Goal: Task Accomplishment & Management: Manage account settings

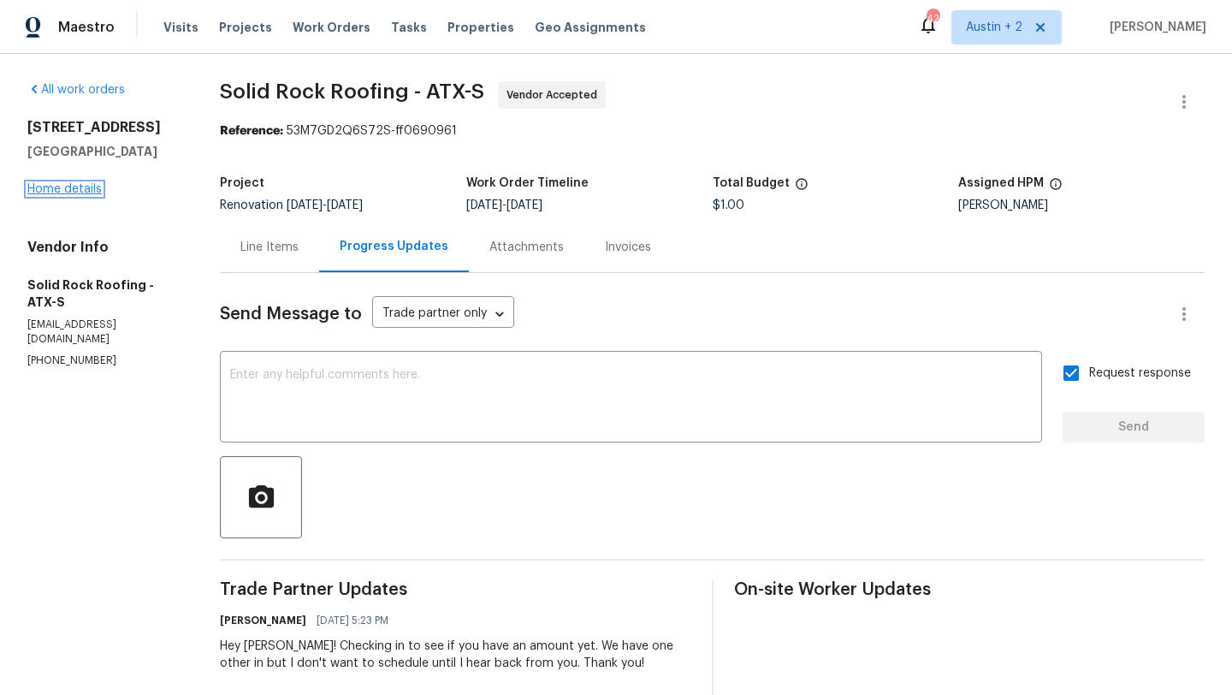
click at [80, 184] on link "Home details" at bounding box center [64, 189] width 74 height 12
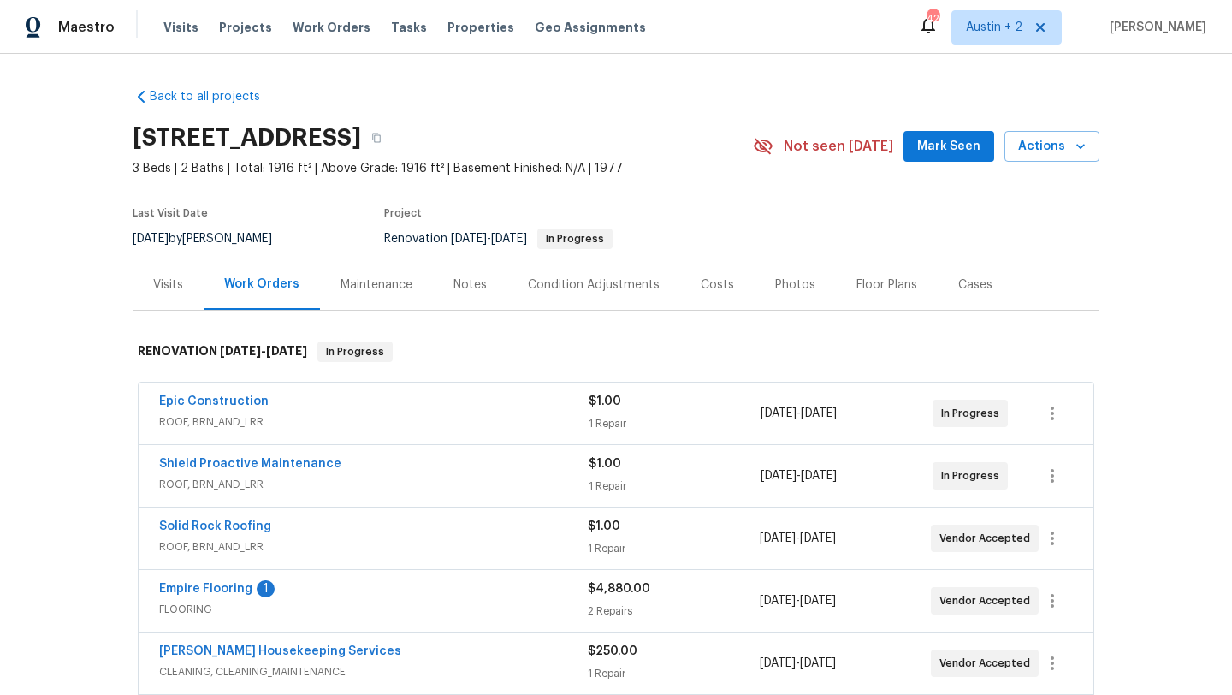
click at [928, 156] on span "Mark Seen" at bounding box center [948, 146] width 63 height 21
click at [471, 286] on div "Notes" at bounding box center [469, 284] width 33 height 17
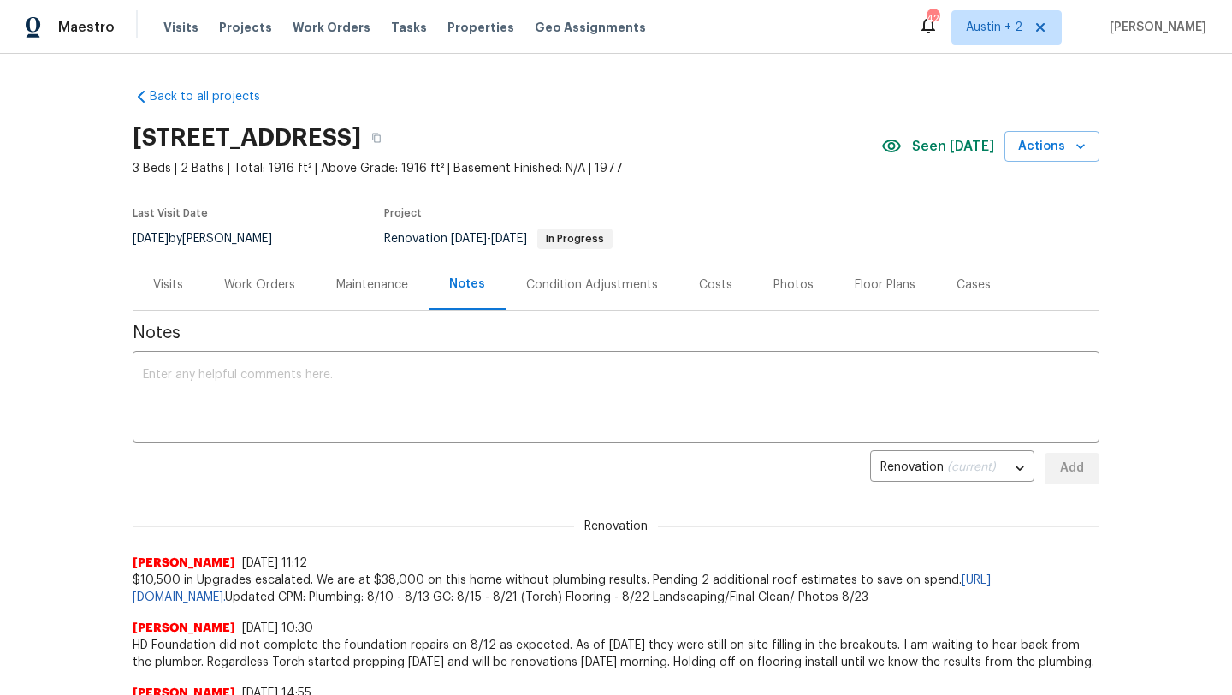
click at [293, 283] on div "Work Orders" at bounding box center [259, 284] width 71 height 17
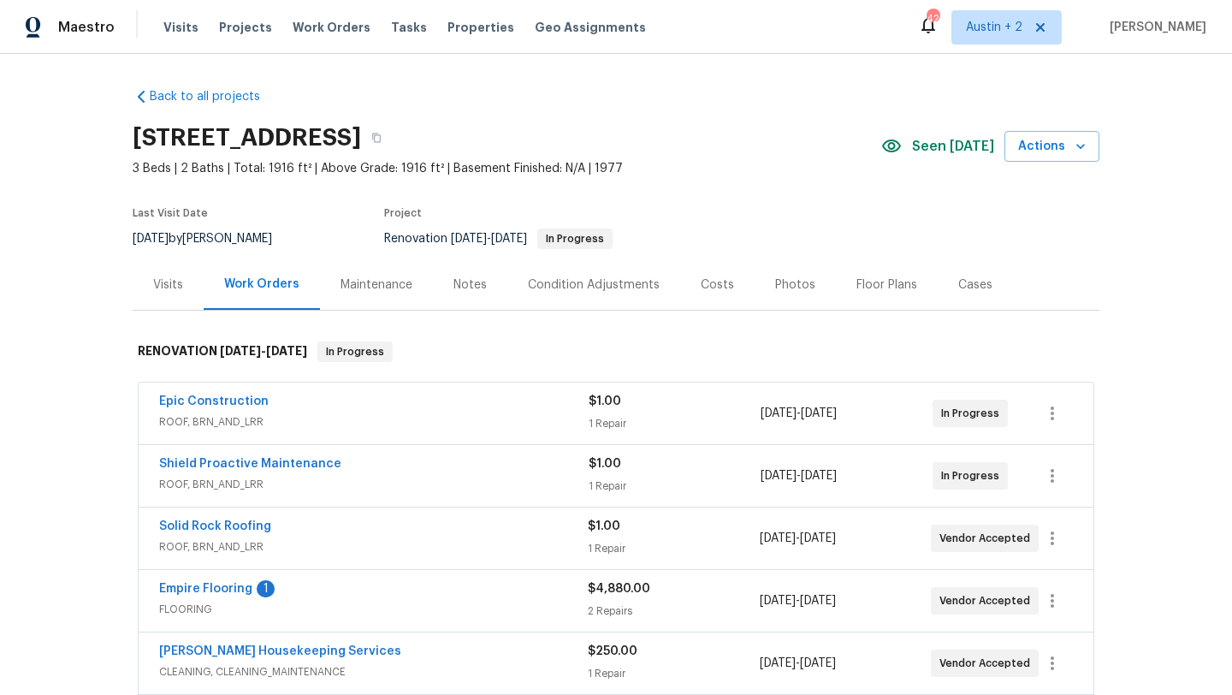
scroll to position [227, 0]
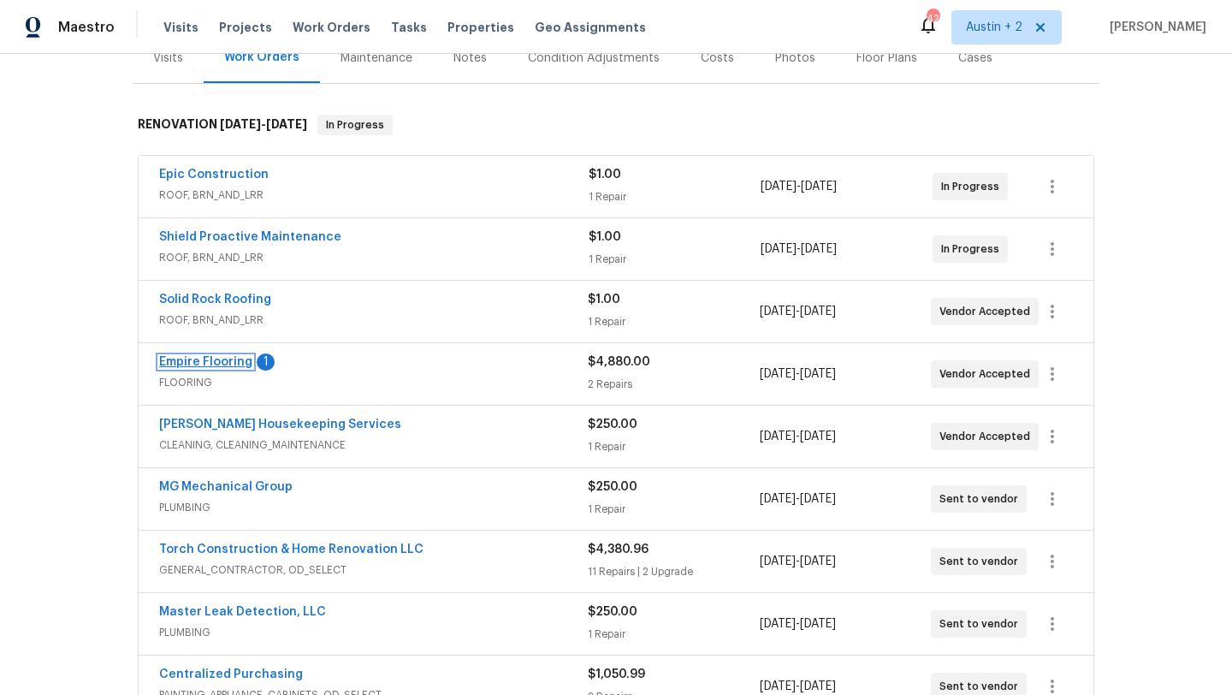
click at [241, 356] on link "Empire Flooring" at bounding box center [205, 362] width 93 height 12
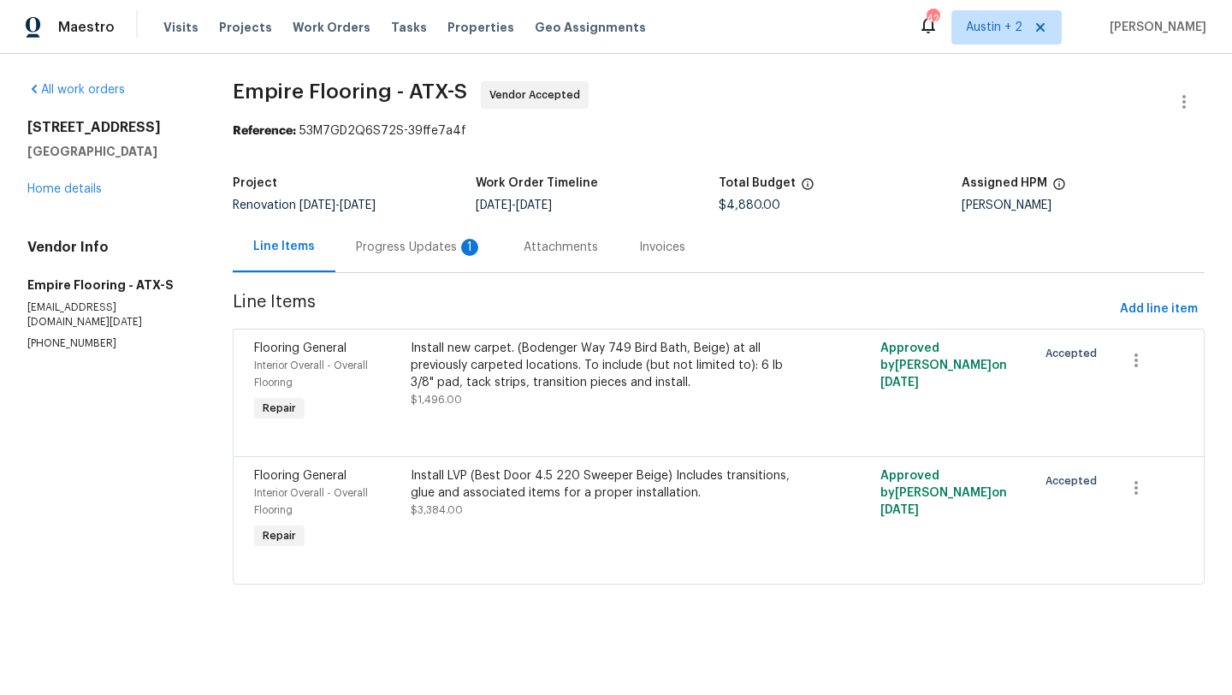
click at [406, 252] on div "Progress Updates 1" at bounding box center [419, 247] width 127 height 17
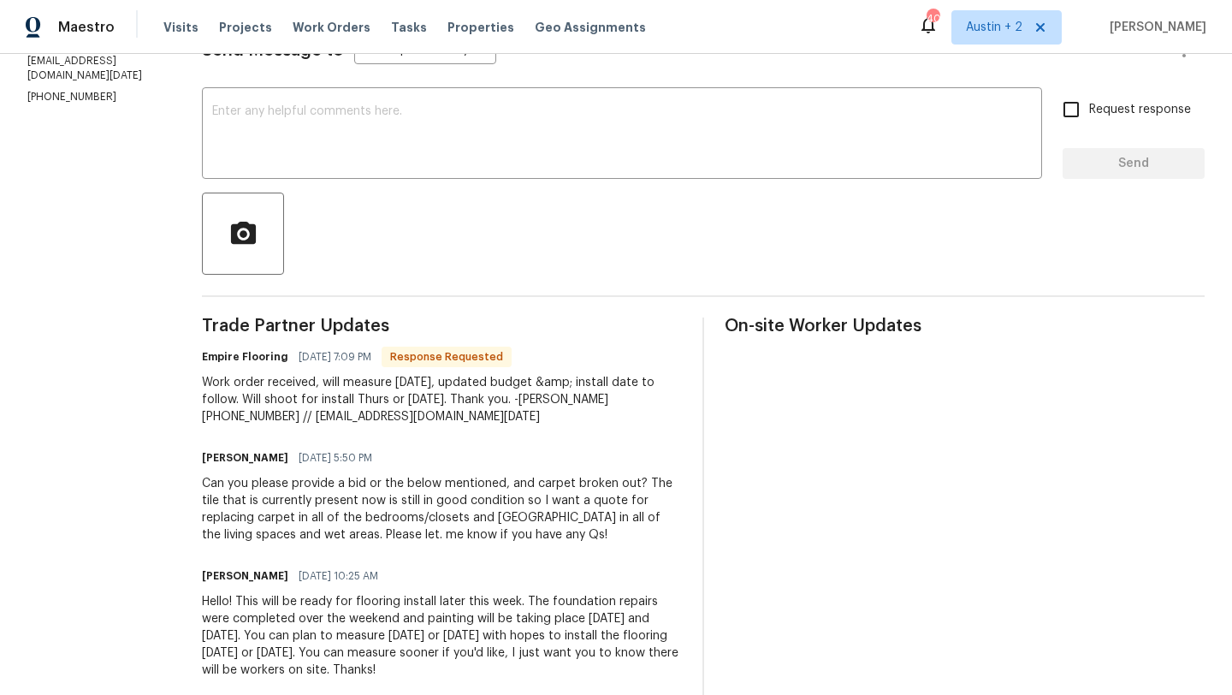
scroll to position [282, 0]
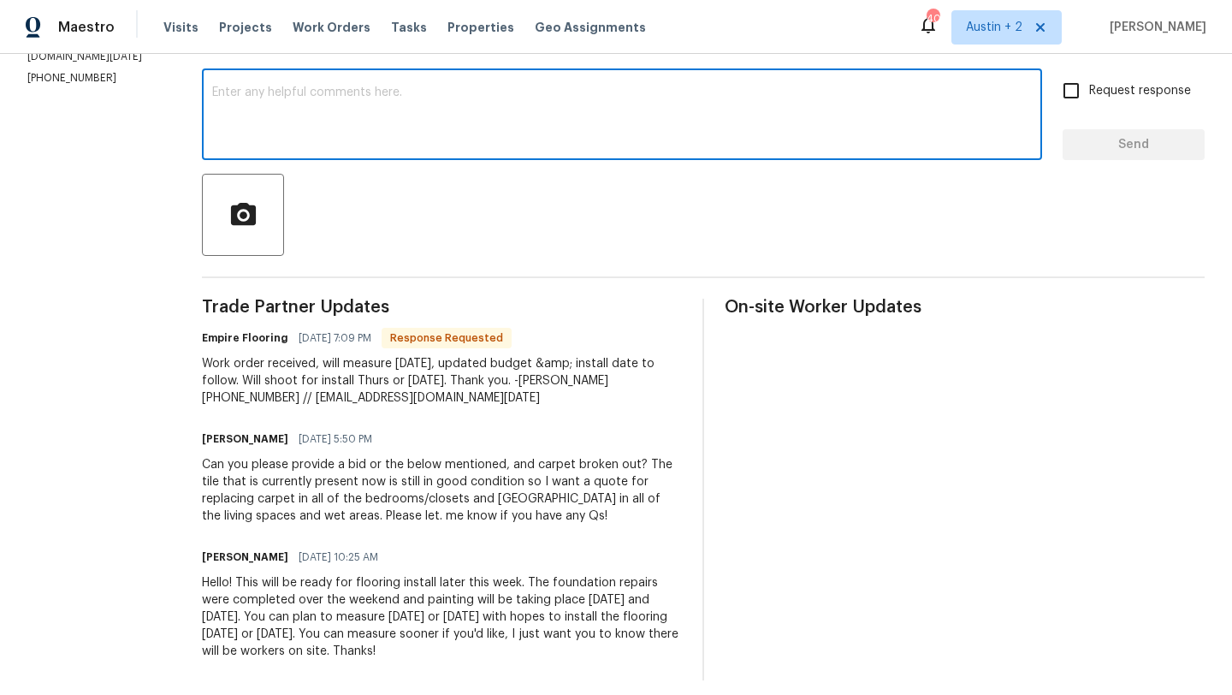
click at [270, 109] on textarea at bounding box center [622, 116] width 820 height 60
type textarea "Thanks, Vincent!"
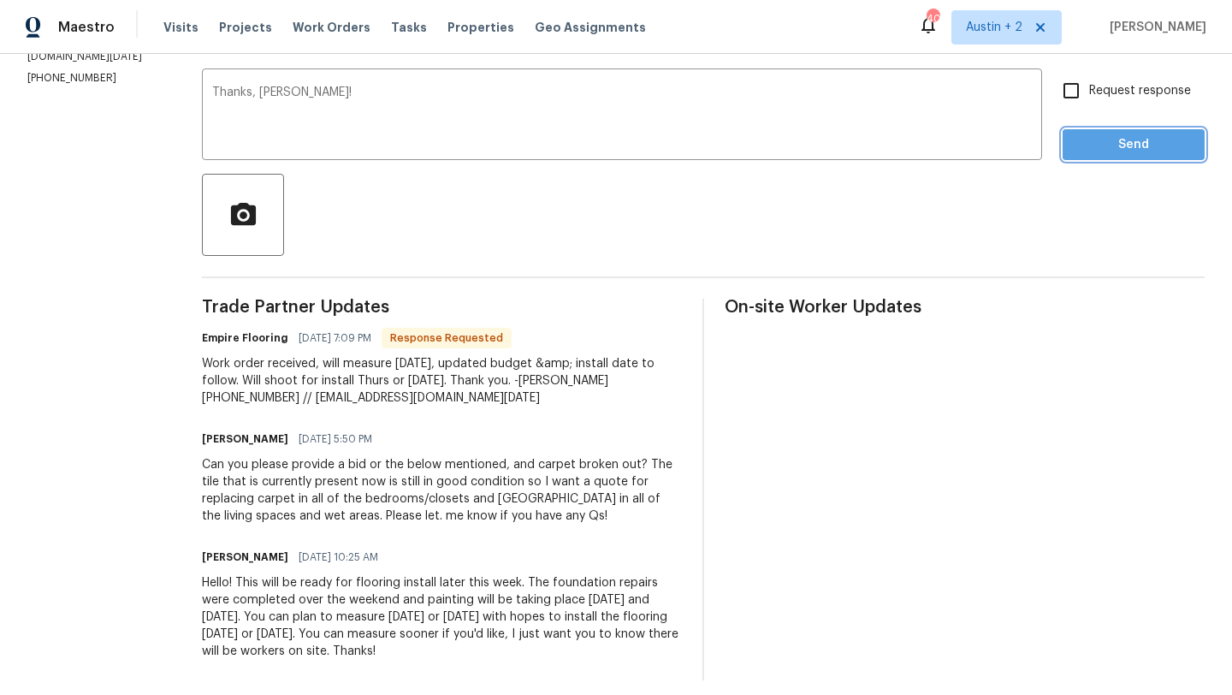
click at [1121, 152] on span "Send" at bounding box center [1133, 144] width 115 height 21
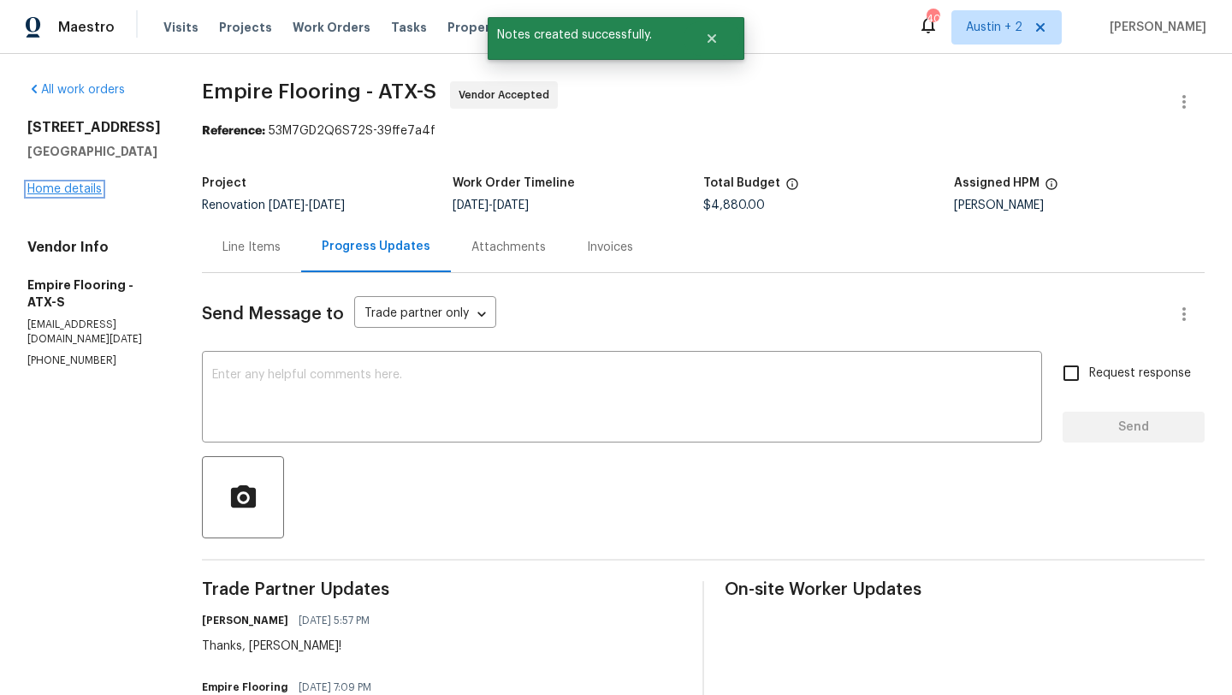
click at [74, 186] on link "Home details" at bounding box center [64, 189] width 74 height 12
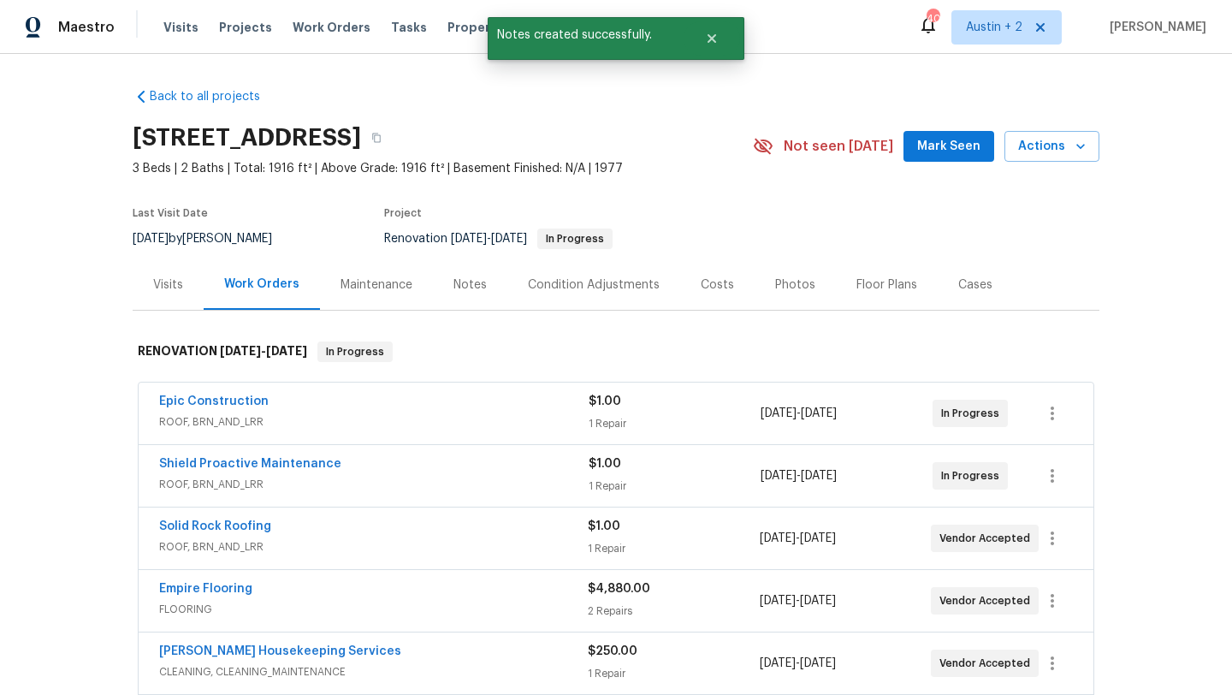
click at [926, 145] on span "Mark Seen" at bounding box center [948, 146] width 63 height 21
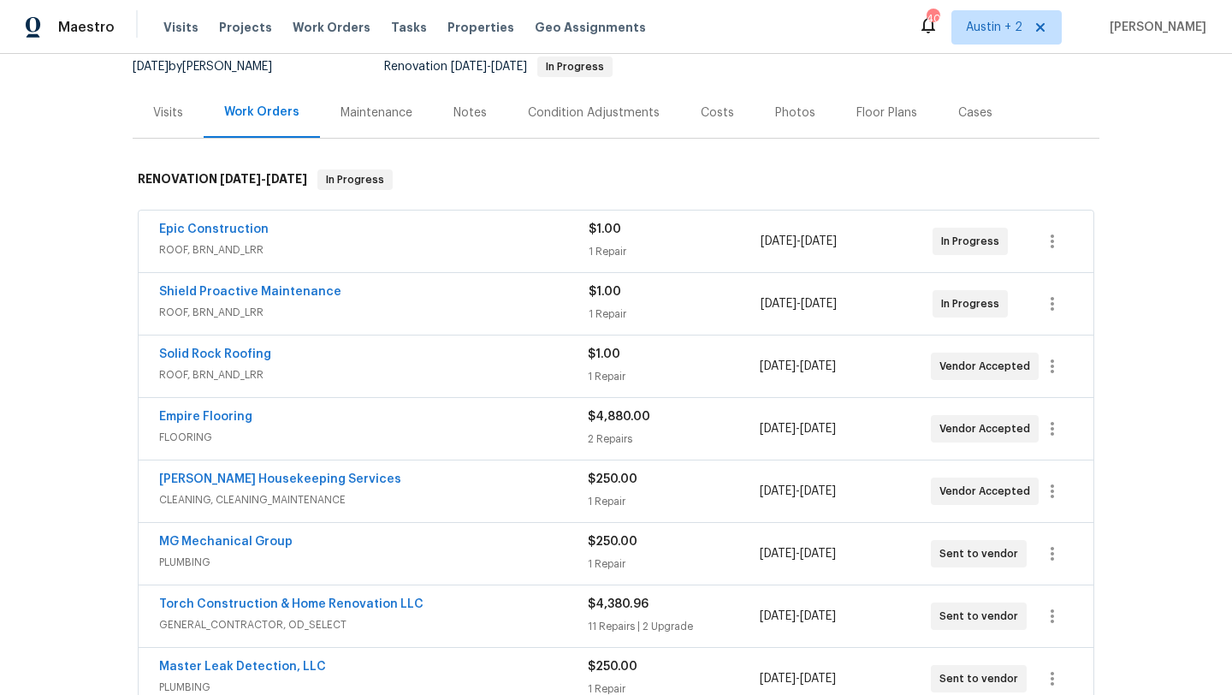
scroll to position [169, 0]
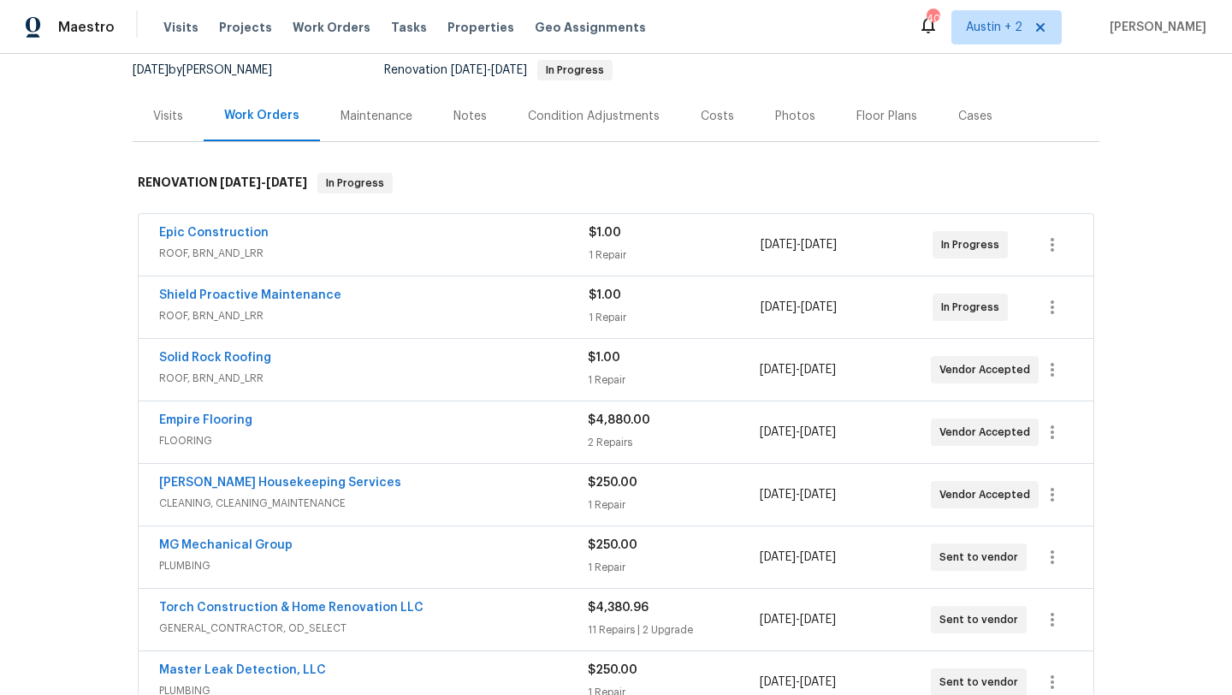
click at [711, 115] on div "Costs" at bounding box center [717, 116] width 33 height 17
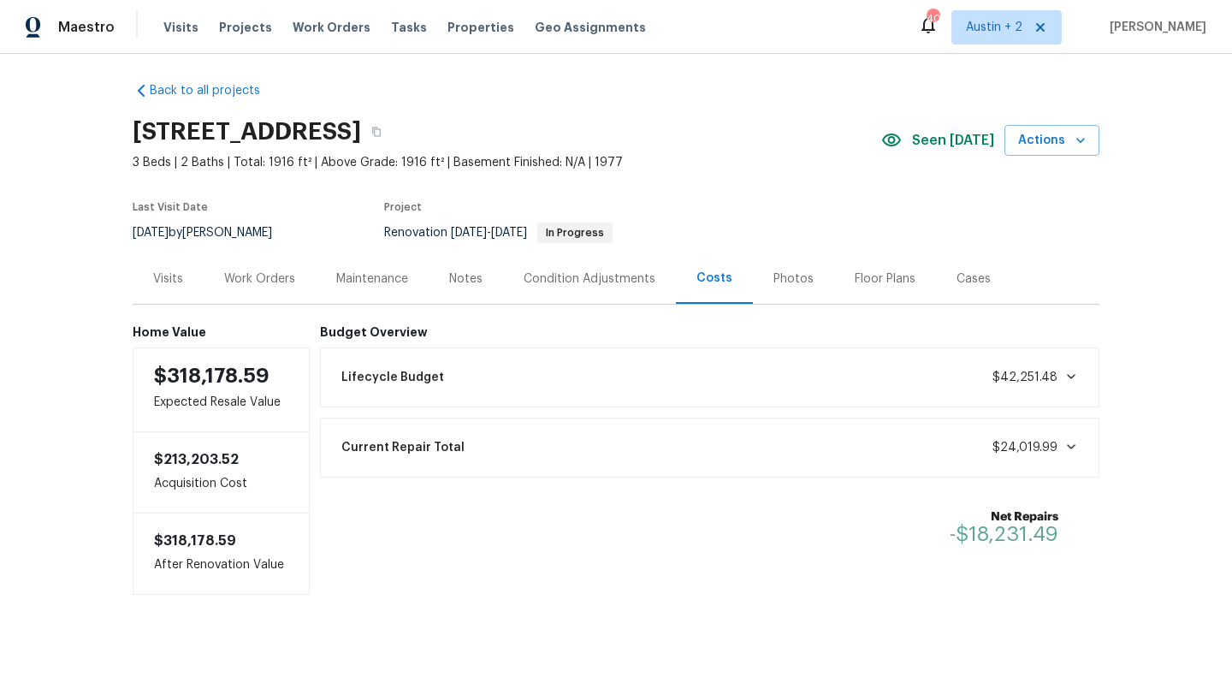
scroll to position [9, 0]
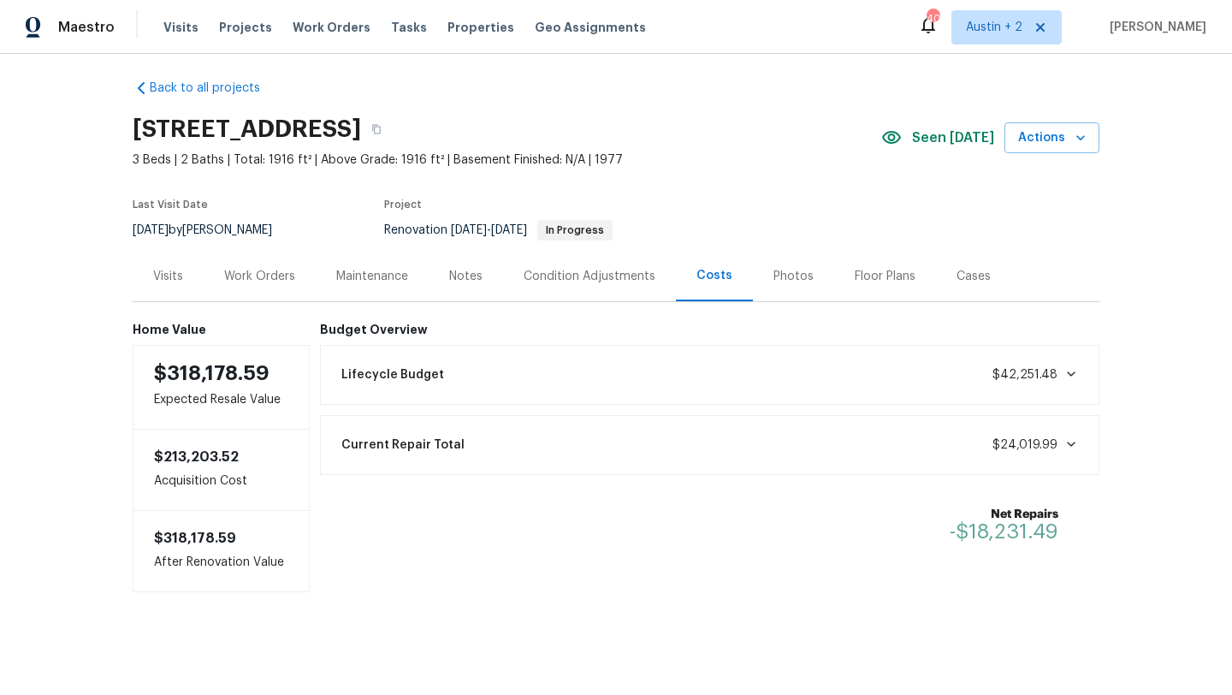
click at [263, 276] on div "Work Orders" at bounding box center [259, 276] width 71 height 17
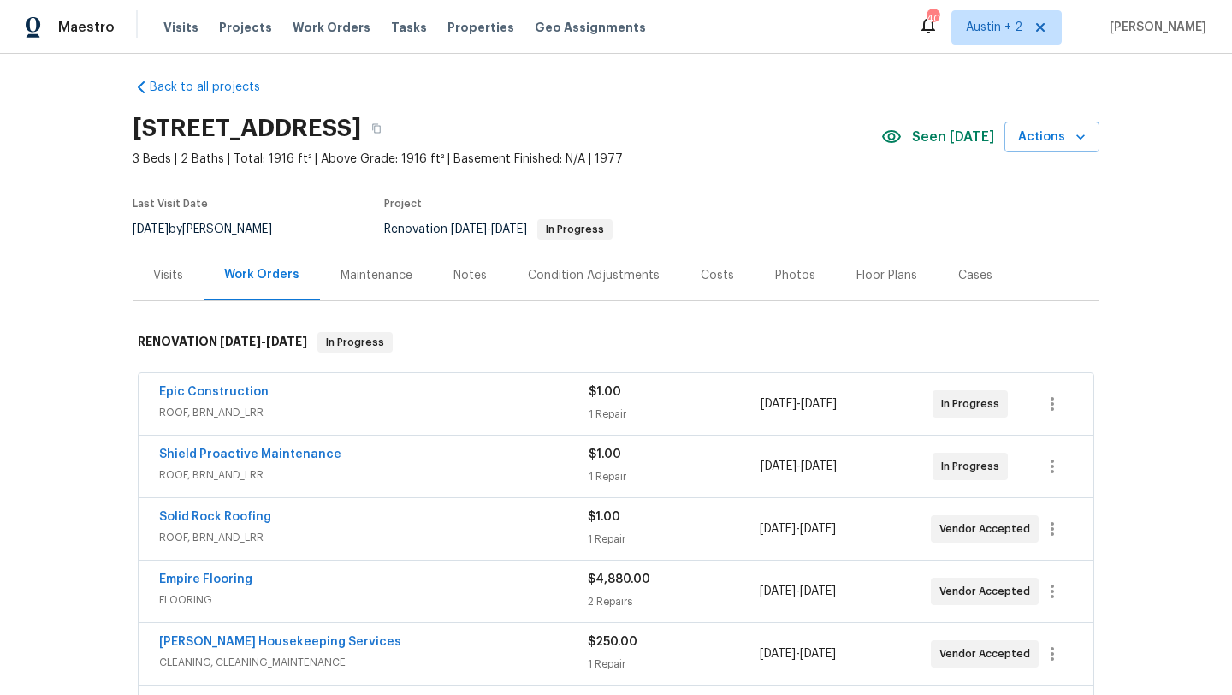
scroll to position [169, 0]
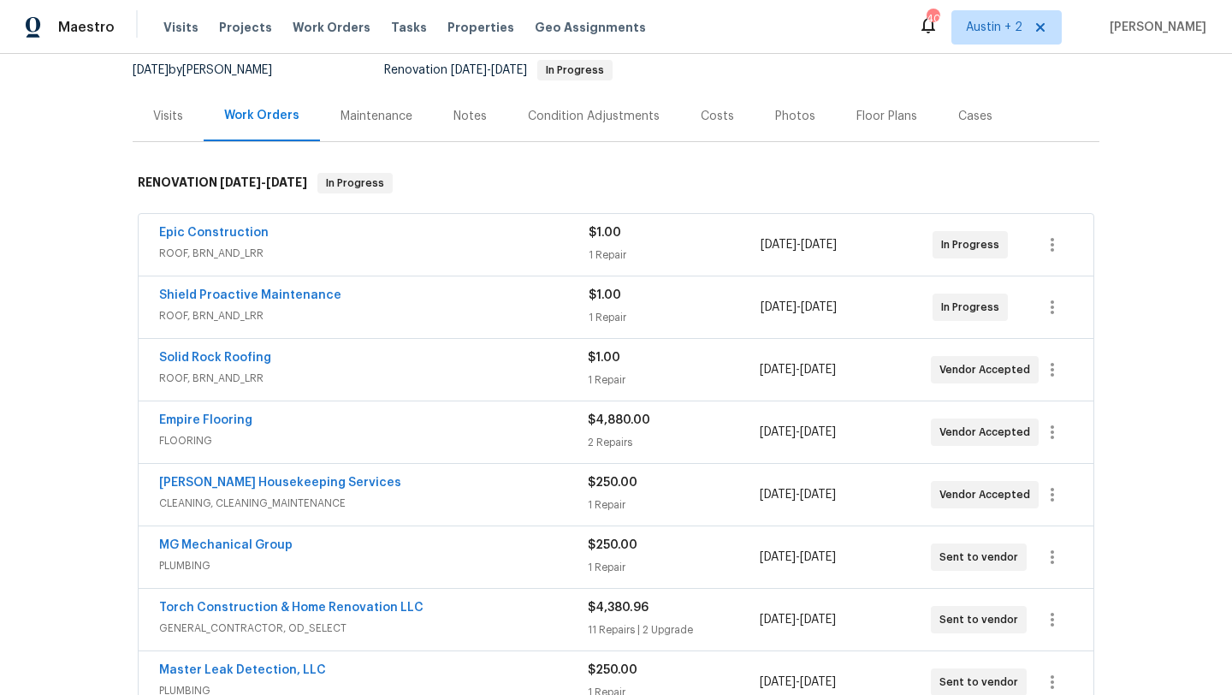
click at [469, 115] on div "Notes" at bounding box center [469, 116] width 33 height 17
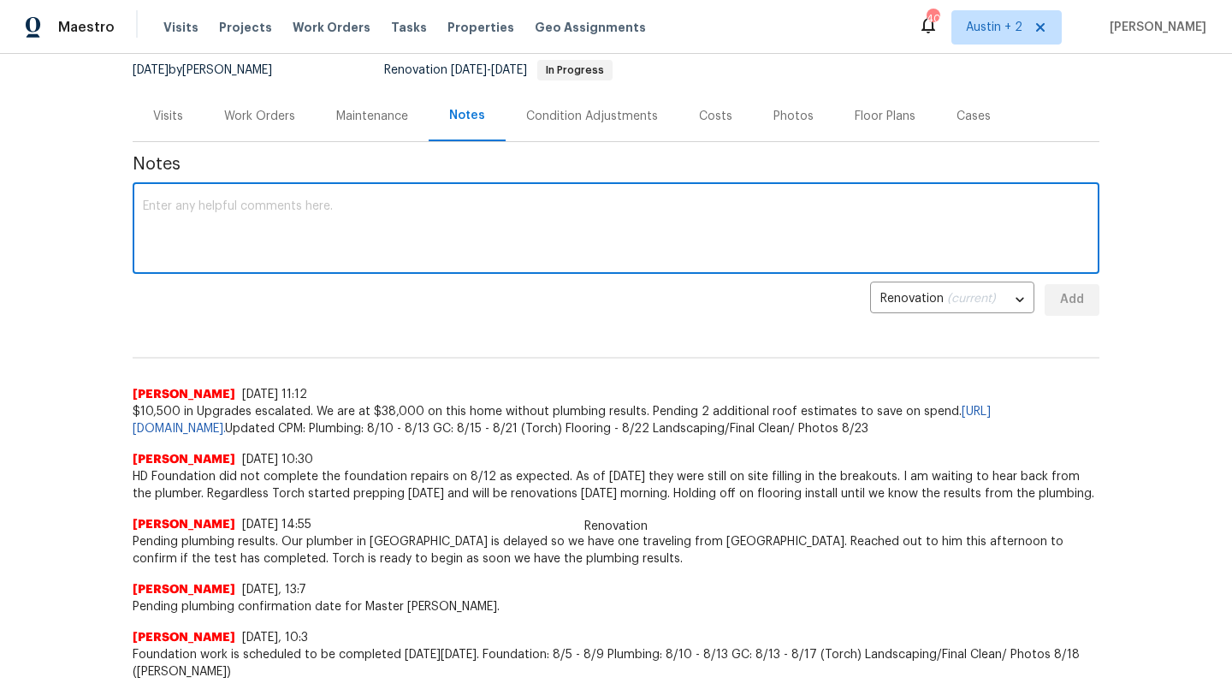
click at [387, 223] on textarea at bounding box center [616, 230] width 946 height 60
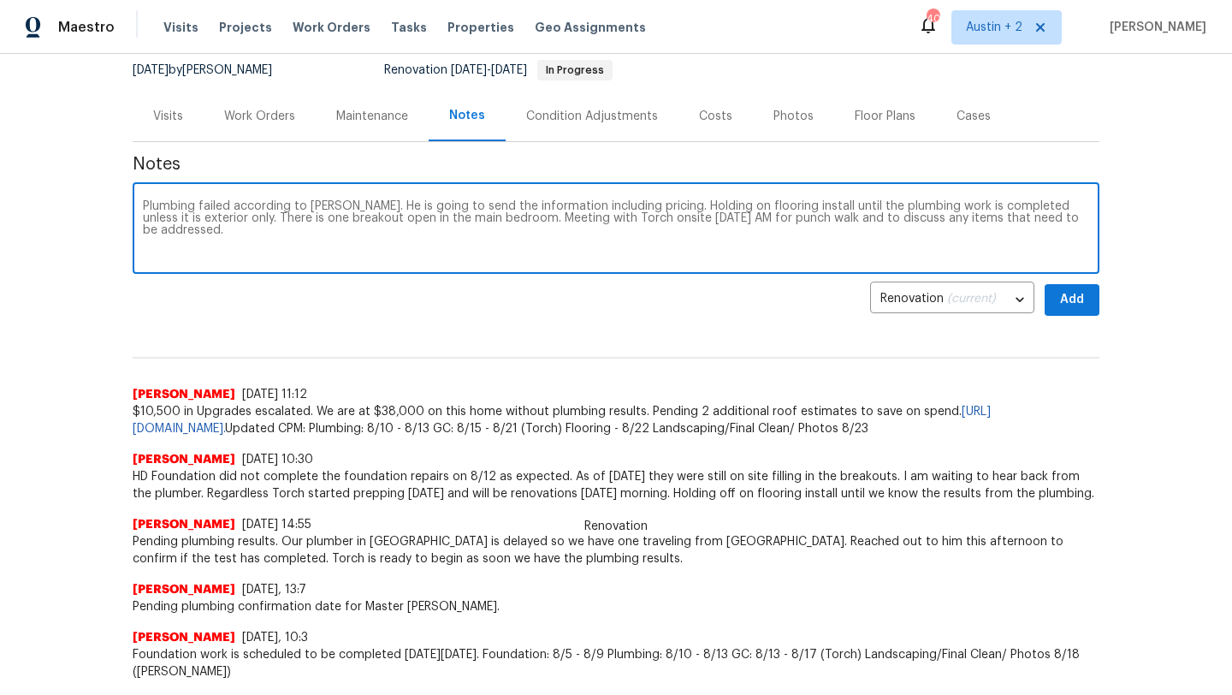
click at [919, 222] on textarea "Plumbing failed according to Hugo. He is going to send the information includin…" at bounding box center [616, 230] width 946 height 60
type textarea "Plumbing failed according to Hugo. He is going to send the information includin…"
click at [1084, 300] on span "Add" at bounding box center [1071, 299] width 27 height 21
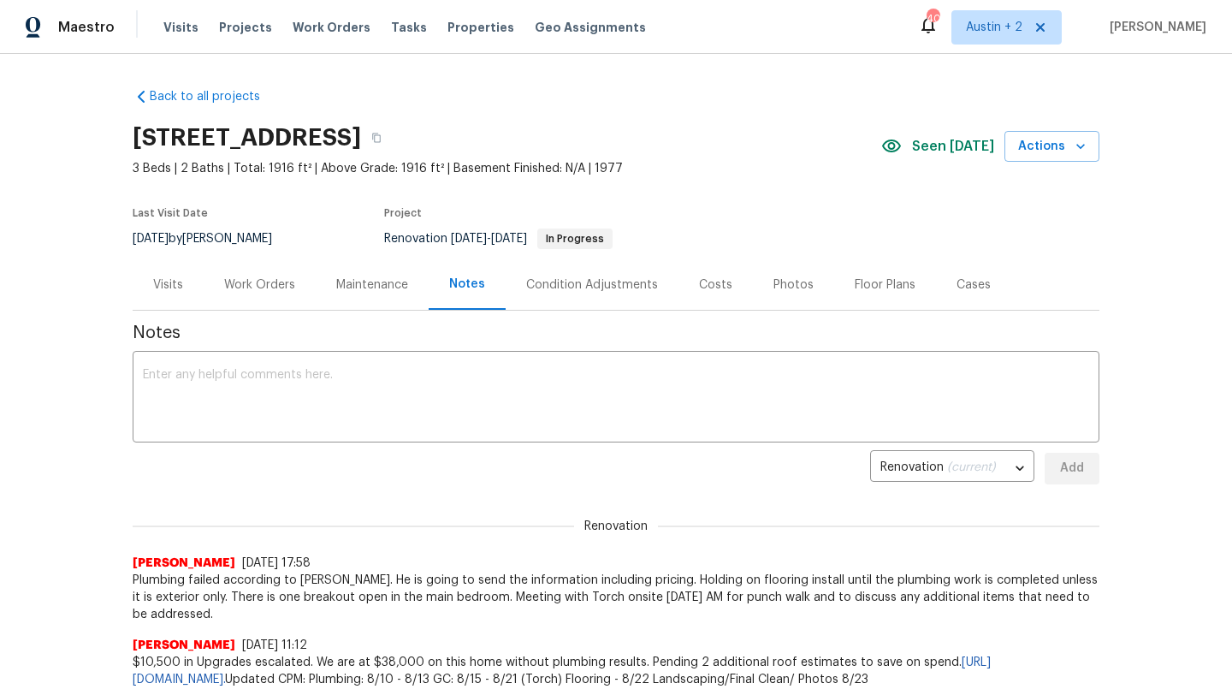
click at [275, 279] on div "Work Orders" at bounding box center [259, 284] width 71 height 17
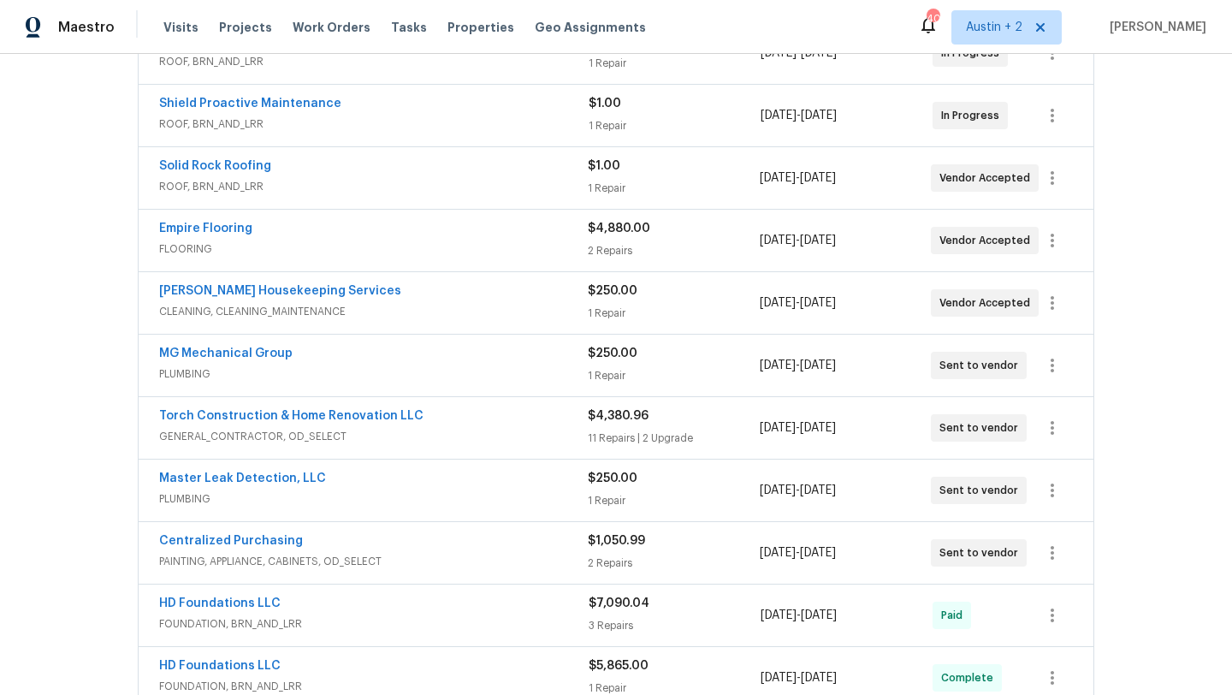
scroll to position [365, 0]
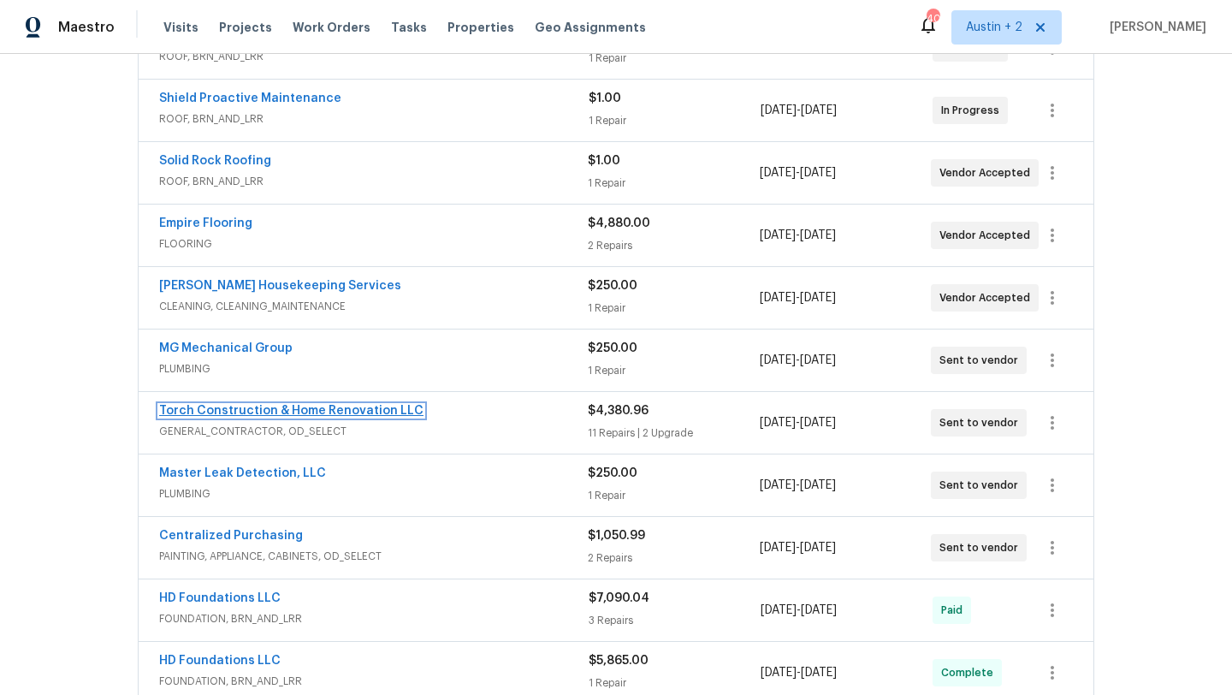
click at [339, 408] on link "Torch Construction & Home Renovation LLC" at bounding box center [291, 411] width 264 height 12
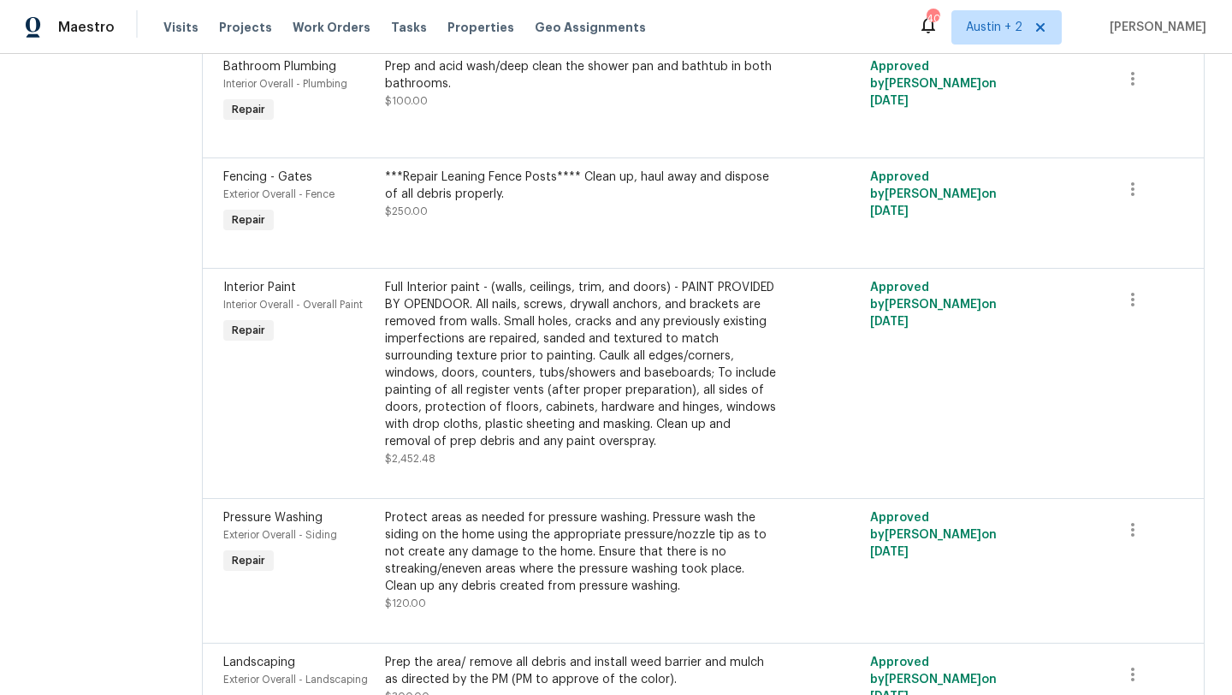
scroll to position [1503, 0]
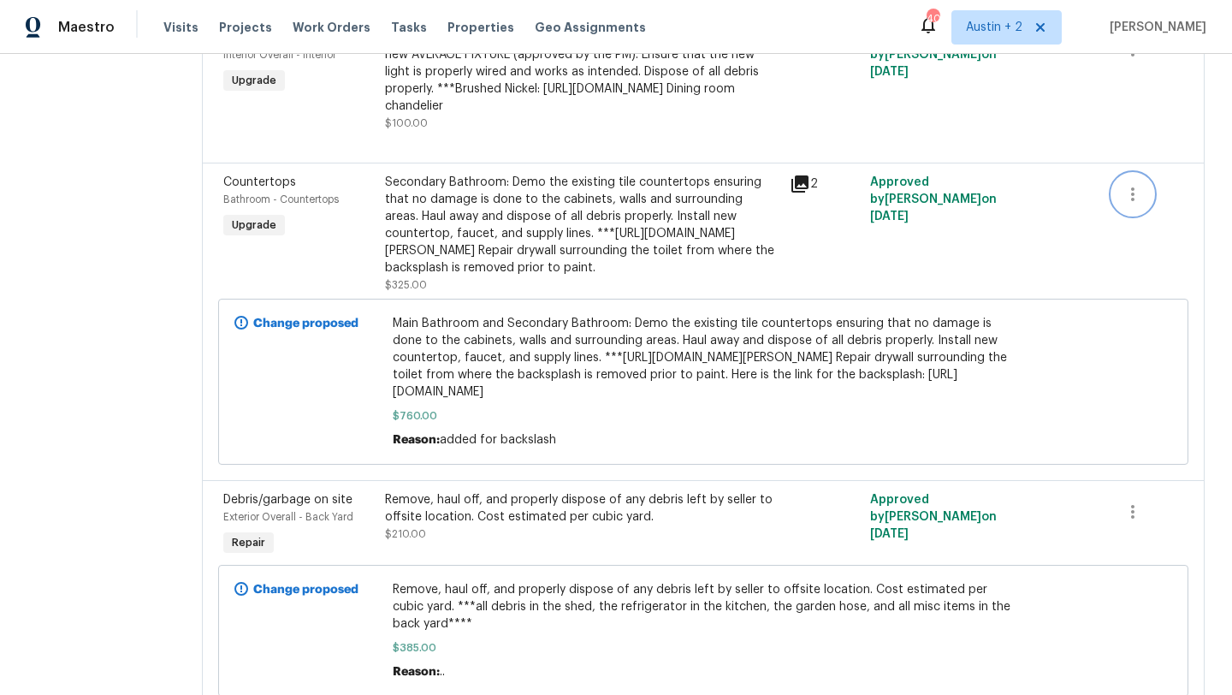
click at [1126, 204] on icon "button" at bounding box center [1132, 194] width 21 height 21
click at [1129, 388] on li "Cancel" at bounding box center [1148, 386] width 66 height 28
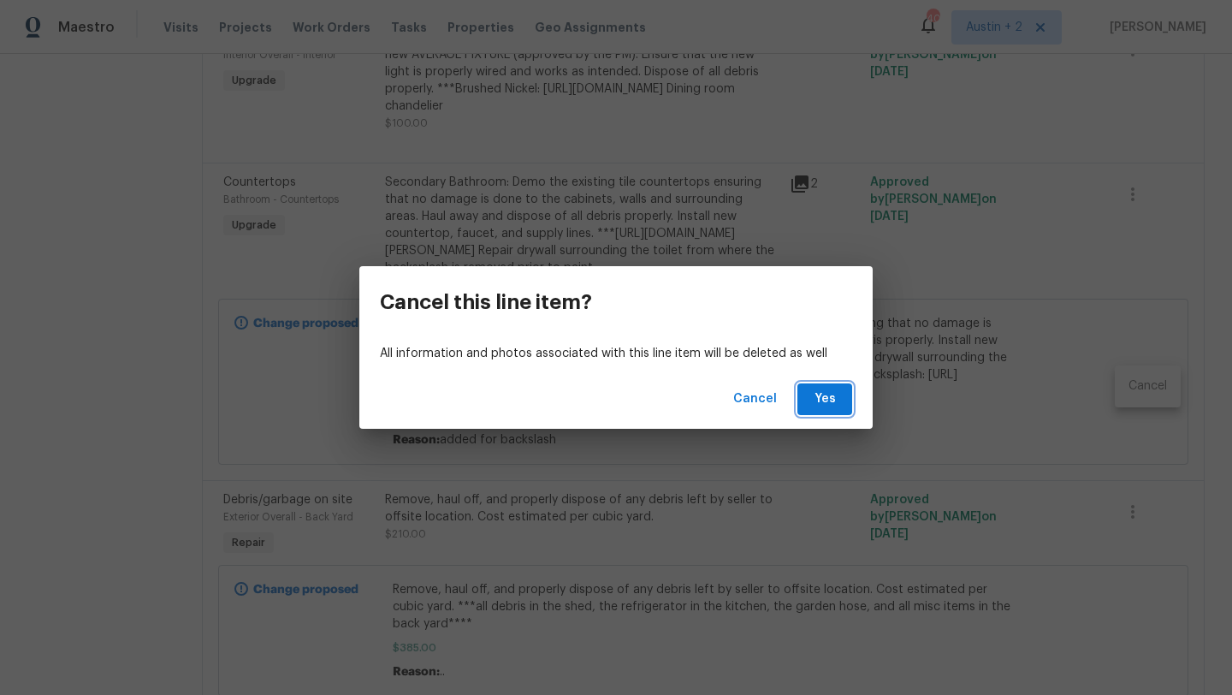
click at [832, 397] on span "Yes" at bounding box center [824, 398] width 27 height 21
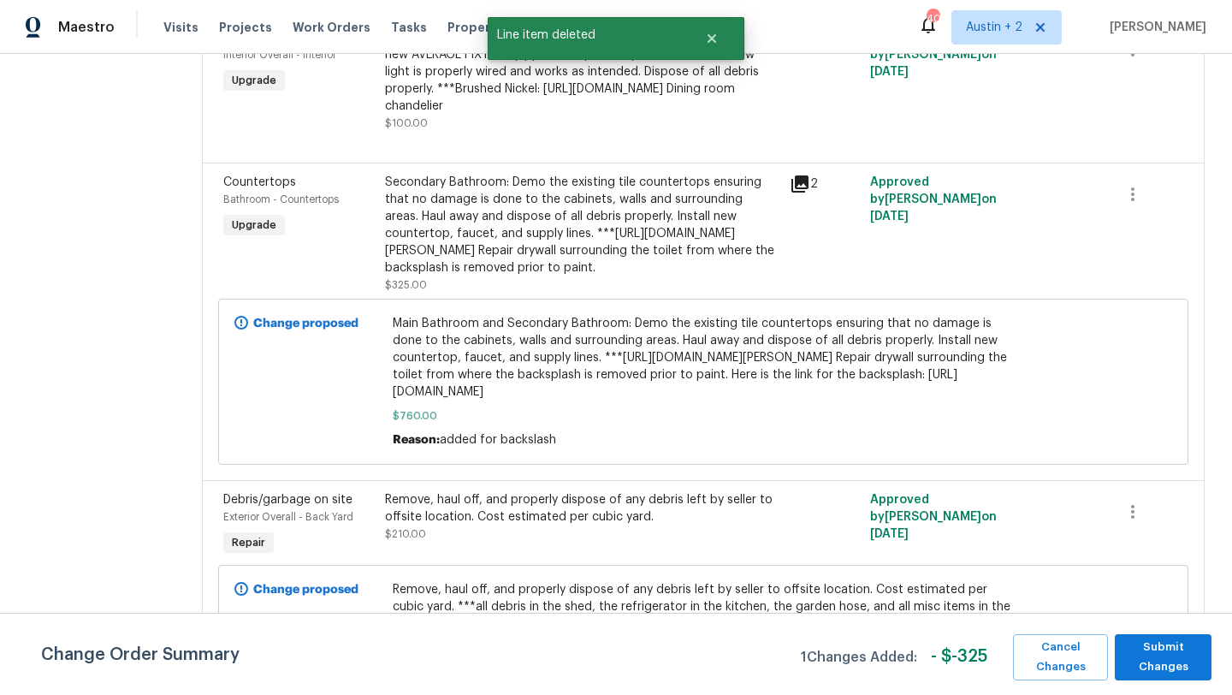
scroll to position [0, 0]
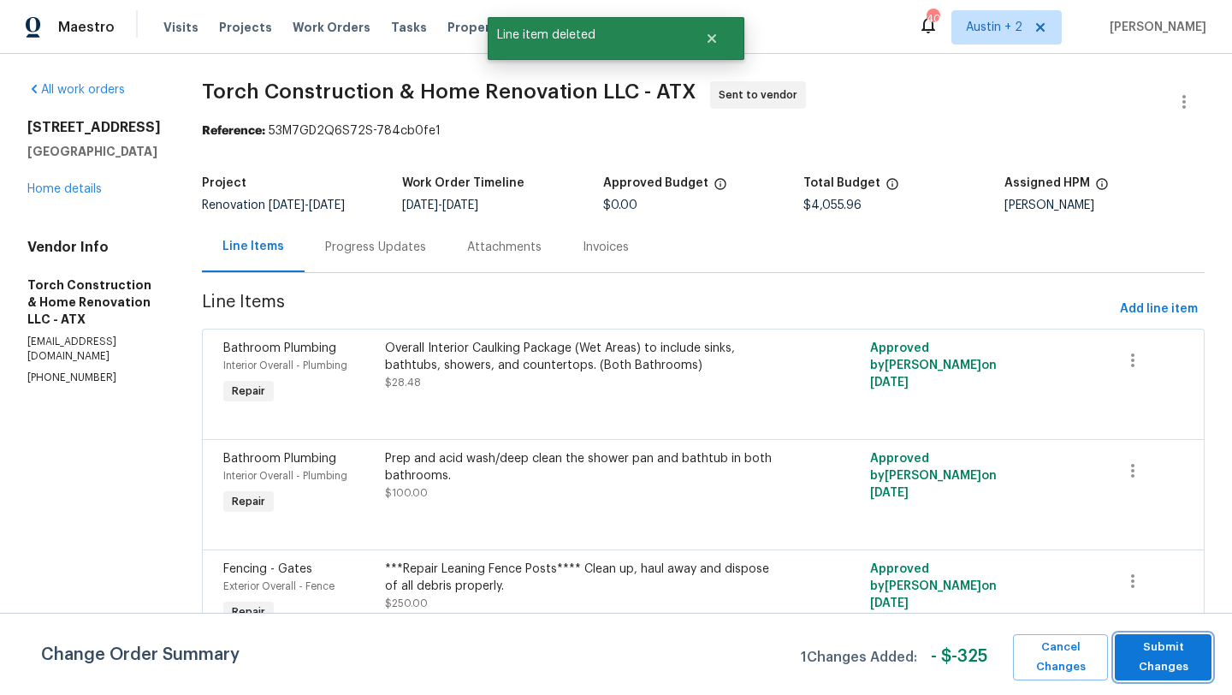
click at [1181, 657] on span "Submit Changes" at bounding box center [1163, 656] width 80 height 39
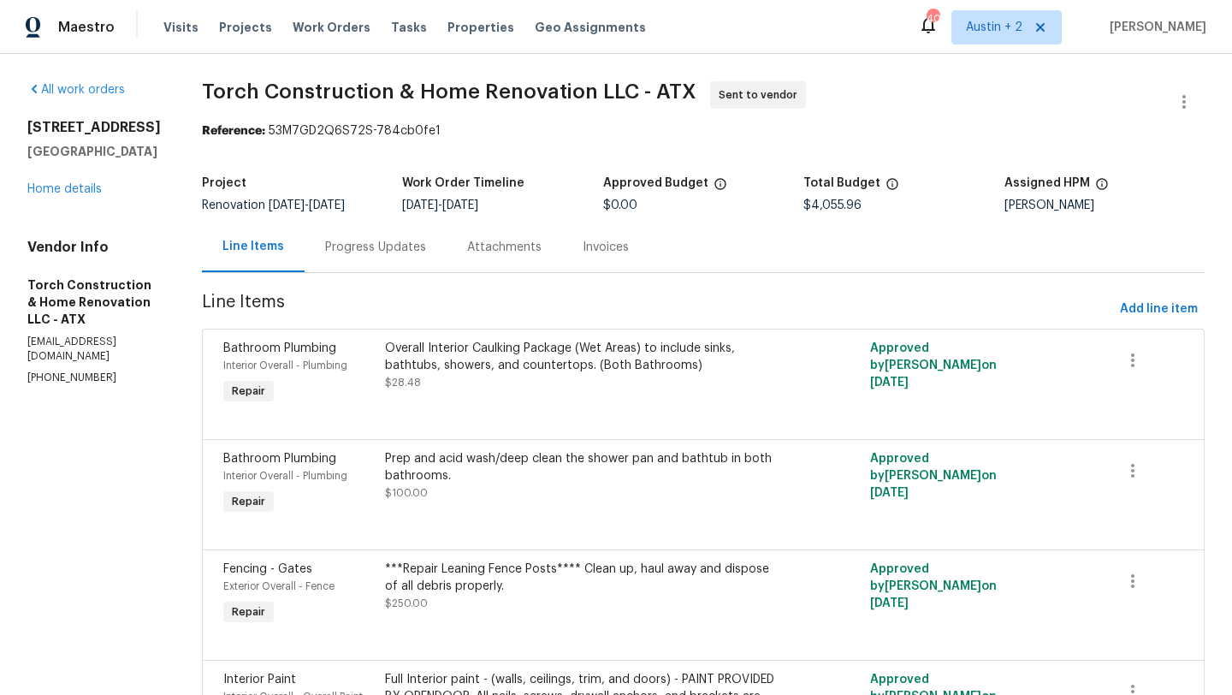
scroll to position [392, 0]
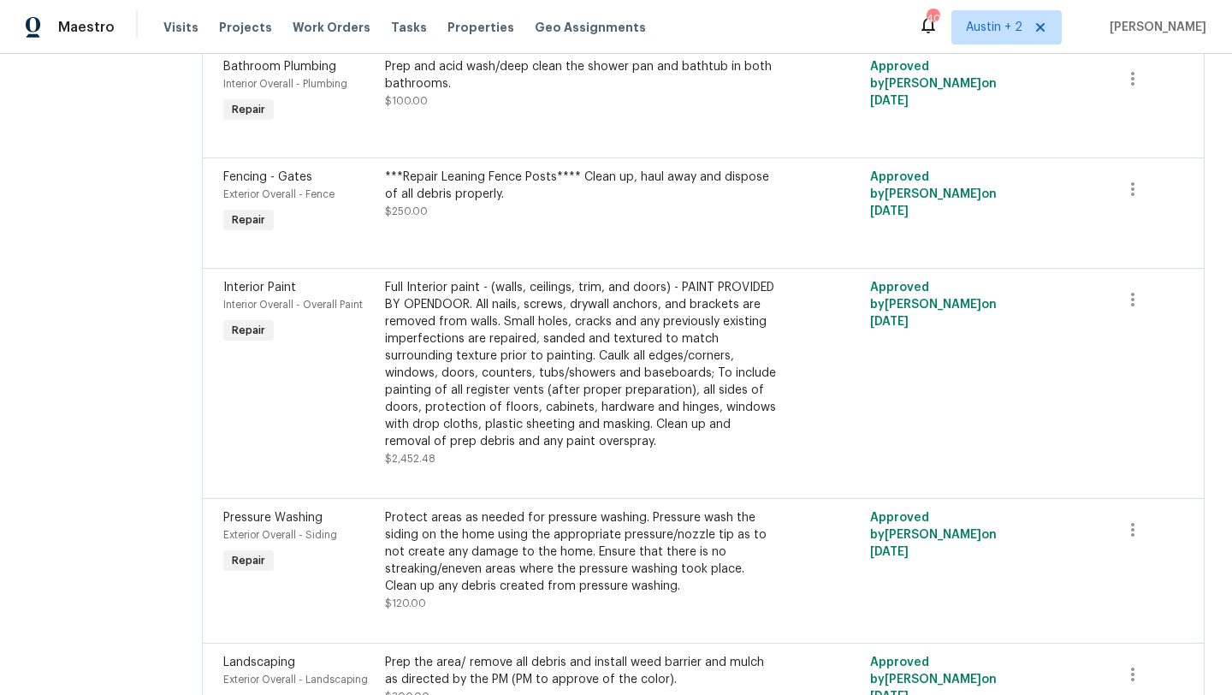
click at [675, 233] on div "***Repair Leaning Fence Posts**** Clean up, haul away and dispose of all debris…" at bounding box center [582, 202] width 405 height 79
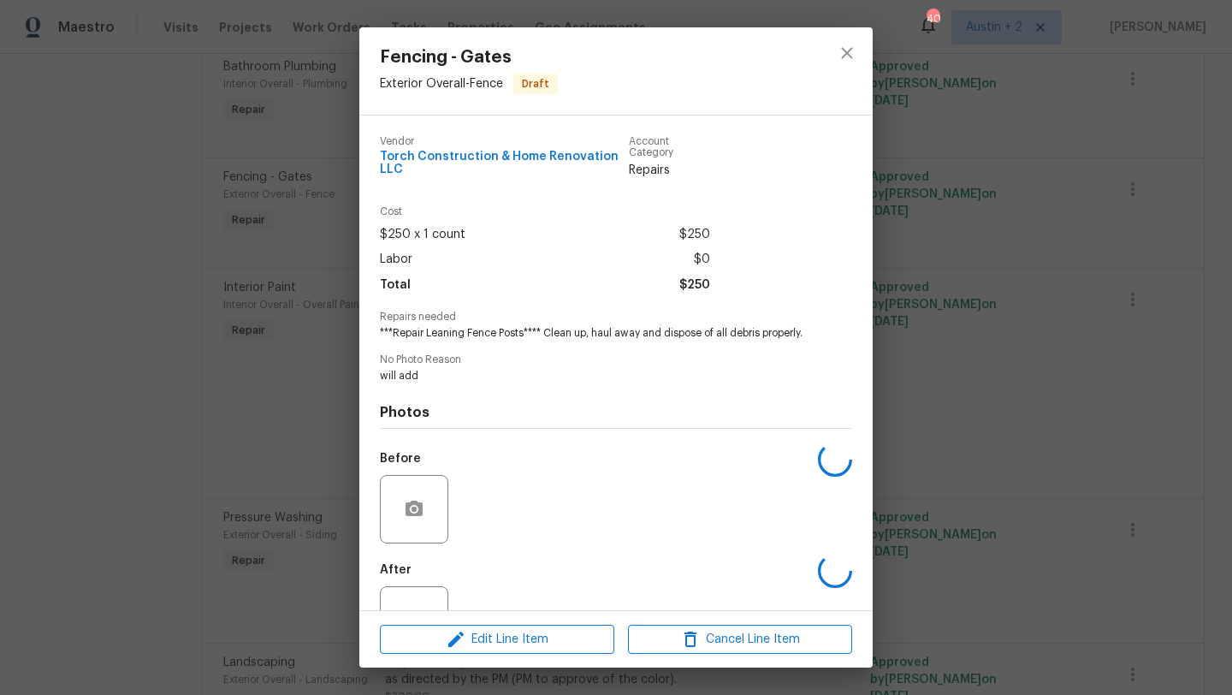
scroll to position [75, 0]
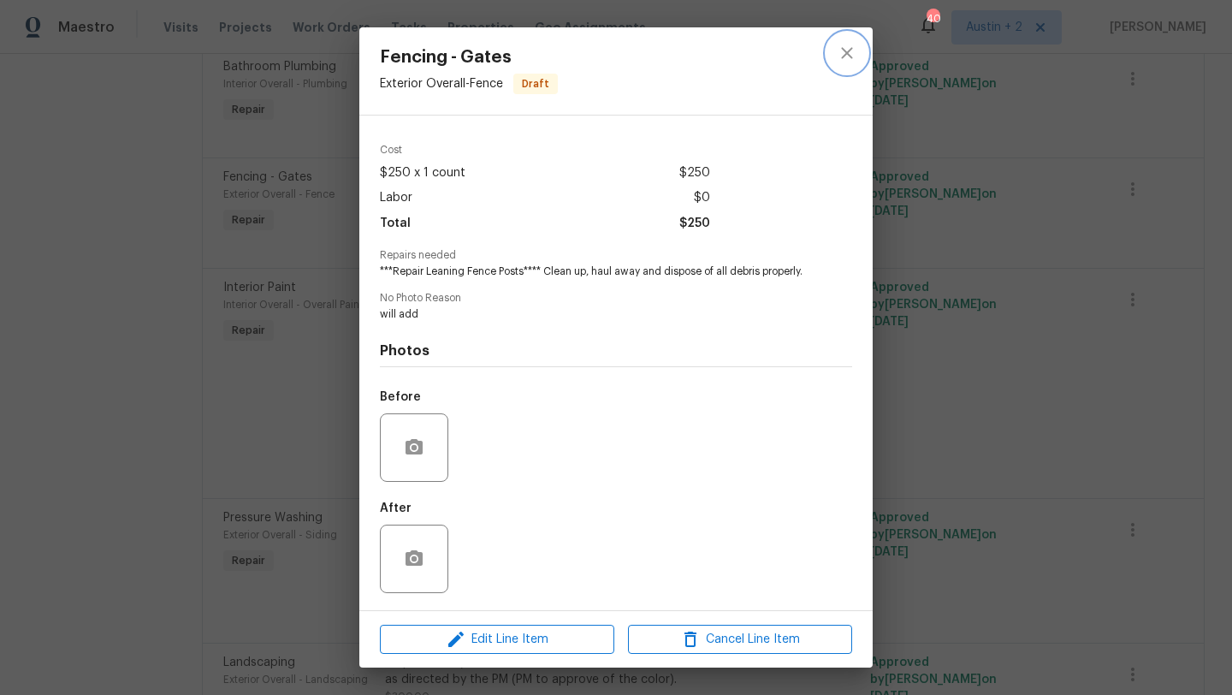
click at [846, 50] on icon "close" at bounding box center [846, 52] width 11 height 11
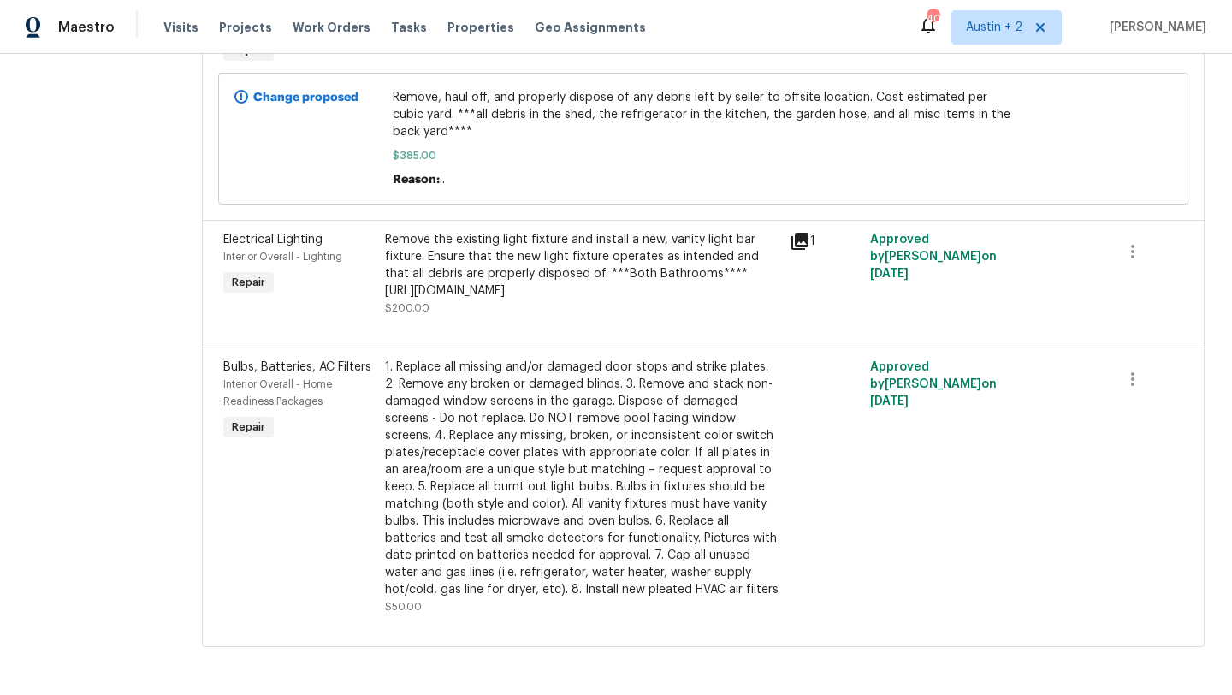
scroll to position [2026, 0]
click at [804, 233] on icon at bounding box center [799, 241] width 17 height 17
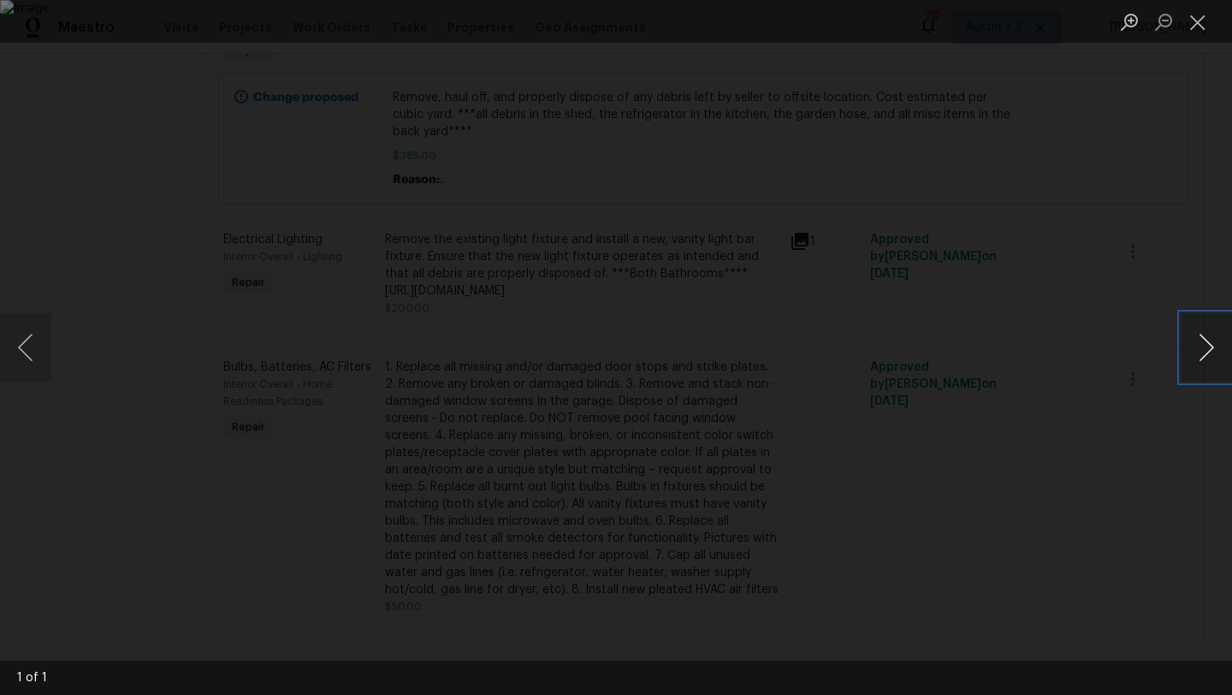
click at [1199, 352] on button "Next image" at bounding box center [1206, 347] width 51 height 68
click at [1197, 15] on button "Close lightbox" at bounding box center [1198, 22] width 34 height 30
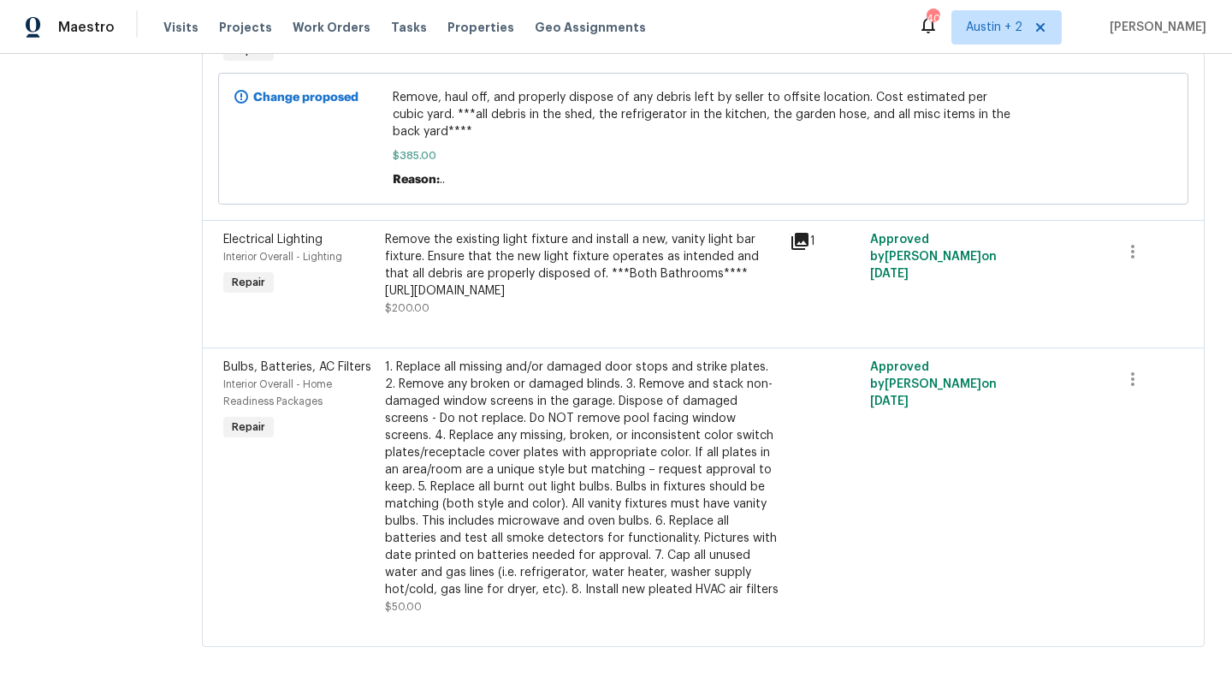
scroll to position [1187, 0]
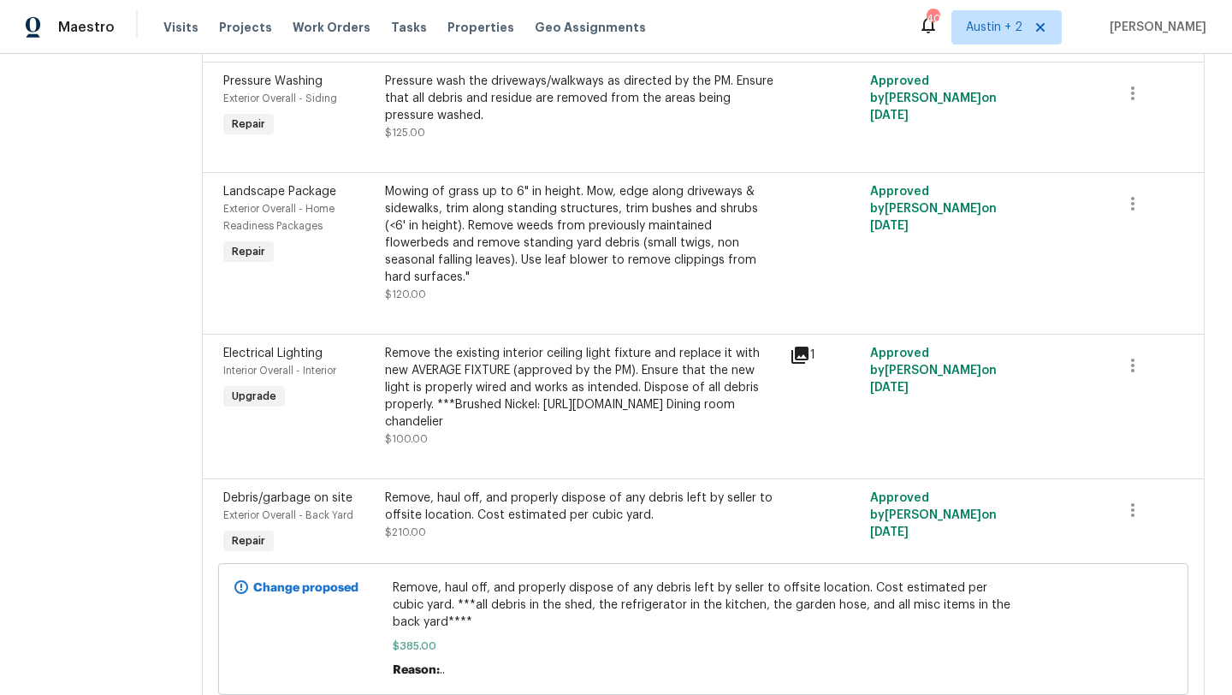
click at [808, 364] on icon at bounding box center [799, 354] width 17 height 17
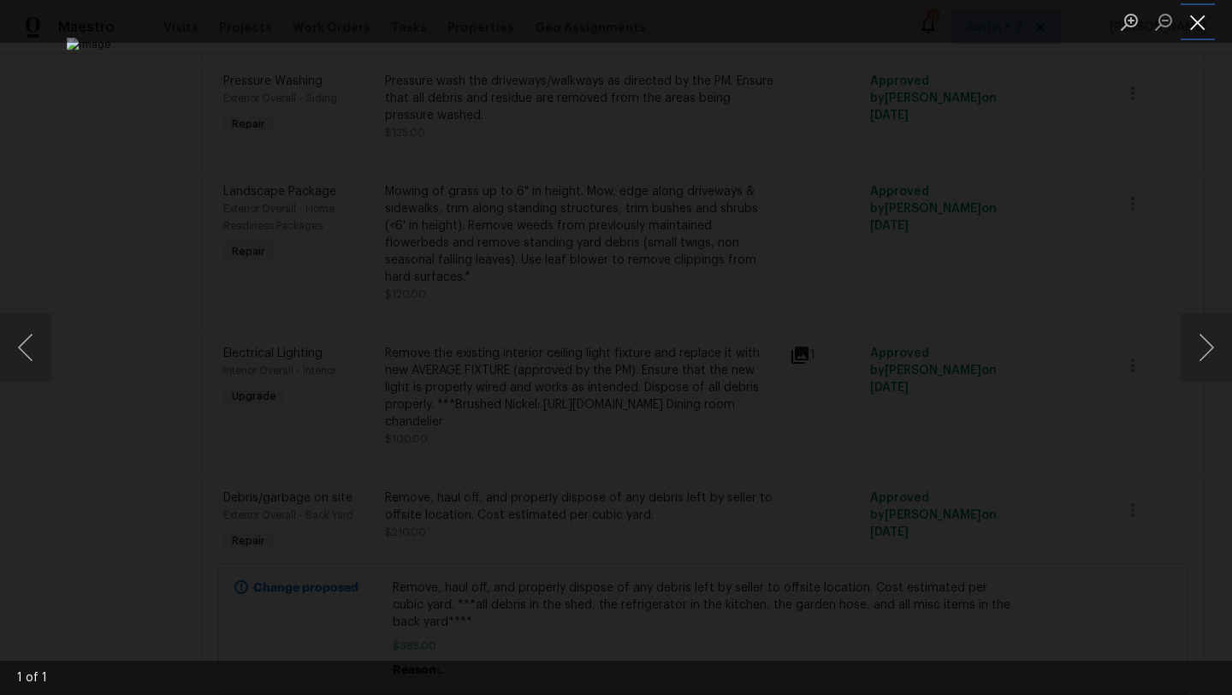
click at [1198, 29] on button "Close lightbox" at bounding box center [1198, 22] width 34 height 30
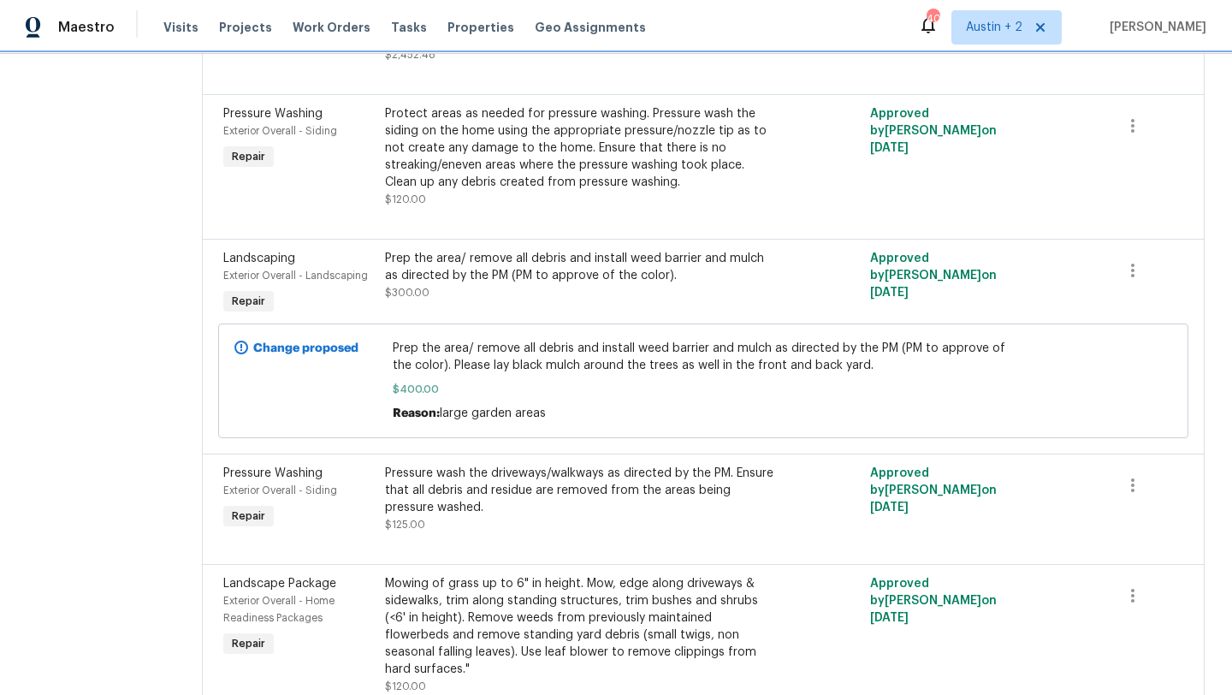
scroll to position [0, 0]
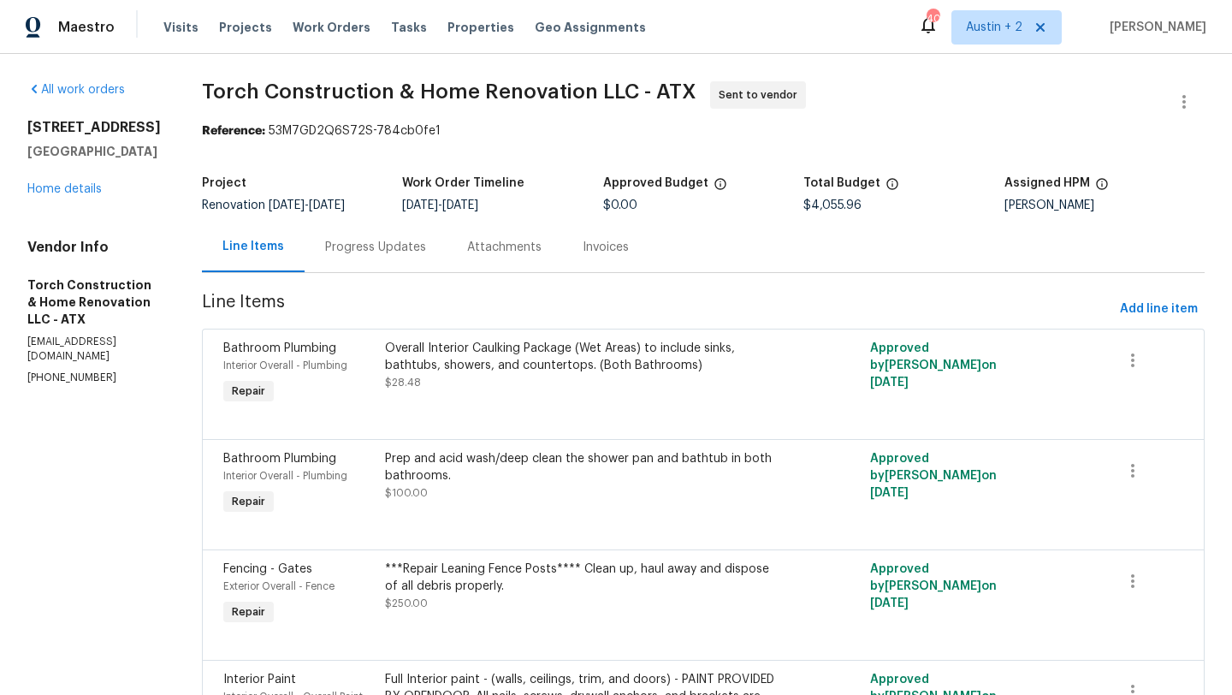
click at [71, 198] on div "All work orders 503 Hackberry St Lockhart, TX 78644 Home details Vendor Info To…" at bounding box center [93, 233] width 133 height 304
click at [73, 192] on link "Home details" at bounding box center [64, 189] width 74 height 12
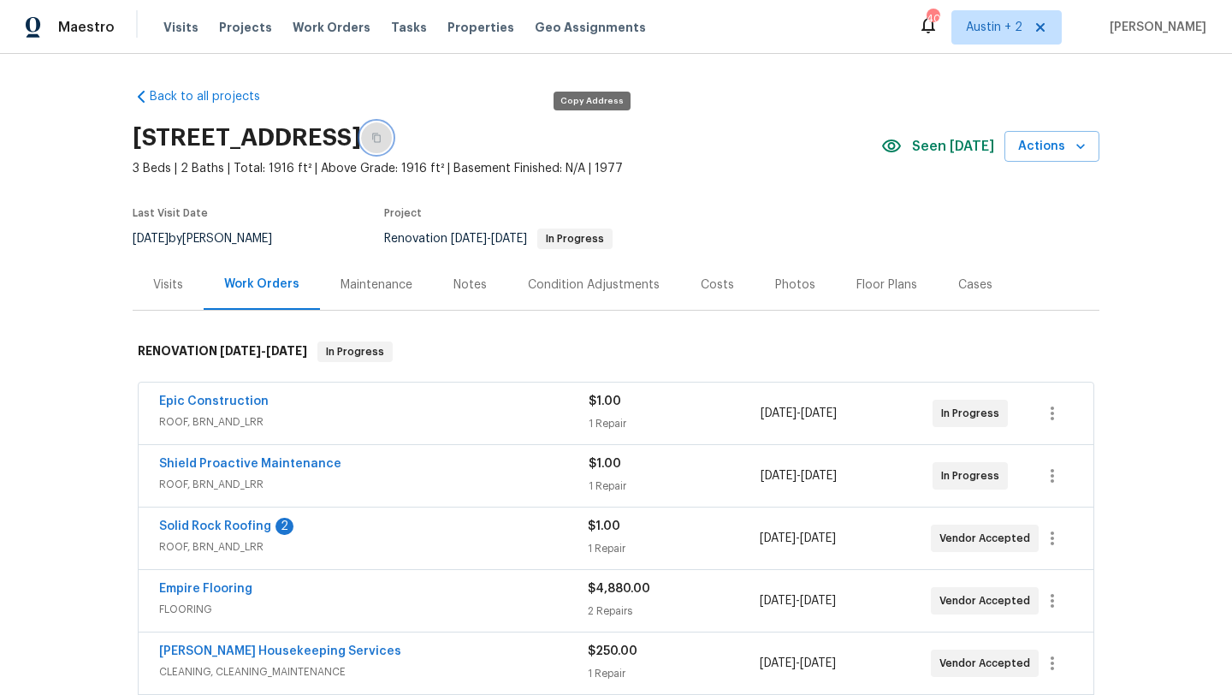
click at [381, 134] on icon "button" at bounding box center [376, 137] width 9 height 9
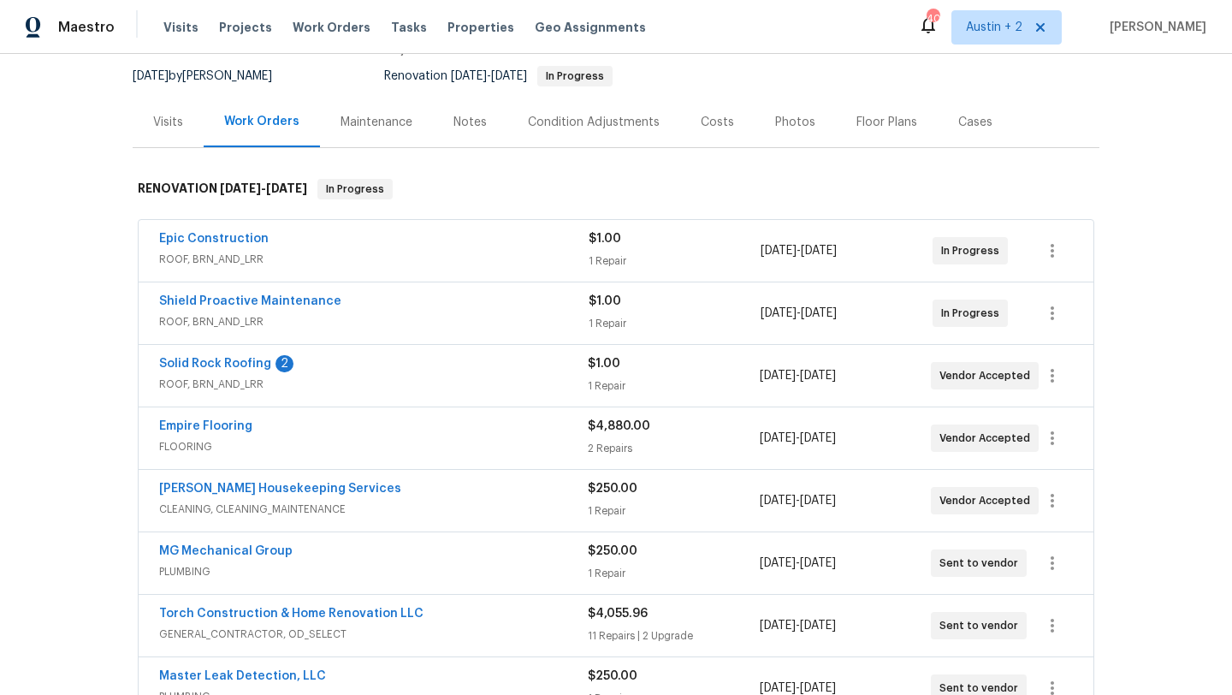
scroll to position [190, 0]
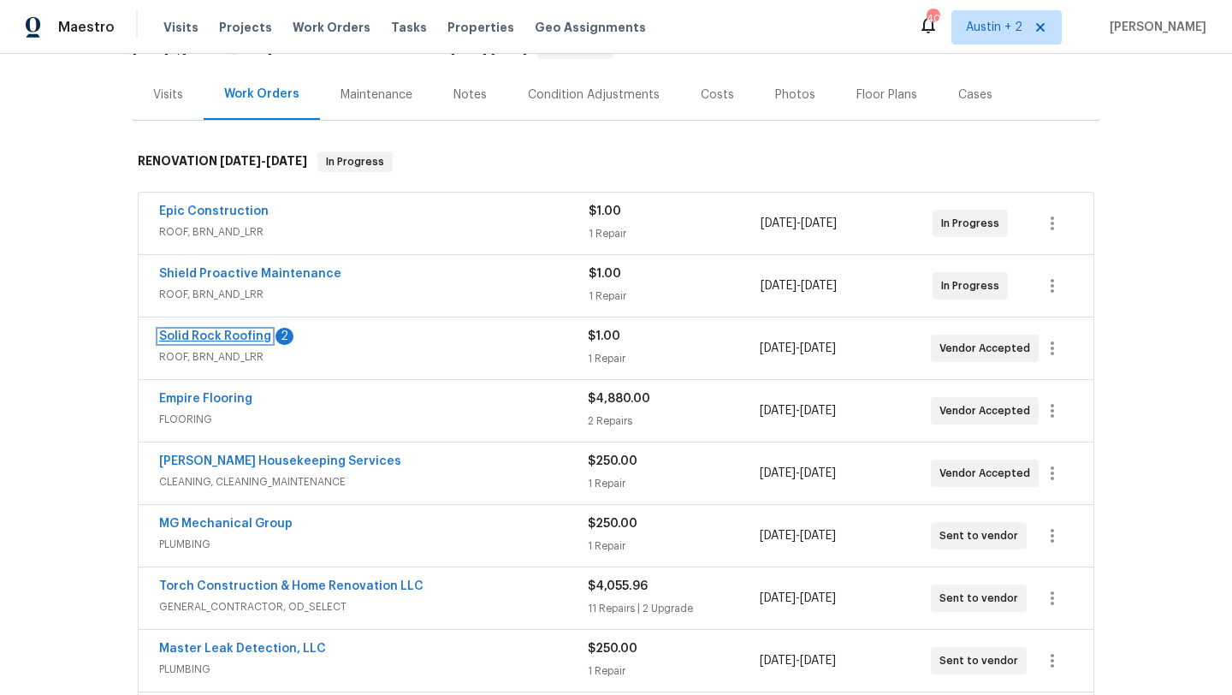
click at [212, 338] on link "Solid Rock Roofing" at bounding box center [215, 336] width 112 height 12
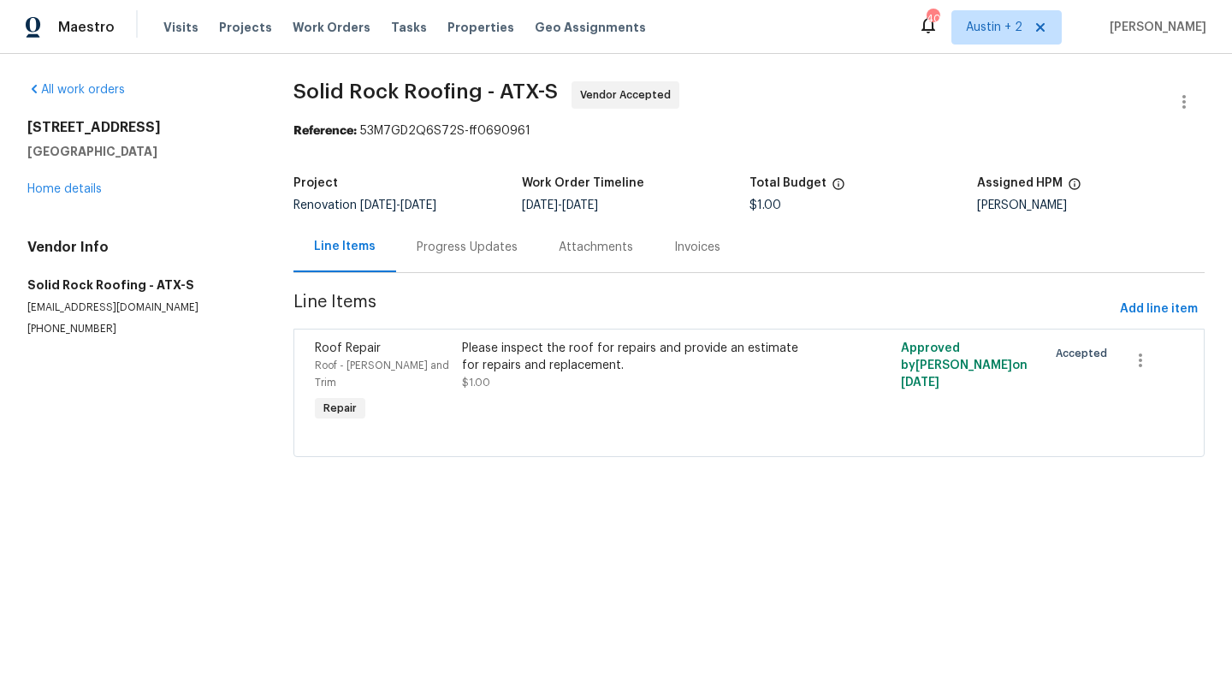
click at [499, 244] on div "Progress Updates" at bounding box center [467, 247] width 101 height 17
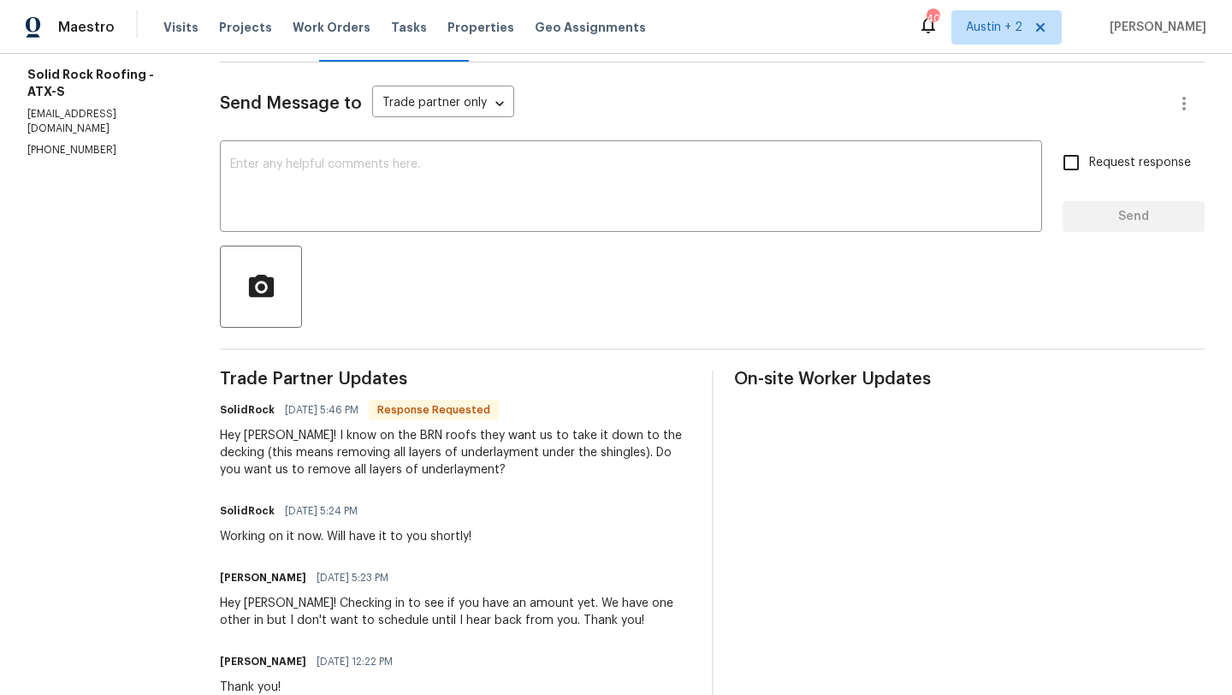
scroll to position [212, 0]
click at [410, 191] on textarea at bounding box center [631, 187] width 802 height 60
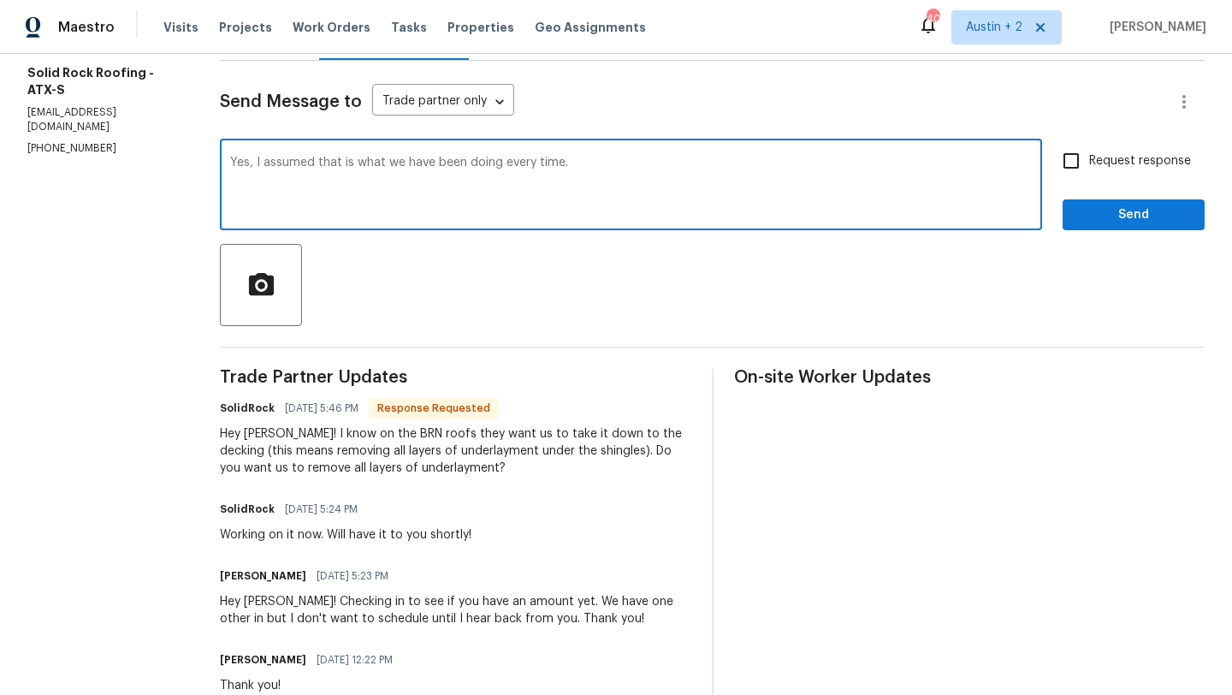
type textarea "Yes, I assumed that is what we have been doing every time."
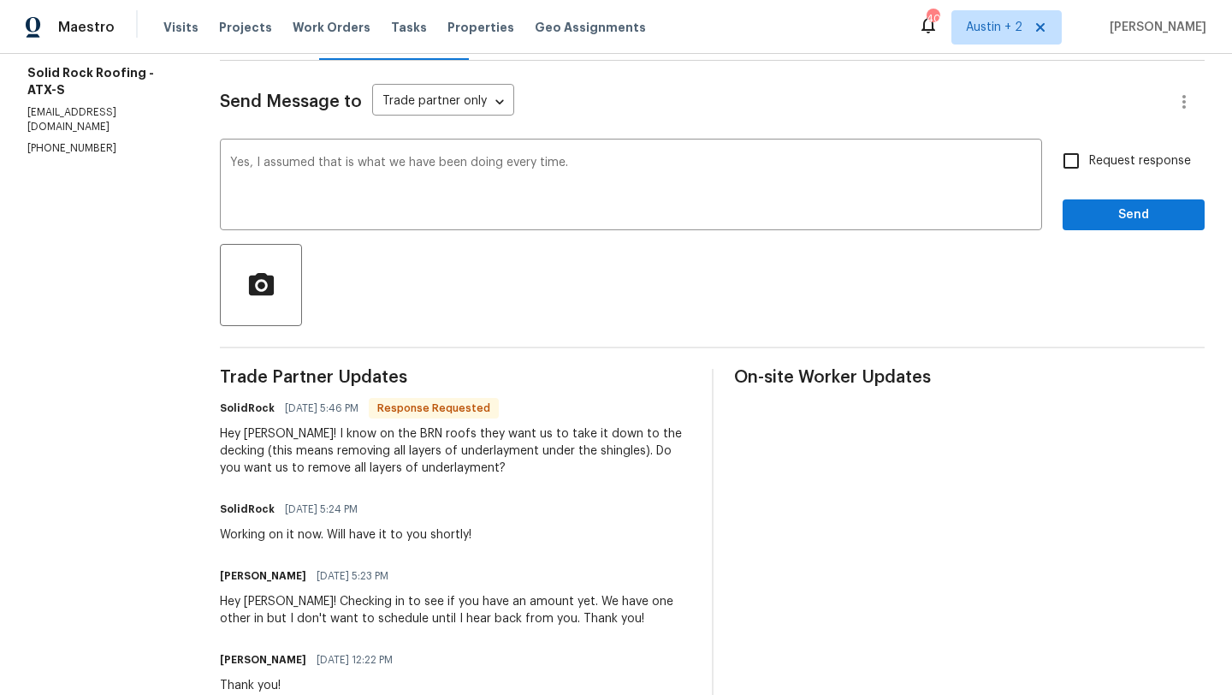
click at [1101, 159] on span "Request response" at bounding box center [1140, 161] width 102 height 18
click at [1089, 159] on input "Request response" at bounding box center [1071, 161] width 36 height 36
checkbox input "true"
click at [1107, 218] on span "Send" at bounding box center [1133, 214] width 115 height 21
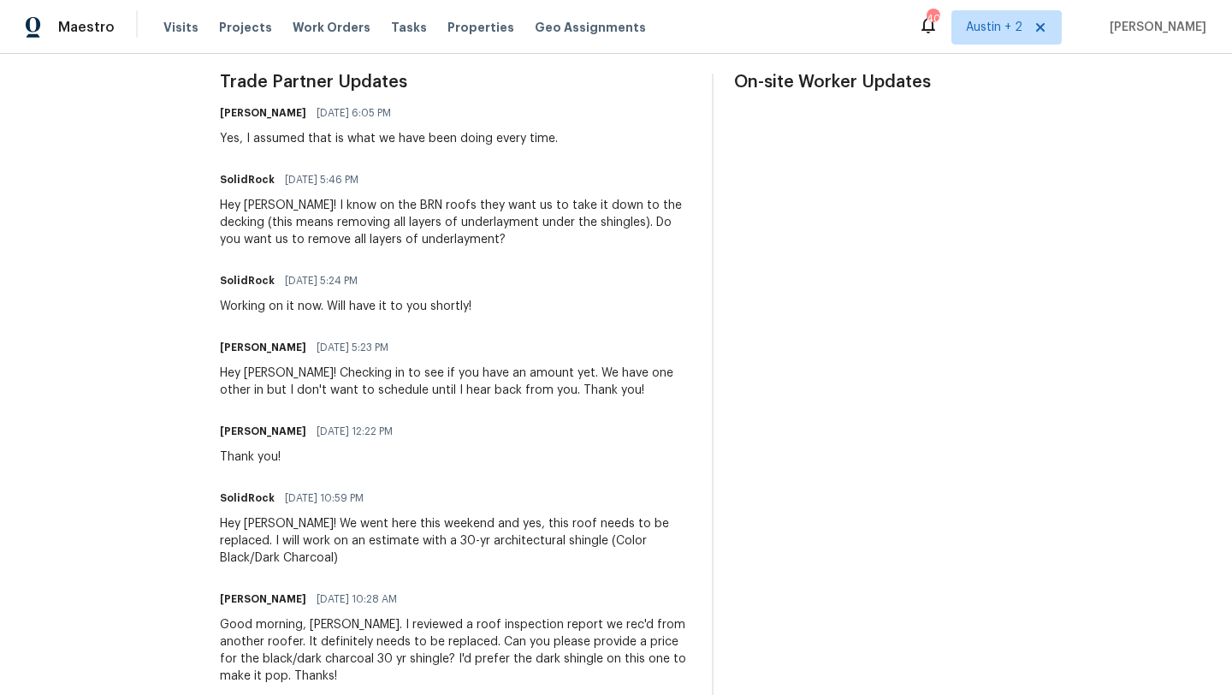
scroll to position [0, 0]
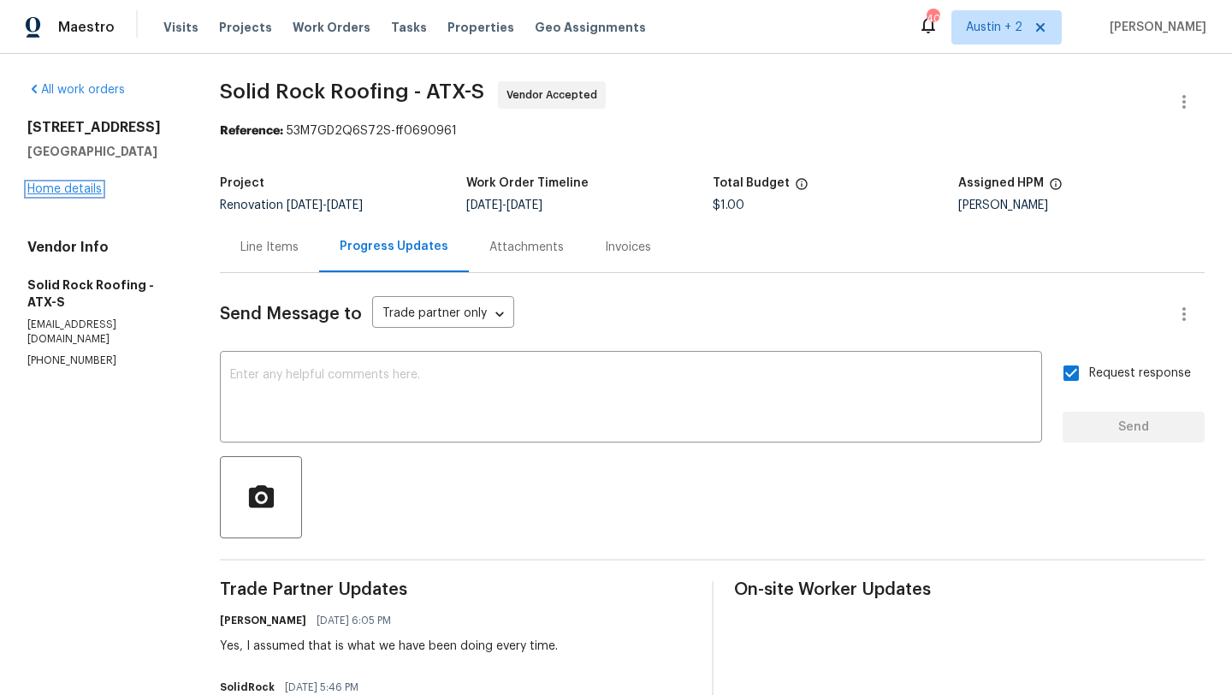
click at [56, 183] on link "Home details" at bounding box center [64, 189] width 74 height 12
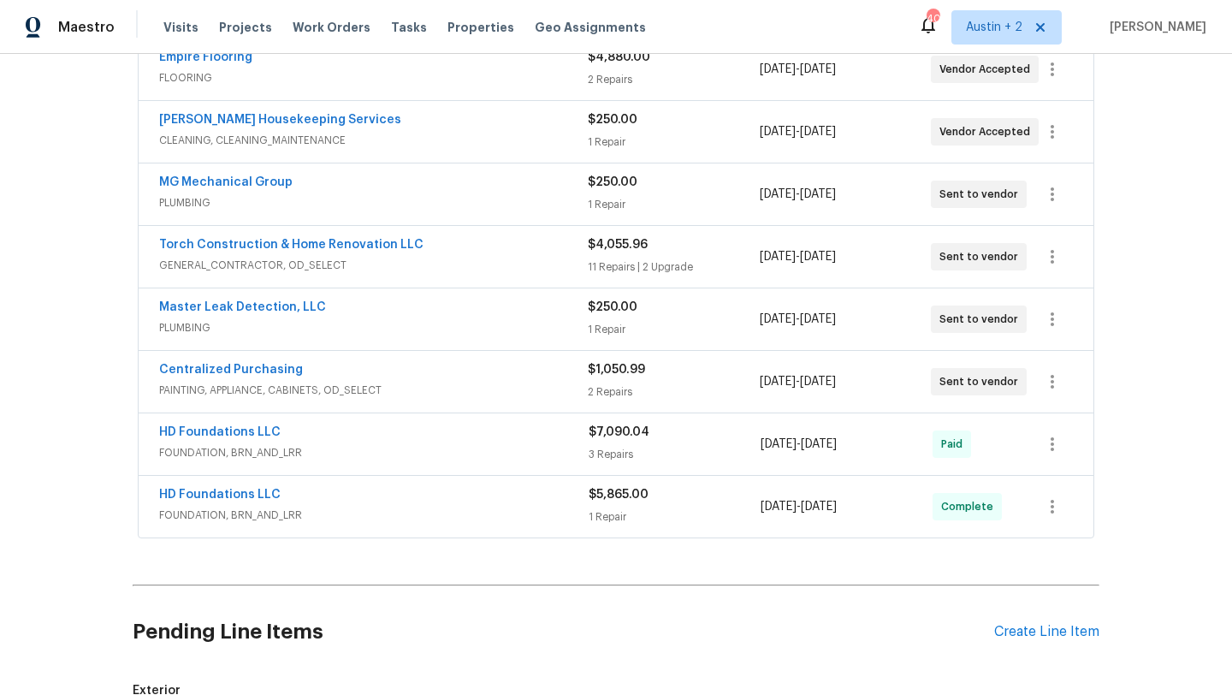
scroll to position [550, 0]
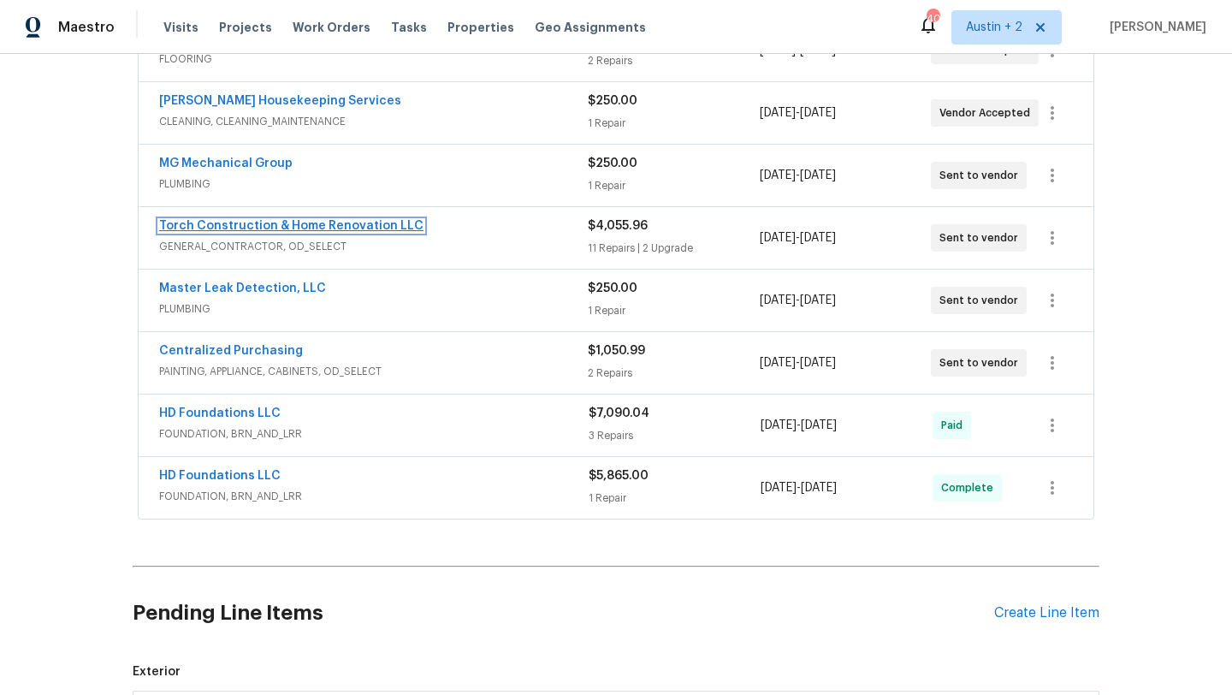
click at [346, 222] on link "Torch Construction & Home Renovation LLC" at bounding box center [291, 226] width 264 height 12
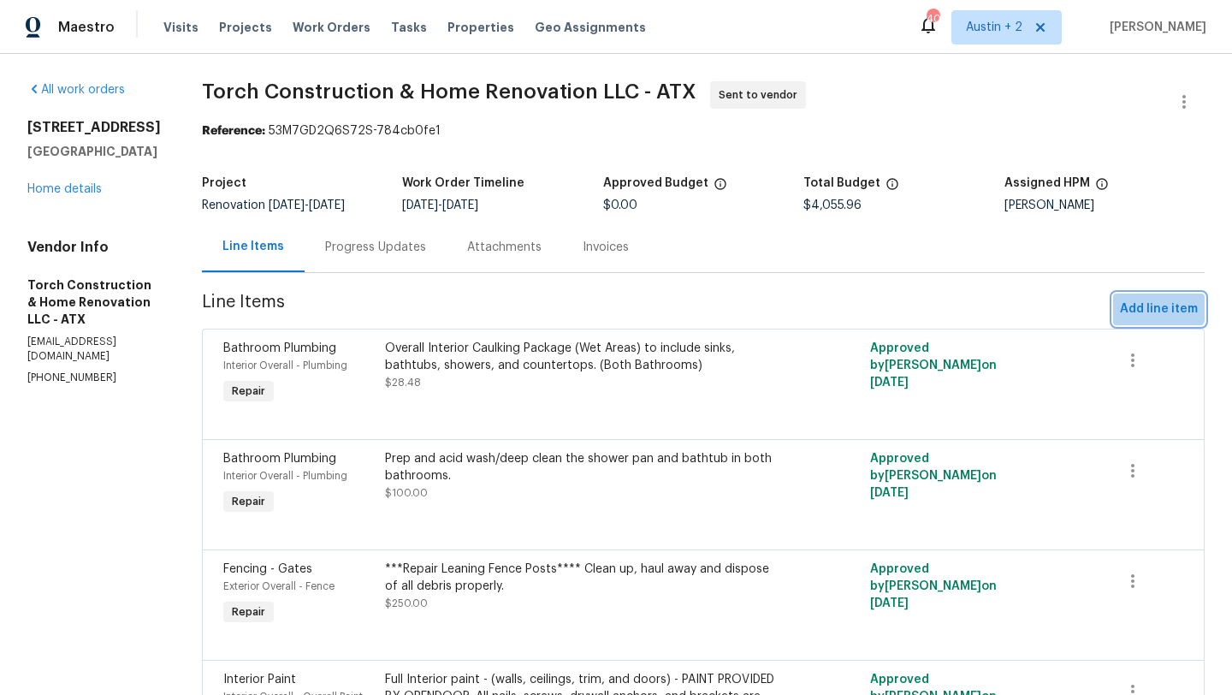
click at [1158, 305] on span "Add line item" at bounding box center [1159, 309] width 78 height 21
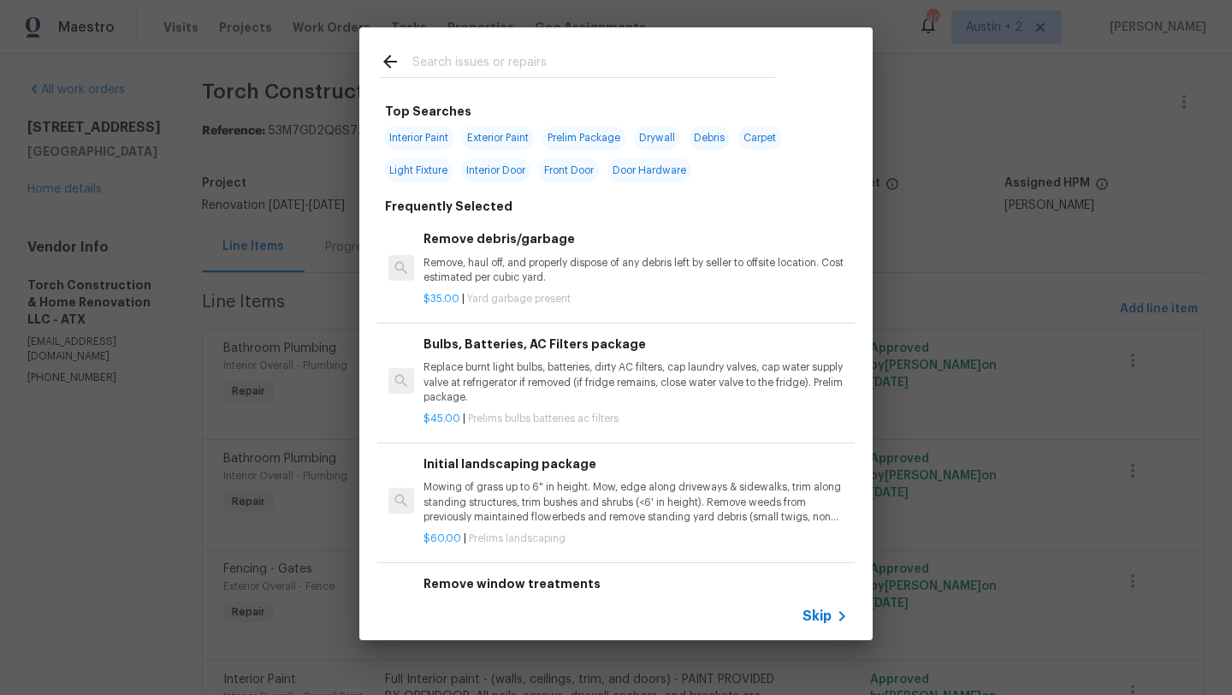
click at [441, 67] on input "text" at bounding box center [593, 64] width 363 height 26
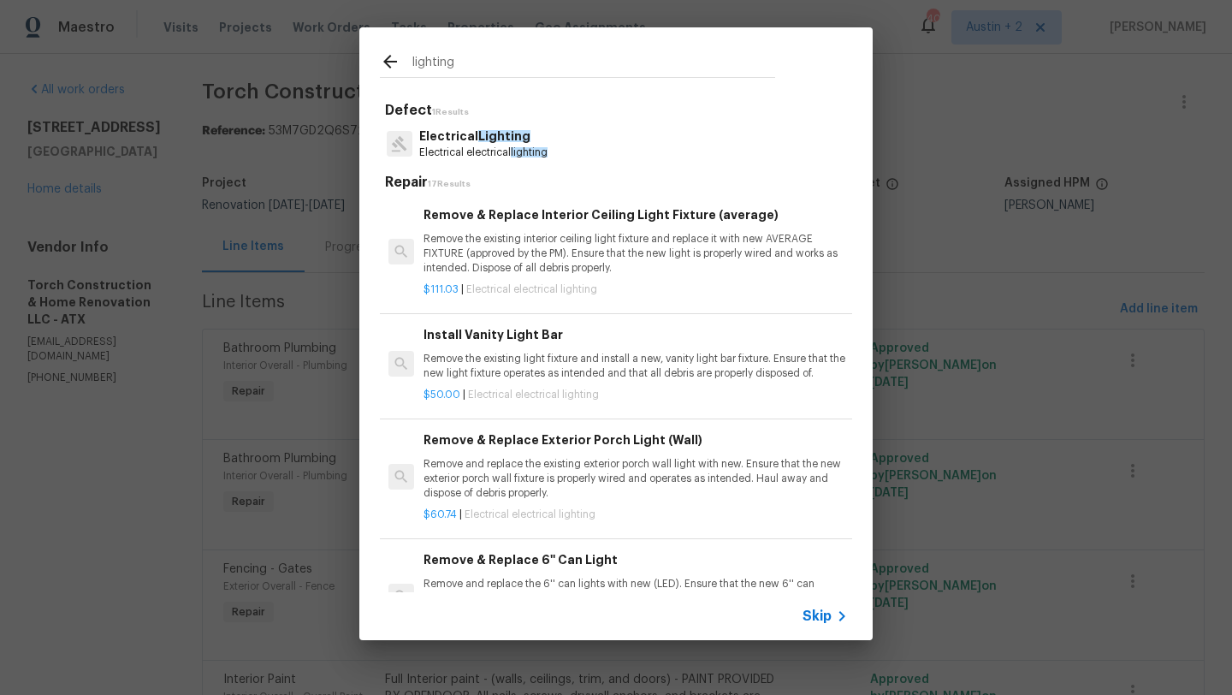
type input "lighting"
click at [928, 282] on div "lighting Defect 1 Results Electrical Lighting Electrical electrical lighting Re…" at bounding box center [616, 333] width 1232 height 667
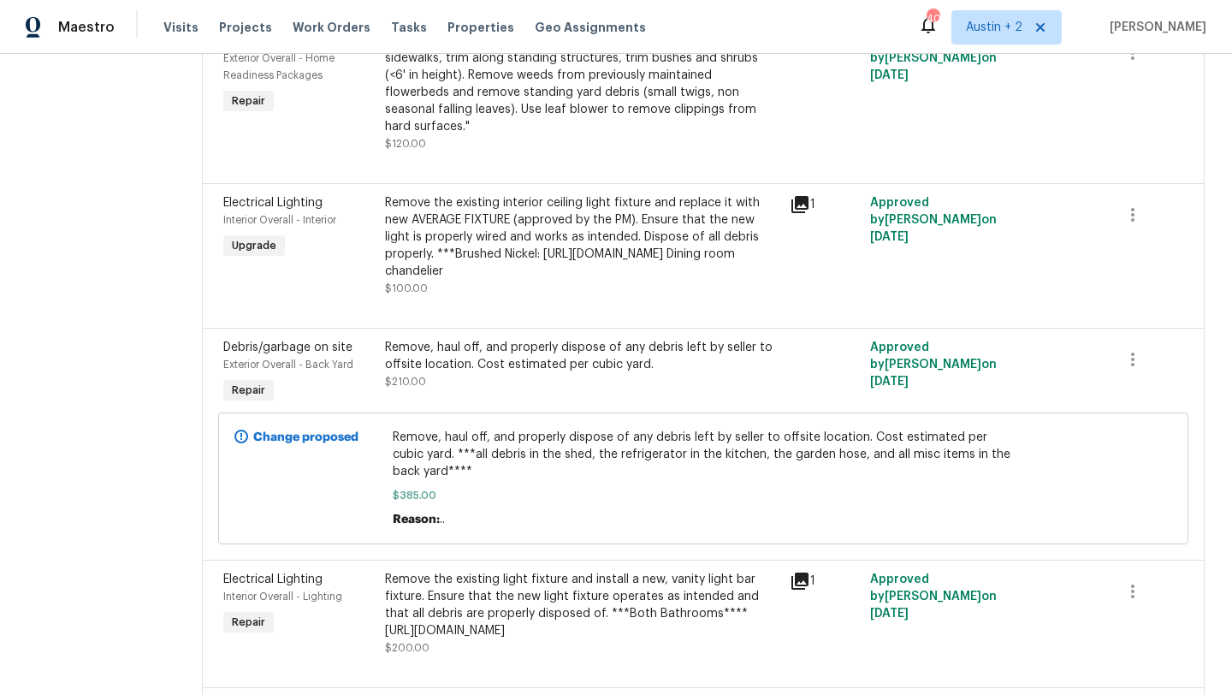
scroll to position [1339, 0]
click at [808, 212] on icon at bounding box center [799, 203] width 17 height 17
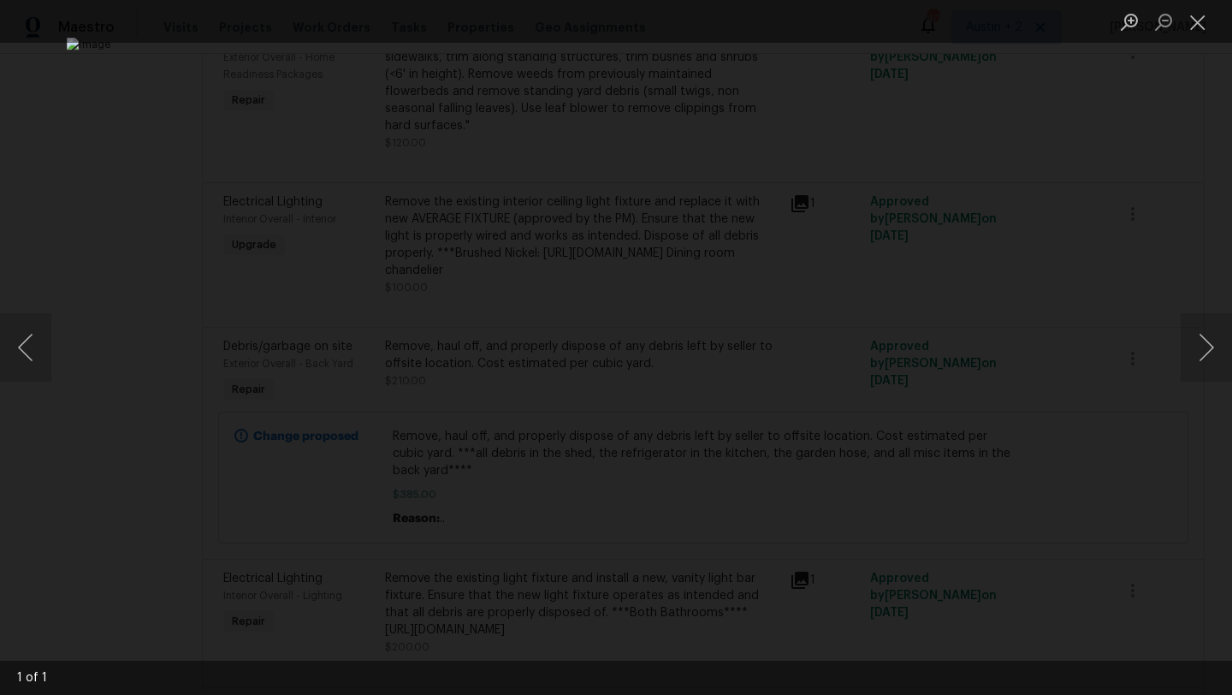
click at [1081, 285] on div "Lightbox" at bounding box center [616, 347] width 1232 height 695
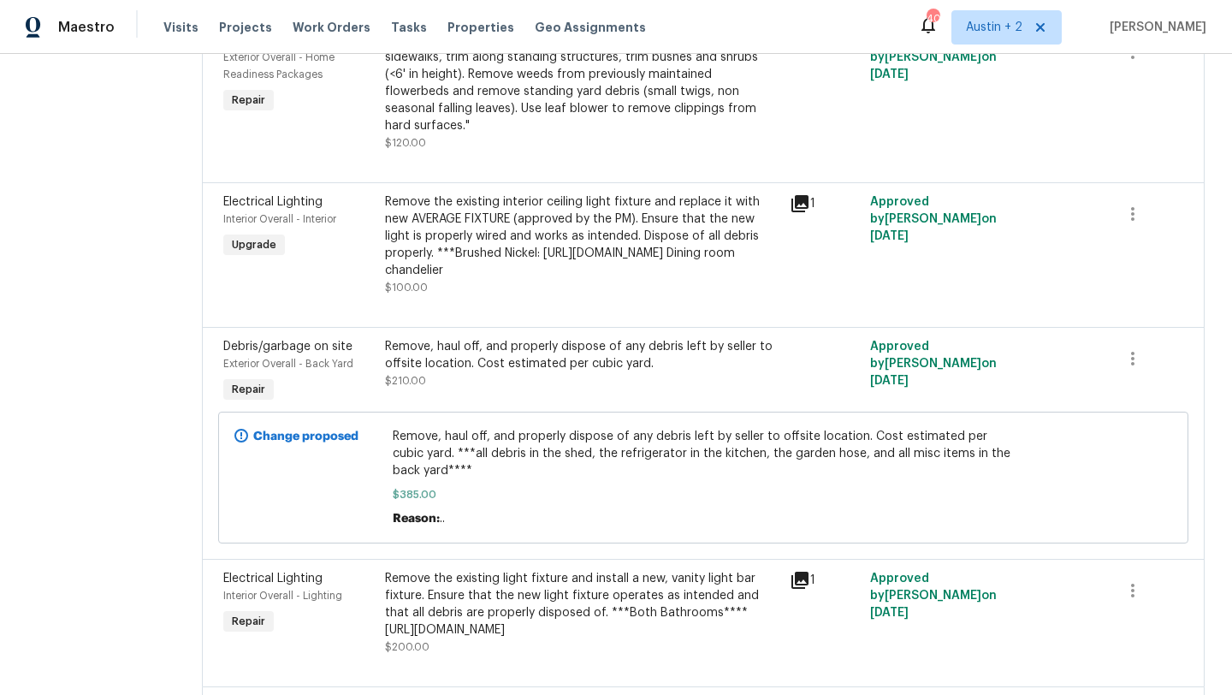
scroll to position [1736, 0]
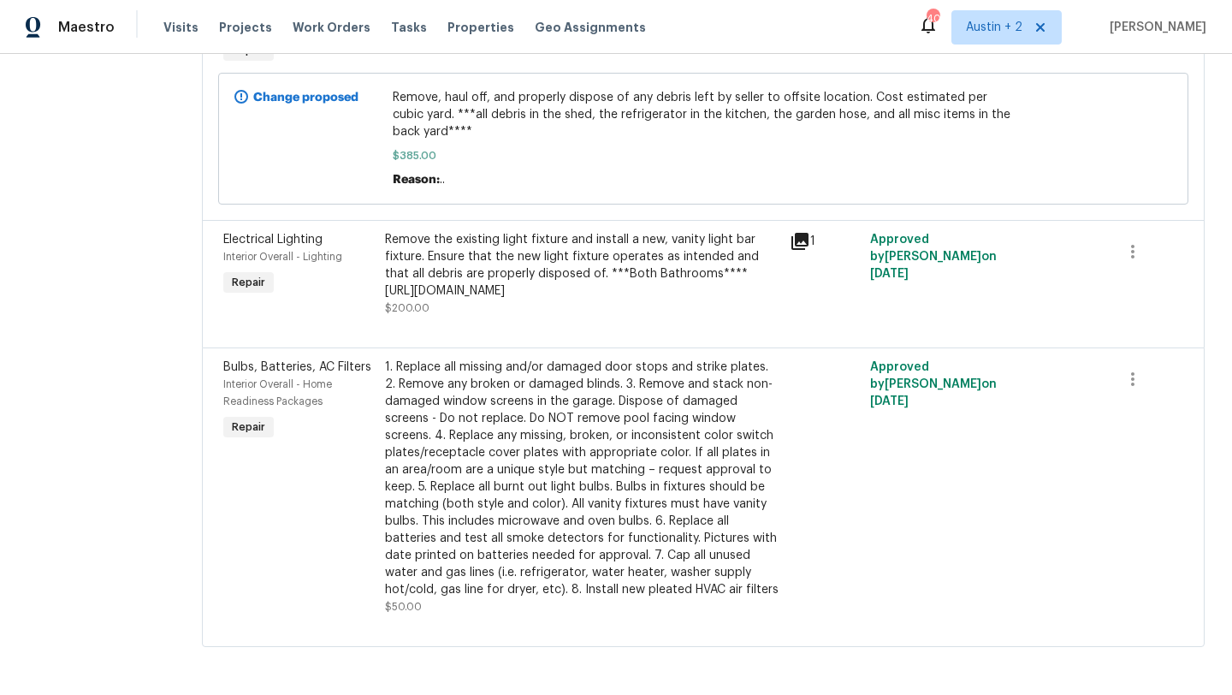
click at [808, 250] on icon at bounding box center [799, 241] width 17 height 17
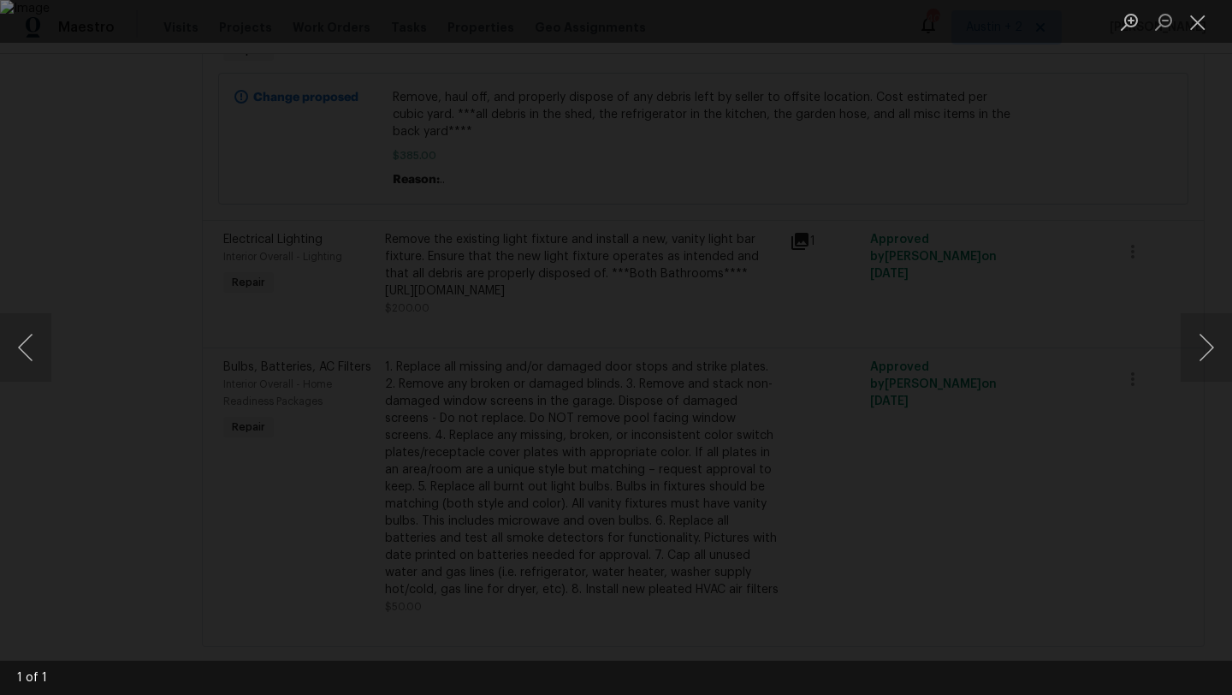
click at [1063, 280] on div "Lightbox" at bounding box center [616, 347] width 1232 height 695
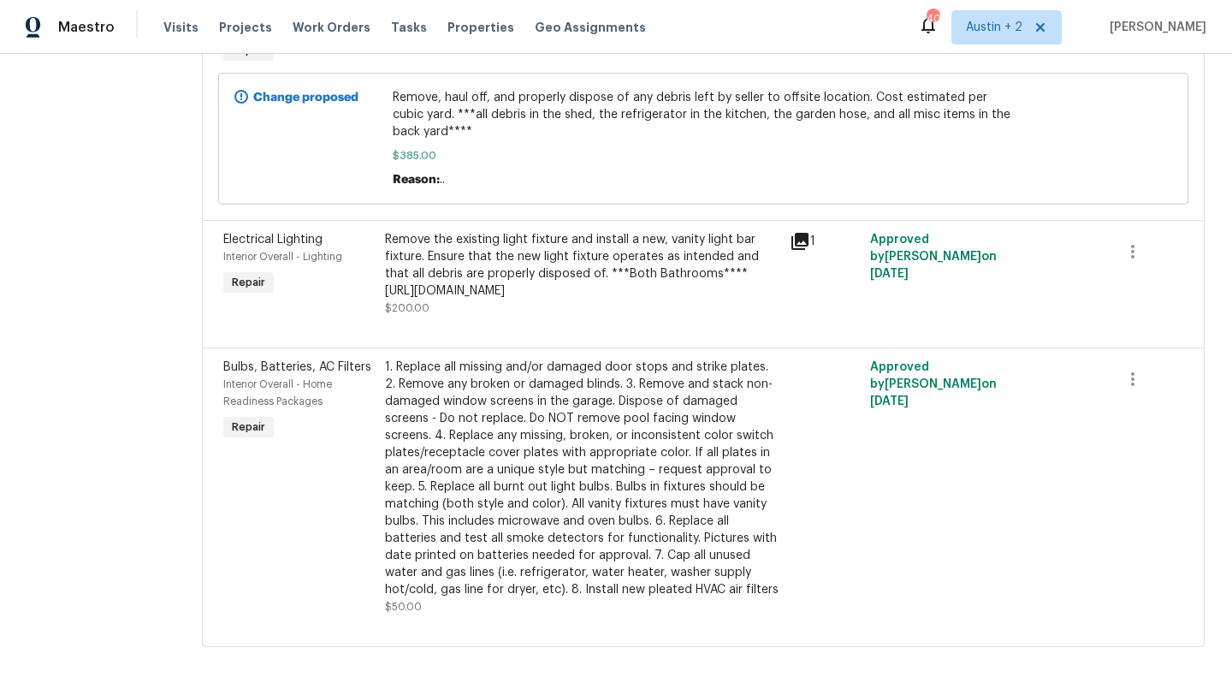
click at [580, 299] on div "Remove the existing light fixture and install a new, vanity light bar fixture. …" at bounding box center [582, 265] width 394 height 68
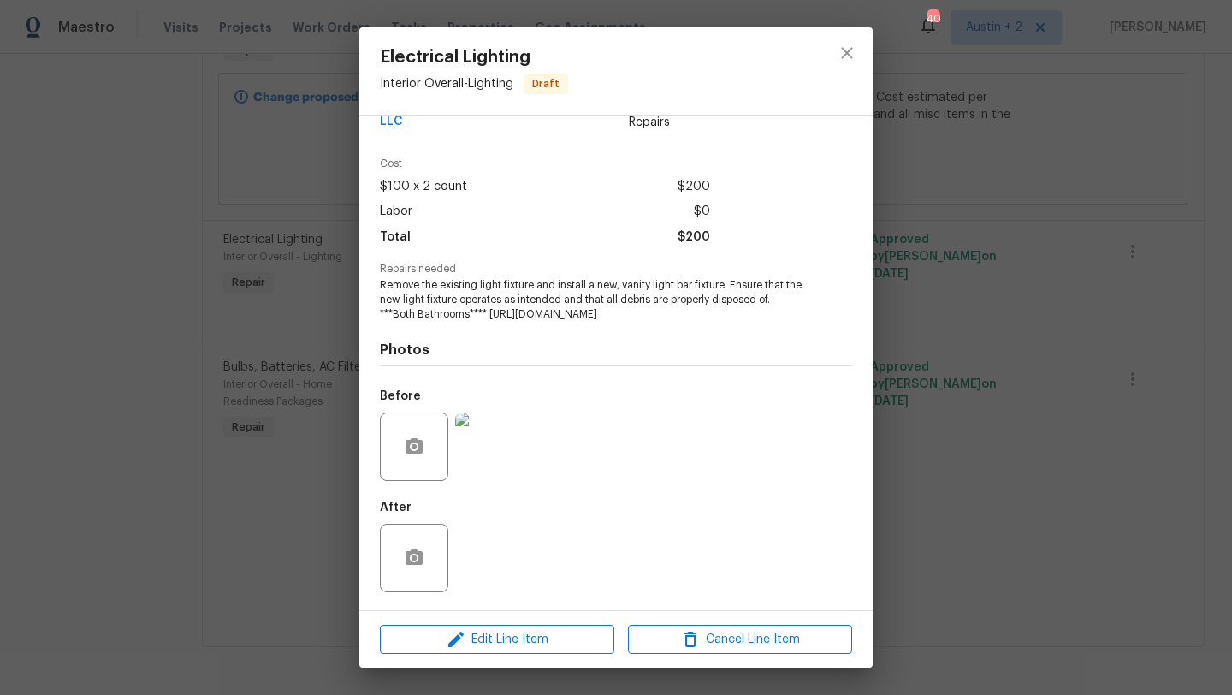
scroll to position [162, 0]
click at [508, 634] on span "Edit Line Item" at bounding box center [497, 639] width 224 height 21
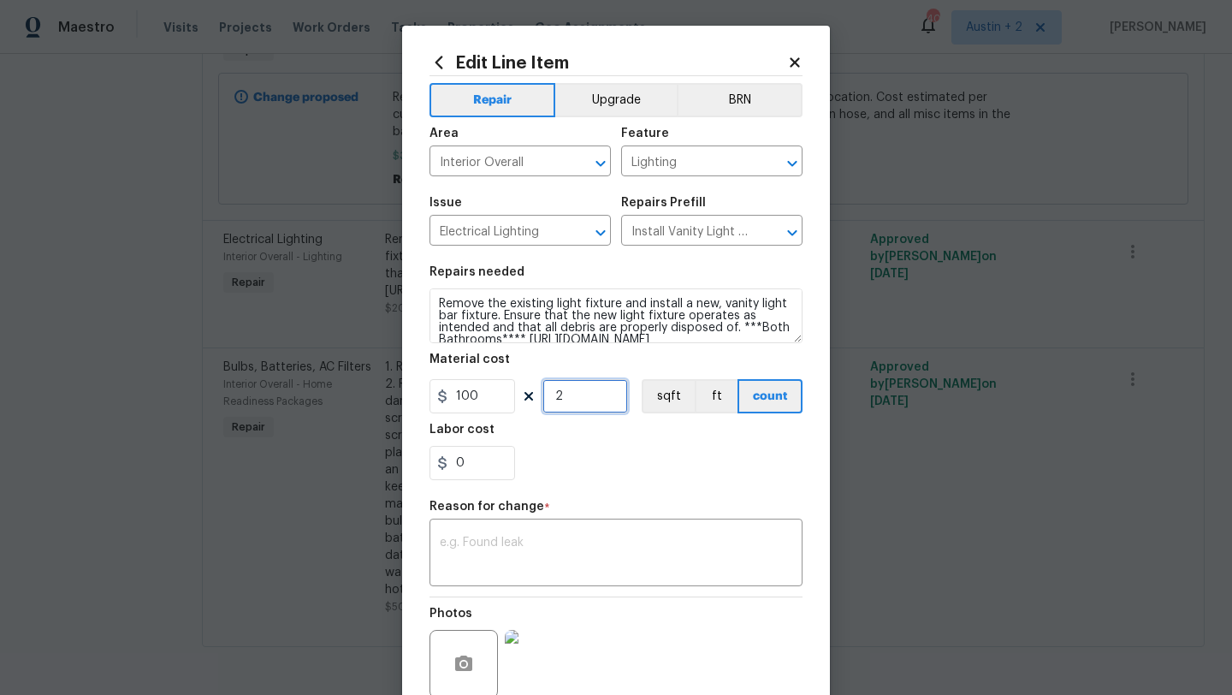
drag, startPoint x: 569, startPoint y: 390, endPoint x: 518, endPoint y: 390, distance: 51.3
click at [518, 390] on div "100 2 sqft ft count" at bounding box center [615, 396] width 373 height 34
type input "3"
click at [571, 554] on textarea at bounding box center [616, 554] width 352 height 36
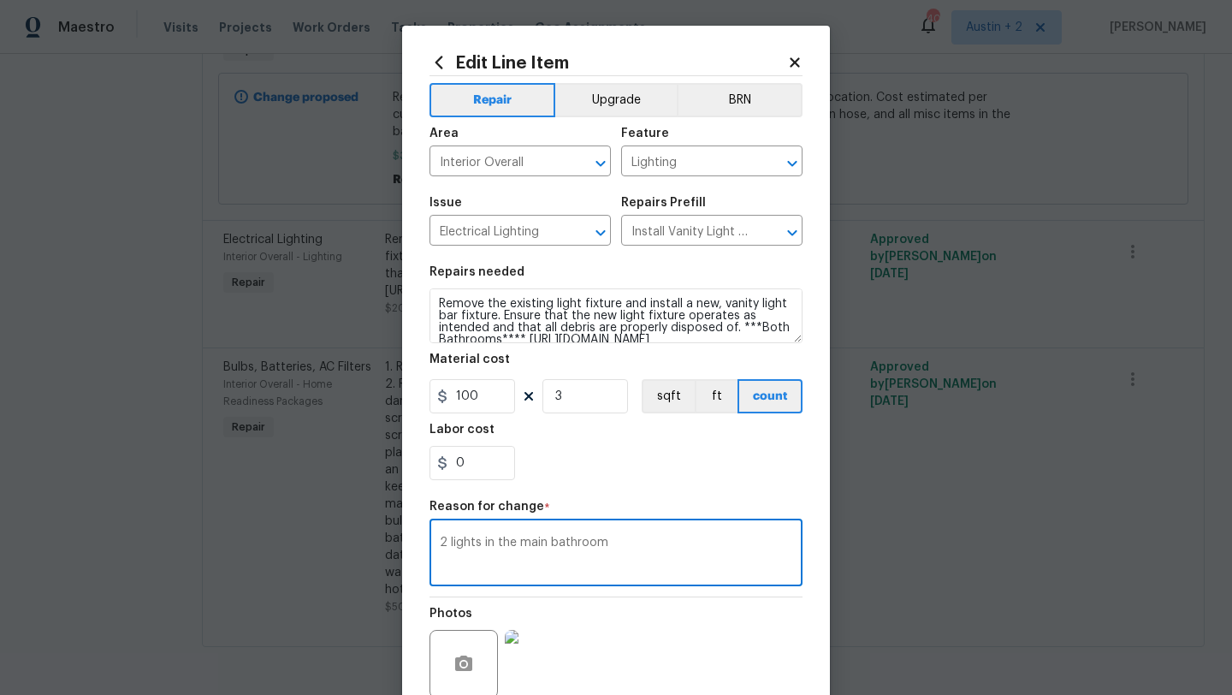
scroll to position [149, 0]
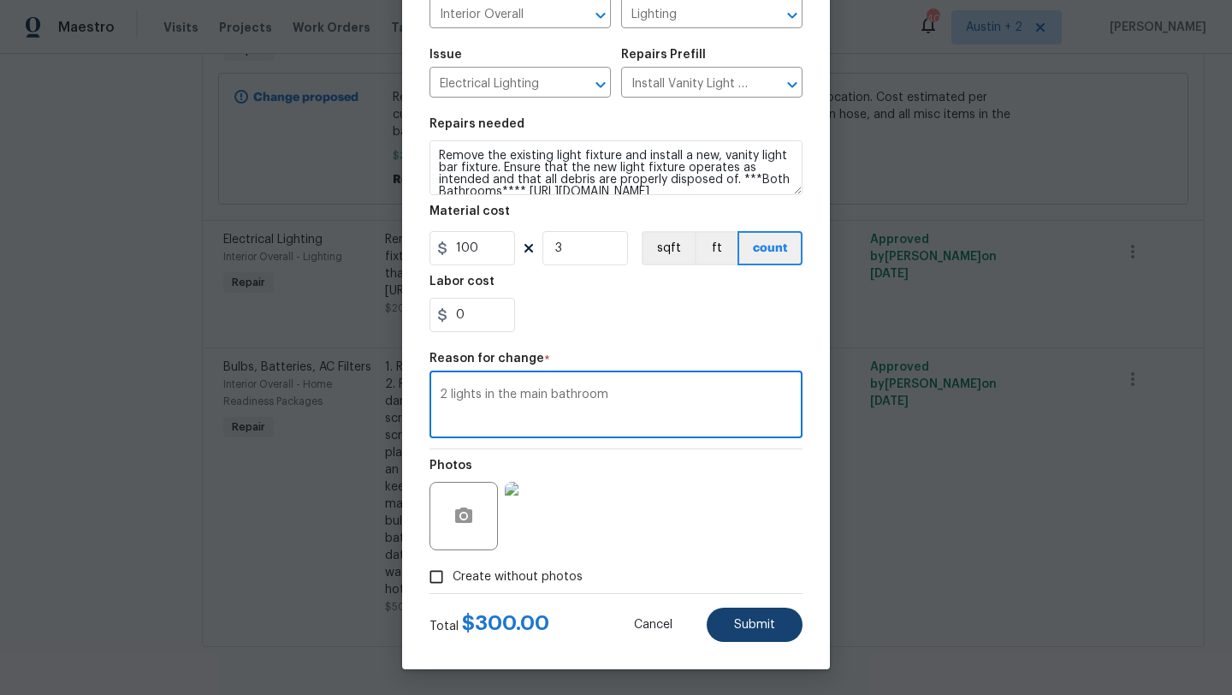
type textarea "2 lights in the main bathroom"
click at [790, 611] on button "Submit" at bounding box center [755, 624] width 96 height 34
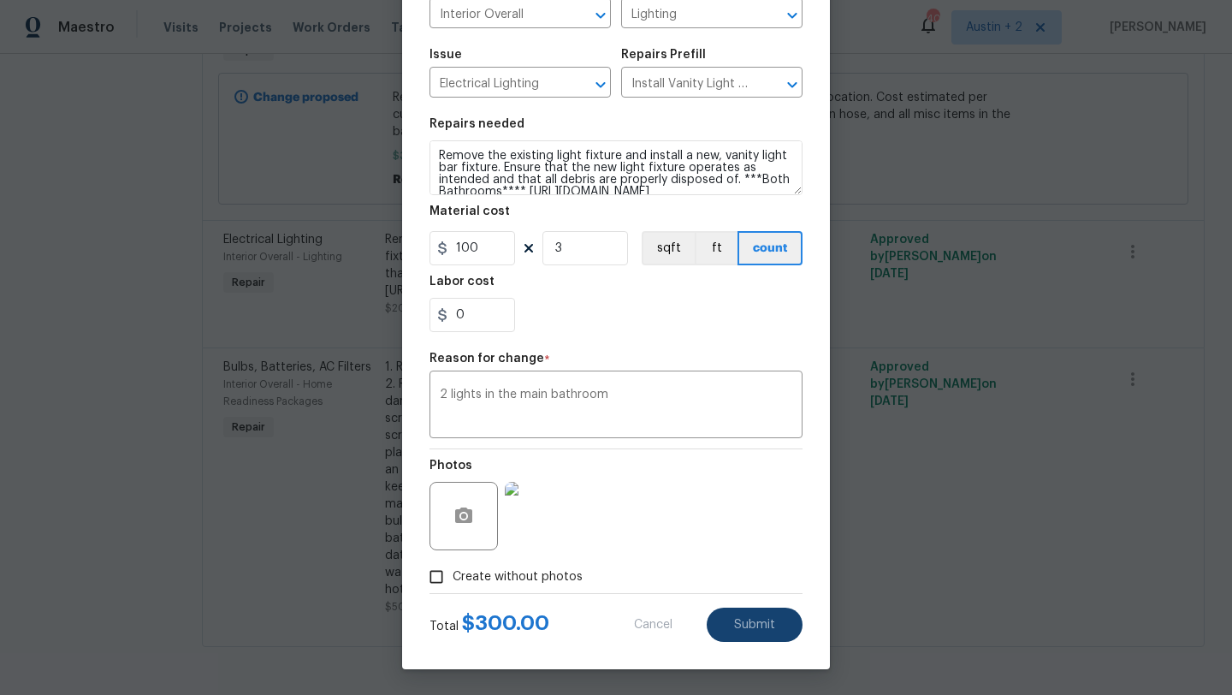
type input "2"
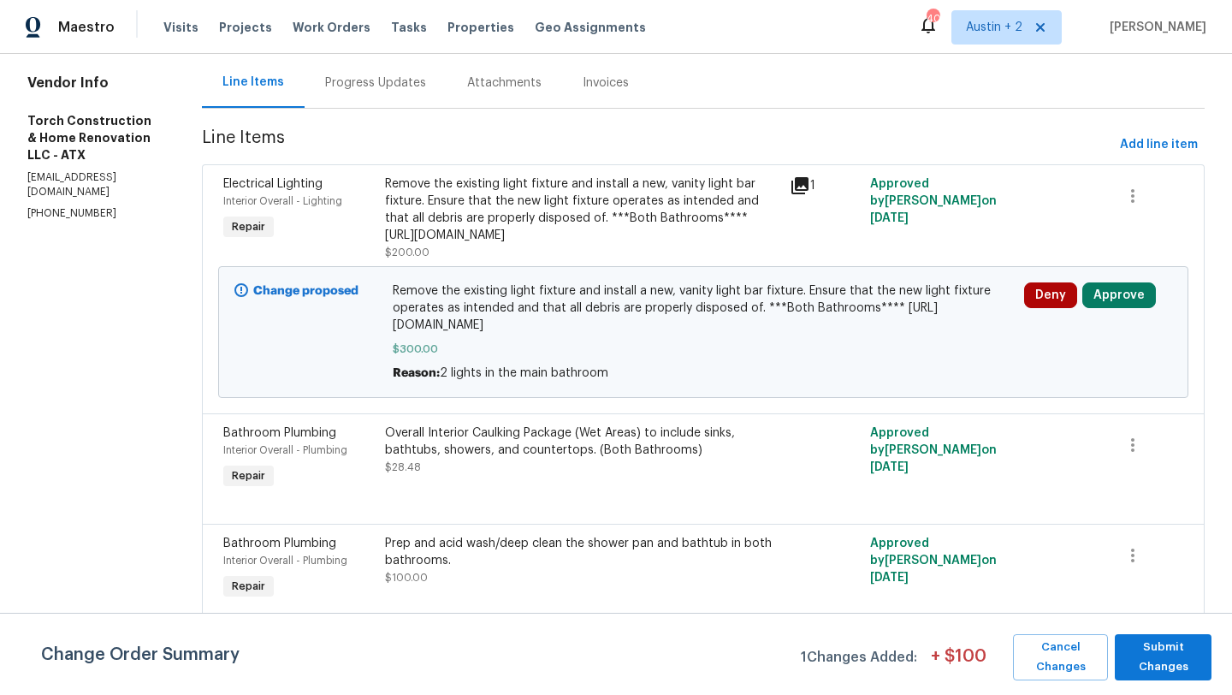
scroll to position [163, 0]
click at [1114, 310] on button "Approve" at bounding box center [1119, 297] width 74 height 26
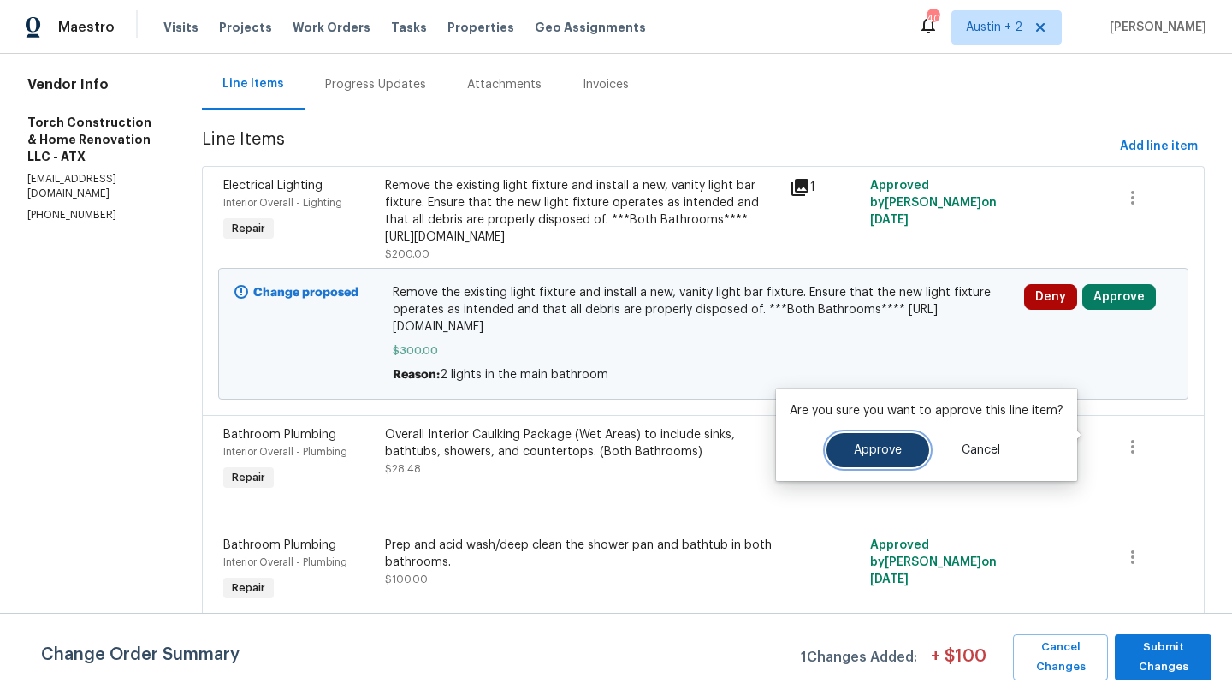
click at [900, 443] on button "Approve" at bounding box center [877, 450] width 103 height 34
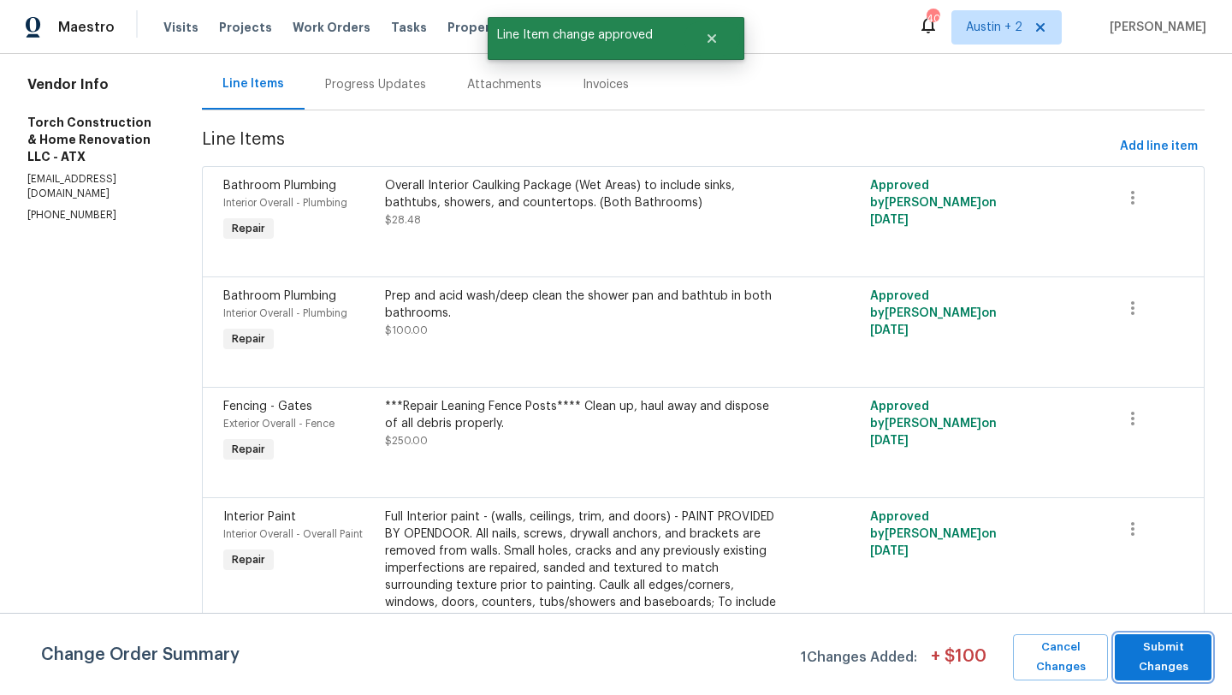
click at [1197, 666] on span "Submit Changes" at bounding box center [1163, 656] width 80 height 39
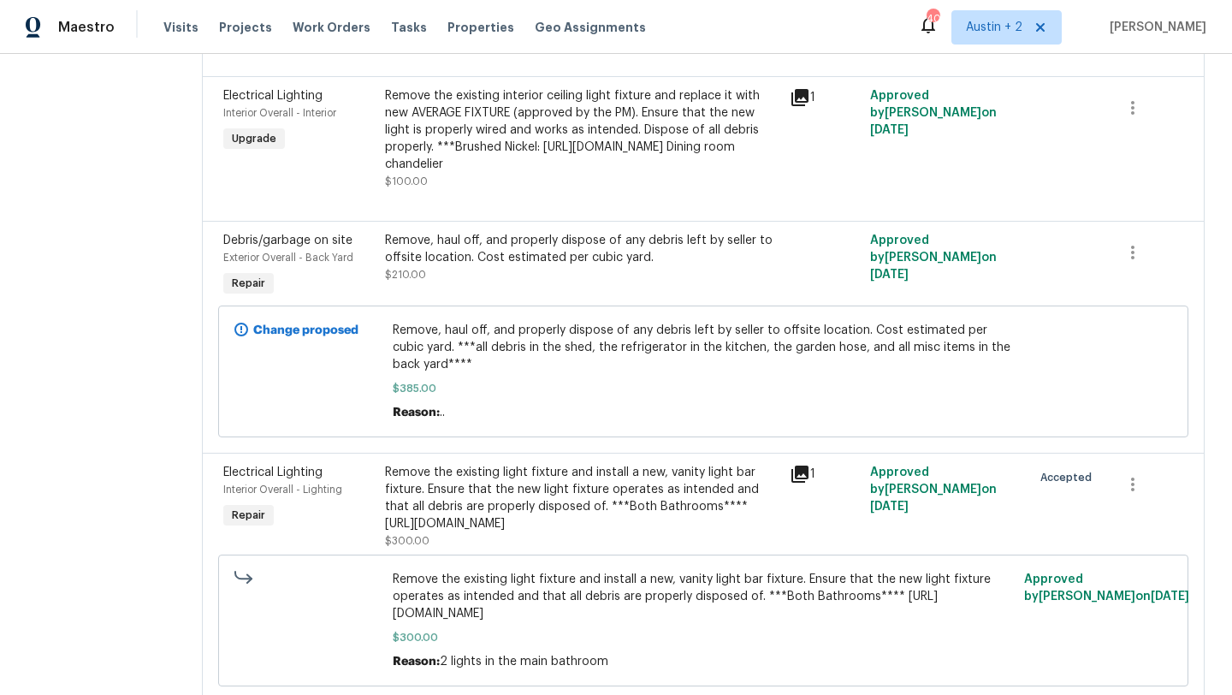
scroll to position [1421, 0]
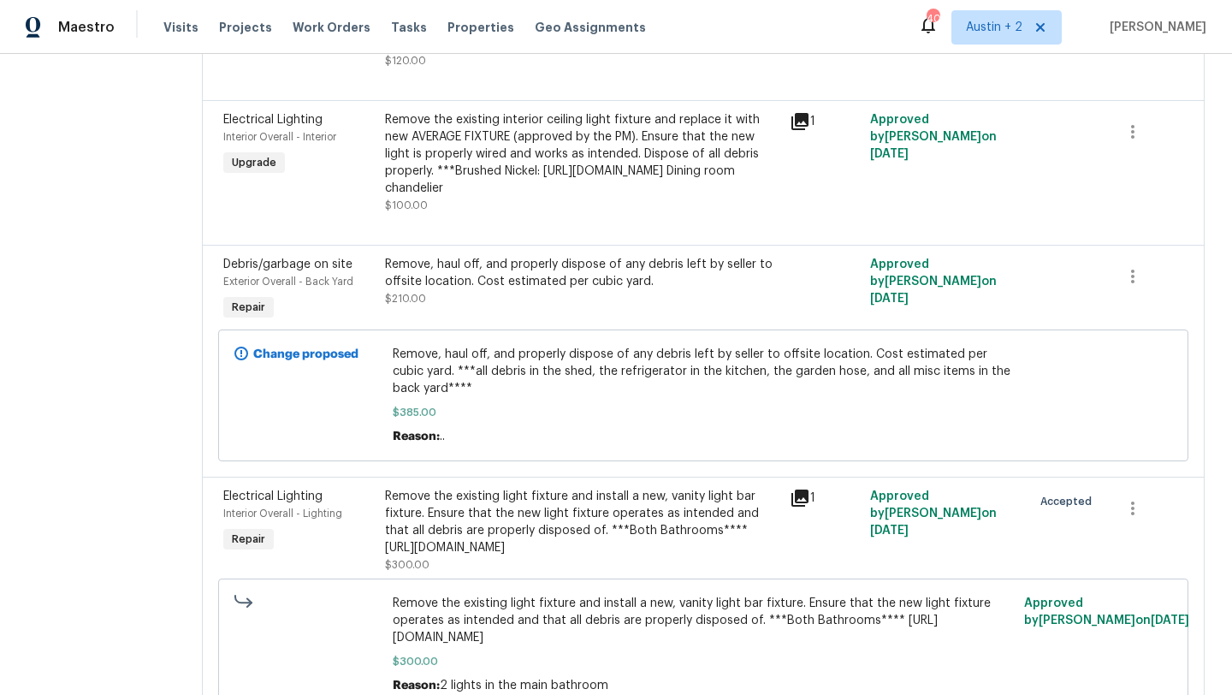
click at [564, 197] on div "Remove the existing interior ceiling light fixture and replace it with new AVER…" at bounding box center [582, 154] width 394 height 86
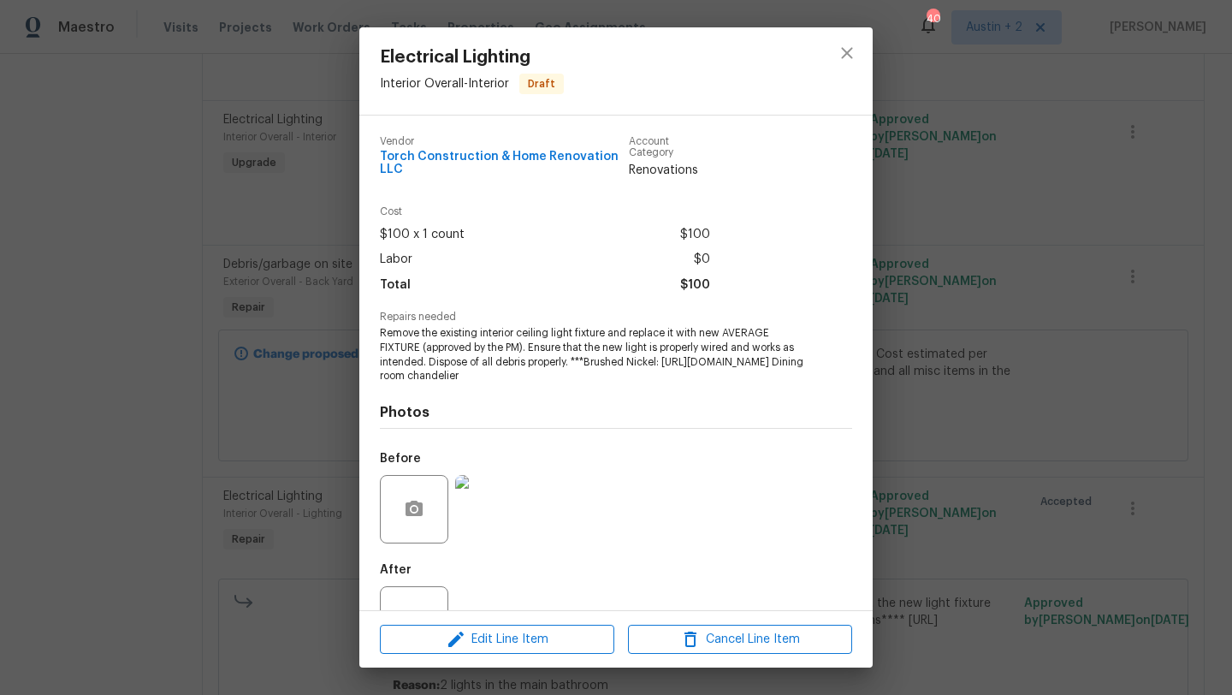
click at [972, 299] on div "Electrical Lighting Interior Overall - Interior Draft Vendor Torch Construction…" at bounding box center [616, 347] width 1232 height 695
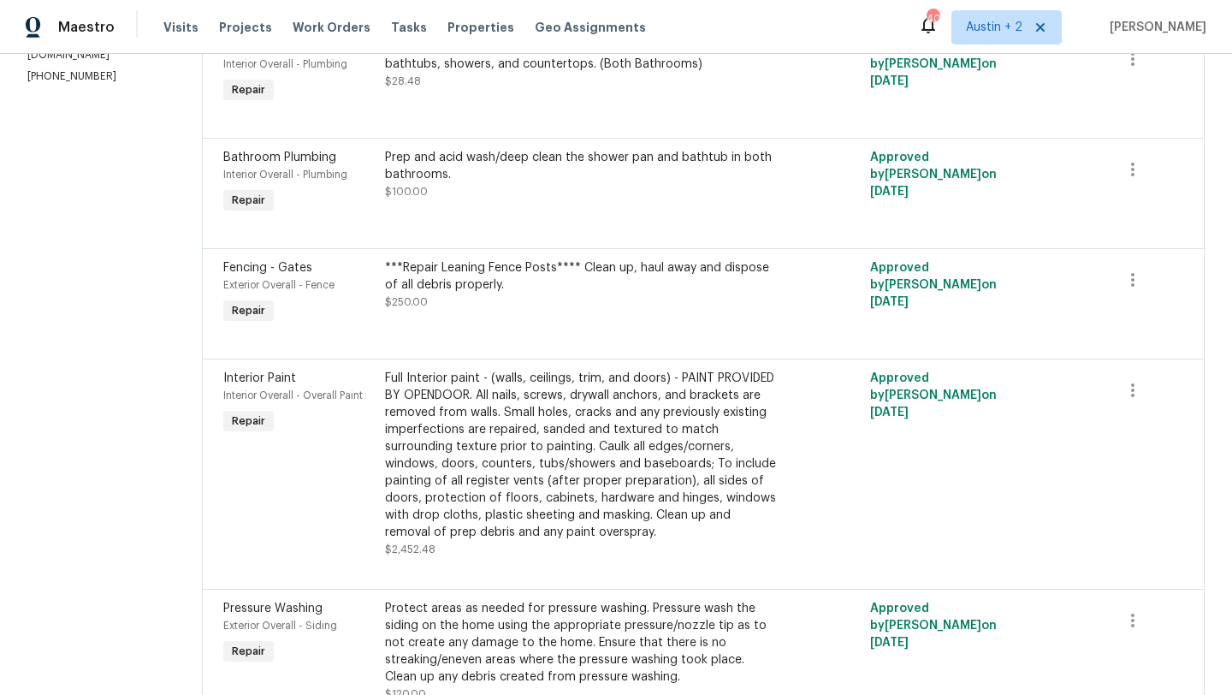
scroll to position [0, 0]
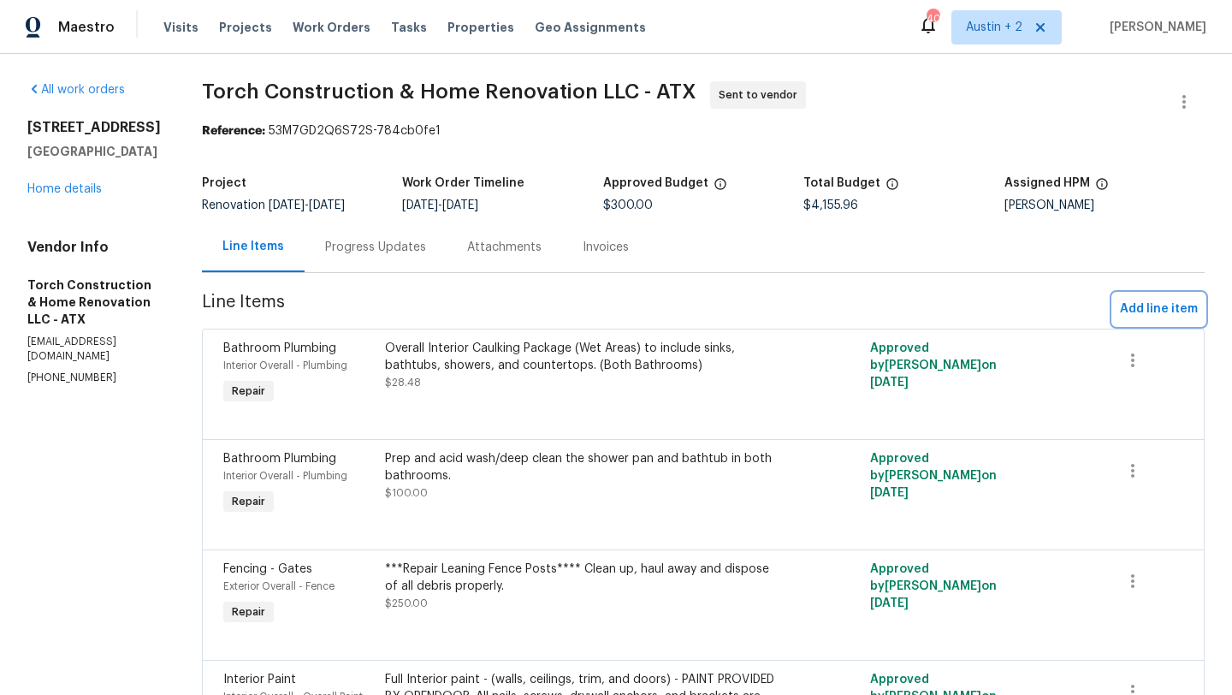
click at [1148, 311] on span "Add line item" at bounding box center [1159, 309] width 78 height 21
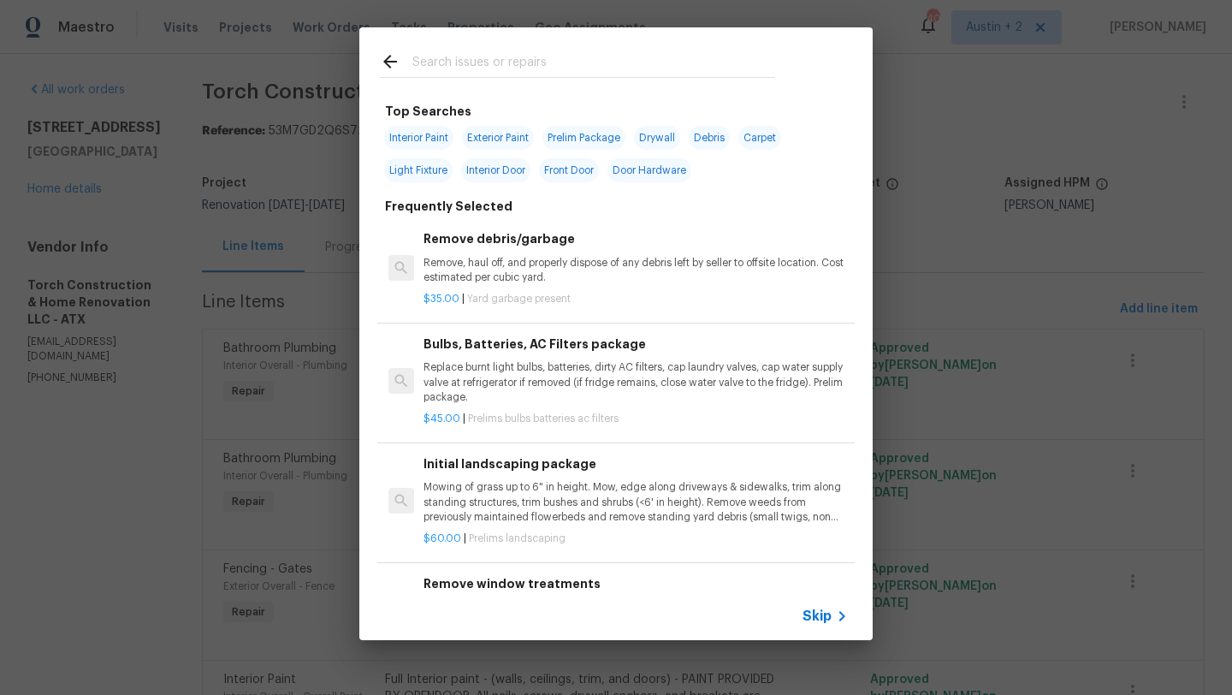
click at [506, 59] on input "text" at bounding box center [593, 64] width 363 height 26
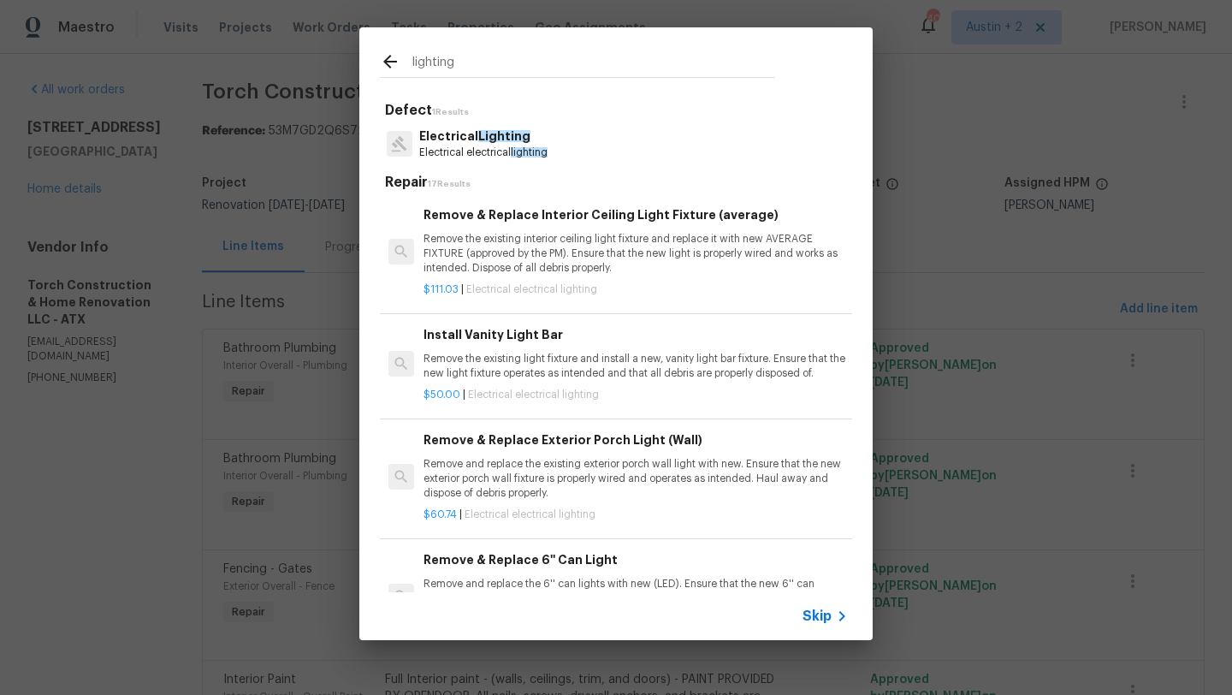
type input "lighting"
click at [514, 241] on p "Remove the existing interior ceiling light fixture and replace it with new AVER…" at bounding box center [635, 254] width 424 height 44
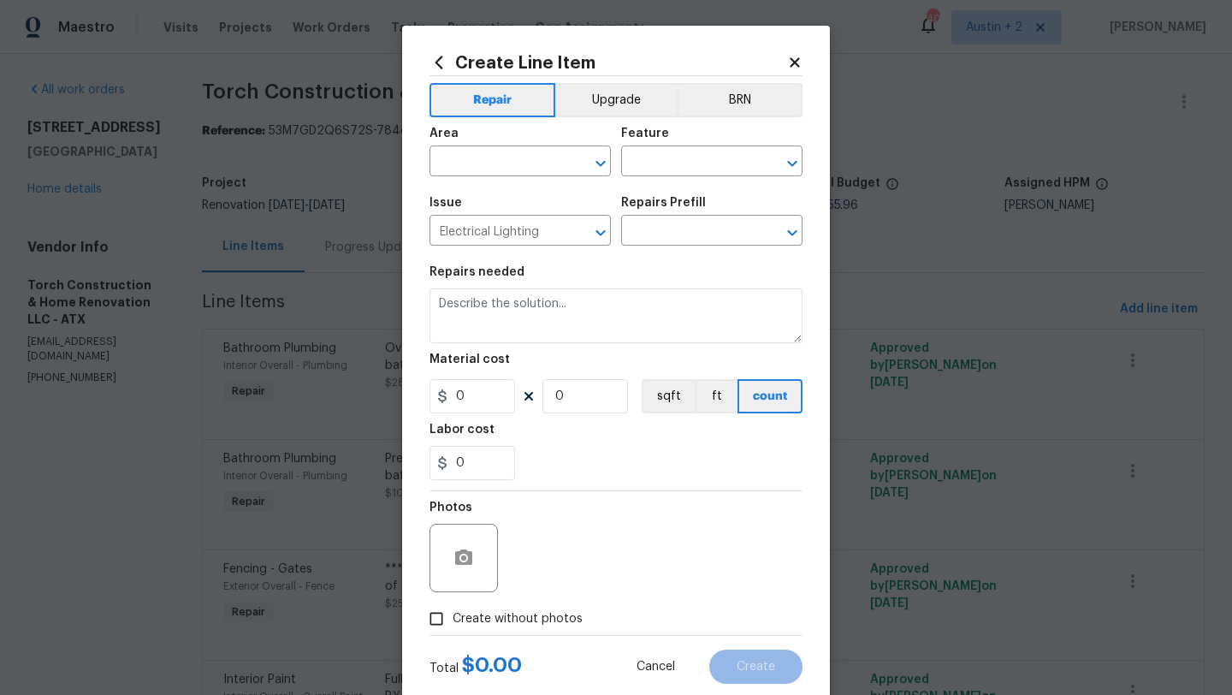
type textarea "Remove the existing interior ceiling light fixture and replace it with new AVER…"
type input "1"
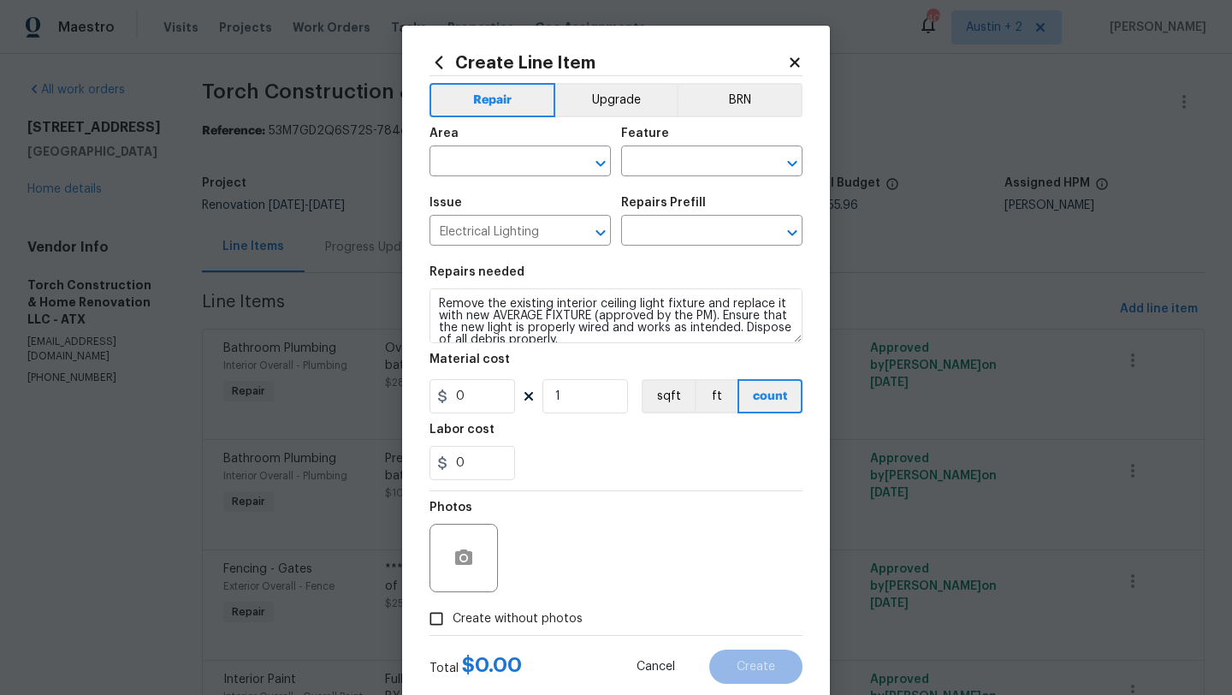
type input "Remove & Replace Interior Ceiling Light Fixture (average) $111.03"
type input "111.03"
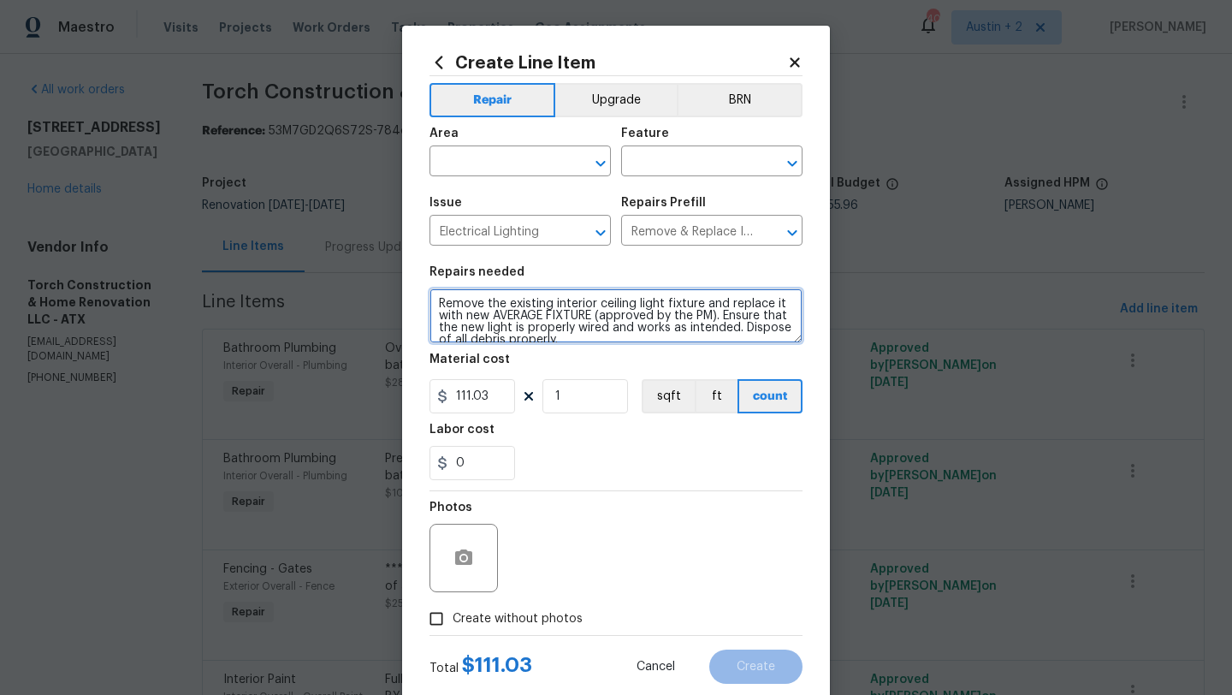
click at [571, 334] on textarea "Remove the existing interior ceiling light fixture and replace it with new AVER…" at bounding box center [615, 315] width 373 height 55
type textarea "Remove the existing interior ceiling light fixture and replace it with new AVER…"
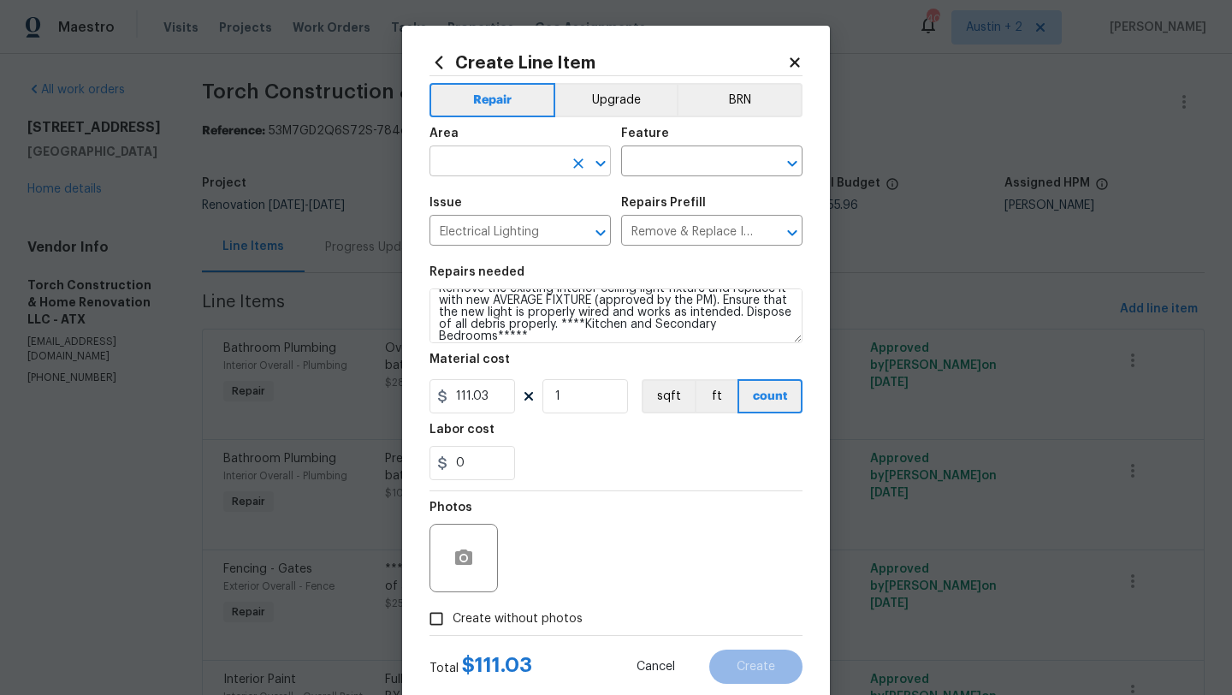
click at [477, 168] on input "text" at bounding box center [495, 163] width 133 height 27
type input "inter"
click at [486, 257] on section "Repairs needed Remove the existing interior ceiling light fixture and replace i…" at bounding box center [615, 373] width 373 height 234
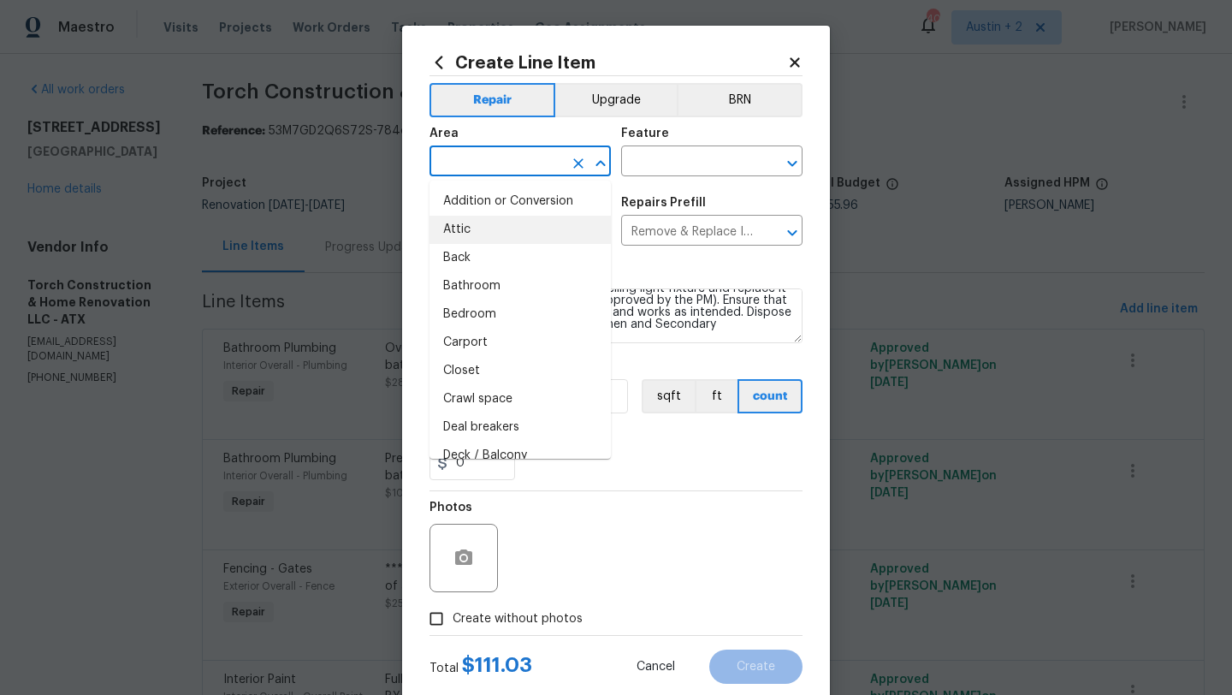
click at [488, 163] on input "text" at bounding box center [495, 163] width 133 height 27
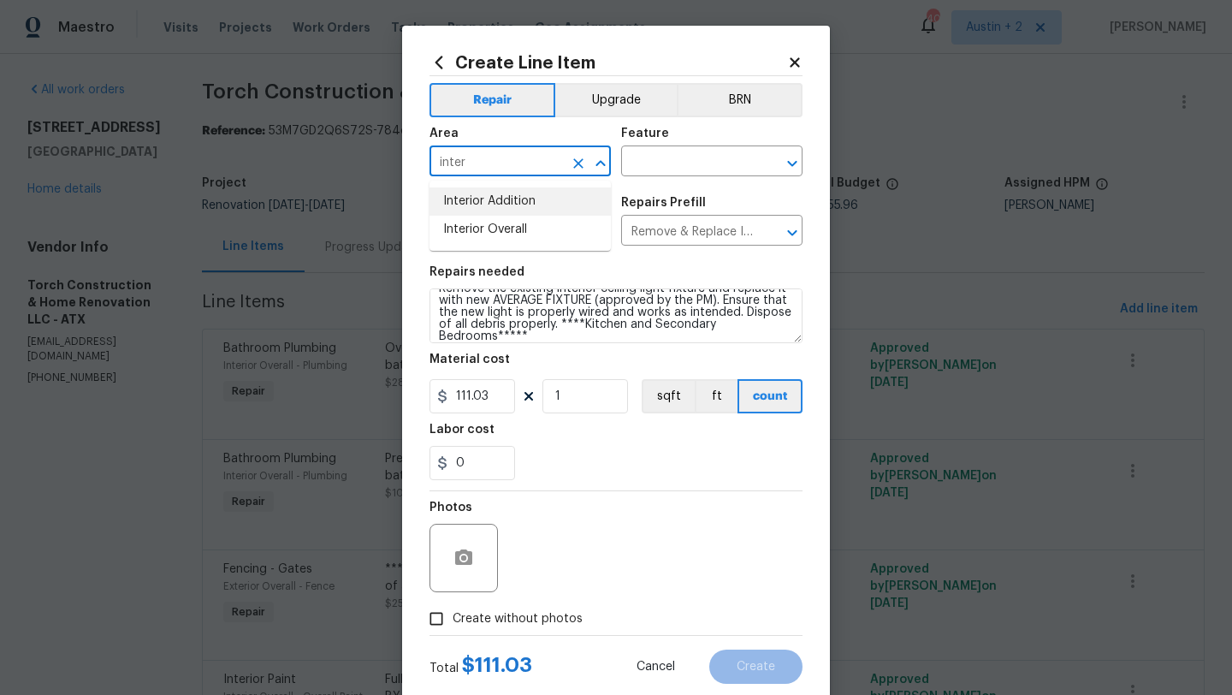
click at [474, 222] on li "Interior Overall" at bounding box center [519, 230] width 181 height 28
type input "Interior Overall"
click at [699, 151] on input "text" at bounding box center [687, 163] width 133 height 27
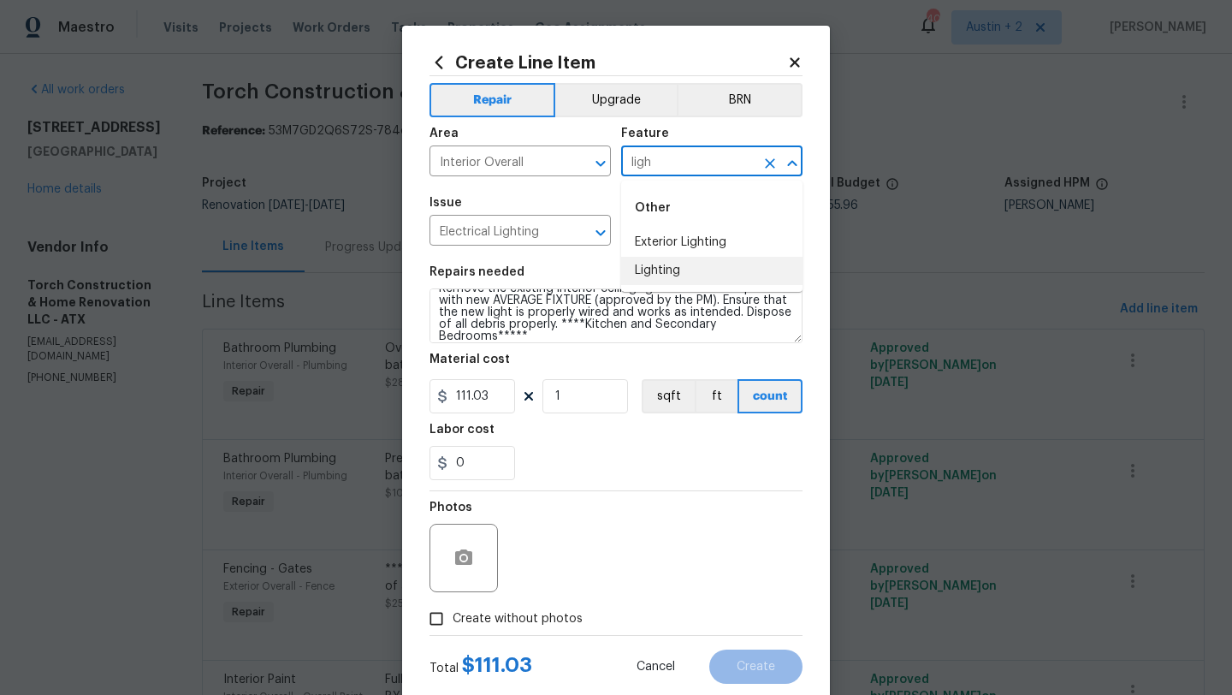
click at [659, 269] on li "Lighting" at bounding box center [711, 271] width 181 height 28
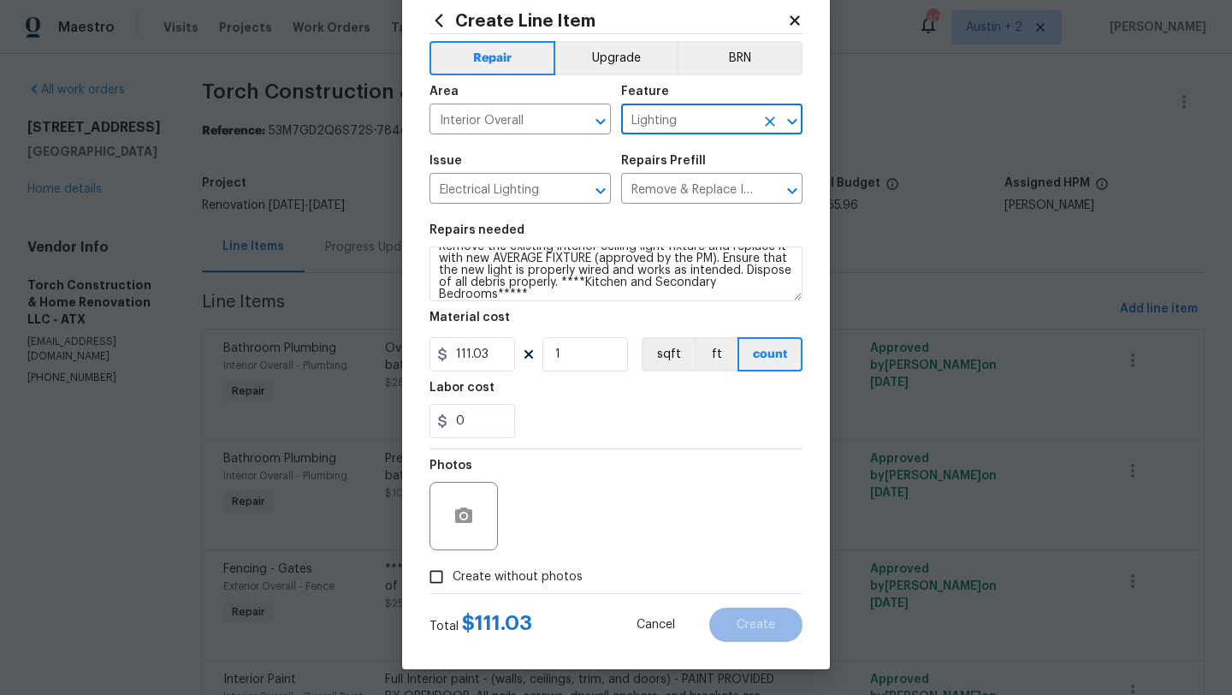
scroll to position [42, 0]
type input "Lighting"
drag, startPoint x: 589, startPoint y: 358, endPoint x: 463, endPoint y: 358, distance: 126.6
click at [463, 358] on div "111.03 1 sqft ft count" at bounding box center [615, 354] width 373 height 34
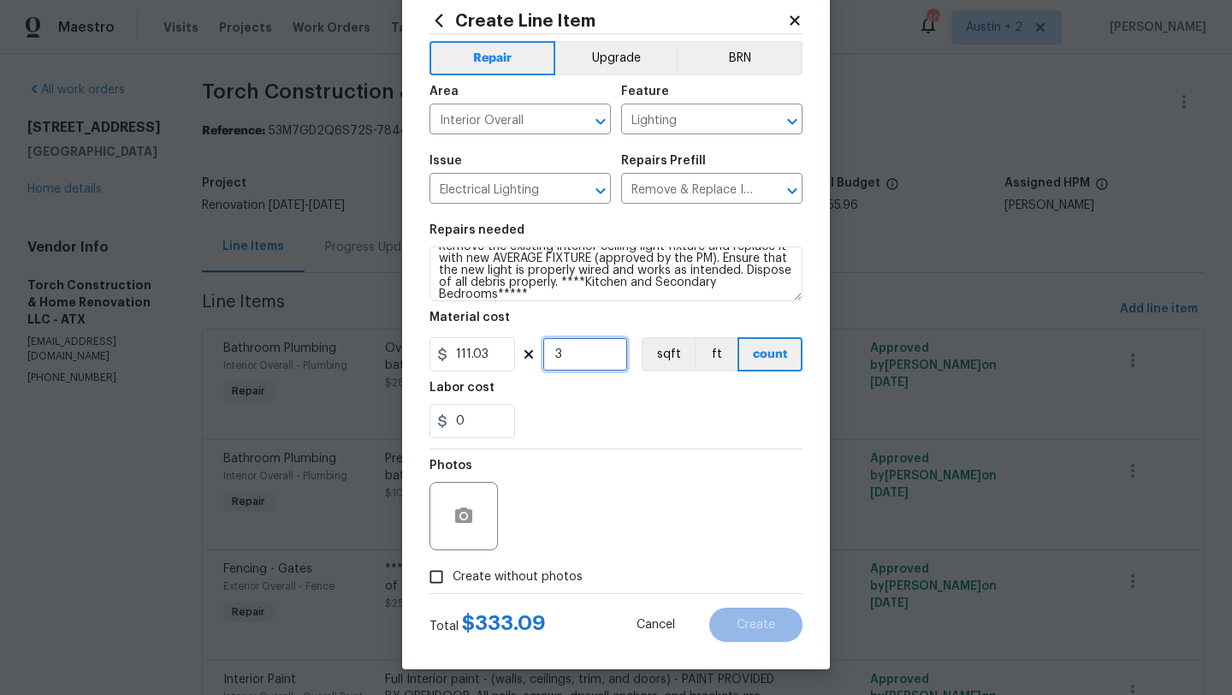
type input "3"
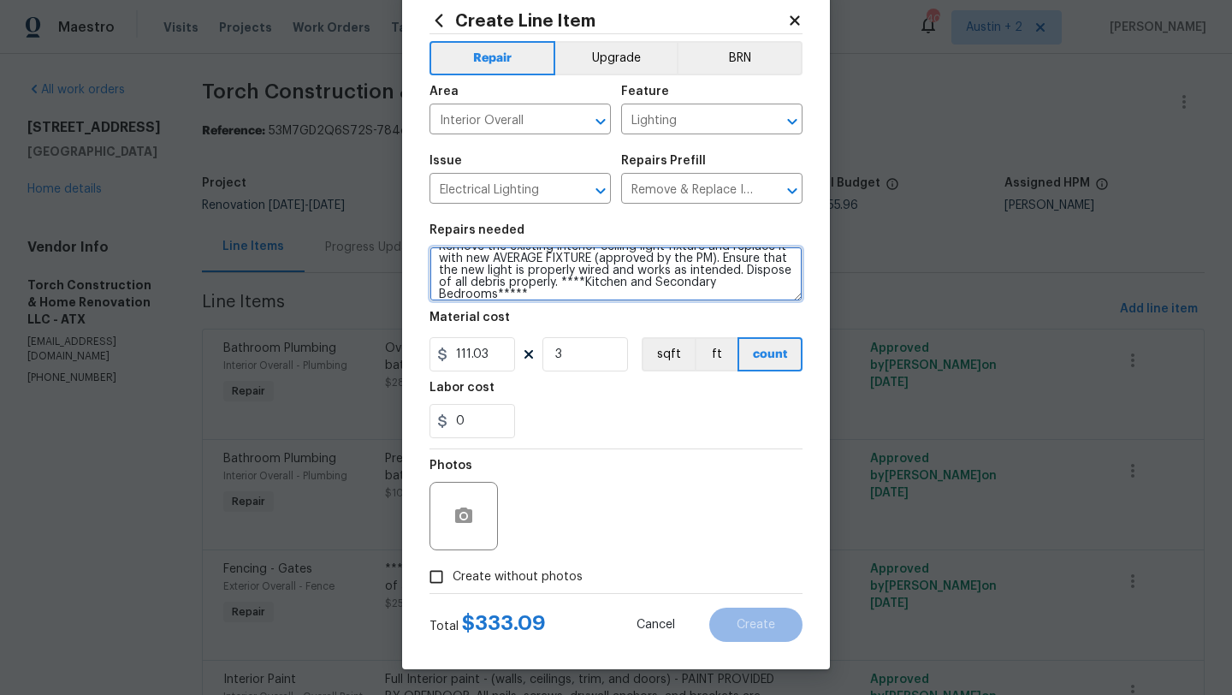
scroll to position [24, 0]
drag, startPoint x: 624, startPoint y: 281, endPoint x: 651, endPoint y: 306, distance: 36.3
click at [651, 306] on section "Repairs needed Remove the existing interior ceiling light fixture and replace i…" at bounding box center [615, 331] width 373 height 234
paste textarea "https://www.amazon.com/Sputnik-Chandelier-6-Light-Industrial-Ceiling/dp/B0CF3ZZ…"
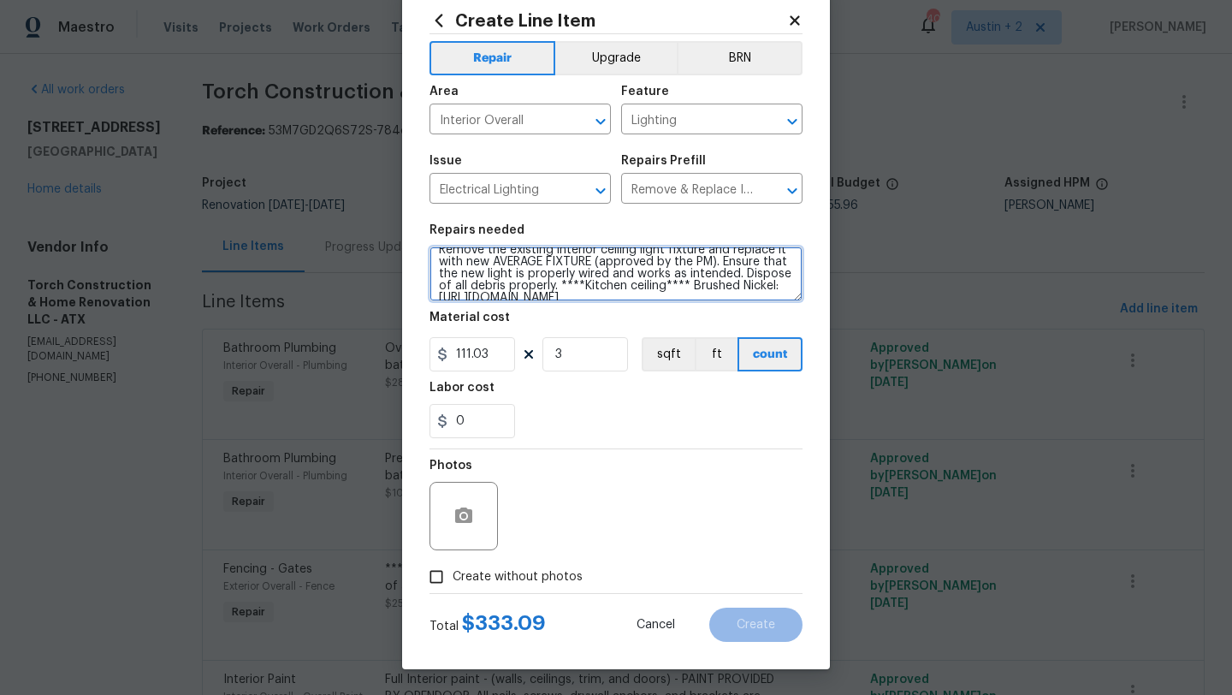
scroll to position [159, 0]
type textarea "Remove the existing interior ceiling light fixture and replace it with new AVER…"
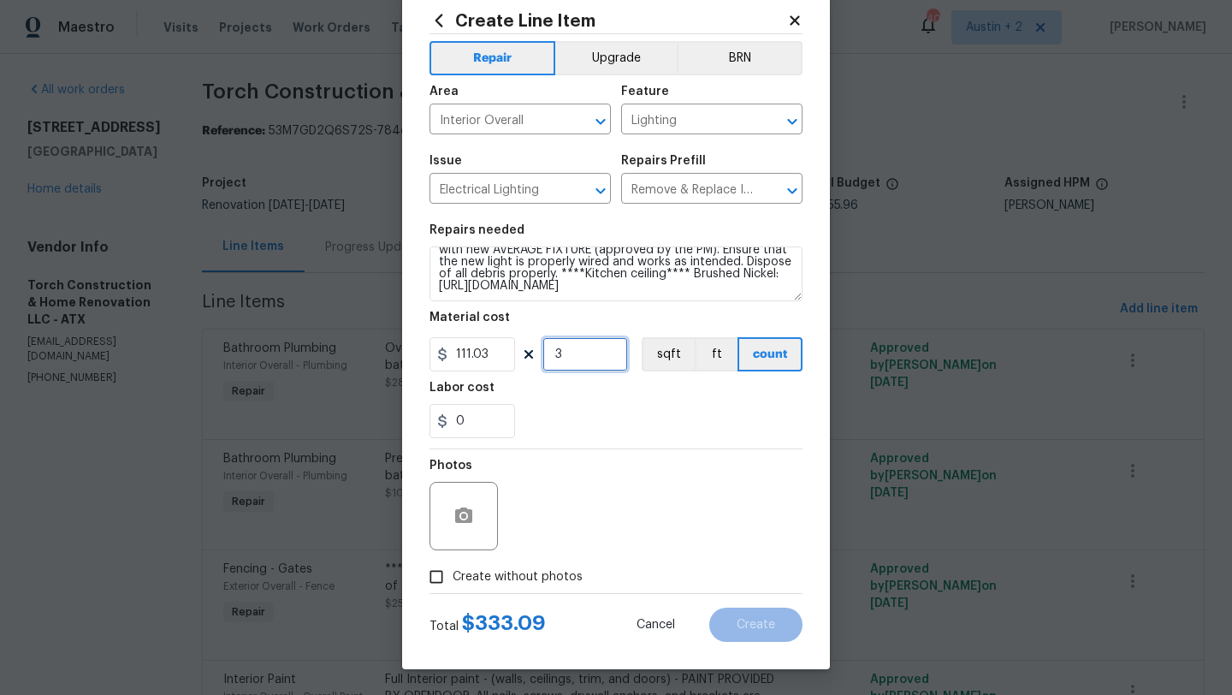
drag, startPoint x: 583, startPoint y: 355, endPoint x: 483, endPoint y: 352, distance: 99.3
click at [483, 352] on div "111.03 3 sqft ft count" at bounding box center [615, 354] width 373 height 34
type input "1"
click at [625, 62] on button "Upgrade" at bounding box center [616, 58] width 122 height 34
click at [552, 570] on span "Create without photos" at bounding box center [518, 577] width 130 height 18
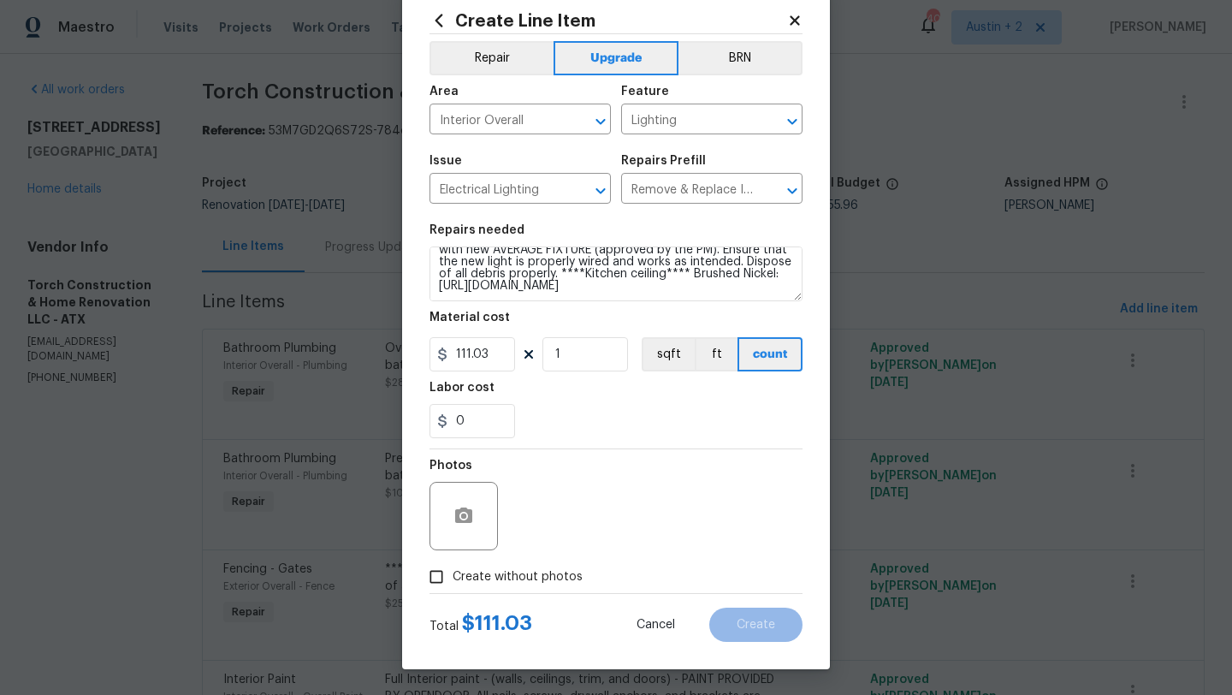
click at [453, 570] on input "Create without photos" at bounding box center [436, 576] width 33 height 33
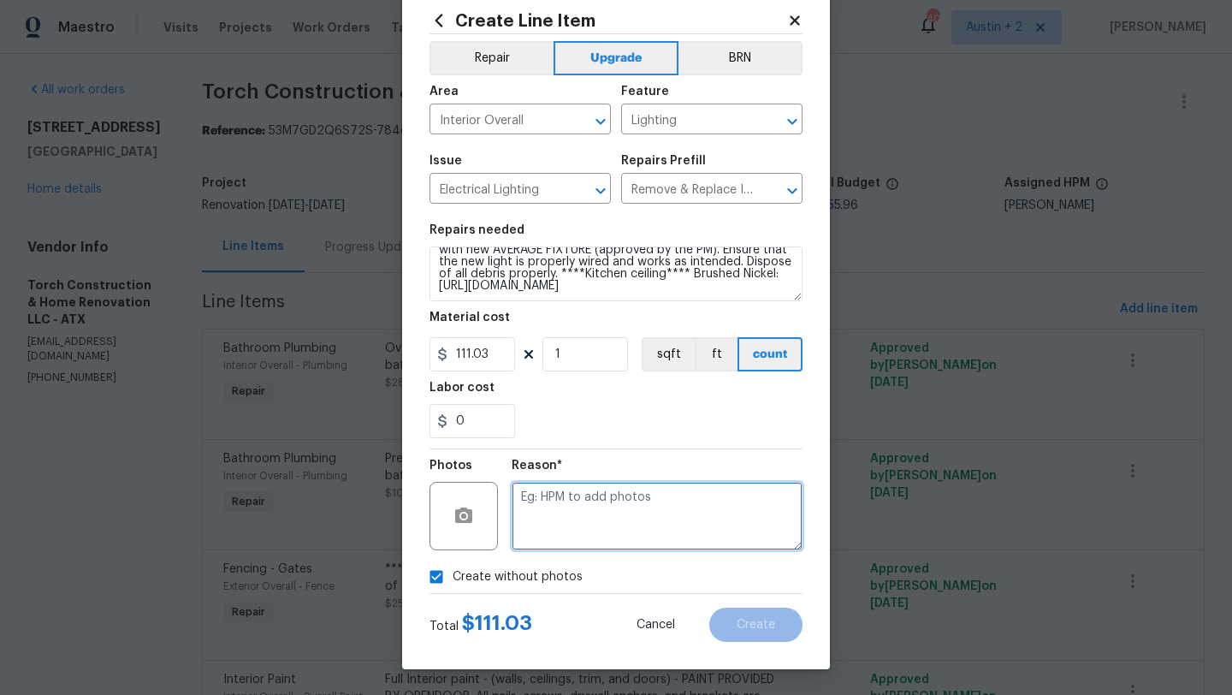
click at [558, 531] on textarea at bounding box center [657, 516] width 291 height 68
click at [455, 520] on icon "button" at bounding box center [463, 514] width 17 height 15
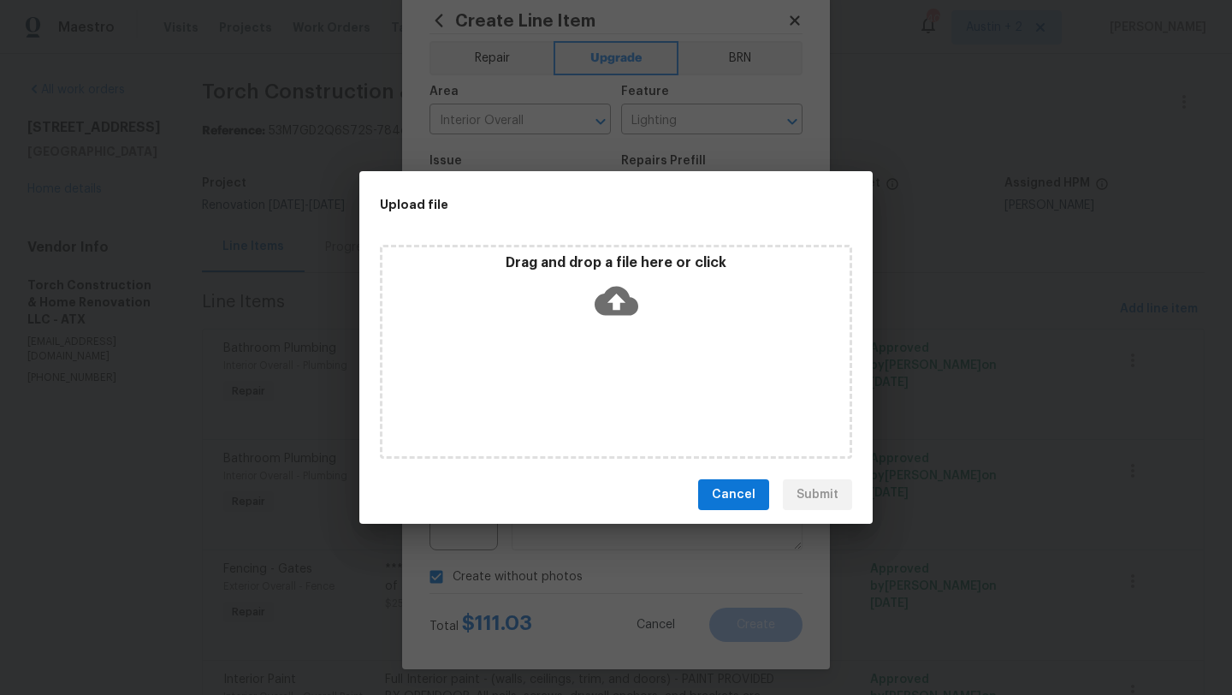
click at [619, 312] on icon at bounding box center [617, 301] width 44 height 29
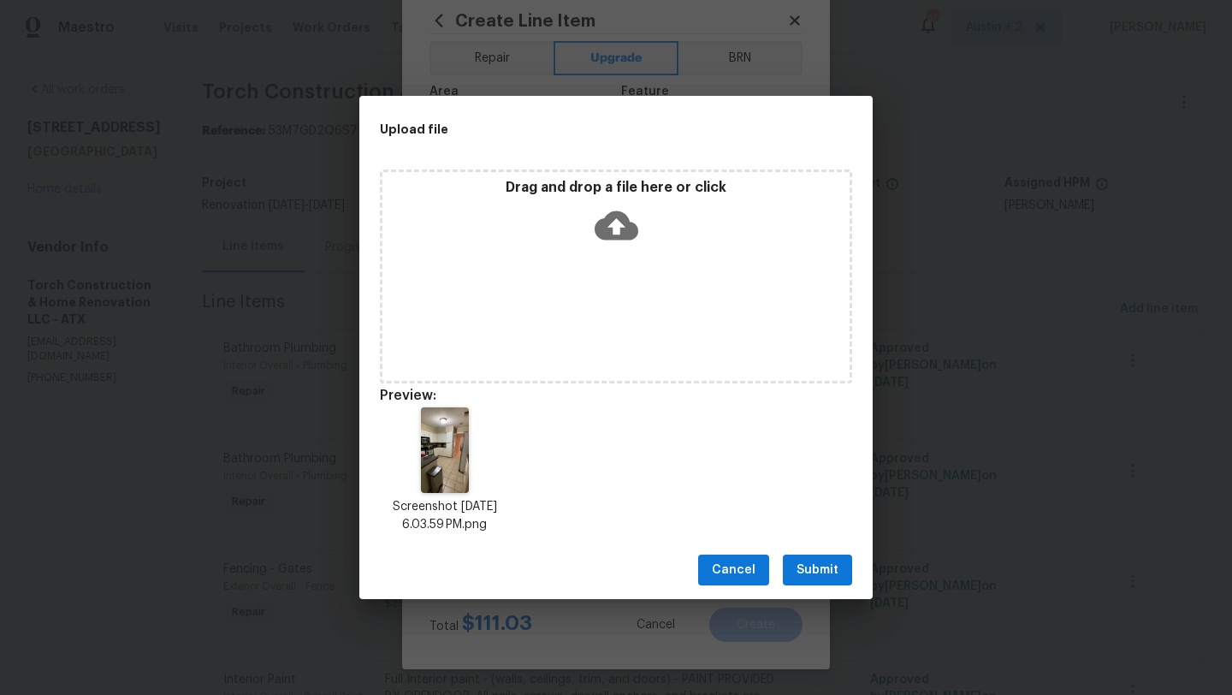
click at [806, 577] on span "Submit" at bounding box center [817, 569] width 42 height 21
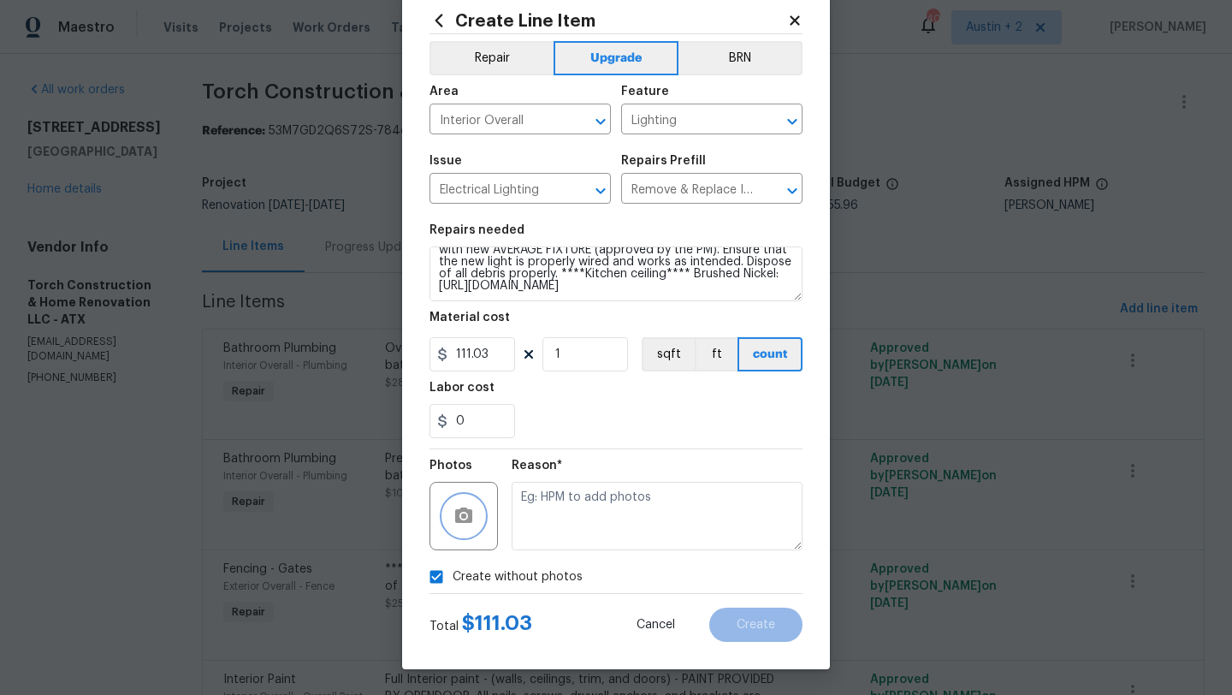
checkbox input "false"
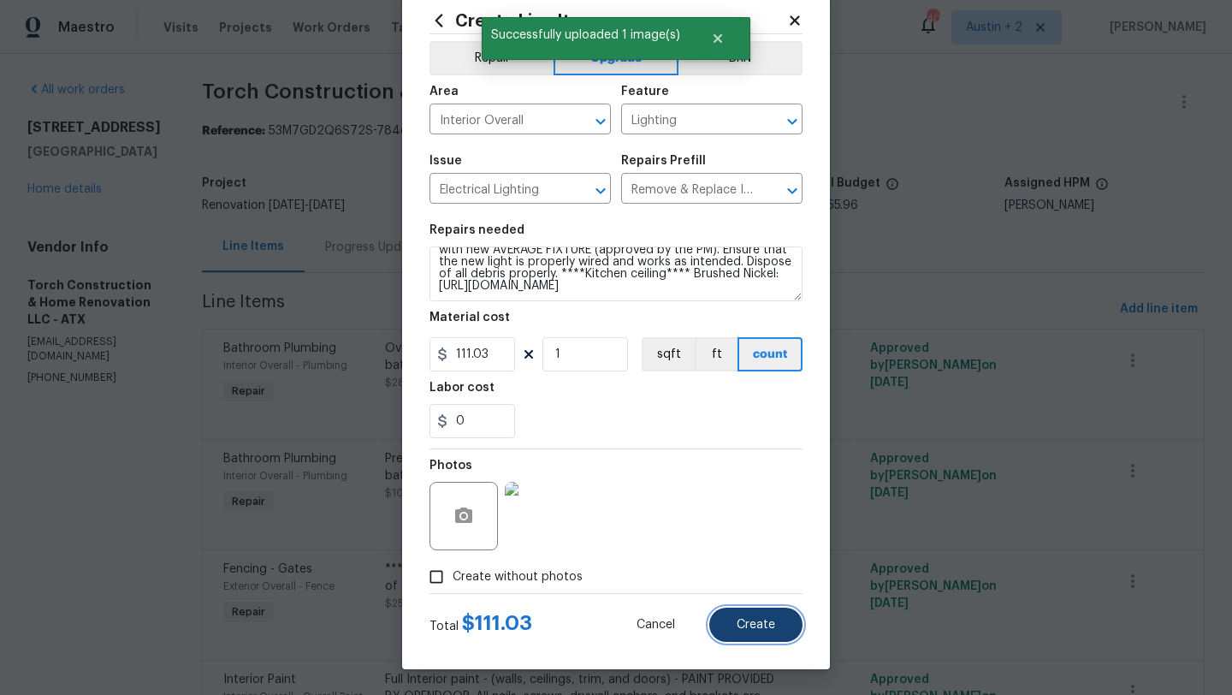
click at [743, 619] on span "Create" at bounding box center [756, 625] width 38 height 13
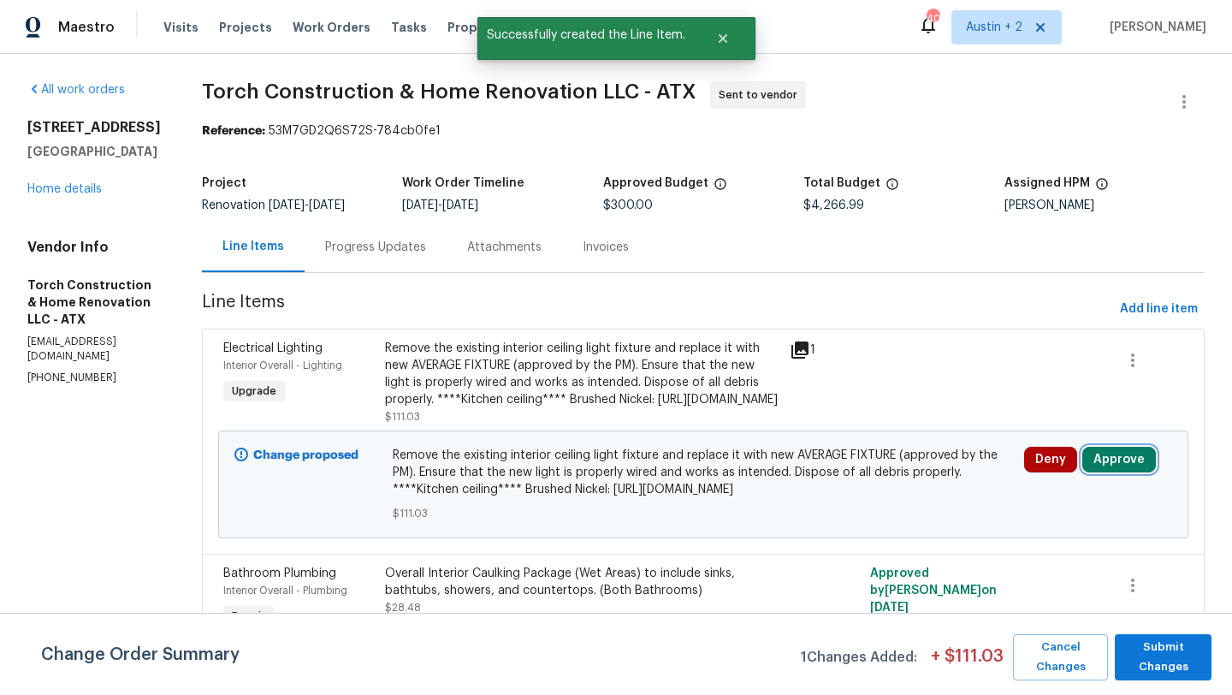
click at [1125, 472] on button "Approve" at bounding box center [1119, 460] width 74 height 26
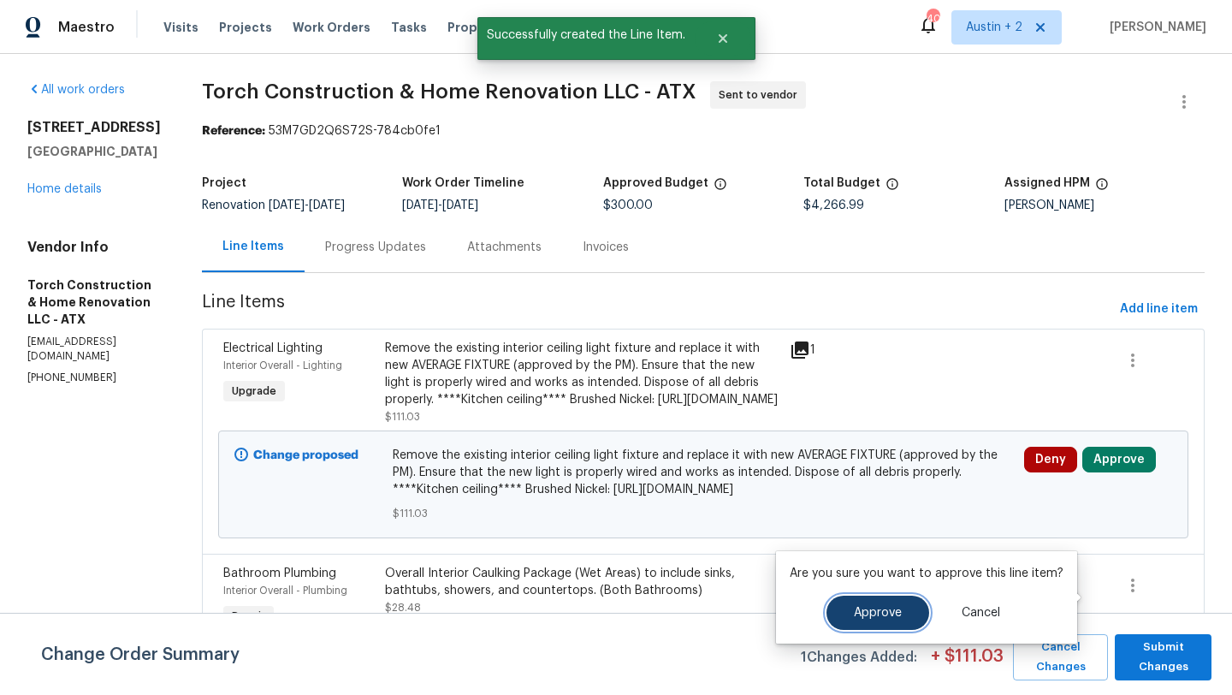
click at [871, 607] on span "Approve" at bounding box center [878, 613] width 48 height 13
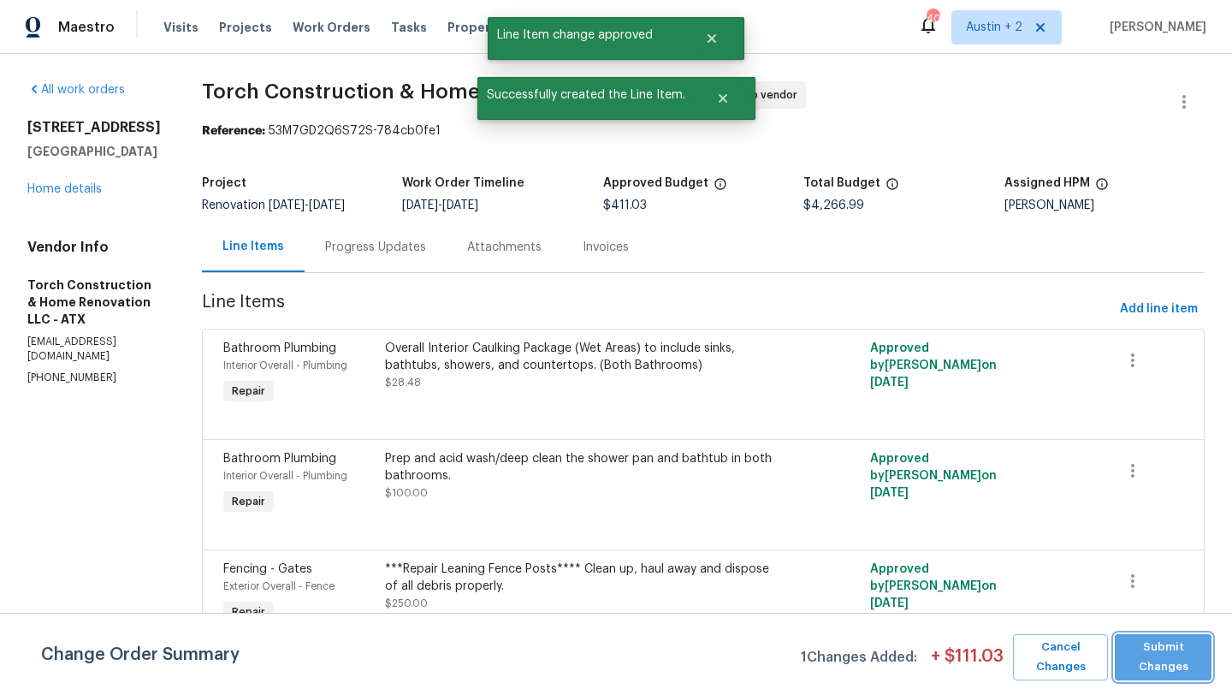
click at [1169, 657] on span "Submit Changes" at bounding box center [1163, 656] width 80 height 39
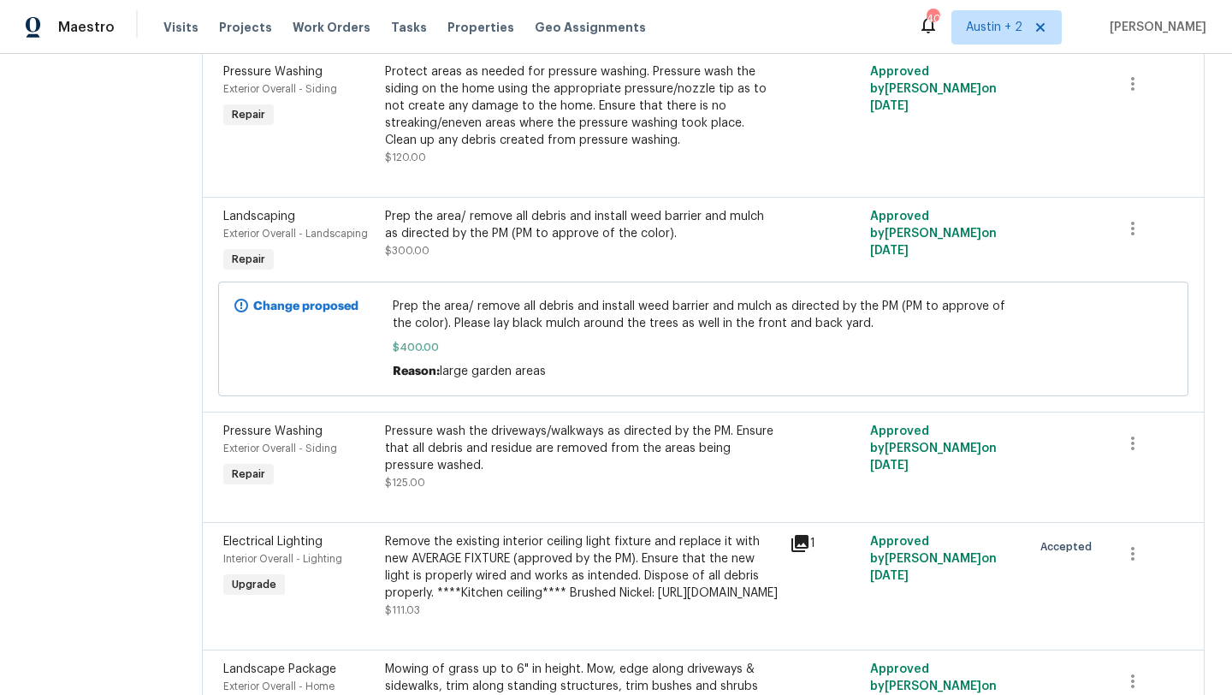
scroll to position [0, 0]
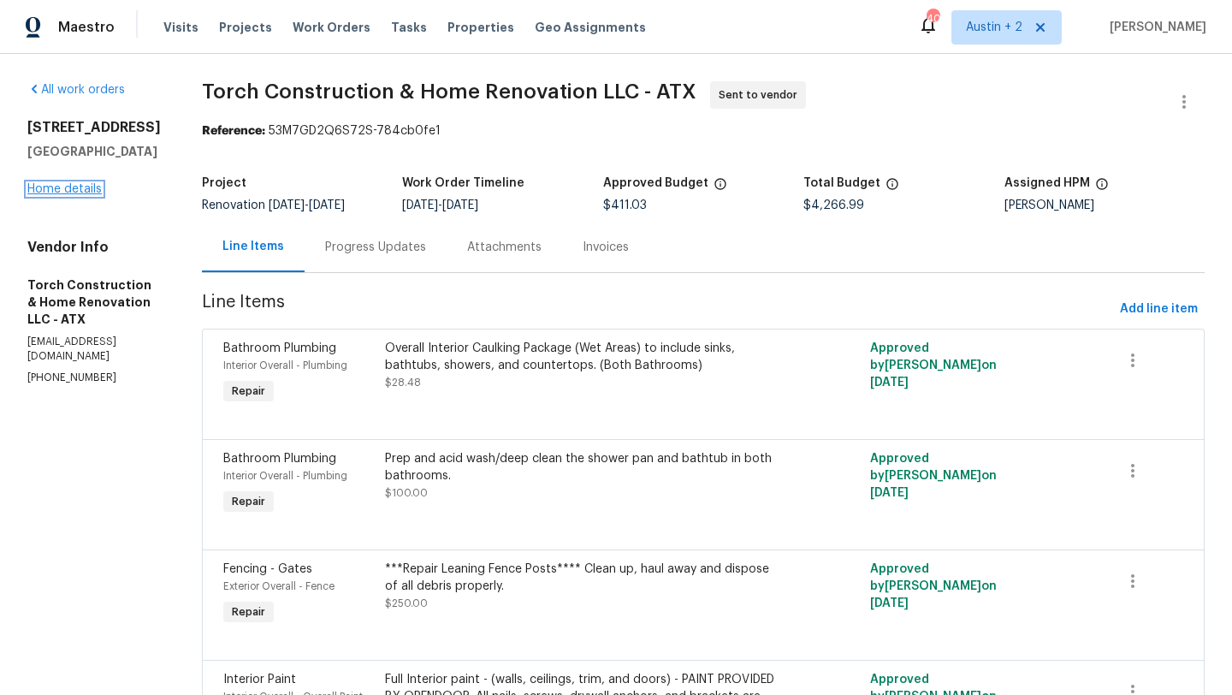
click at [50, 186] on link "Home details" at bounding box center [64, 189] width 74 height 12
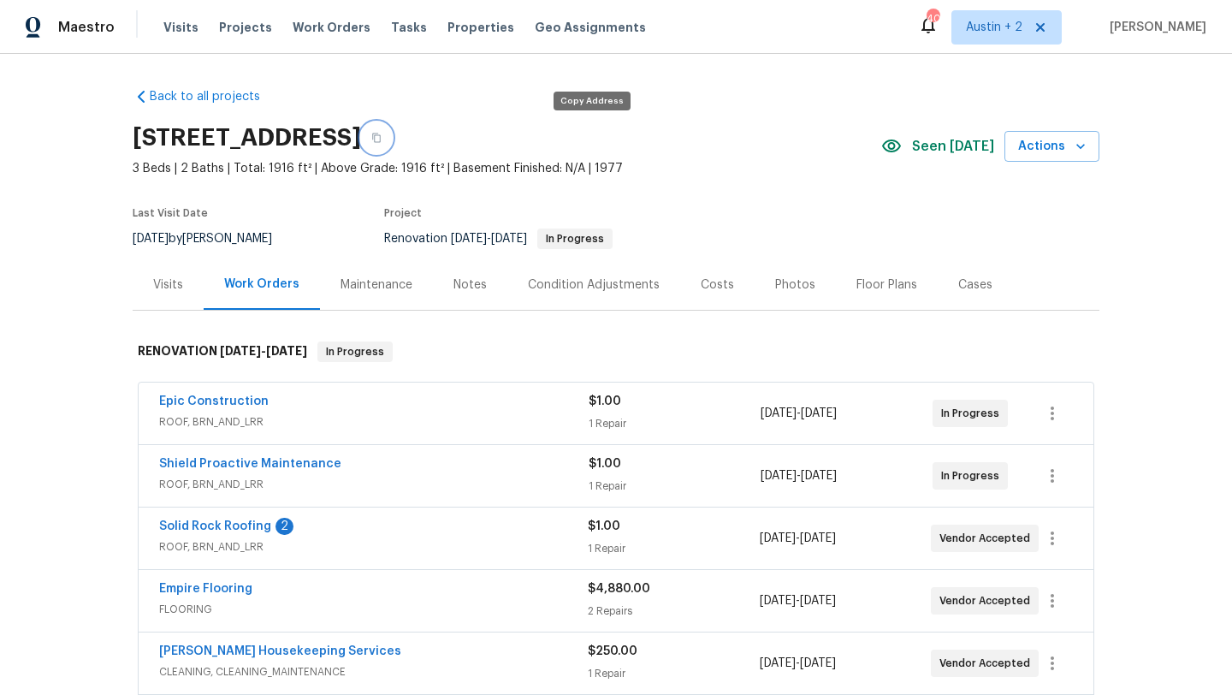
click at [382, 136] on icon "button" at bounding box center [376, 138] width 10 height 10
click at [177, 286] on div "Visits" at bounding box center [168, 284] width 30 height 17
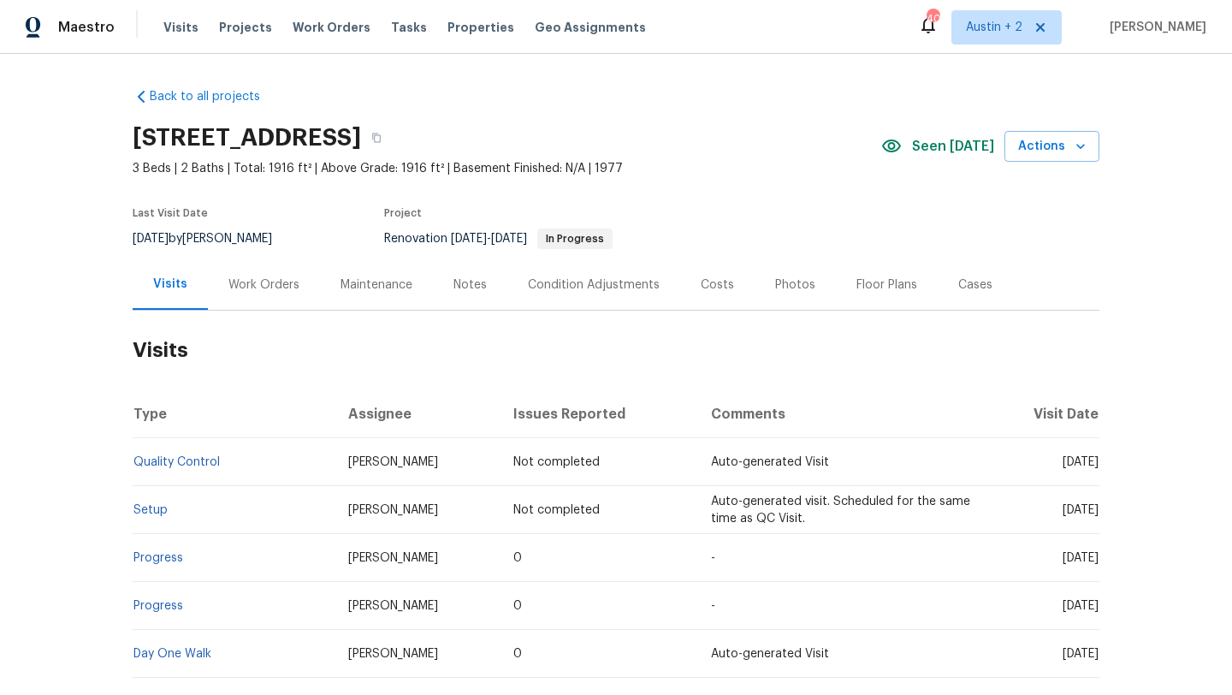
scroll to position [147, 0]
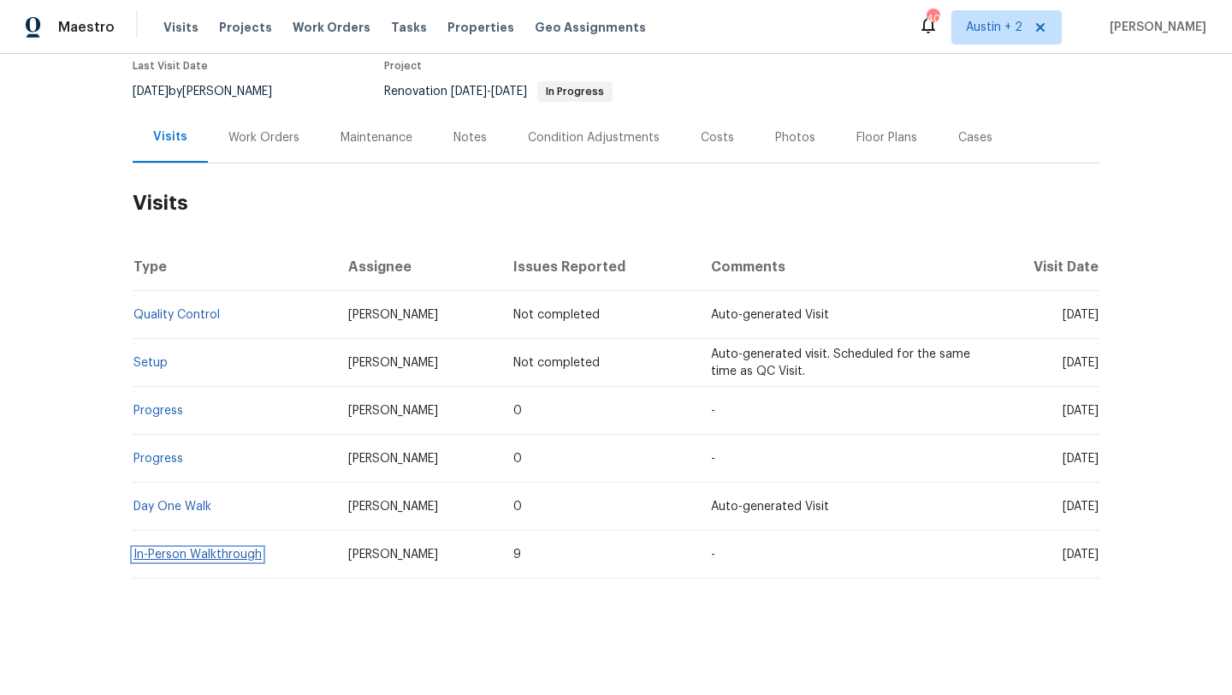
click at [232, 556] on link "In-Person Walkthrough" at bounding box center [197, 554] width 128 height 12
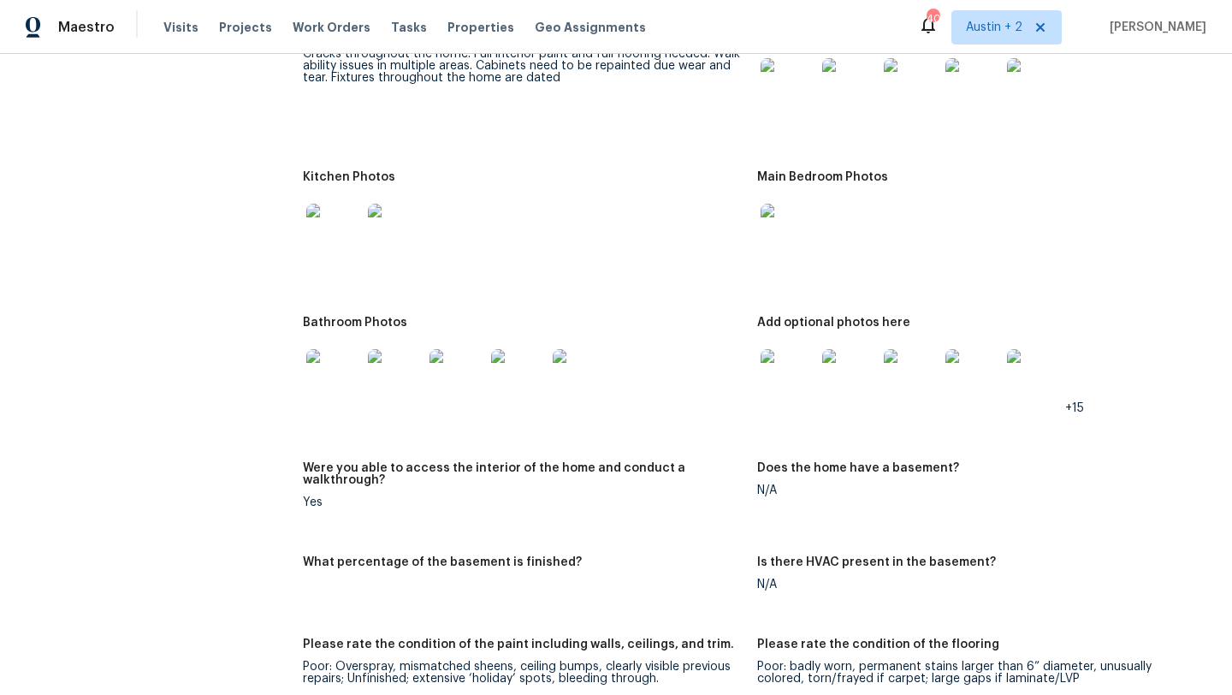
scroll to position [1690, 0]
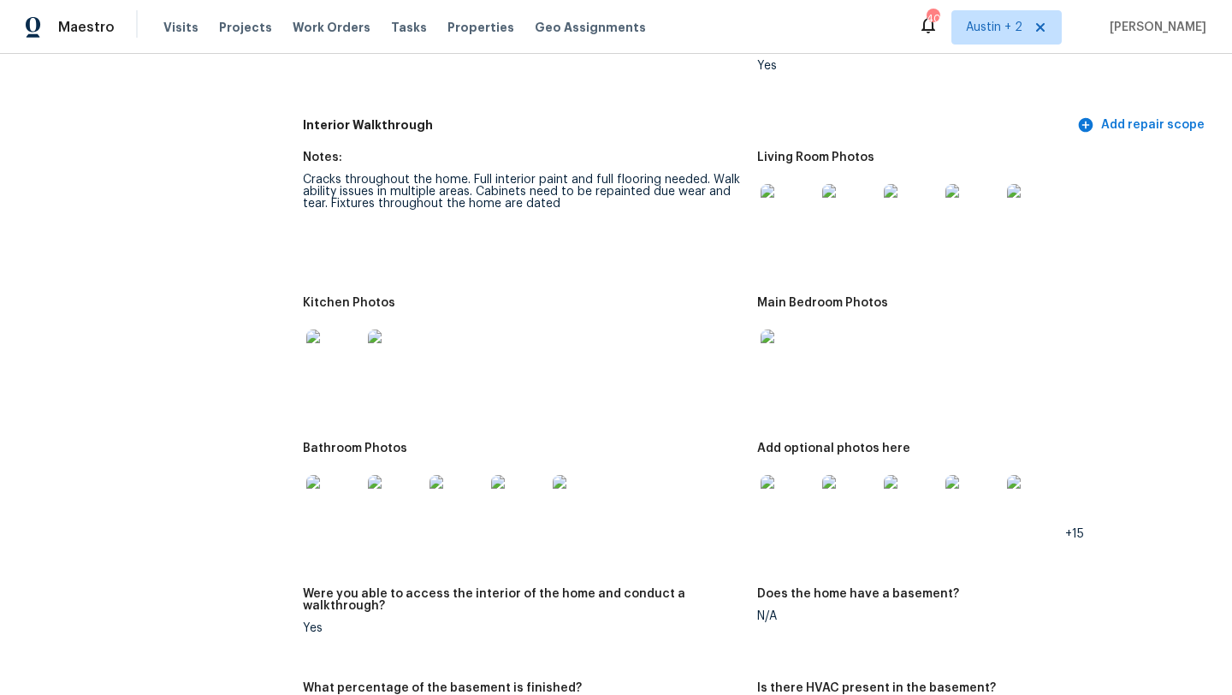
click at [796, 197] on img at bounding box center [788, 211] width 55 height 55
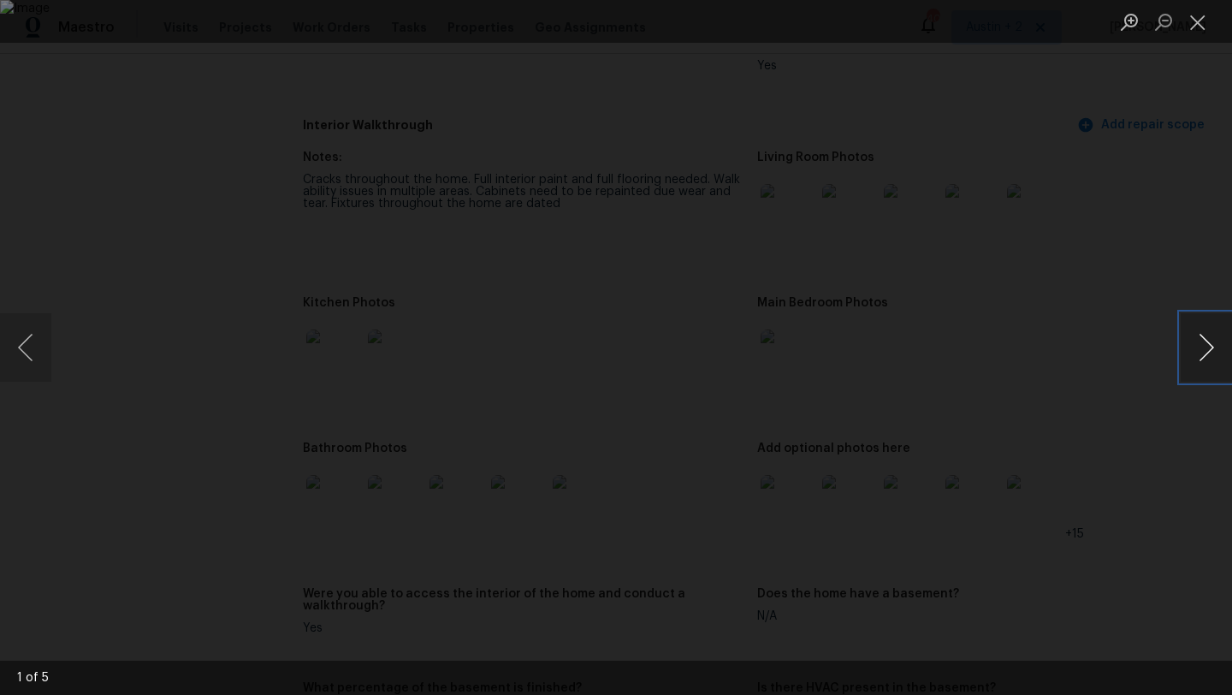
click at [1206, 340] on button "Next image" at bounding box center [1206, 347] width 51 height 68
click at [1206, 359] on button "Next image" at bounding box center [1206, 347] width 51 height 68
click at [1204, 346] on button "Next image" at bounding box center [1206, 347] width 51 height 68
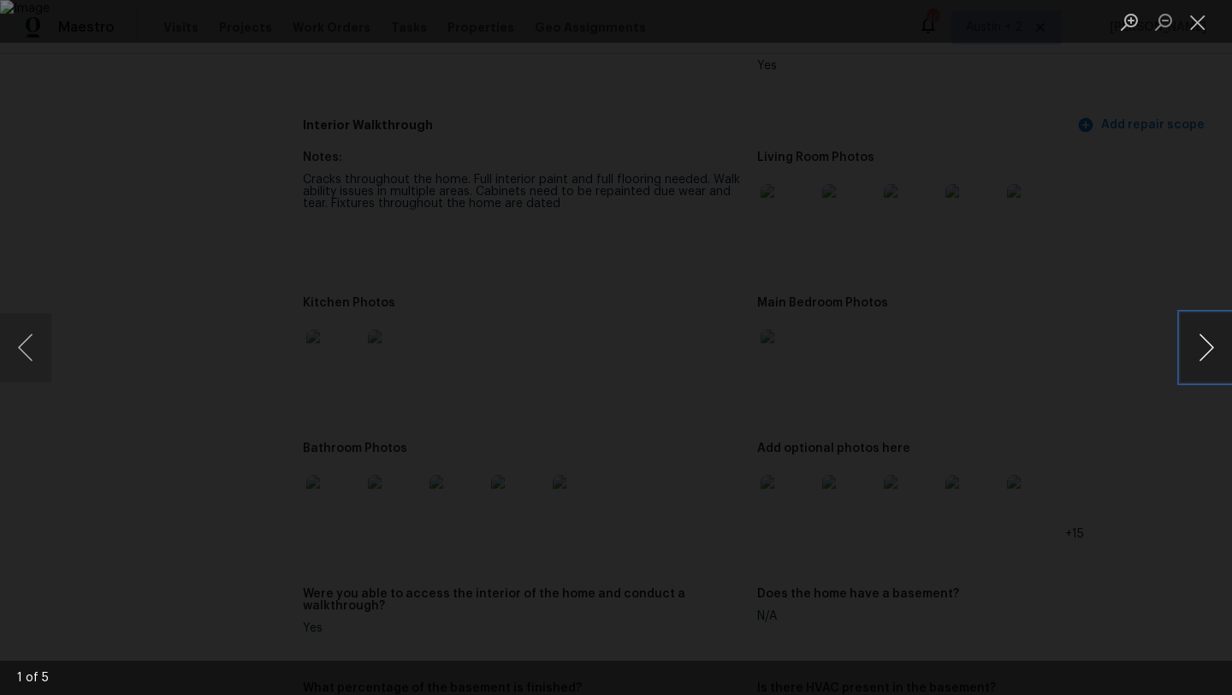
click at [1204, 346] on button "Next image" at bounding box center [1206, 347] width 51 height 68
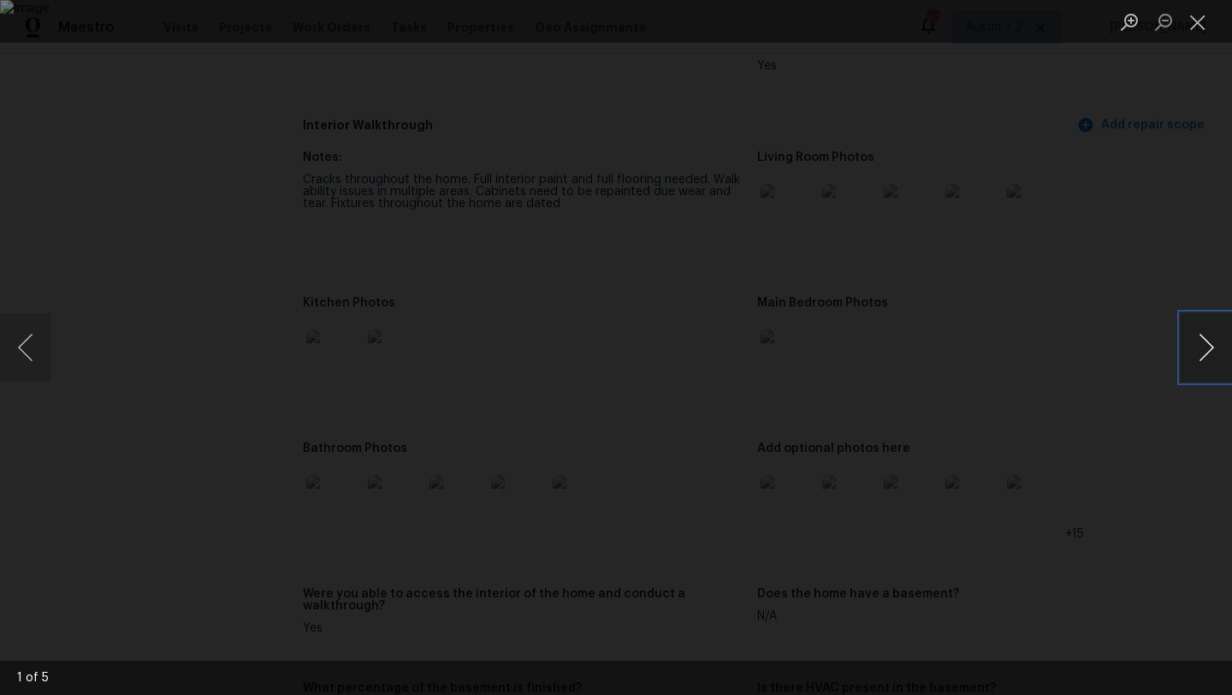
click at [1204, 346] on button "Next image" at bounding box center [1206, 347] width 51 height 68
click at [30, 340] on button "Previous image" at bounding box center [25, 347] width 51 height 68
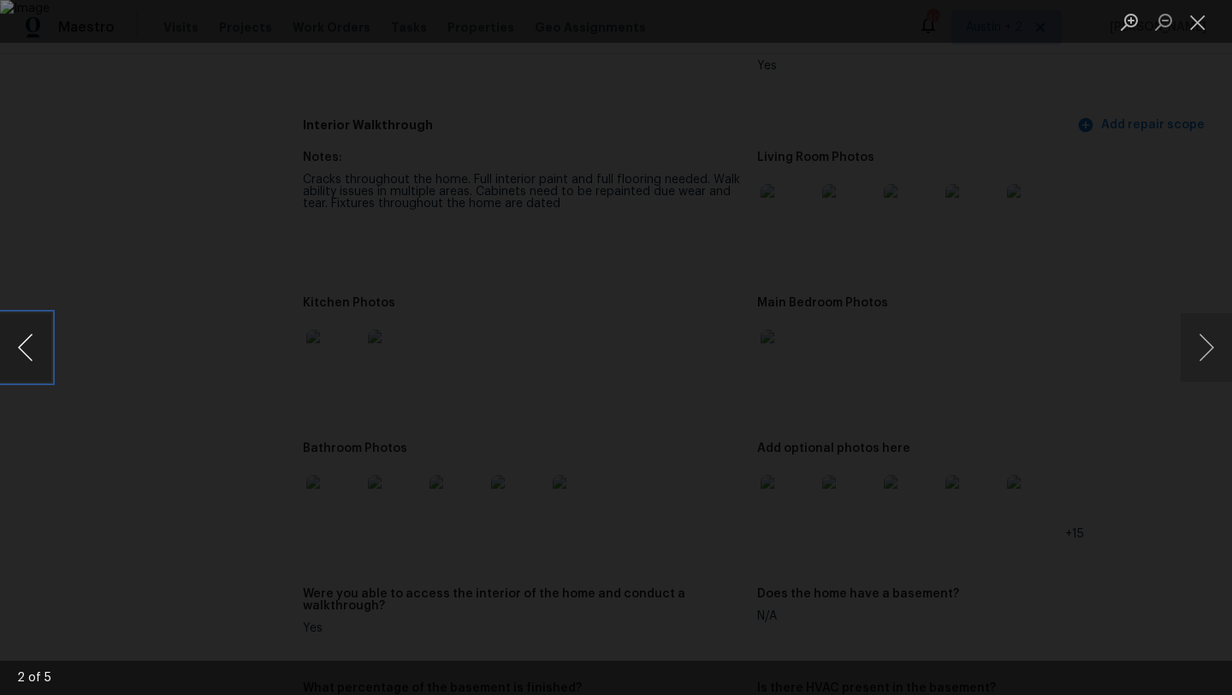
click at [38, 349] on button "Previous image" at bounding box center [25, 347] width 51 height 68
click at [1219, 353] on button "Next image" at bounding box center [1206, 347] width 51 height 68
click at [1201, 356] on button "Next image" at bounding box center [1206, 347] width 51 height 68
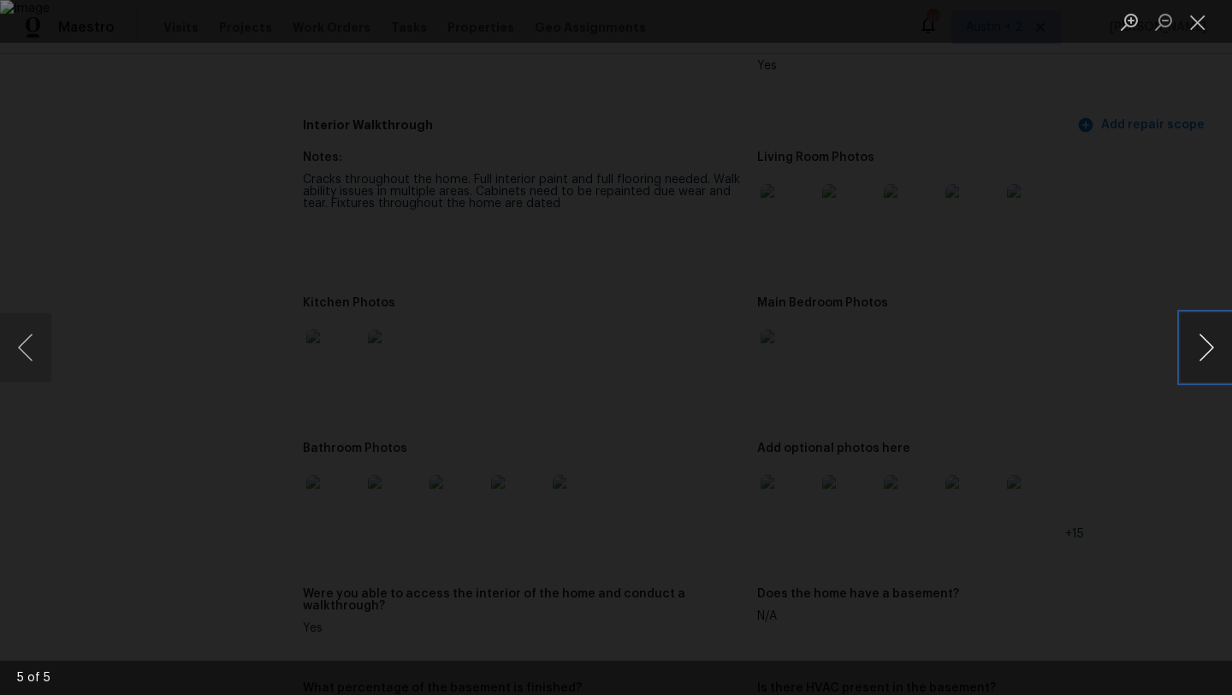
click at [1201, 355] on button "Next image" at bounding box center [1206, 347] width 51 height 68
click at [1202, 23] on button "Close lightbox" at bounding box center [1198, 22] width 34 height 30
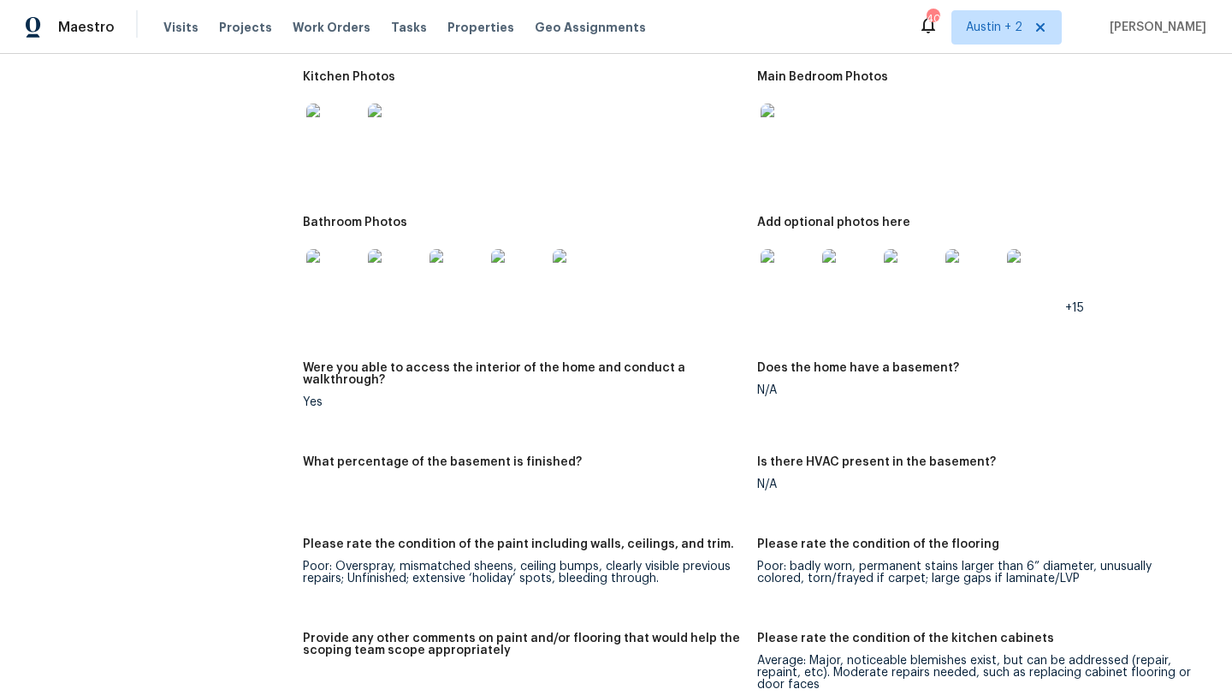
scroll to position [1918, 0]
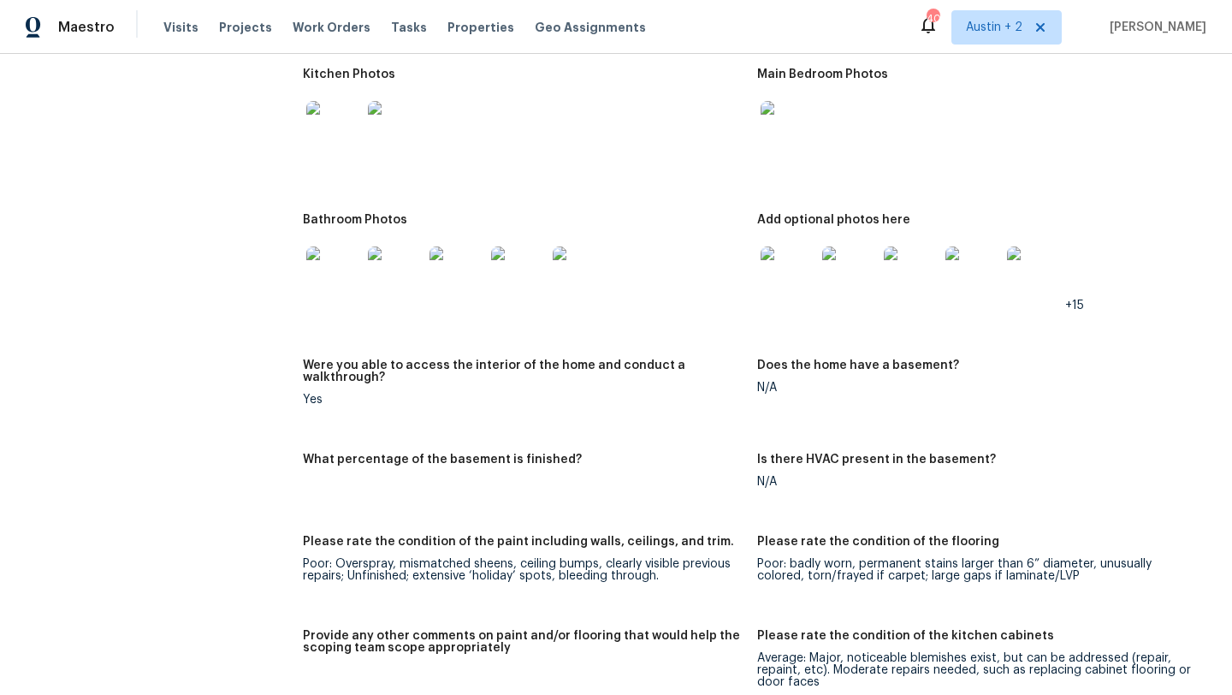
click at [778, 256] on img at bounding box center [788, 273] width 55 height 55
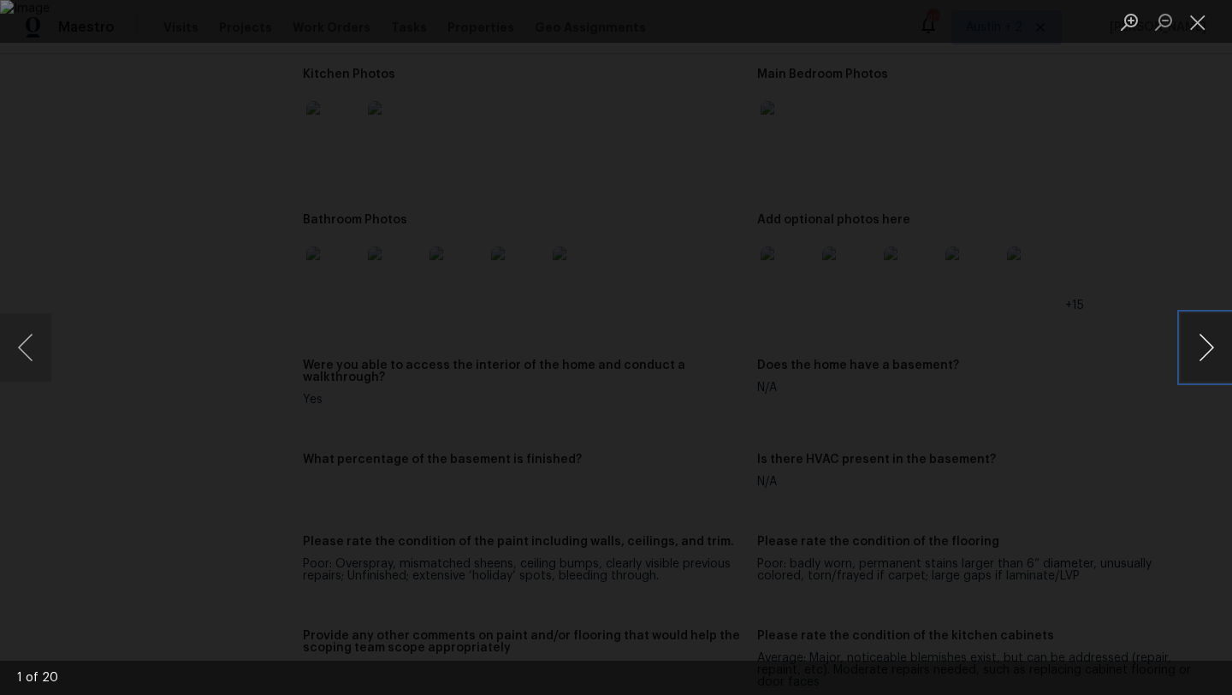
click at [1202, 344] on button "Next image" at bounding box center [1206, 347] width 51 height 68
click at [29, 344] on button "Previous image" at bounding box center [25, 347] width 51 height 68
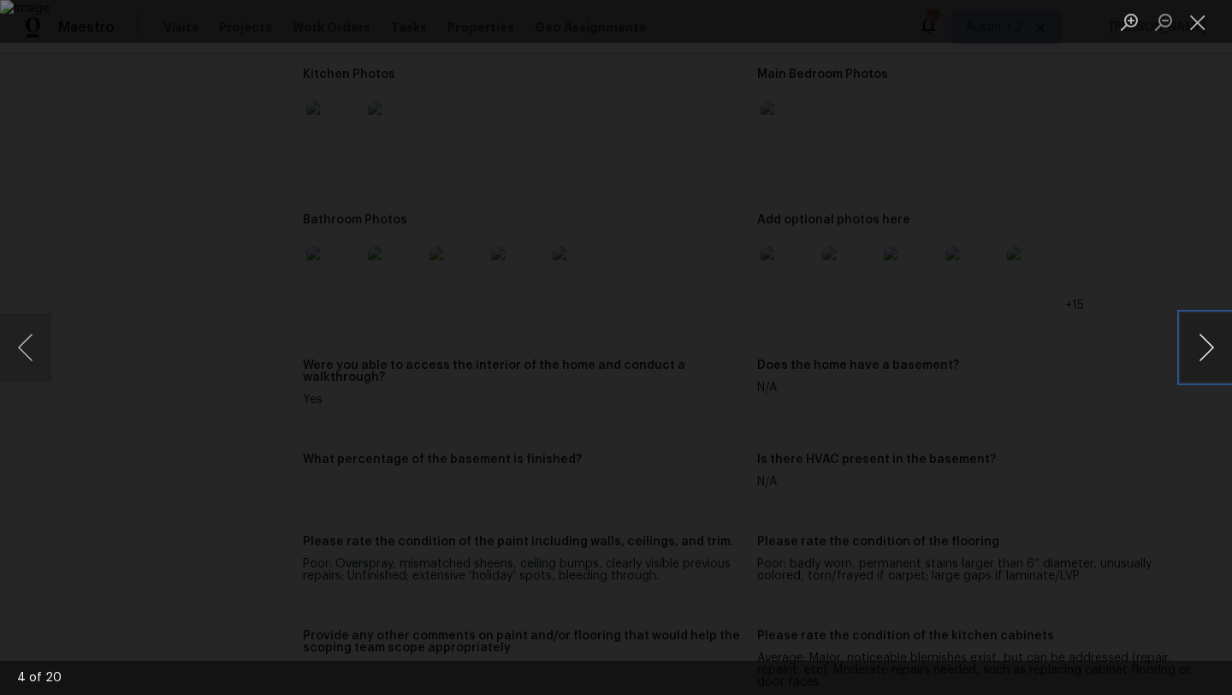
click at [1205, 357] on button "Next image" at bounding box center [1206, 347] width 51 height 68
click at [23, 341] on button "Previous image" at bounding box center [25, 347] width 51 height 68
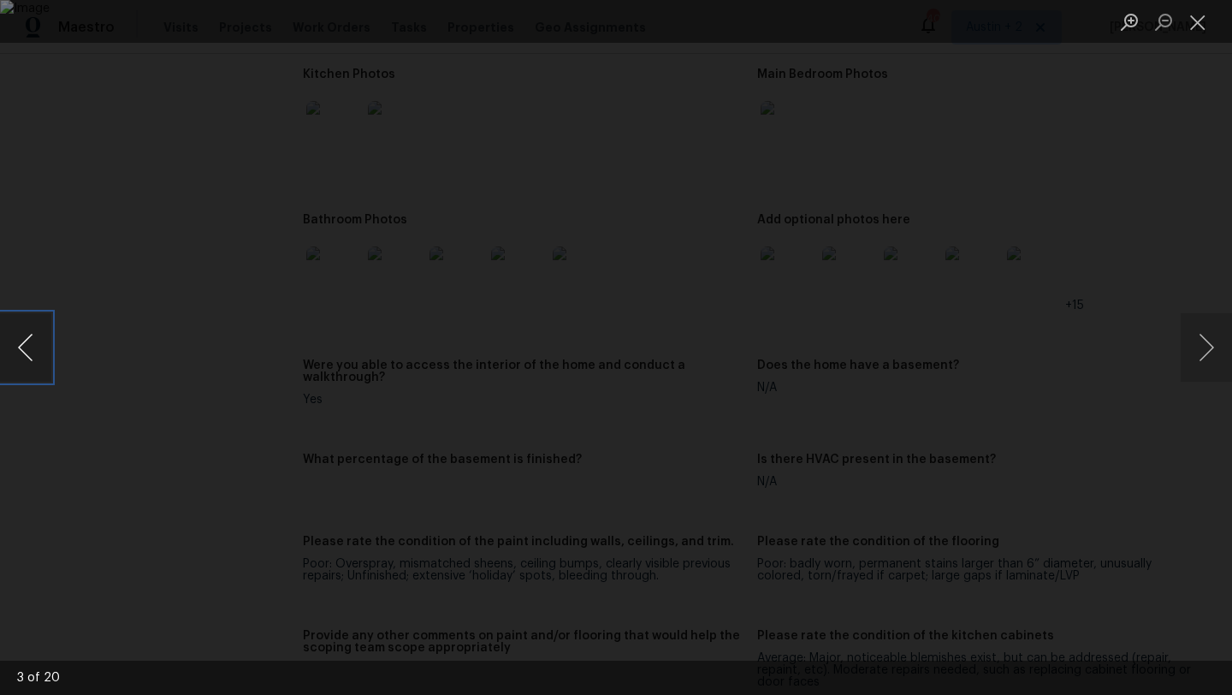
click at [23, 341] on button "Previous image" at bounding box center [25, 347] width 51 height 68
click at [1215, 345] on button "Next image" at bounding box center [1206, 347] width 51 height 68
click at [1224, 335] on button "Next image" at bounding box center [1206, 347] width 51 height 68
click at [1201, 344] on button "Next image" at bounding box center [1206, 347] width 51 height 68
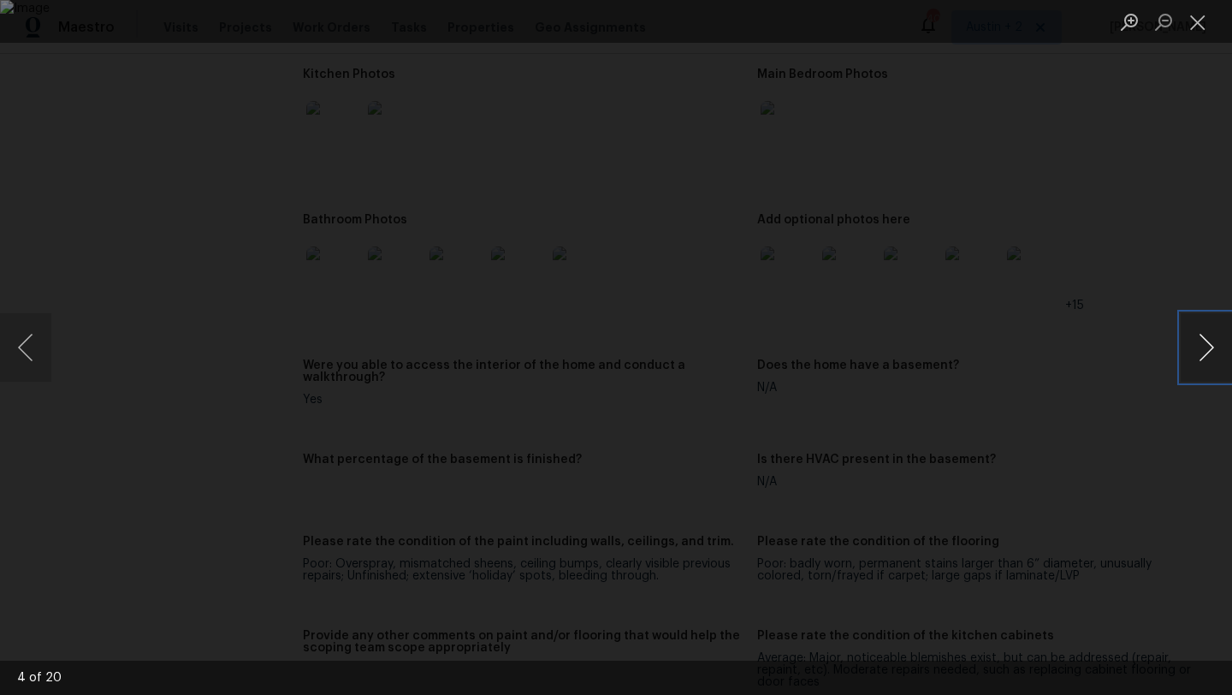
click at [1201, 344] on button "Next image" at bounding box center [1206, 347] width 51 height 68
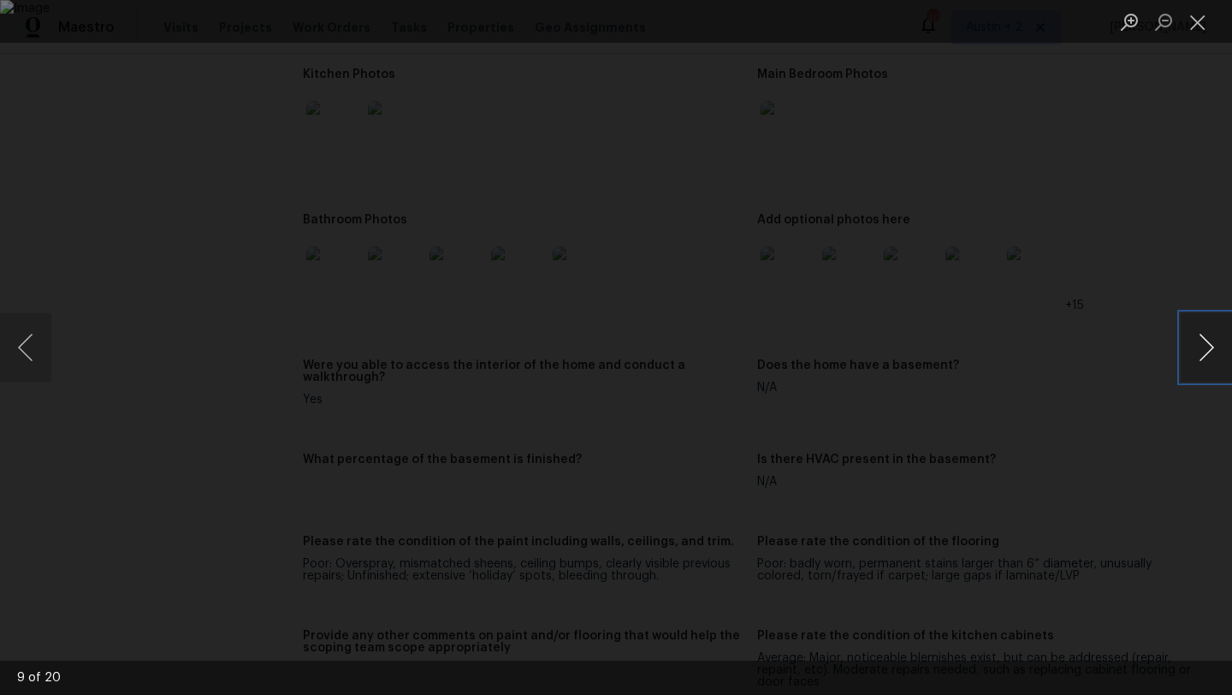
click at [1201, 344] on button "Next image" at bounding box center [1206, 347] width 51 height 68
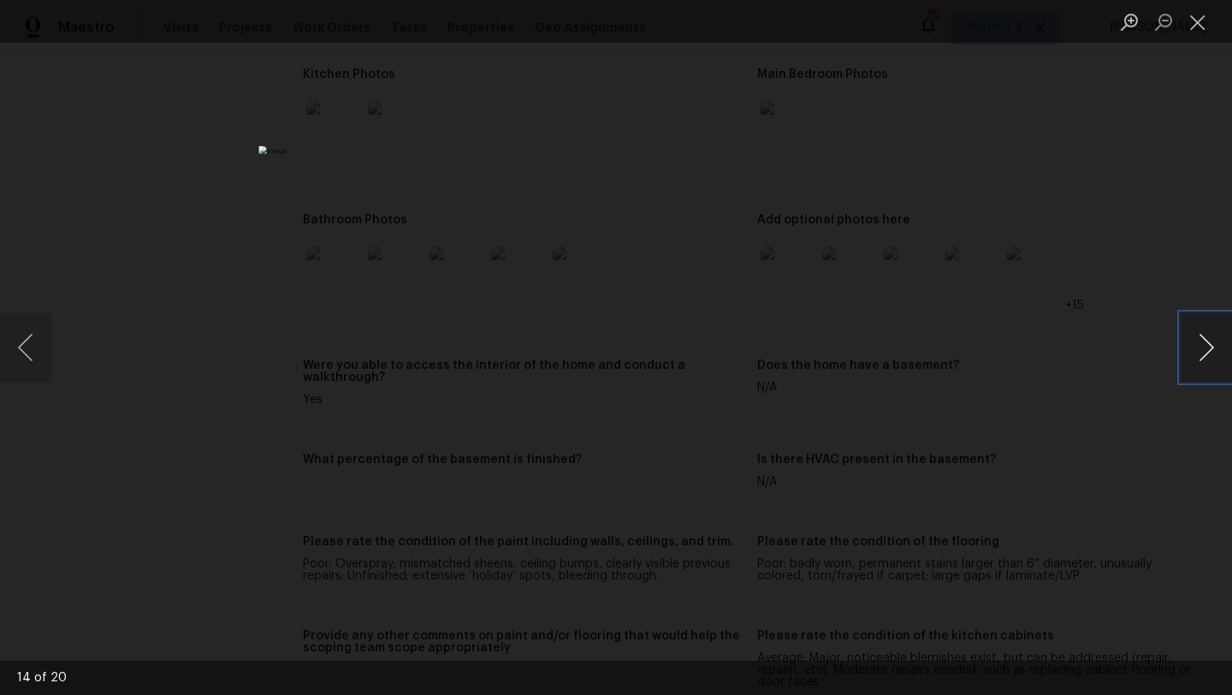
click at [1201, 344] on button "Next image" at bounding box center [1206, 347] width 51 height 68
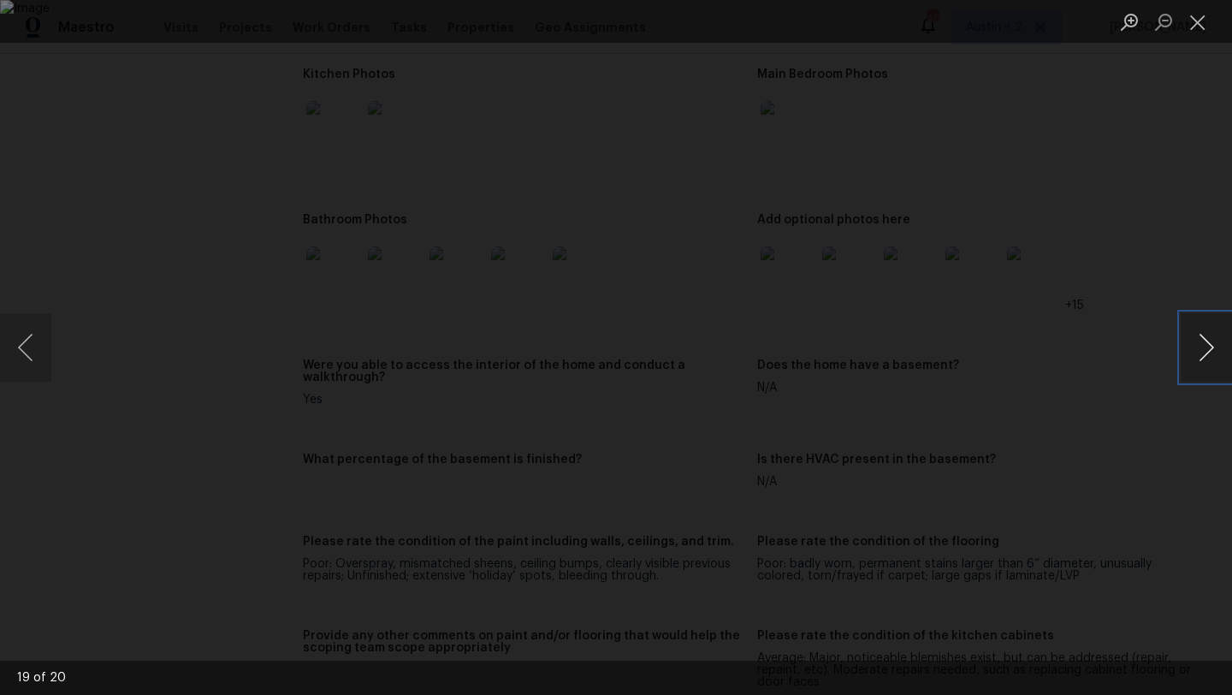
click at [1201, 344] on button "Next image" at bounding box center [1206, 347] width 51 height 68
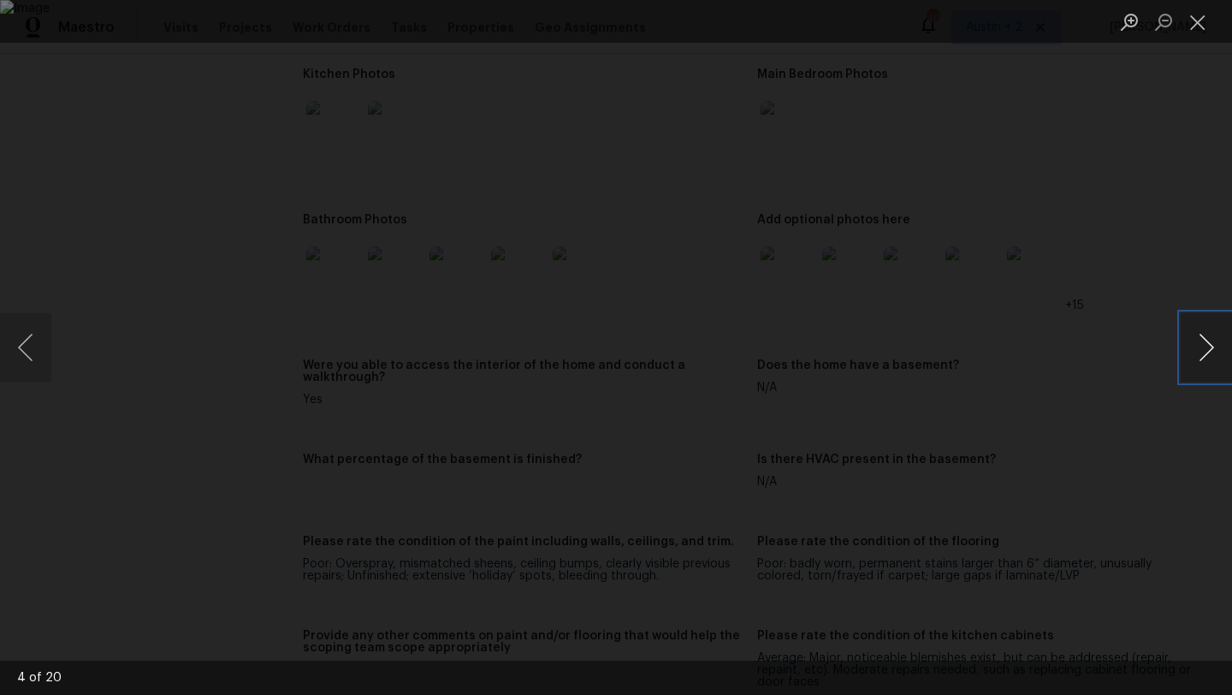
click at [1201, 344] on button "Next image" at bounding box center [1206, 347] width 51 height 68
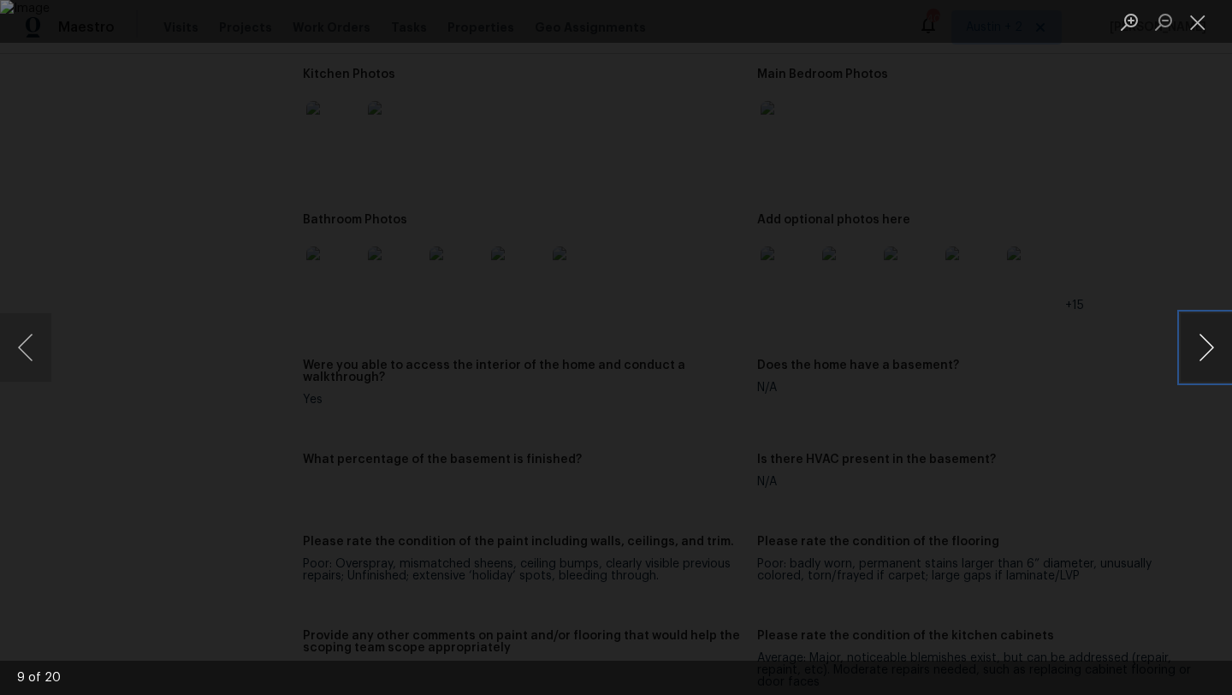
click at [1201, 343] on button "Next image" at bounding box center [1206, 347] width 51 height 68
click at [1202, 343] on button "Next image" at bounding box center [1206, 347] width 51 height 68
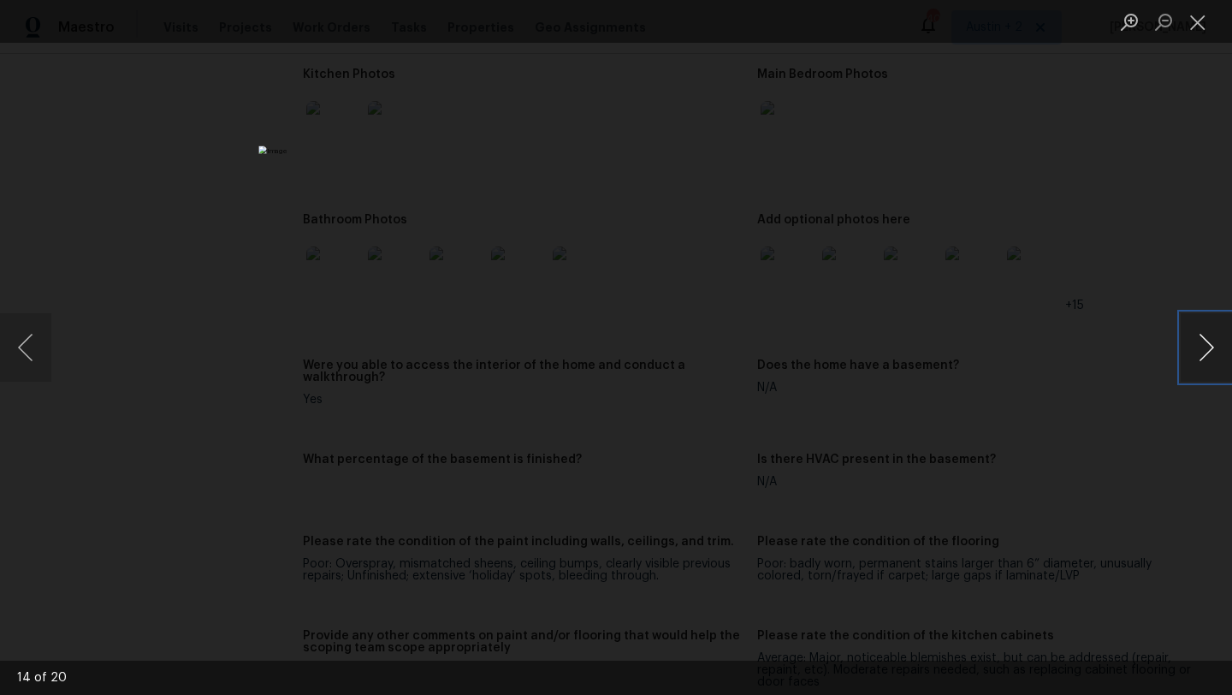
click at [1202, 343] on button "Next image" at bounding box center [1206, 347] width 51 height 68
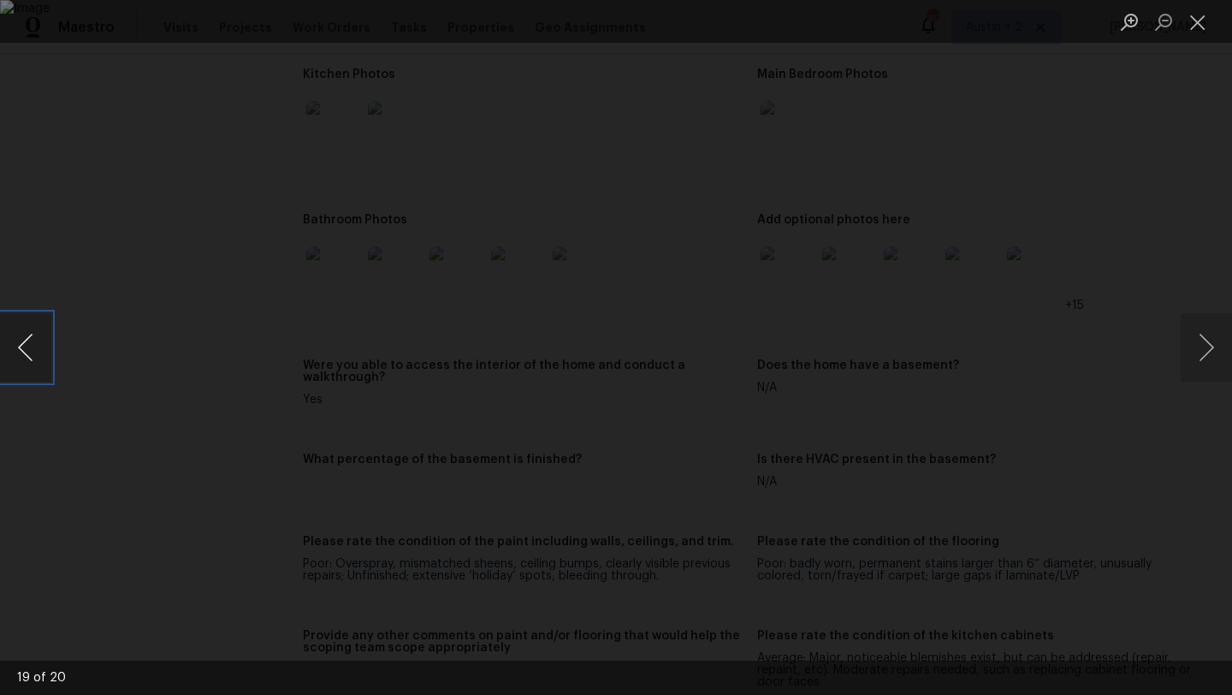
click at [31, 353] on button "Previous image" at bounding box center [25, 347] width 51 height 68
click at [1200, 354] on button "Next image" at bounding box center [1206, 347] width 51 height 68
click at [1200, 356] on button "Next image" at bounding box center [1206, 347] width 51 height 68
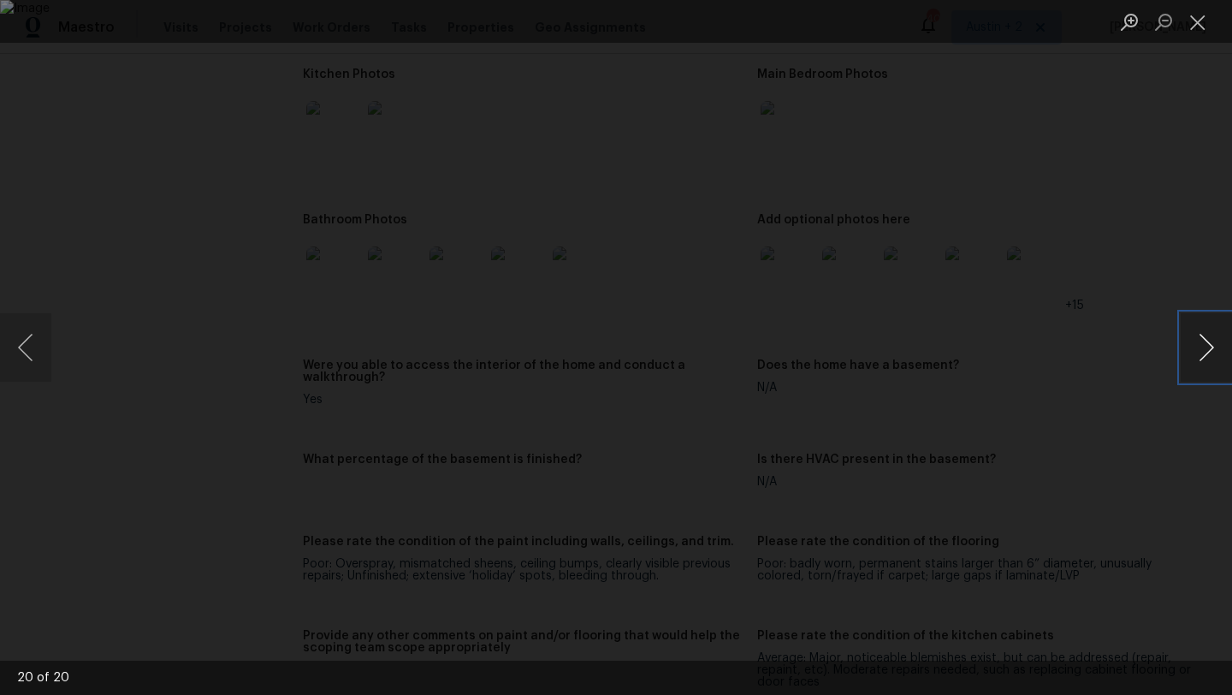
click at [1200, 356] on button "Next image" at bounding box center [1206, 347] width 51 height 68
click at [1200, 357] on button "Next image" at bounding box center [1206, 347] width 51 height 68
click at [1201, 357] on button "Next image" at bounding box center [1206, 347] width 51 height 68
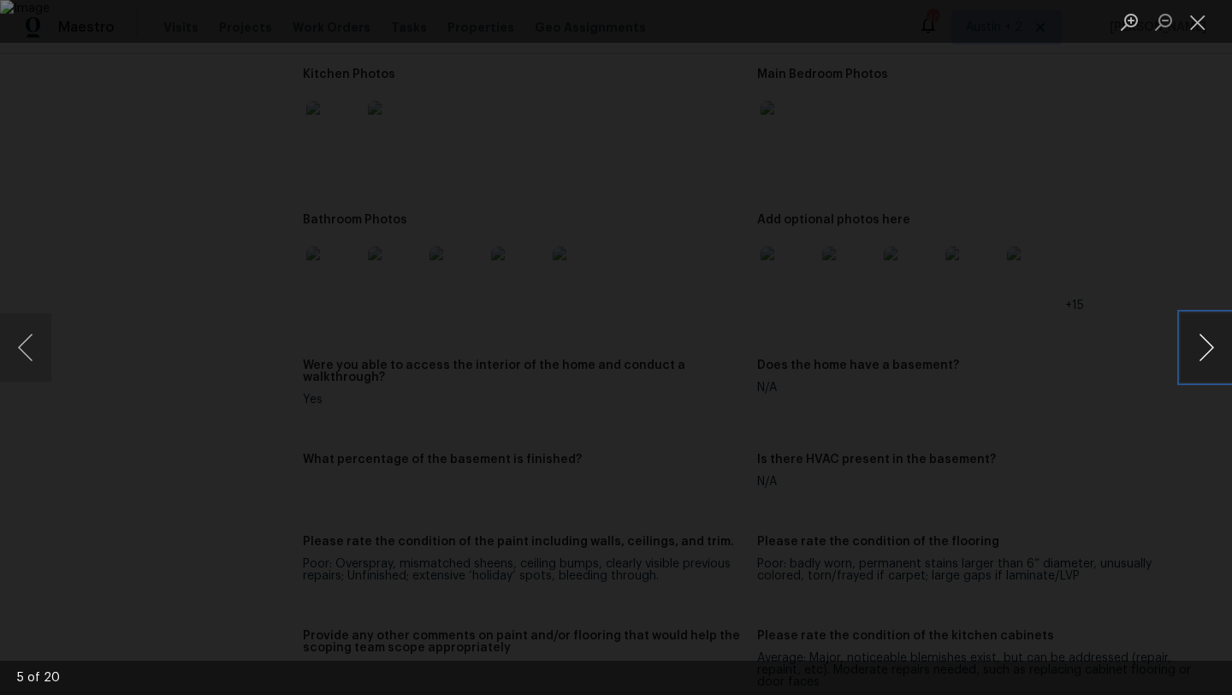
click at [1201, 357] on button "Next image" at bounding box center [1206, 347] width 51 height 68
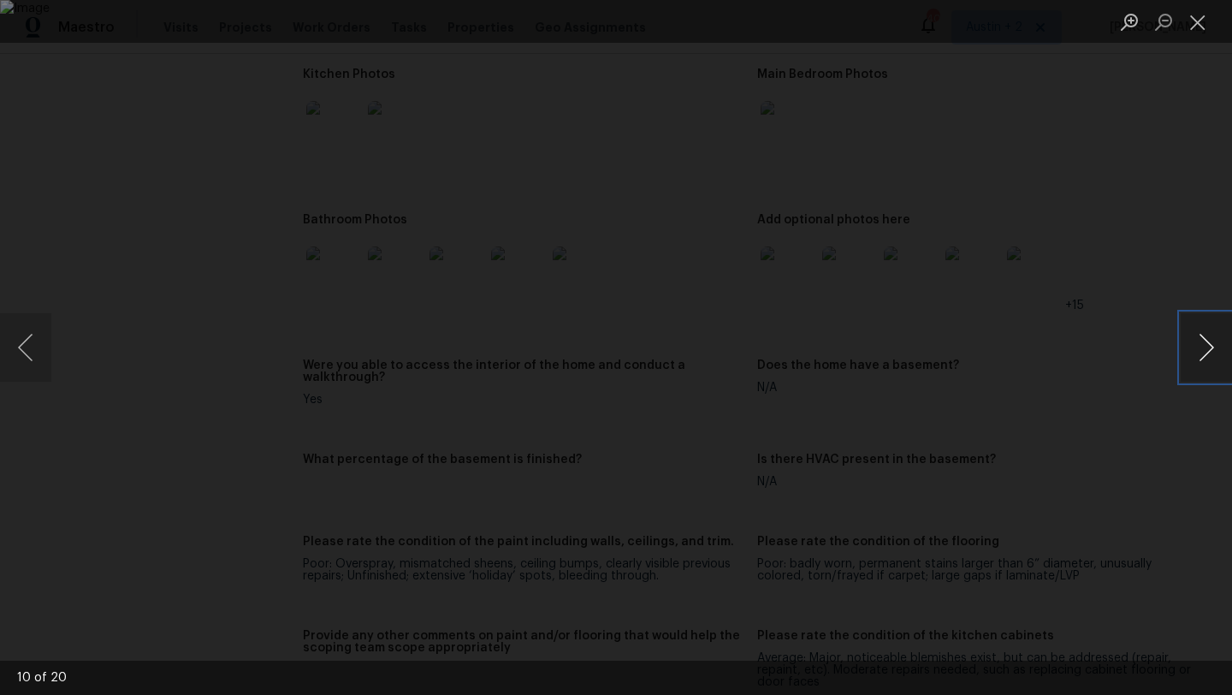
click at [1201, 357] on button "Next image" at bounding box center [1206, 347] width 51 height 68
click at [1205, 346] on button "Next image" at bounding box center [1206, 347] width 51 height 68
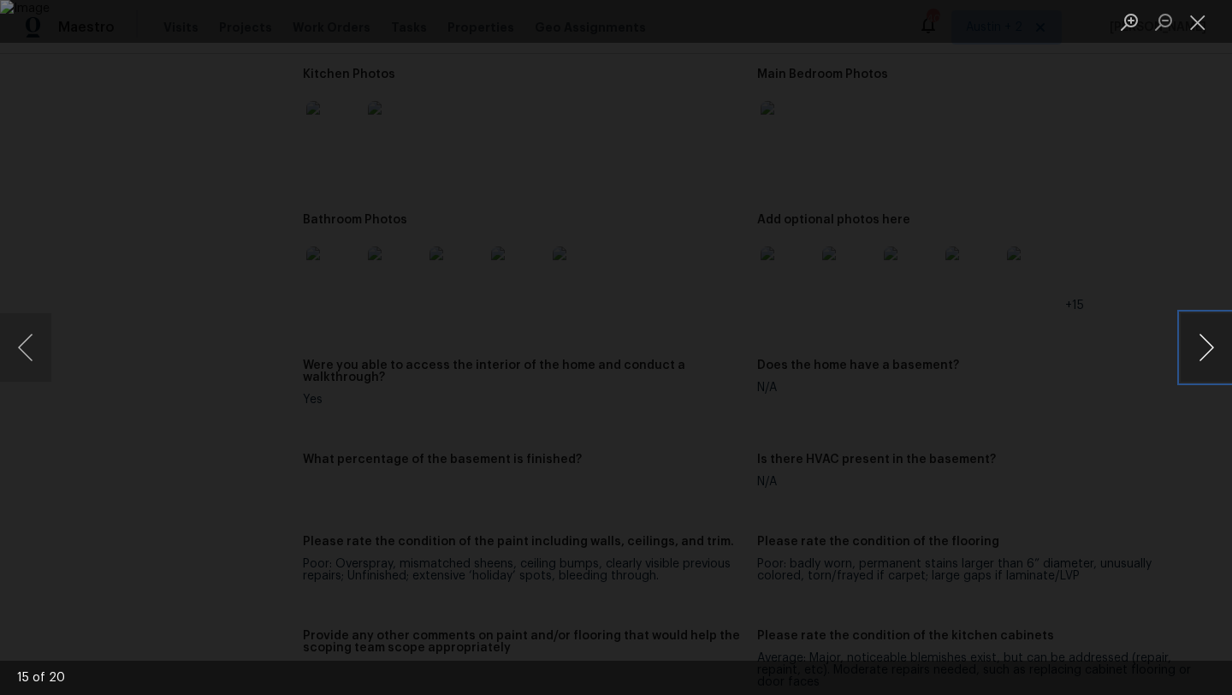
click at [1205, 346] on button "Next image" at bounding box center [1206, 347] width 51 height 68
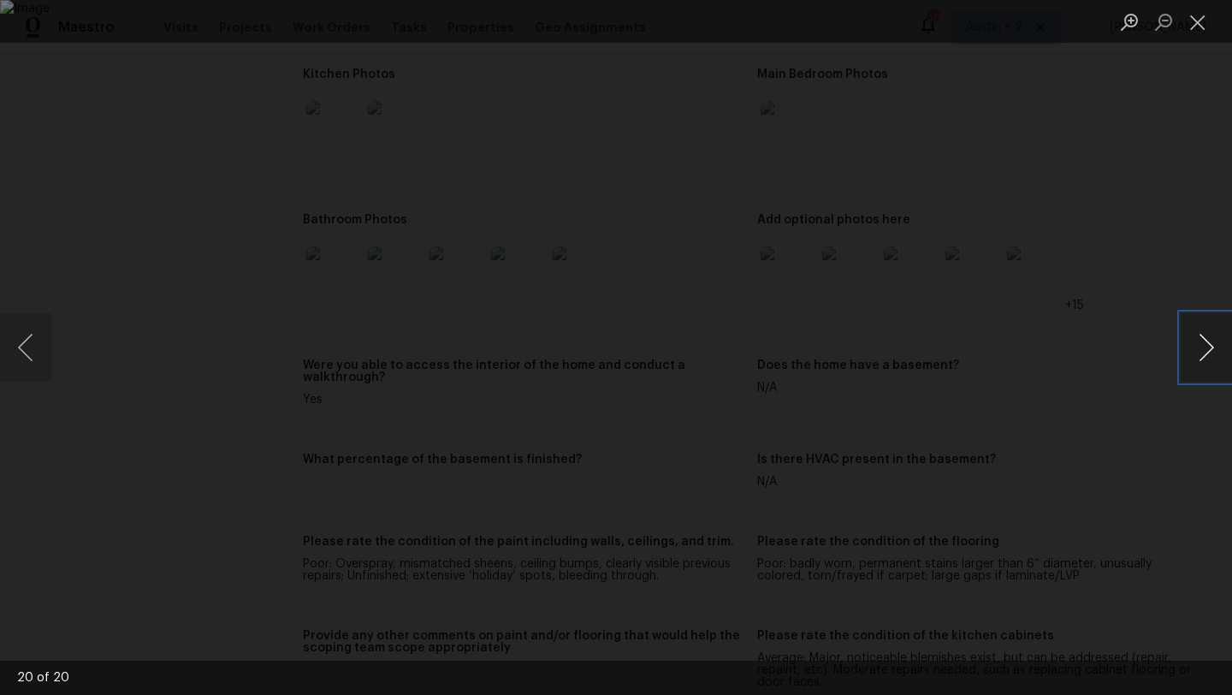
click at [1205, 346] on button "Next image" at bounding box center [1206, 347] width 51 height 68
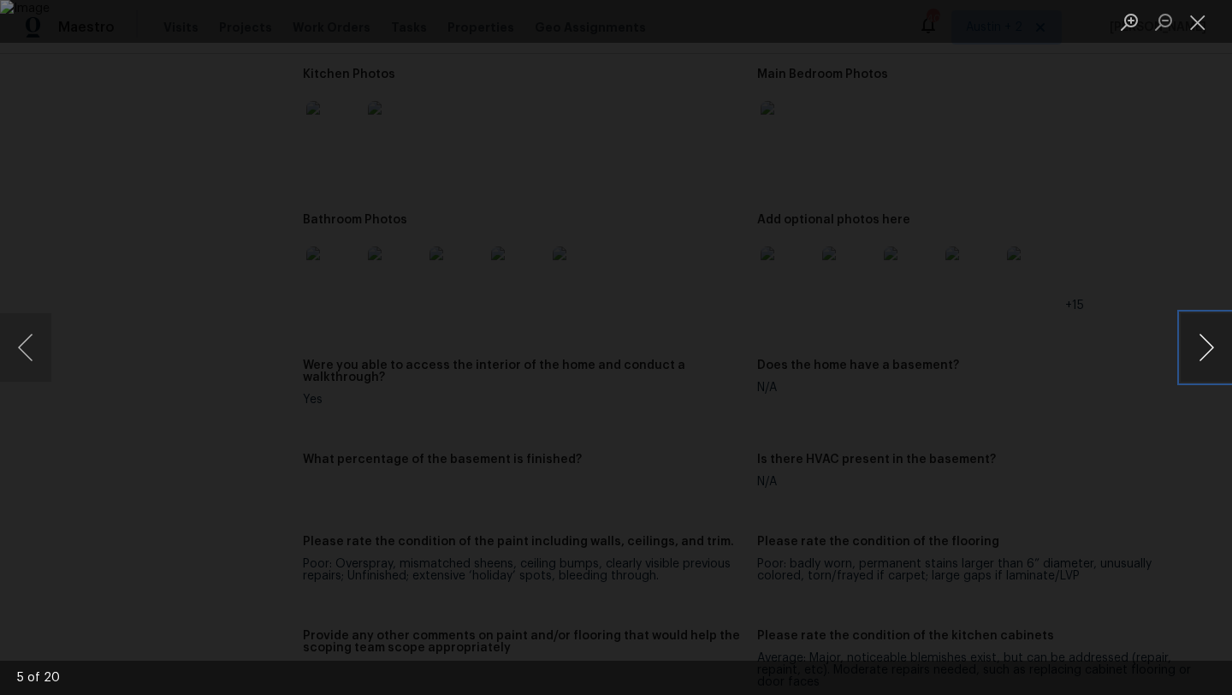
click at [1205, 346] on button "Next image" at bounding box center [1206, 347] width 51 height 68
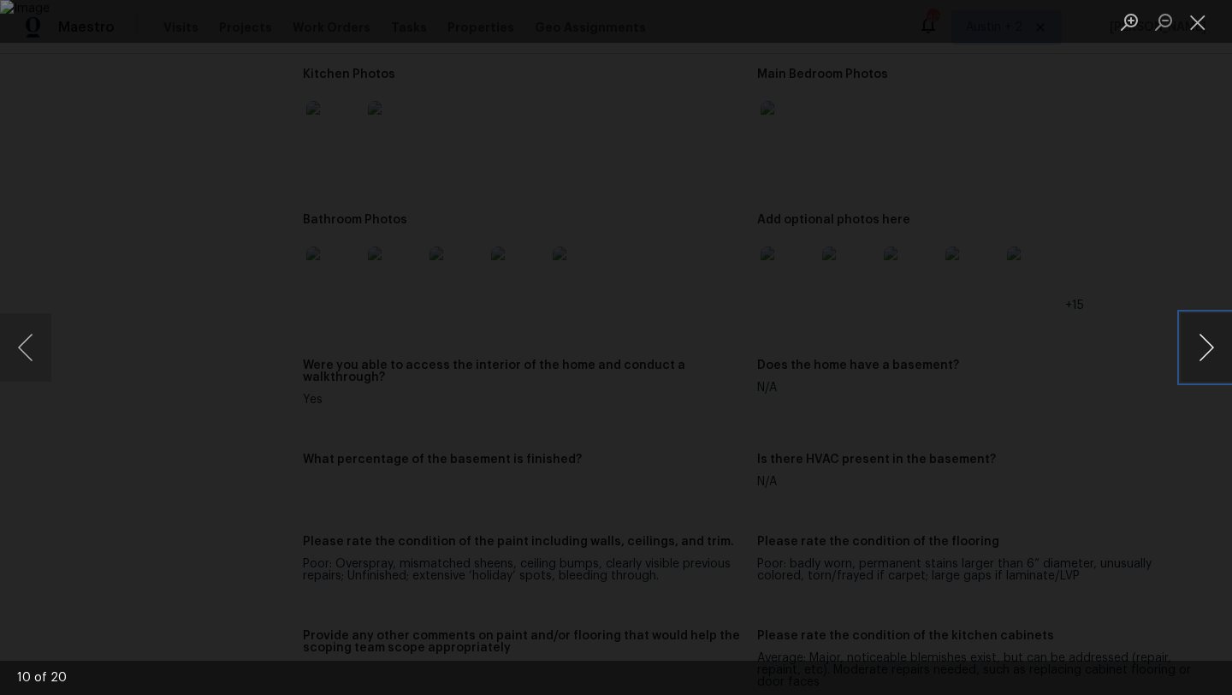
click at [1205, 346] on button "Next image" at bounding box center [1206, 347] width 51 height 68
click at [14, 340] on button "Previous image" at bounding box center [25, 347] width 51 height 68
click at [1203, 346] on button "Next image" at bounding box center [1206, 347] width 51 height 68
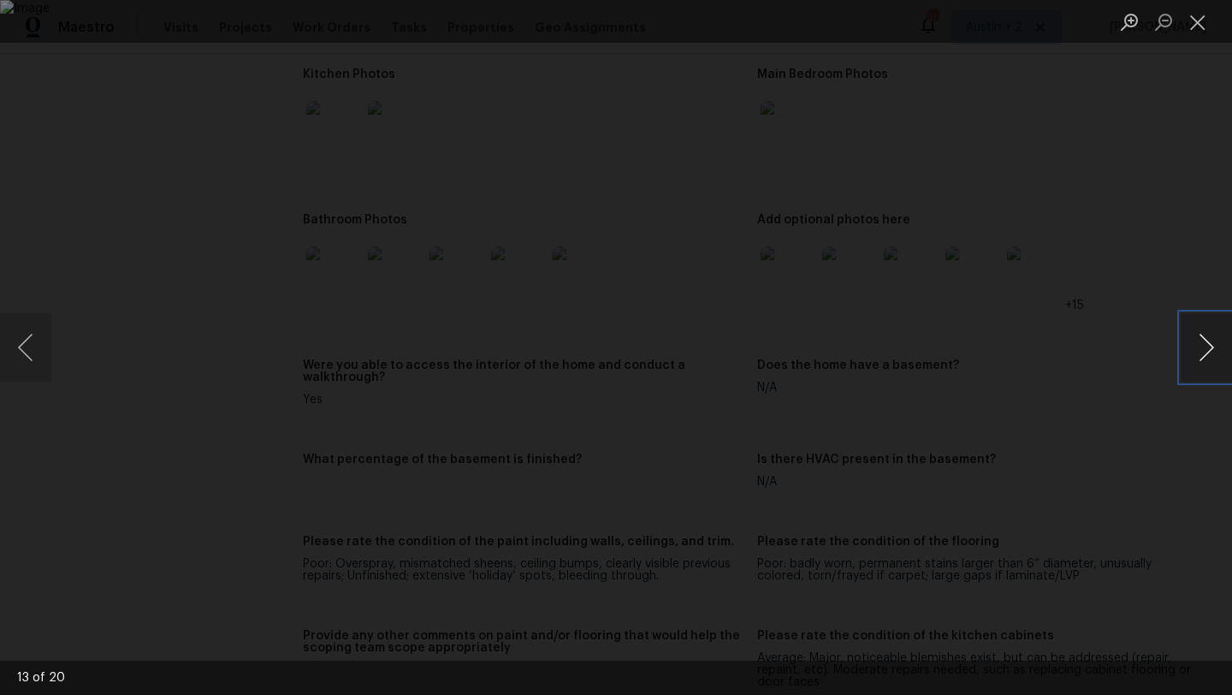
click at [1203, 346] on button "Next image" at bounding box center [1206, 347] width 51 height 68
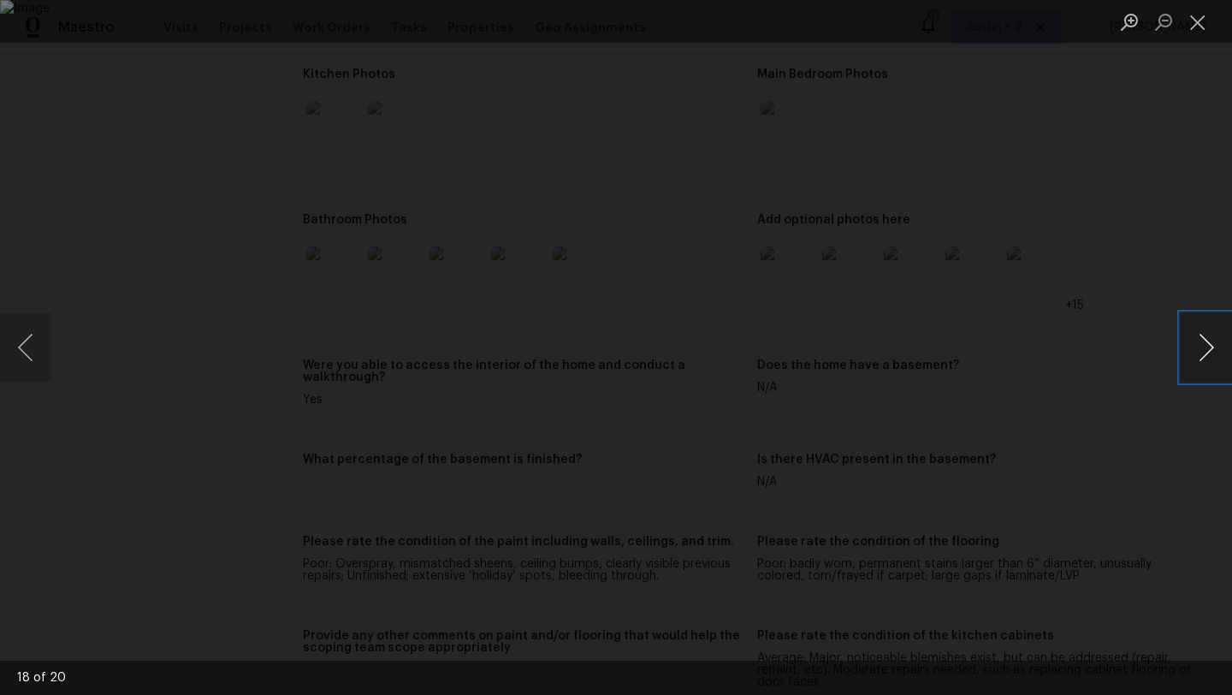
click at [1203, 346] on button "Next image" at bounding box center [1206, 347] width 51 height 68
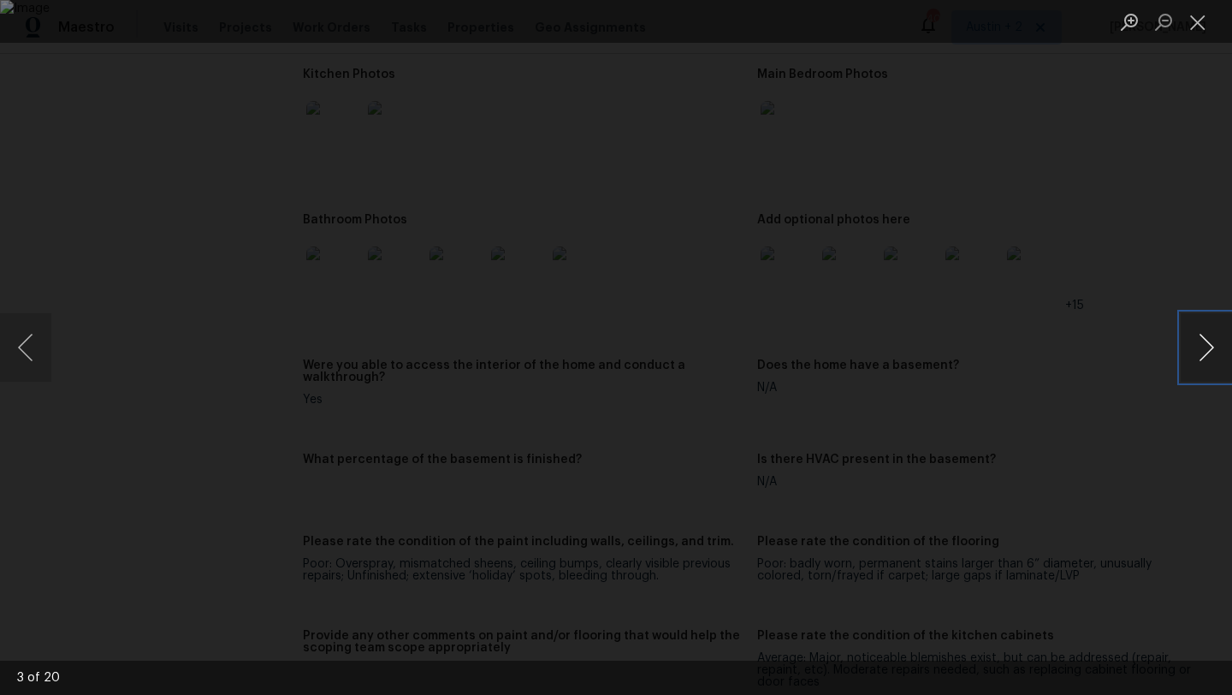
click at [1203, 346] on button "Next image" at bounding box center [1206, 347] width 51 height 68
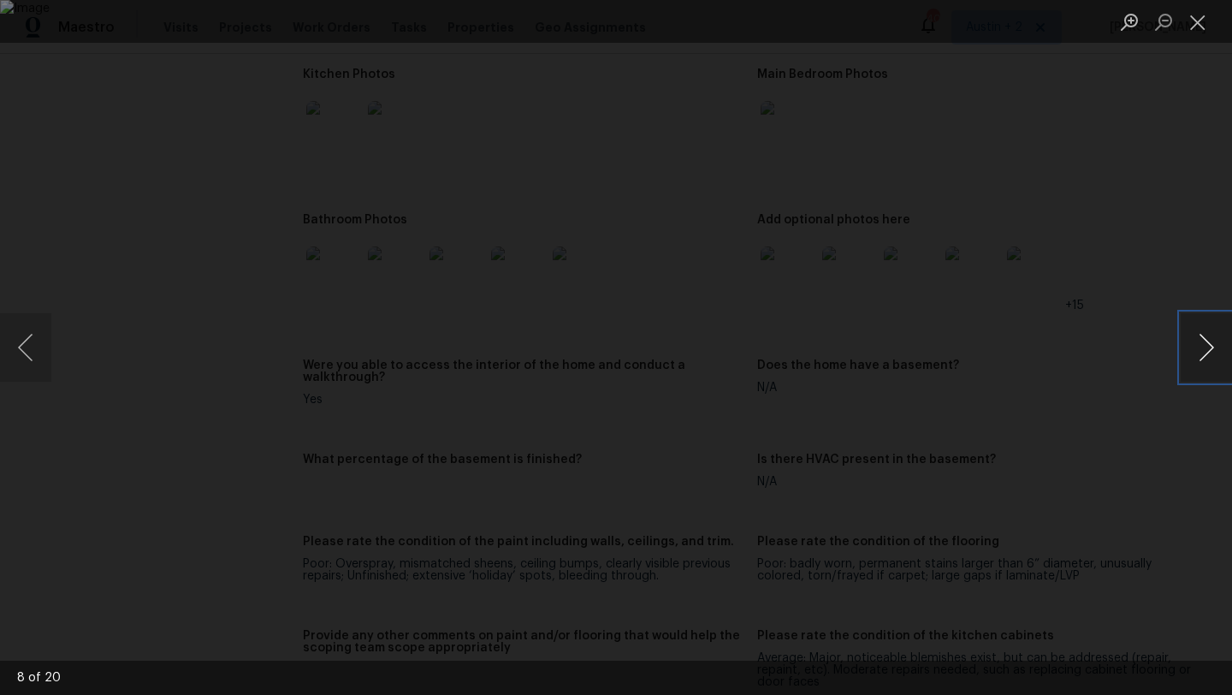
click at [1203, 346] on button "Next image" at bounding box center [1206, 347] width 51 height 68
click at [45, 358] on button "Previous image" at bounding box center [25, 347] width 51 height 68
click at [1200, 344] on button "Next image" at bounding box center [1206, 347] width 51 height 68
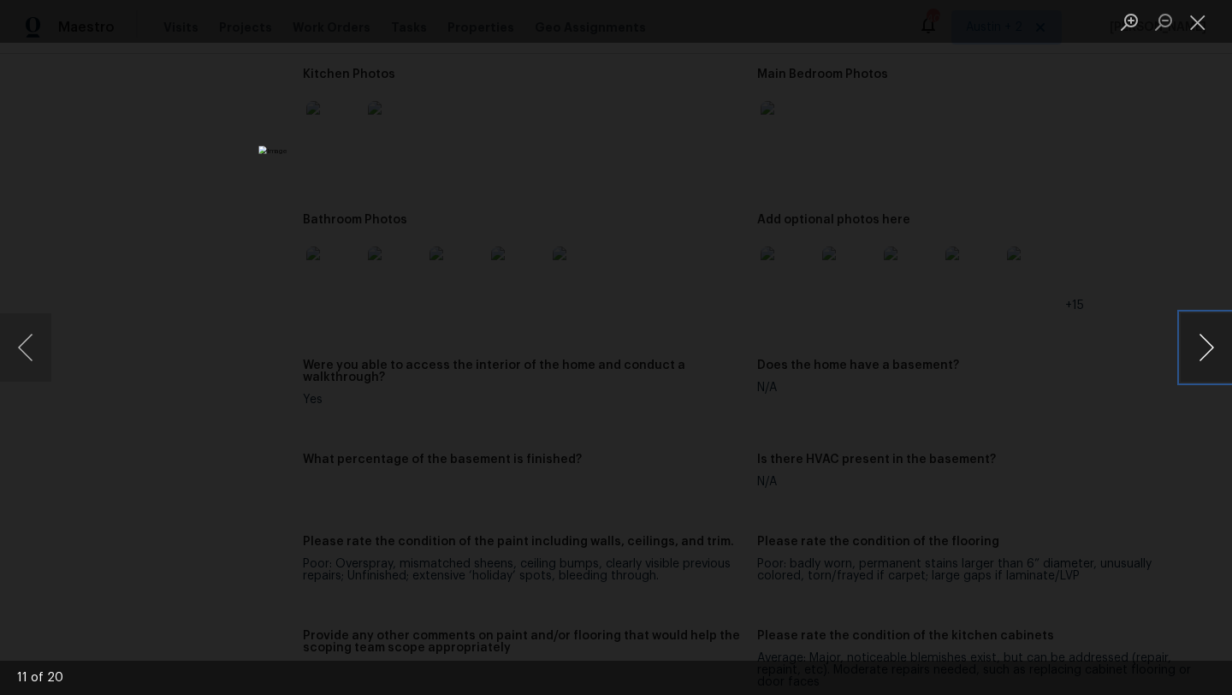
click at [1200, 344] on button "Next image" at bounding box center [1206, 347] width 51 height 68
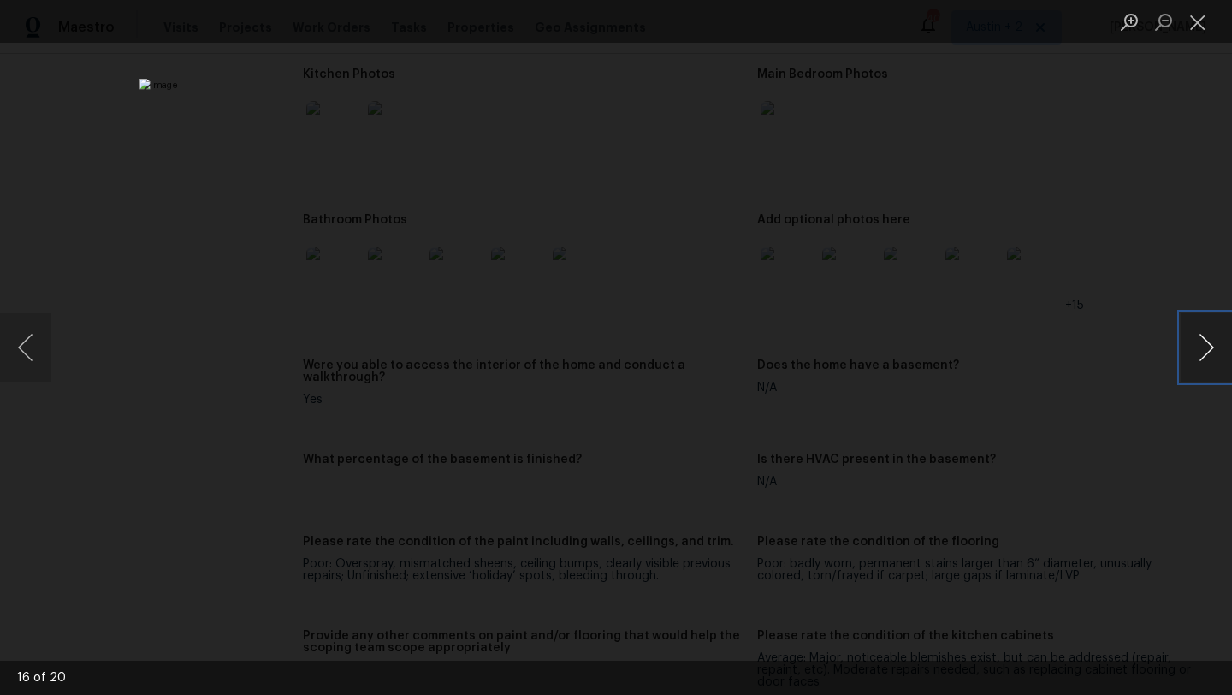
click at [1200, 344] on button "Next image" at bounding box center [1206, 347] width 51 height 68
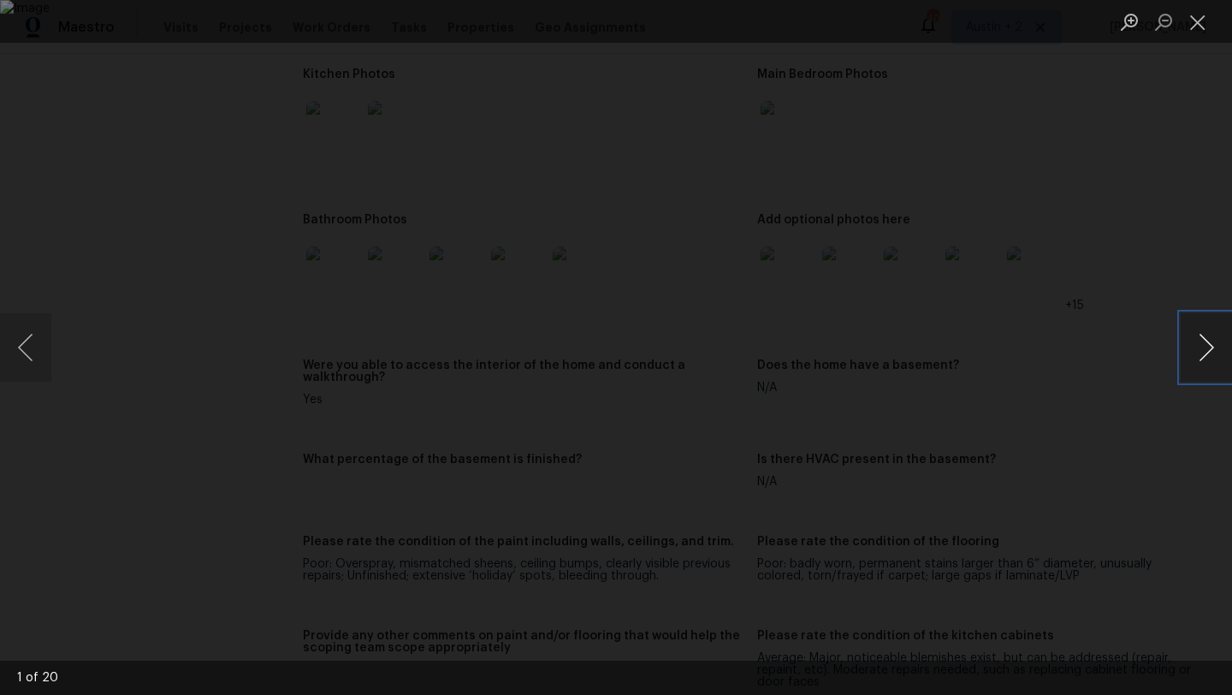
click at [1200, 344] on button "Next image" at bounding box center [1206, 347] width 51 height 68
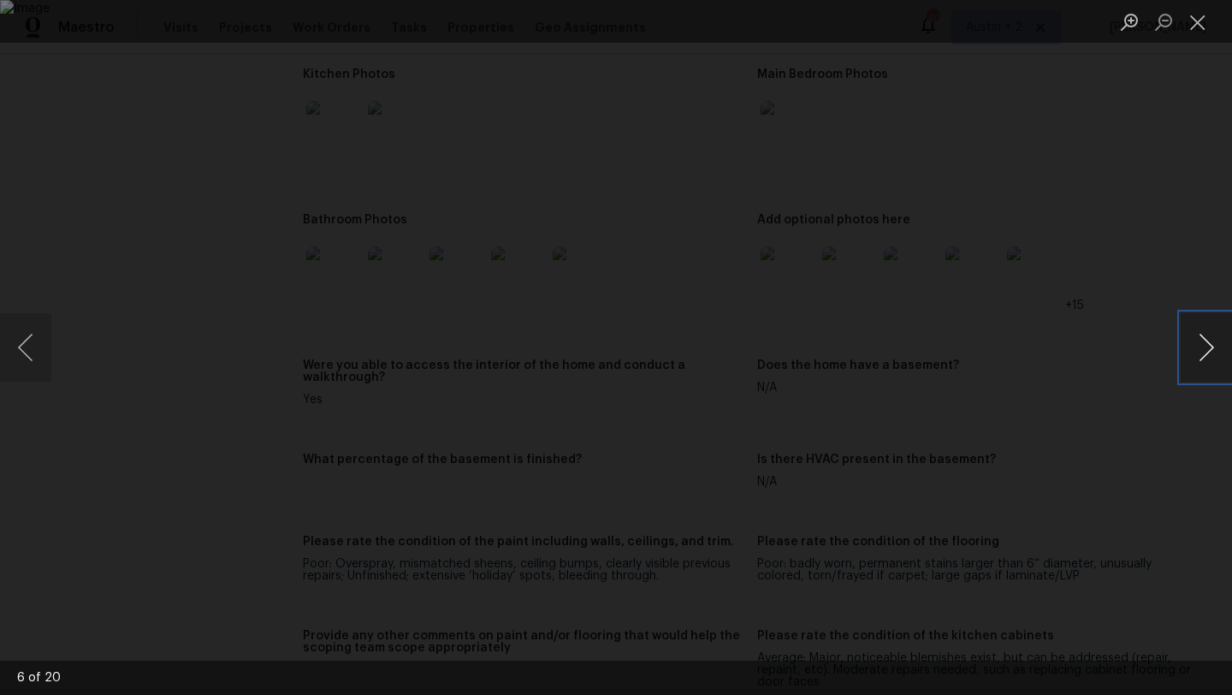
click at [1200, 344] on button "Next image" at bounding box center [1206, 347] width 51 height 68
click at [46, 349] on button "Previous image" at bounding box center [25, 347] width 51 height 68
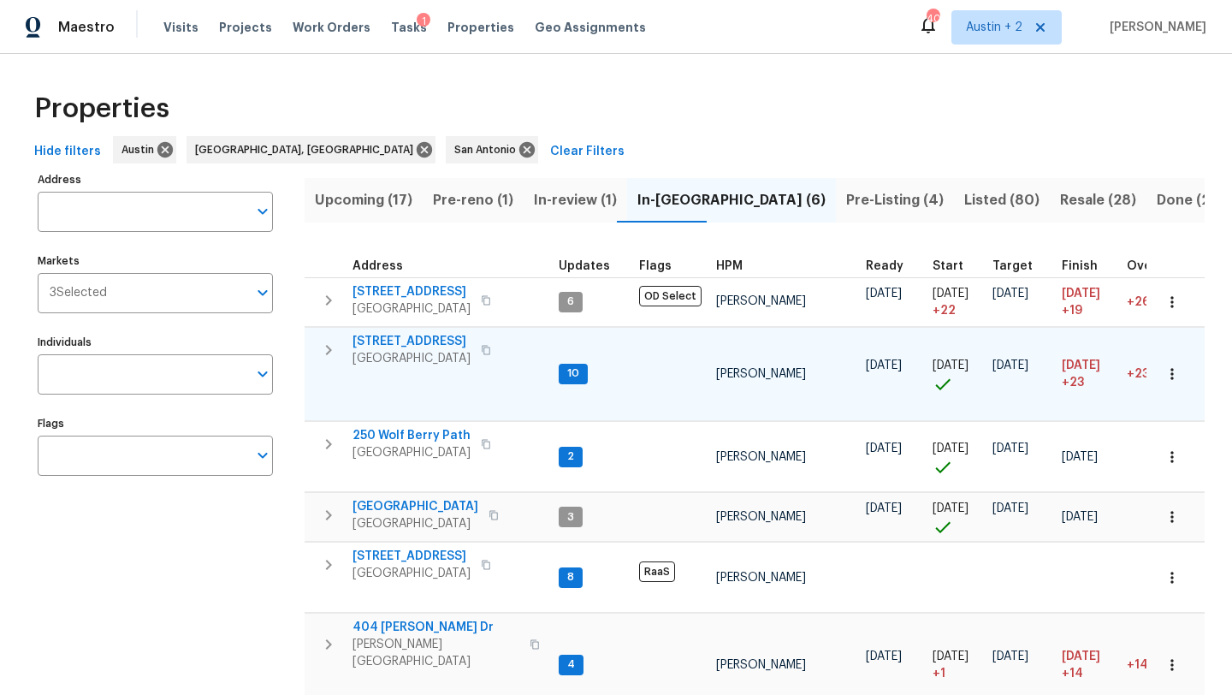
click at [411, 340] on span "[STREET_ADDRESS]" at bounding box center [411, 341] width 118 height 17
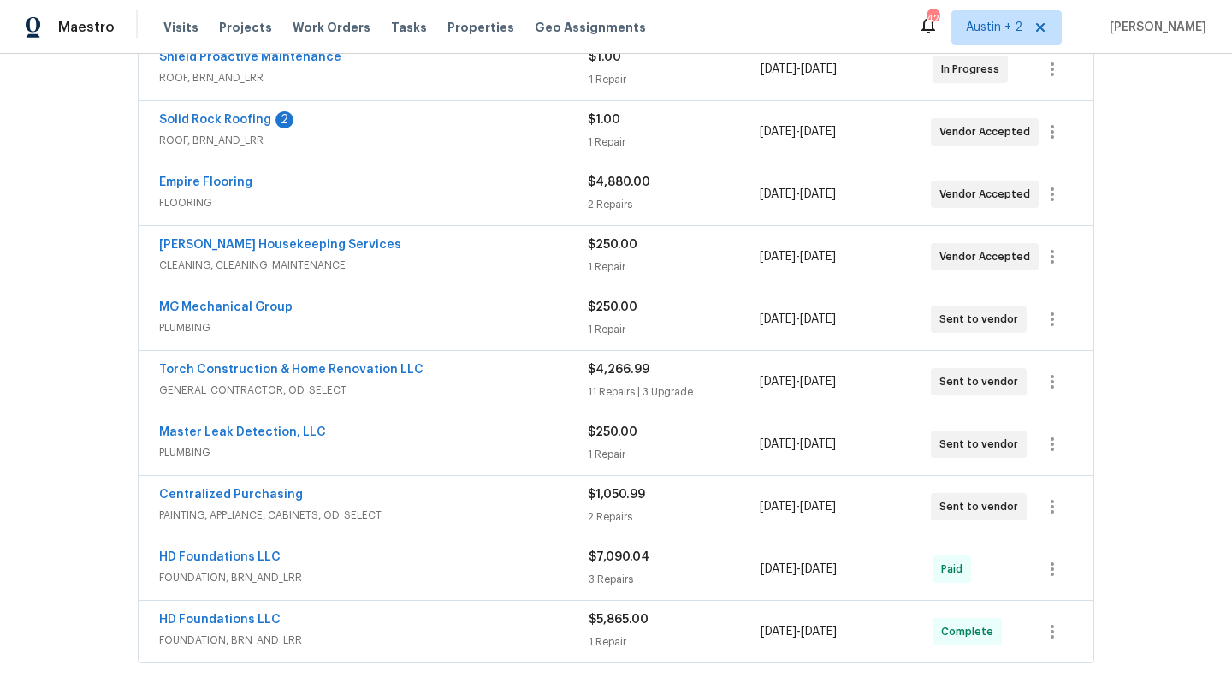
scroll to position [405, 0]
click at [255, 369] on link "Torch Construction & Home Renovation LLC" at bounding box center [291, 370] width 264 height 12
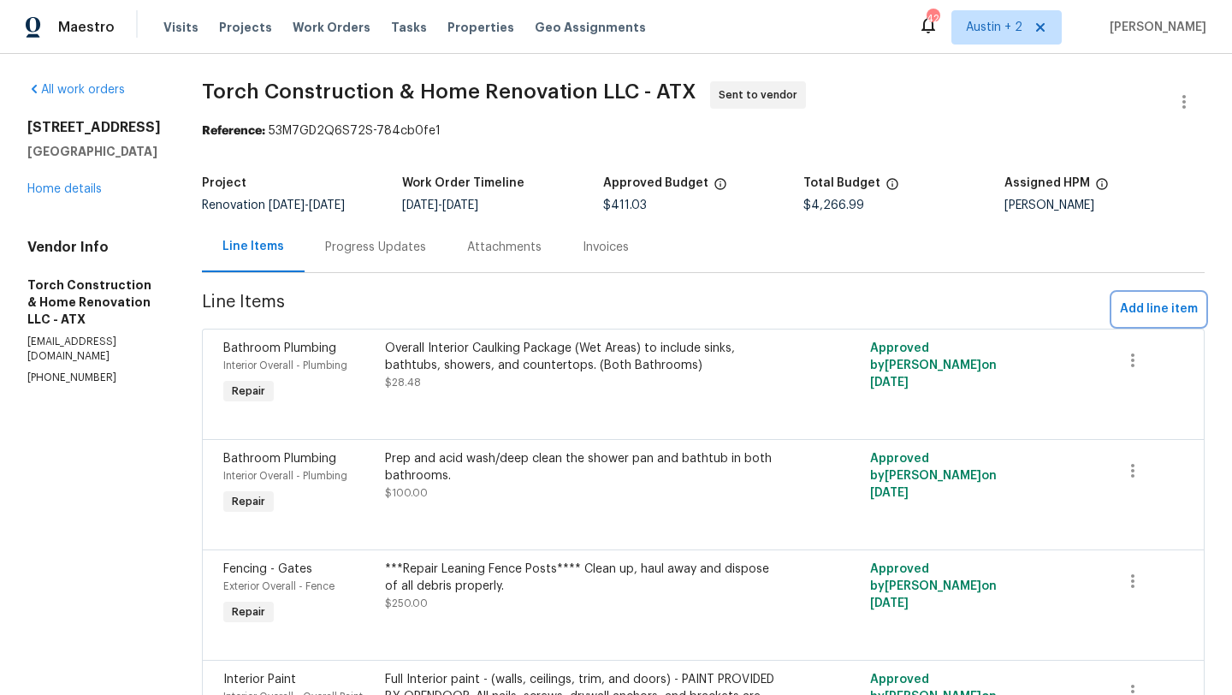
click at [1142, 302] on span "Add line item" at bounding box center [1159, 309] width 78 height 21
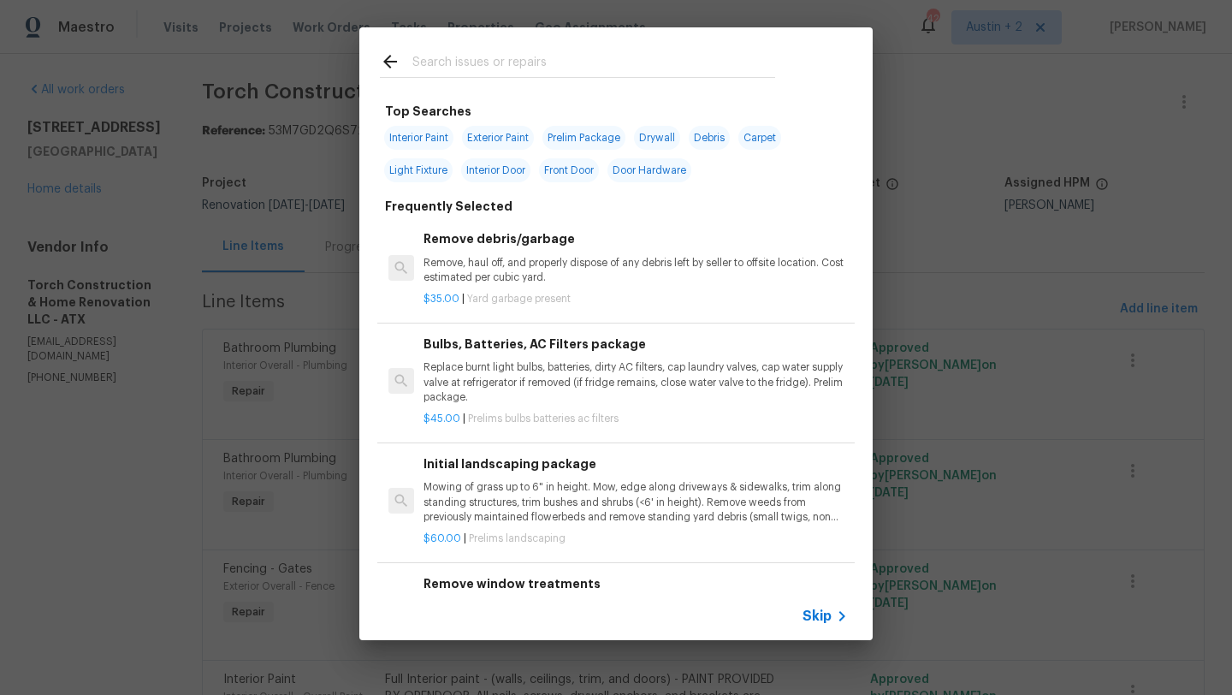
click at [488, 63] on input "text" at bounding box center [593, 64] width 363 height 26
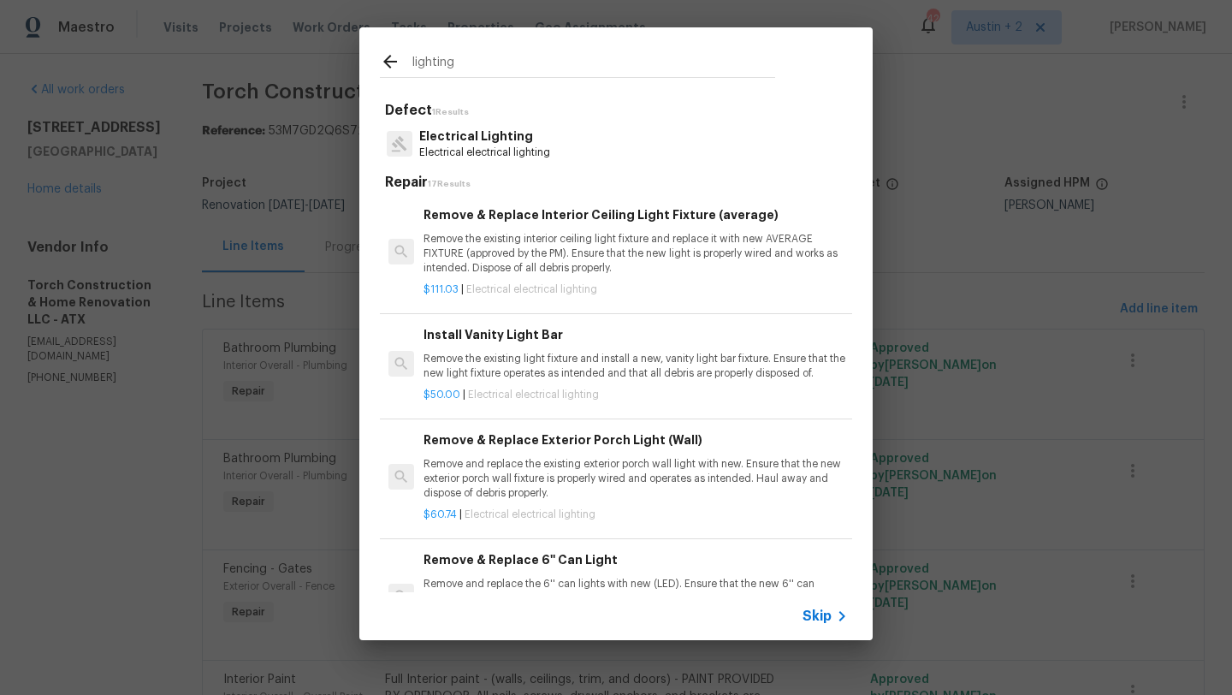
type input "lighting"
click at [629, 223] on h6 "Remove & Replace Interior Ceiling Light Fixture (average)" at bounding box center [635, 214] width 424 height 19
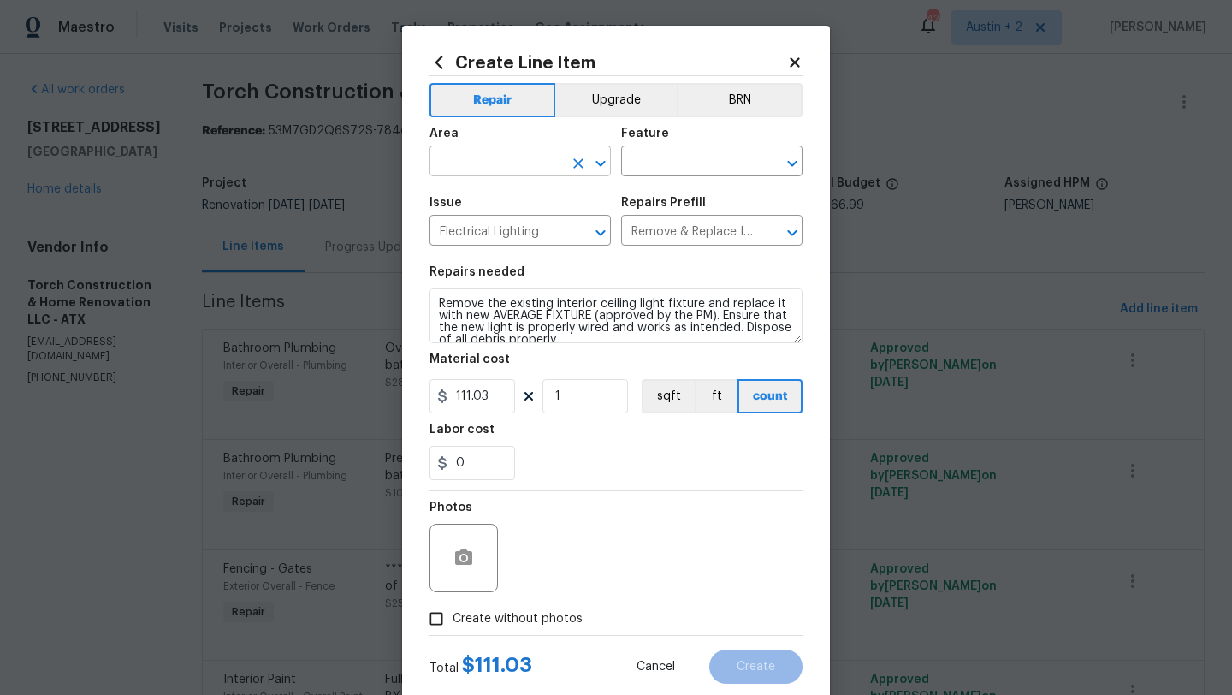
click at [510, 161] on input "text" at bounding box center [495, 163] width 133 height 27
click at [514, 228] on li "Interior Overall" at bounding box center [519, 230] width 181 height 28
type input "Interior Overall"
click at [681, 157] on input "text" at bounding box center [687, 163] width 133 height 27
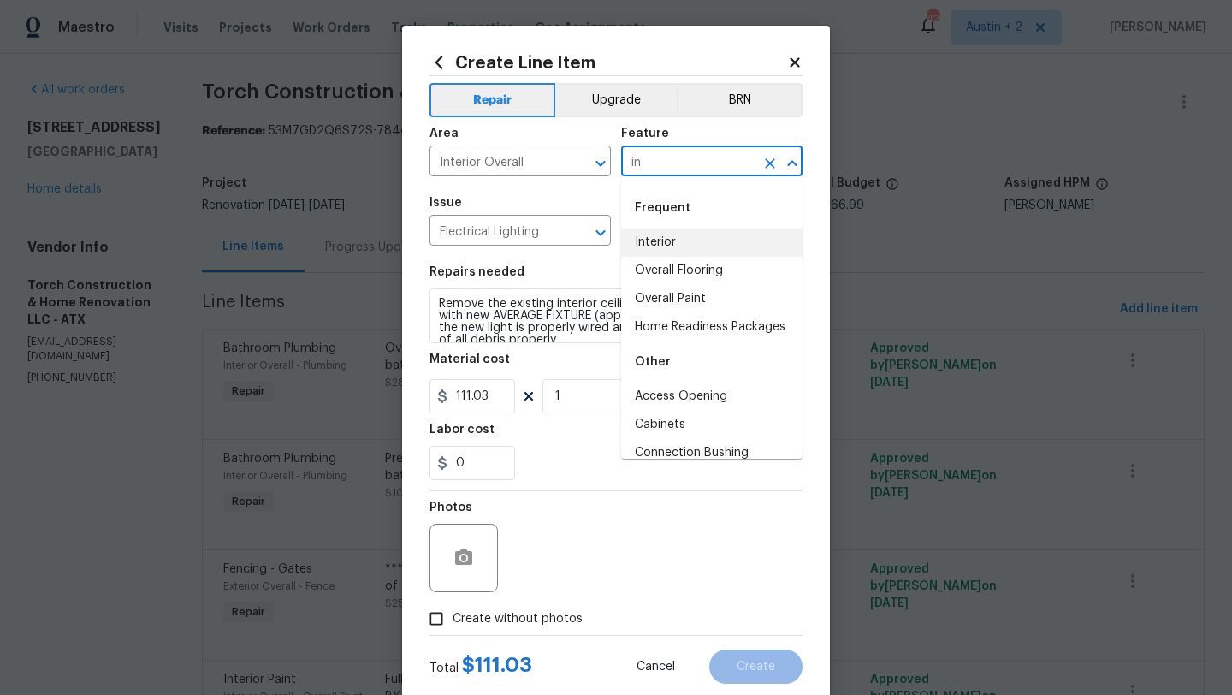
click at [660, 240] on li "Interior" at bounding box center [711, 242] width 181 height 28
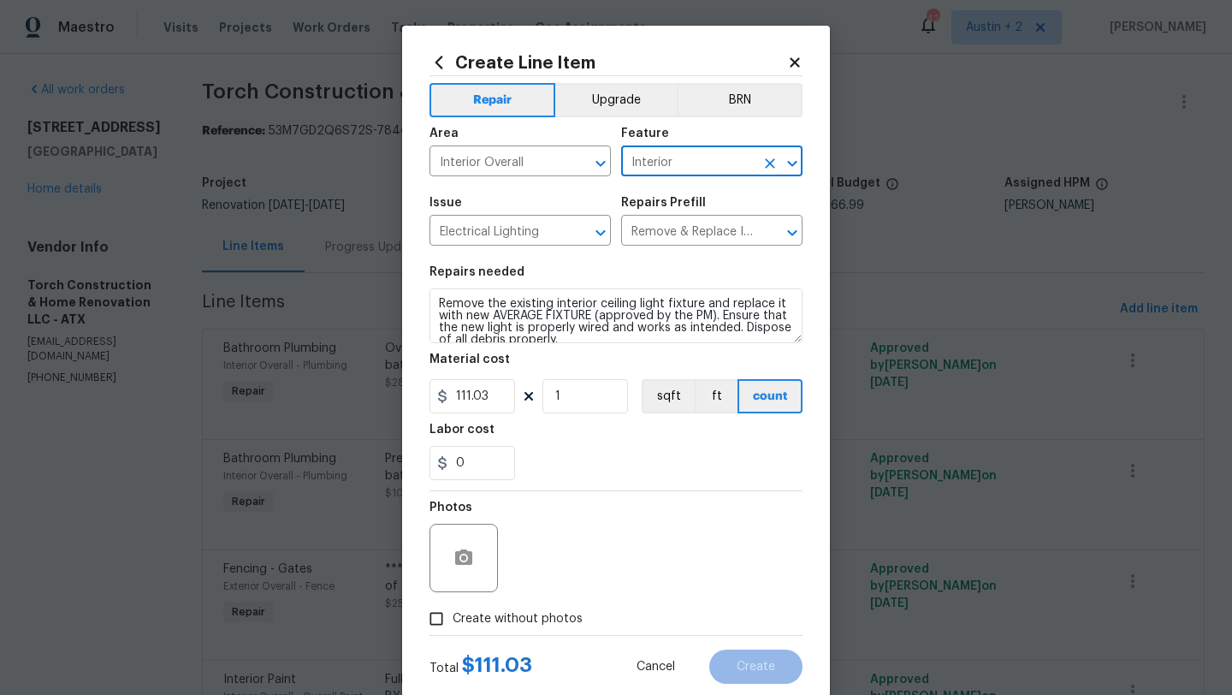
type input "Interior"
click at [593, 338] on textarea "Remove the existing interior ceiling light fixture and replace it with new AVER…" at bounding box center [615, 315] width 373 height 55
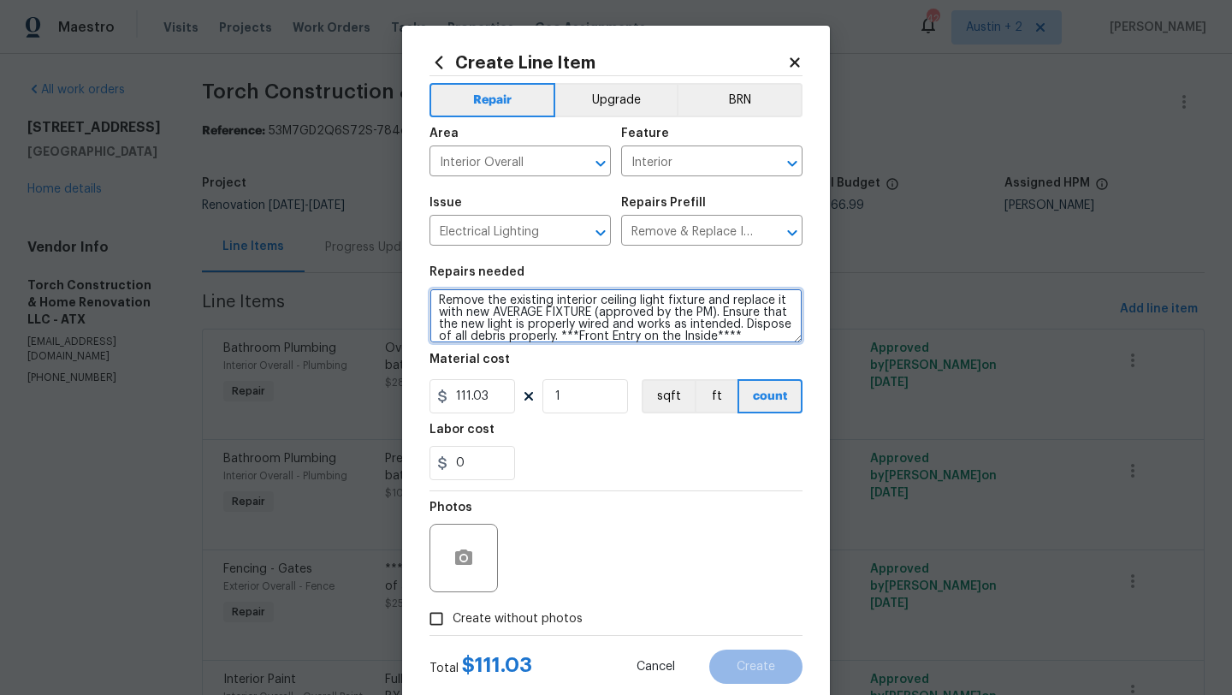
scroll to position [12, 0]
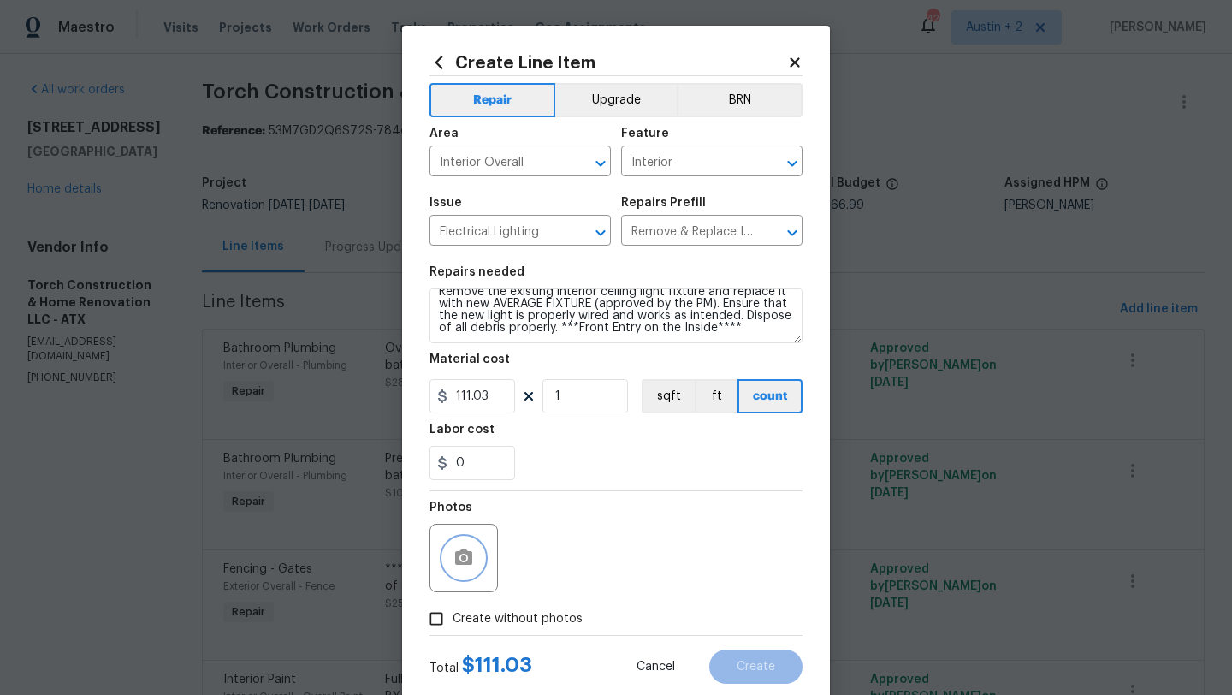
click at [459, 561] on icon "button" at bounding box center [463, 556] width 17 height 15
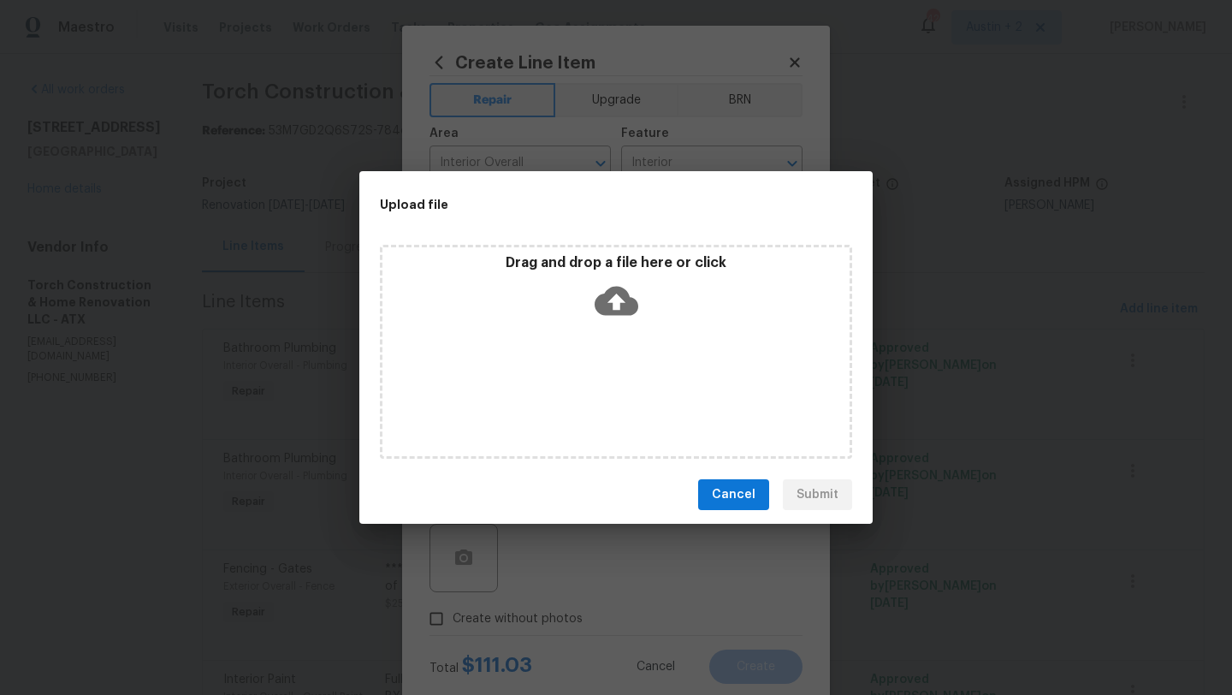
click at [622, 293] on icon at bounding box center [617, 301] width 44 height 29
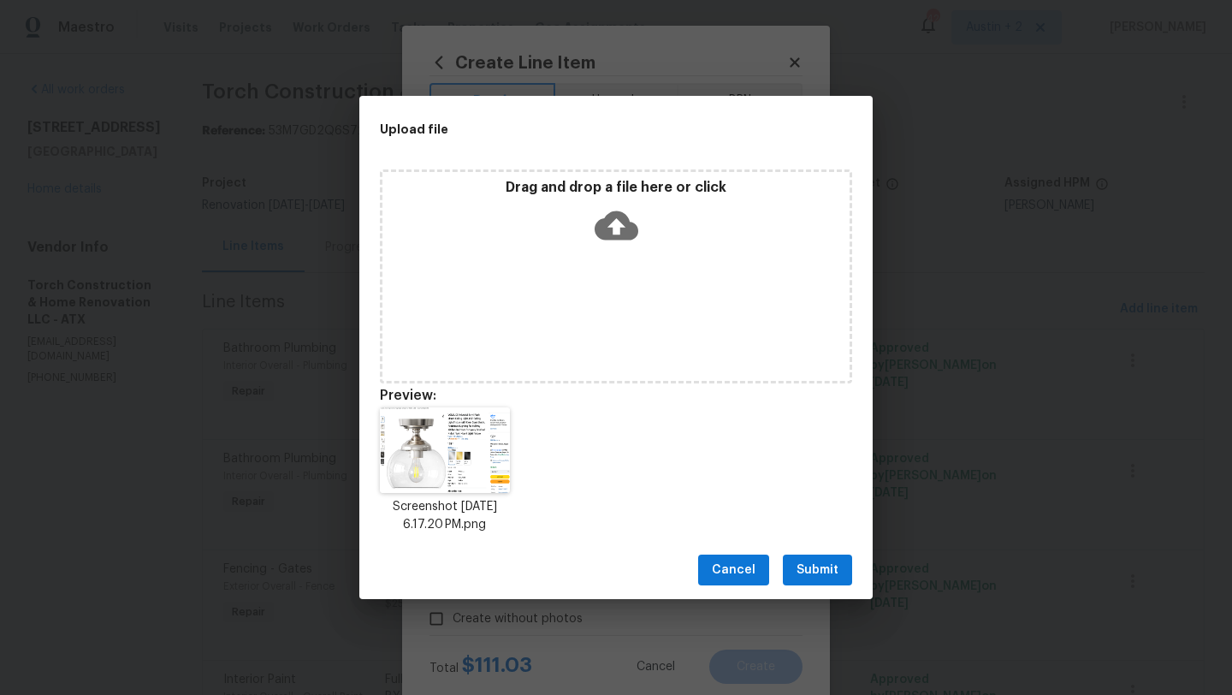
click at [814, 560] on span "Submit" at bounding box center [817, 569] width 42 height 21
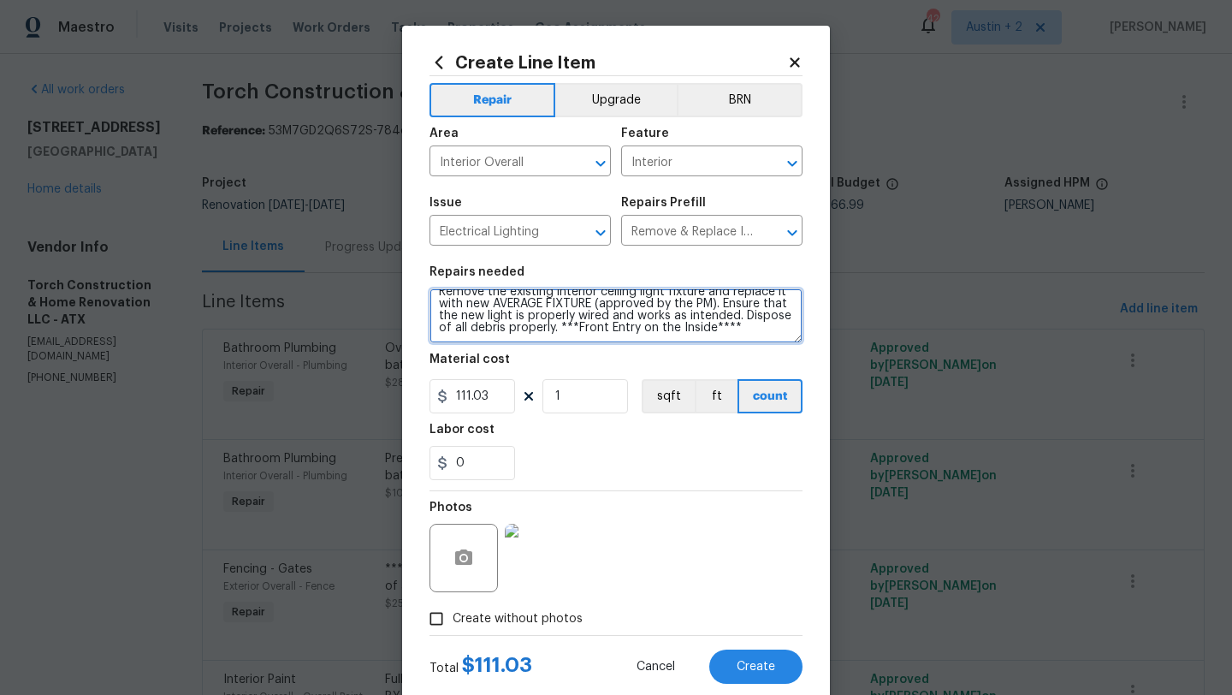
click at [766, 323] on textarea "Remove the existing interior ceiling light fixture and replace it with new AVER…" at bounding box center [615, 315] width 373 height 55
paste textarea "https://www.amazon.com/gp/aw/d/B0D41R2BL4/?_encoding=UTF8&pd_rd_plhdr=t&aaxitk=…"
type textarea "Remove the existing interior ceiling light fixture and replace it with new AVER…"
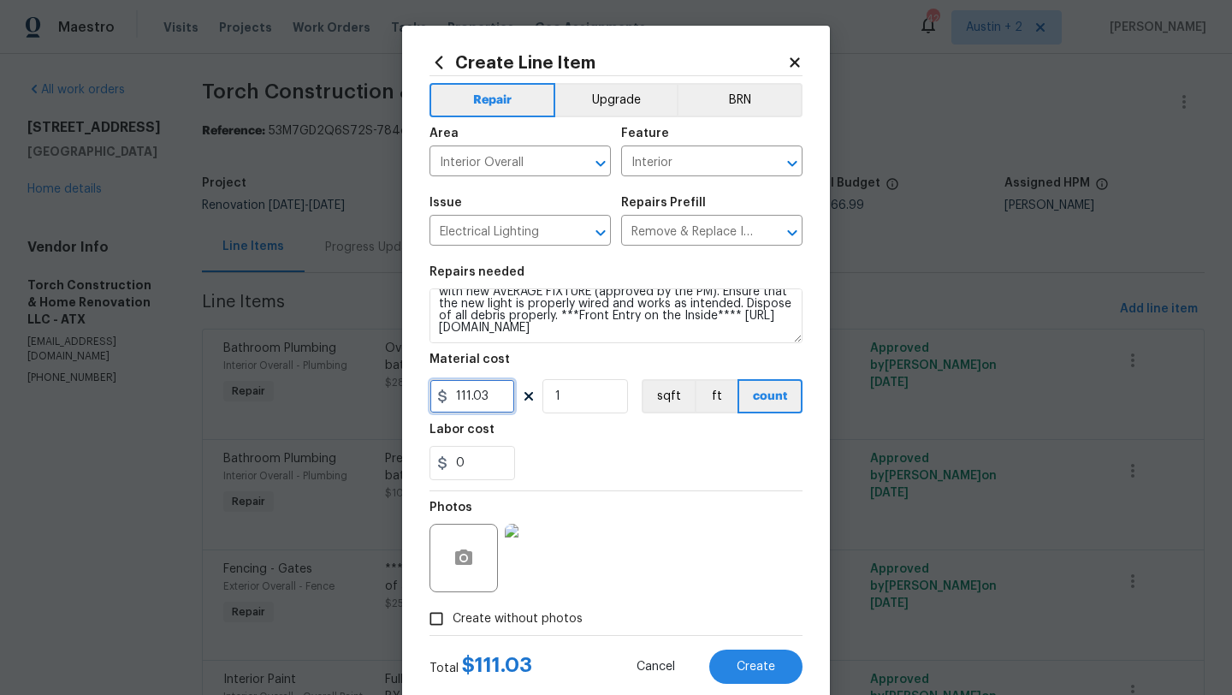
drag, startPoint x: 493, startPoint y: 398, endPoint x: 453, endPoint y: 398, distance: 39.4
click at [453, 398] on input "111.03" at bounding box center [472, 396] width 86 height 34
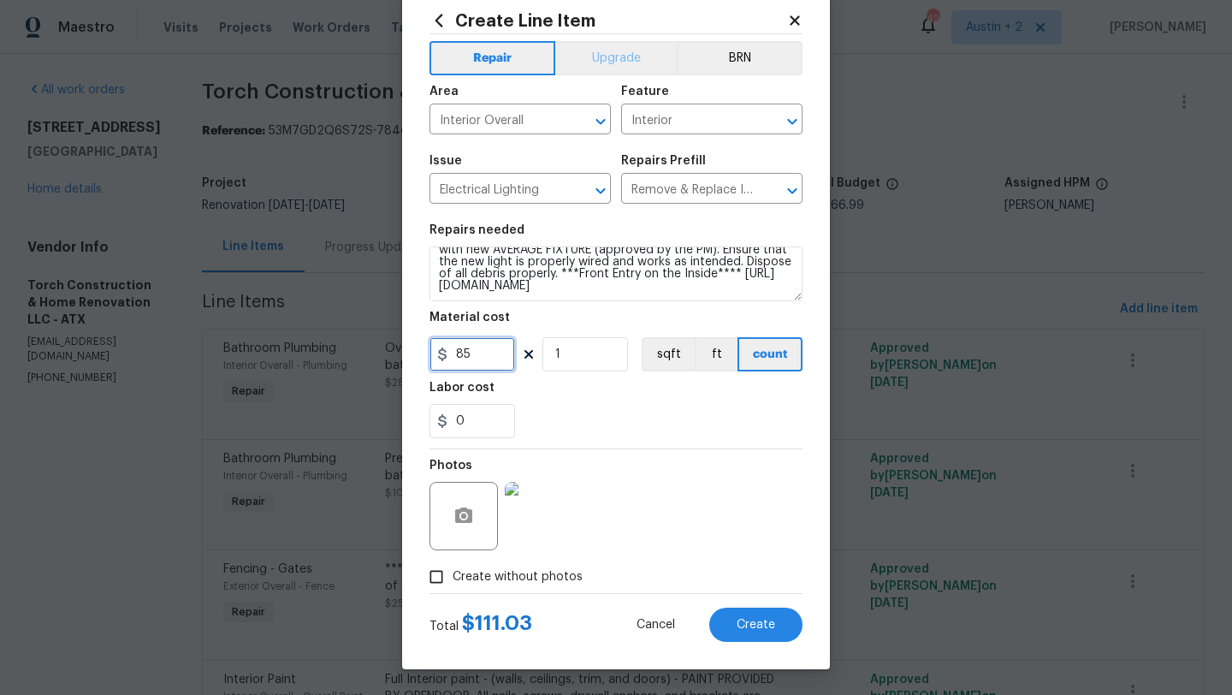
type input "85"
click at [604, 61] on button "Upgrade" at bounding box center [616, 58] width 122 height 34
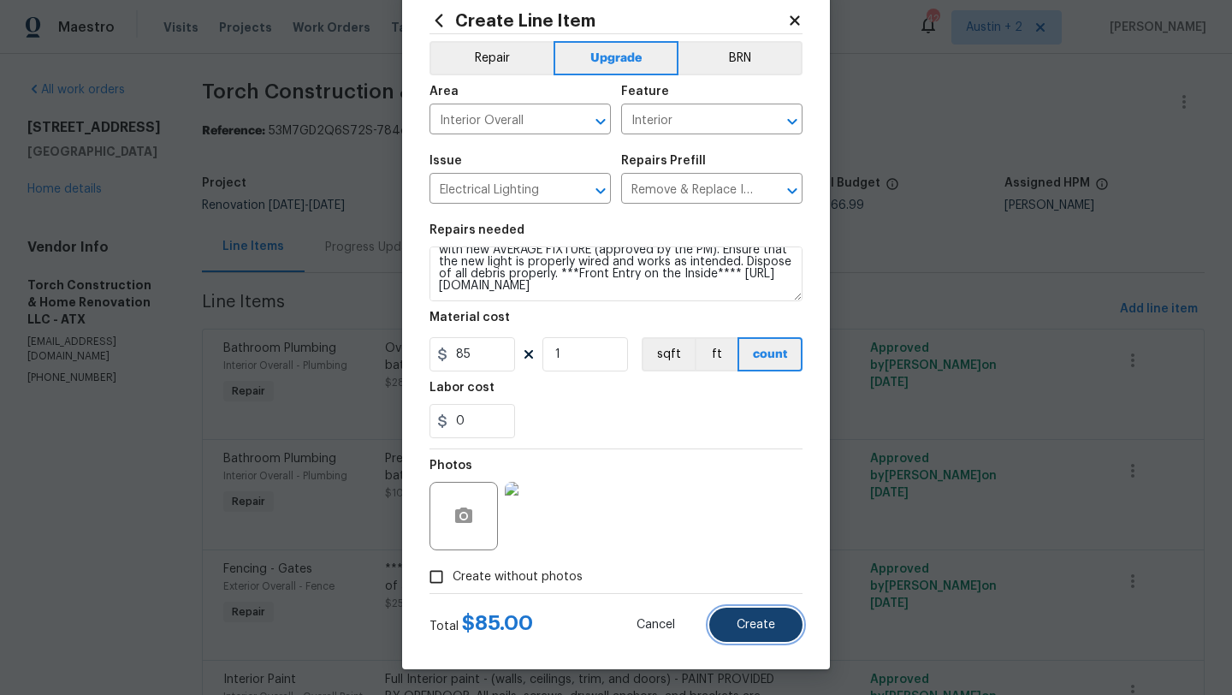
click at [743, 636] on button "Create" at bounding box center [755, 624] width 93 height 34
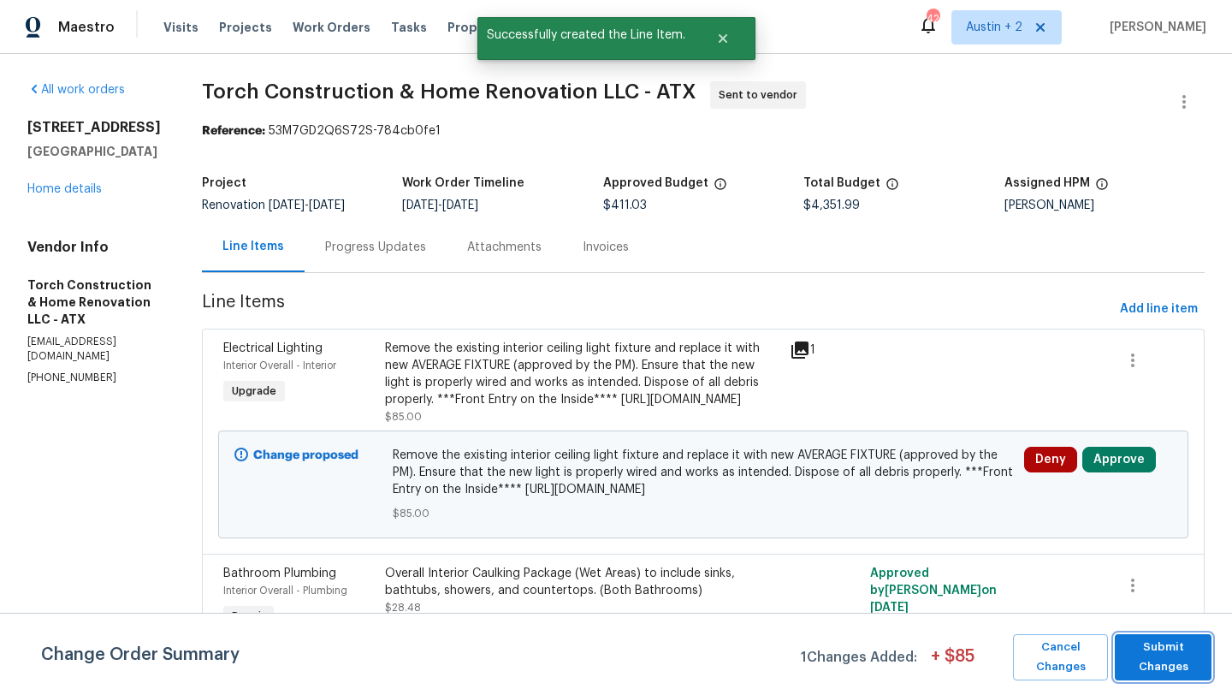
click at [1173, 667] on span "Submit Changes" at bounding box center [1163, 656] width 80 height 39
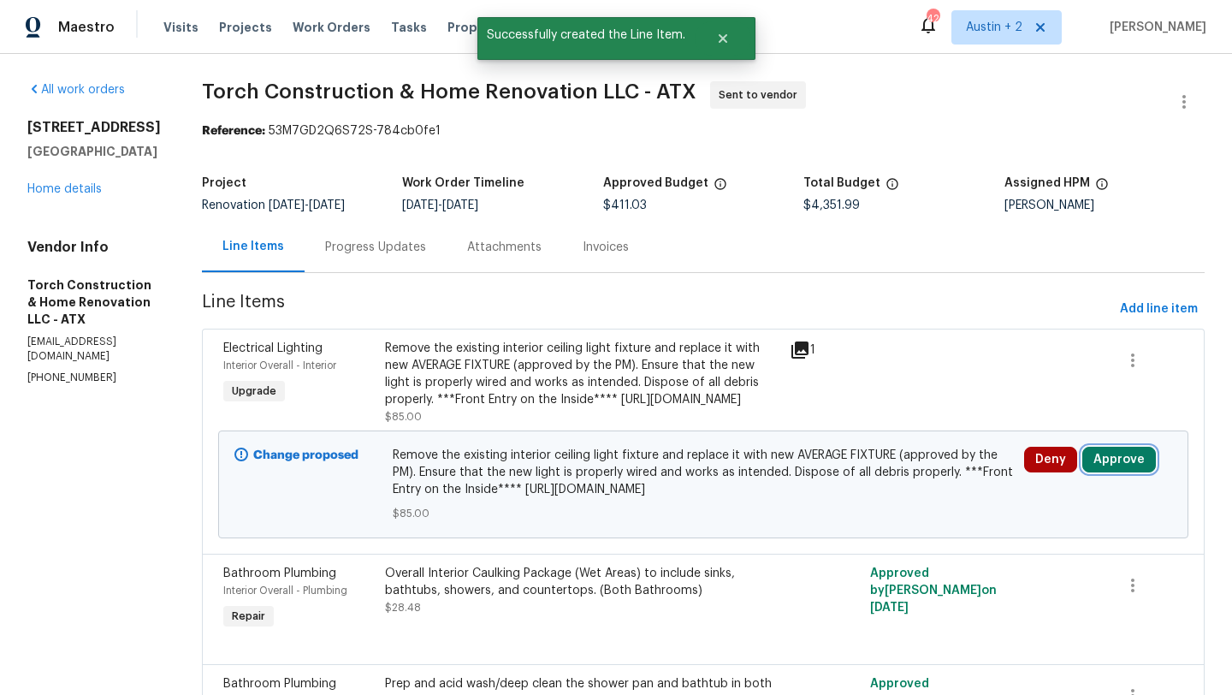
click at [1107, 472] on button "Approve" at bounding box center [1119, 460] width 74 height 26
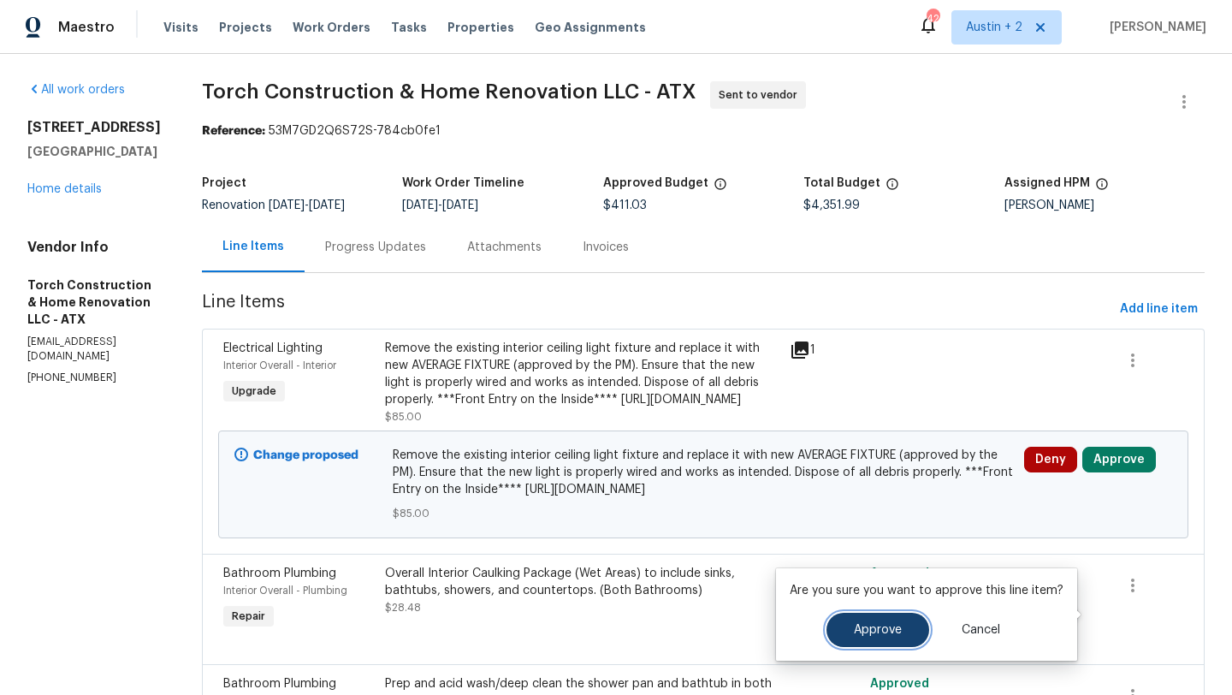
click at [897, 628] on span "Approve" at bounding box center [878, 630] width 48 height 13
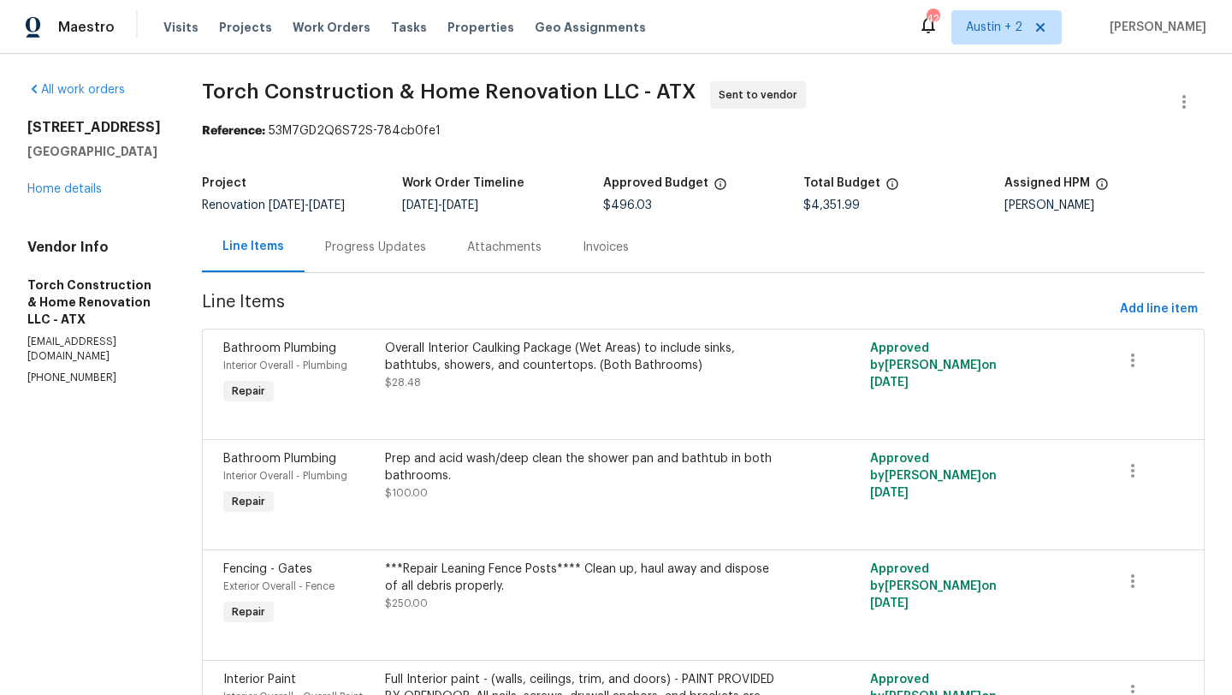
scroll to position [605, 0]
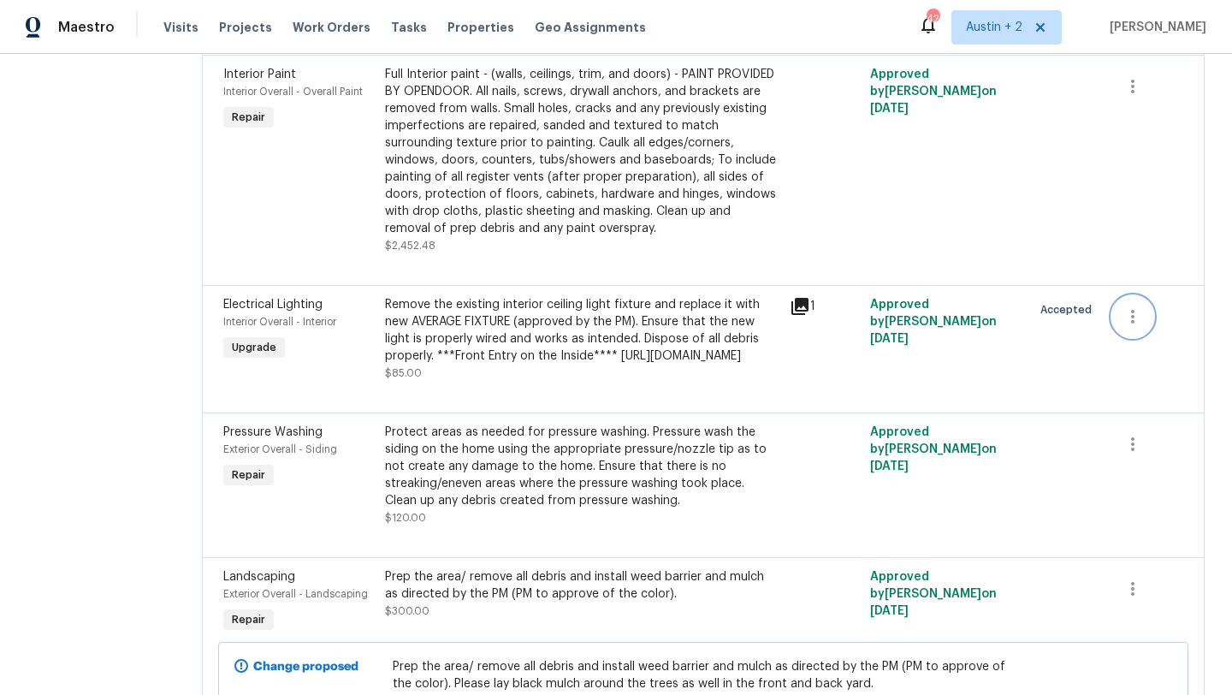
click at [1128, 327] on icon "button" at bounding box center [1132, 316] width 21 height 21
click at [1131, 341] on li "Cancel" at bounding box center [1148, 335] width 66 height 28
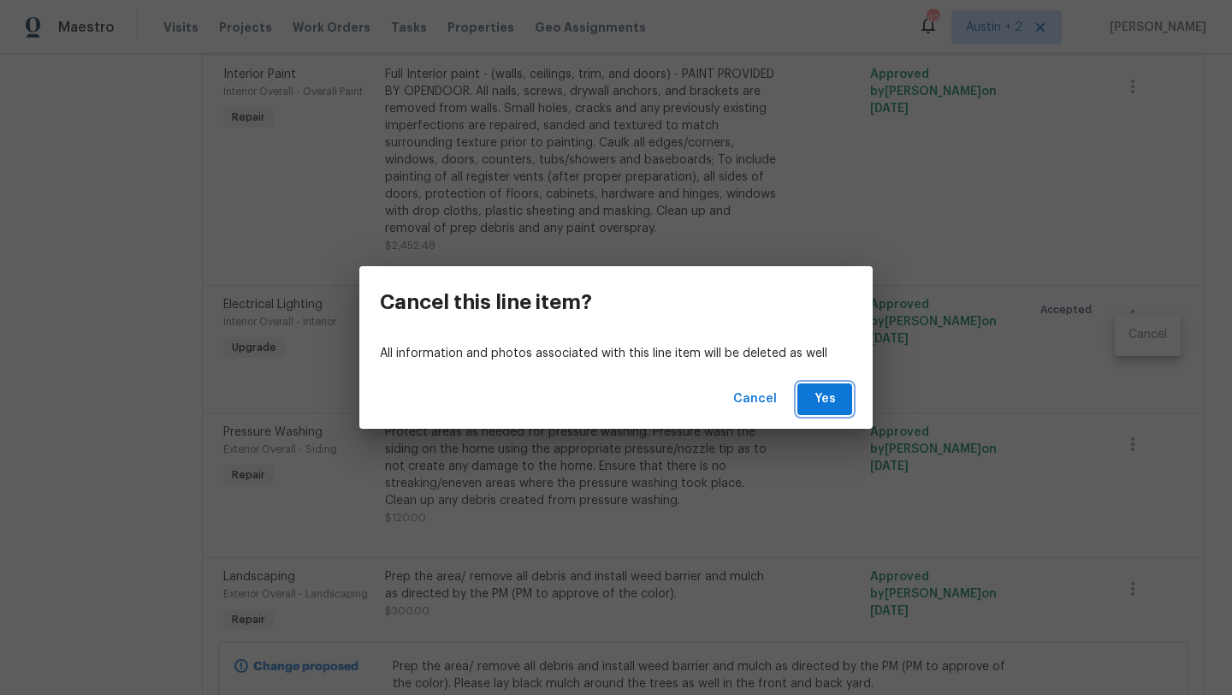
click at [820, 393] on span "Yes" at bounding box center [824, 398] width 27 height 21
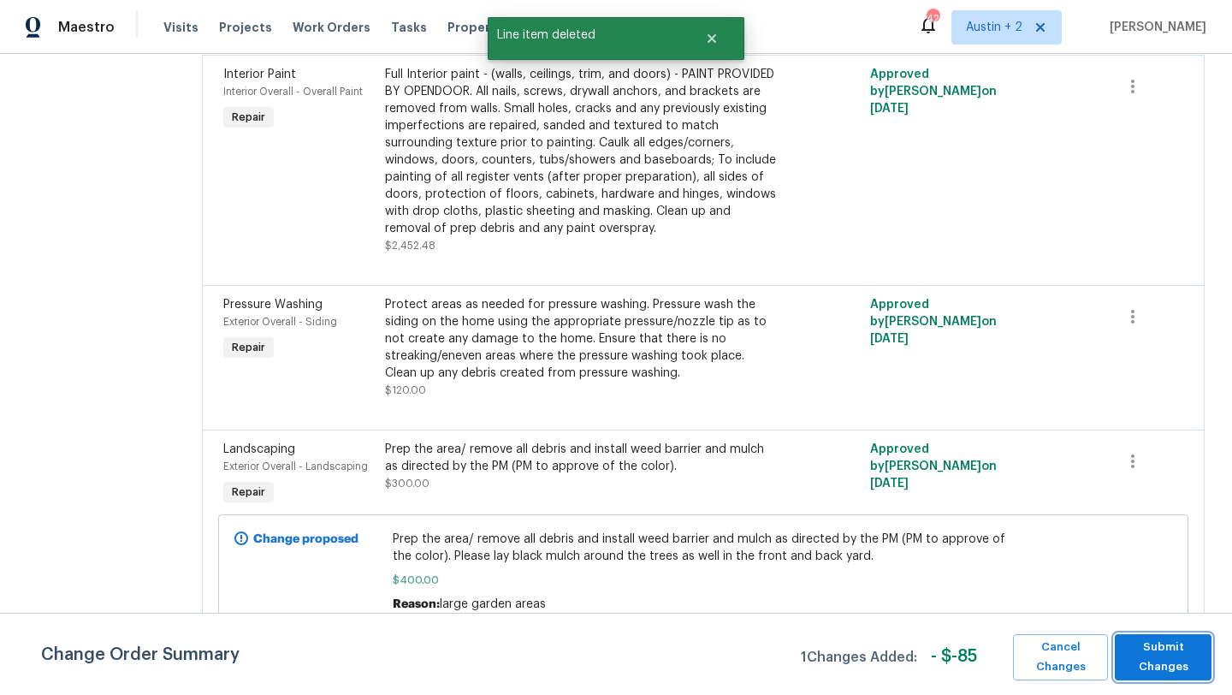
click at [1162, 657] on span "Submit Changes" at bounding box center [1163, 656] width 80 height 39
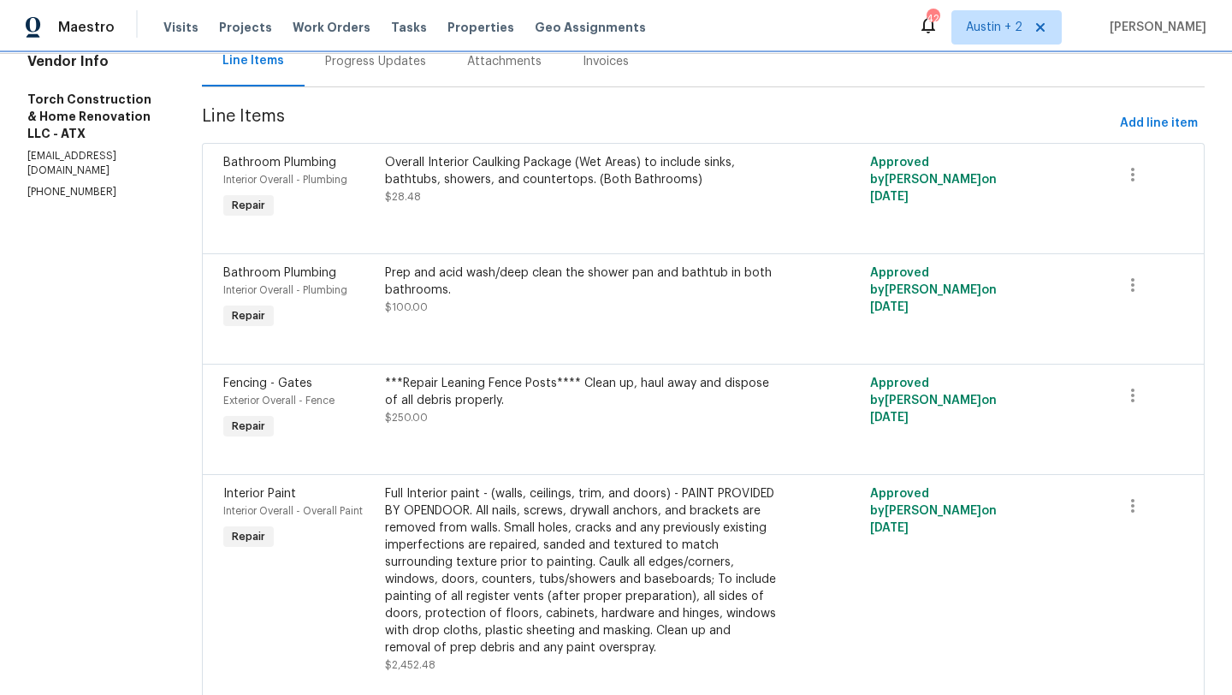
scroll to position [188, 0]
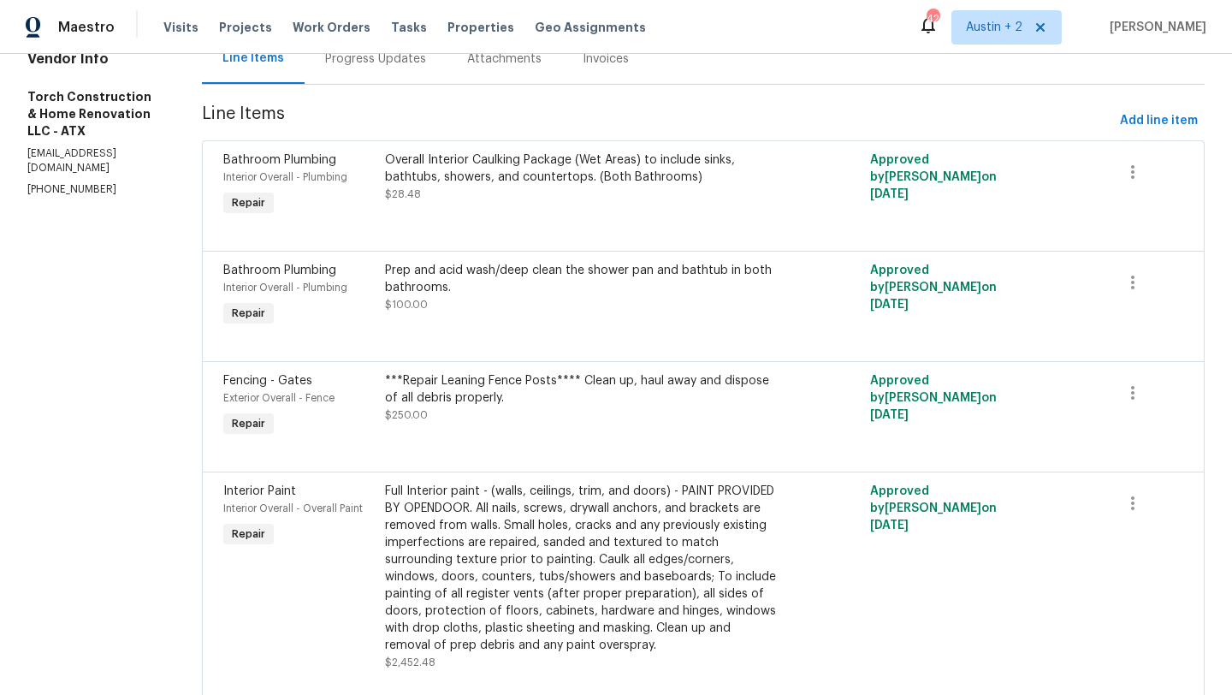
click at [531, 163] on div "Overall Interior Caulking Package (Wet Areas) to include sinks, bathtubs, showe…" at bounding box center [582, 168] width 394 height 34
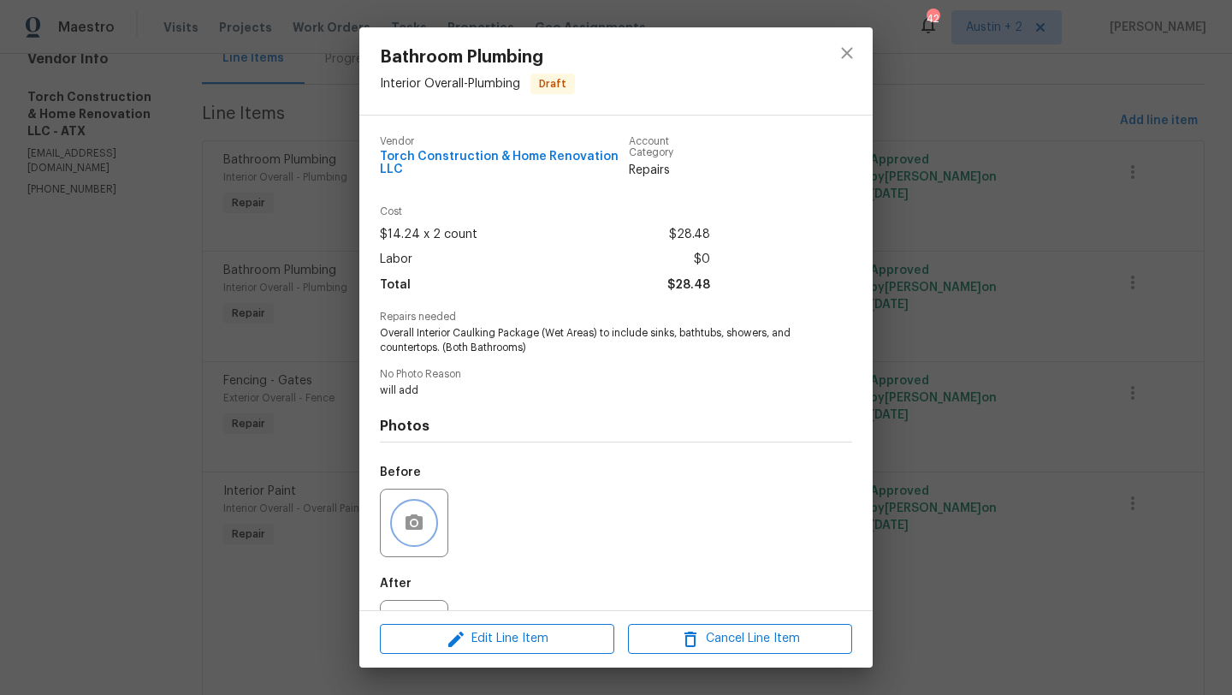
click at [408, 524] on icon "button" at bounding box center [413, 521] width 17 height 15
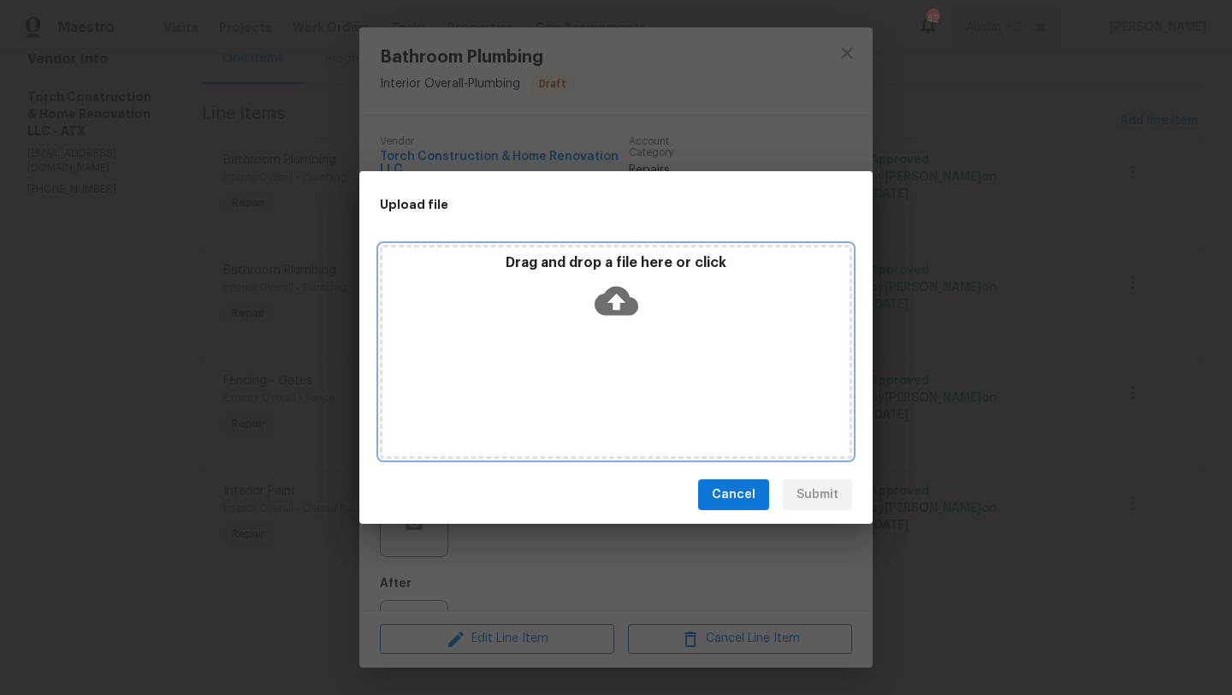
click at [622, 302] on icon at bounding box center [617, 301] width 44 height 29
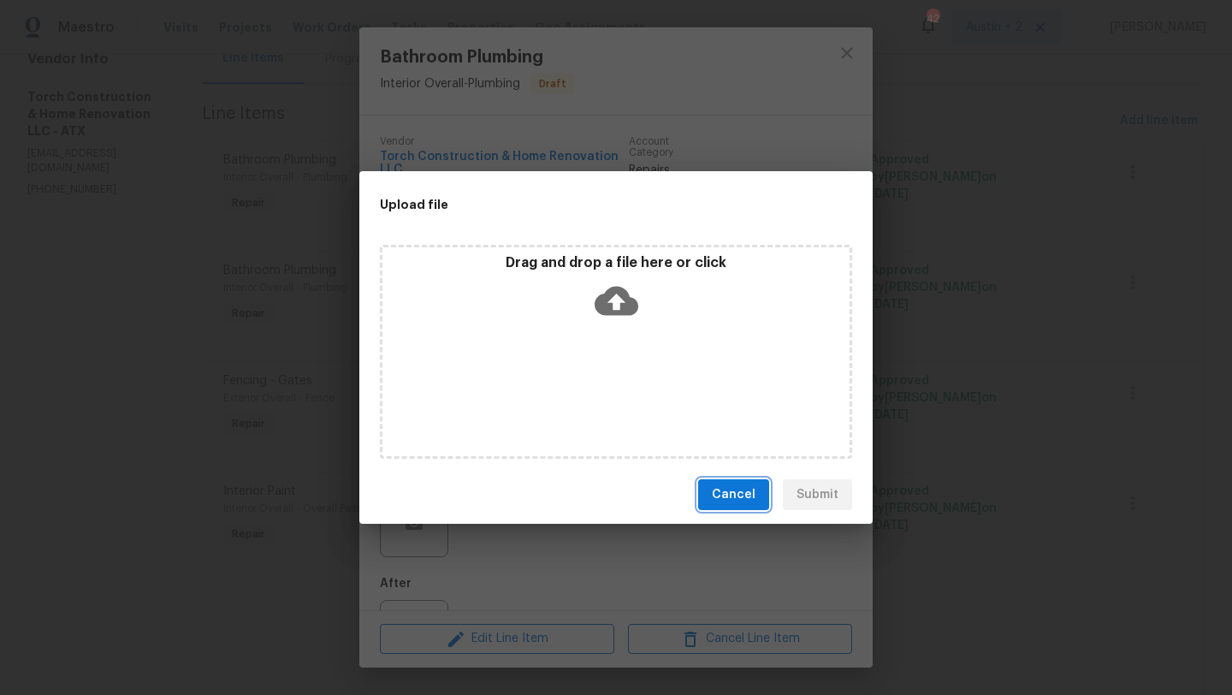
click at [728, 495] on span "Cancel" at bounding box center [734, 494] width 44 height 21
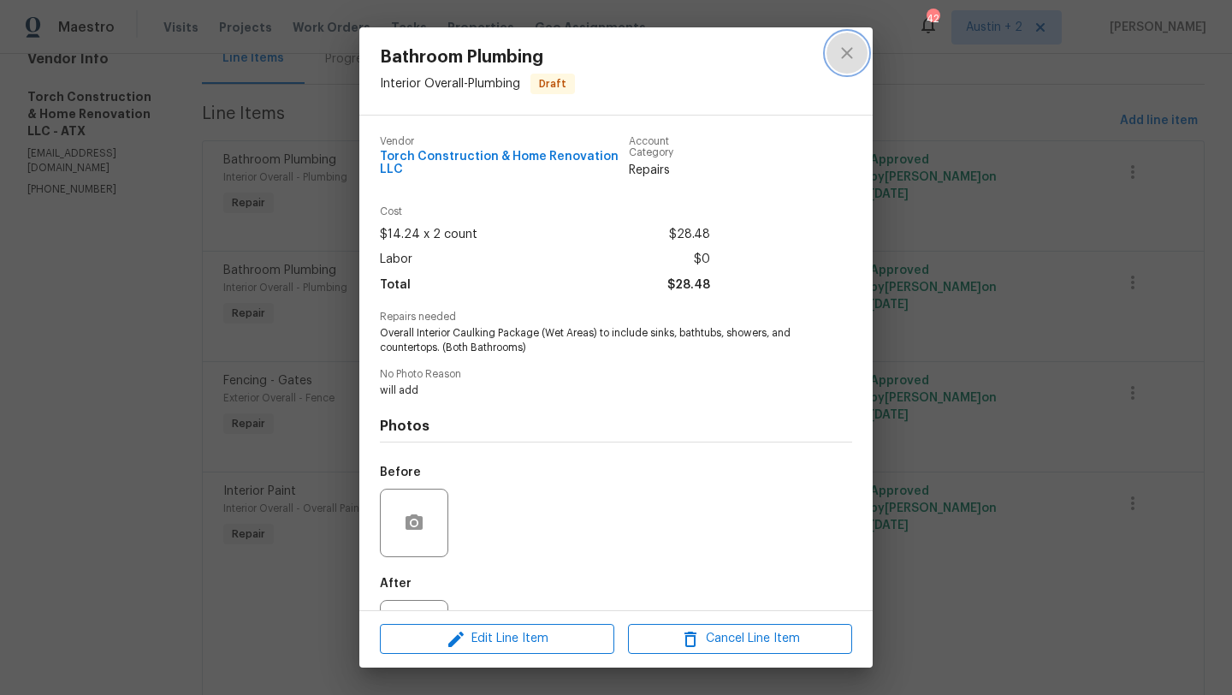
click at [846, 52] on icon "close" at bounding box center [846, 52] width 11 height 11
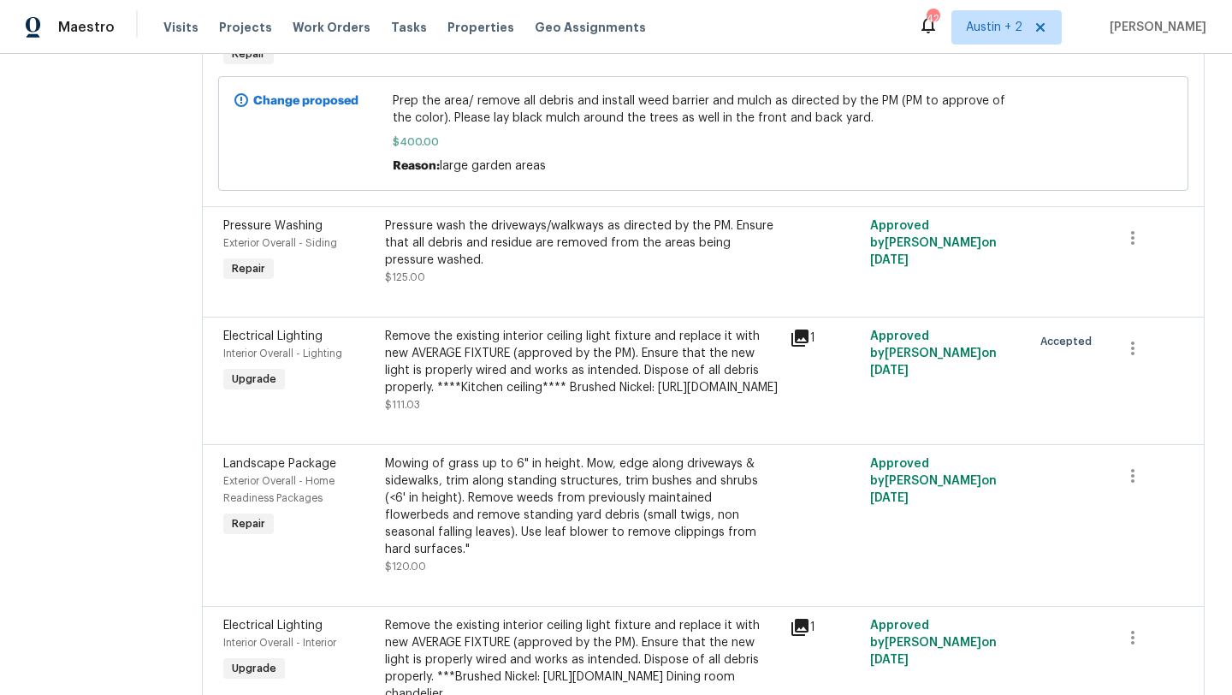
scroll to position [1452, 1]
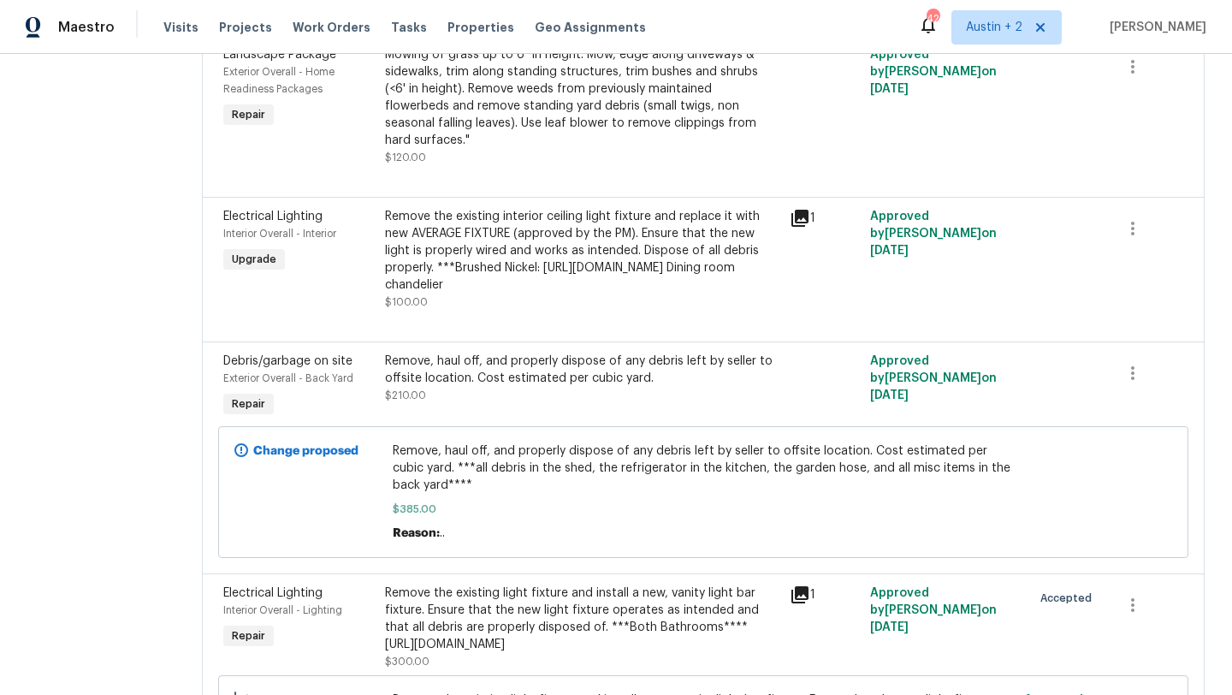
click at [581, 293] on div "Remove the existing interior ceiling light fixture and replace it with new AVER…" at bounding box center [582, 251] width 394 height 86
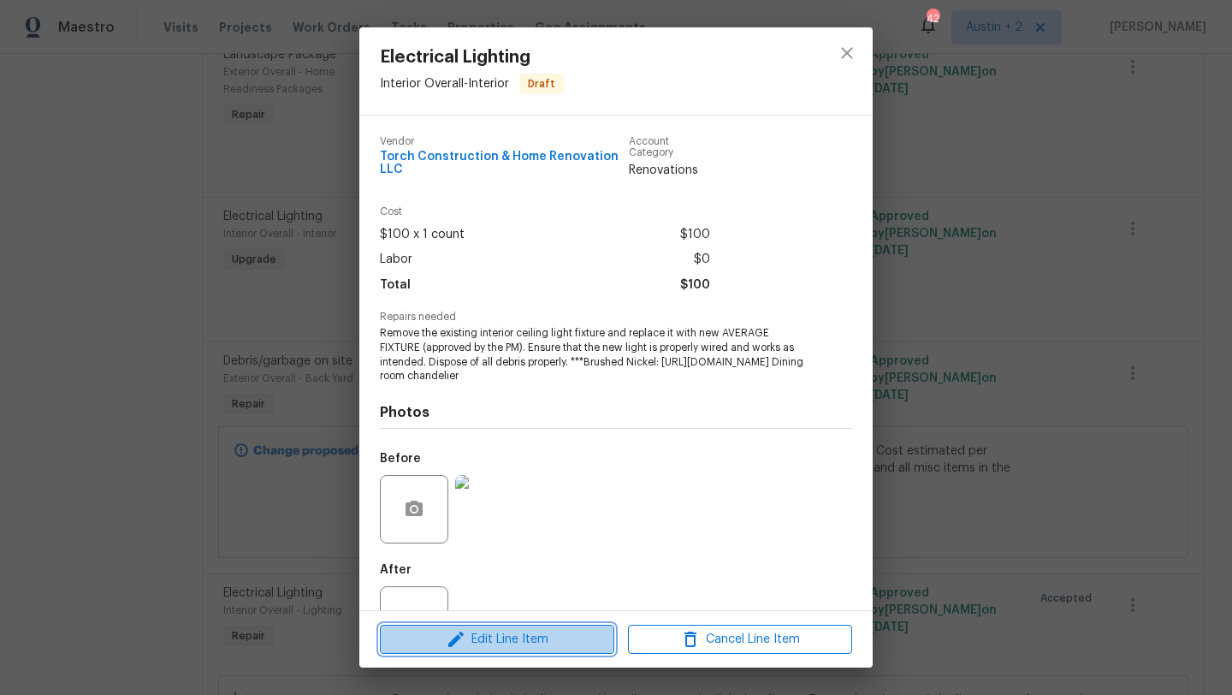
click at [563, 634] on span "Edit Line Item" at bounding box center [497, 639] width 224 height 21
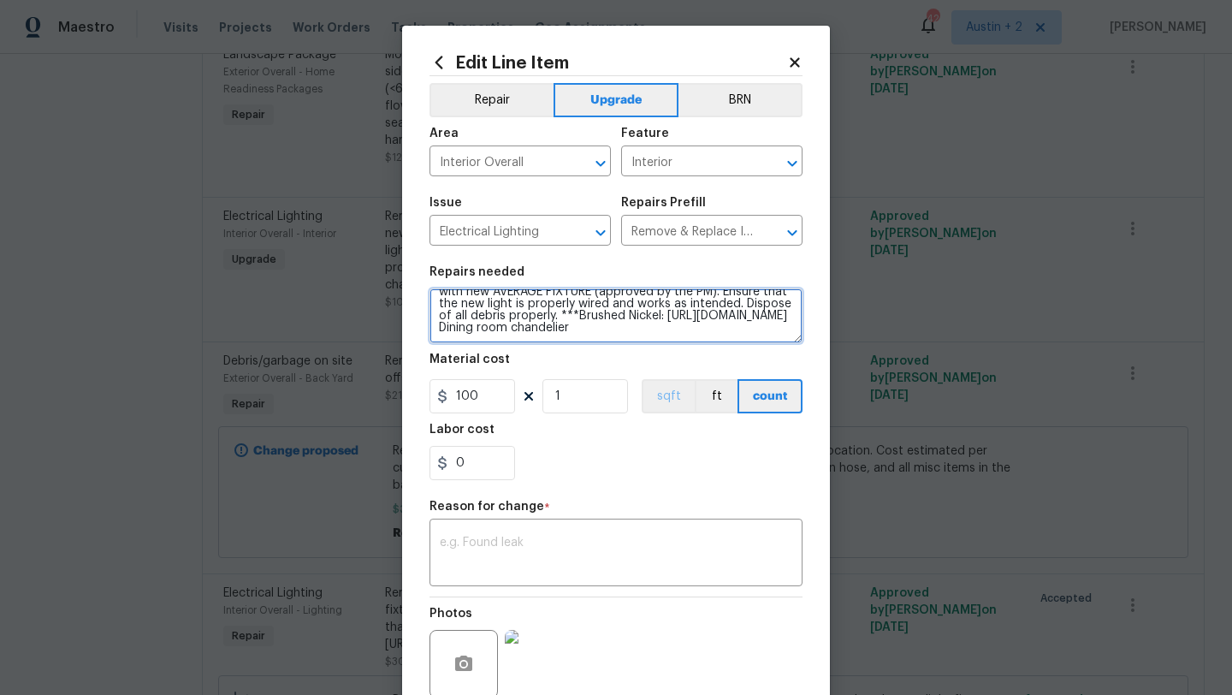
scroll to position [180, 0]
drag, startPoint x: 668, startPoint y: 324, endPoint x: 678, endPoint y: 405, distance: 81.1
click at [678, 405] on section "Repairs needed Remove the existing interior ceiling light fixture and replace i…" at bounding box center [615, 373] width 373 height 234
paste textarea "https://www.amazon.com/VONLUCE-3-Light-Chandeliers-Pendant-Adjustable/dp/B07FCM…"
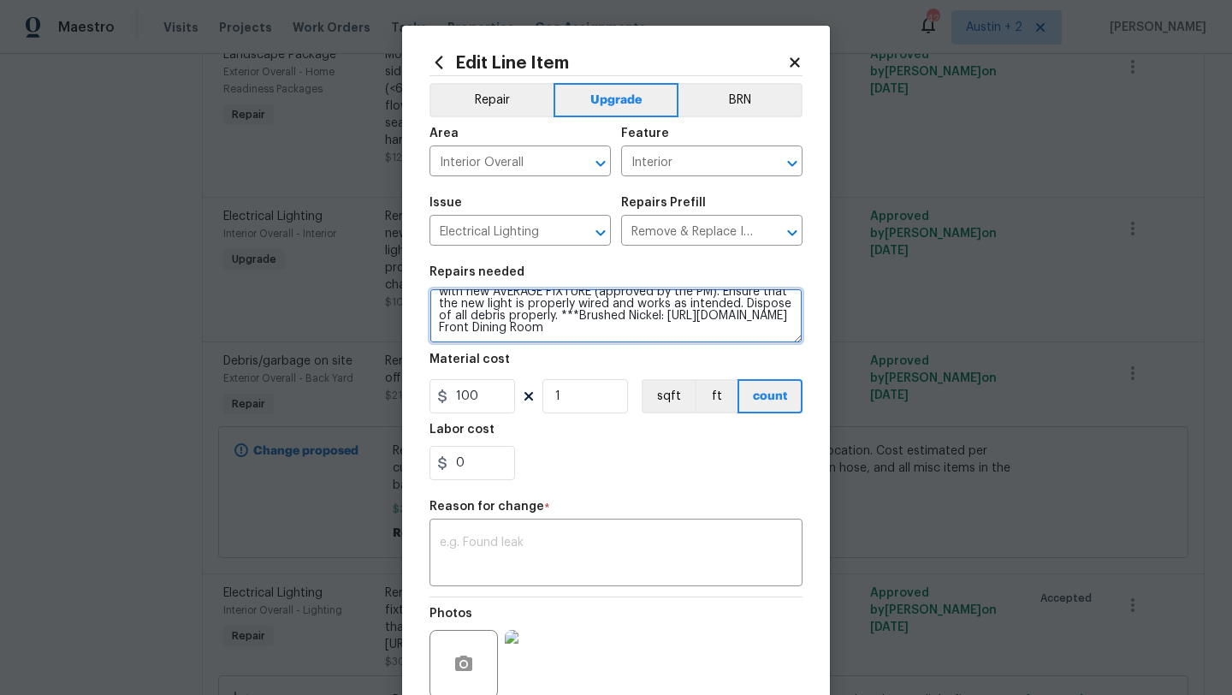
scroll to position [149, 0]
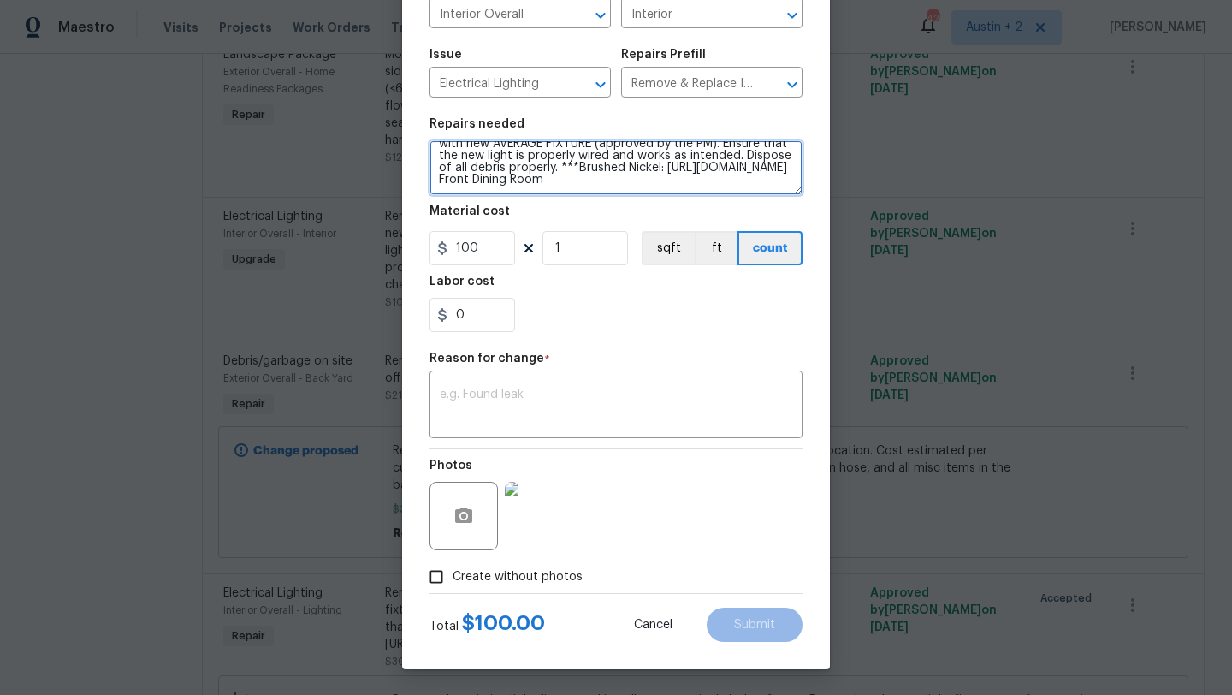
type textarea "Remove the existing interior ceiling light fixture and replace it with new AVER…"
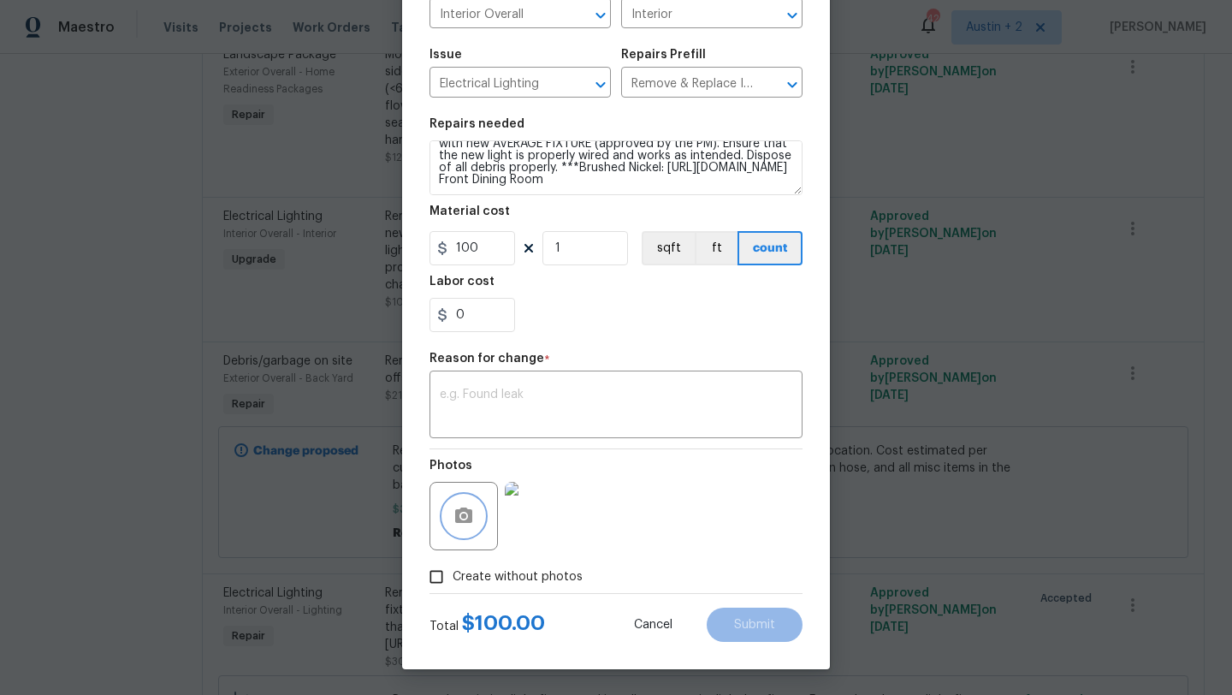
click at [461, 518] on icon "button" at bounding box center [463, 516] width 21 height 21
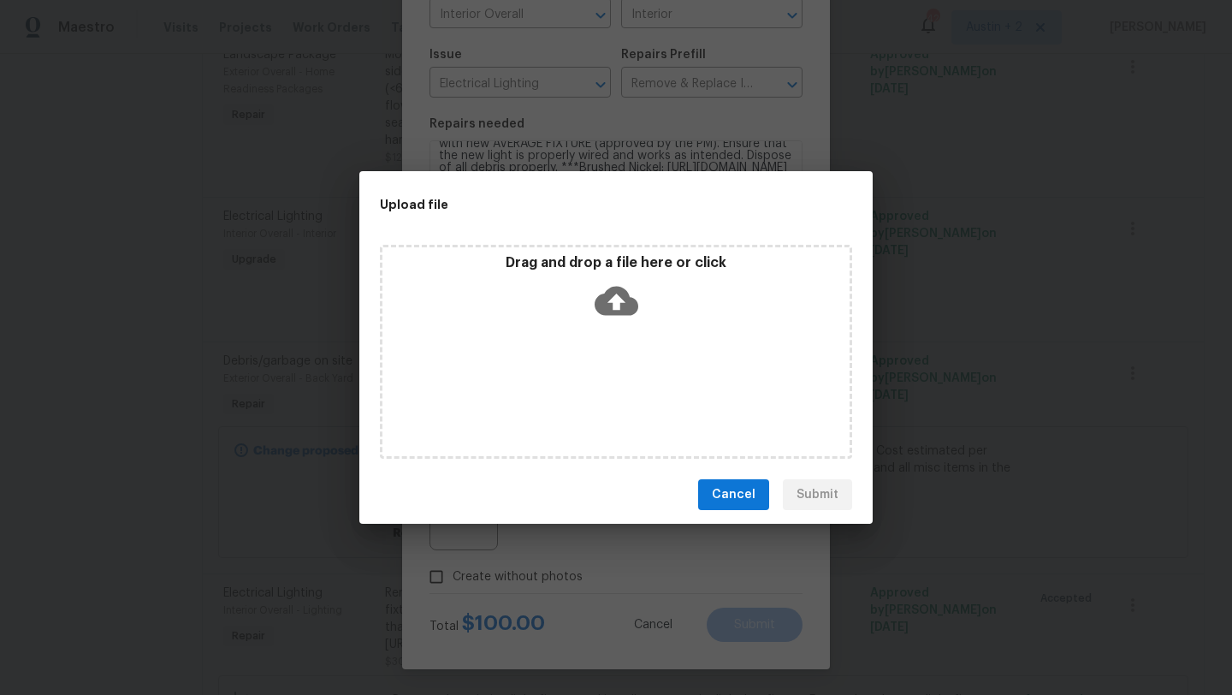
click at [623, 301] on icon at bounding box center [617, 301] width 44 height 44
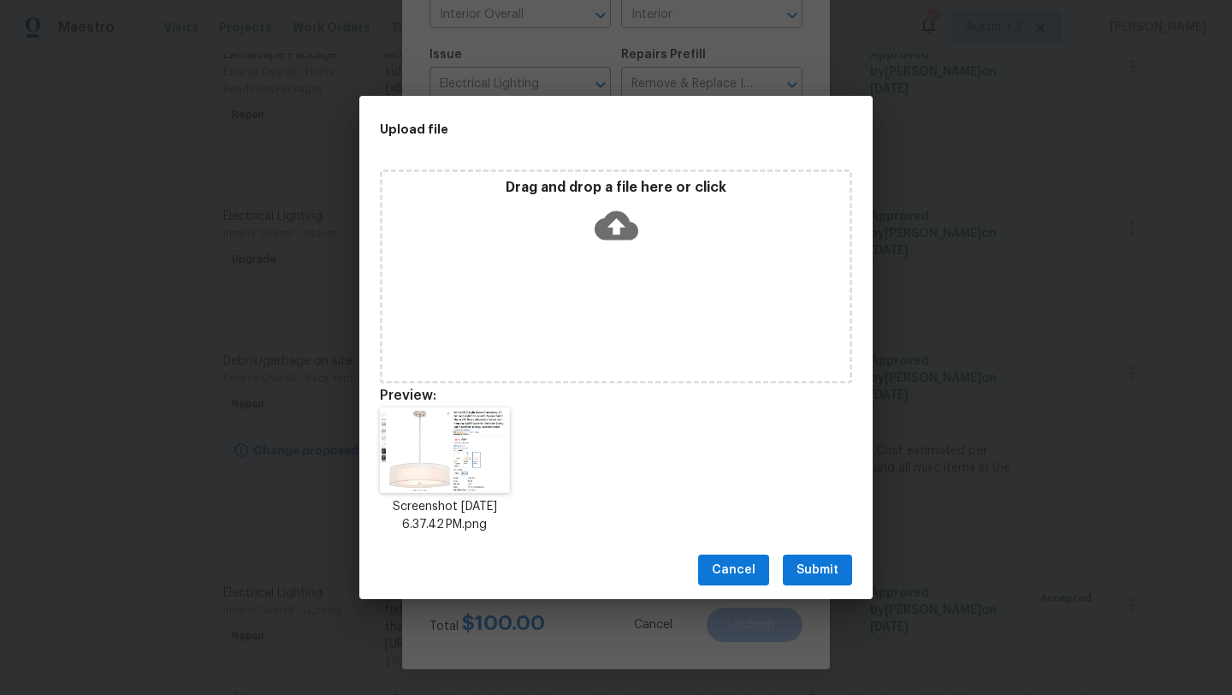
click at [806, 576] on span "Submit" at bounding box center [817, 569] width 42 height 21
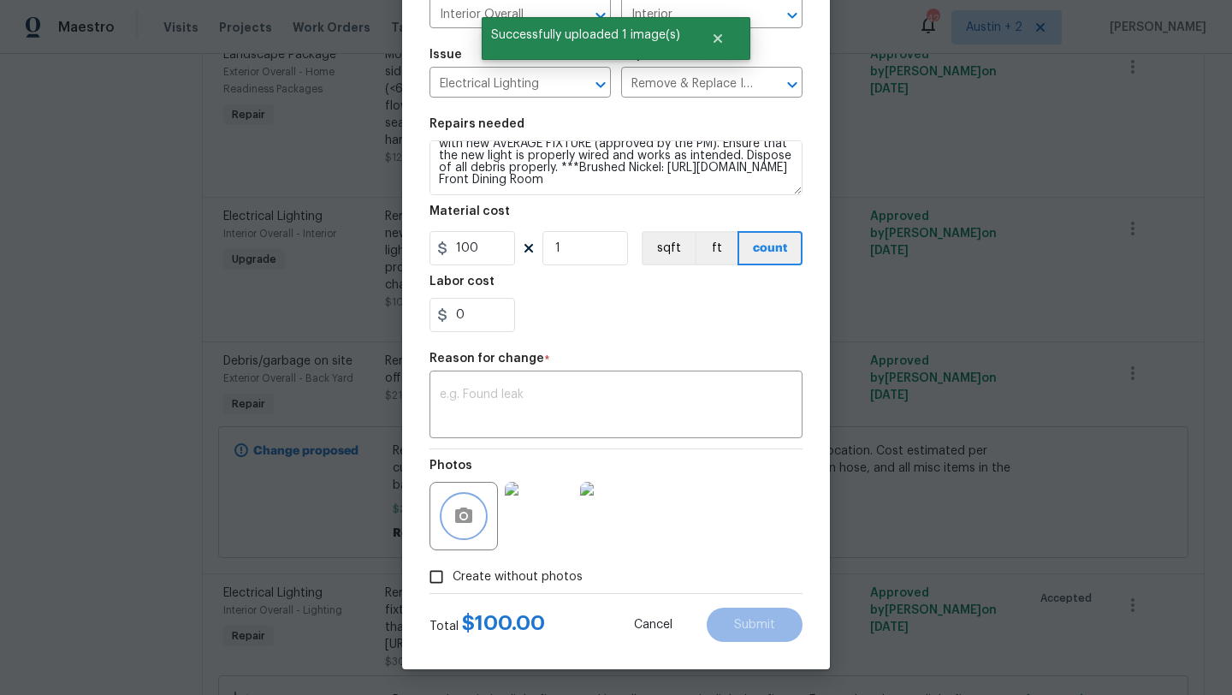
scroll to position [180, 0]
click at [535, 394] on textarea at bounding box center [616, 406] width 352 height 36
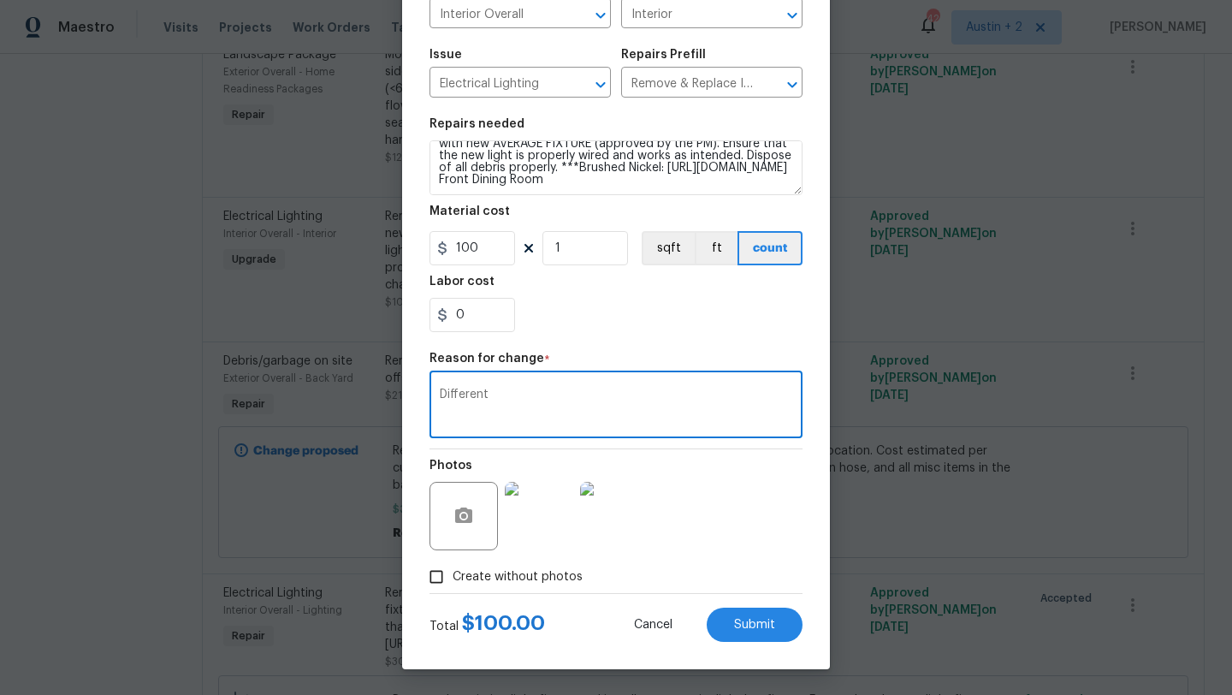
type textarea "Different"
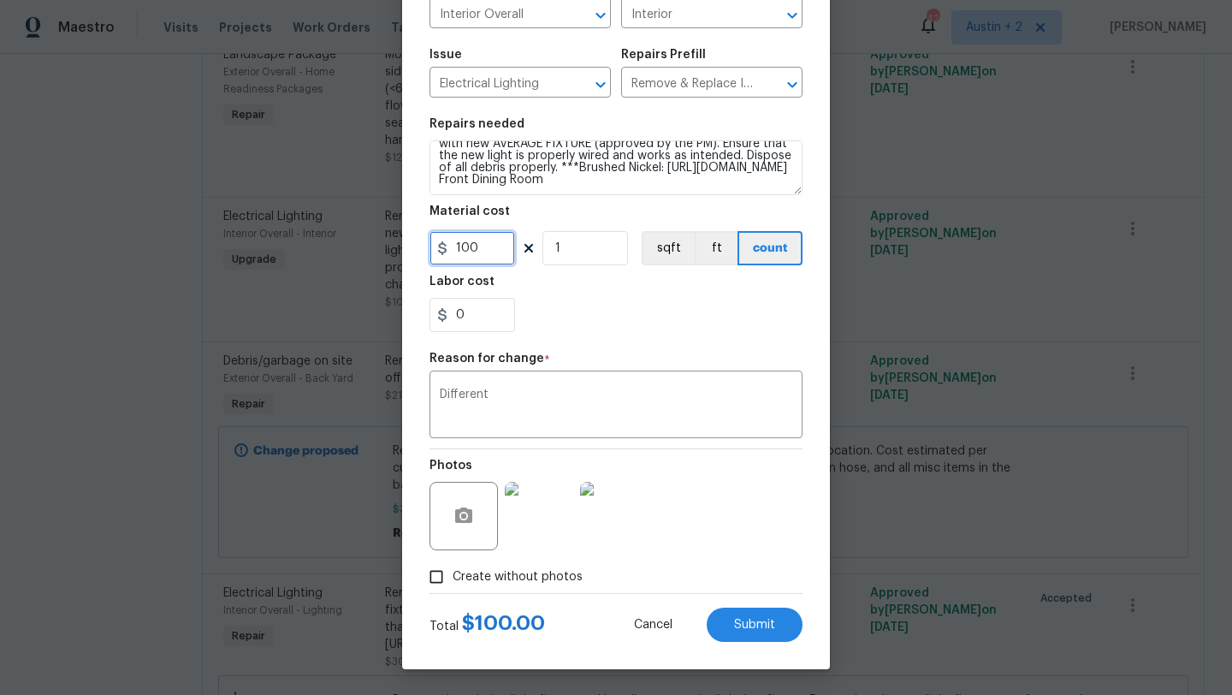
drag, startPoint x: 482, startPoint y: 252, endPoint x: 461, endPoint y: 250, distance: 20.6
click at [461, 250] on input "100" at bounding box center [472, 248] width 86 height 34
type input "150"
click at [508, 411] on textarea "Different" at bounding box center [616, 406] width 352 height 36
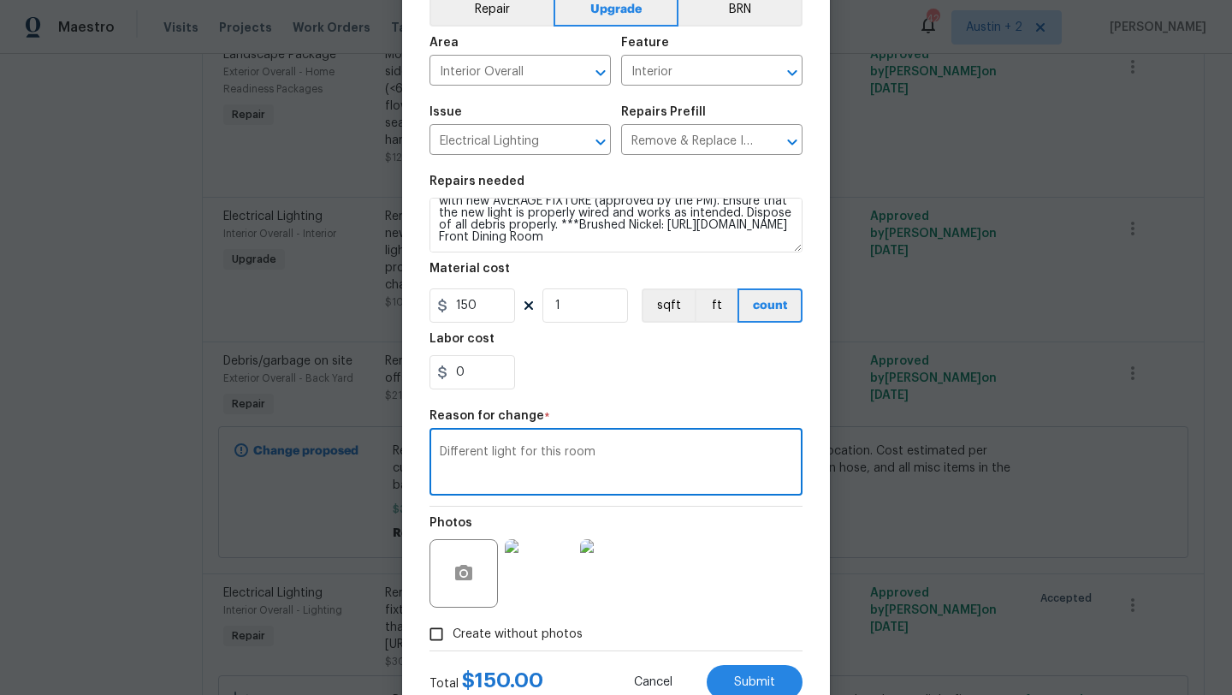
scroll to position [149, 0]
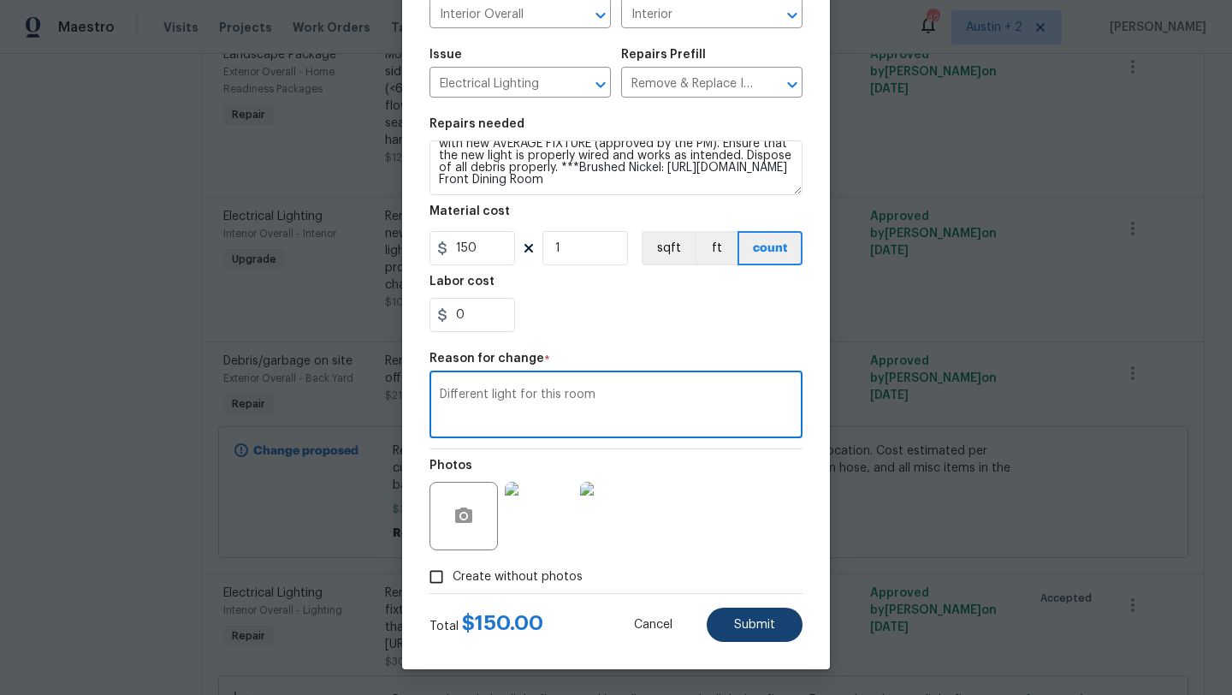
type textarea "Different light for this room"
click at [755, 617] on button "Submit" at bounding box center [755, 624] width 96 height 34
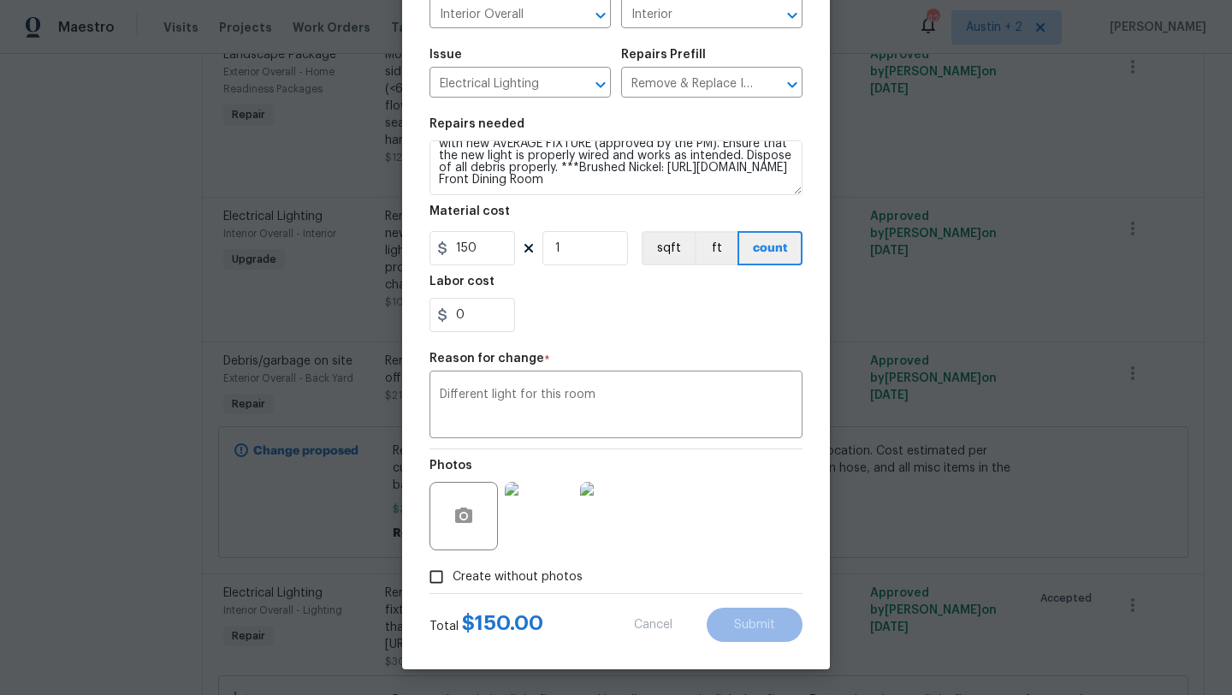
type textarea "Remove the existing interior ceiling light fixture and replace it with new AVER…"
type input "100"
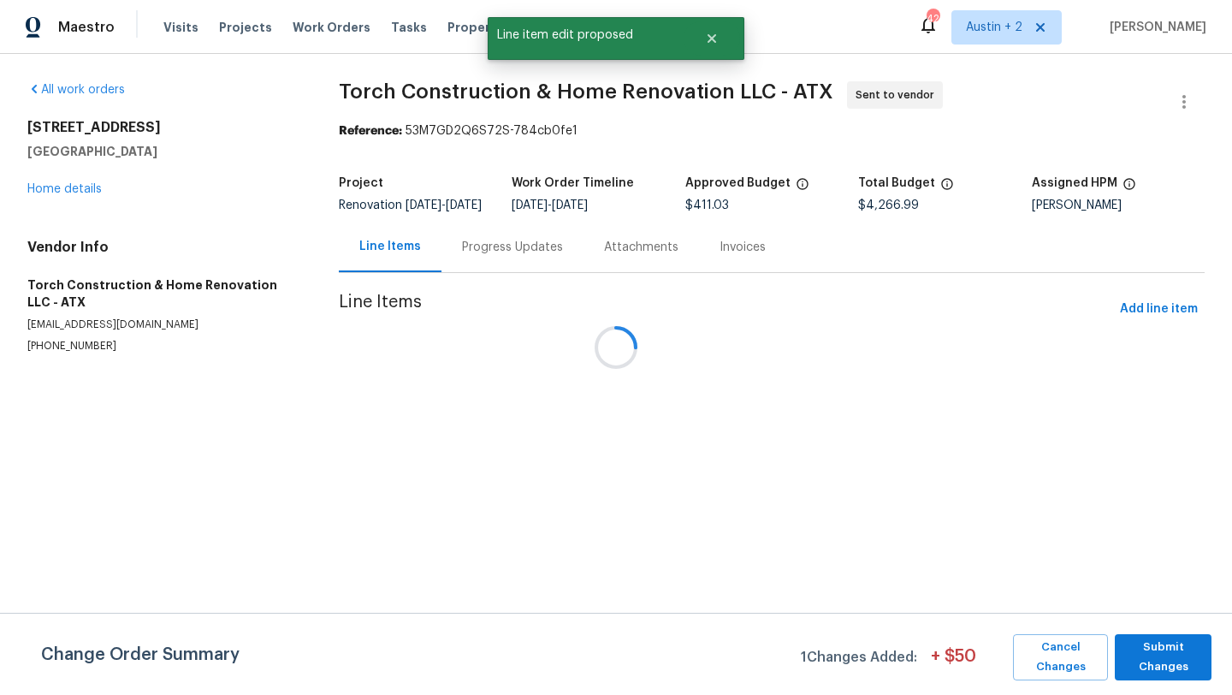
scroll to position [0, 0]
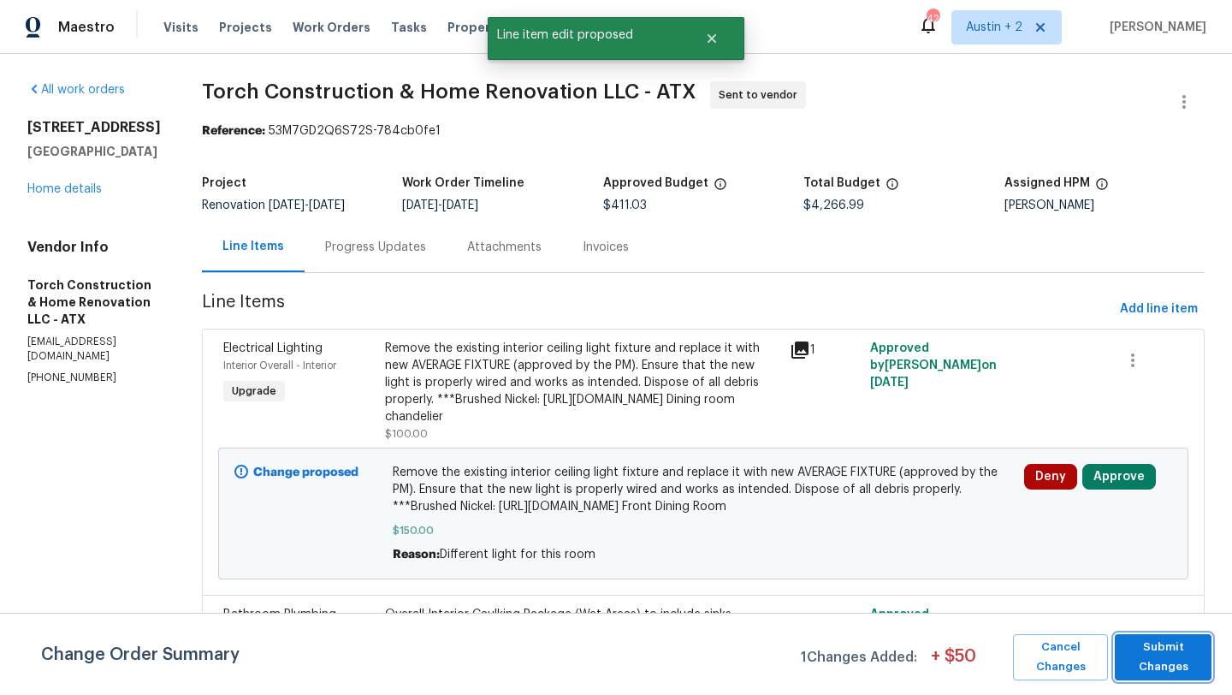
click at [1144, 651] on span "Submit Changes" at bounding box center [1163, 656] width 80 height 39
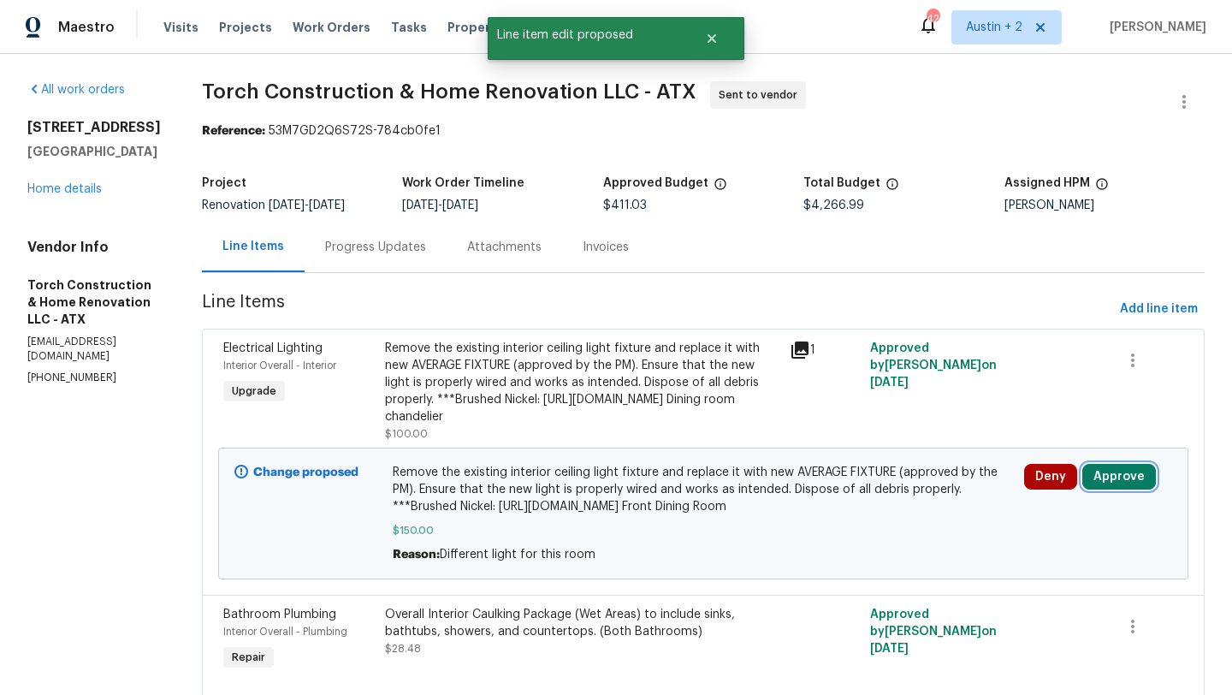
click at [1122, 489] on button "Approve" at bounding box center [1119, 477] width 74 height 26
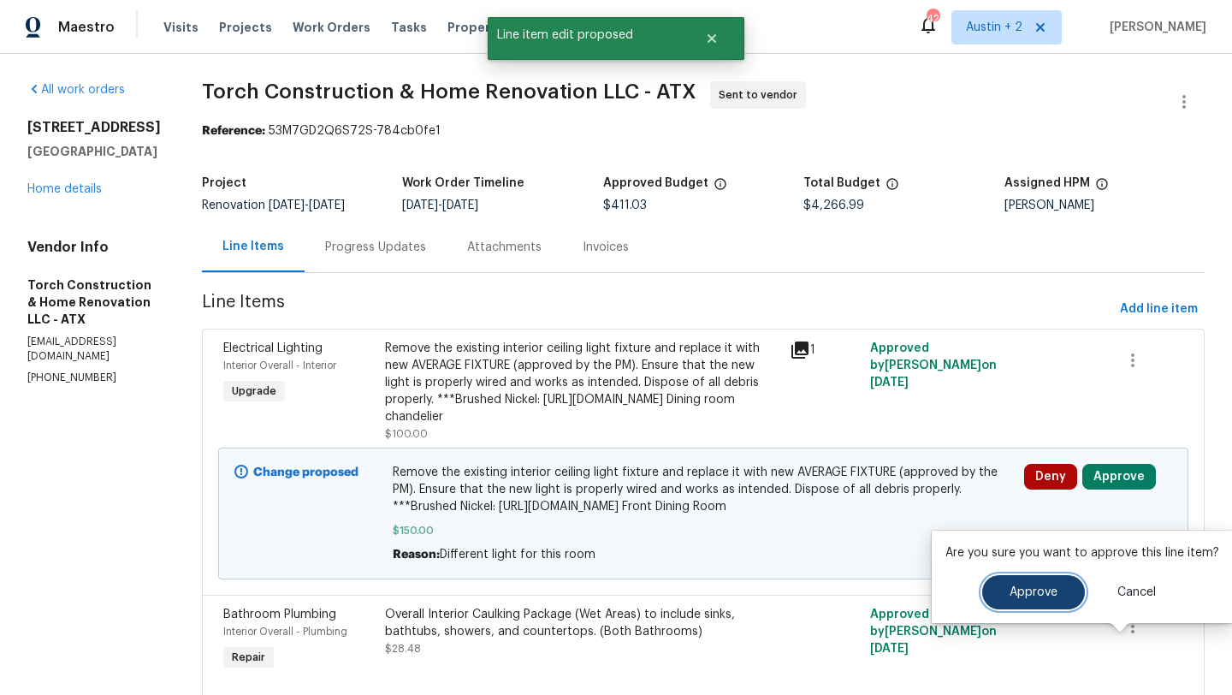
click at [1032, 593] on span "Approve" at bounding box center [1033, 592] width 48 height 13
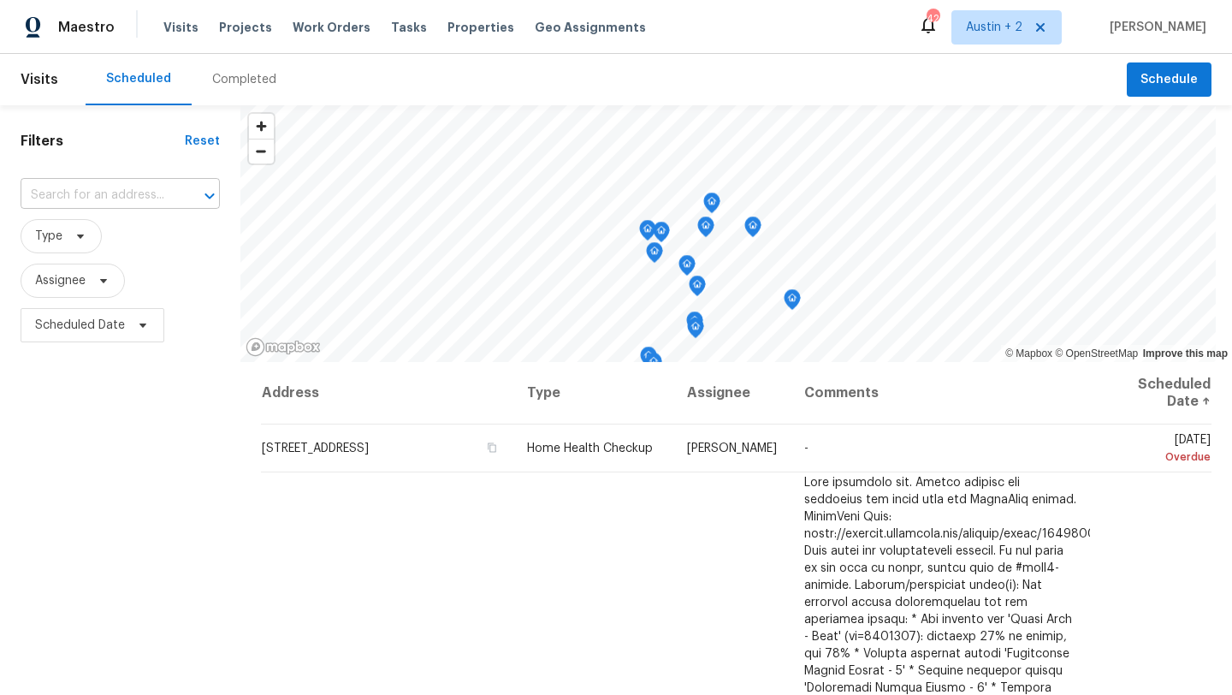
click at [124, 194] on input "text" at bounding box center [96, 195] width 151 height 27
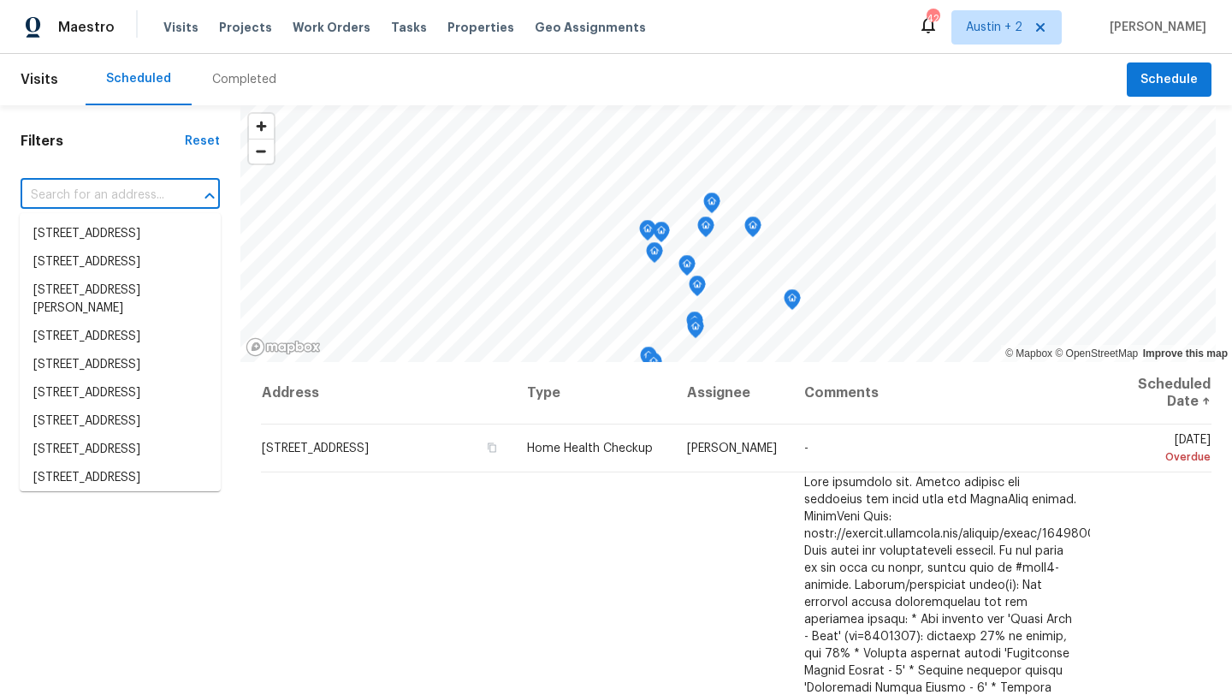
paste input "164 Dandelion Trl, San Marcos, TX 78666"
type input "164 Dandelion Trl, San Marcos, TX 78666"
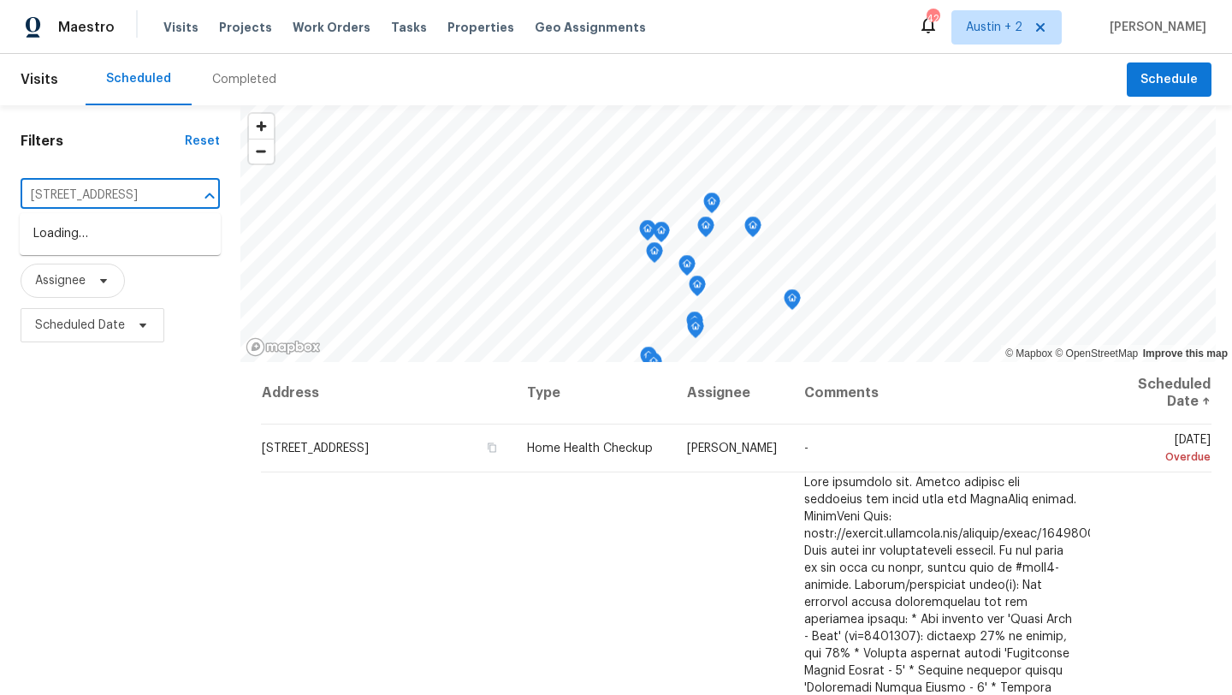
scroll to position [0, 84]
click at [97, 234] on li "164 Dandelion Trl, San Marcos, TX 78666" at bounding box center [120, 234] width 201 height 28
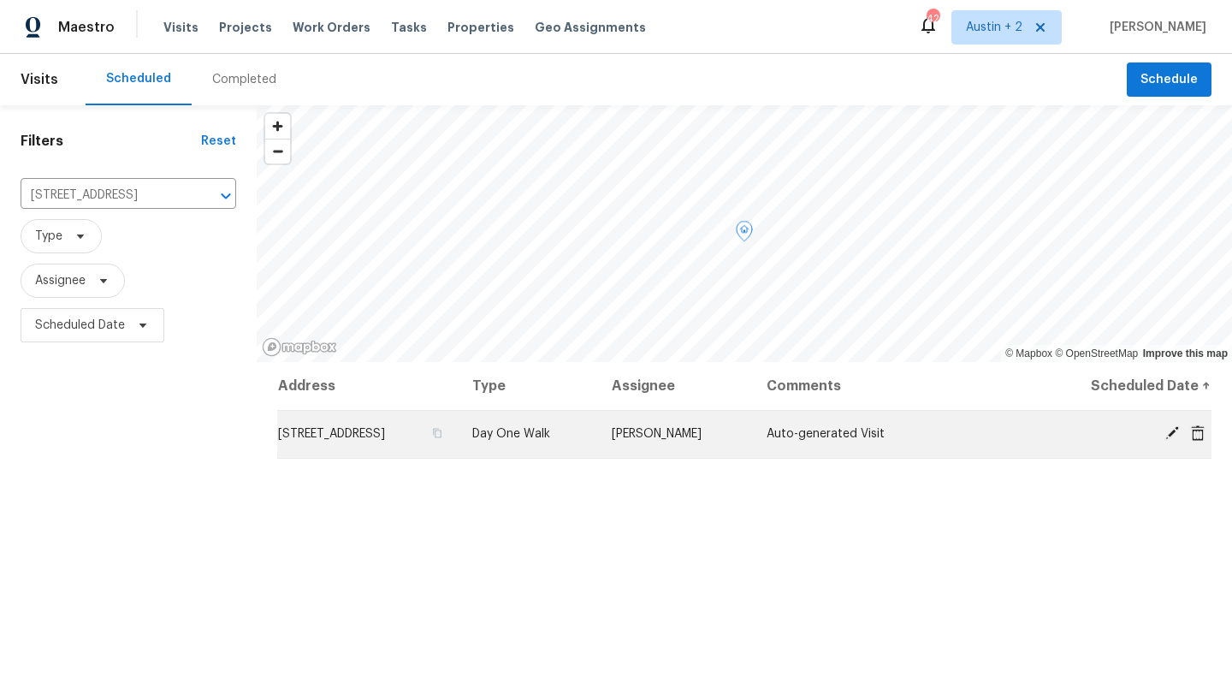
click at [1170, 431] on icon at bounding box center [1172, 433] width 14 height 14
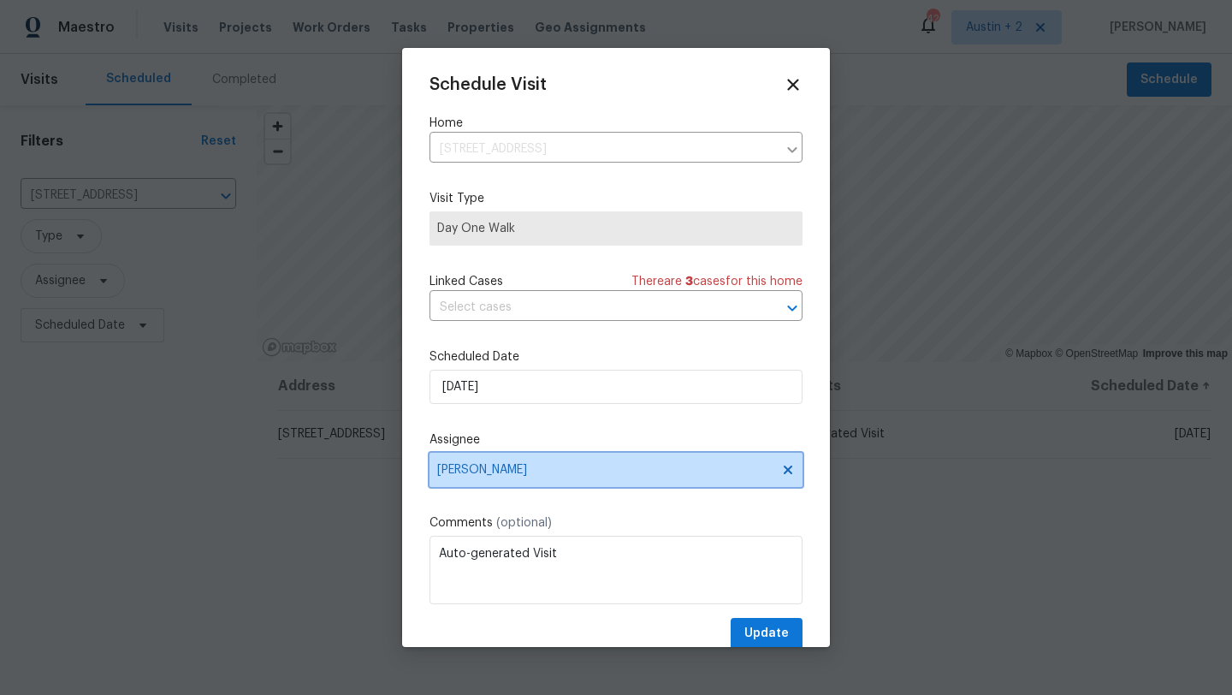
click at [499, 475] on span "[PERSON_NAME]" at bounding box center [604, 470] width 335 height 14
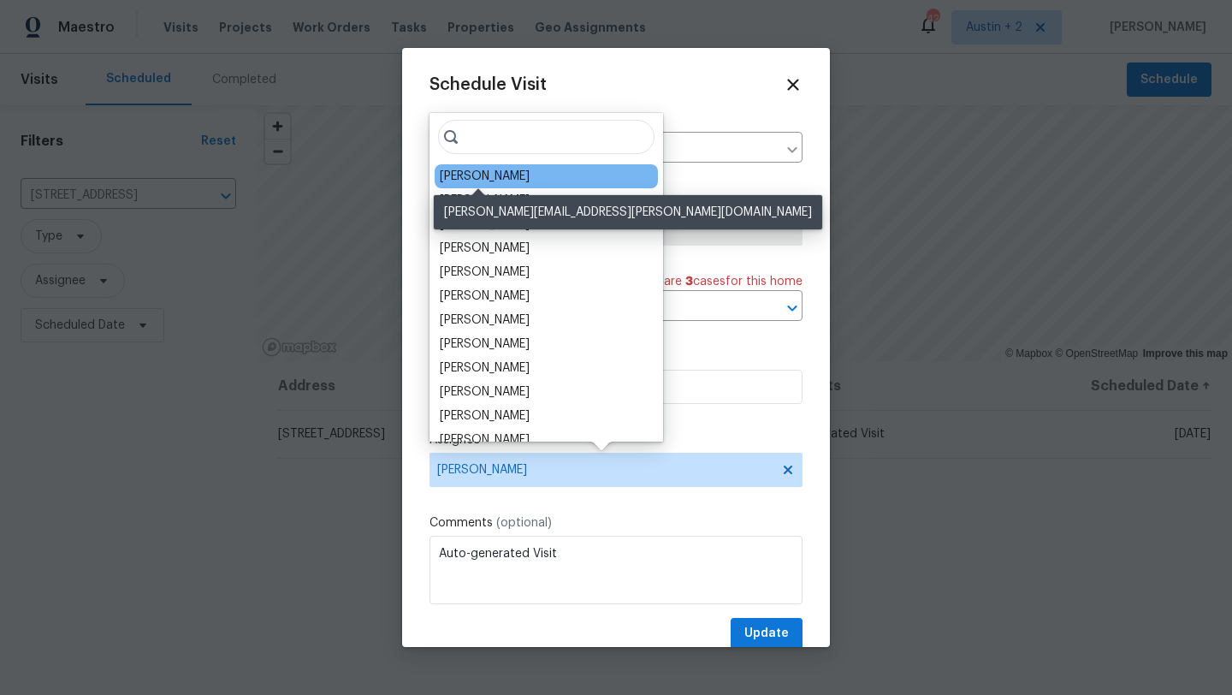
click at [486, 178] on div "Chris Fuentes" at bounding box center [485, 176] width 90 height 17
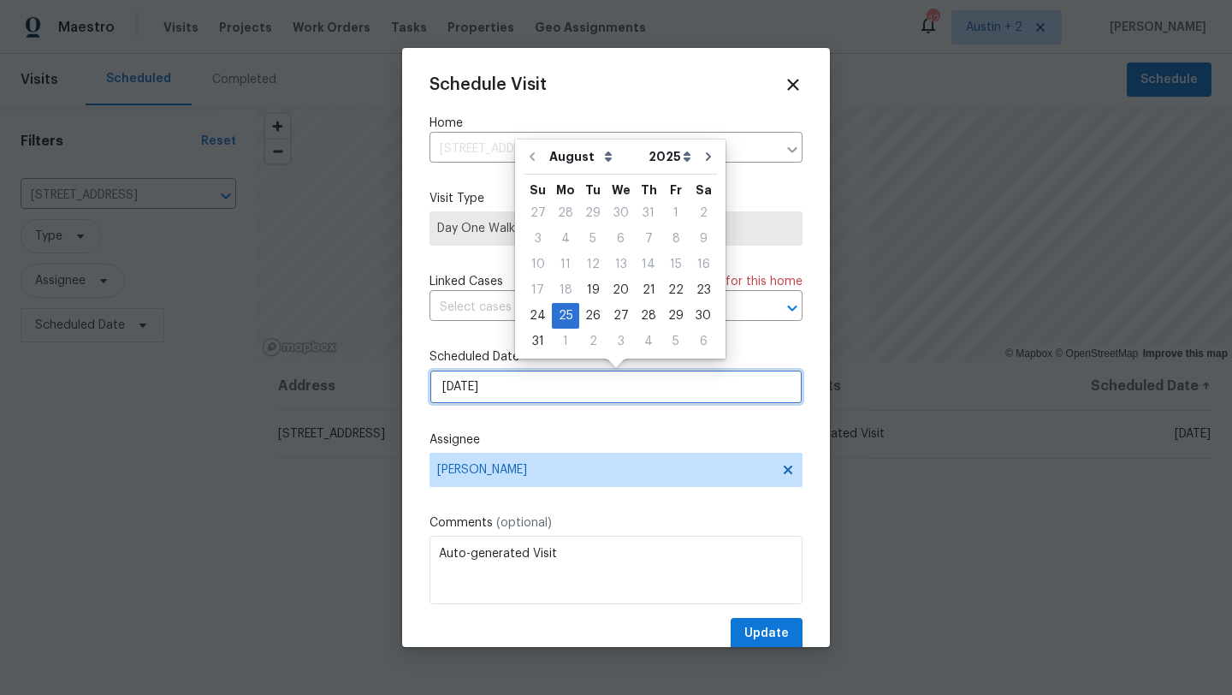
click at [518, 392] on input "8/25/2025" at bounding box center [615, 387] width 373 height 34
click at [665, 288] on div "22" at bounding box center [675, 290] width 27 height 24
type input "[DATE]"
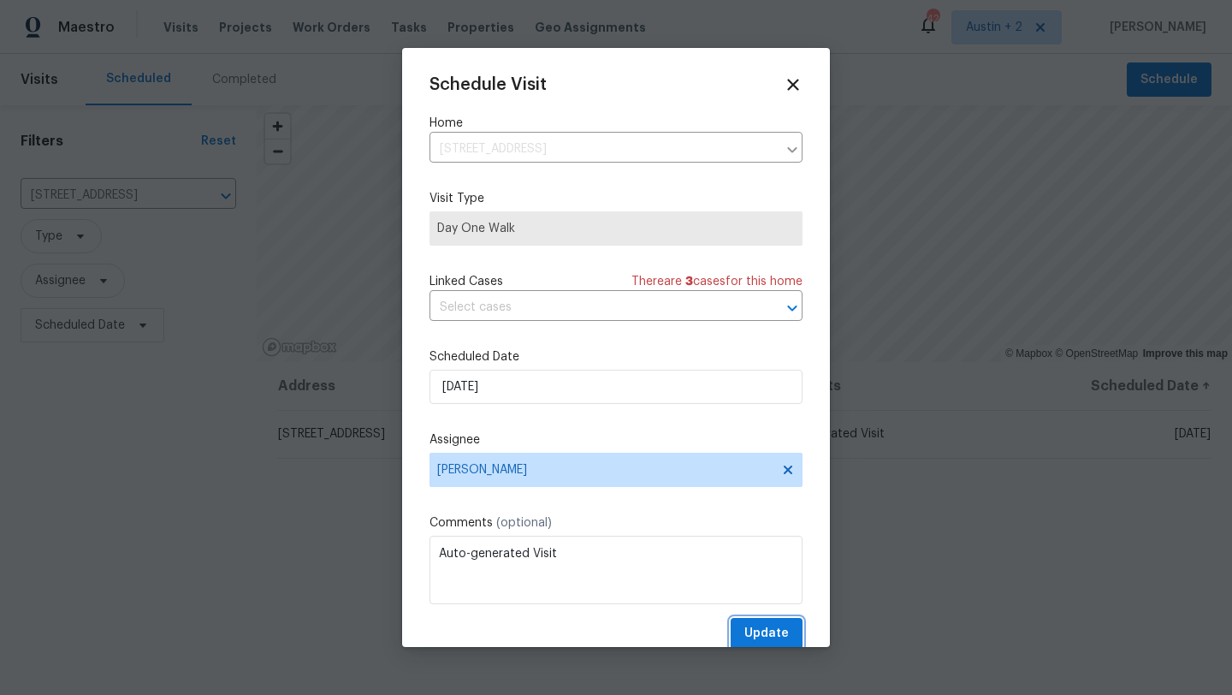
click at [774, 624] on span "Update" at bounding box center [766, 633] width 44 height 21
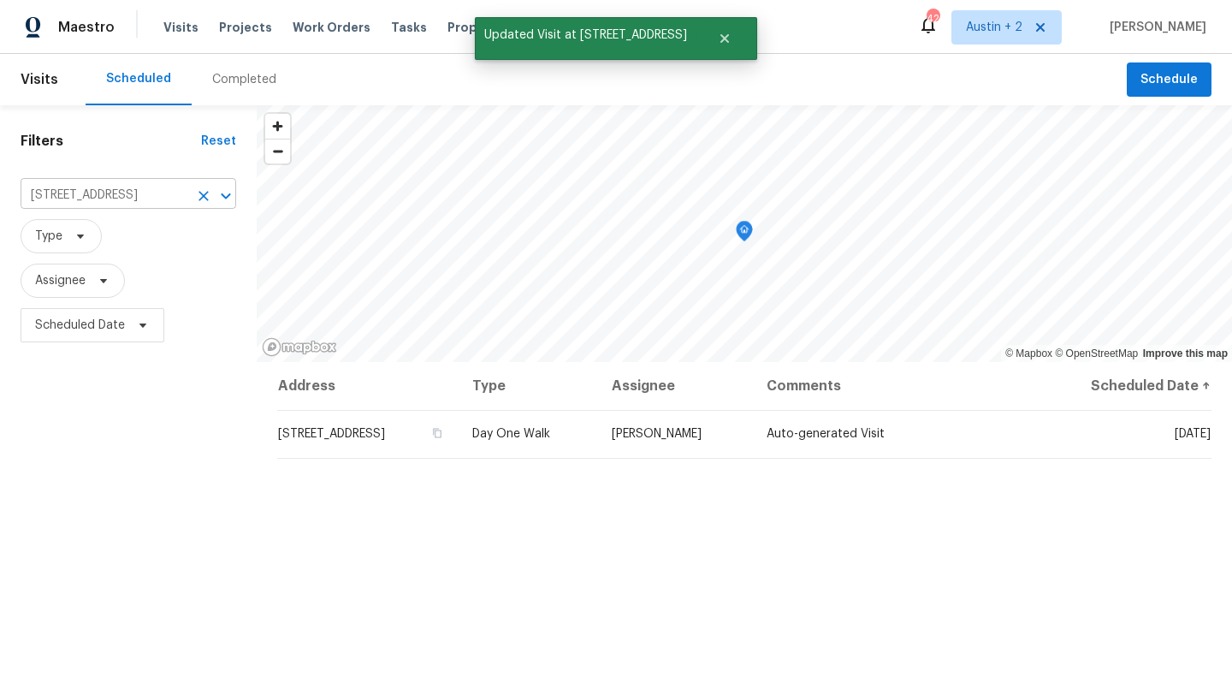
click at [200, 196] on icon "Clear" at bounding box center [203, 195] width 17 height 17
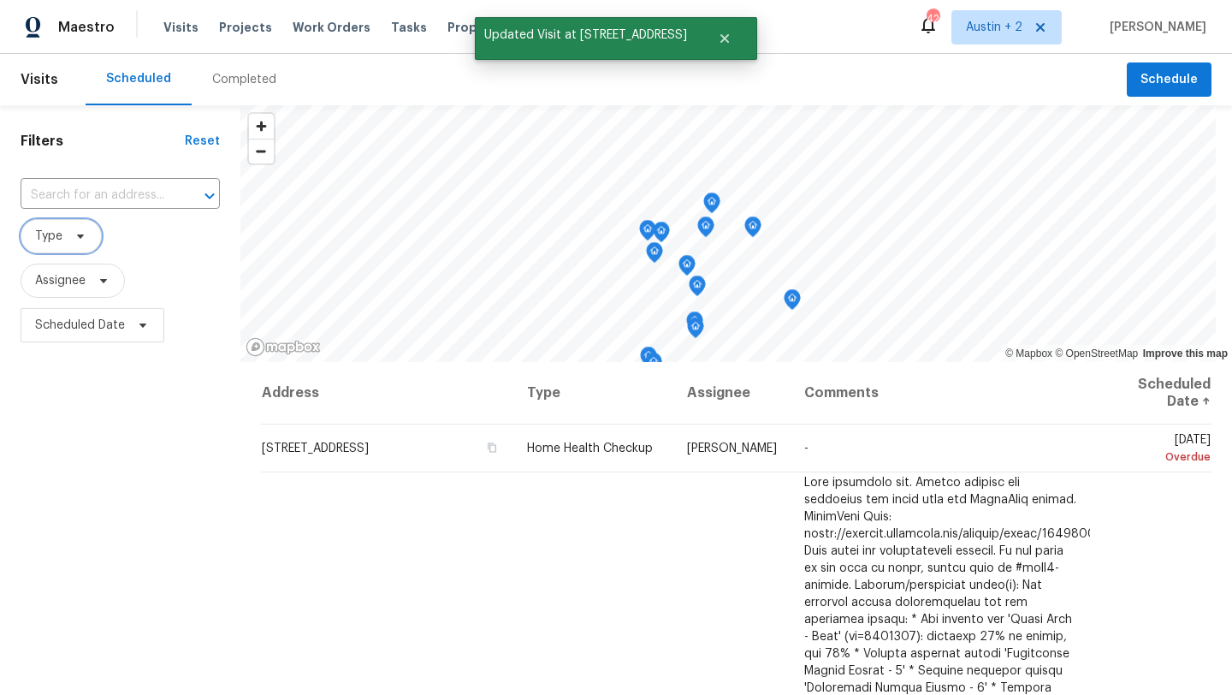
click at [77, 235] on icon at bounding box center [80, 236] width 7 height 4
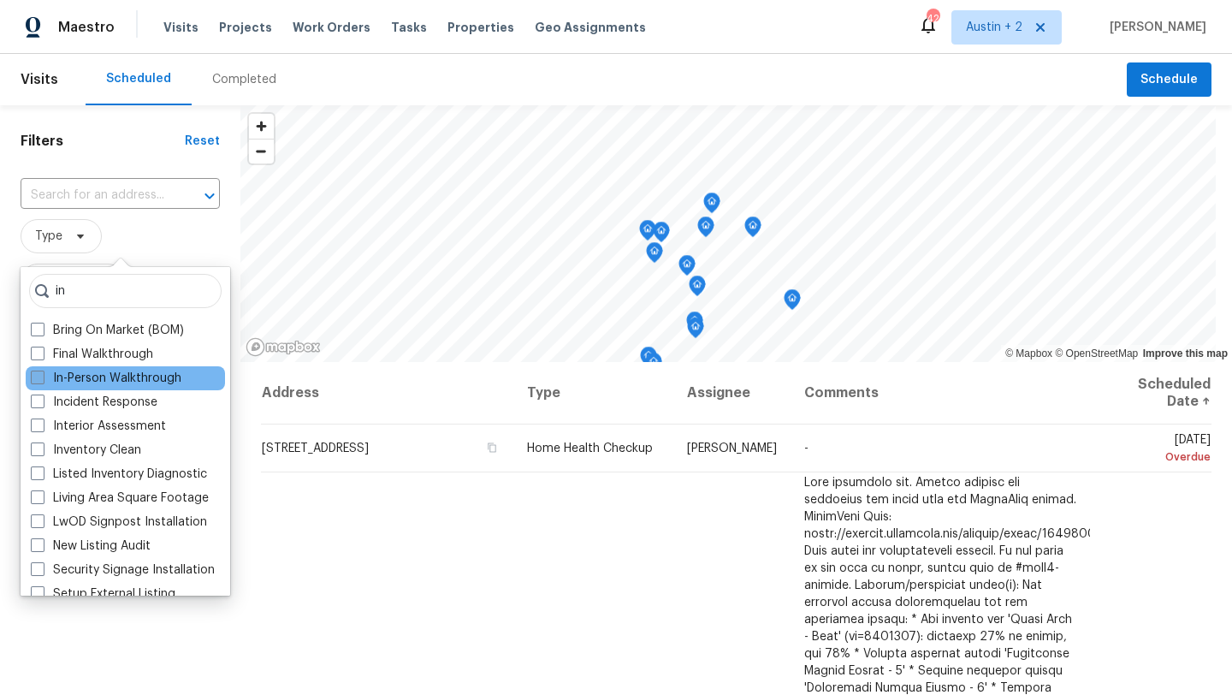
type input "in"
click at [68, 384] on label "In-Person Walkthrough" at bounding box center [106, 378] width 151 height 17
click at [42, 381] on input "In-Person Walkthrough" at bounding box center [36, 375] width 11 height 11
checkbox input "true"
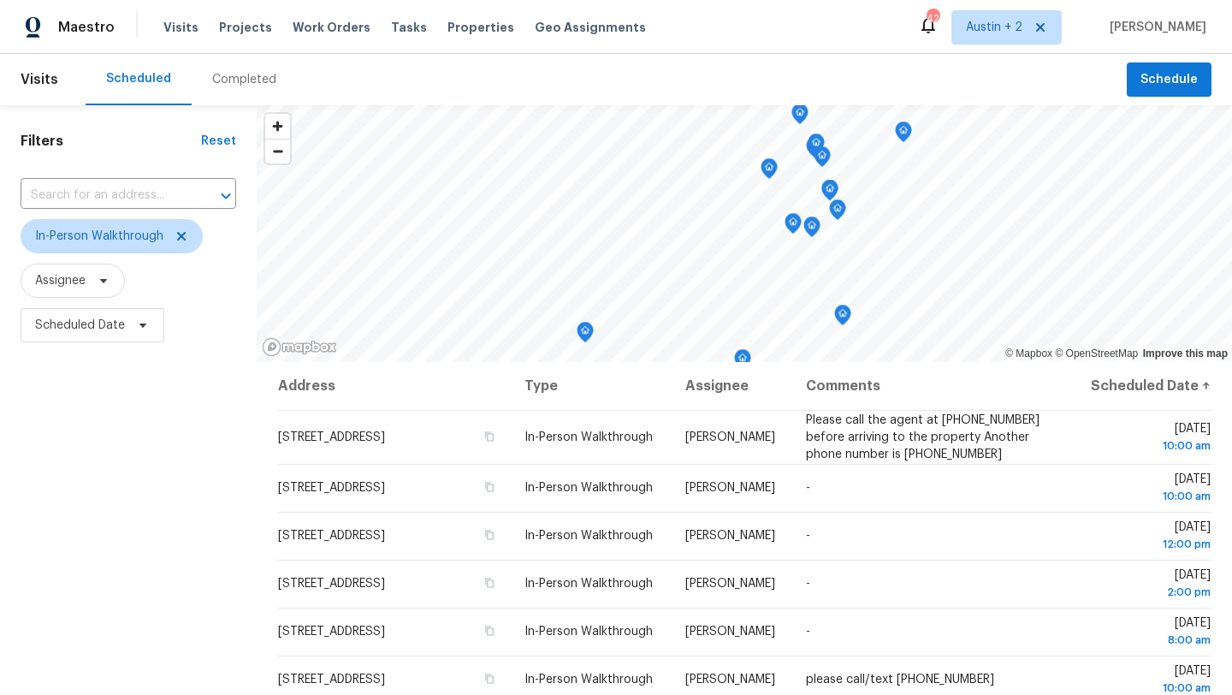
click at [574, 64] on div "Scheduled Completed" at bounding box center [606, 79] width 1041 height 51
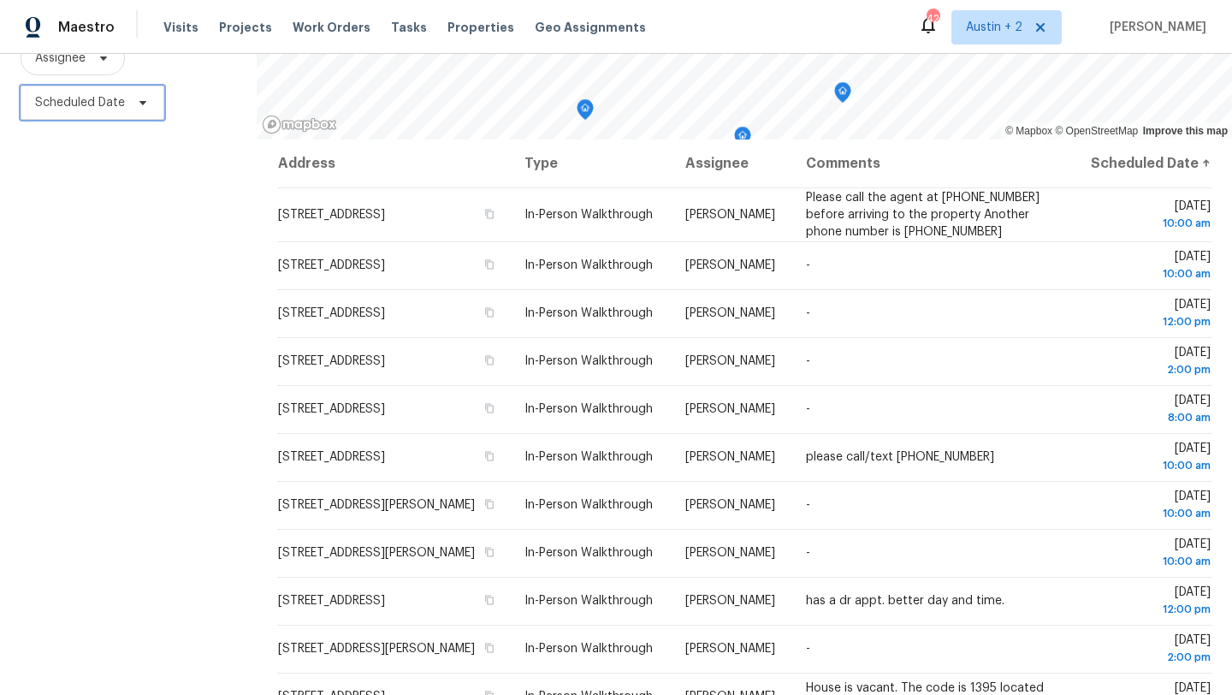
click at [141, 102] on icon at bounding box center [142, 103] width 7 height 4
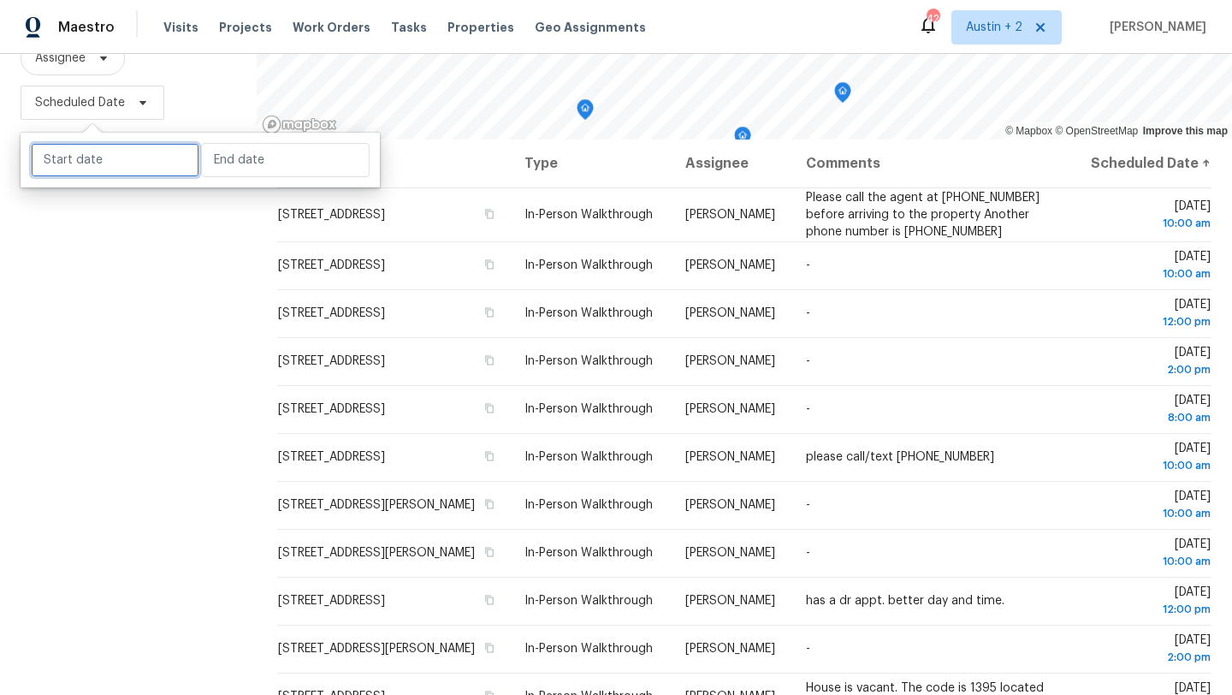
click at [112, 169] on input "text" at bounding box center [115, 160] width 169 height 34
select select "7"
select select "2025"
select select "8"
select select "2025"
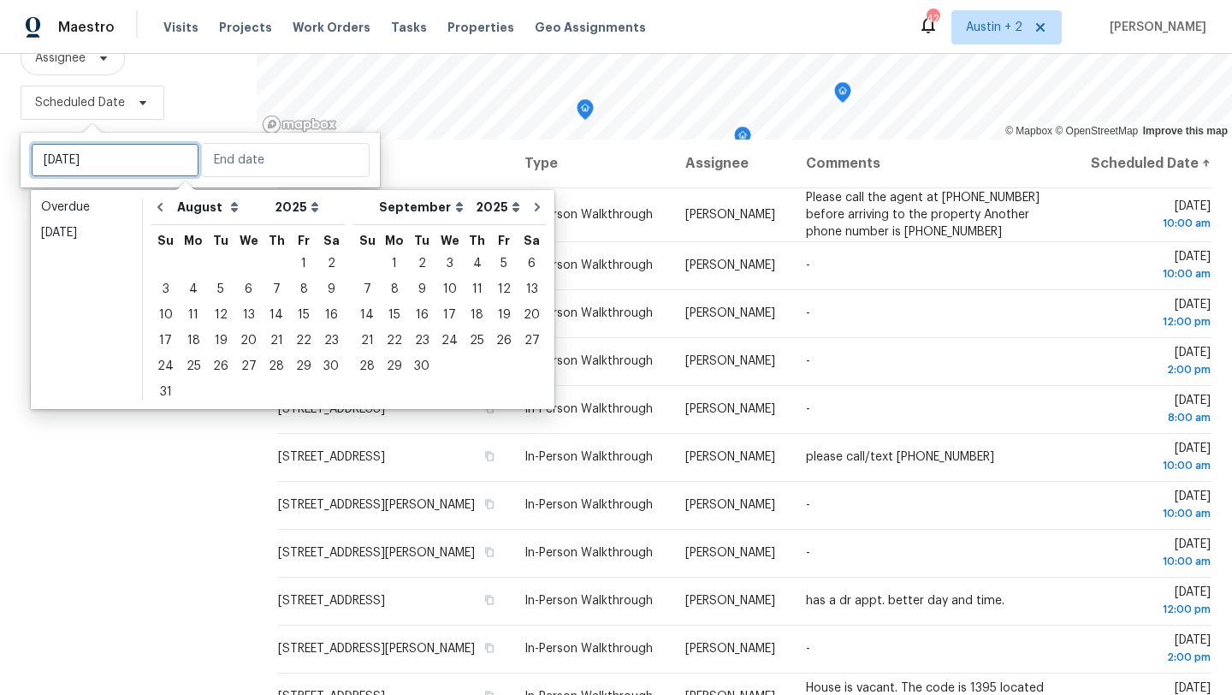
type input "Mon, Aug 04"
click at [241, 340] on div "20" at bounding box center [248, 341] width 28 height 24
type input "Wed, Aug 20"
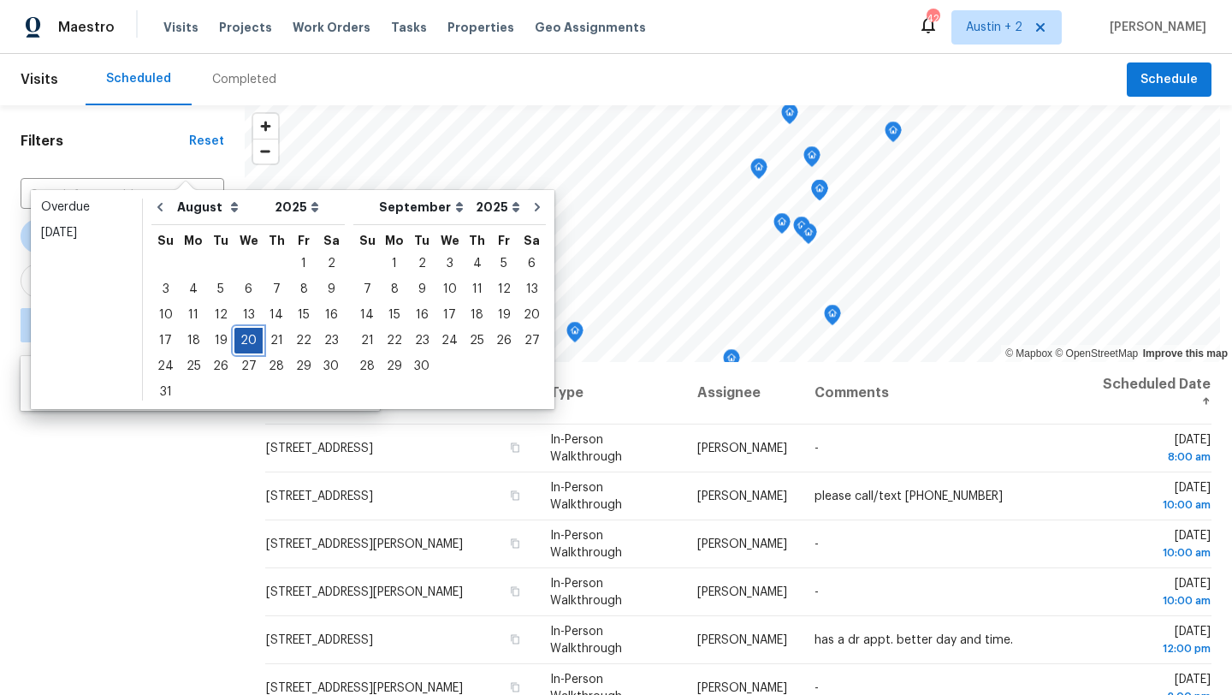
click at [241, 340] on div "20" at bounding box center [248, 341] width 28 height 24
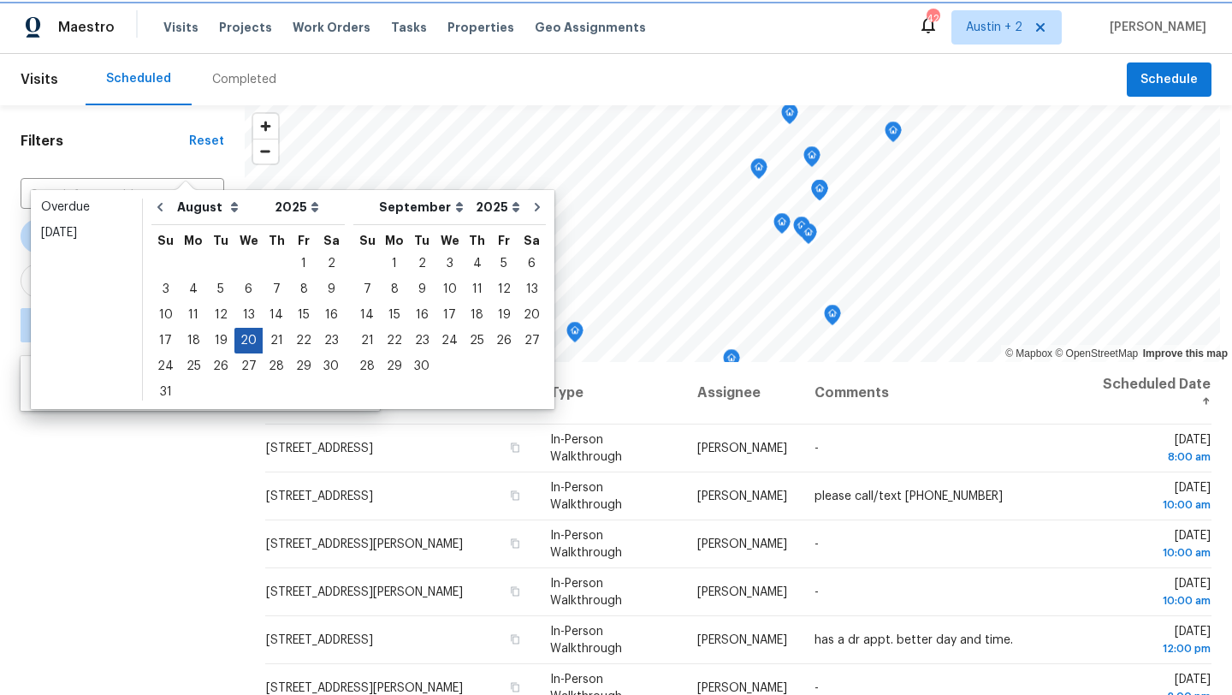
type input "Wed, Aug 20"
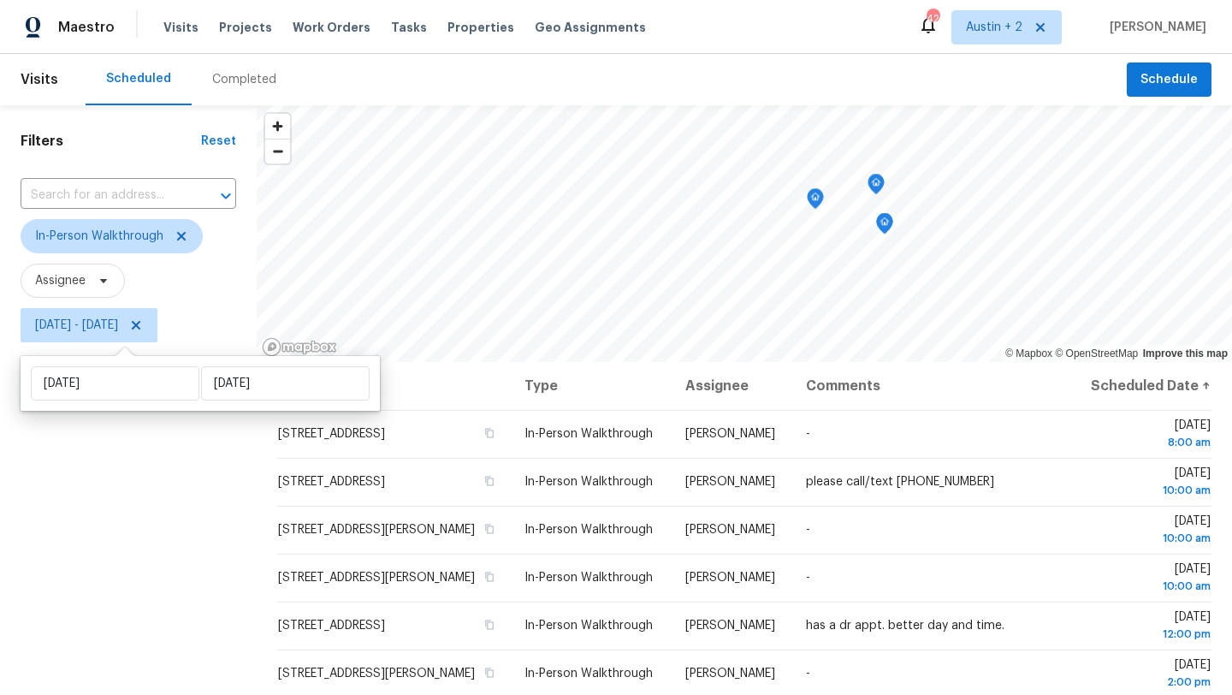
click at [98, 471] on div "Filters Reset ​ In-Person Walkthrough Assignee Wed, Aug 20 - Wed, Aug 20" at bounding box center [128, 511] width 257 height 813
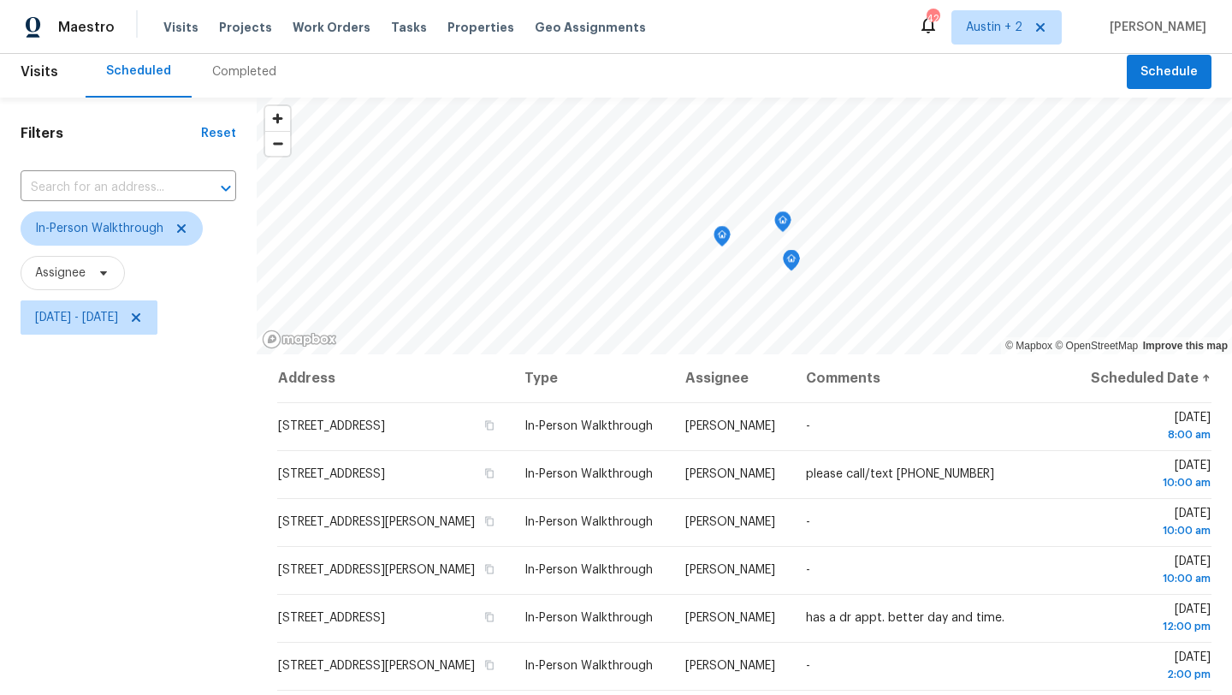
scroll to position [6, 0]
click at [118, 317] on span "Wed, Aug 20 - Wed, Aug 20" at bounding box center [76, 319] width 83 height 17
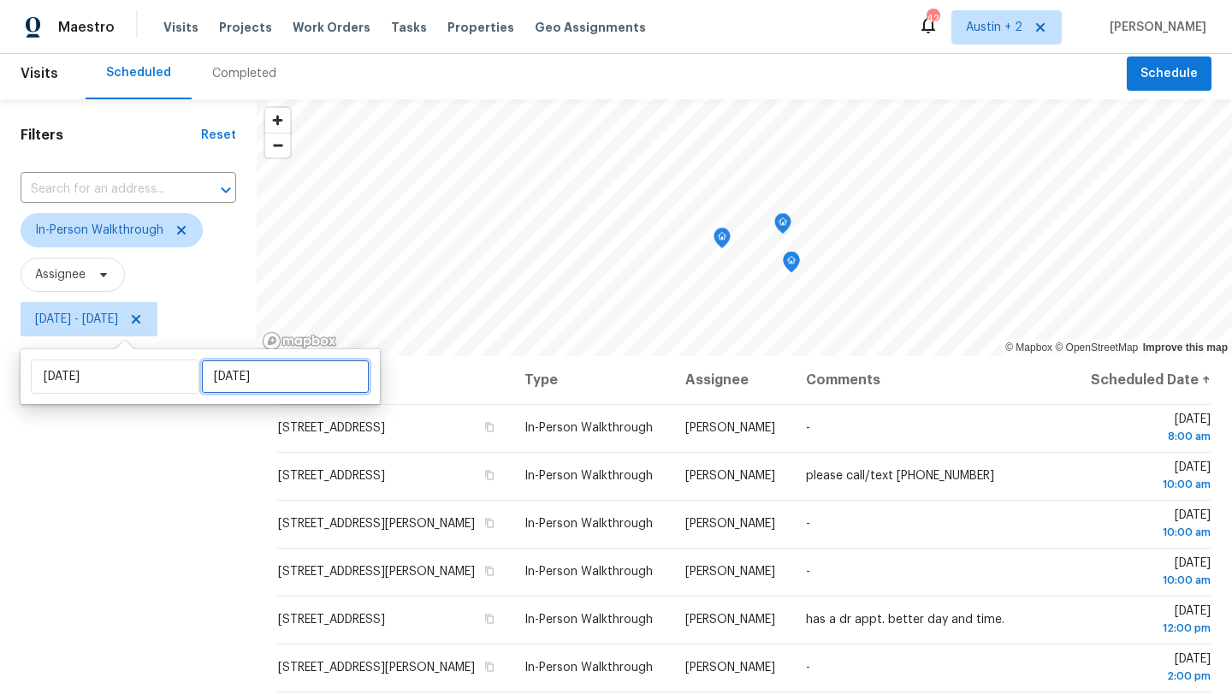
select select "7"
select select "2025"
select select "8"
select select "2025"
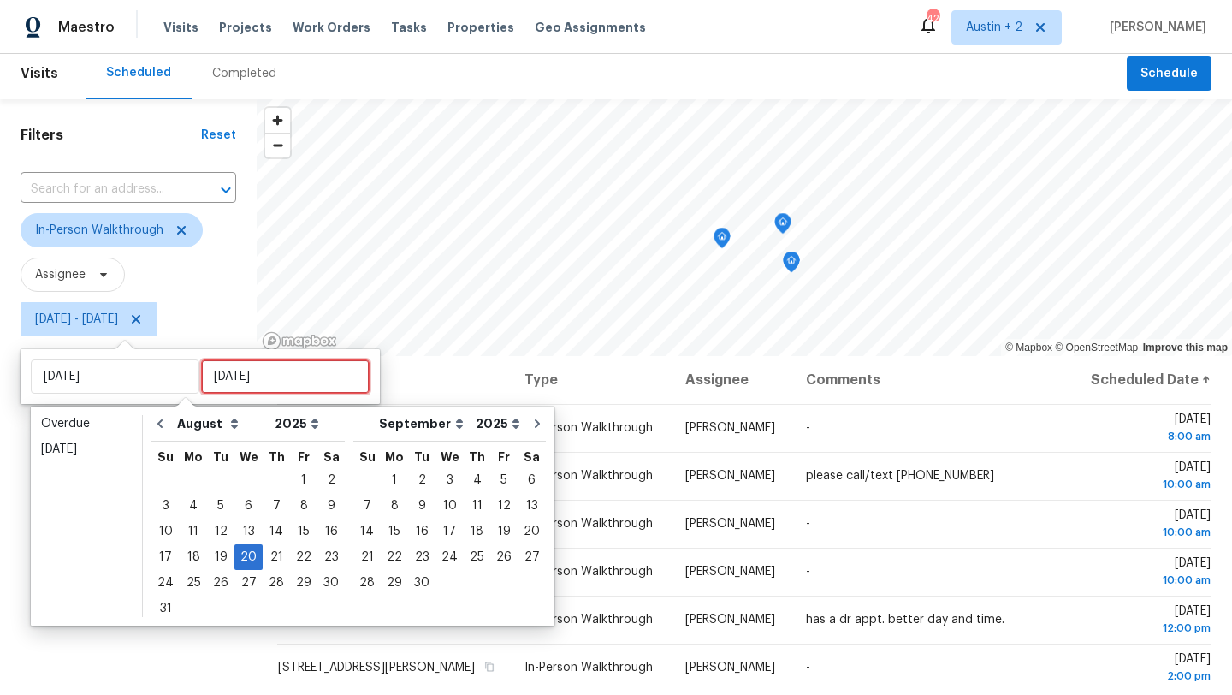
click at [234, 378] on input "Wed, Aug 20" at bounding box center [285, 376] width 169 height 34
type input "Sat, Aug 16"
type input "Wed, Aug 20"
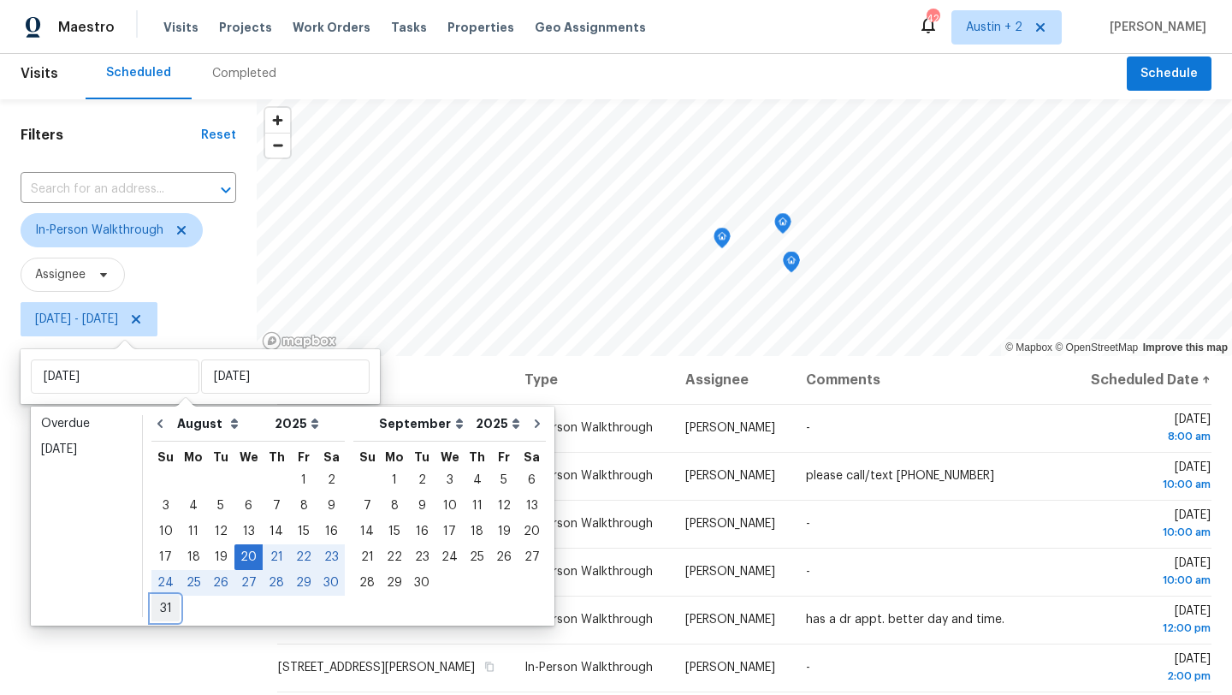
click at [169, 608] on div "31" at bounding box center [165, 608] width 28 height 24
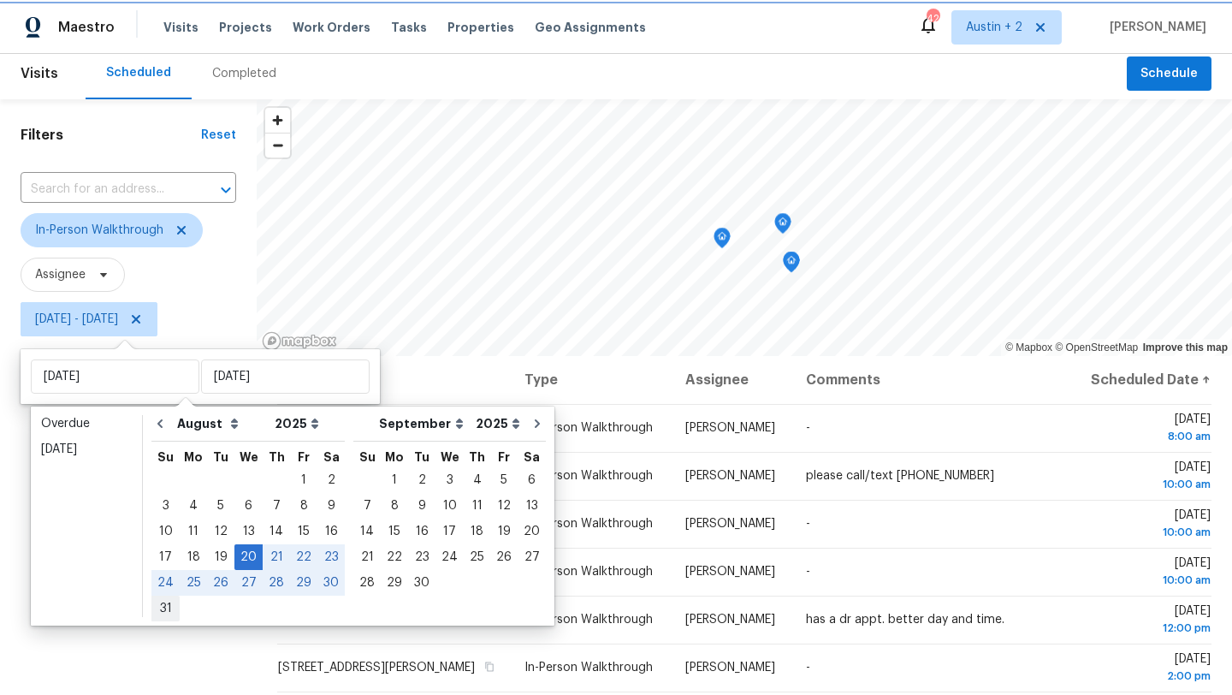
type input "Sun, Aug 31"
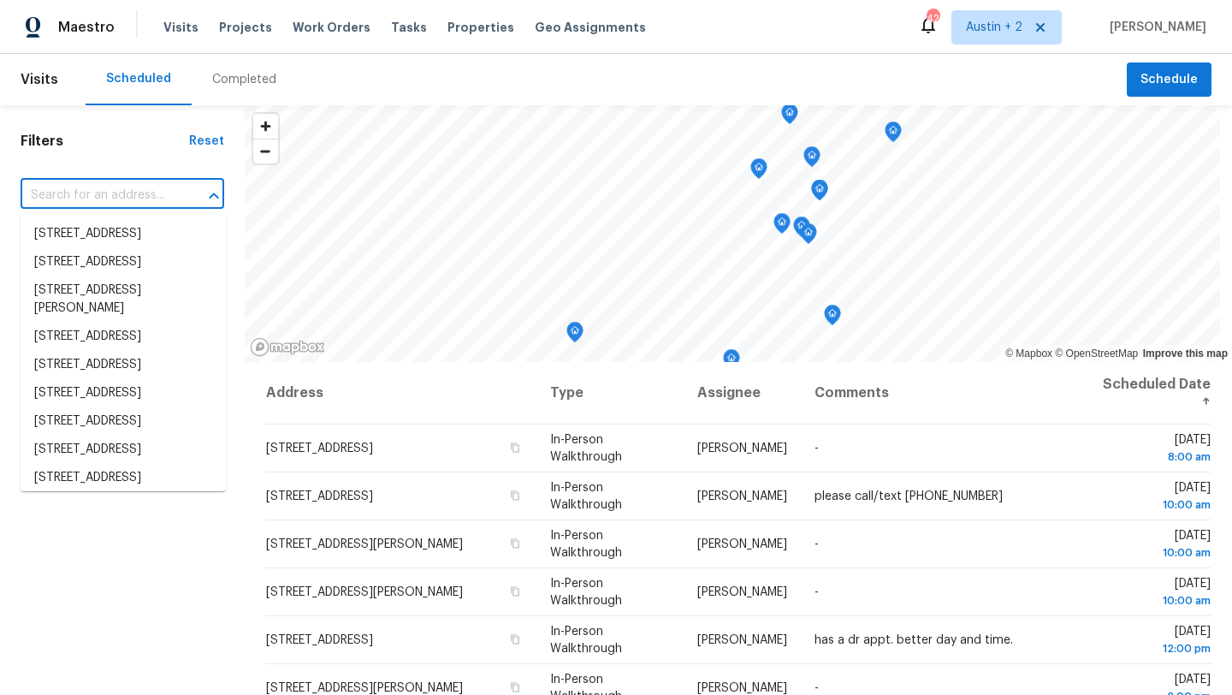
click at [113, 190] on input "text" at bounding box center [99, 195] width 156 height 27
type input "lago vista"
click at [80, 146] on h1 "Filters" at bounding box center [105, 141] width 169 height 17
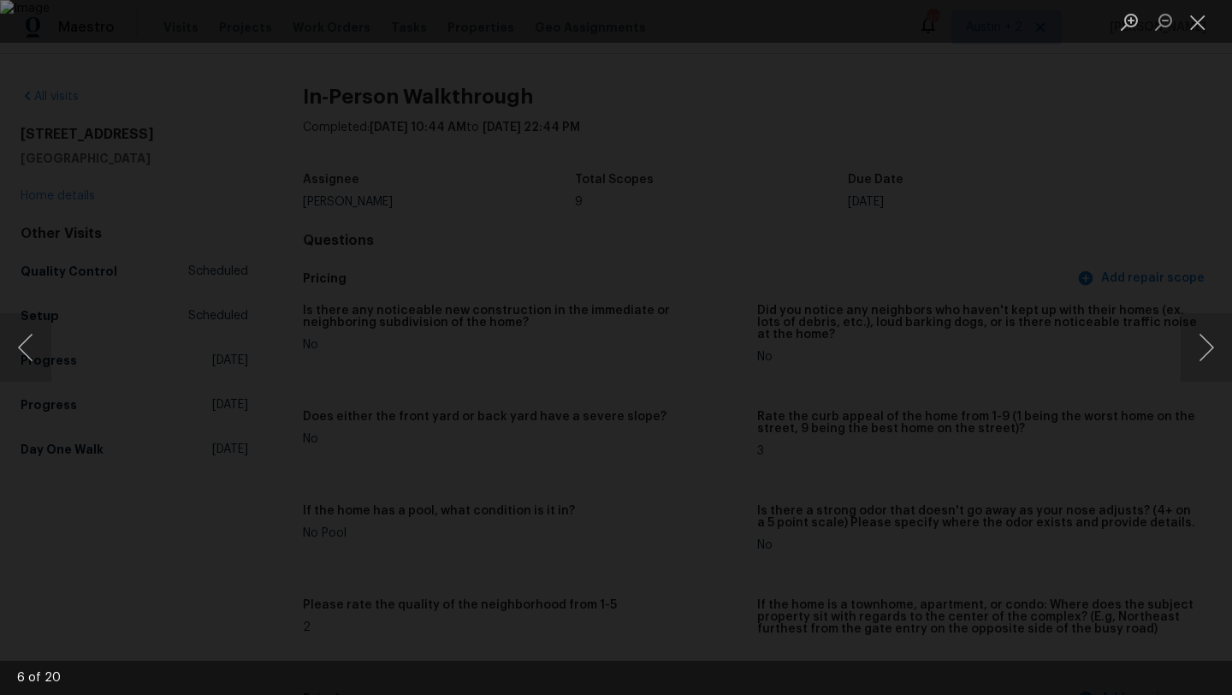
scroll to position [1918, 0]
click at [1196, 27] on button "Close lightbox" at bounding box center [1198, 22] width 34 height 30
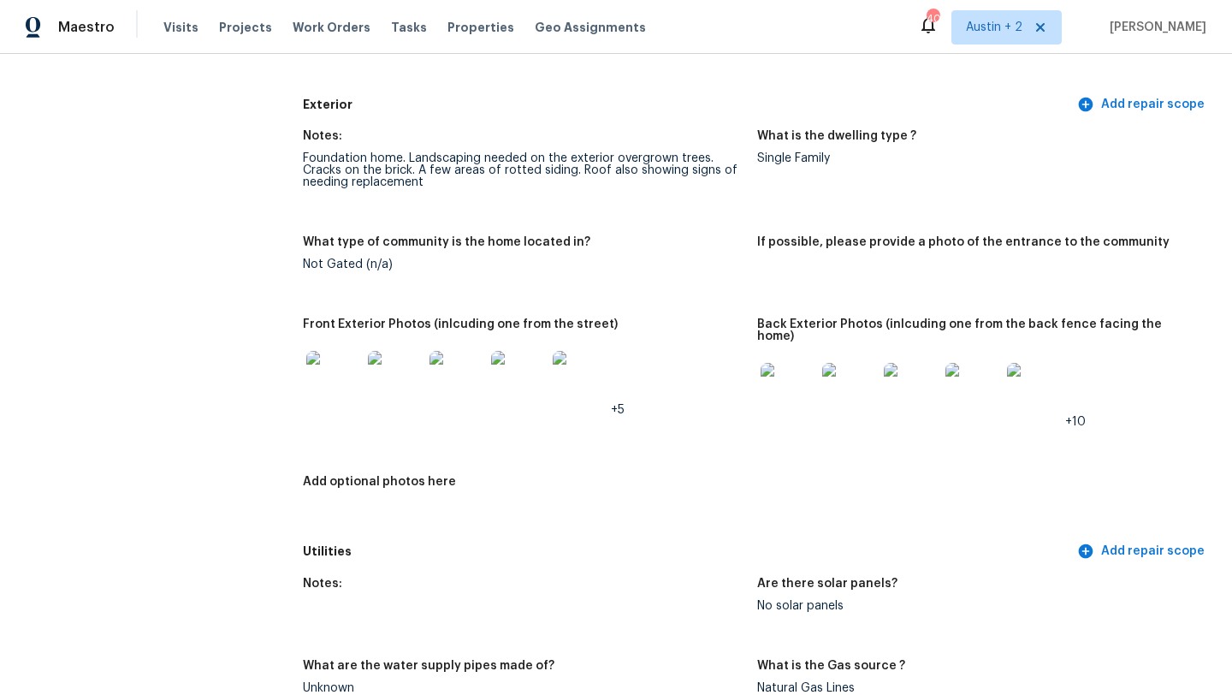
scroll to position [0, 0]
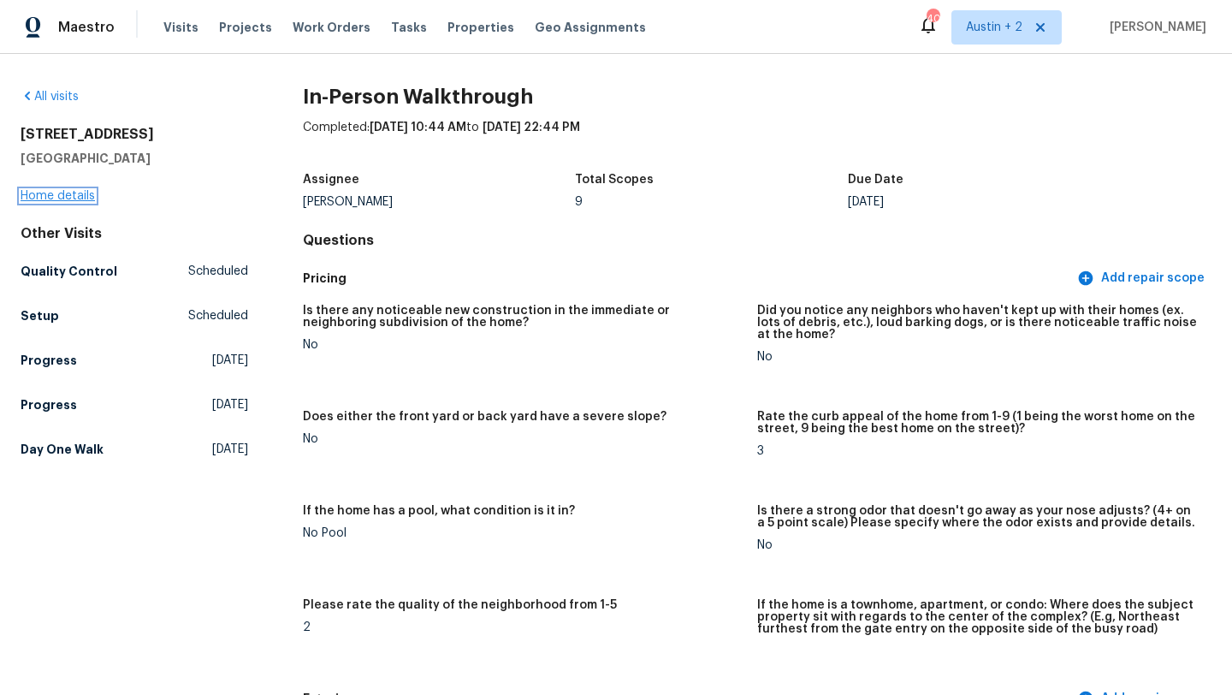
click at [74, 191] on link "Home details" at bounding box center [58, 196] width 74 height 12
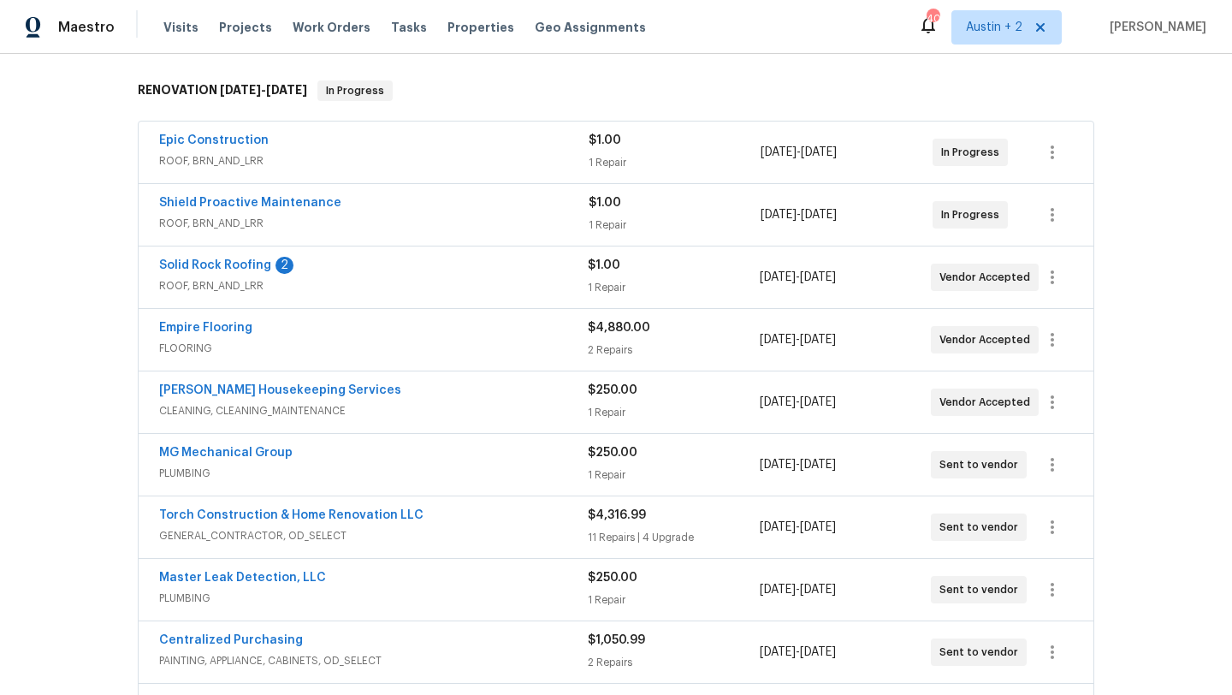
scroll to position [264, 0]
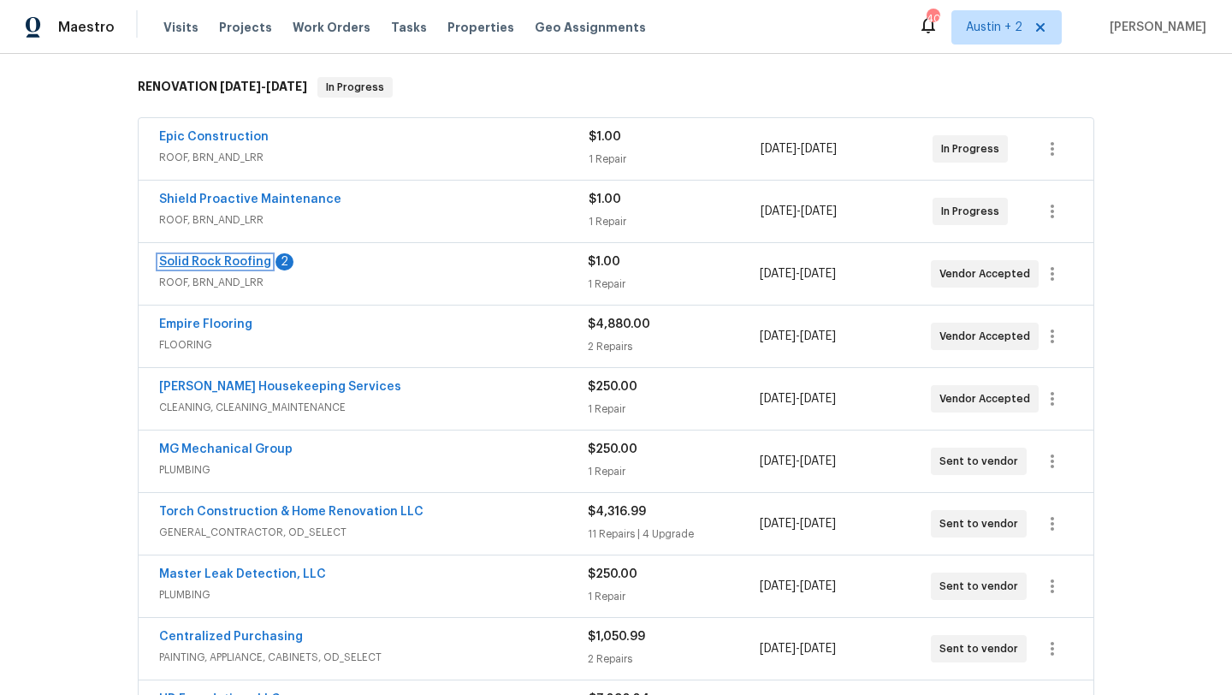
click at [215, 264] on link "Solid Rock Roofing" at bounding box center [215, 262] width 112 height 12
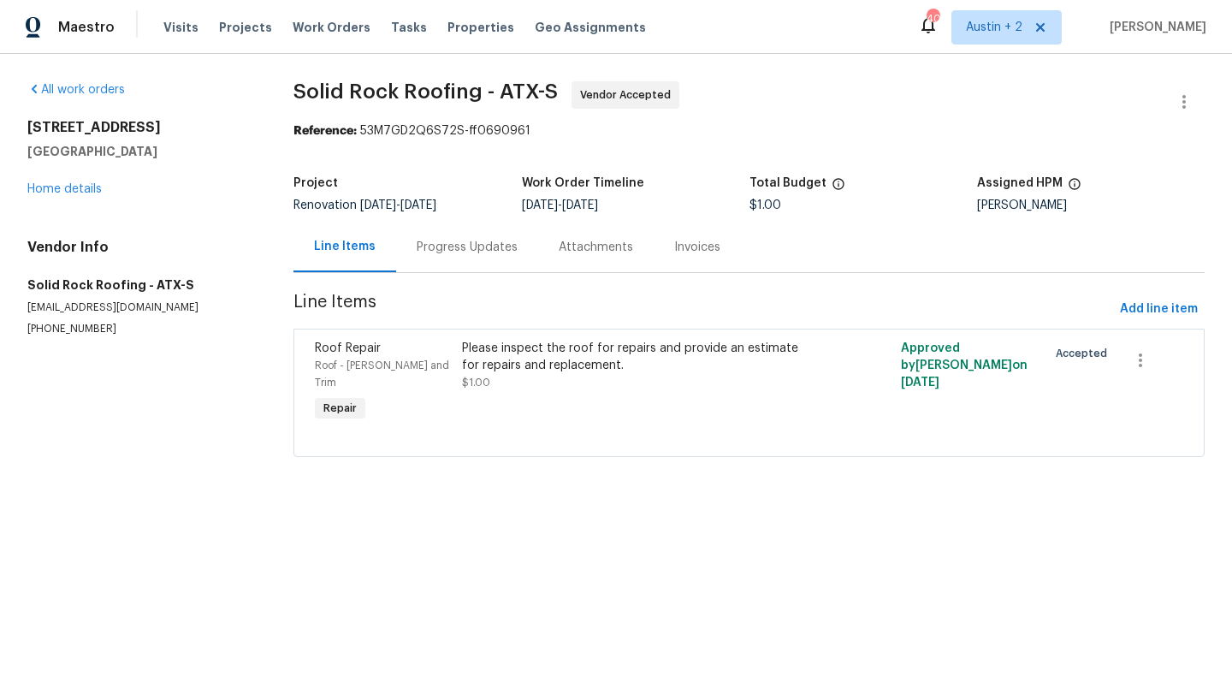
click at [482, 252] on div "Progress Updates" at bounding box center [467, 247] width 101 height 17
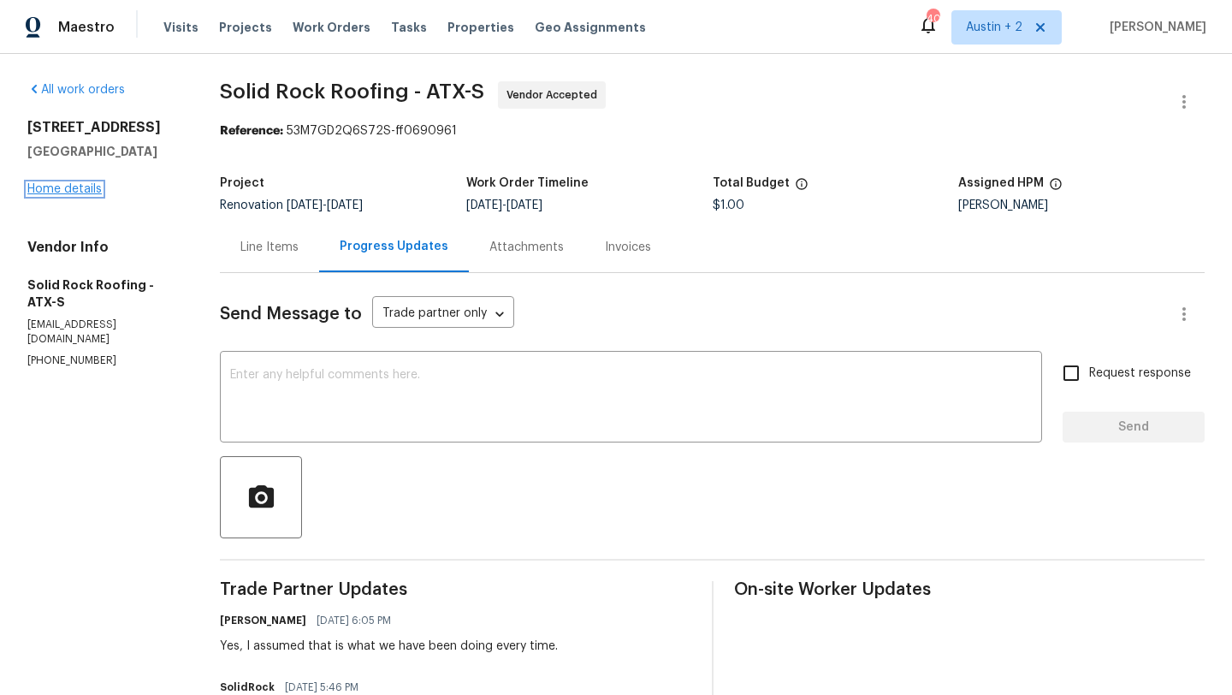
click at [69, 193] on link "Home details" at bounding box center [64, 189] width 74 height 12
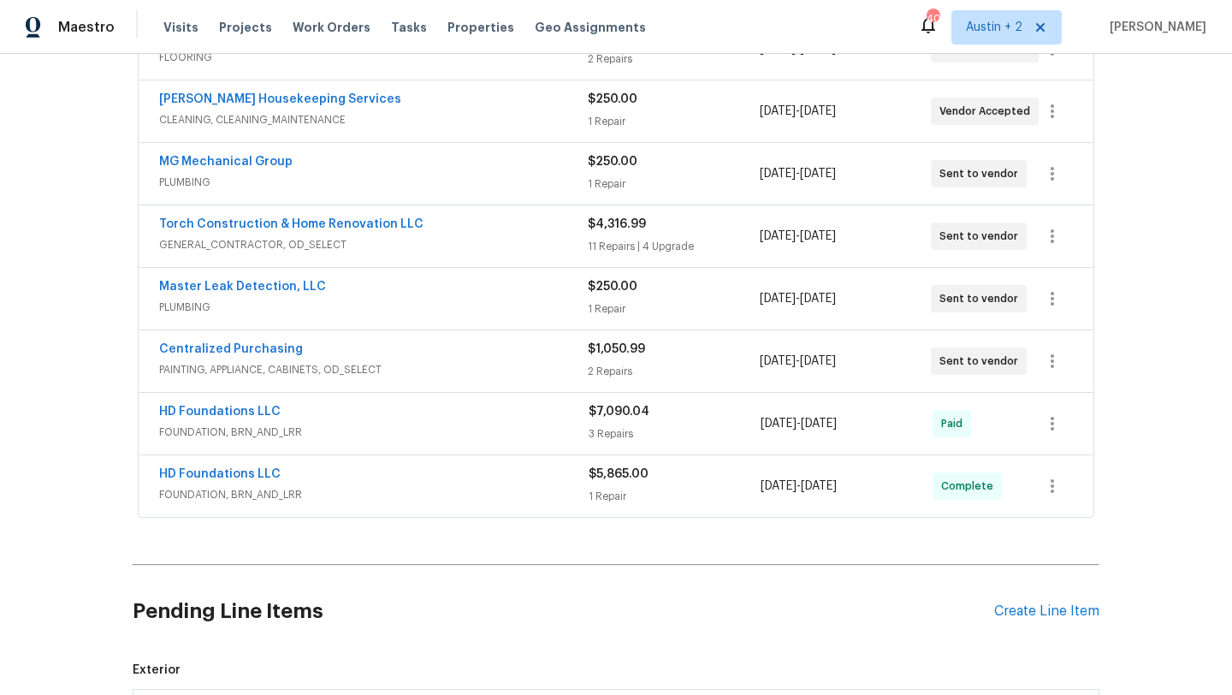
scroll to position [554, 0]
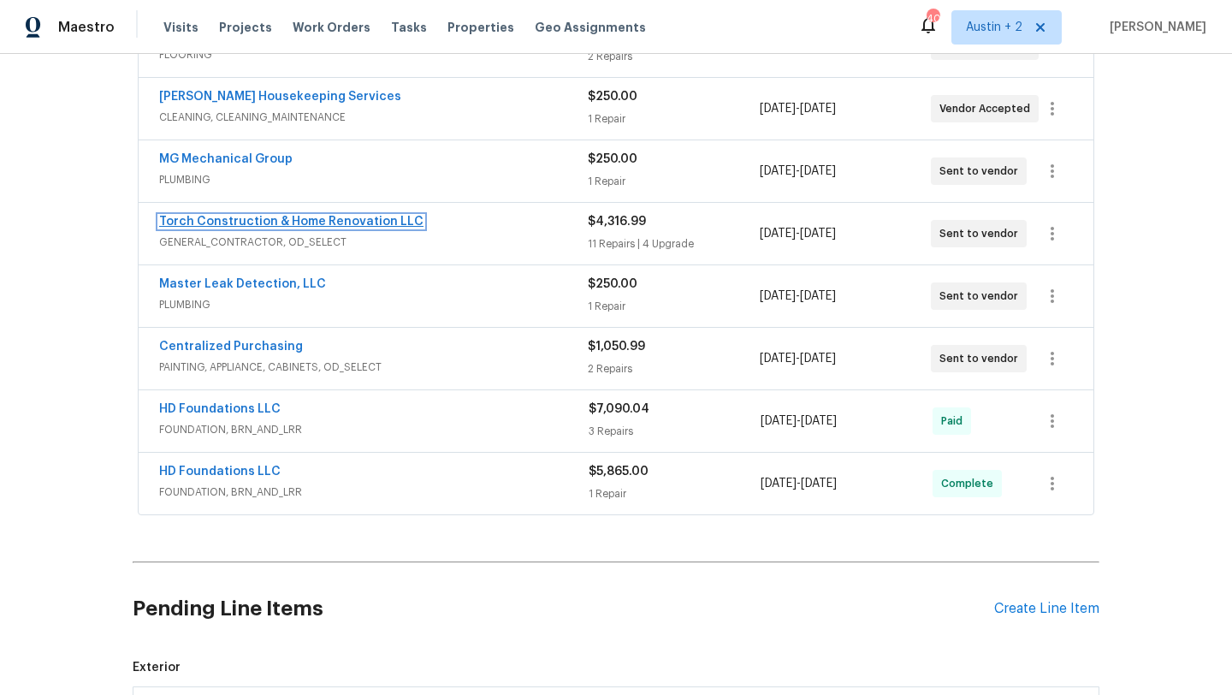
click at [266, 218] on link "Torch Construction & Home Renovation LLC" at bounding box center [291, 222] width 264 height 12
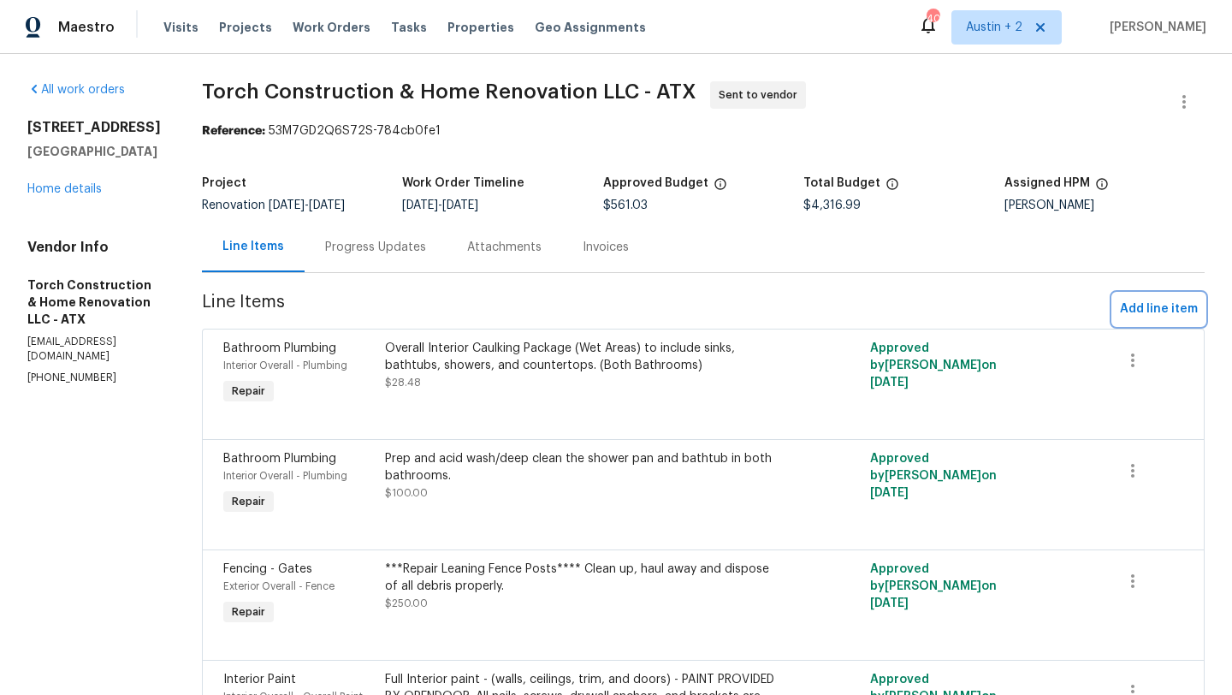
click at [1147, 305] on span "Add line item" at bounding box center [1159, 309] width 78 height 21
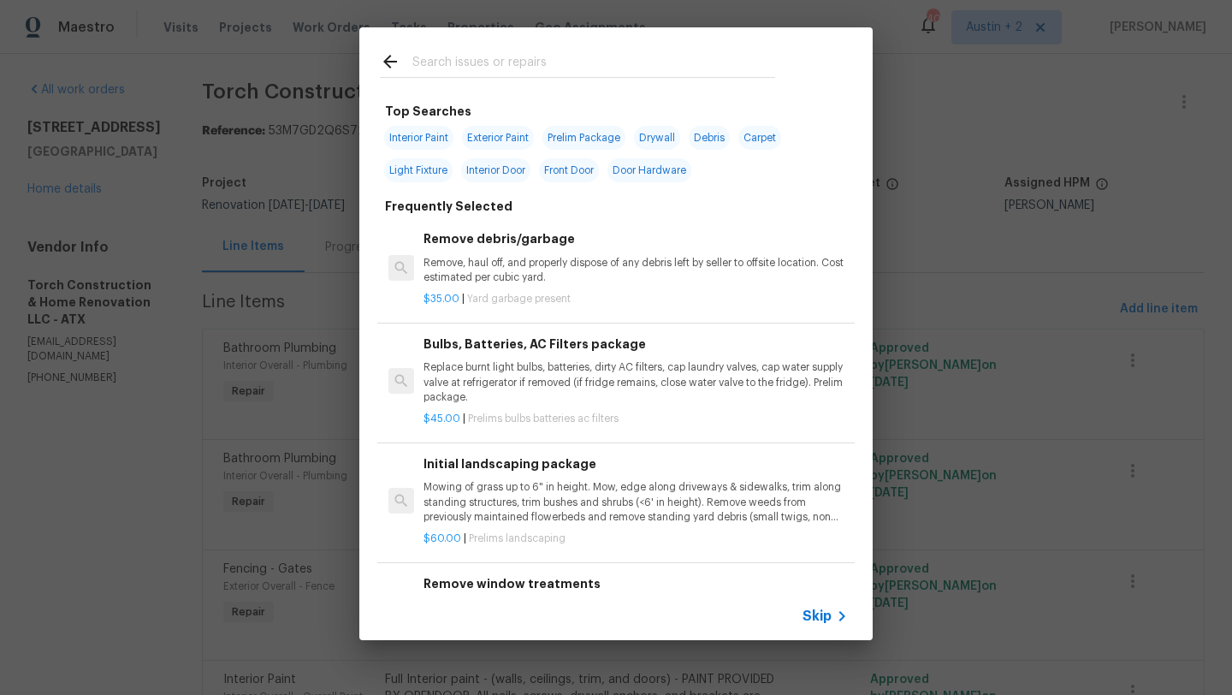
click at [476, 69] on input "text" at bounding box center [593, 64] width 363 height 26
type input "drywall"
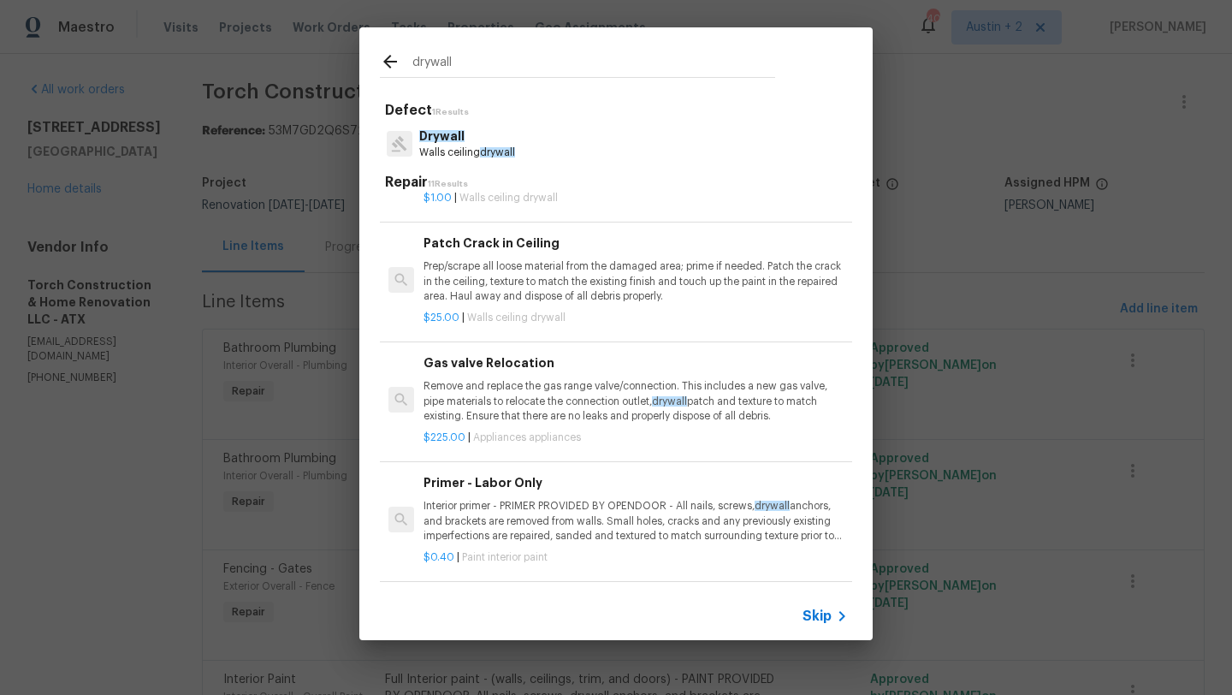
scroll to position [784, 0]
click at [536, 292] on p "Prep/scrape all loose material from the damaged area; prime if needed. Patch th…" at bounding box center [635, 278] width 424 height 44
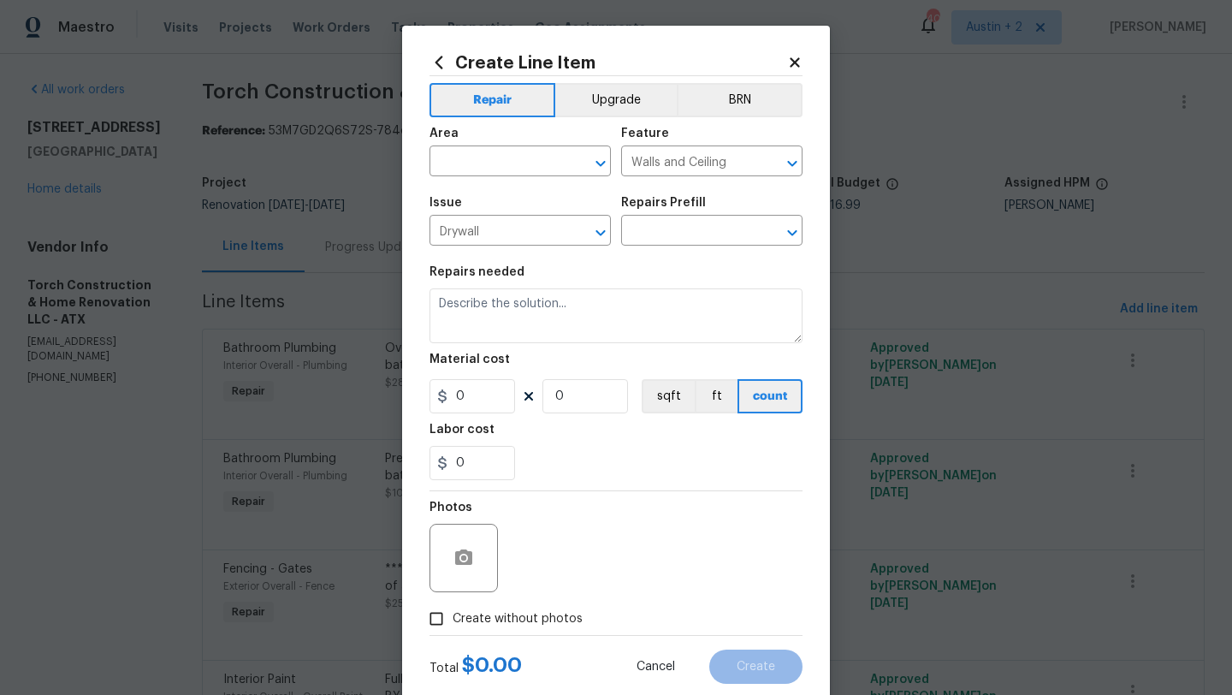
type textarea "Prep/scrape all loose material from the damaged area; prime if needed. Patch th…"
type input "1"
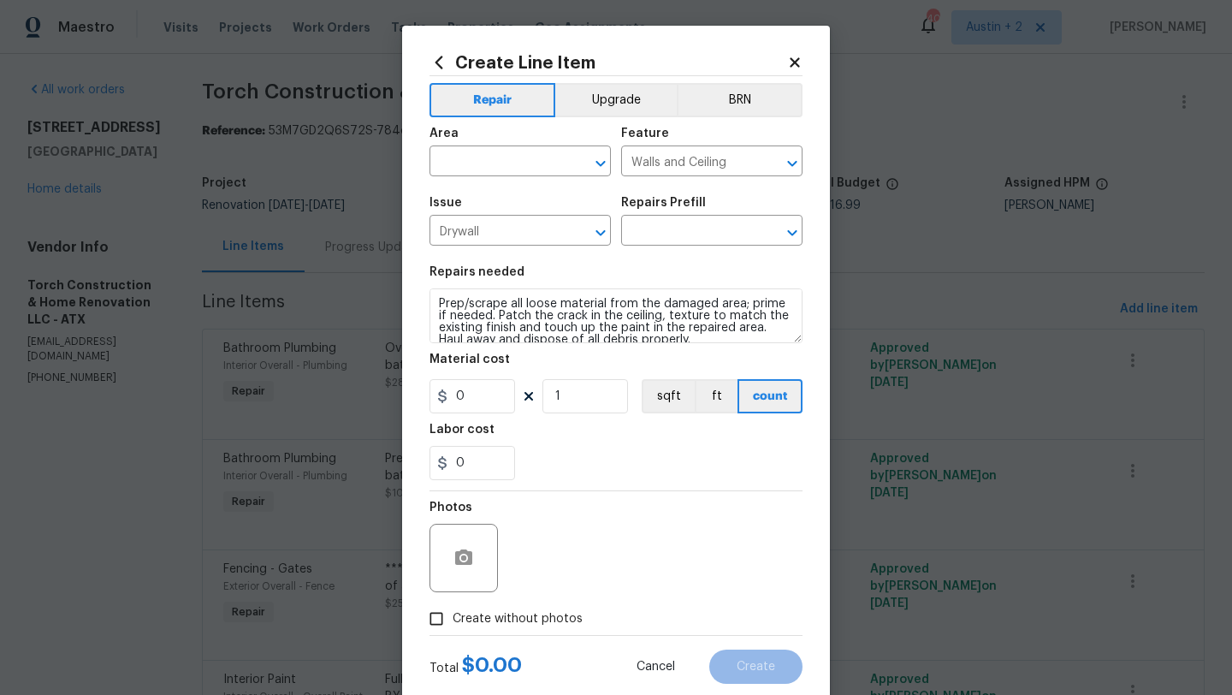
type input "Patch Crack in Ceiling $25.00"
type input "25"
click at [468, 161] on input "text" at bounding box center [495, 163] width 133 height 27
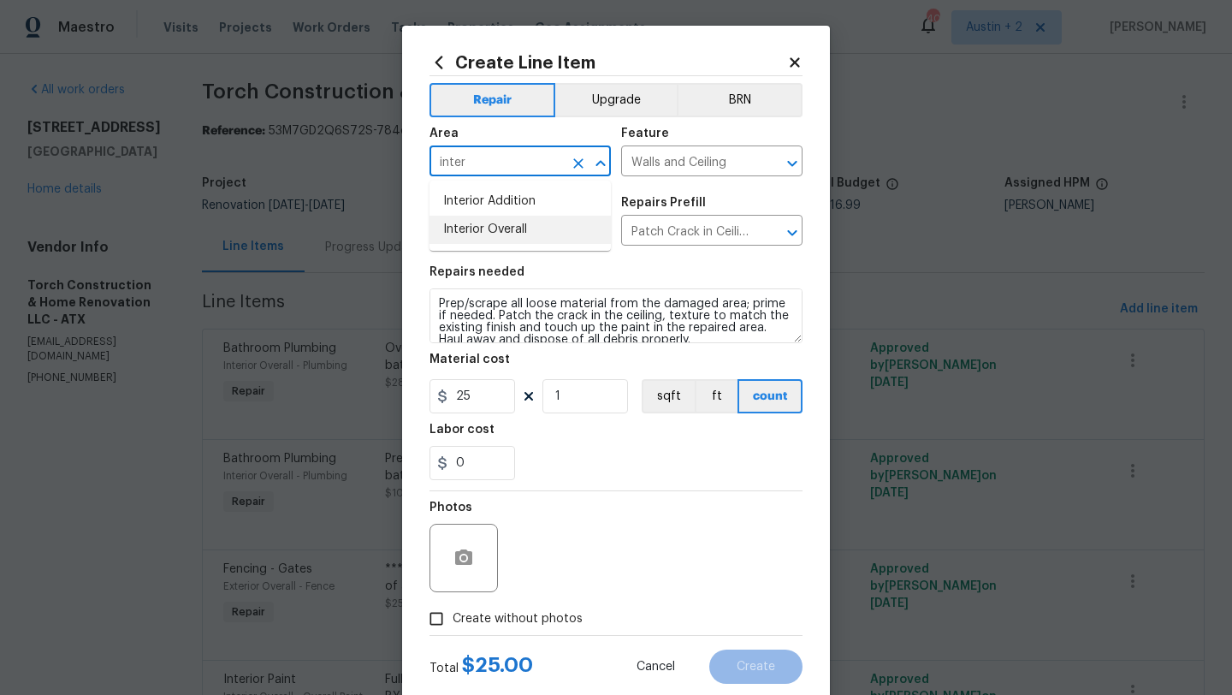
click at [465, 234] on li "Interior Overall" at bounding box center [519, 230] width 181 height 28
type input "Interior Overall"
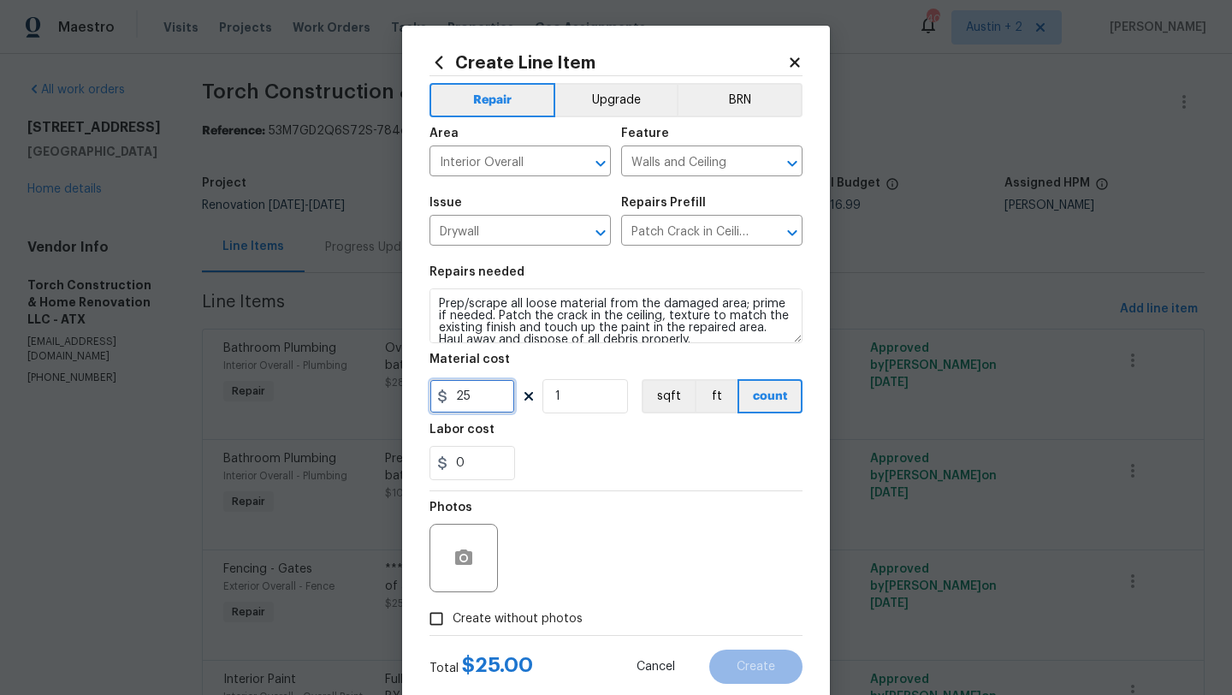
click at [472, 401] on input "25" at bounding box center [472, 396] width 86 height 34
drag, startPoint x: 472, startPoint y: 400, endPoint x: 399, endPoint y: 400, distance: 73.6
click at [399, 400] on div "Create Line Item Repair Upgrade BRN Area Interior Overall ​ Feature Walls and C…" at bounding box center [616, 347] width 1232 height 695
click at [469, 561] on icon "button" at bounding box center [463, 556] width 17 height 15
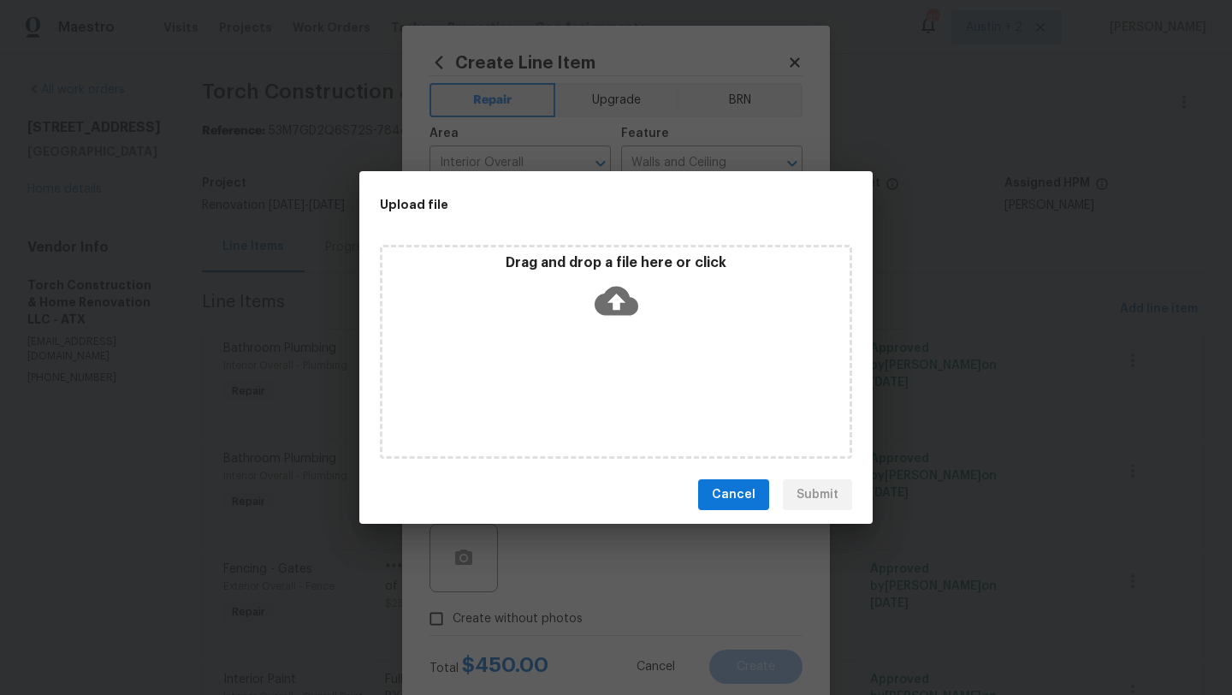
click at [621, 305] on icon at bounding box center [617, 301] width 44 height 29
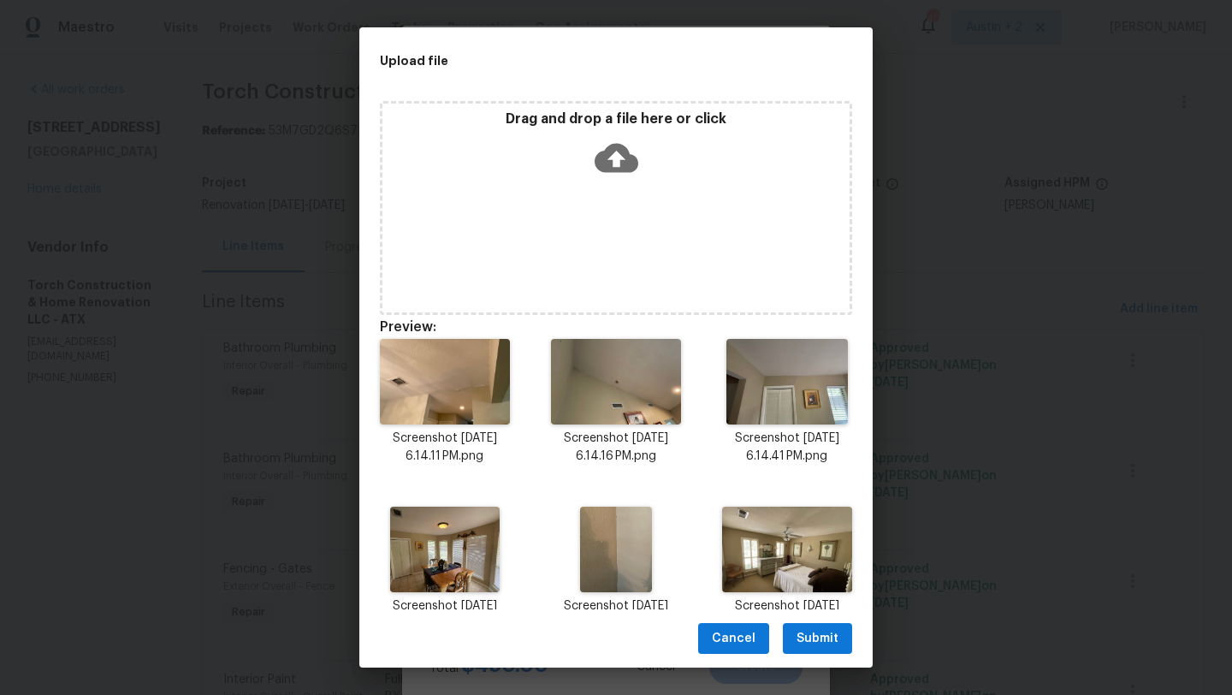
click at [831, 643] on span "Submit" at bounding box center [817, 638] width 42 height 21
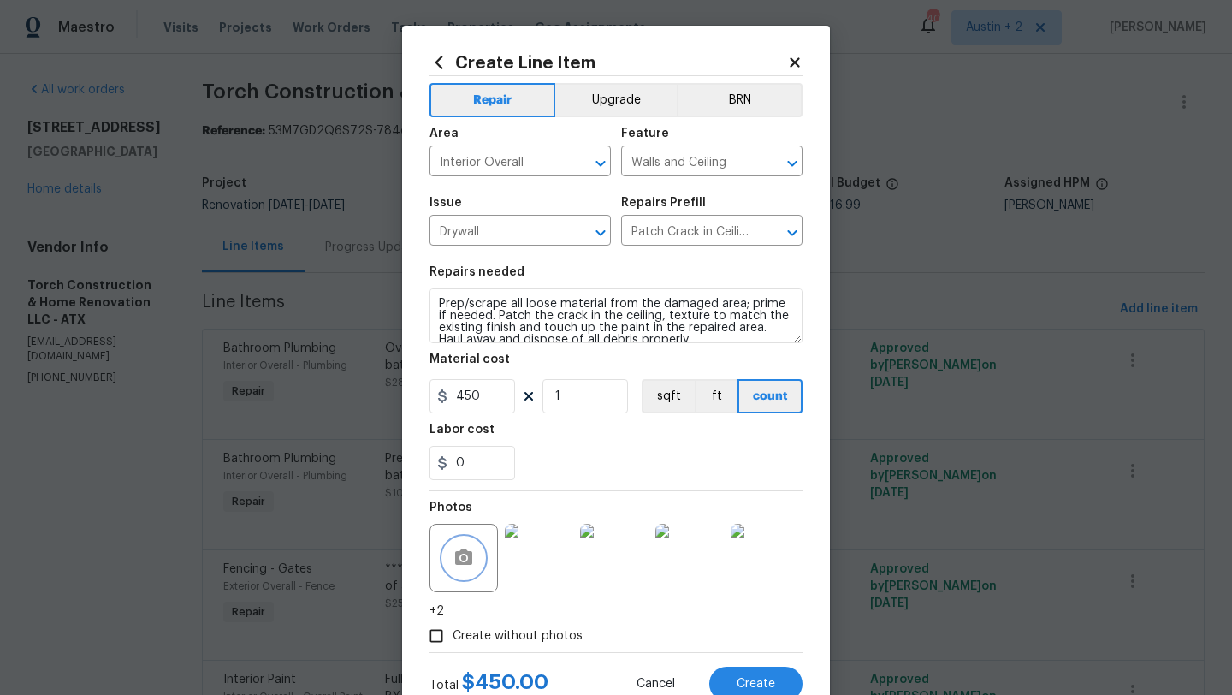
scroll to position [60, 0]
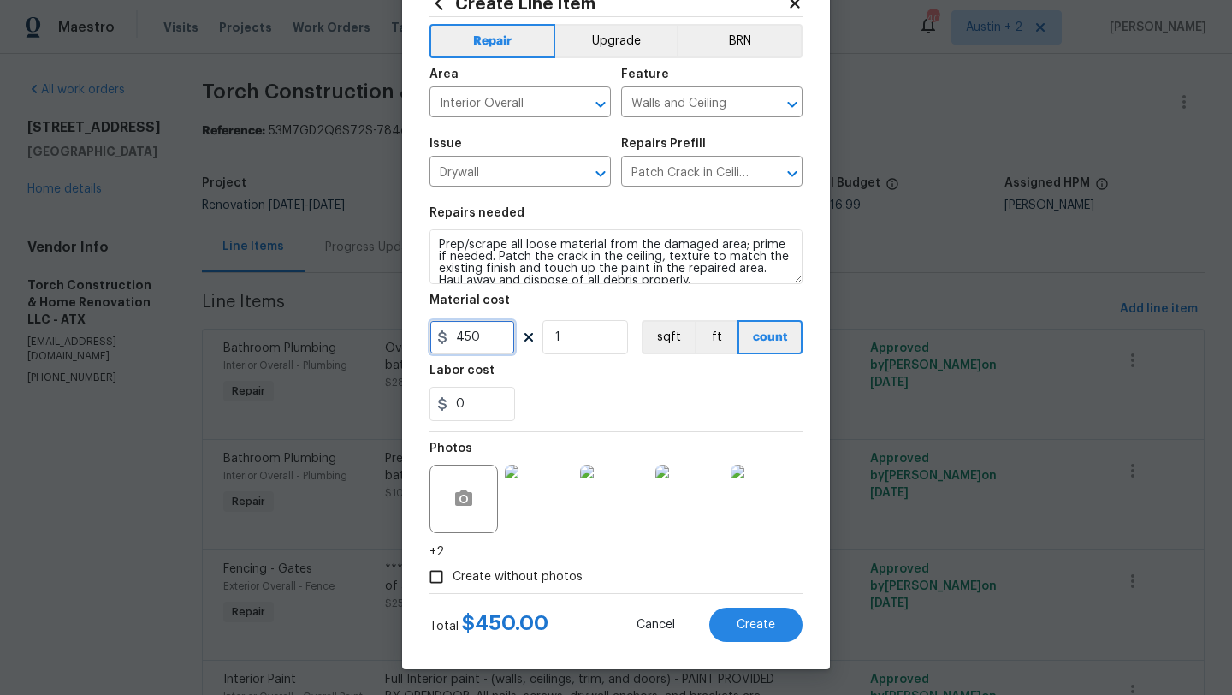
drag, startPoint x: 482, startPoint y: 339, endPoint x: 466, endPoint y: 337, distance: 16.3
click at [466, 337] on input "450" at bounding box center [472, 337] width 86 height 34
type input "400"
click at [636, 381] on div "Labor cost" at bounding box center [615, 375] width 373 height 22
click at [747, 623] on span "Create" at bounding box center [756, 625] width 38 height 13
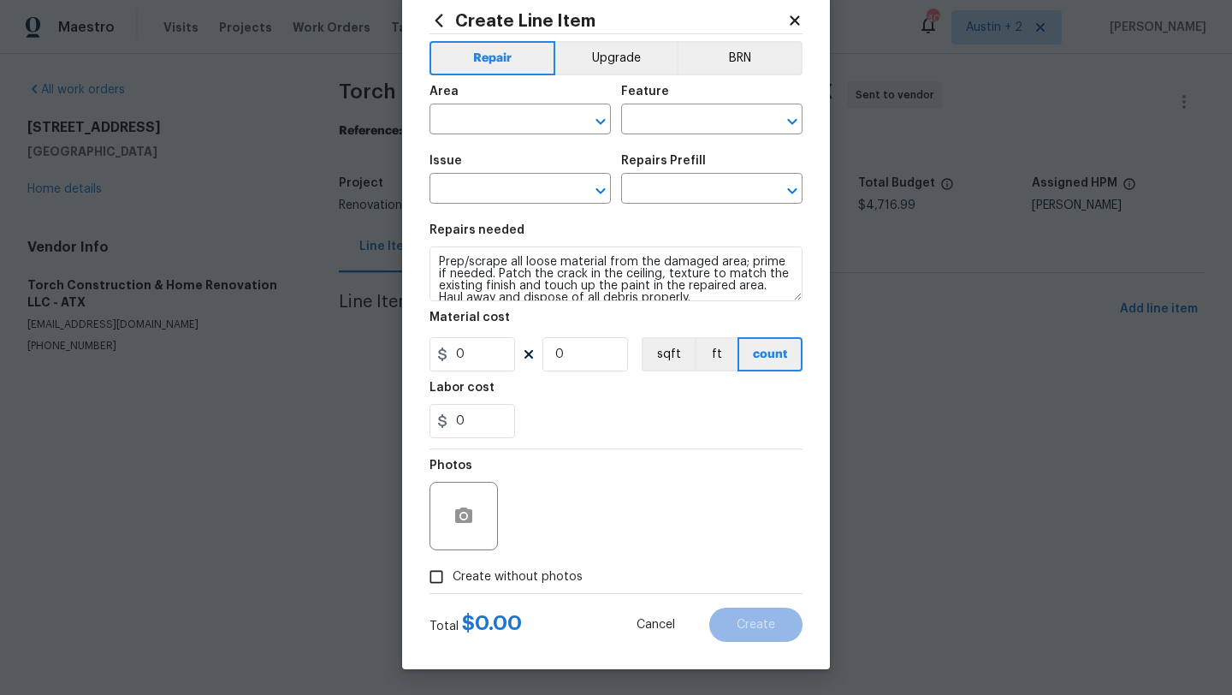
scroll to position [0, 0]
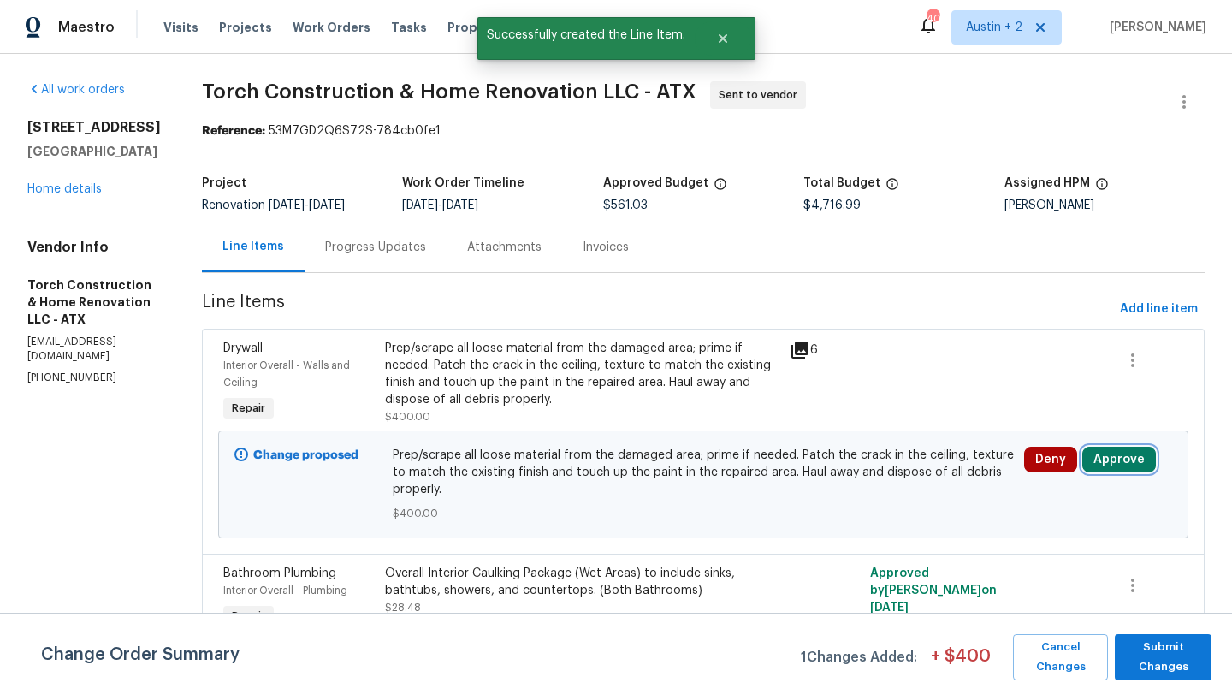
click at [1145, 452] on button "Approve" at bounding box center [1119, 460] width 74 height 26
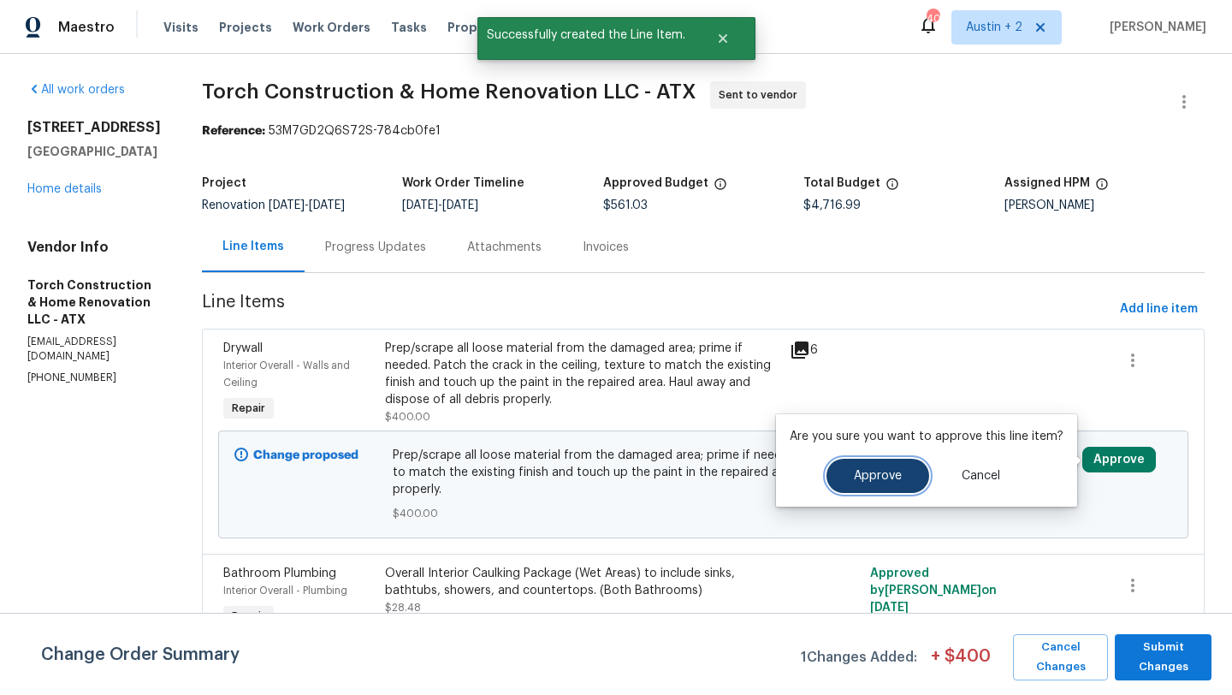
click at [874, 481] on span "Approve" at bounding box center [878, 476] width 48 height 13
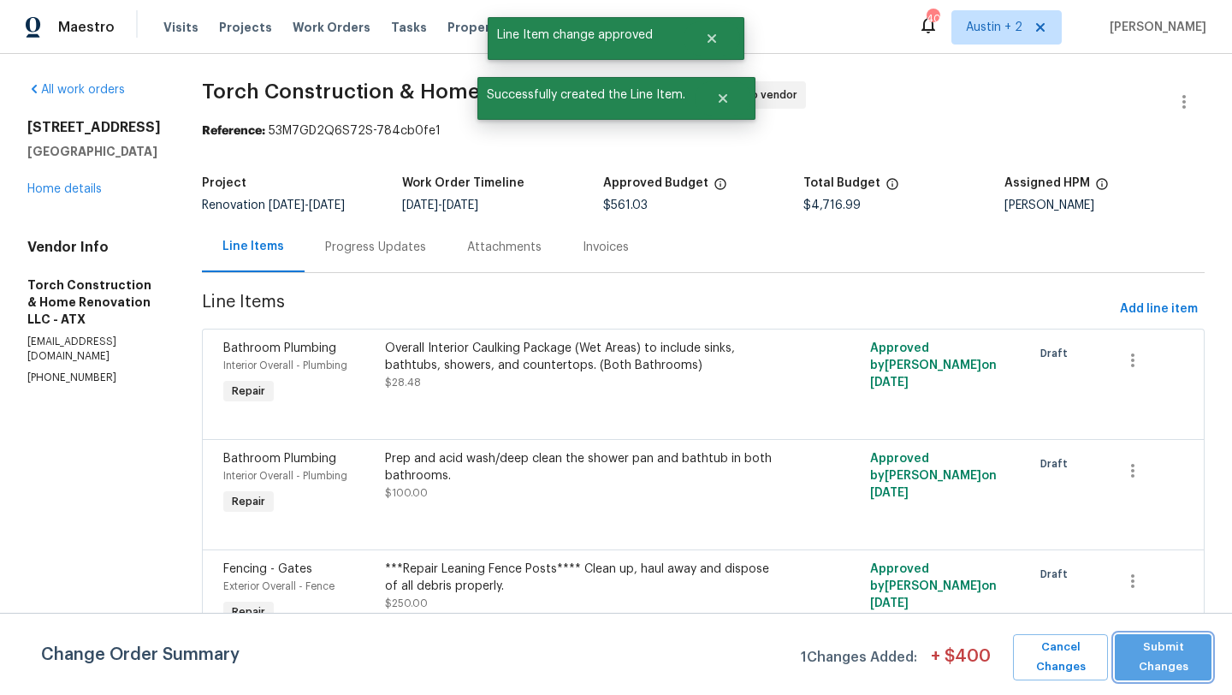
click at [1159, 654] on span "Submit Changes" at bounding box center [1163, 656] width 80 height 39
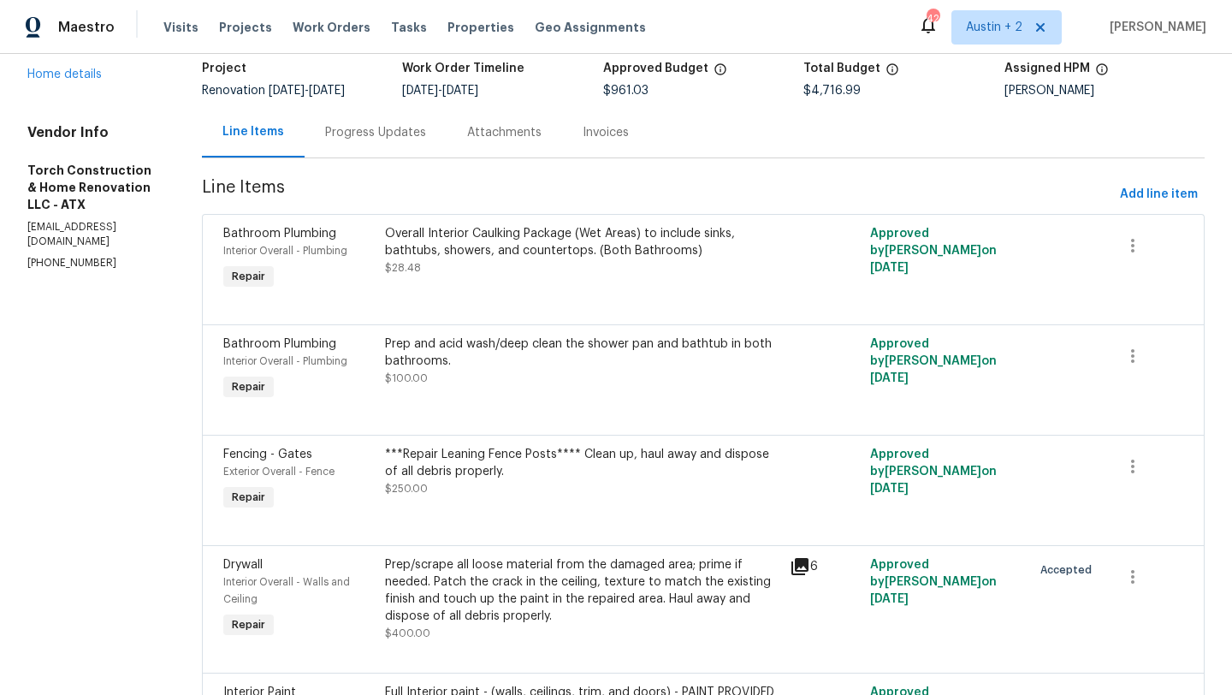
scroll to position [1153, 0]
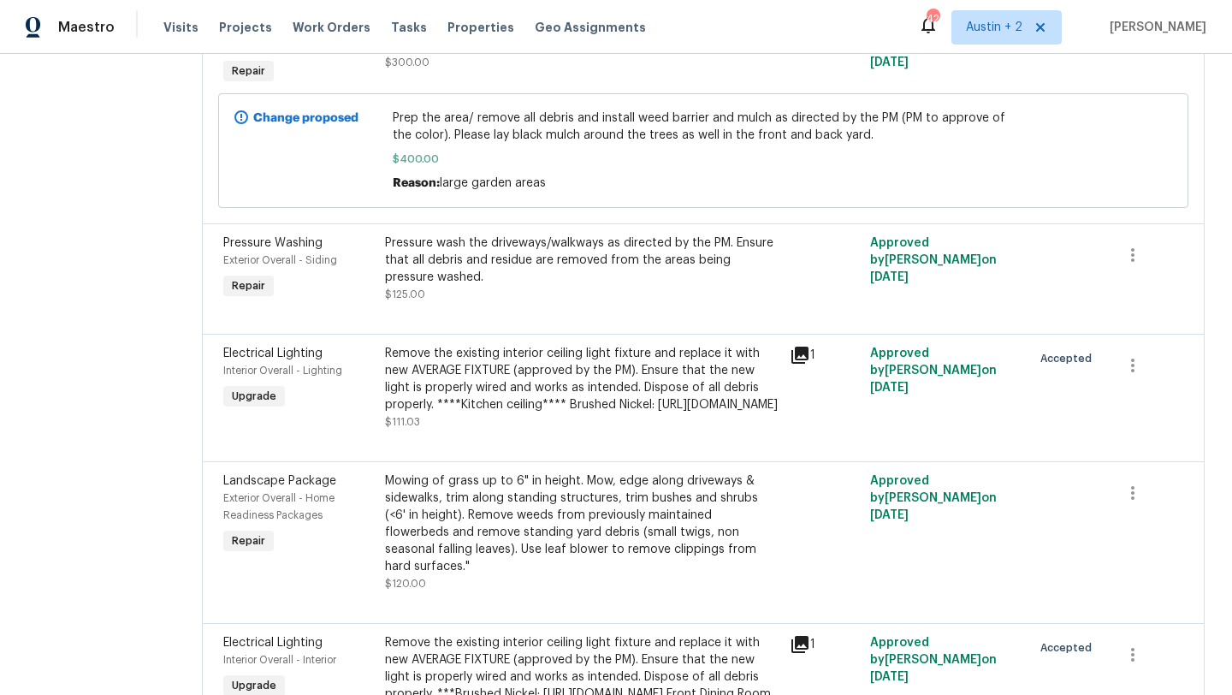
click at [807, 364] on icon at bounding box center [799, 354] width 17 height 17
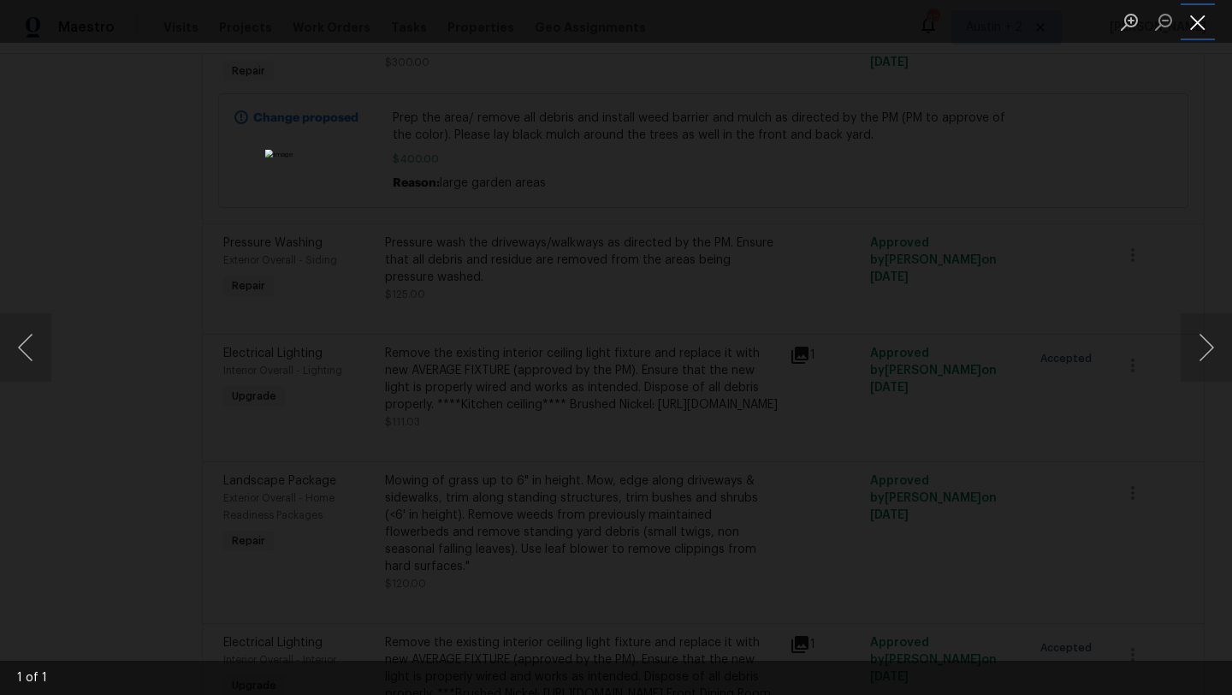
click at [1193, 21] on button "Close lightbox" at bounding box center [1198, 22] width 34 height 30
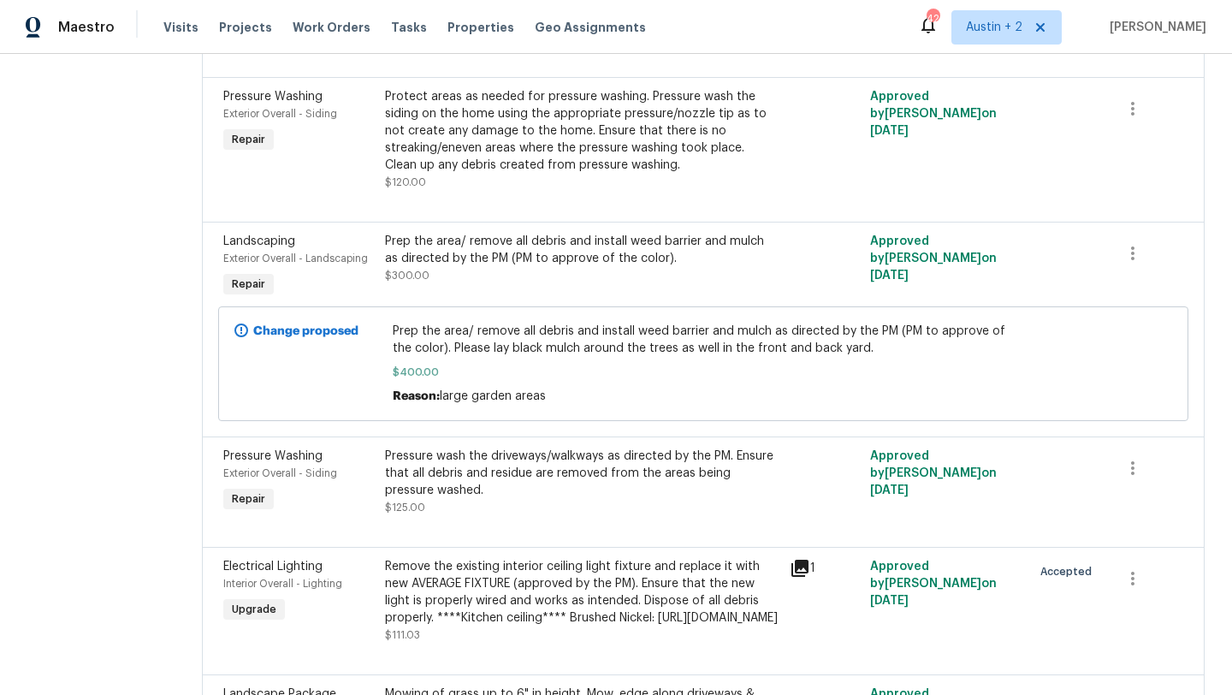
scroll to position [1341, 0]
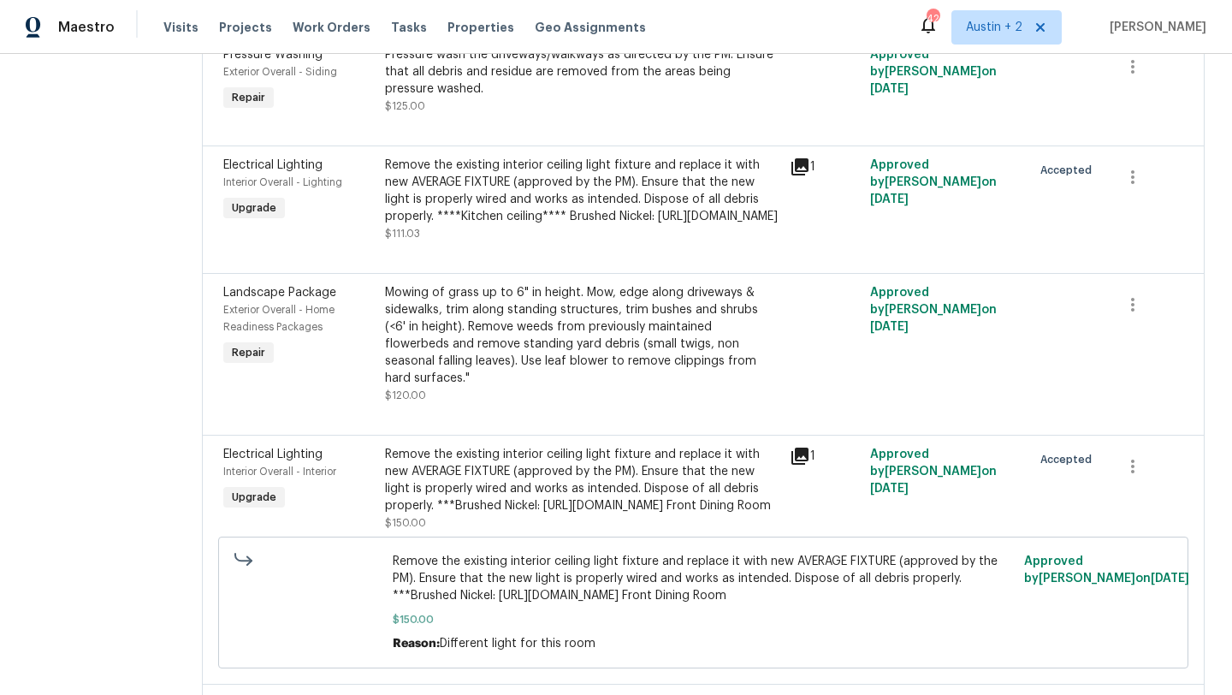
click at [516, 225] on div "Remove the existing interior ceiling light fixture and replace it with new AVER…" at bounding box center [582, 191] width 394 height 68
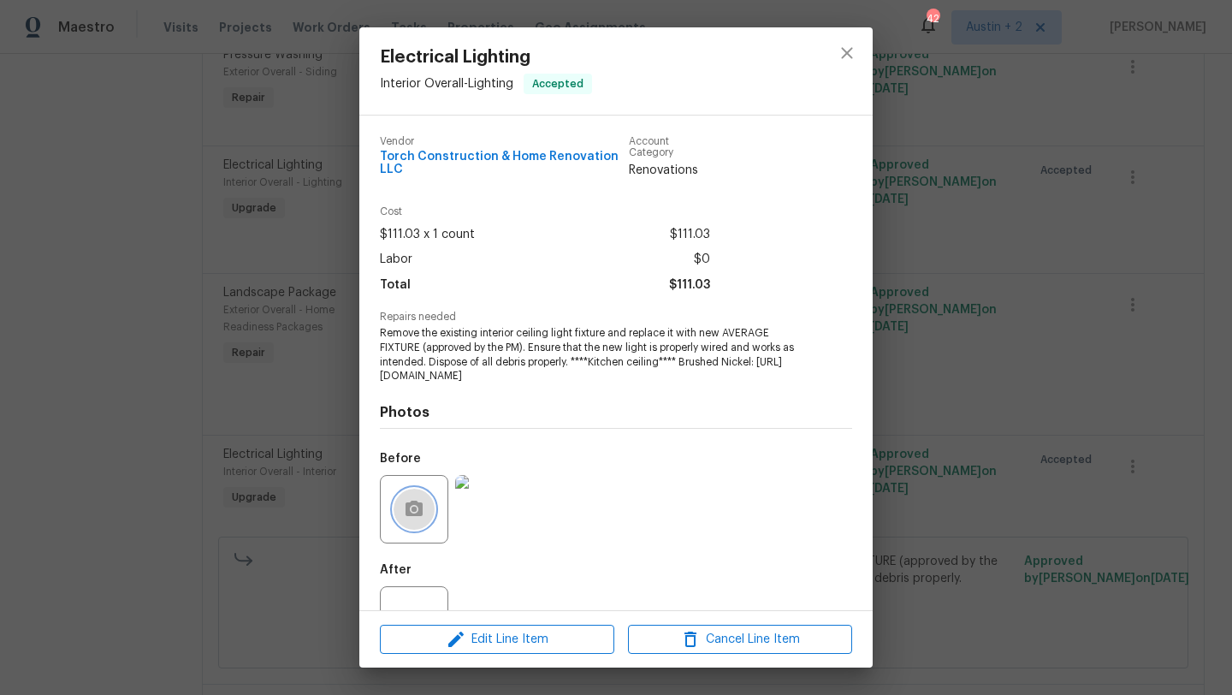
click at [408, 530] on button "button" at bounding box center [414, 508] width 41 height 41
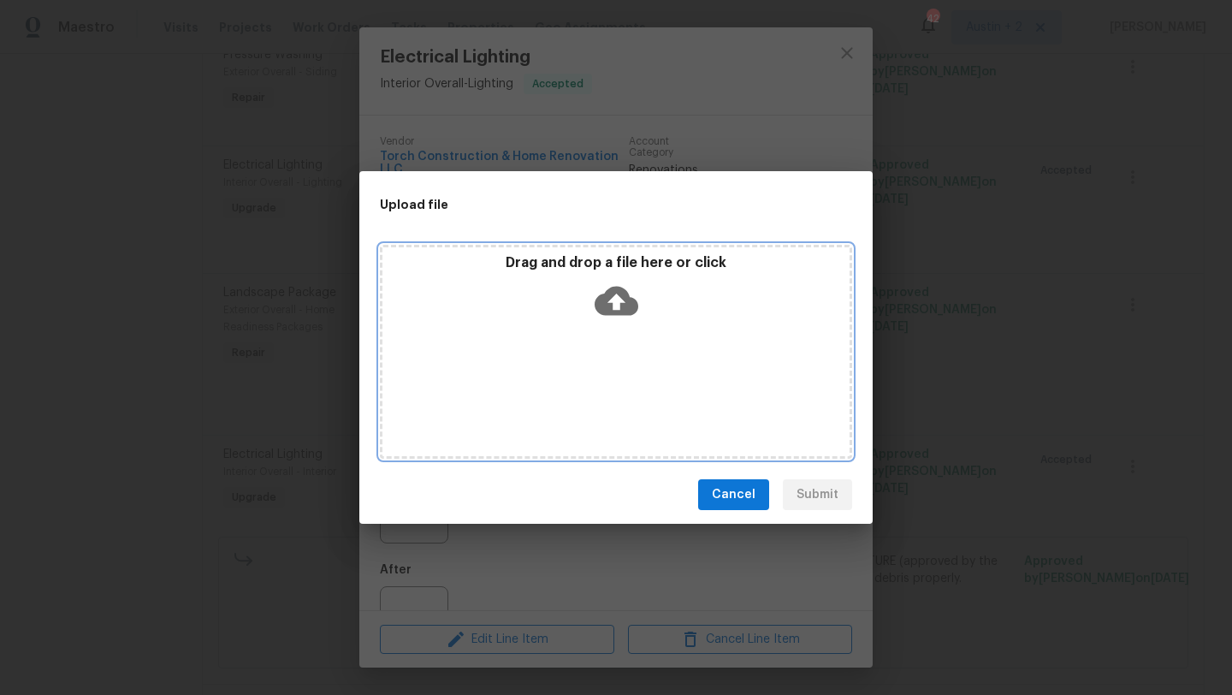
click at [608, 299] on icon at bounding box center [617, 301] width 44 height 44
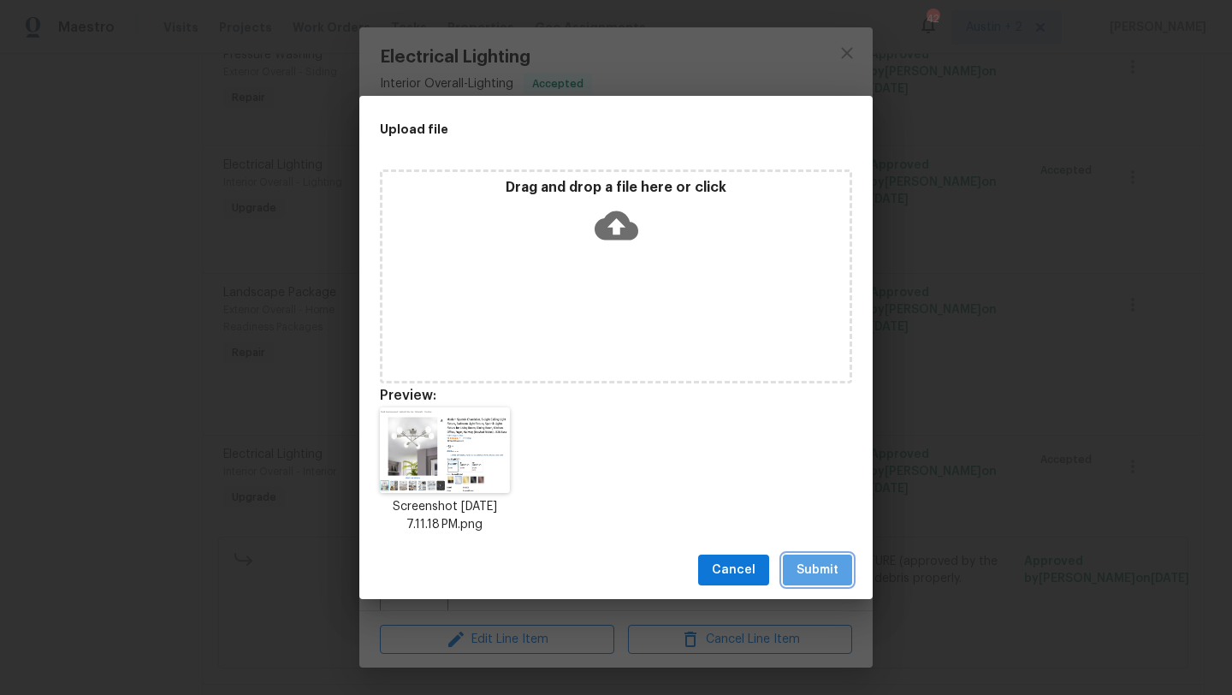
click at [807, 576] on span "Submit" at bounding box center [817, 569] width 42 height 21
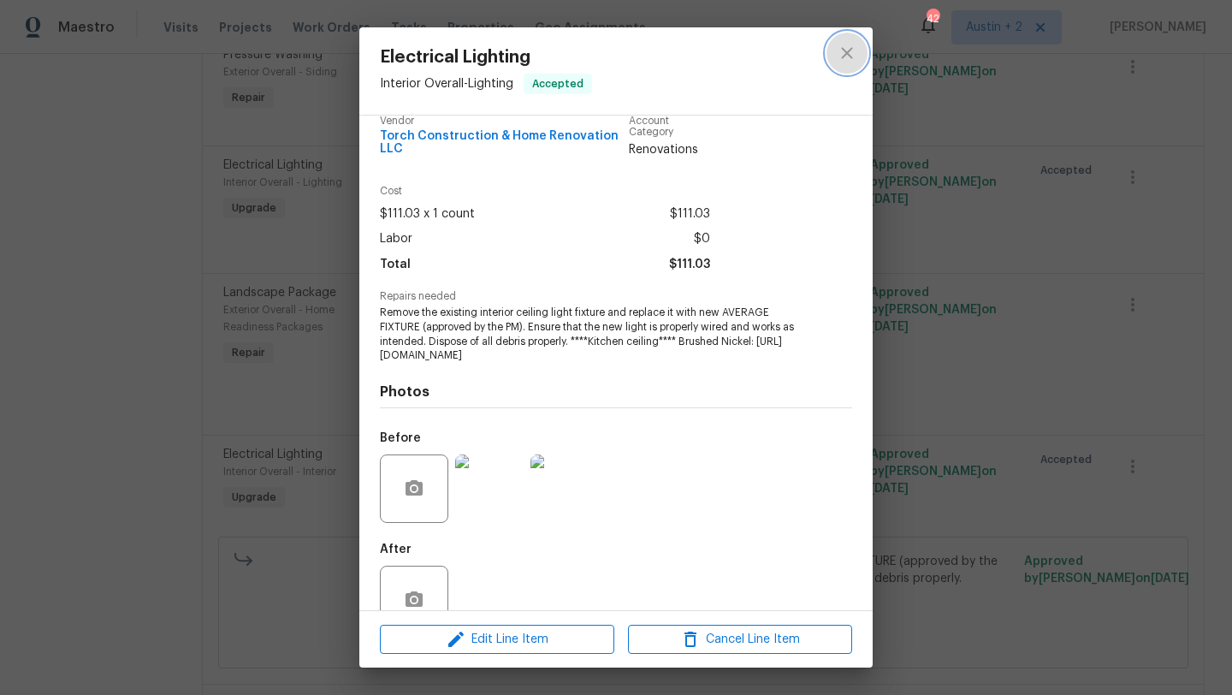
click at [849, 46] on icon "close" at bounding box center [847, 53] width 21 height 21
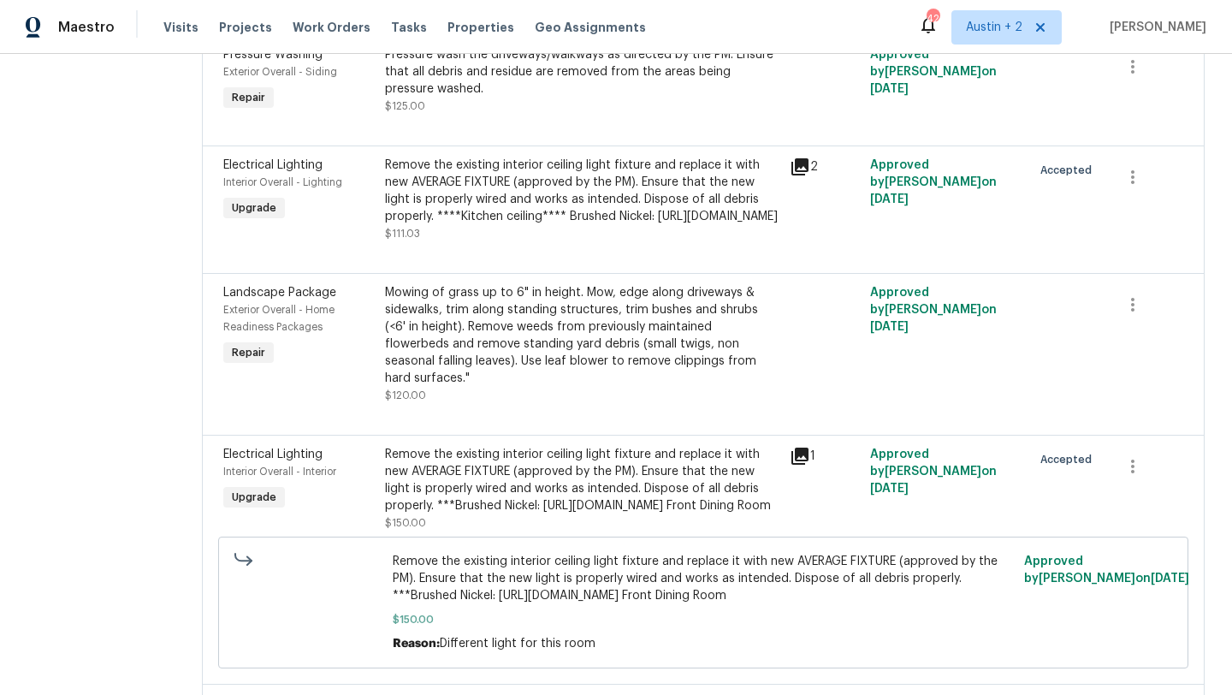
scroll to position [2234, 0]
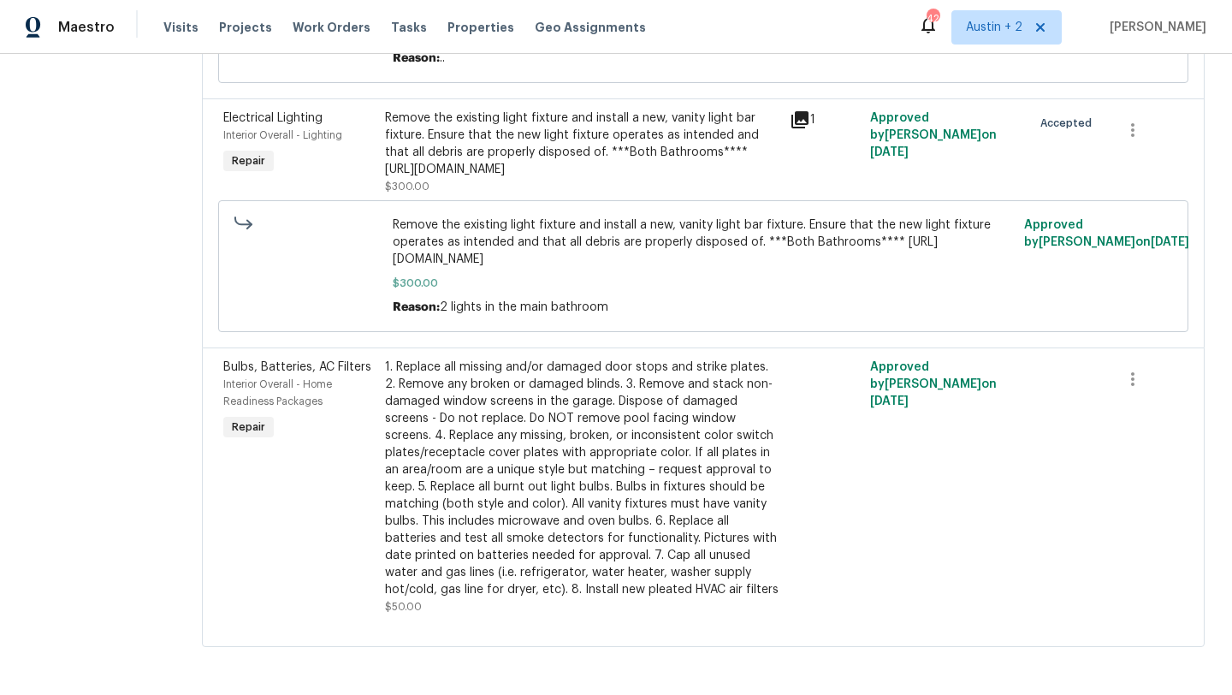
click at [803, 128] on icon at bounding box center [799, 119] width 17 height 17
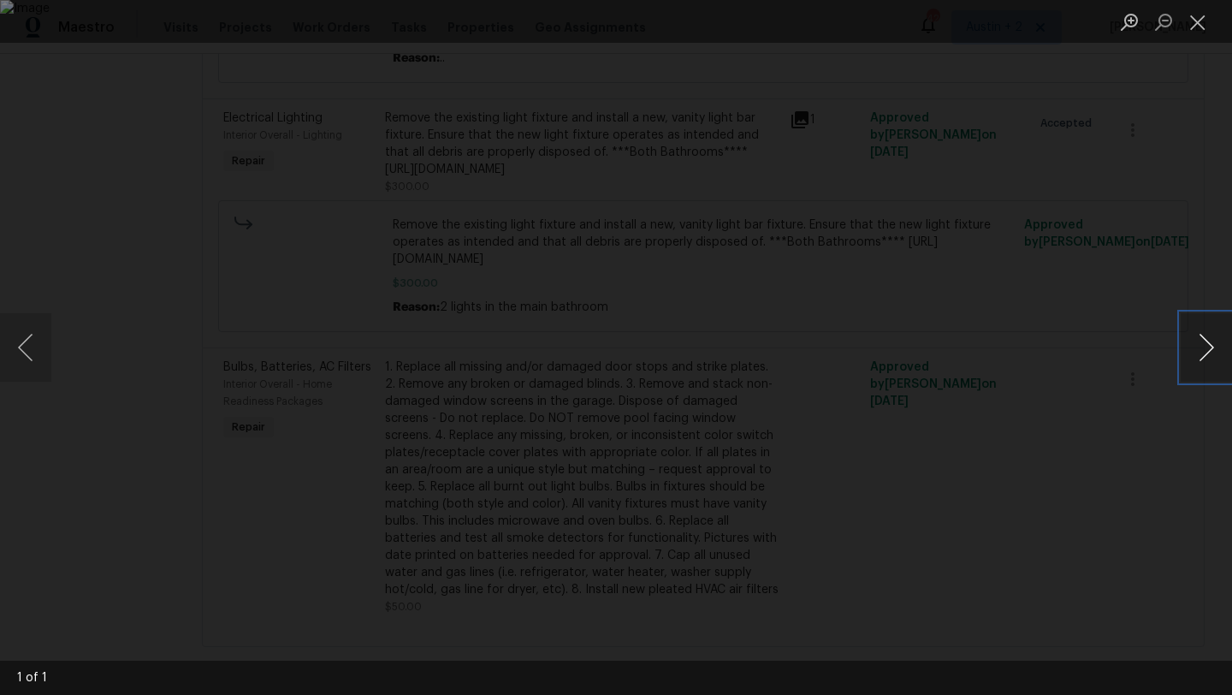
click at [1203, 353] on button "Next image" at bounding box center [1206, 347] width 51 height 68
click at [1191, 26] on button "Close lightbox" at bounding box center [1198, 22] width 34 height 30
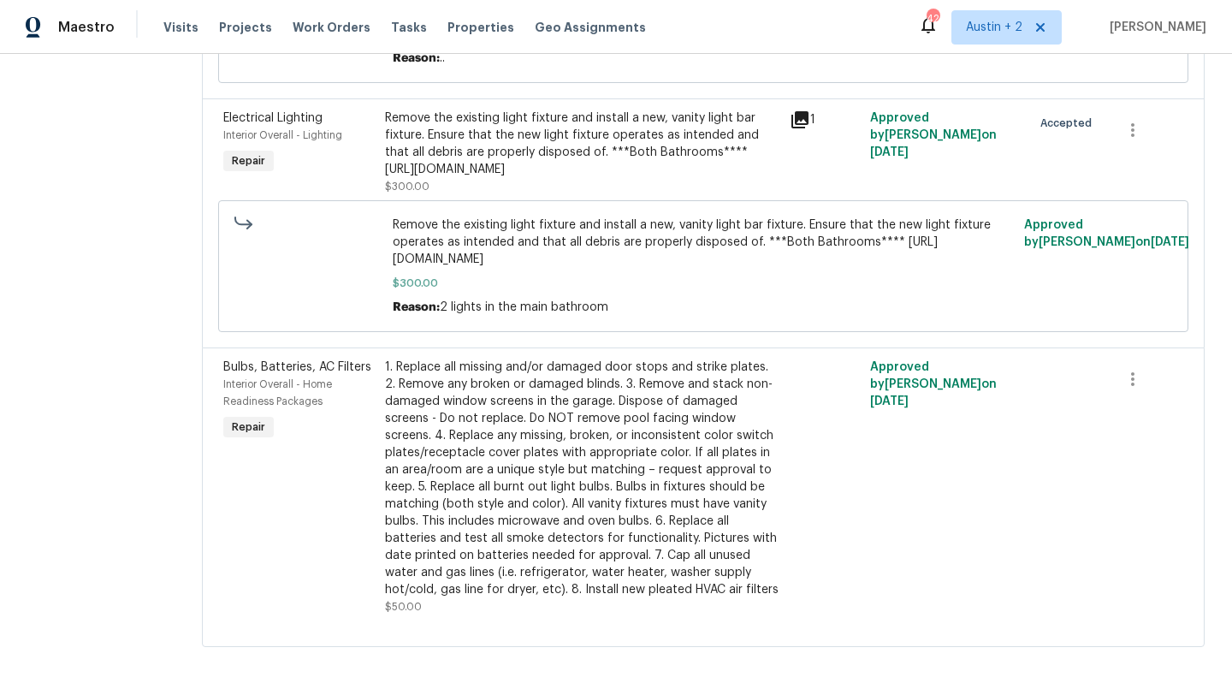
scroll to position [2424, 0]
click at [541, 178] on div "Remove the existing light fixture and install a new, vanity light bar fixture. …" at bounding box center [582, 144] width 394 height 68
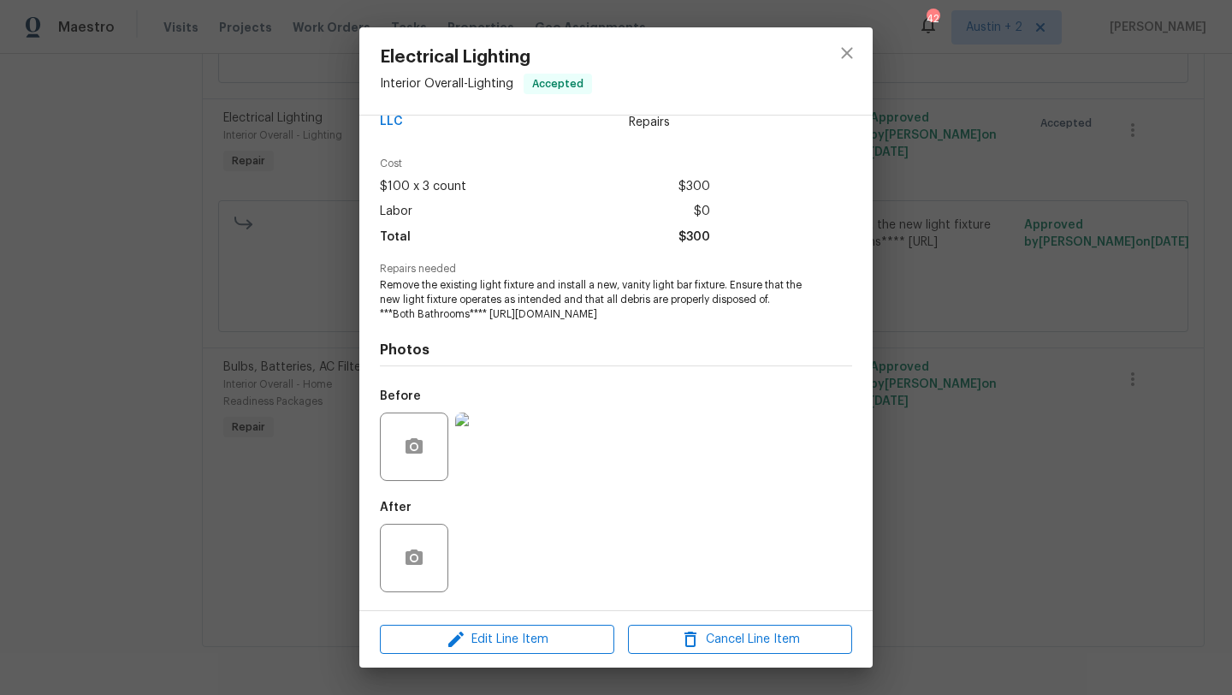
scroll to position [162, 0]
click at [516, 451] on img at bounding box center [489, 446] width 68 height 68
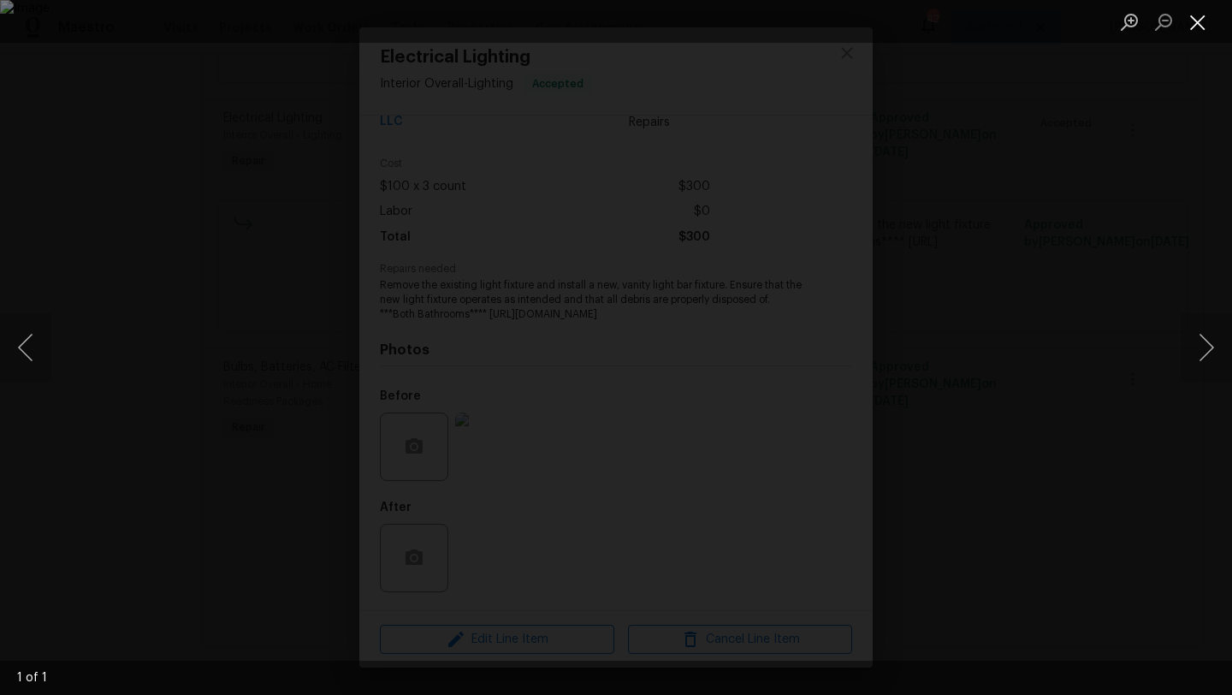
click at [1191, 25] on button "Close lightbox" at bounding box center [1198, 22] width 34 height 30
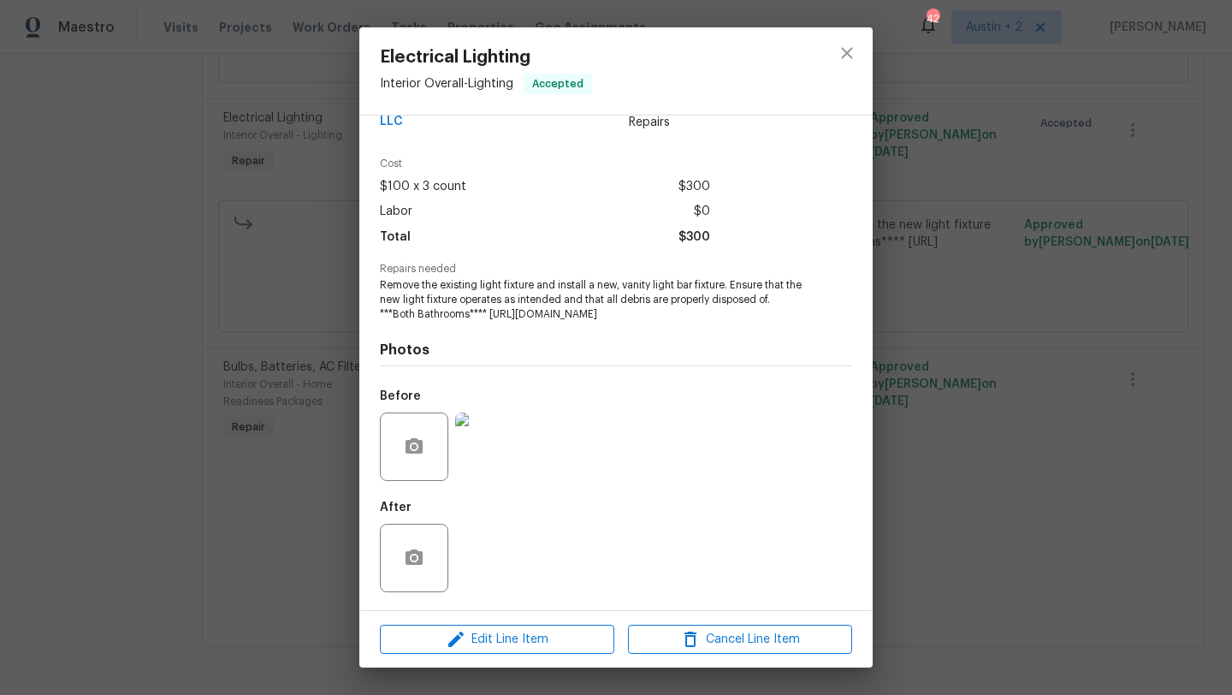
click at [891, 142] on div "Electrical Lighting Interior Overall - Lighting Accepted Vendor Torch Construct…" at bounding box center [616, 347] width 1232 height 695
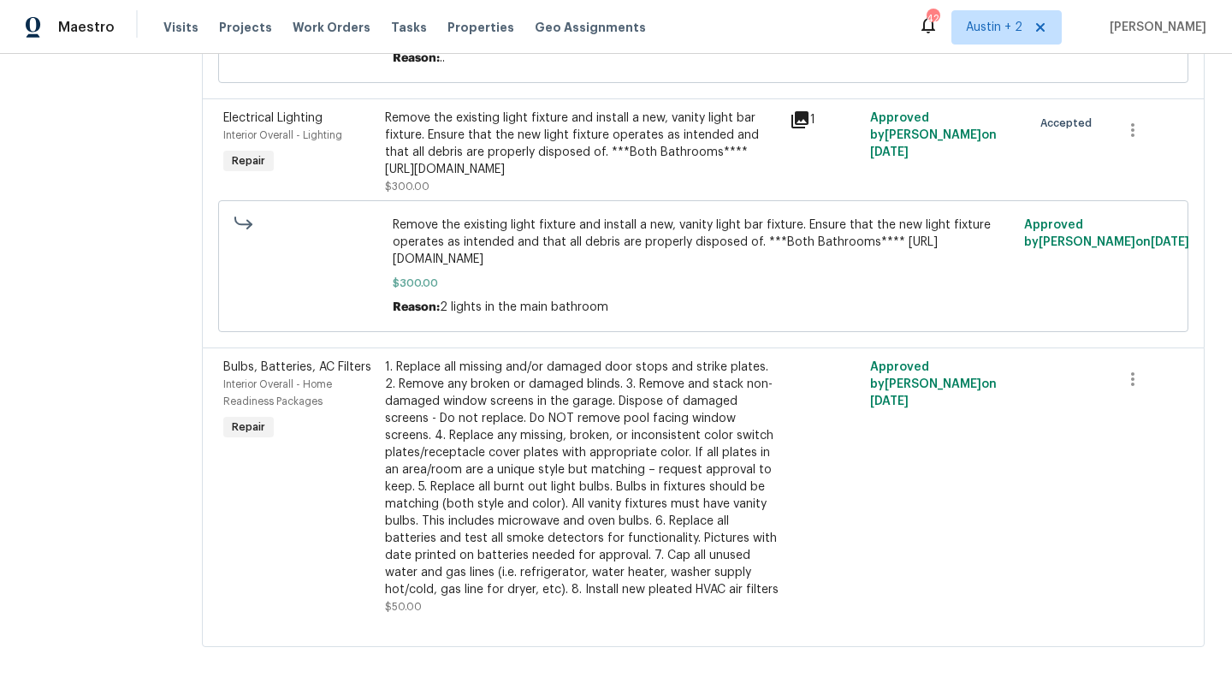
click at [555, 178] on div "Remove the existing light fixture and install a new, vanity light bar fixture. …" at bounding box center [582, 144] width 394 height 68
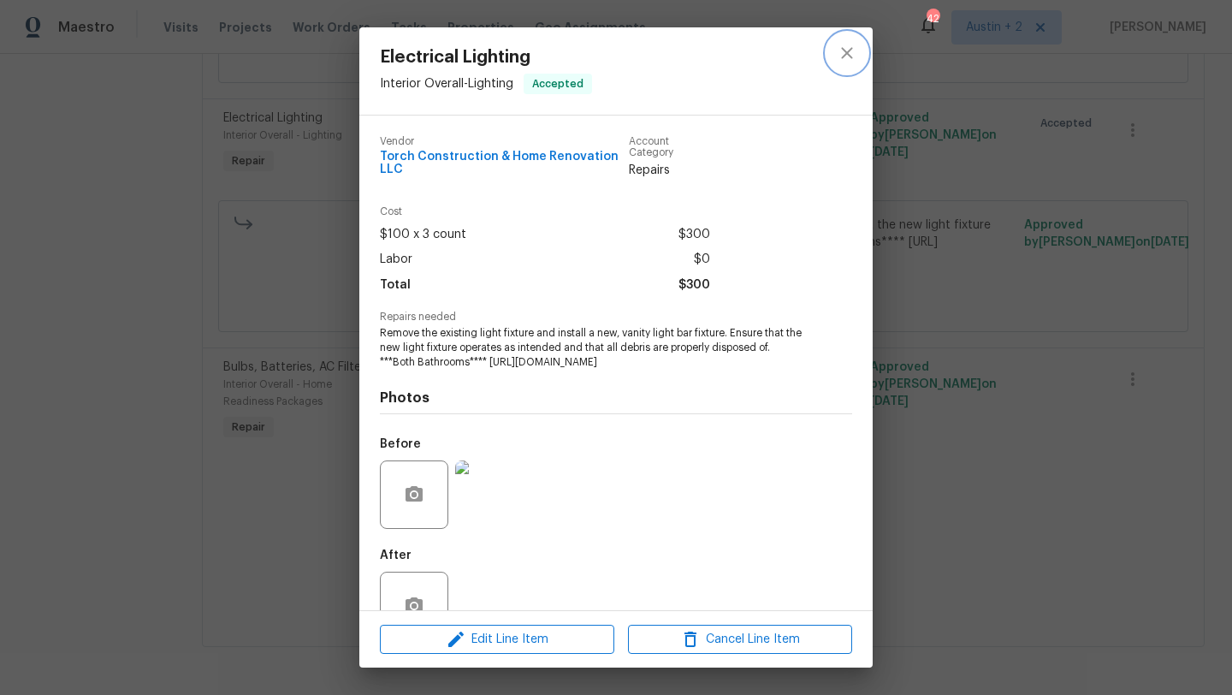
click at [846, 48] on icon "close" at bounding box center [847, 53] width 21 height 21
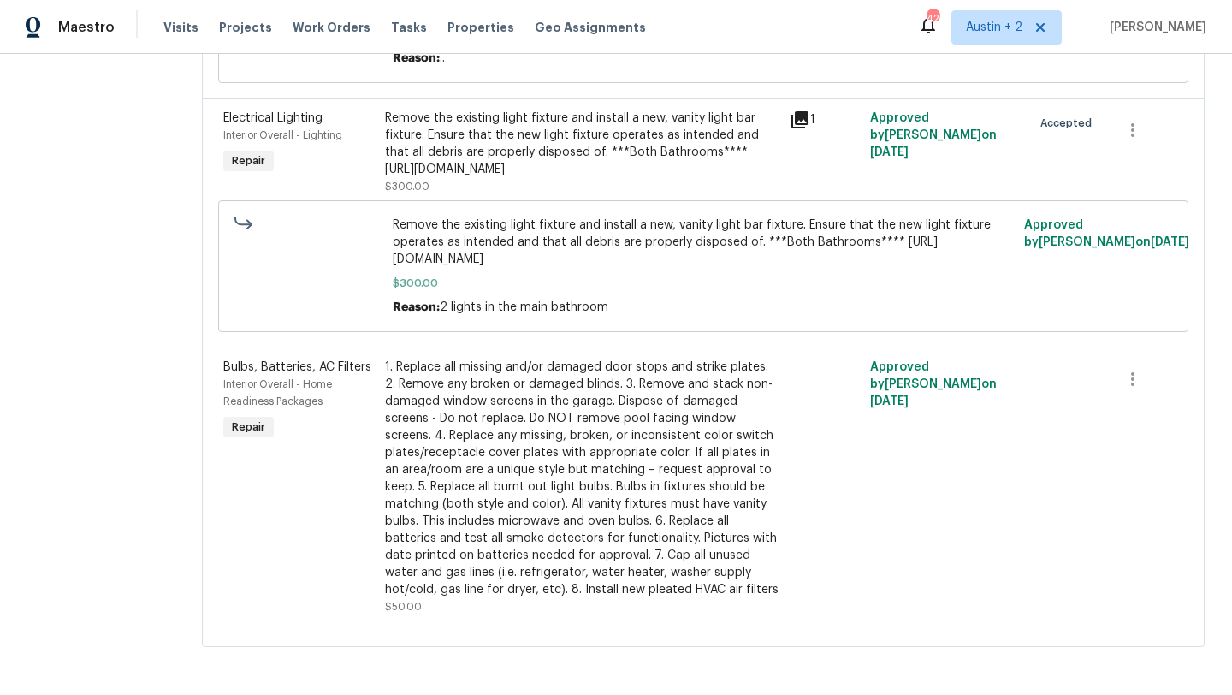
scroll to position [2175, 0]
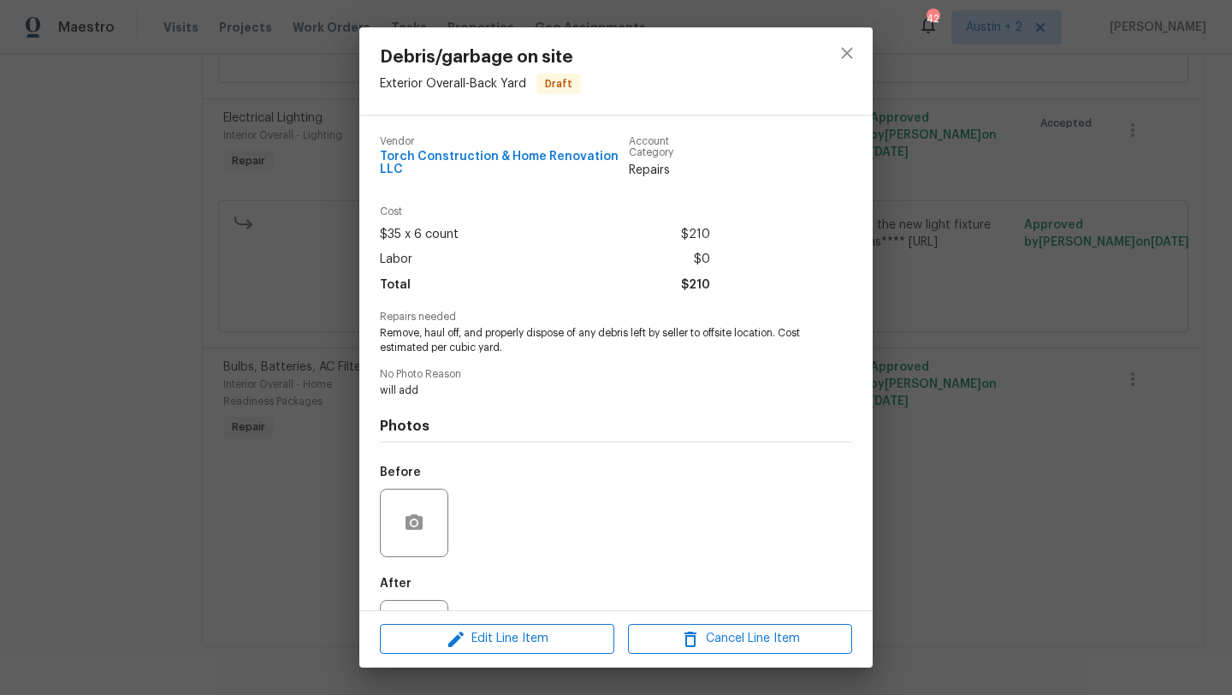
scroll to position [75, 0]
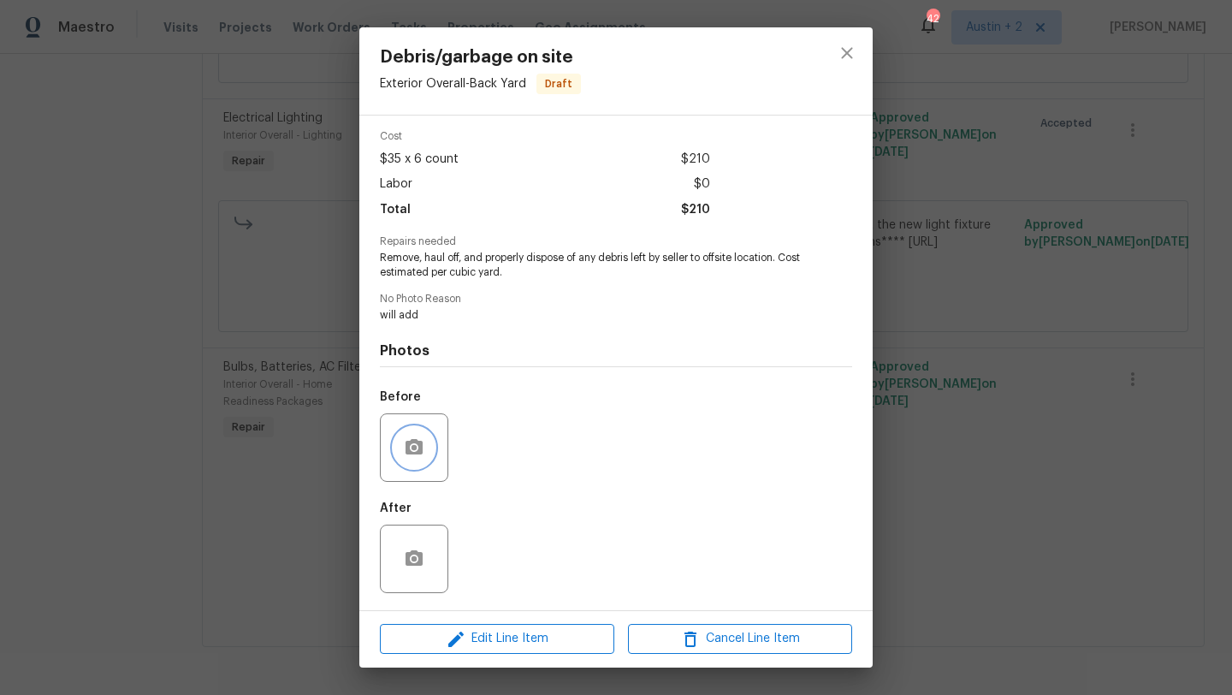
click at [423, 444] on icon "button" at bounding box center [414, 447] width 21 height 21
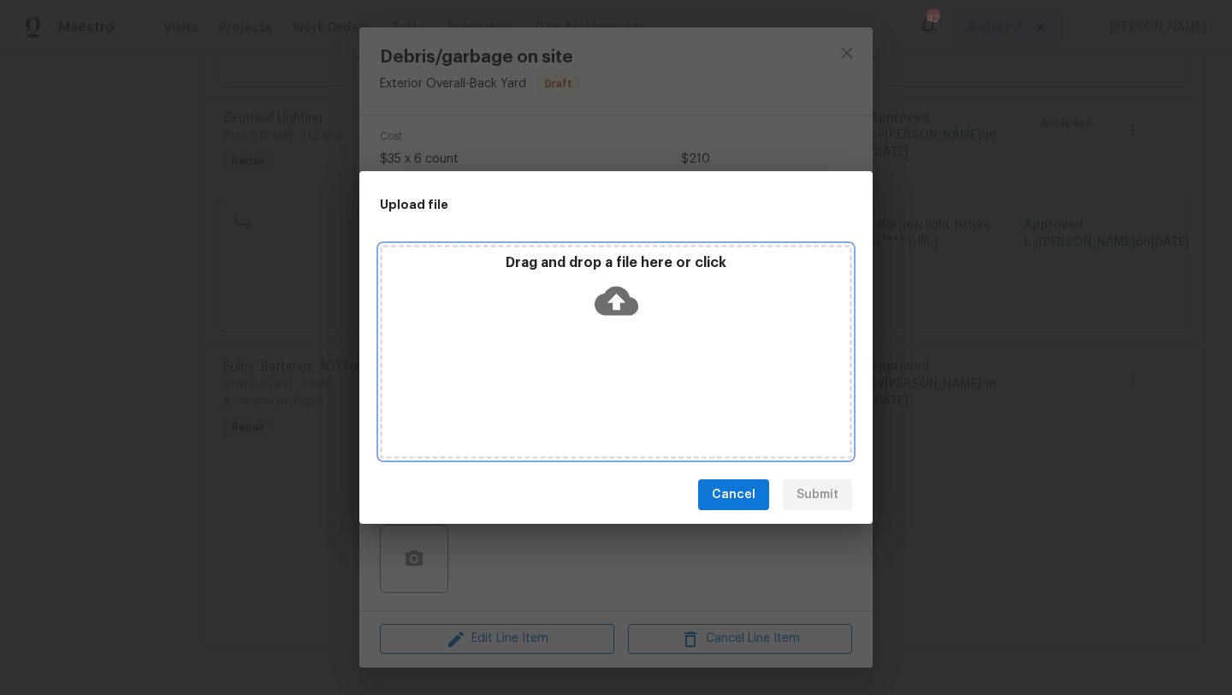
click at [615, 294] on icon at bounding box center [617, 301] width 44 height 44
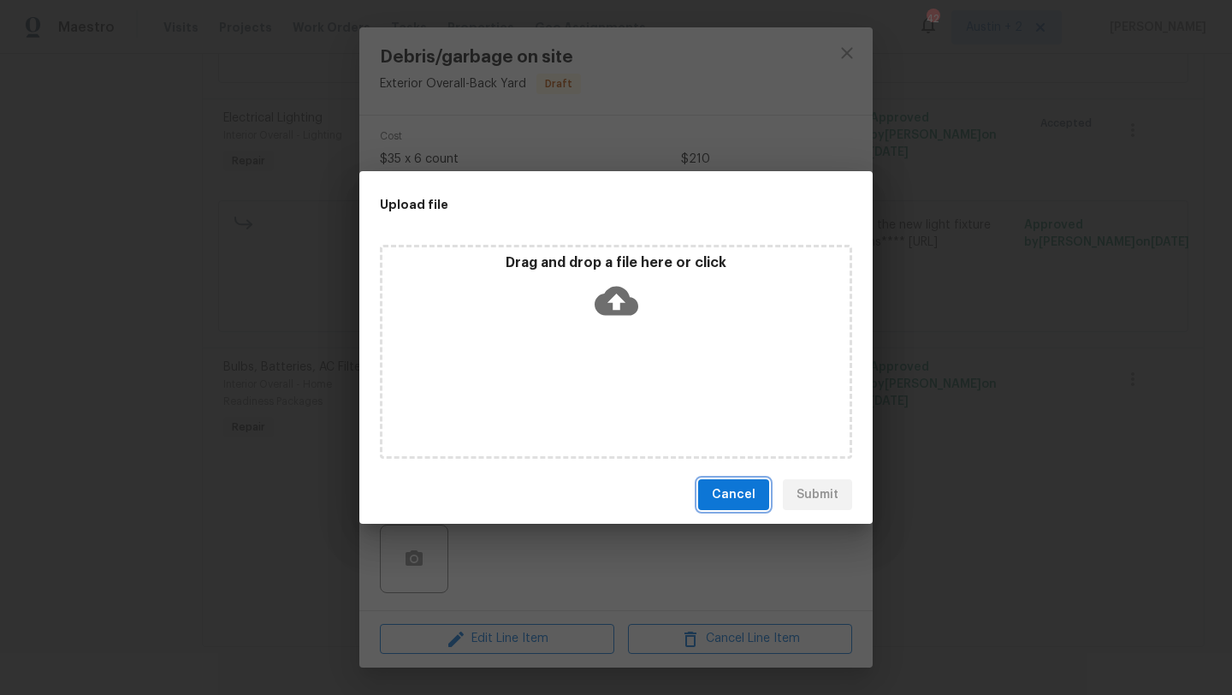
click at [752, 501] on span "Cancel" at bounding box center [734, 494] width 44 height 21
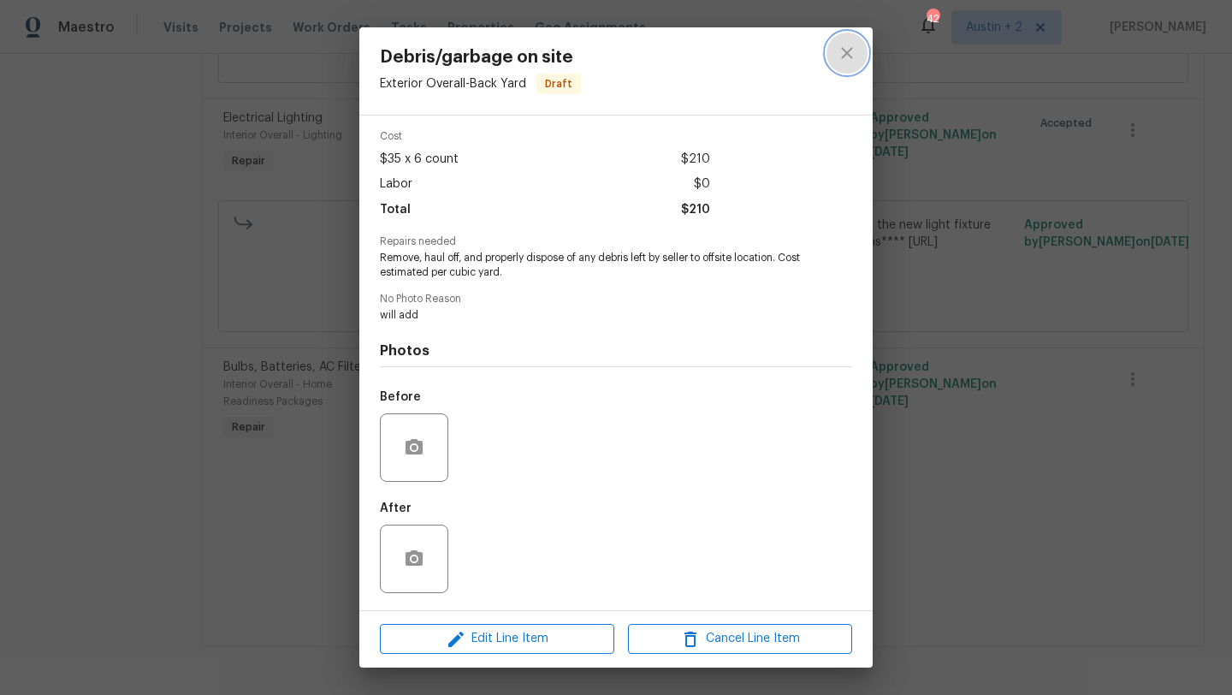
click at [835, 60] on button "close" at bounding box center [846, 53] width 41 height 41
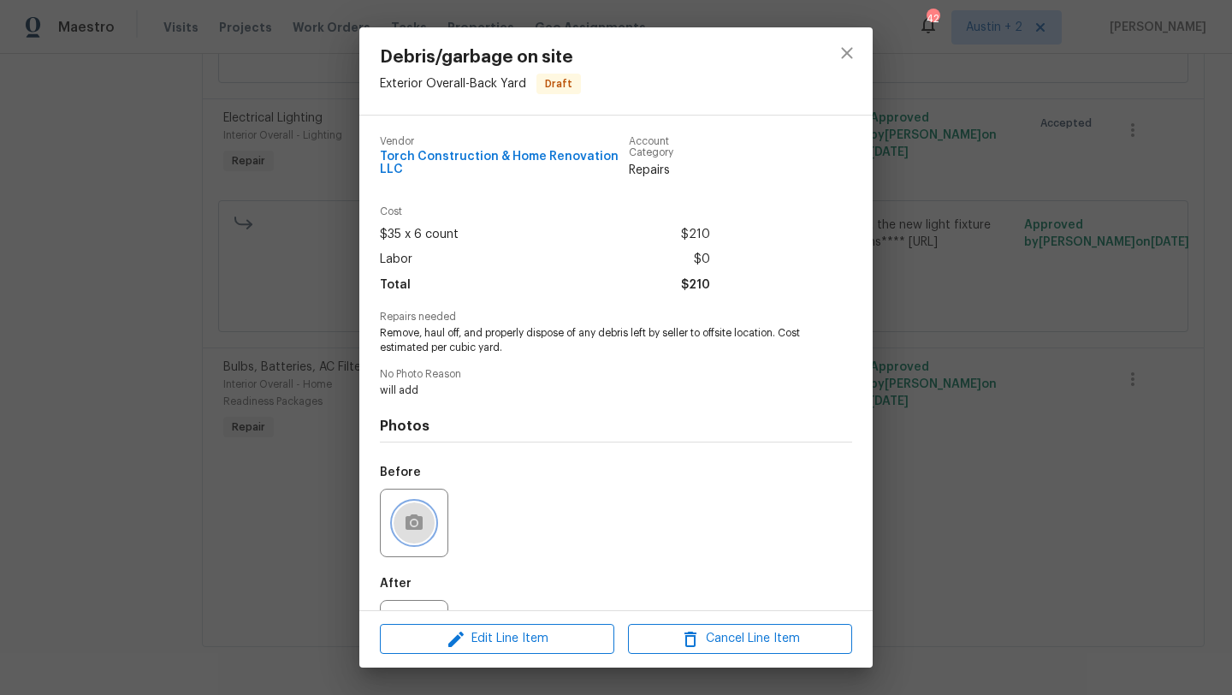
click at [414, 516] on icon "button" at bounding box center [413, 521] width 17 height 15
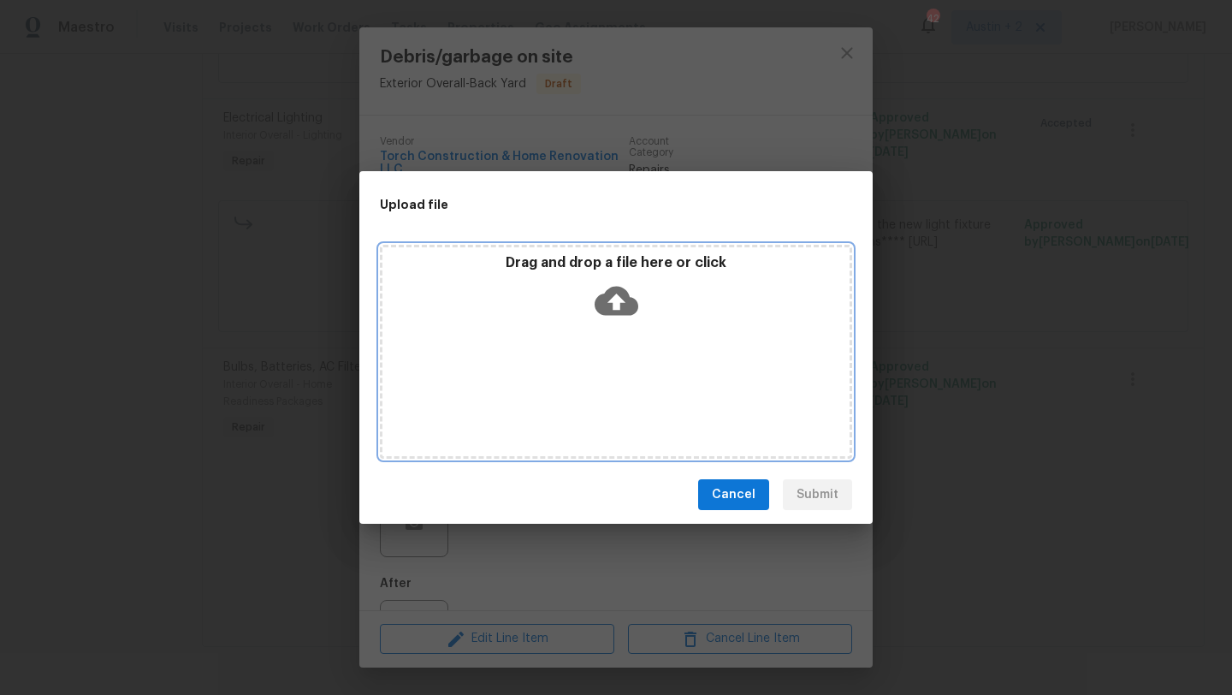
click at [633, 302] on icon at bounding box center [617, 301] width 44 height 29
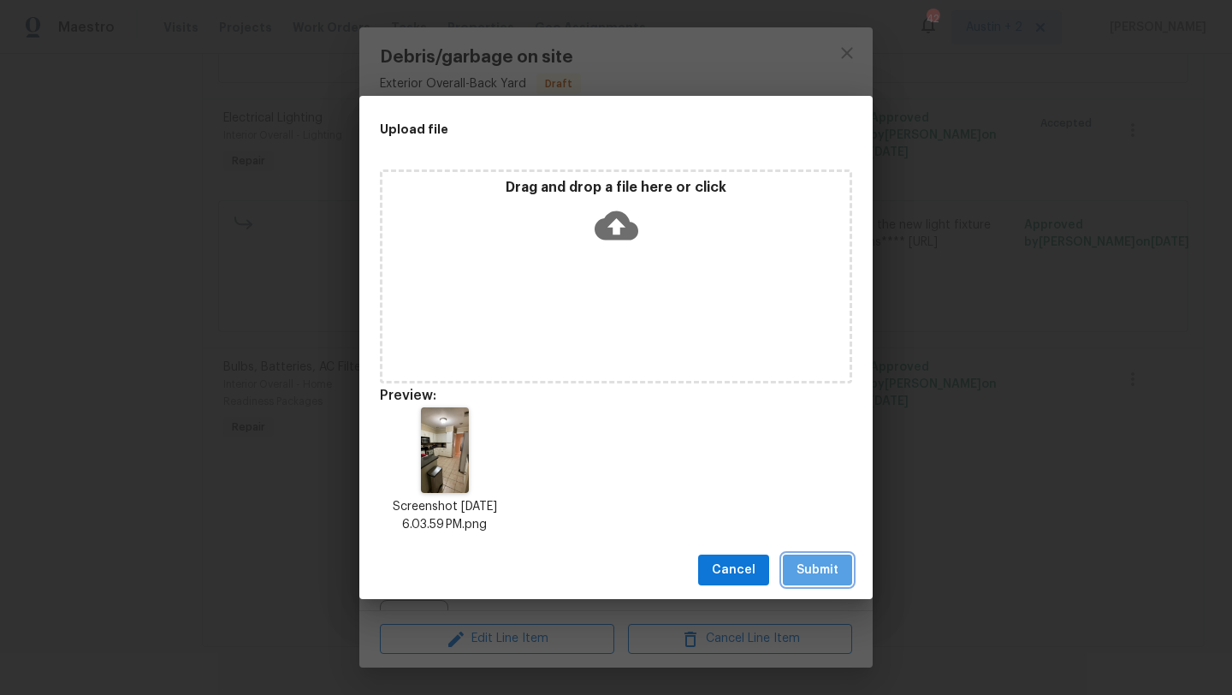
click at [808, 577] on span "Submit" at bounding box center [817, 569] width 42 height 21
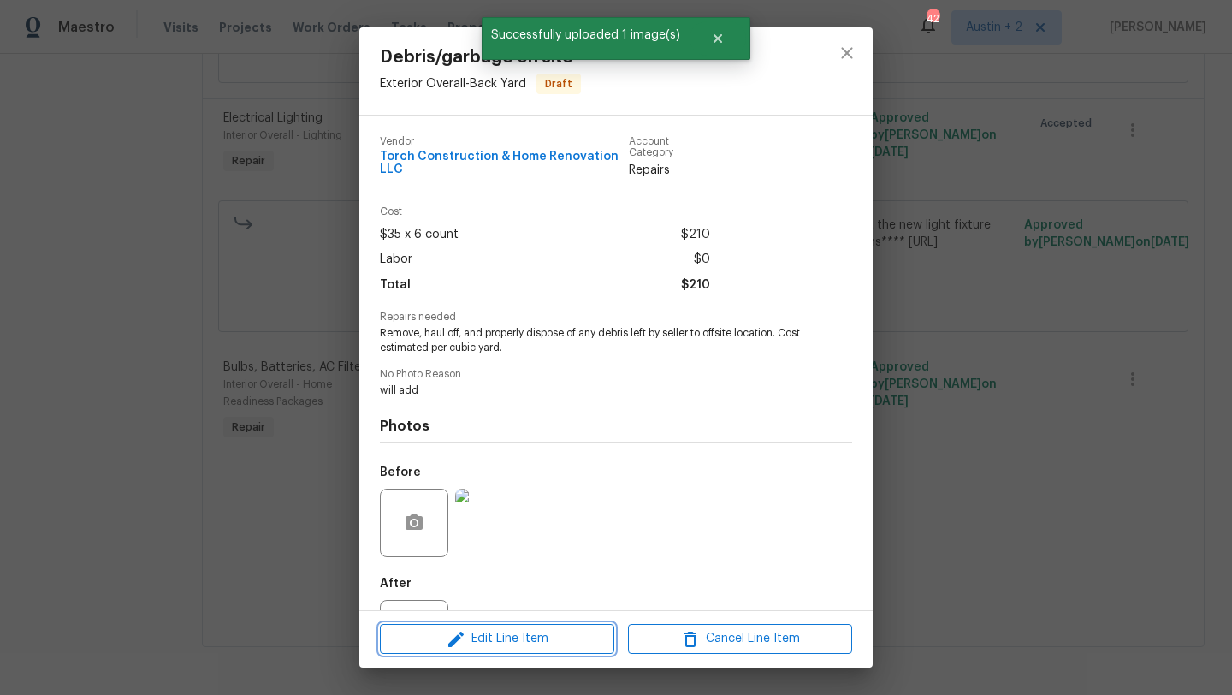
click at [550, 625] on button "Edit Line Item" at bounding box center [497, 639] width 234 height 30
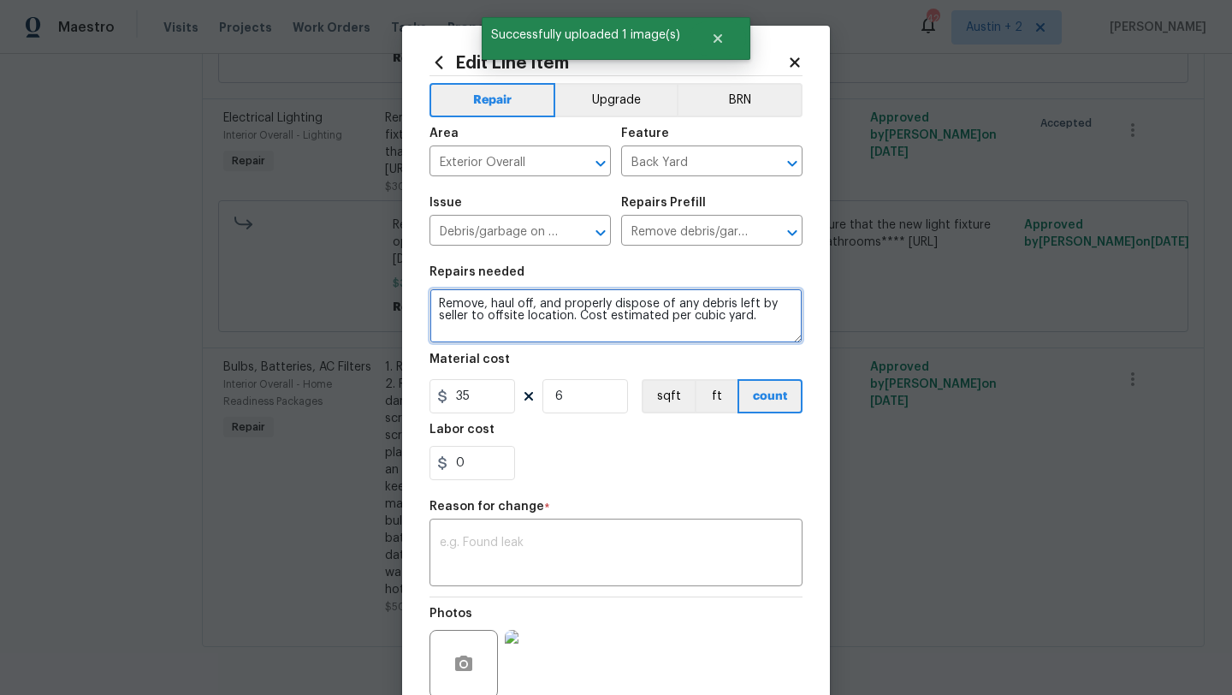
click at [782, 333] on textarea "Remove, haul off, and properly dispose of any debris left by seller to offsite …" at bounding box center [615, 315] width 373 height 55
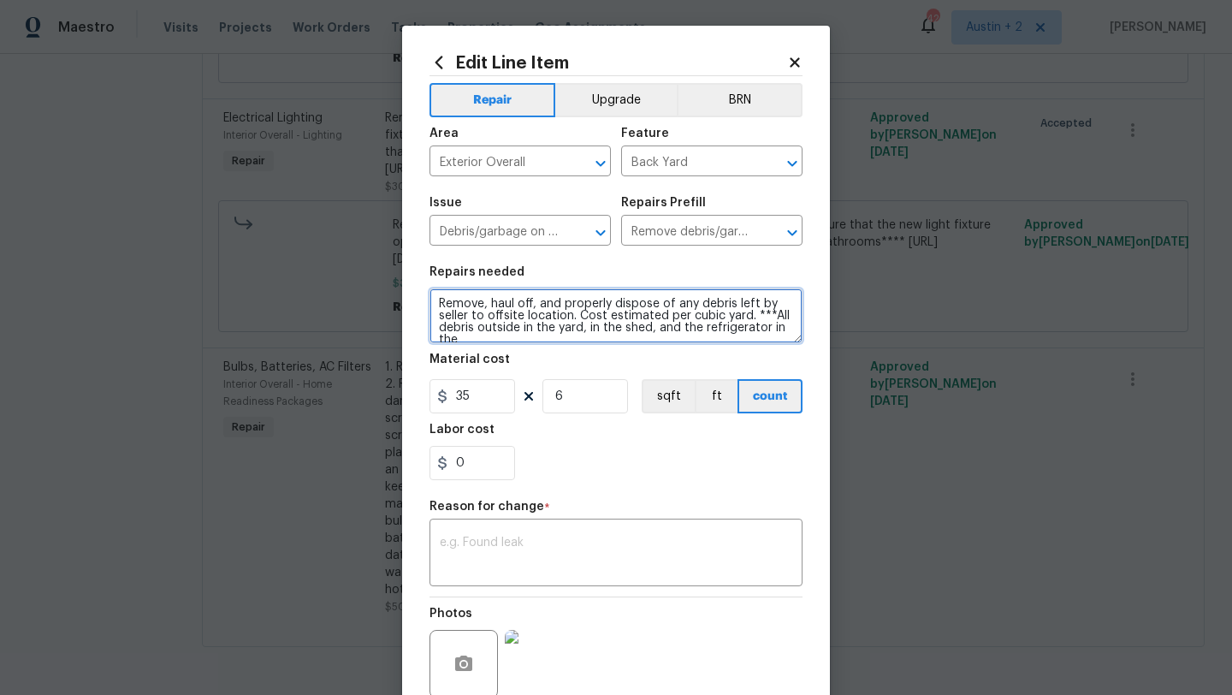
scroll to position [3, 0]
type textarea "Remove, haul off, and properly dispose of any debris left by seller to offsite …"
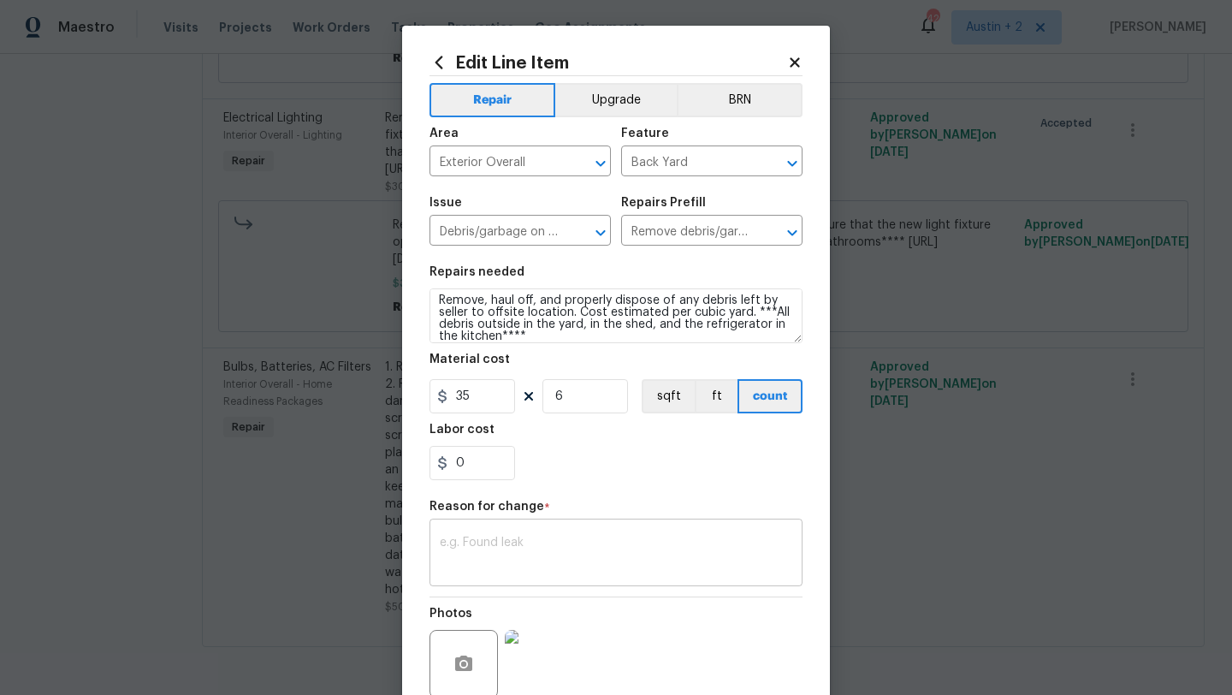
click at [654, 535] on div "x ​" at bounding box center [615, 554] width 373 height 63
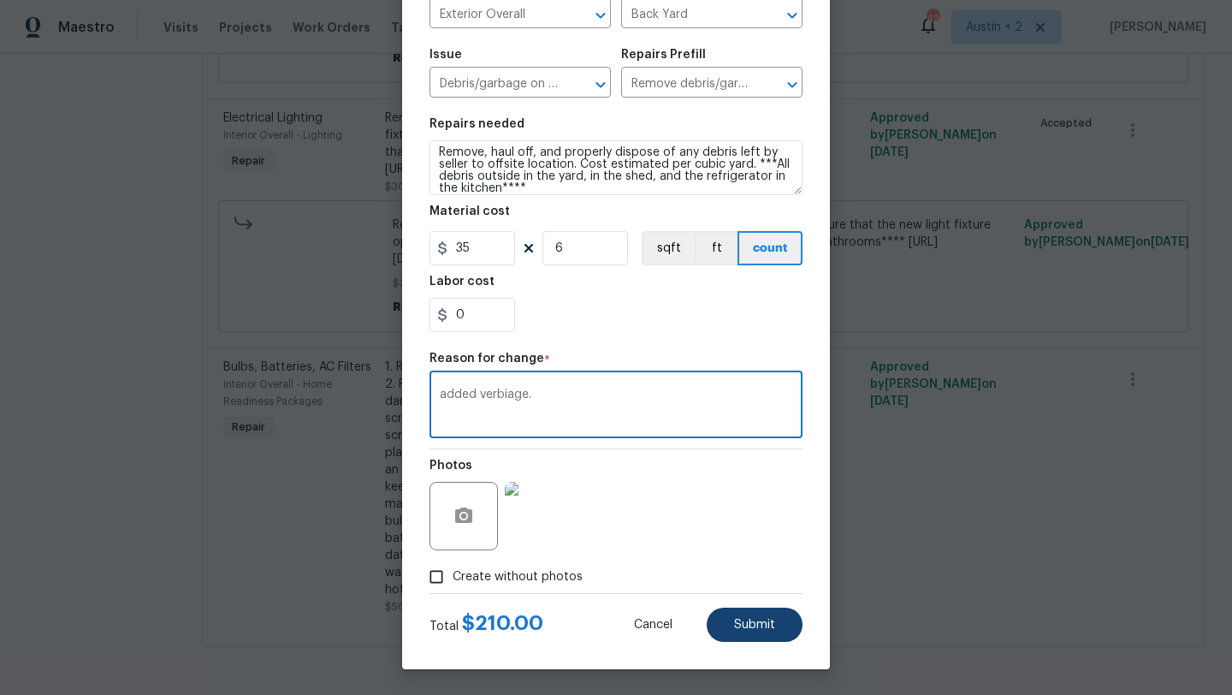
type textarea "added verbiage."
click at [743, 633] on button "Submit" at bounding box center [755, 624] width 96 height 34
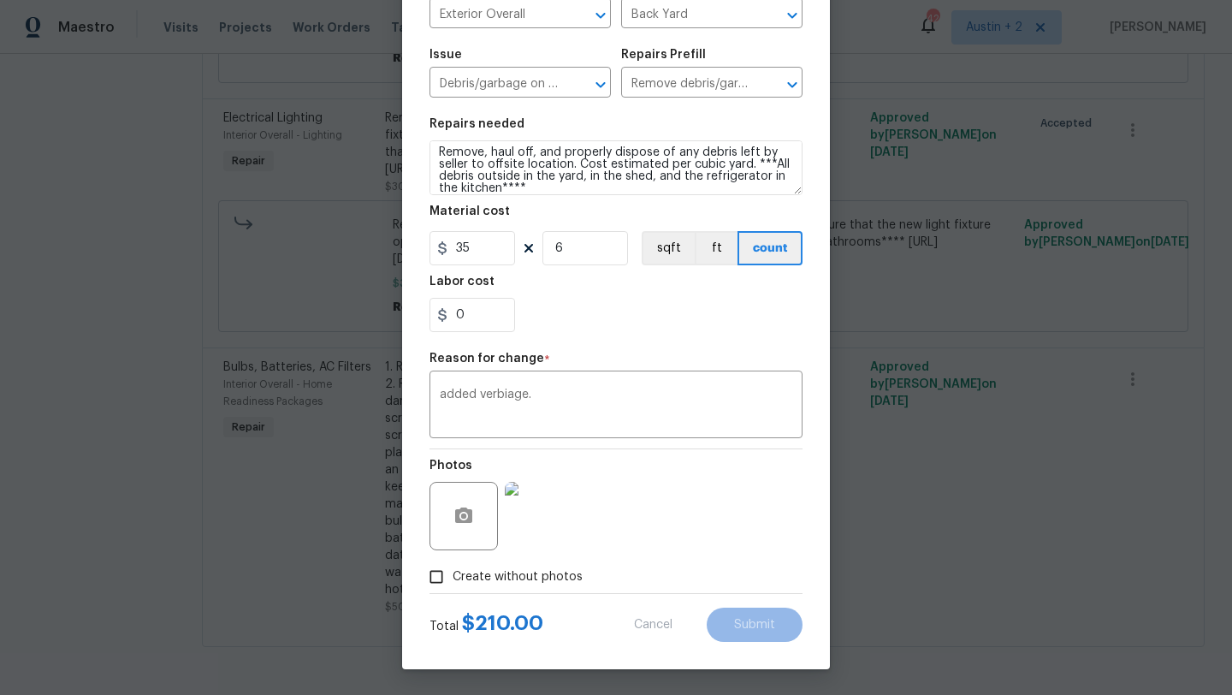
type textarea "Remove, haul off, and properly dispose of any debris left by seller to offsite …"
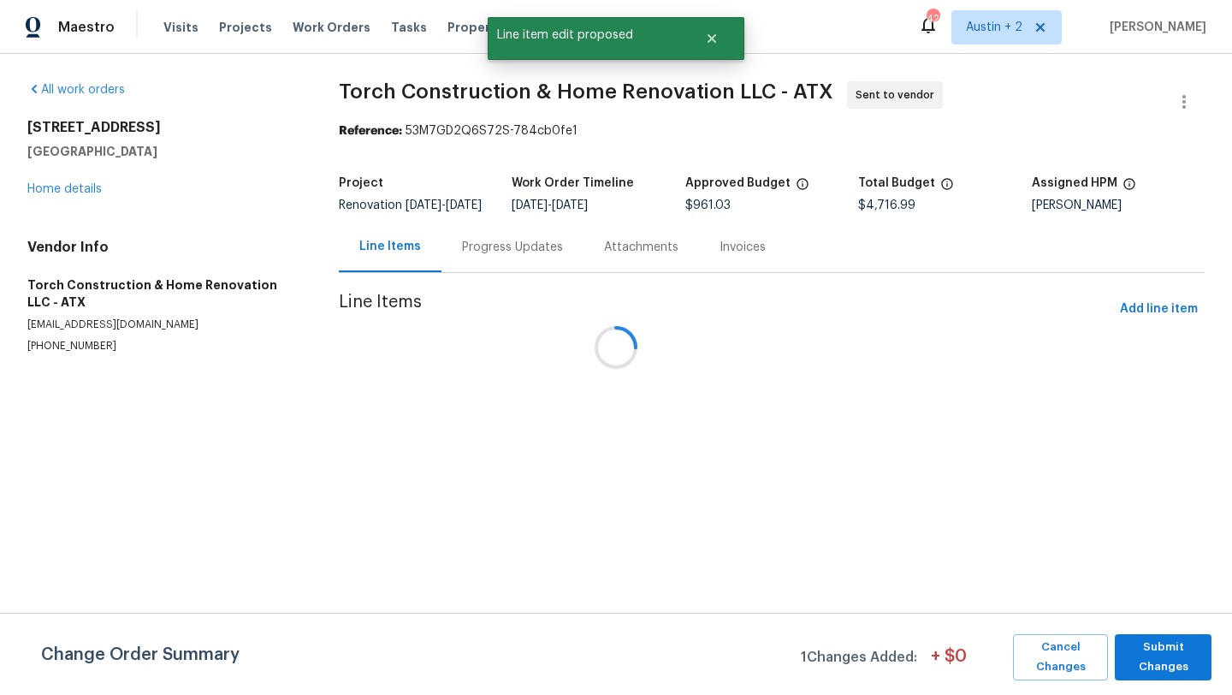
scroll to position [0, 0]
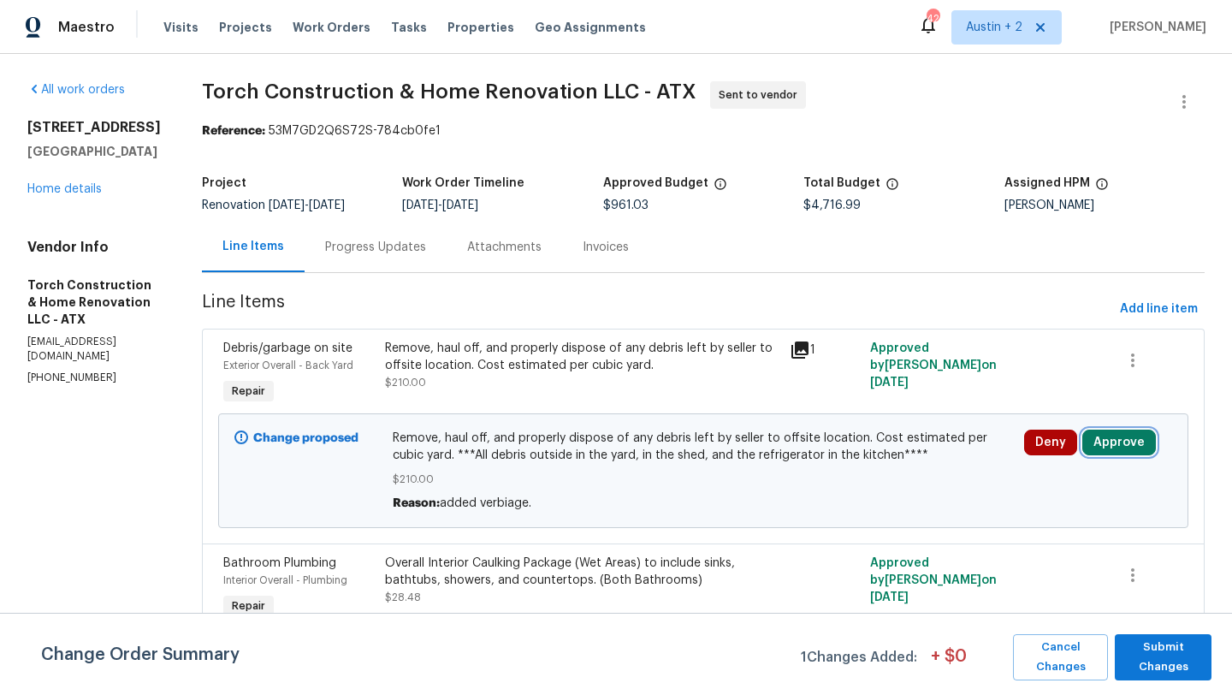
click at [1125, 443] on button "Approve" at bounding box center [1119, 442] width 74 height 26
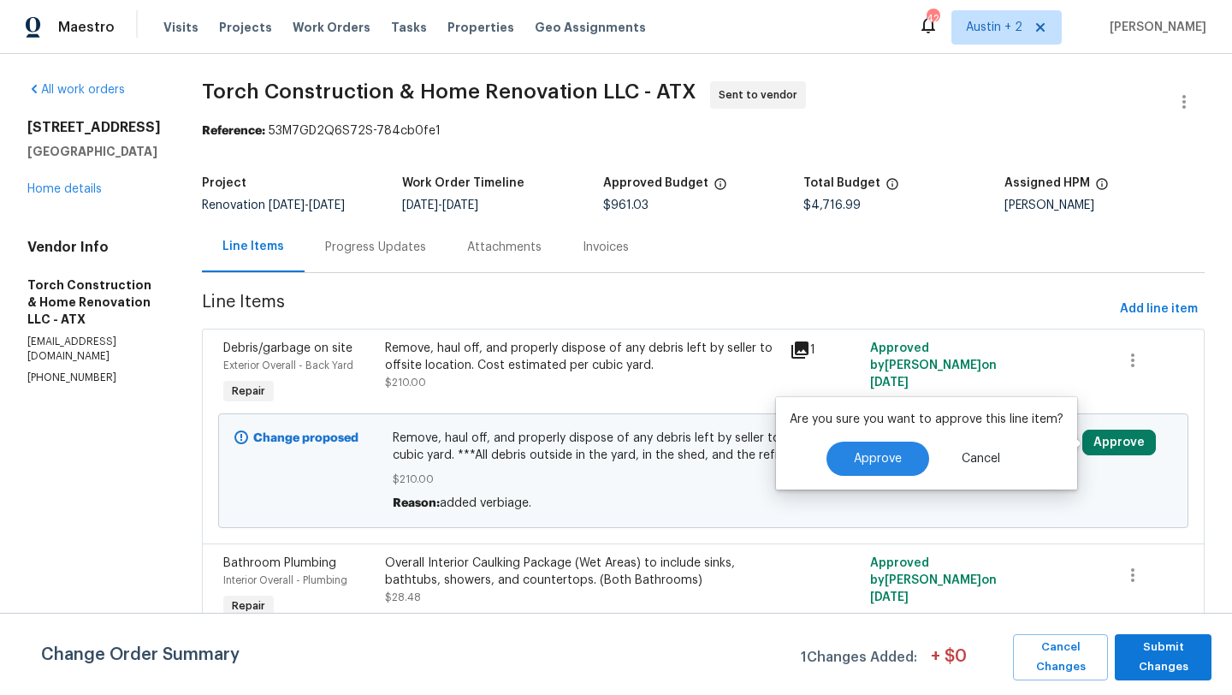
click at [886, 479] on div "Are you sure you want to approve this line item? Approve Cancel" at bounding box center [926, 443] width 301 height 92
click at [886, 471] on button "Approve" at bounding box center [877, 458] width 103 height 34
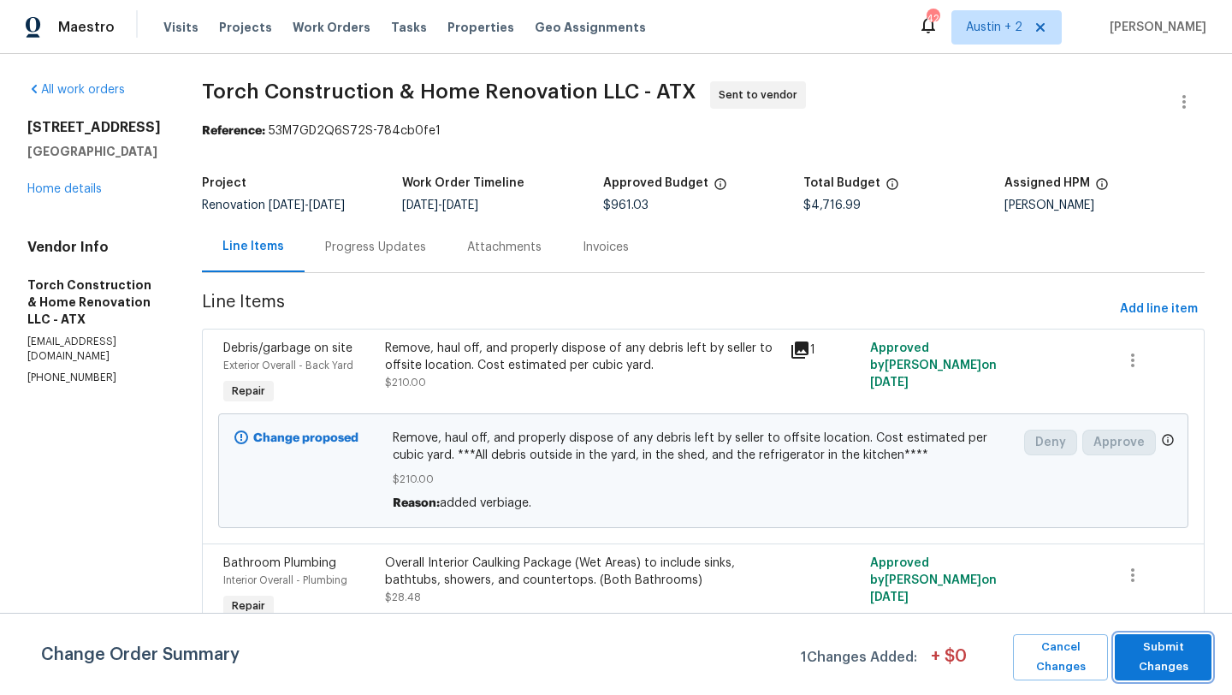
click at [1170, 672] on span "Submit Changes" at bounding box center [1163, 656] width 80 height 39
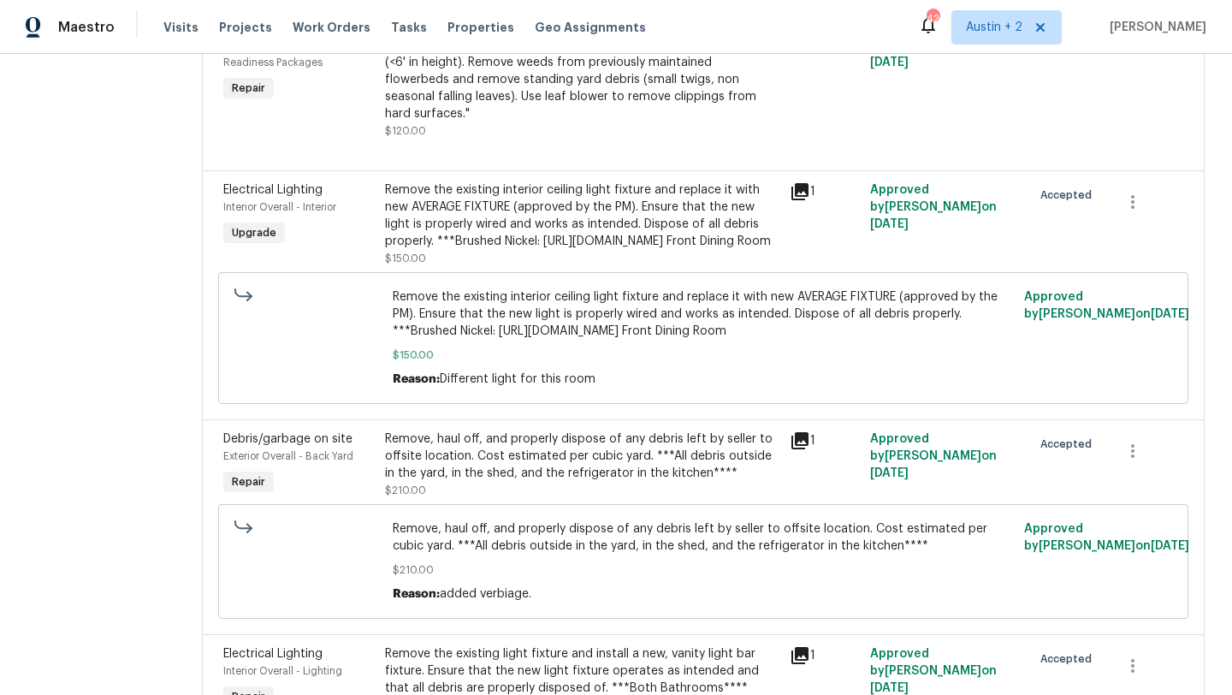
scroll to position [1153, 0]
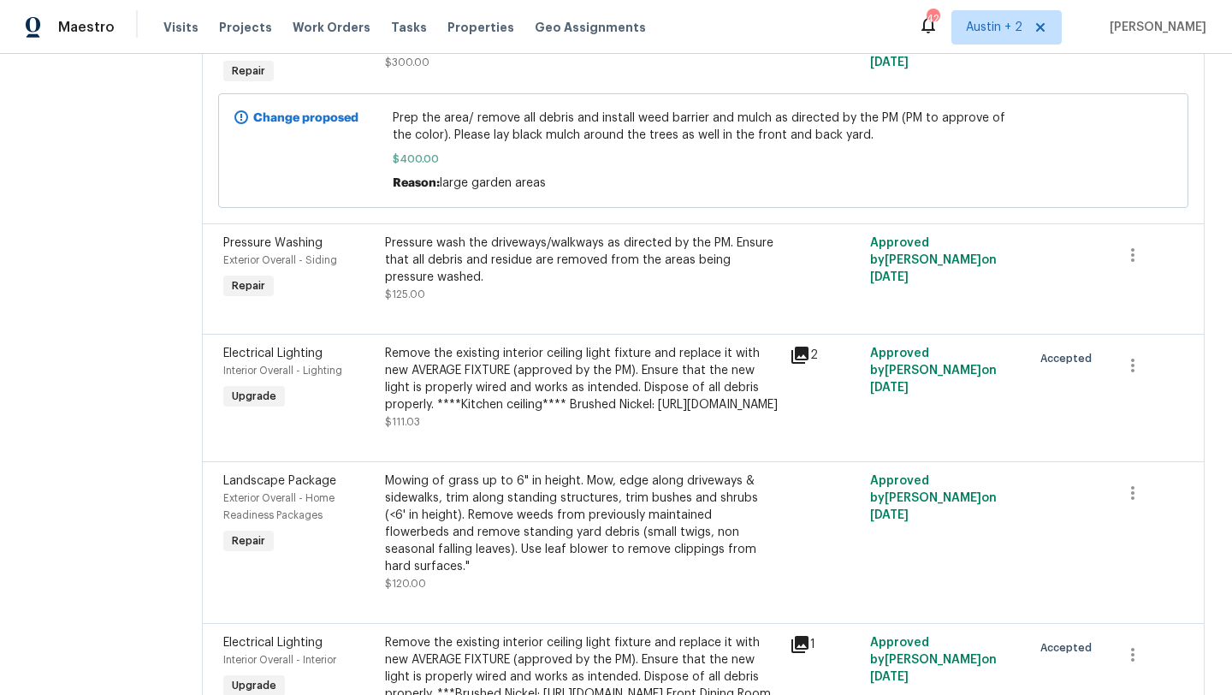
click at [808, 364] on icon at bounding box center [799, 354] width 17 height 17
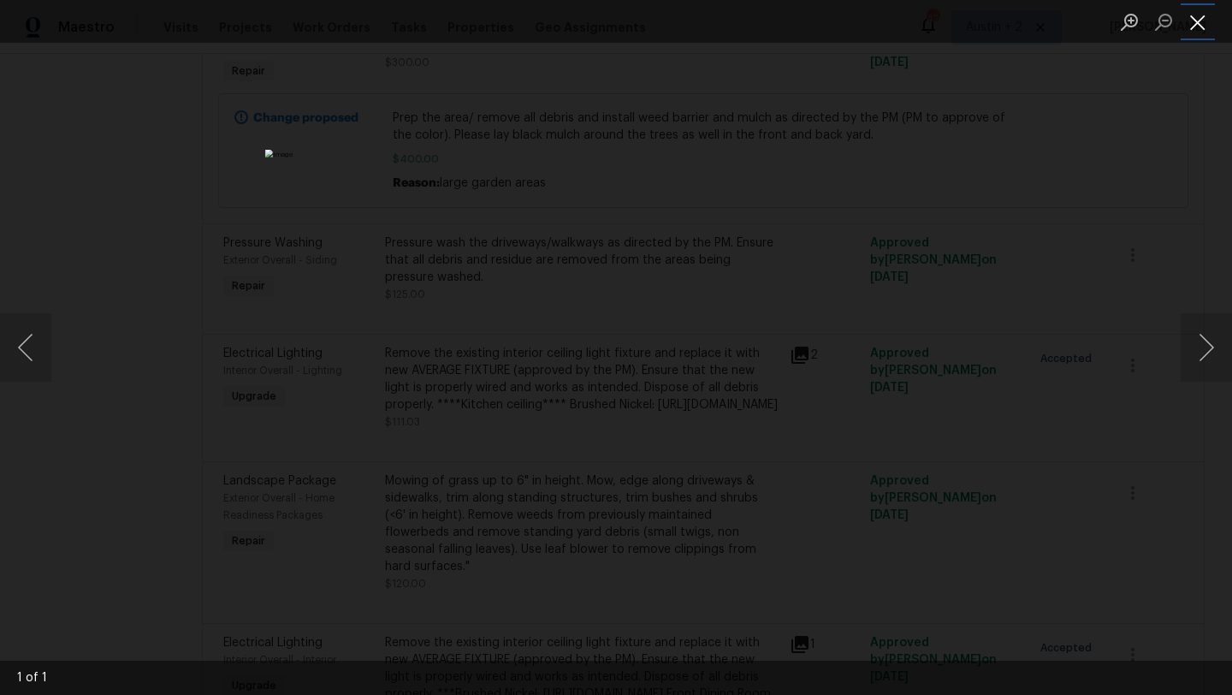
click at [1202, 24] on button "Close lightbox" at bounding box center [1198, 22] width 34 height 30
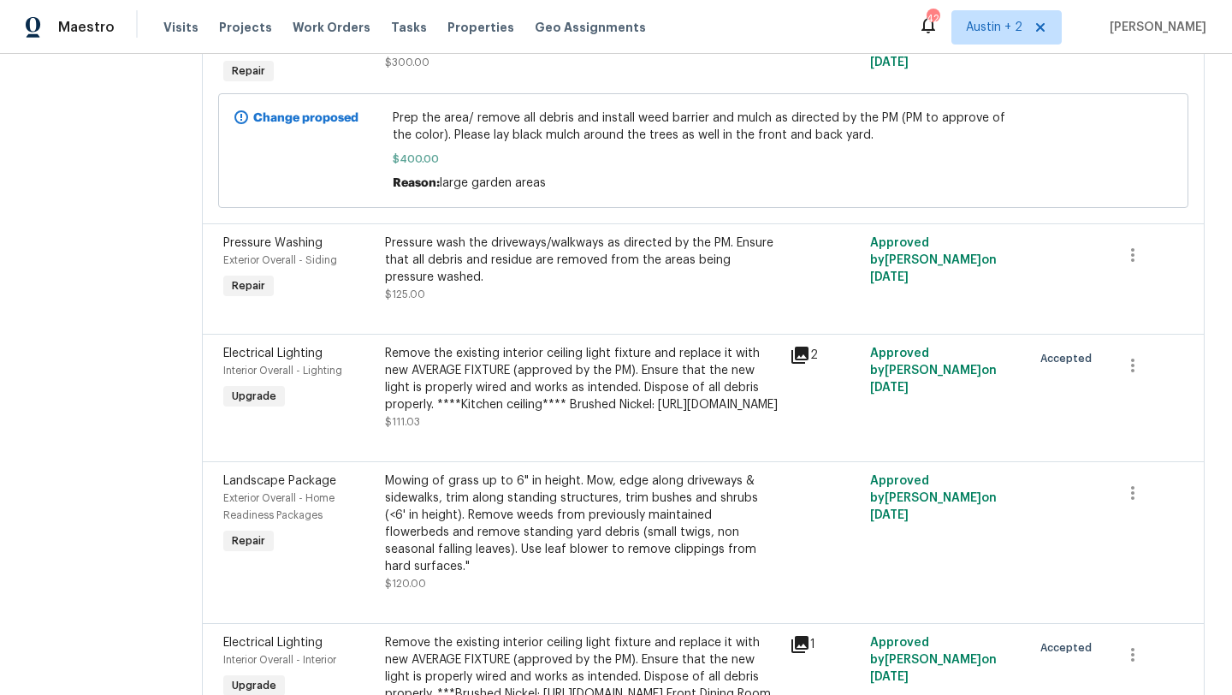
click at [808, 364] on icon at bounding box center [799, 354] width 17 height 17
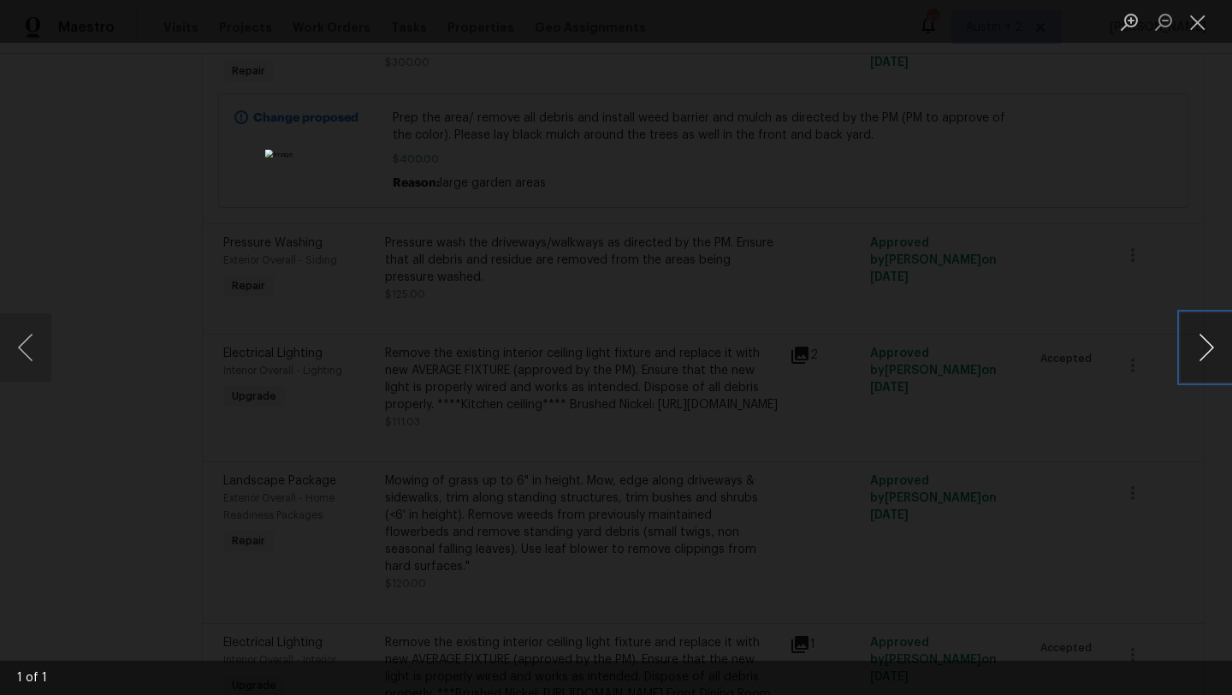
click at [1201, 347] on button "Next image" at bounding box center [1206, 347] width 51 height 68
click at [1194, 22] on button "Close lightbox" at bounding box center [1198, 22] width 34 height 30
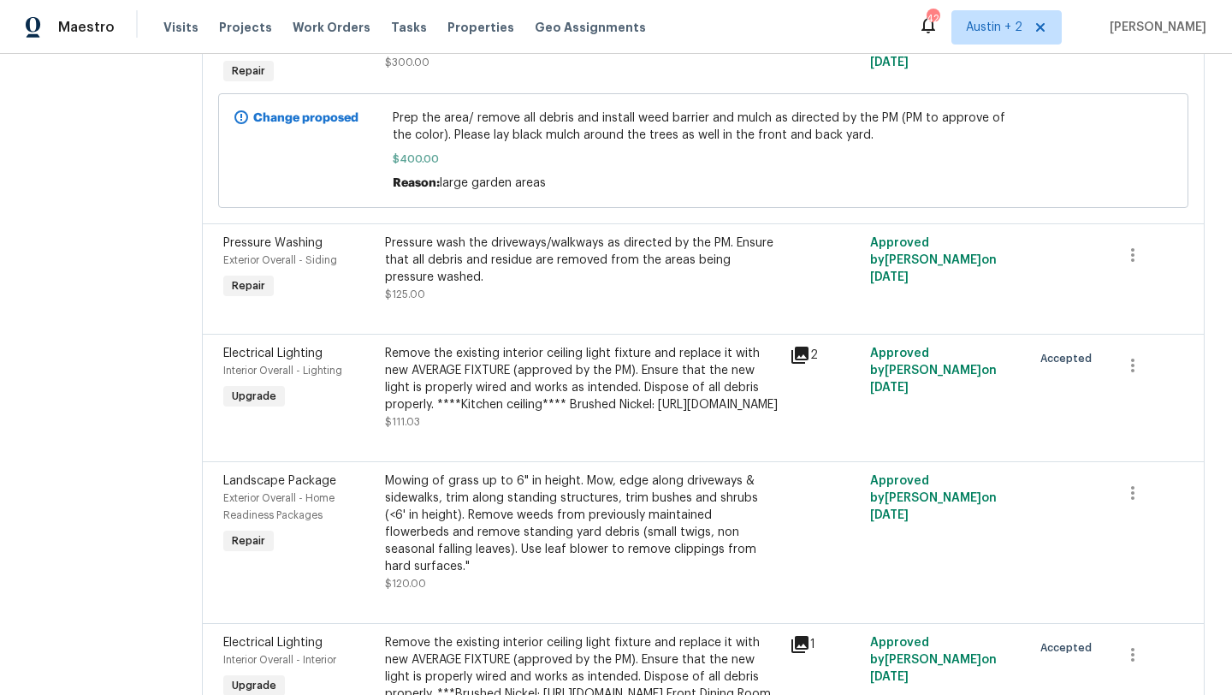
scroll to position [1580, 0]
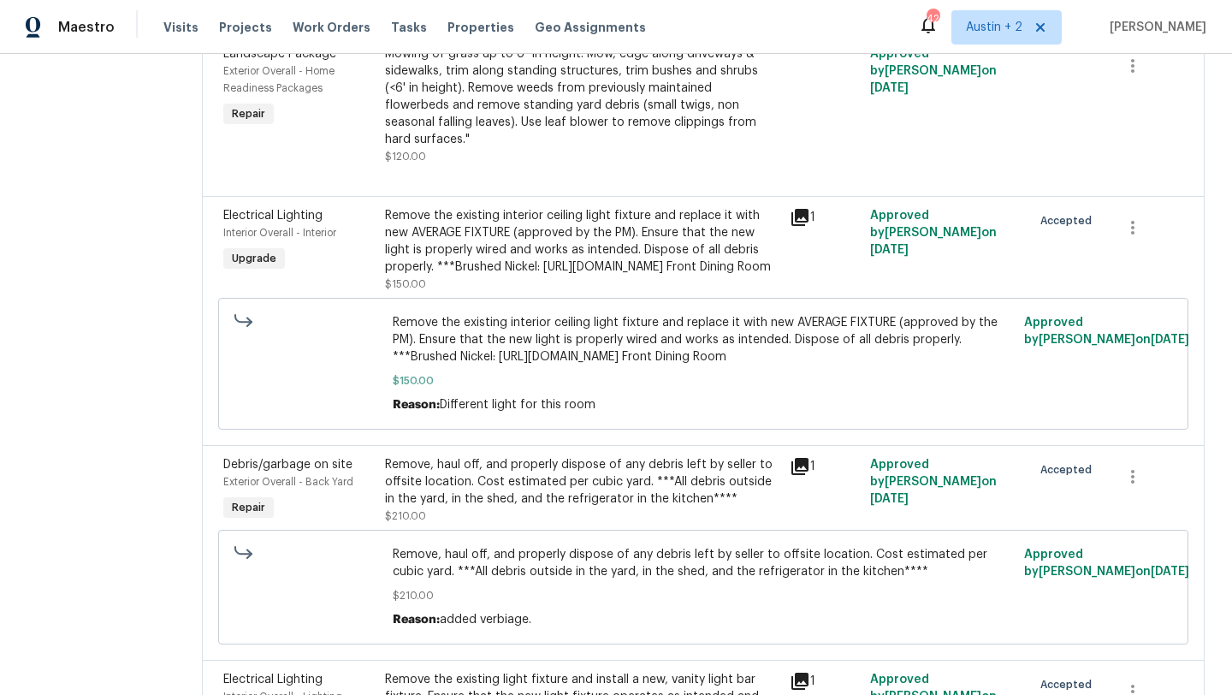
click at [809, 298] on div "1" at bounding box center [824, 250] width 80 height 96
click at [809, 228] on icon at bounding box center [800, 217] width 21 height 21
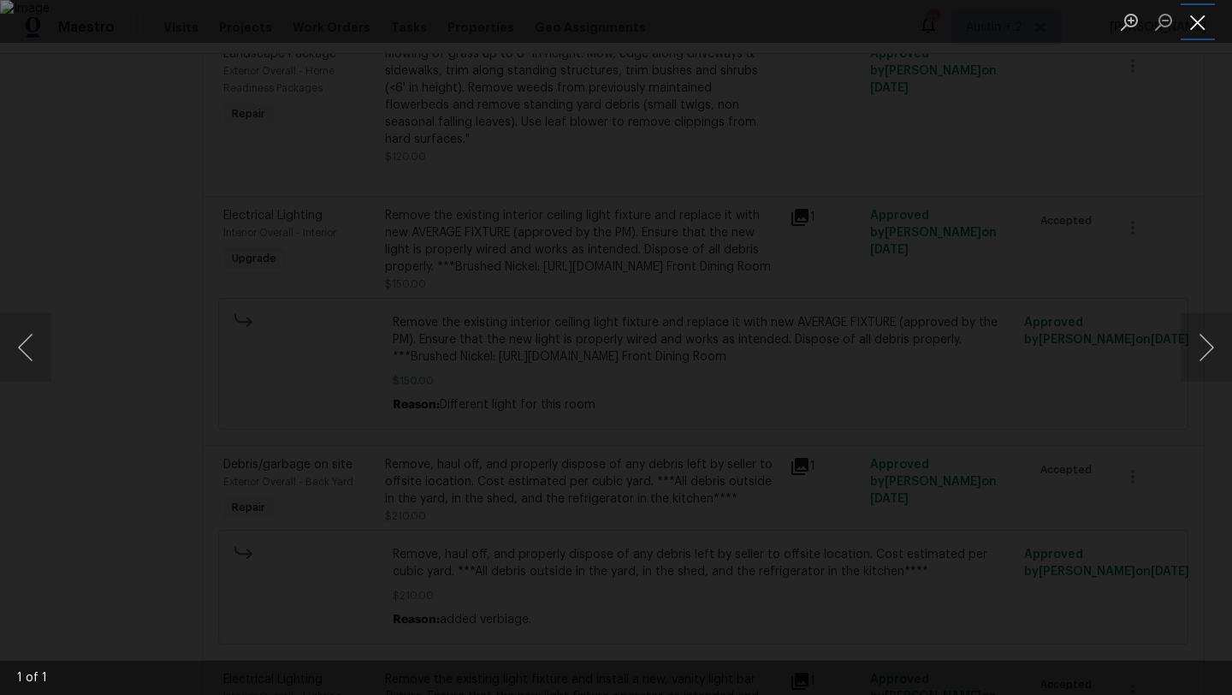
click at [1197, 26] on button "Close lightbox" at bounding box center [1198, 22] width 34 height 30
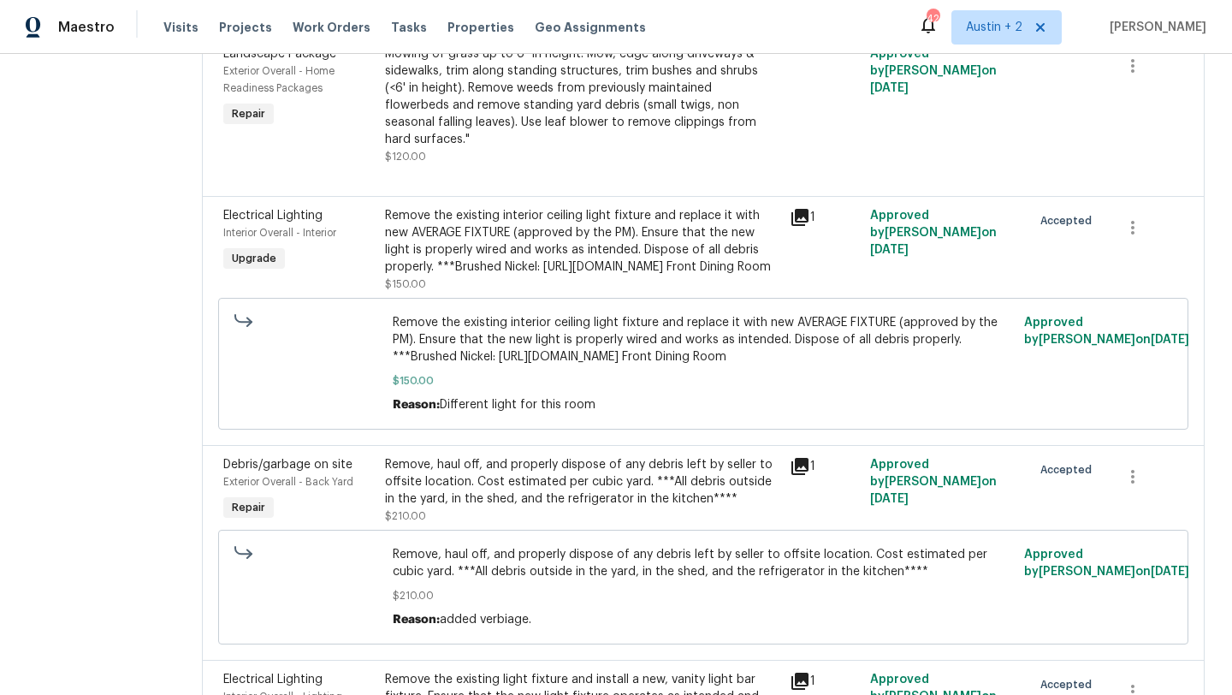
click at [544, 275] on div "Remove the existing interior ceiling light fixture and replace it with new AVER…" at bounding box center [582, 241] width 394 height 68
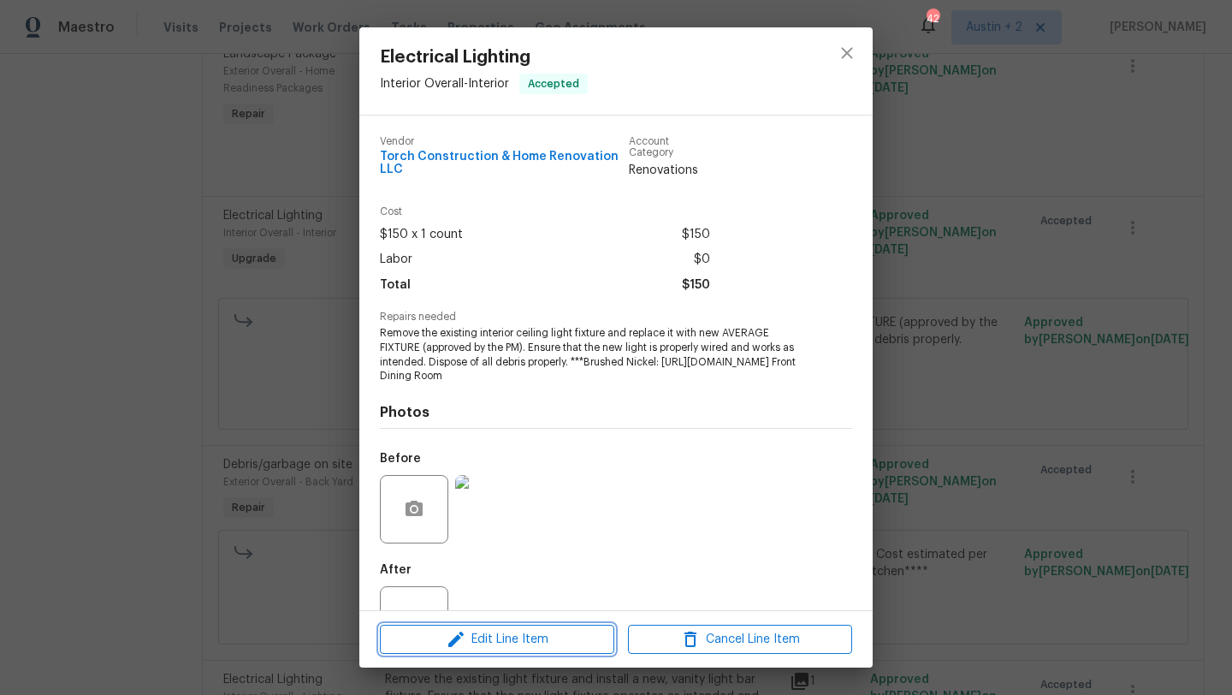
click at [538, 638] on span "Edit Line Item" at bounding box center [497, 639] width 224 height 21
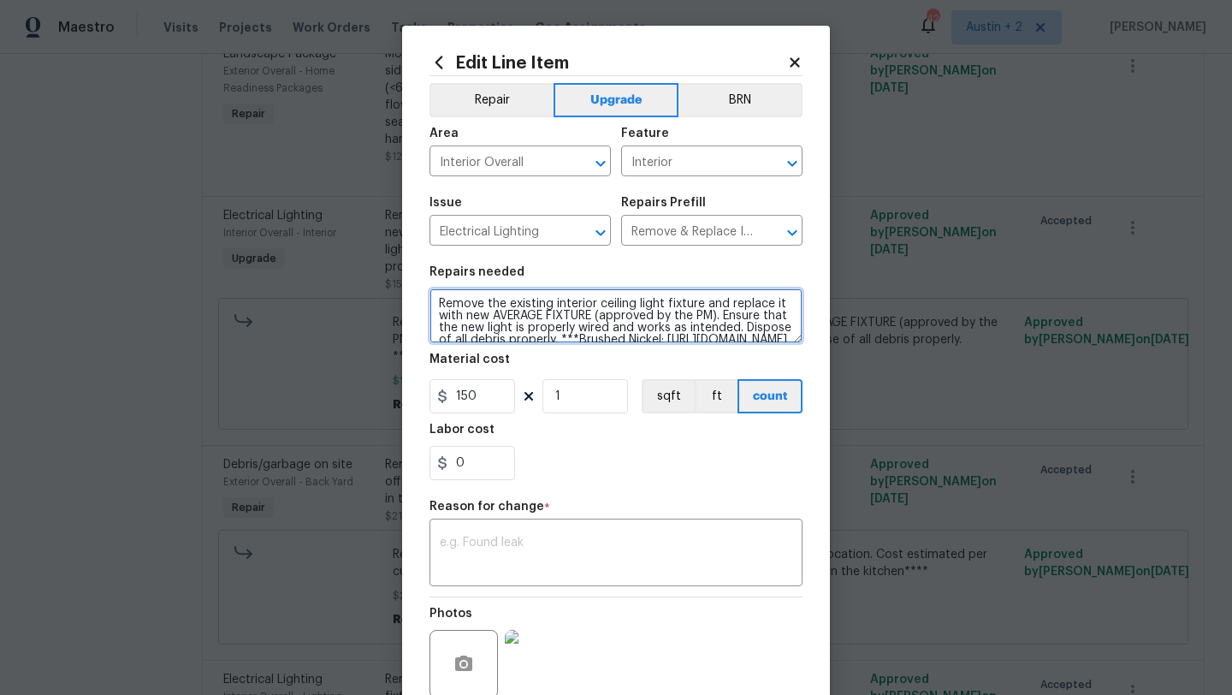
click at [436, 301] on textarea "Remove the existing interior ceiling light fixture and replace it with new AVER…" at bounding box center [615, 315] width 373 height 55
click at [435, 303] on textarea "Remove the existing interior ceiling light fixture and replace it with new AVER…" at bounding box center [615, 315] width 373 height 55
type textarea "****Breakfast Nook**** Remove the existing interior ceiling light fixture and r…"
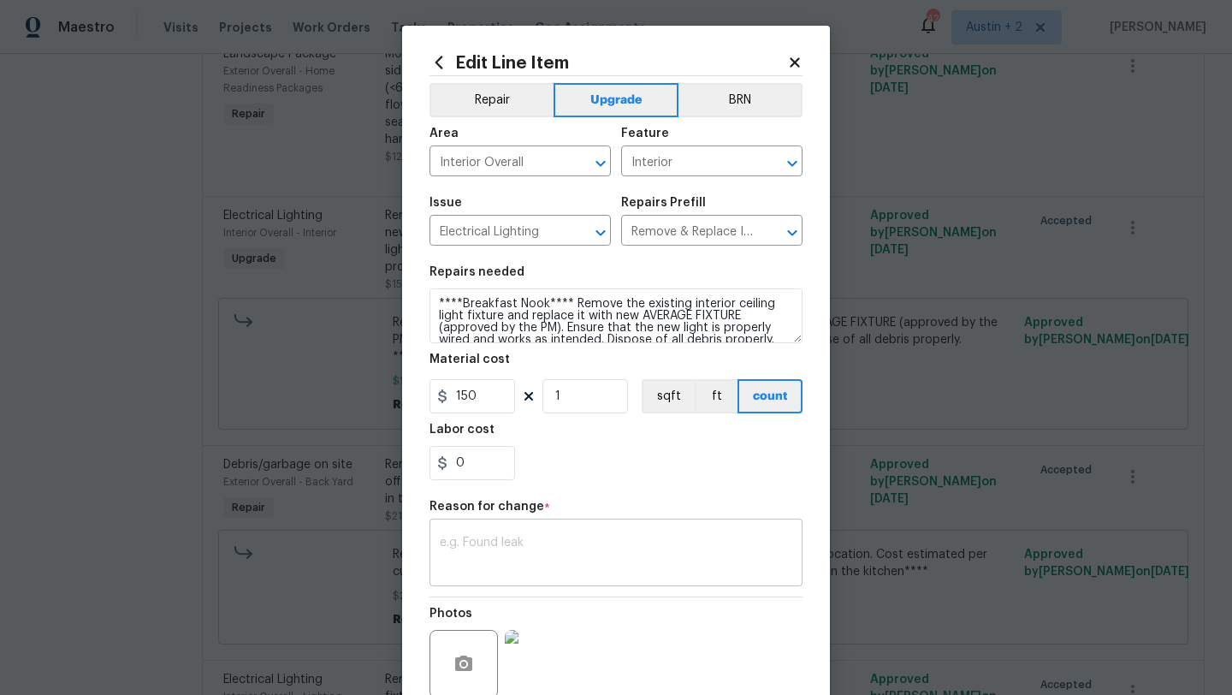
click at [481, 542] on textarea at bounding box center [616, 554] width 352 height 36
type textarea "added verbiage"
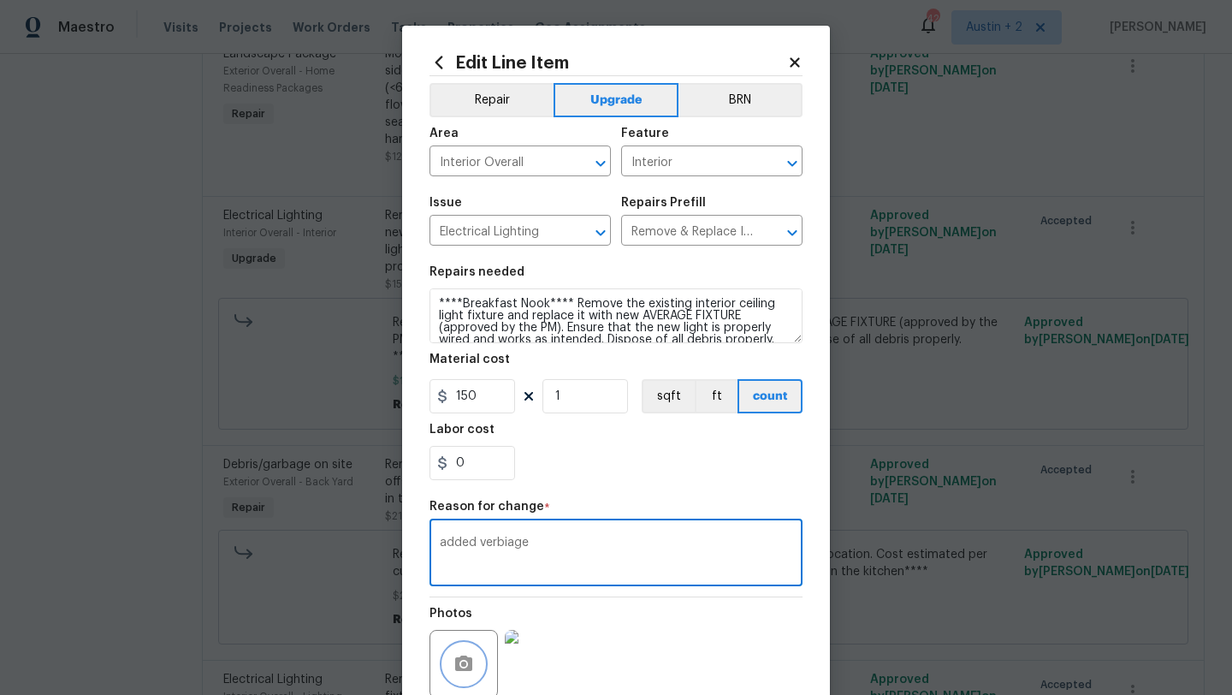
click at [470, 648] on button "button" at bounding box center [463, 663] width 41 height 41
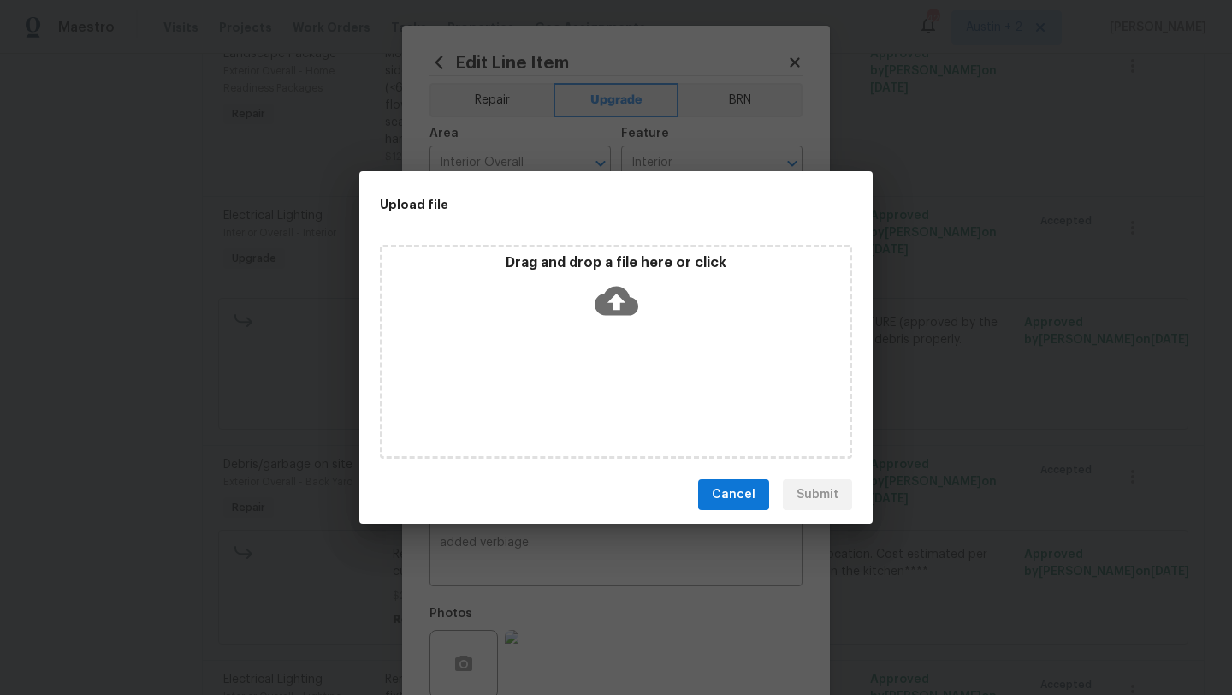
click at [611, 317] on icon at bounding box center [617, 301] width 44 height 44
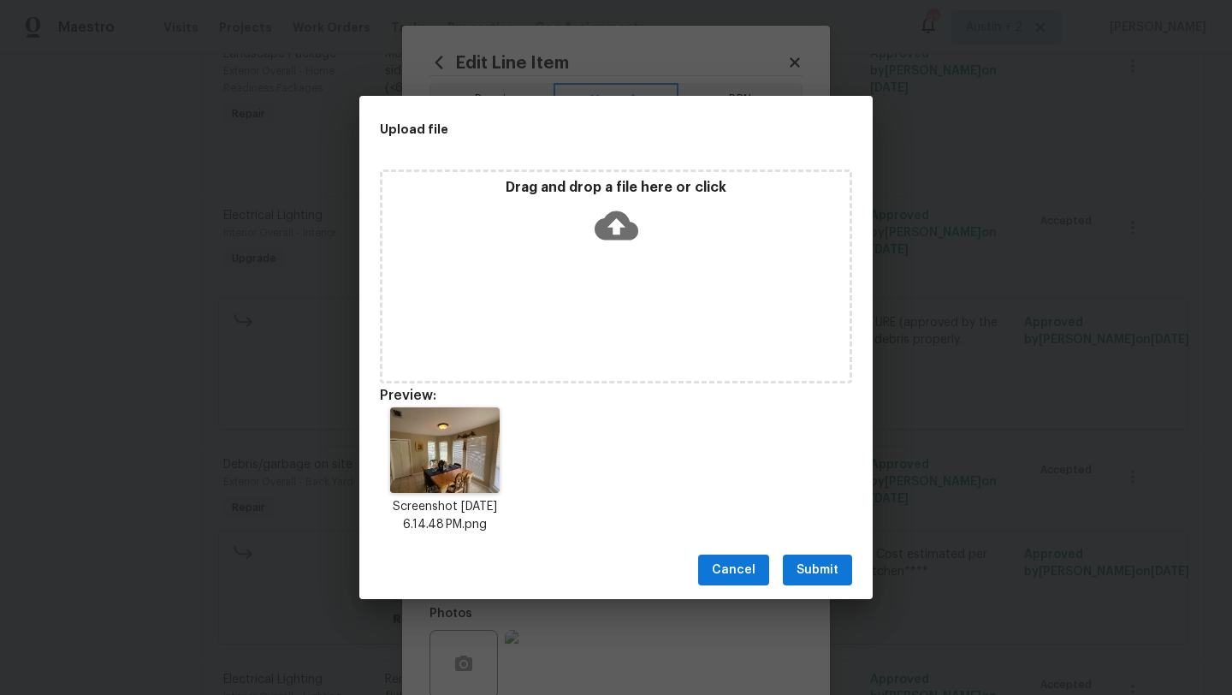
click at [732, 571] on span "Cancel" at bounding box center [734, 569] width 44 height 21
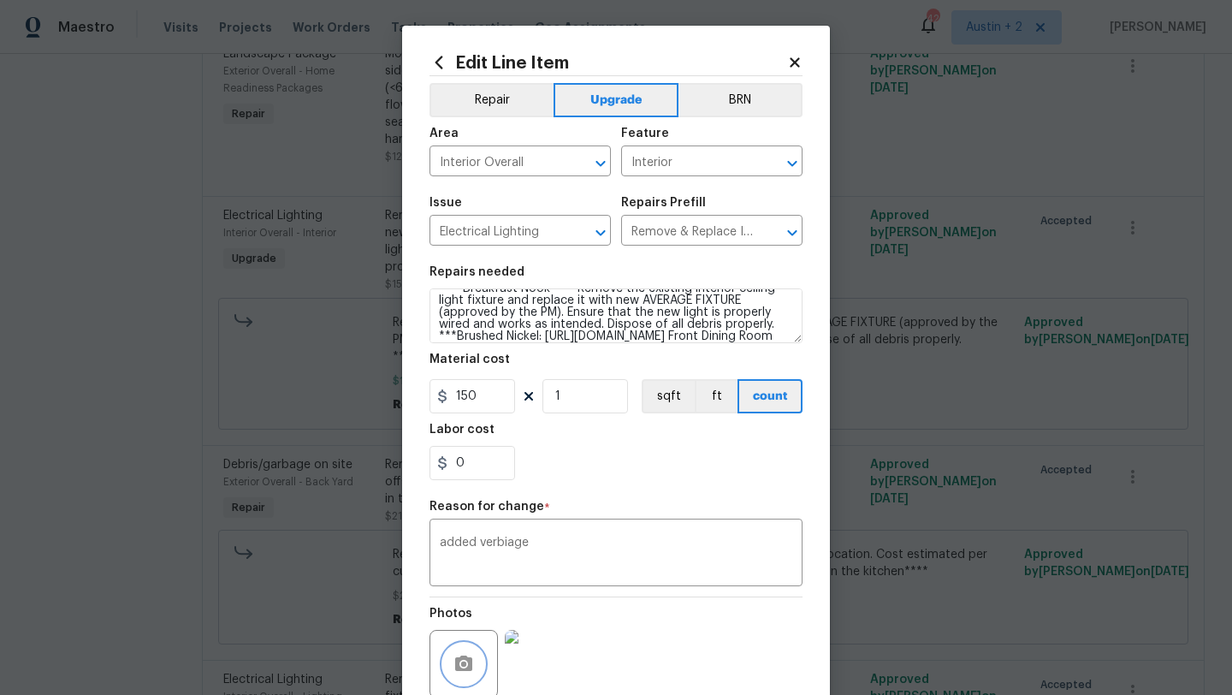
scroll to position [4, 0]
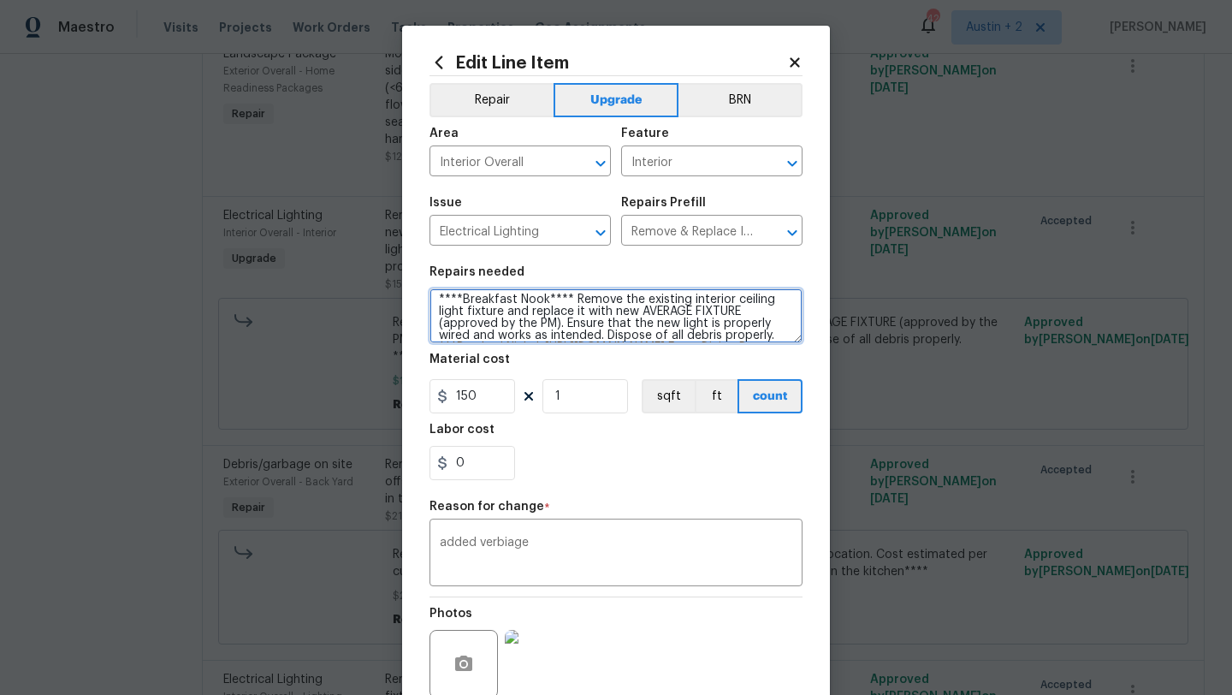
drag, startPoint x: 565, startPoint y: 299, endPoint x: 394, endPoint y: 299, distance: 172.0
click at [394, 299] on div "Edit Line Item Repair Upgrade BRN Area Interior Overall ​ Feature Interior ​ Is…" at bounding box center [616, 347] width 1232 height 695
click at [542, 297] on textarea "****Breakfast Nook**** Remove the existing interior ceiling light fixture and r…" at bounding box center [615, 315] width 373 height 55
drag, startPoint x: 542, startPoint y: 298, endPoint x: 459, endPoint y: 297, distance: 83.0
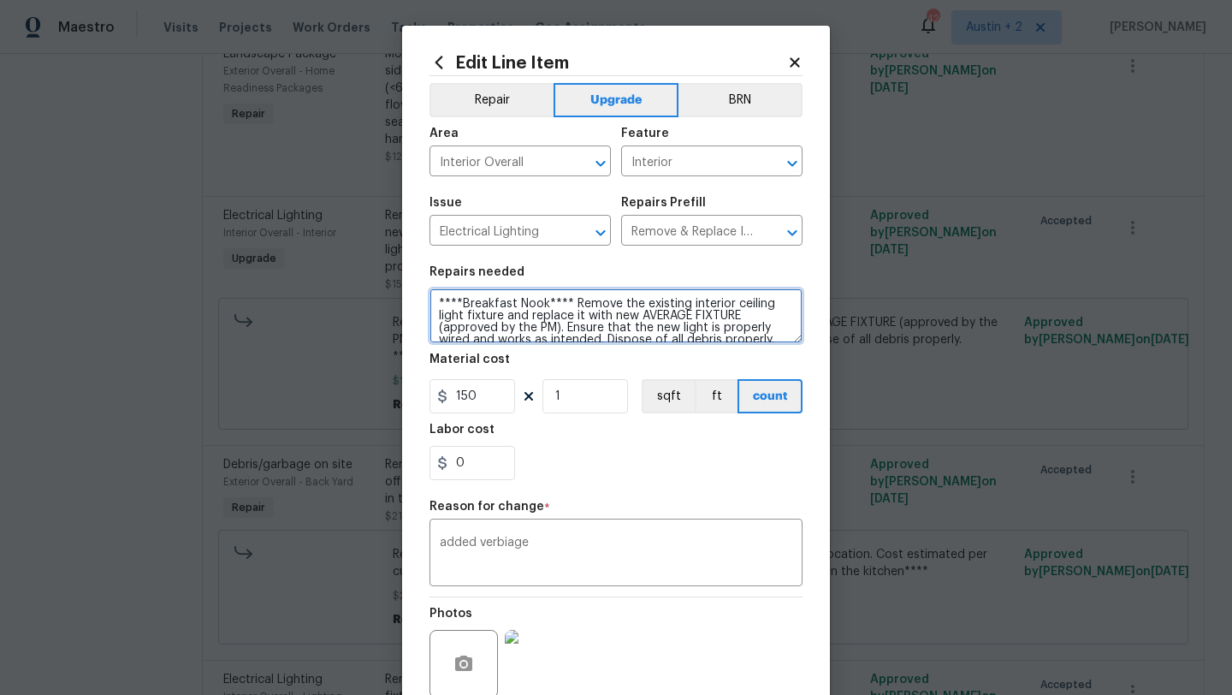
click at [459, 297] on textarea "****Breakfast Nook**** Remove the existing interior ceiling light fixture and r…" at bounding box center [615, 315] width 373 height 55
click at [461, 305] on textarea "****Breakfast Nook**** Remove the existing interior ceiling light fixture and r…" at bounding box center [615, 315] width 373 height 55
drag, startPoint x: 542, startPoint y: 306, endPoint x: 459, endPoint y: 306, distance: 83.0
click at [459, 306] on textarea "****Breakfast Nook**** Remove the existing interior ceiling light fixture and r…" at bounding box center [615, 315] width 373 height 55
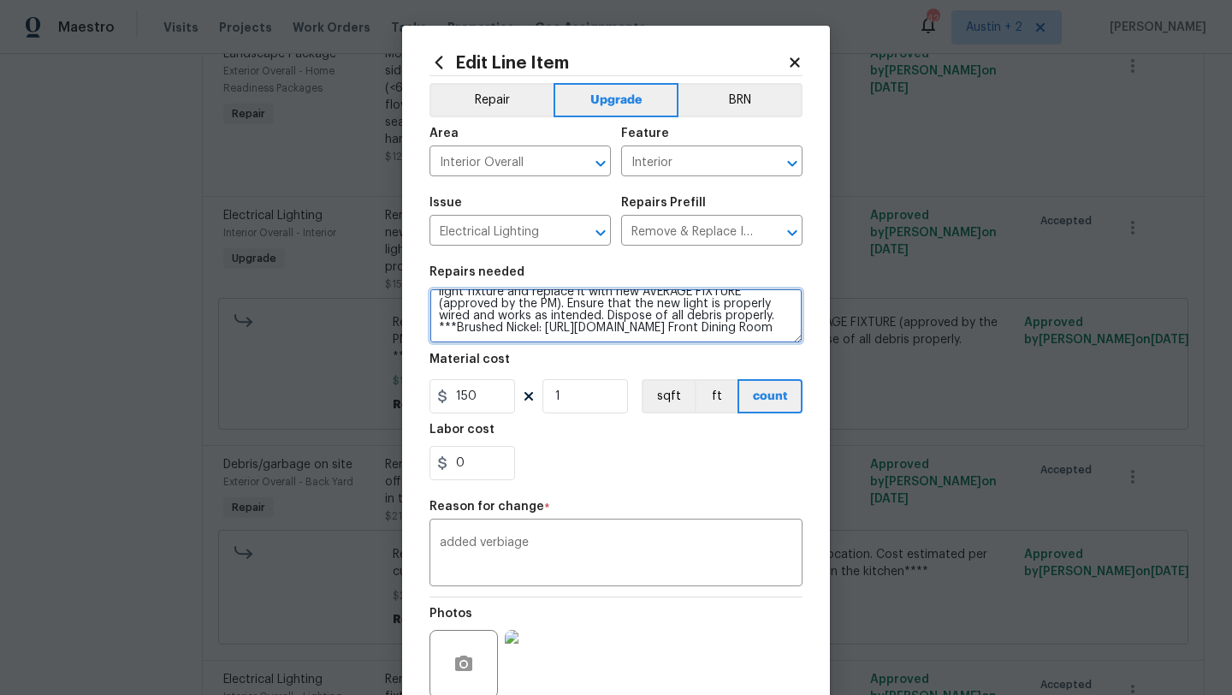
scroll to position [192, 0]
drag, startPoint x: 545, startPoint y: 303, endPoint x: 491, endPoint y: 325, distance: 58.3
click at [491, 325] on textarea "****Front Dining Room**** Remove the existing interior ceiling light fixture an…" at bounding box center [615, 315] width 373 height 55
type textarea "****Front Dining Room**** Remove the existing interior ceiling light fixture an…"
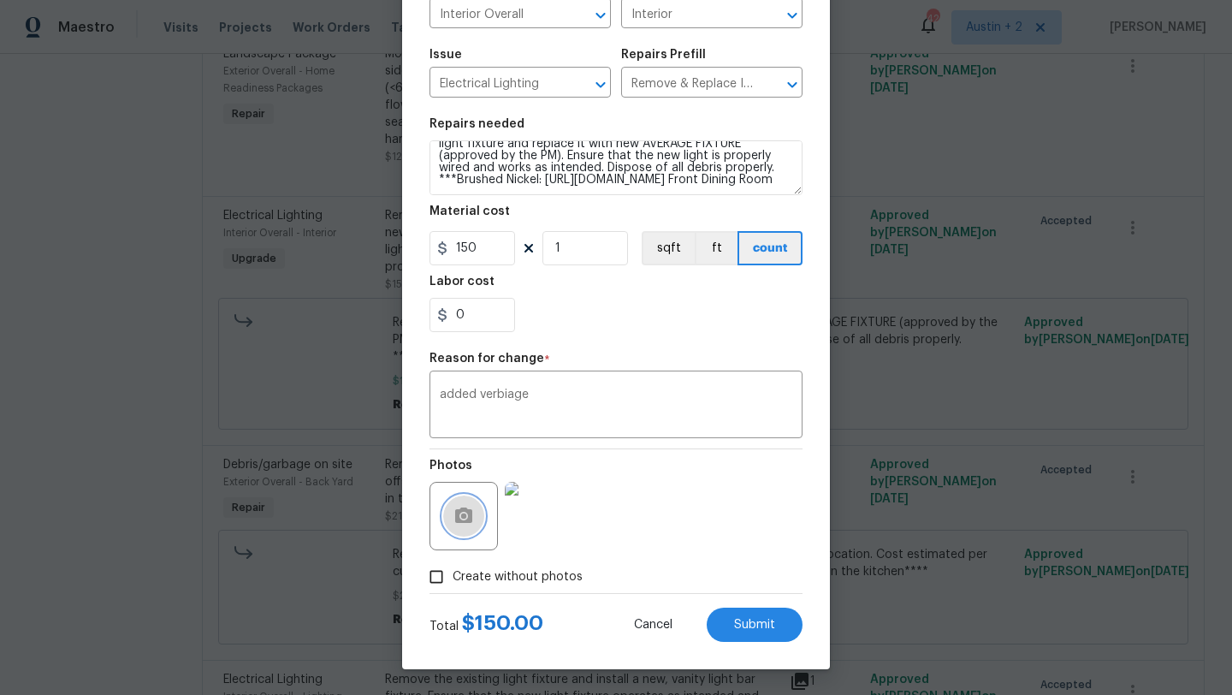
click at [465, 512] on icon "button" at bounding box center [463, 516] width 21 height 21
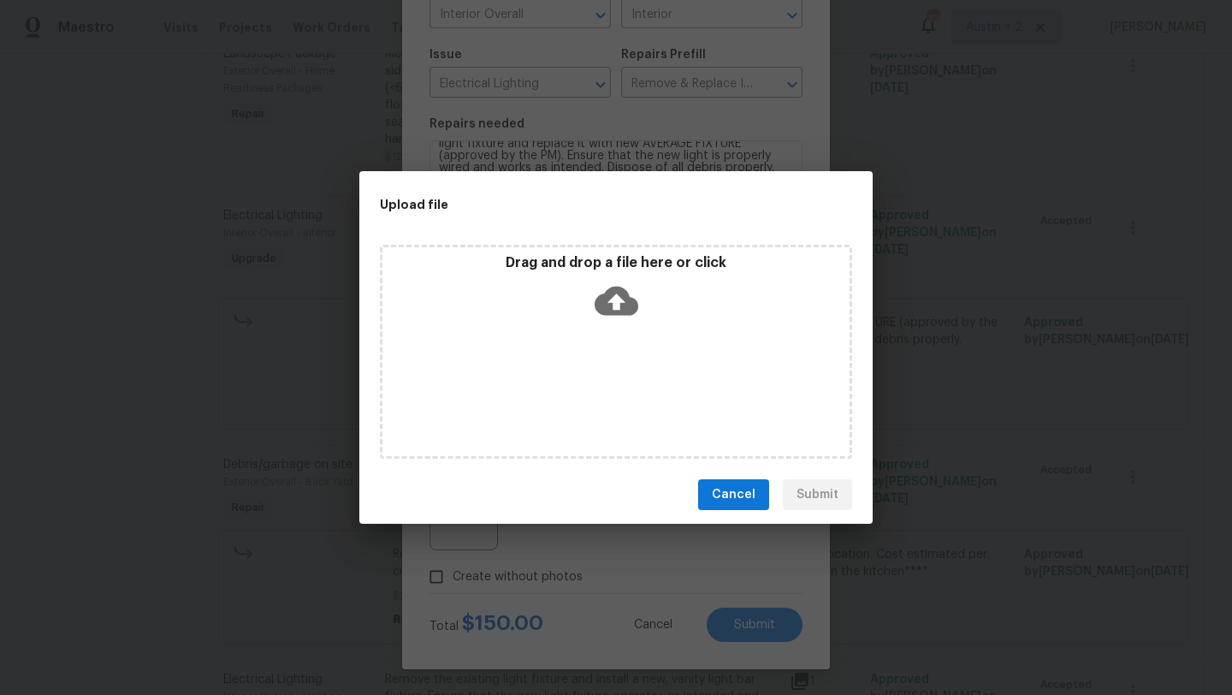
click at [619, 293] on icon at bounding box center [617, 301] width 44 height 29
click at [742, 486] on span "Cancel" at bounding box center [734, 494] width 44 height 21
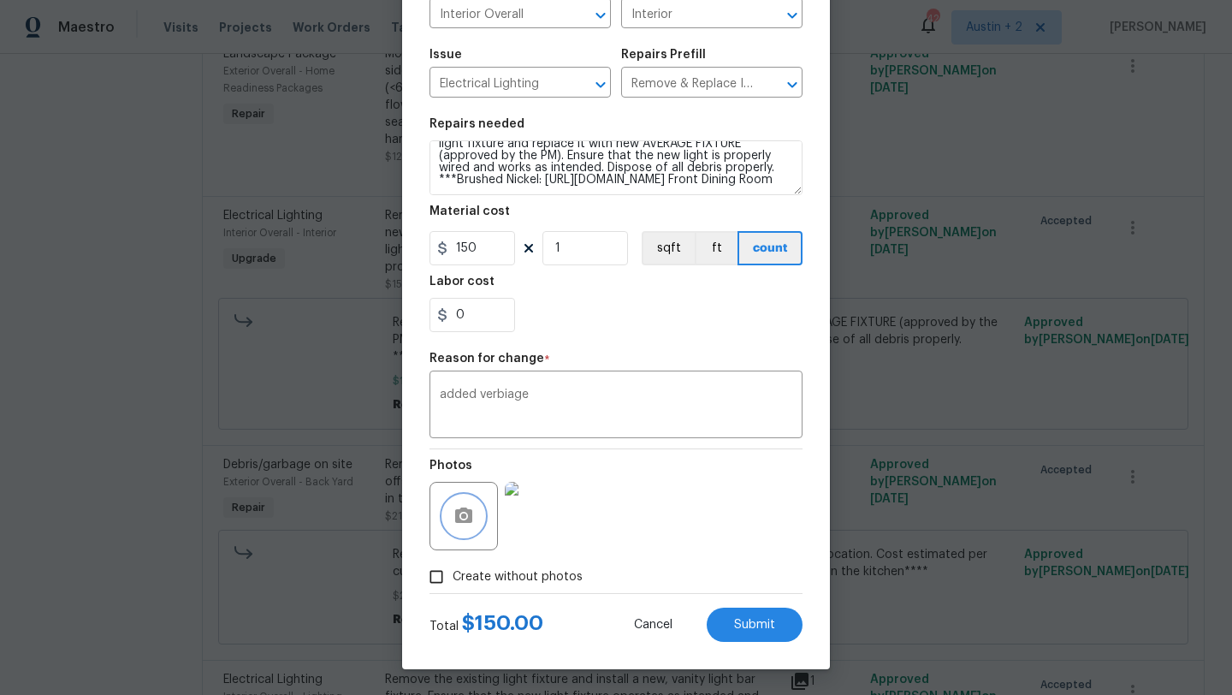
scroll to position [0, 0]
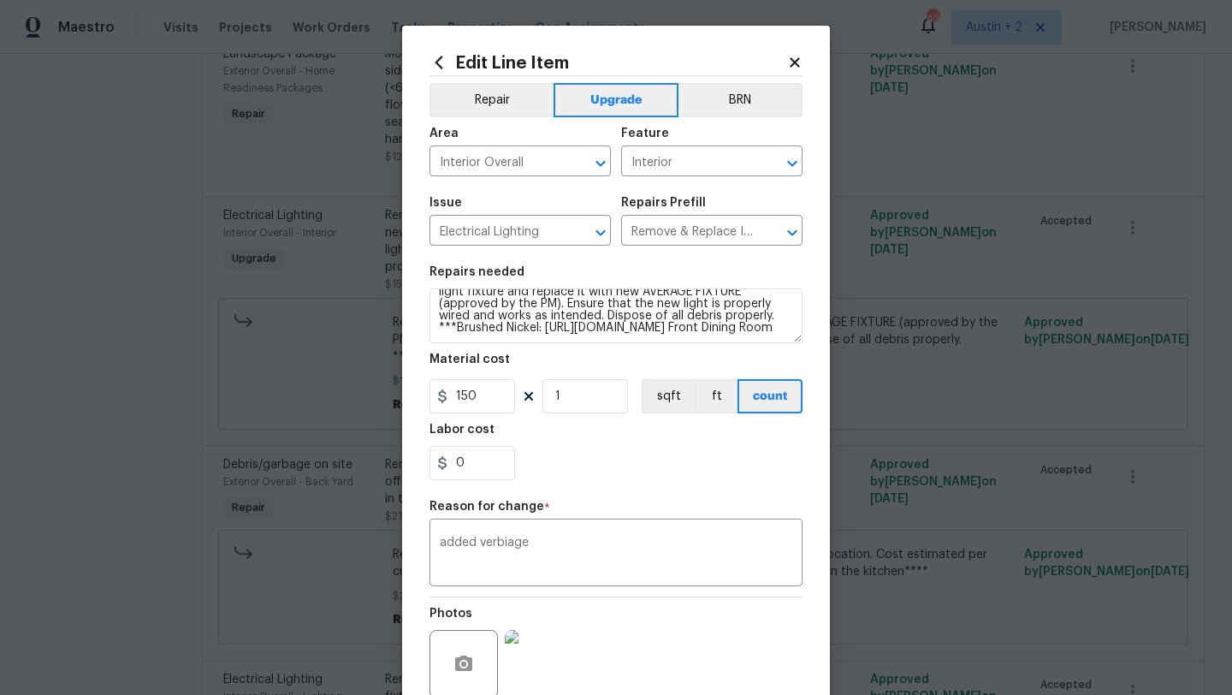
click at [797, 62] on icon at bounding box center [794, 62] width 15 height 15
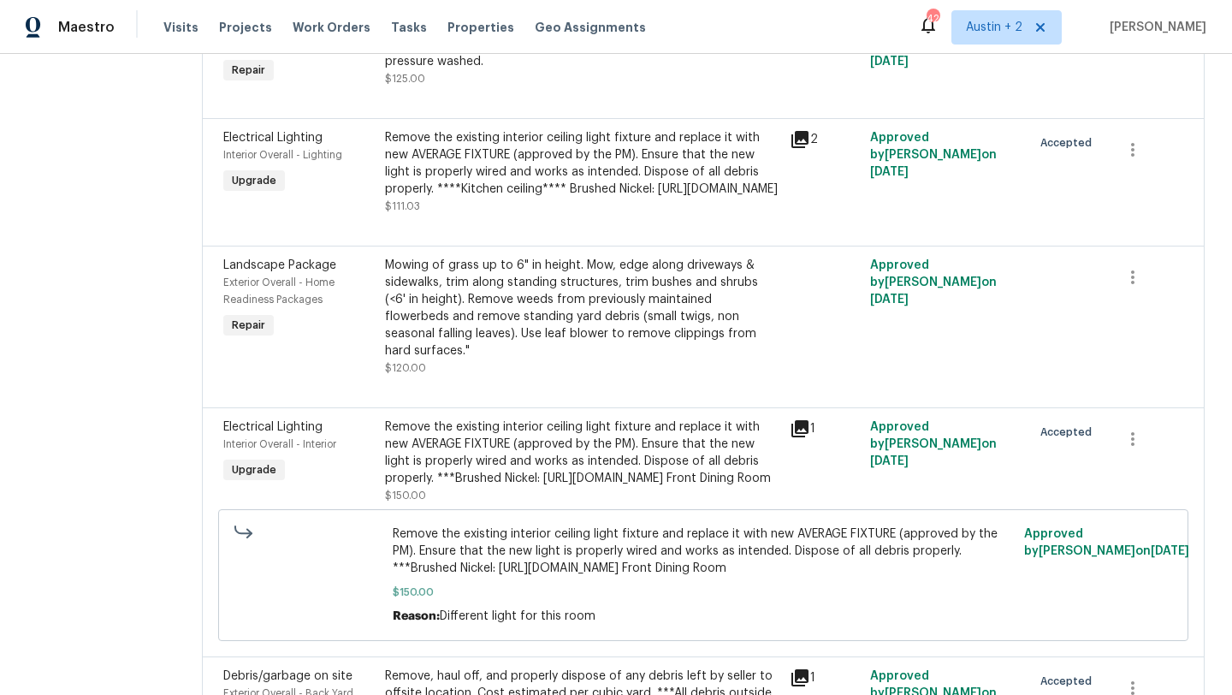
scroll to position [1021, 0]
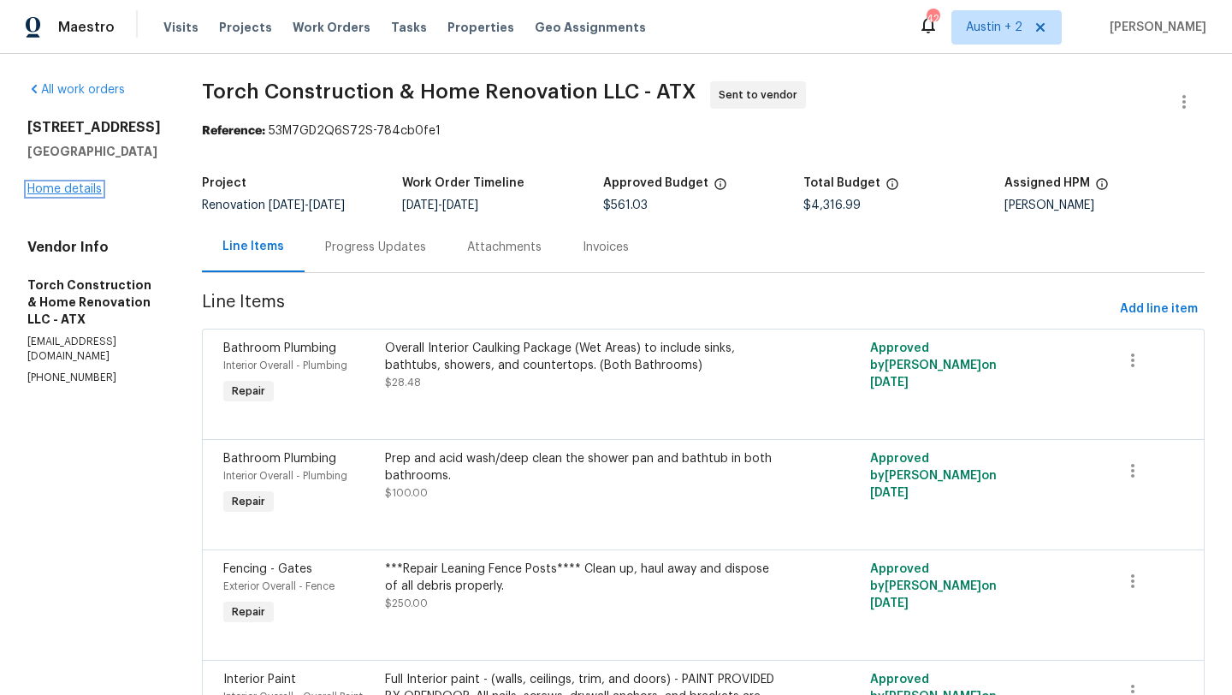
click at [73, 186] on link "Home details" at bounding box center [64, 189] width 74 height 12
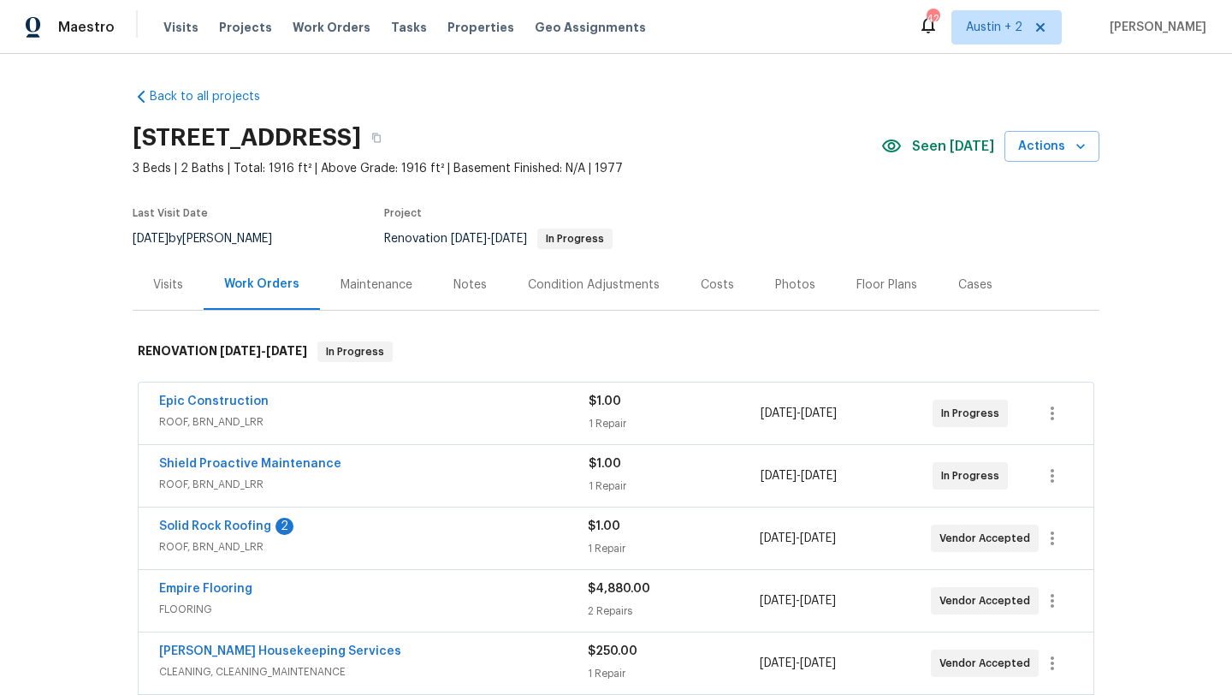
click at [161, 294] on div "Visits" at bounding box center [168, 284] width 71 height 50
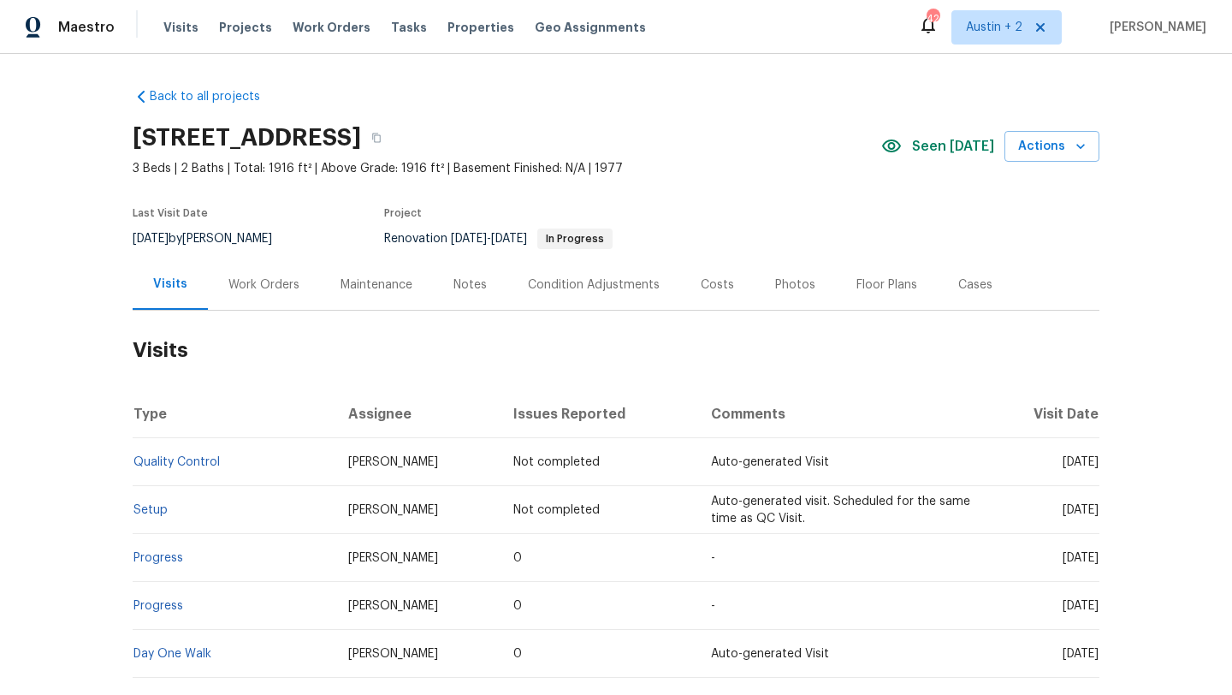
scroll to position [147, 0]
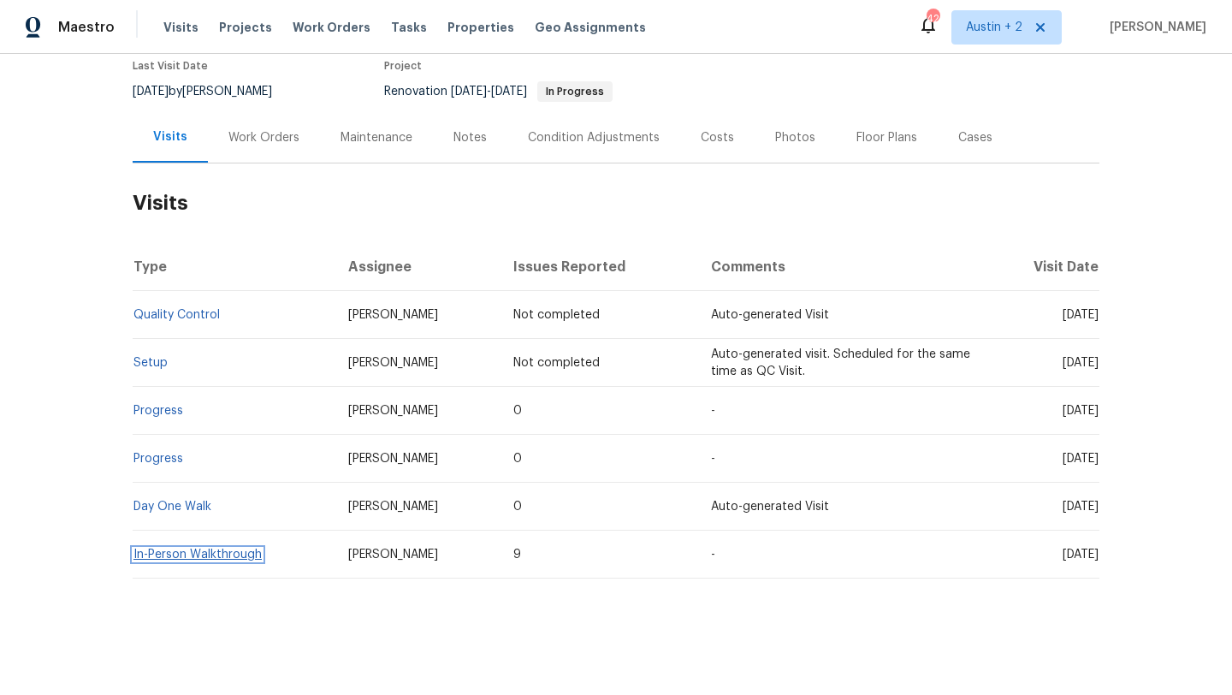
click at [216, 555] on link "In-Person Walkthrough" at bounding box center [197, 554] width 128 height 12
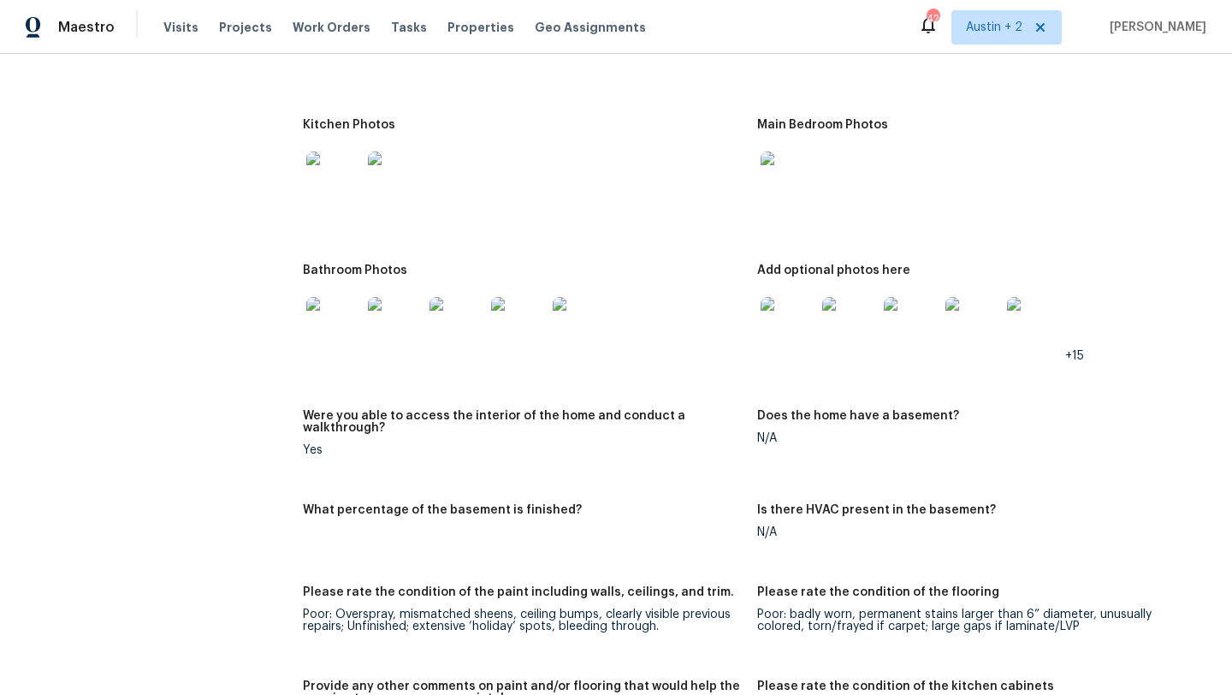
scroll to position [1872, 0]
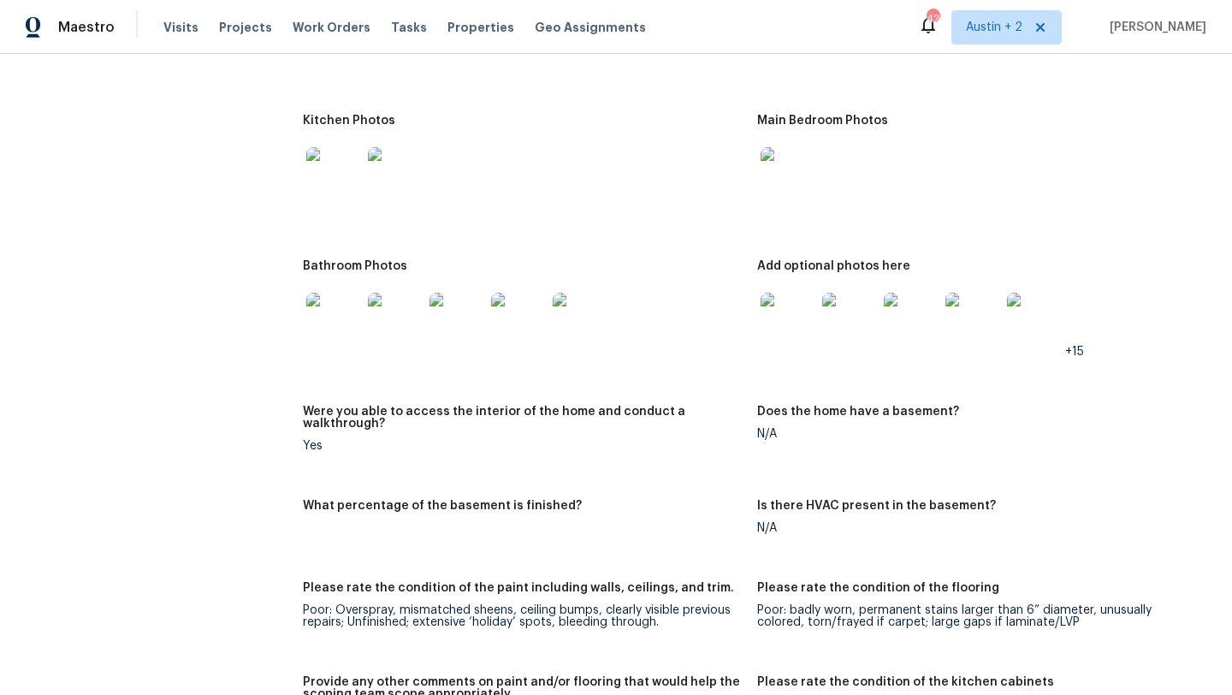
click at [792, 300] on img at bounding box center [788, 320] width 55 height 55
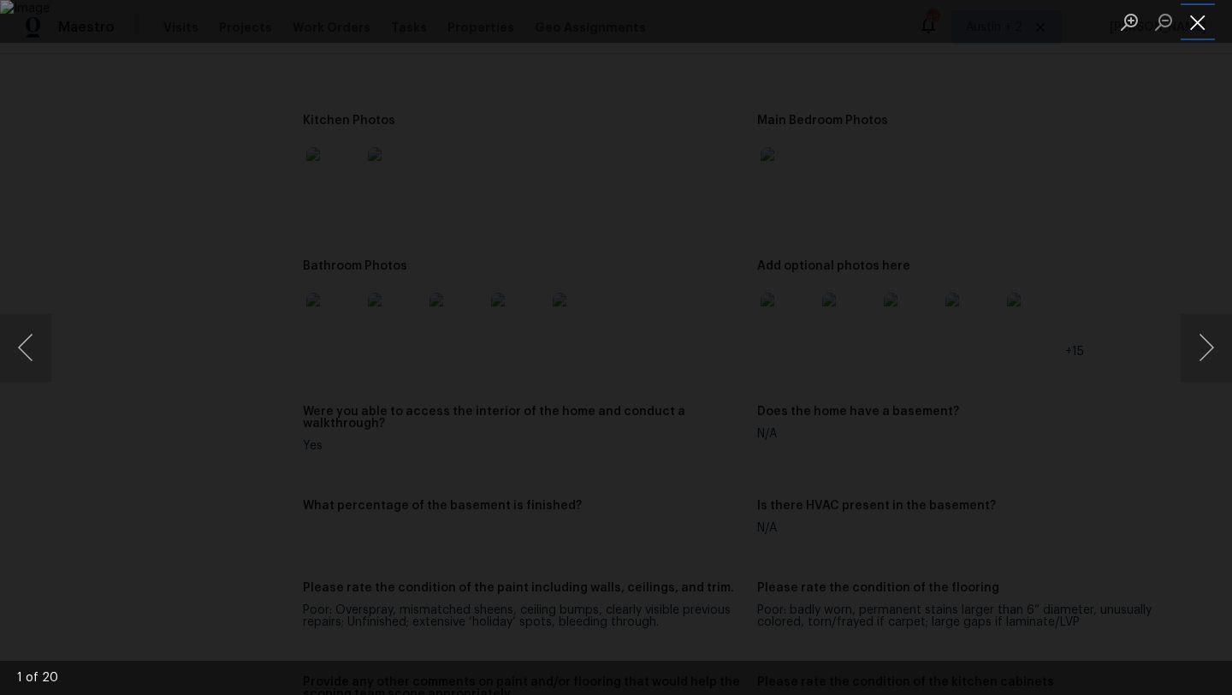
click at [1190, 26] on button "Close lightbox" at bounding box center [1198, 22] width 34 height 30
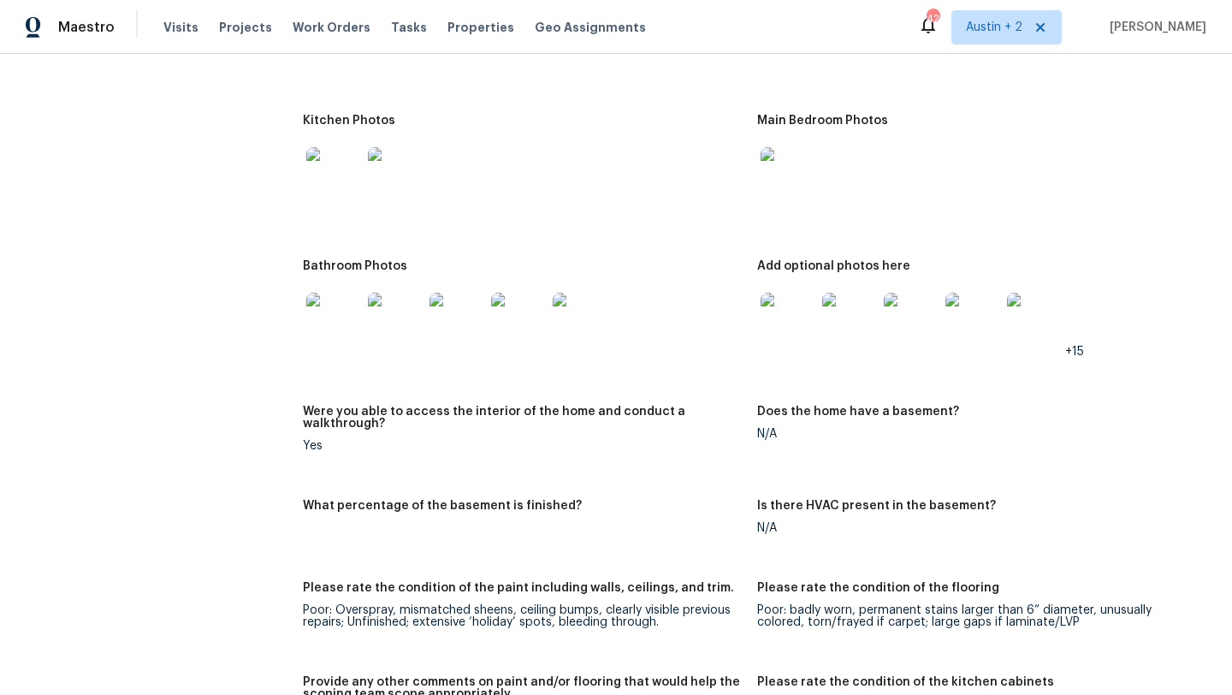
scroll to position [0, 0]
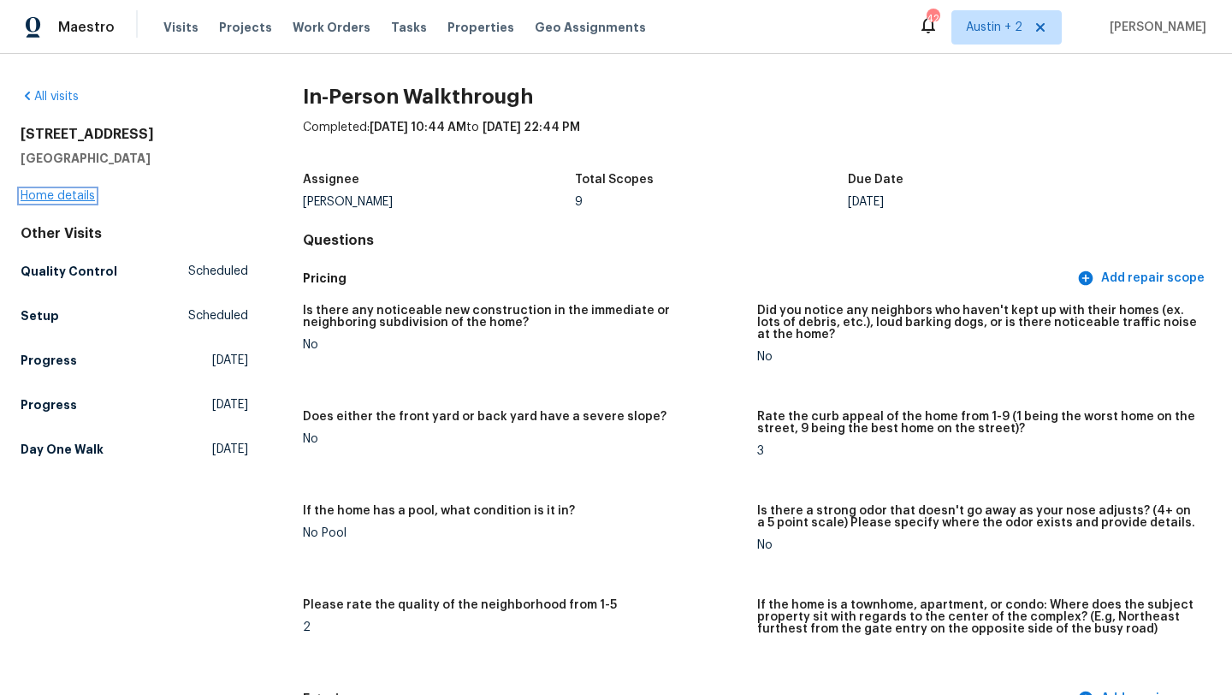
click at [48, 198] on link "Home details" at bounding box center [58, 196] width 74 height 12
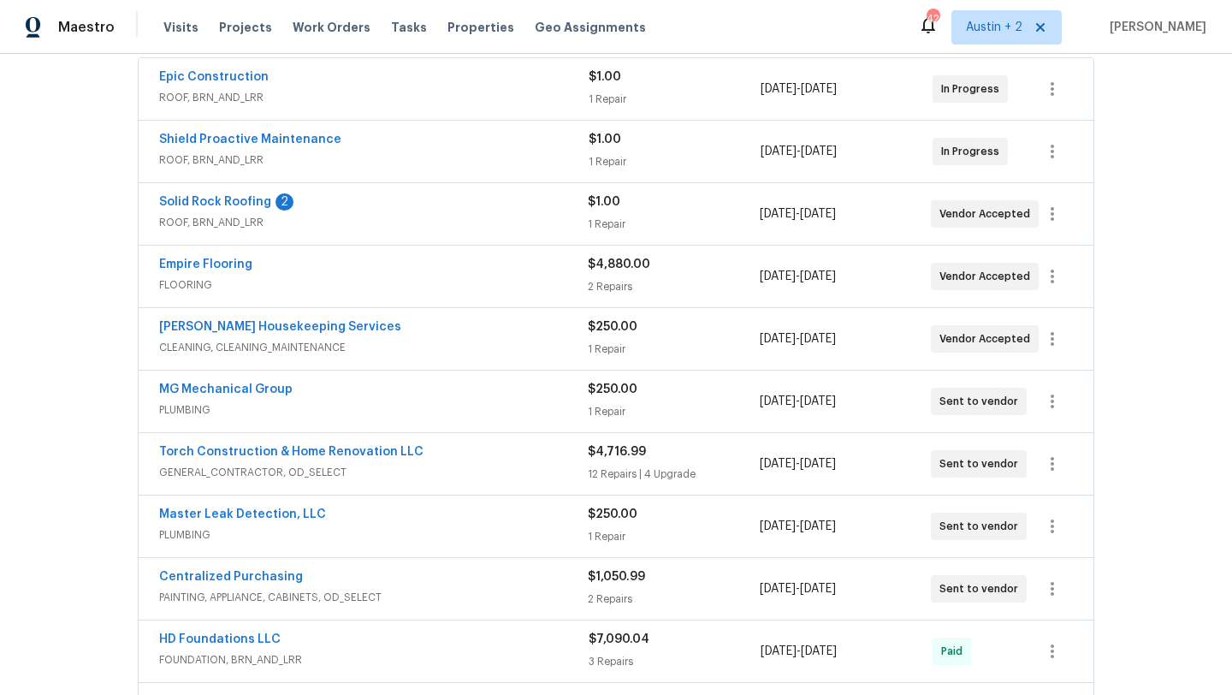
scroll to position [335, 0]
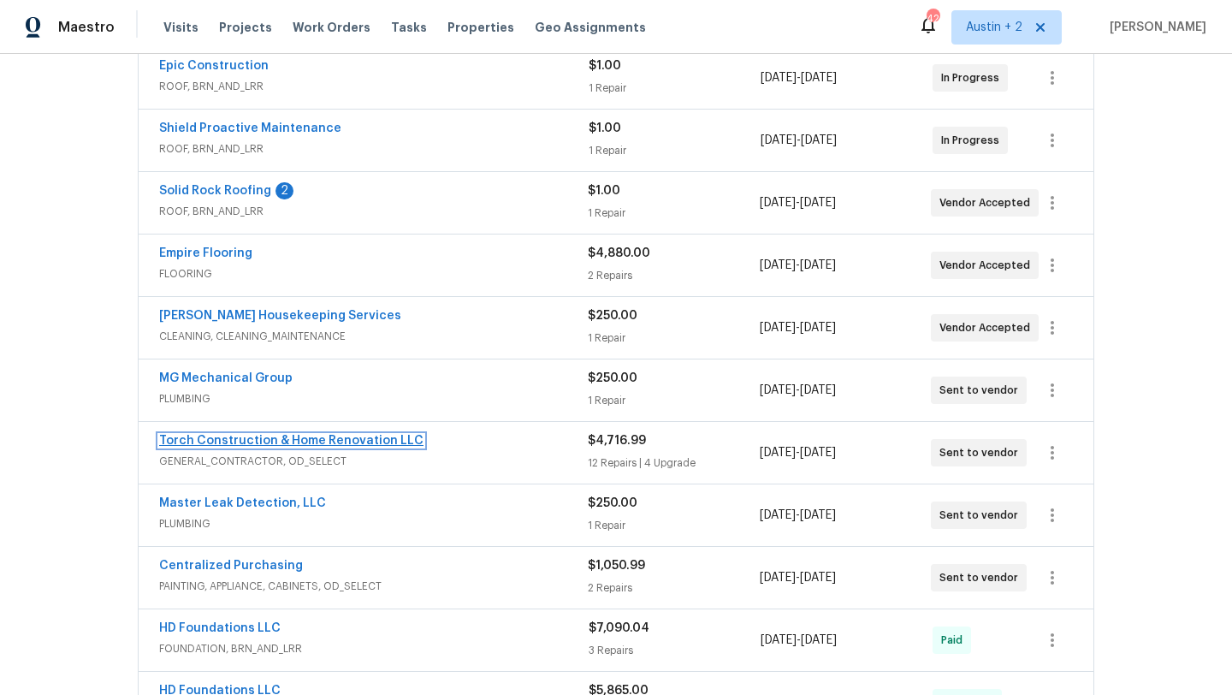
click at [346, 435] on link "Torch Construction & Home Renovation LLC" at bounding box center [291, 441] width 264 height 12
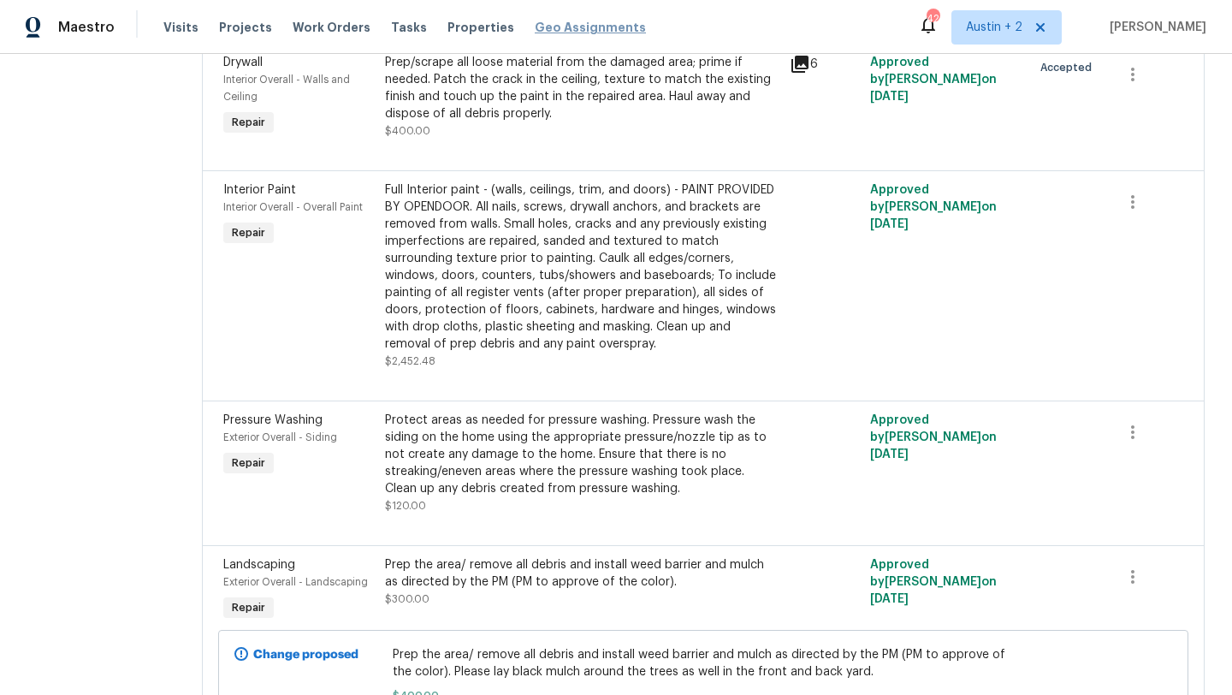
scroll to position [1717, 0]
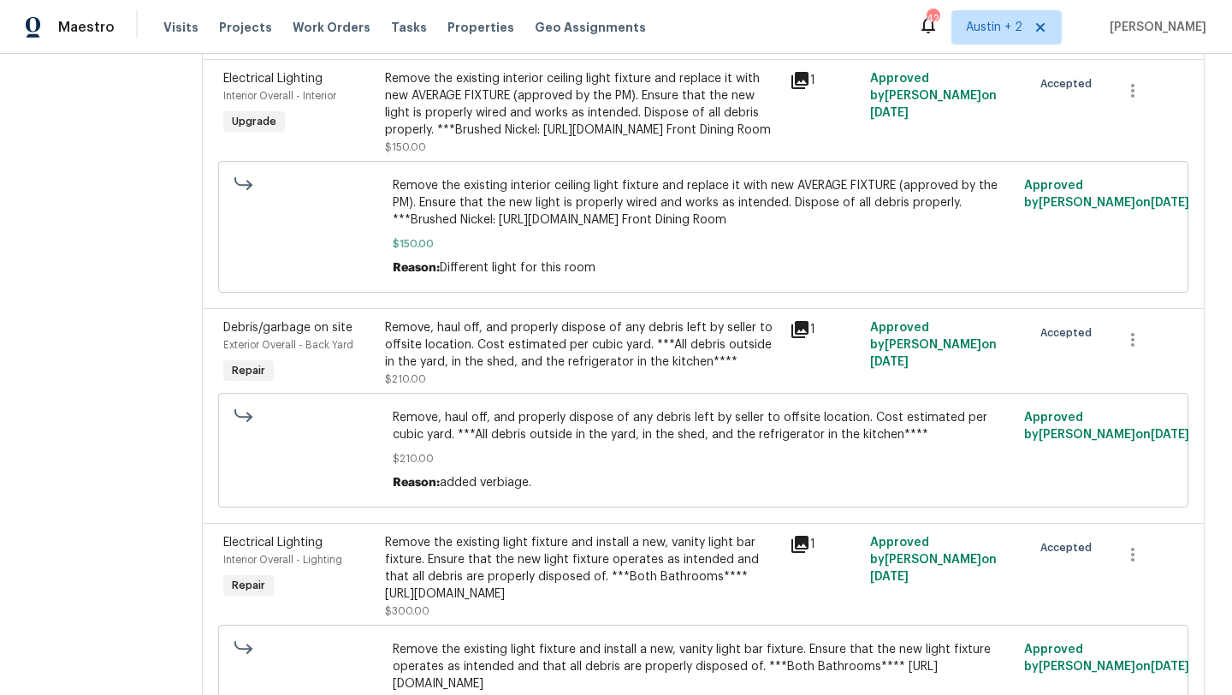
click at [806, 89] on icon at bounding box center [799, 80] width 17 height 17
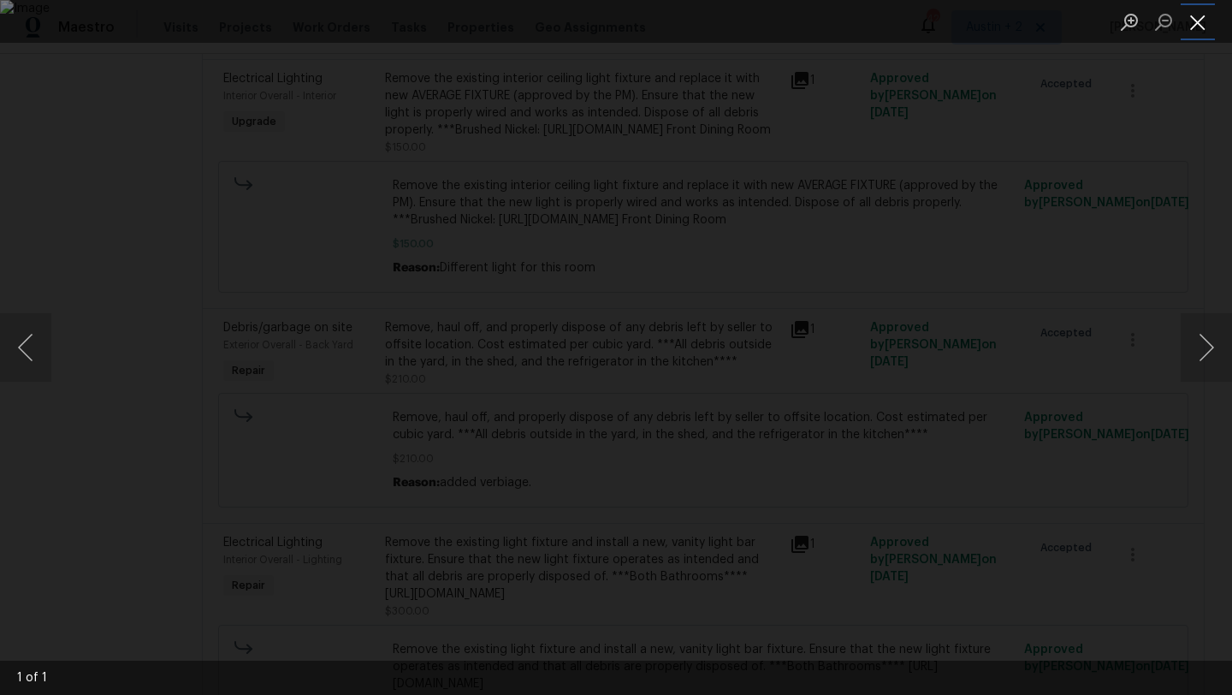
click at [1206, 25] on button "Close lightbox" at bounding box center [1198, 22] width 34 height 30
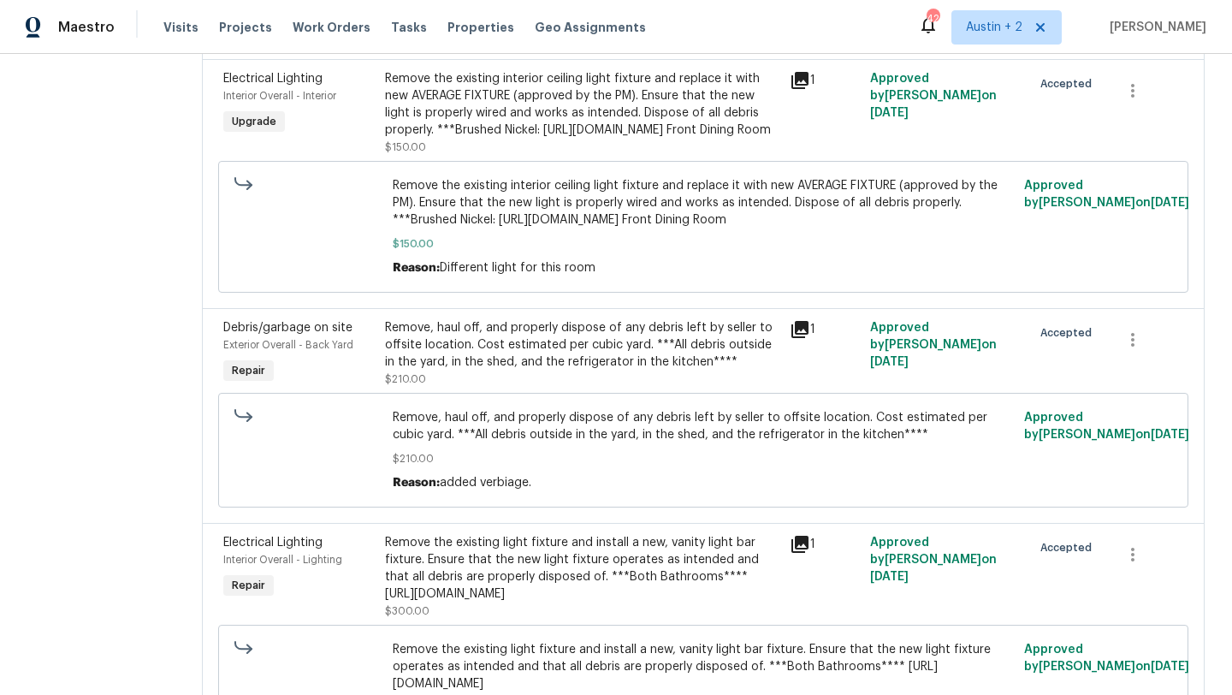
click at [636, 139] on div "Remove the existing interior ceiling light fixture and replace it with new AVER…" at bounding box center [582, 104] width 394 height 68
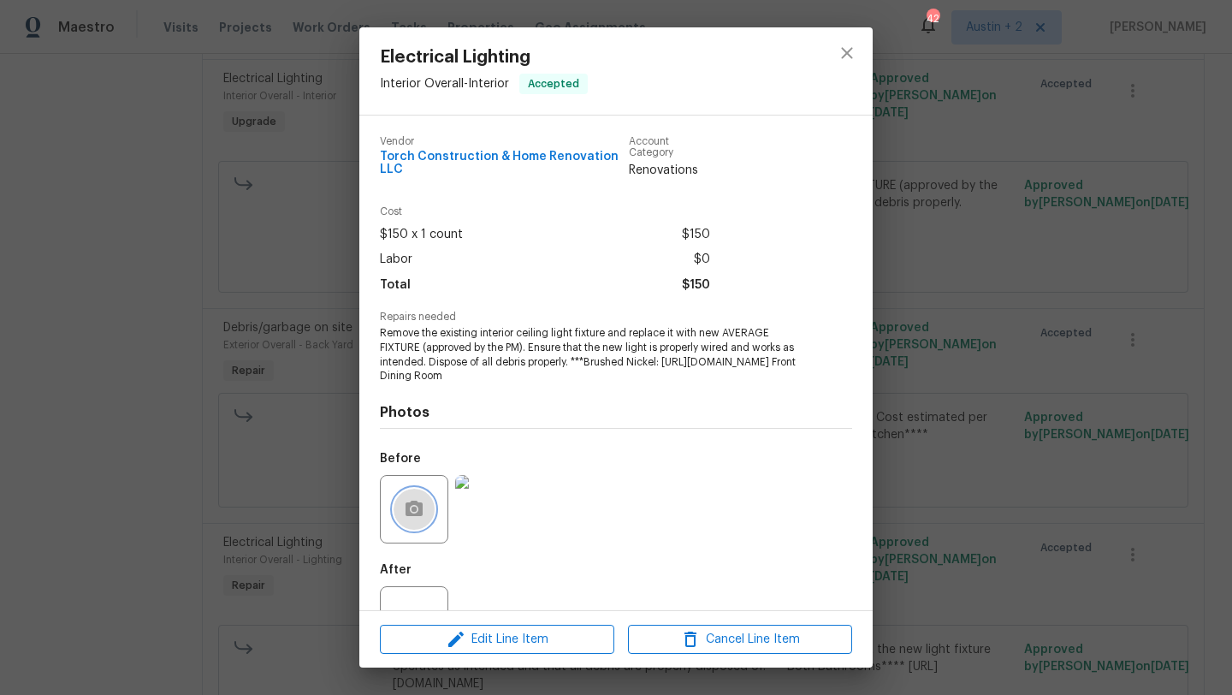
click at [411, 530] on button "button" at bounding box center [414, 508] width 41 height 41
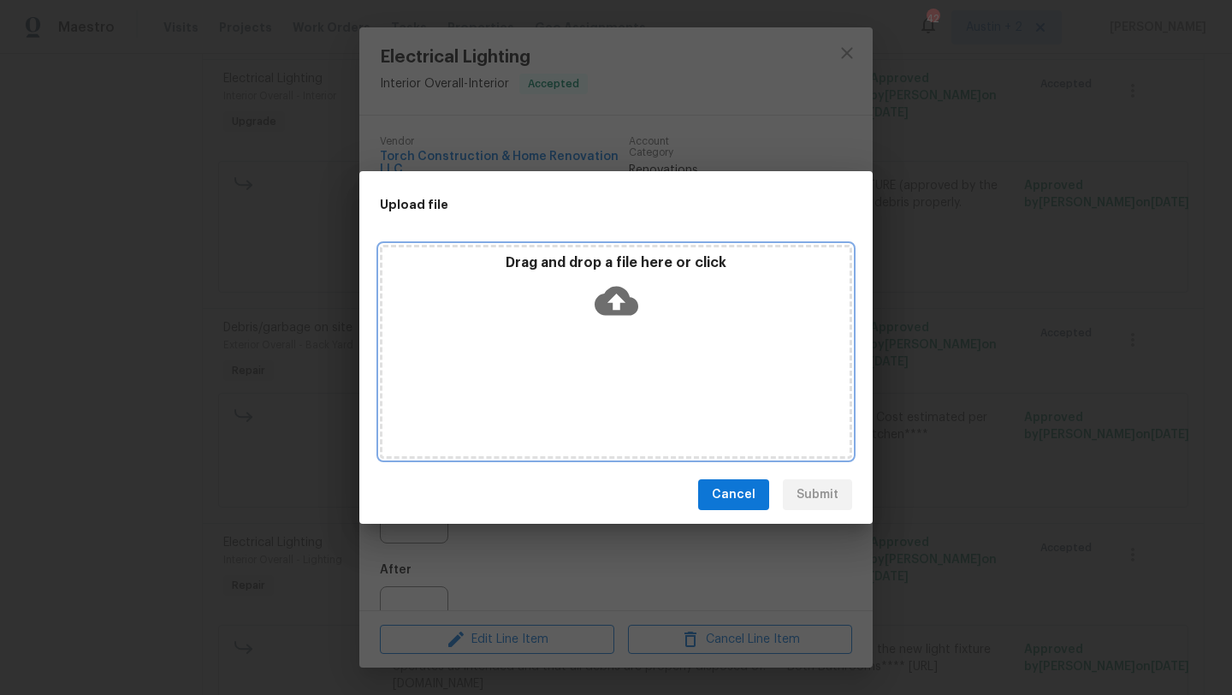
click at [613, 297] on icon at bounding box center [617, 301] width 44 height 44
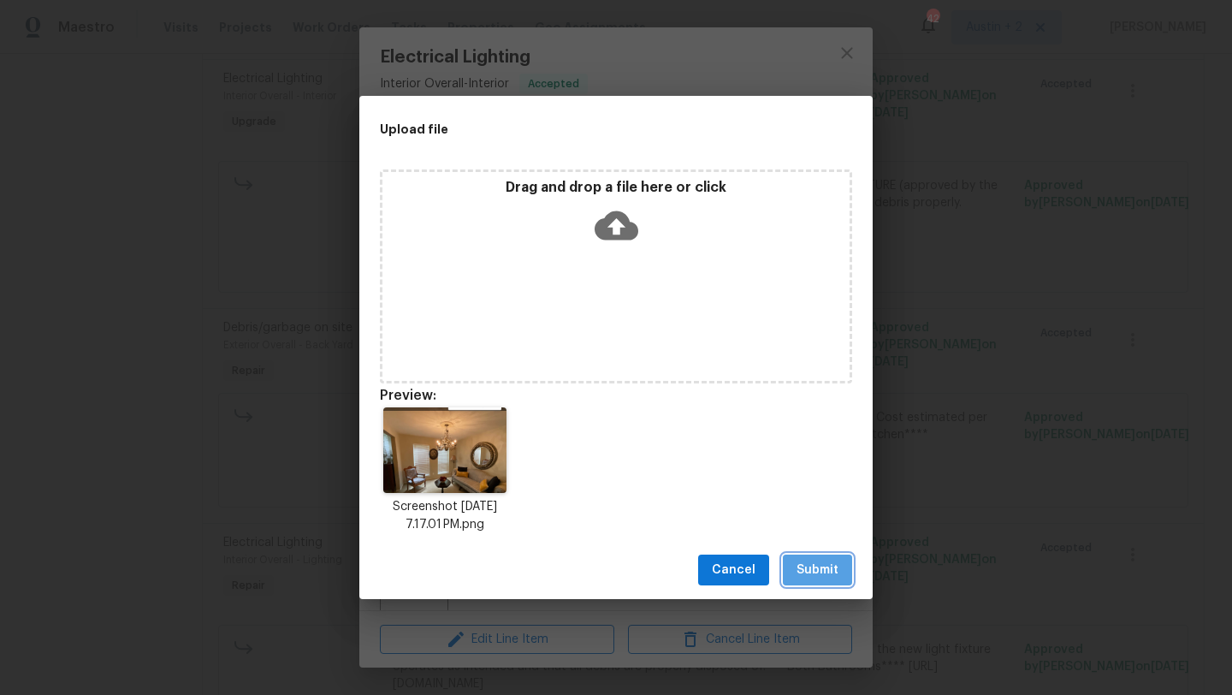
click at [802, 561] on span "Submit" at bounding box center [817, 569] width 42 height 21
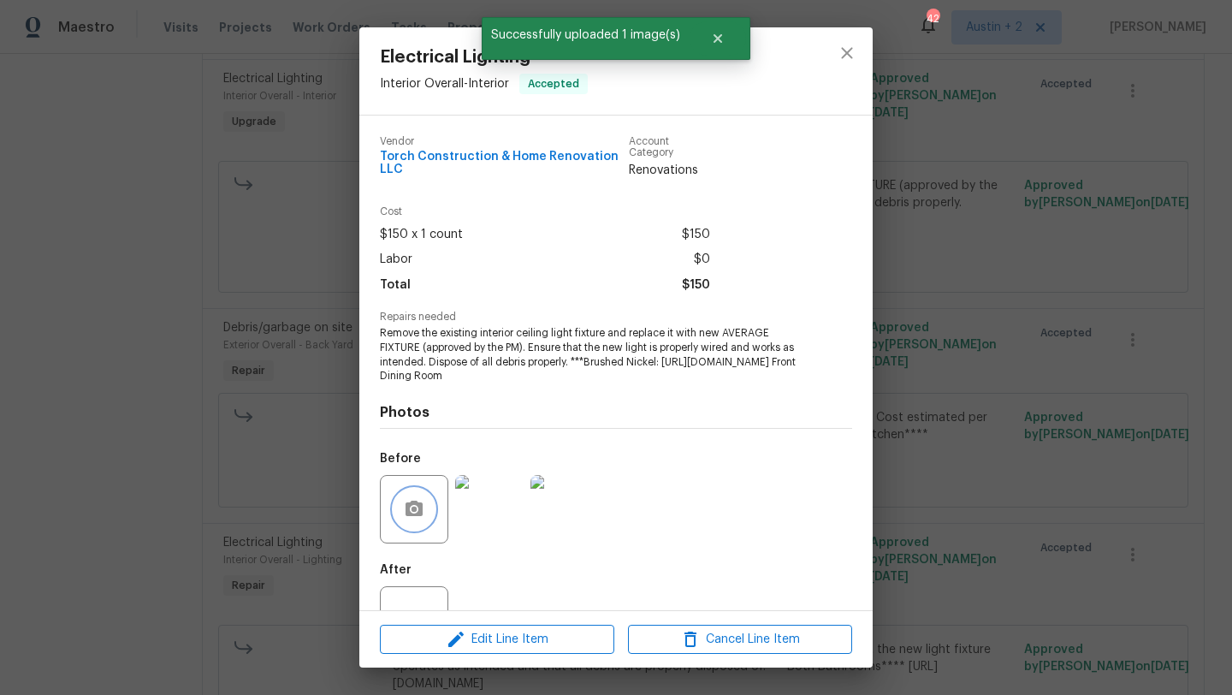
scroll to position [133, 0]
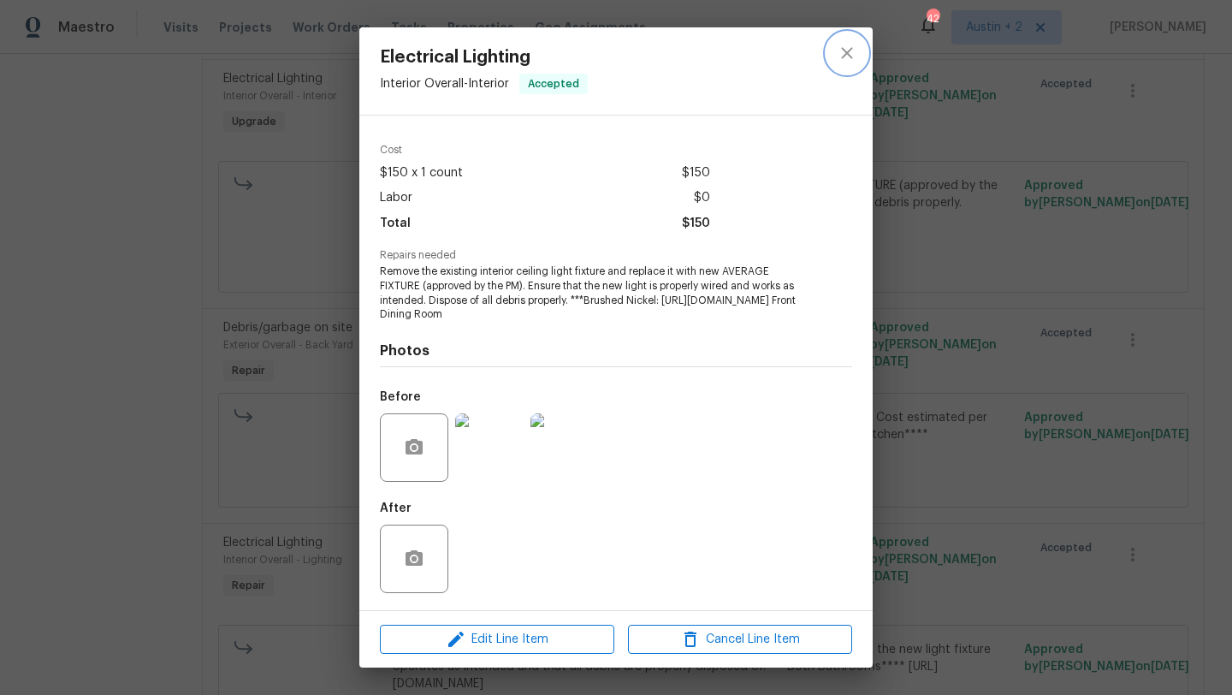
click at [849, 50] on icon "close" at bounding box center [846, 52] width 11 height 11
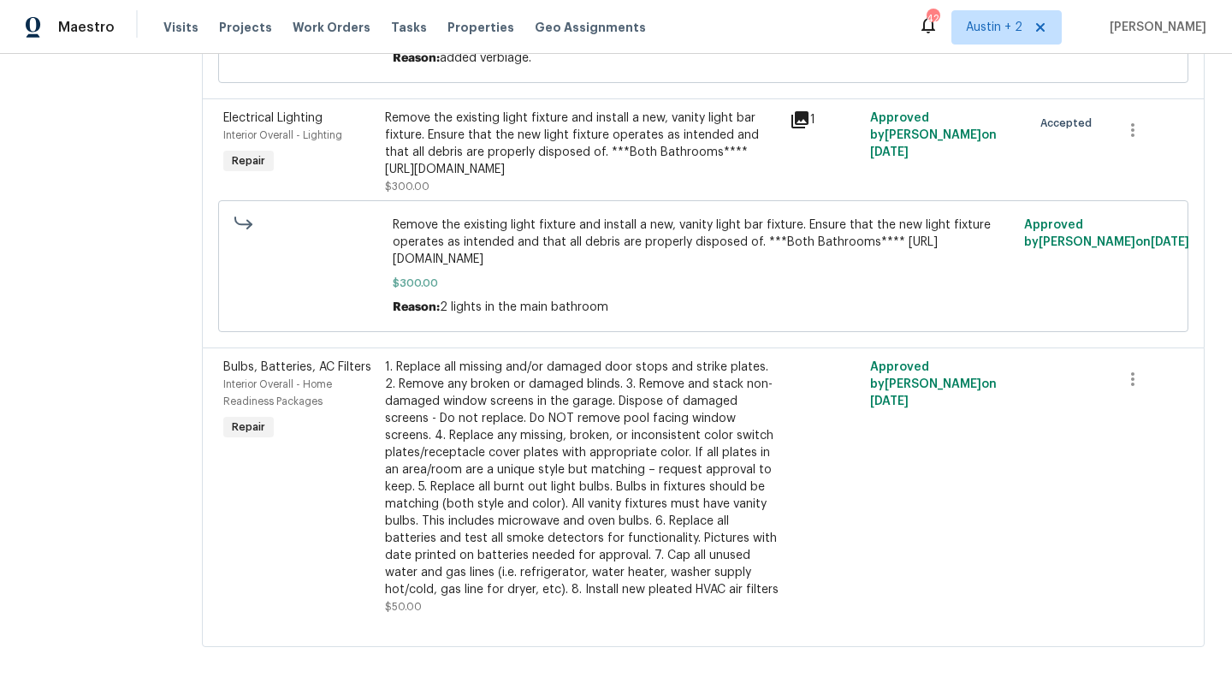
scroll to position [1153, 0]
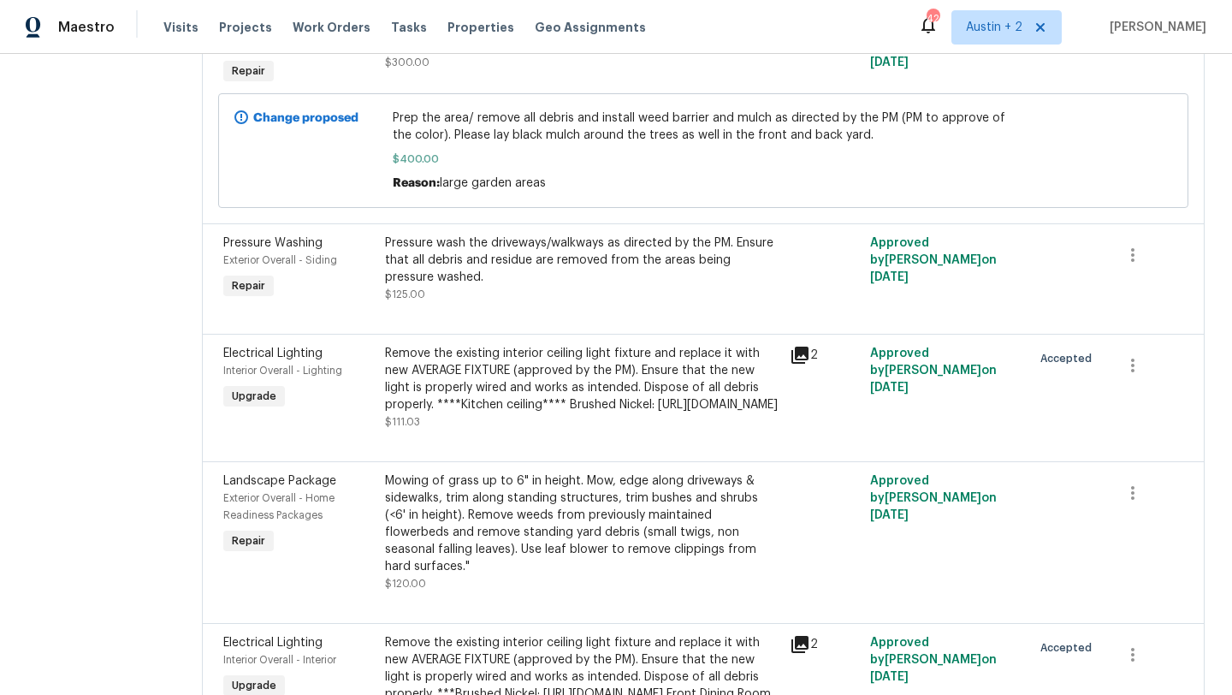
click at [807, 364] on icon at bounding box center [799, 354] width 17 height 17
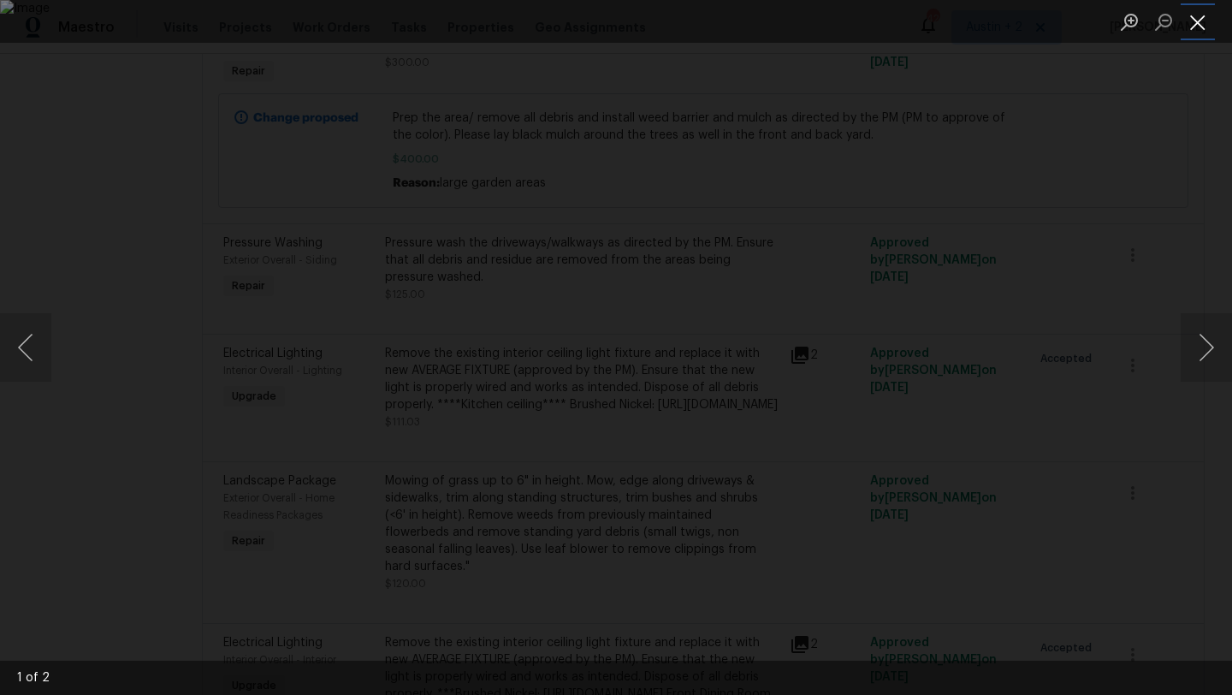
click at [1196, 24] on button "Close lightbox" at bounding box center [1198, 22] width 34 height 30
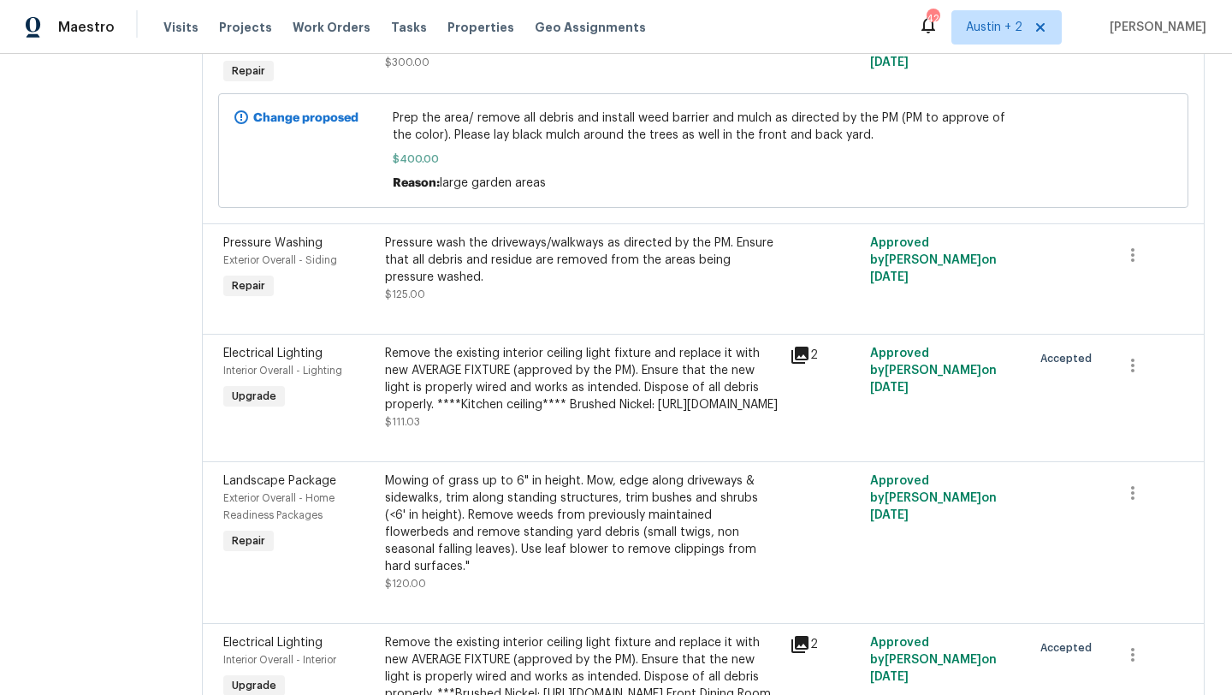
scroll to position [1580, 0]
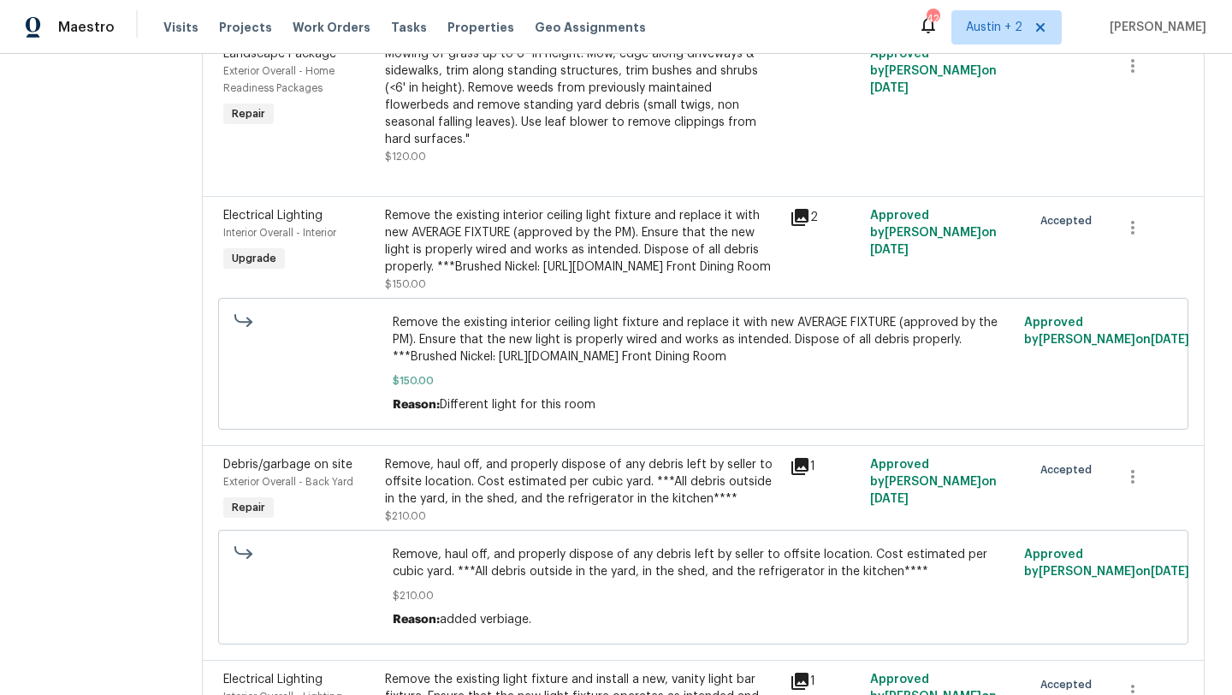
click at [807, 228] on icon at bounding box center [800, 217] width 21 height 21
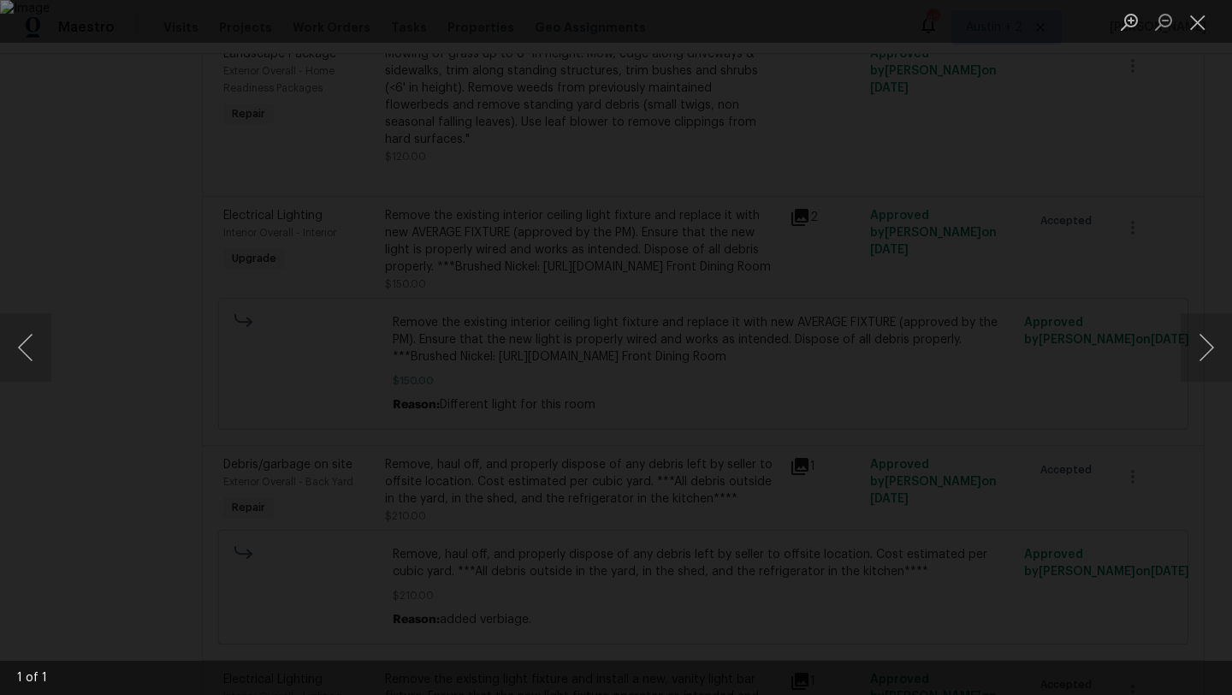
click at [1135, 239] on div "Lightbox" at bounding box center [616, 347] width 1232 height 695
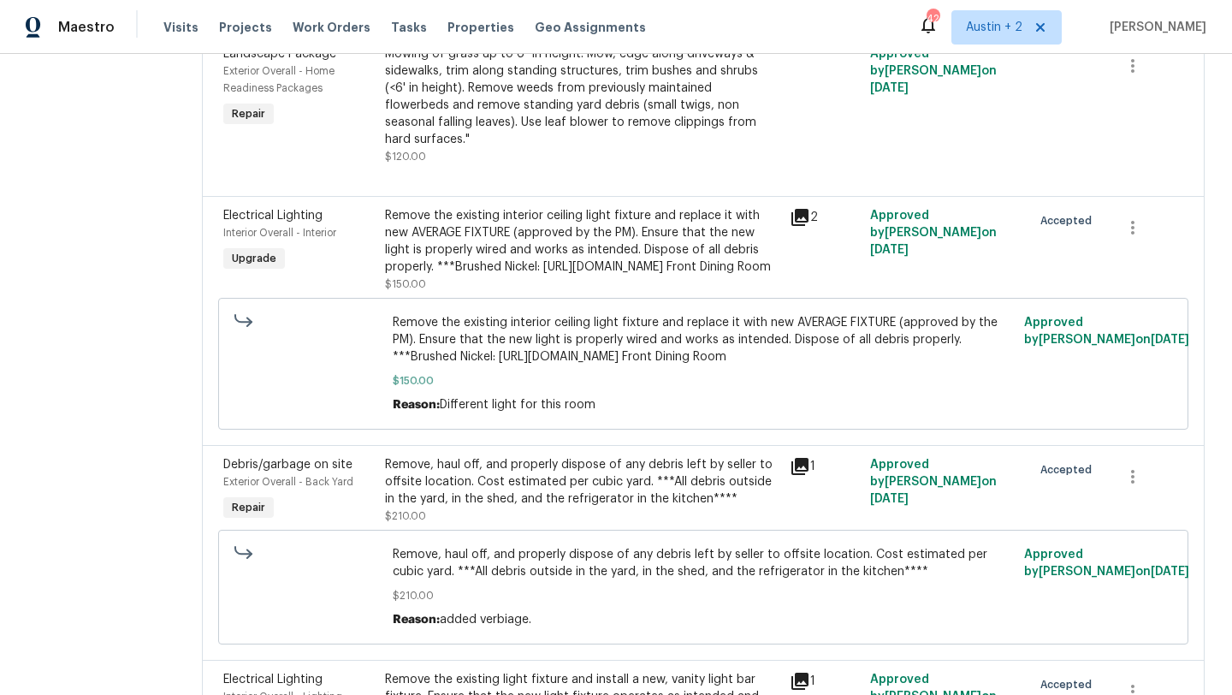
click at [808, 226] on icon at bounding box center [799, 217] width 17 height 17
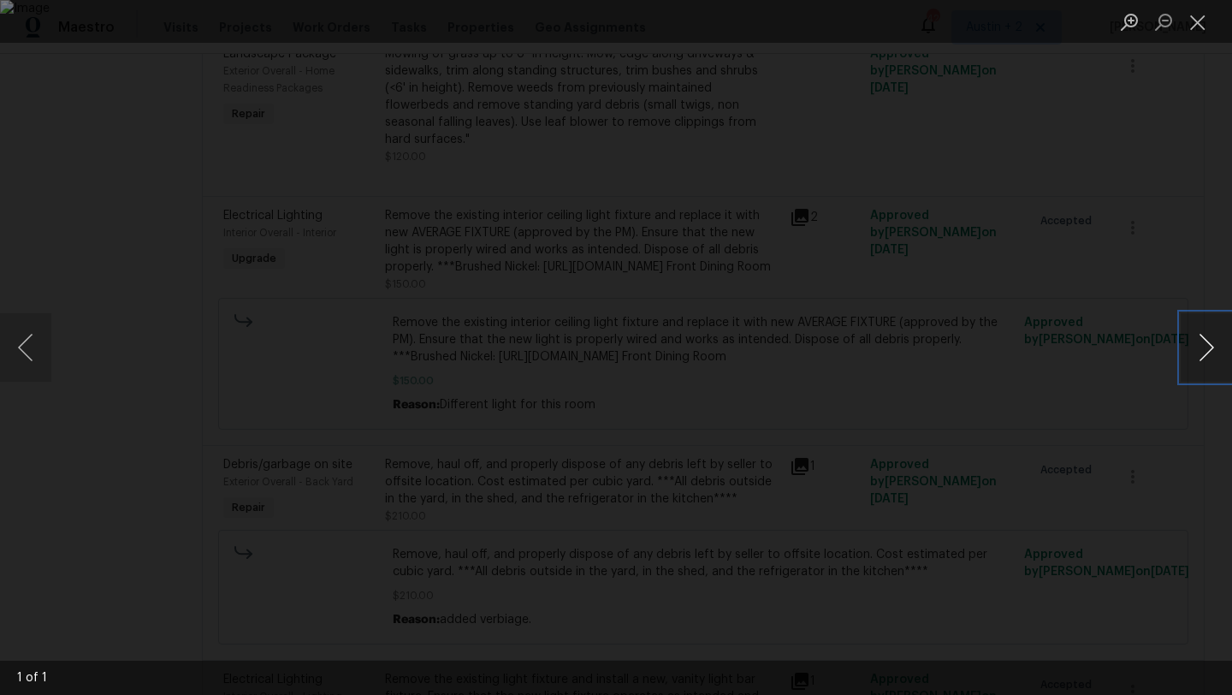
click at [1204, 353] on button "Next image" at bounding box center [1206, 347] width 51 height 68
click at [1202, 347] on button "Next image" at bounding box center [1206, 347] width 51 height 68
click at [1194, 27] on button "Close lightbox" at bounding box center [1198, 22] width 34 height 30
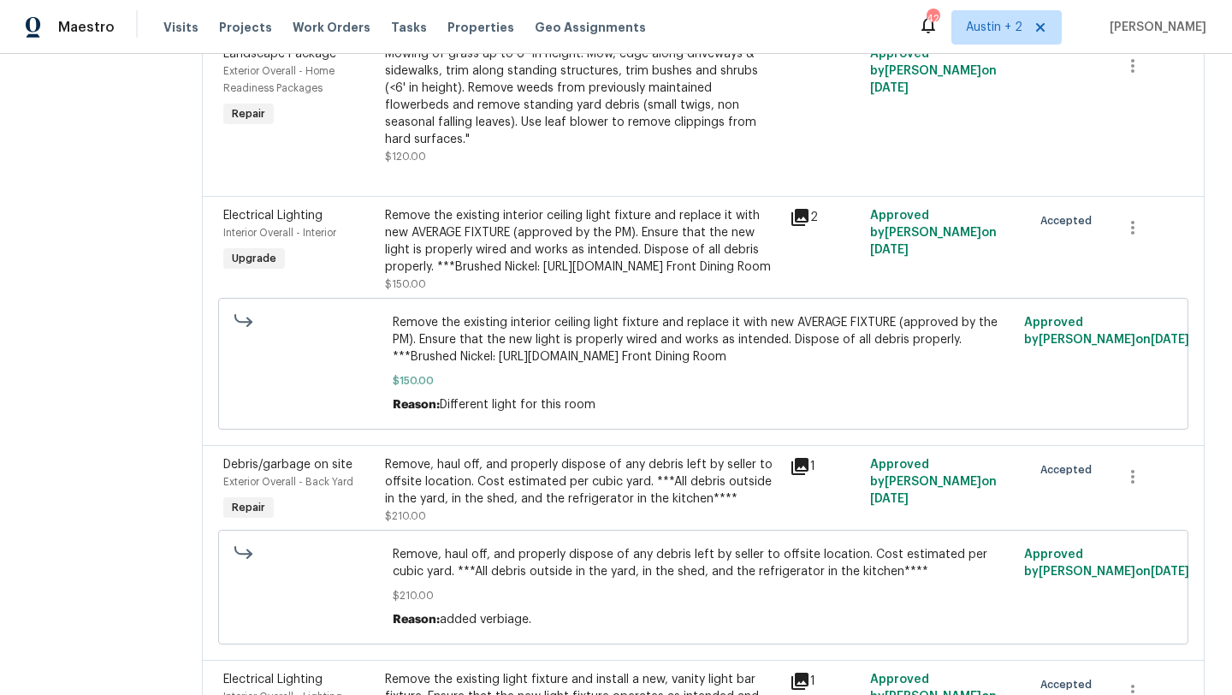
scroll to position [1153, 0]
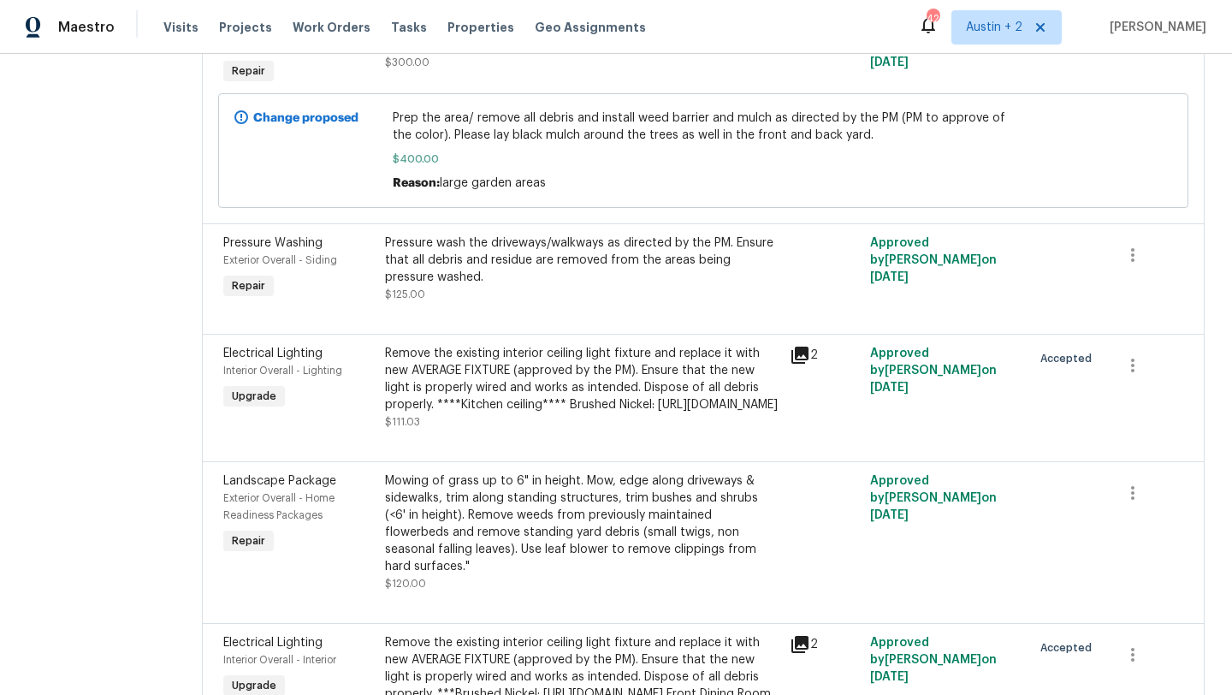
click at [806, 364] on icon at bounding box center [799, 354] width 17 height 17
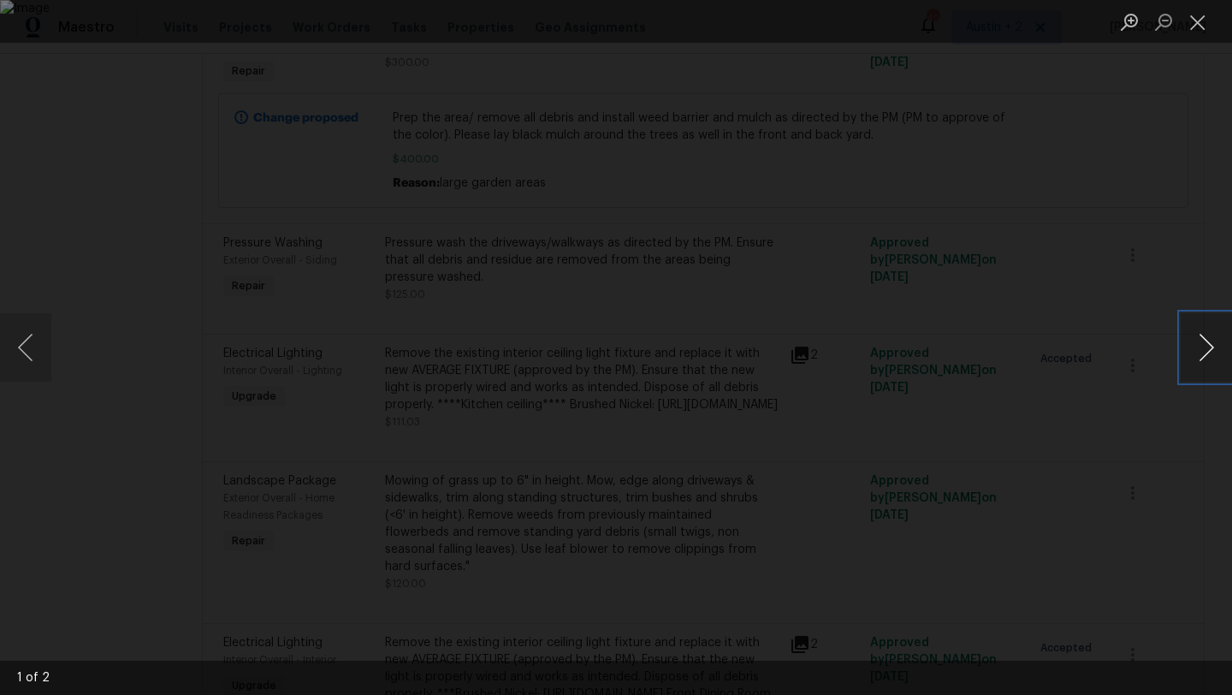
click at [1206, 340] on button "Next image" at bounding box center [1206, 347] width 51 height 68
click at [1200, 27] on button "Close lightbox" at bounding box center [1198, 22] width 34 height 30
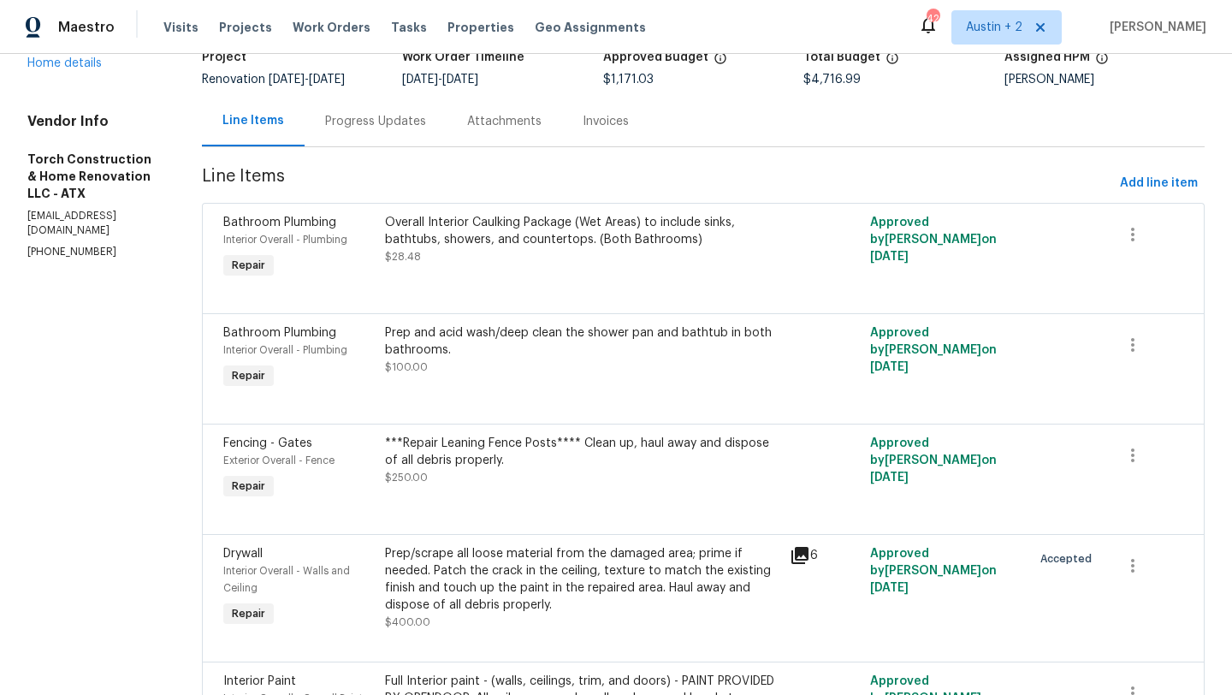
scroll to position [0, 0]
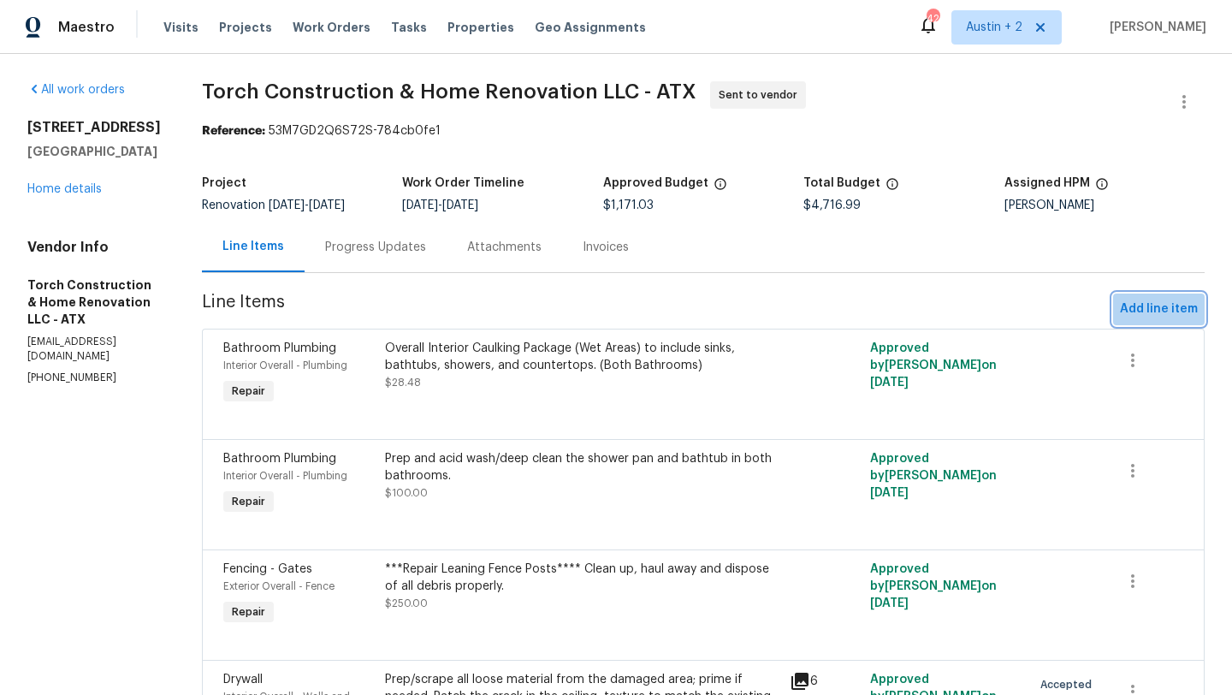
click at [1181, 313] on span "Add line item" at bounding box center [1159, 309] width 78 height 21
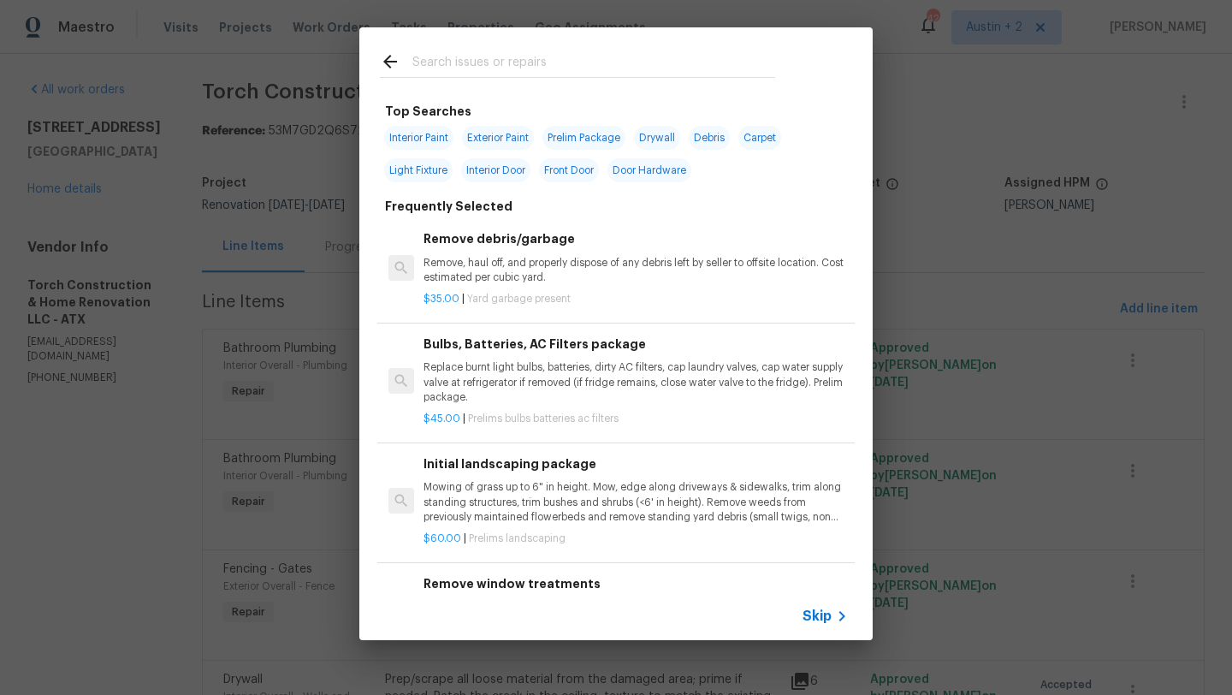
click at [503, 51] on input "text" at bounding box center [593, 64] width 363 height 26
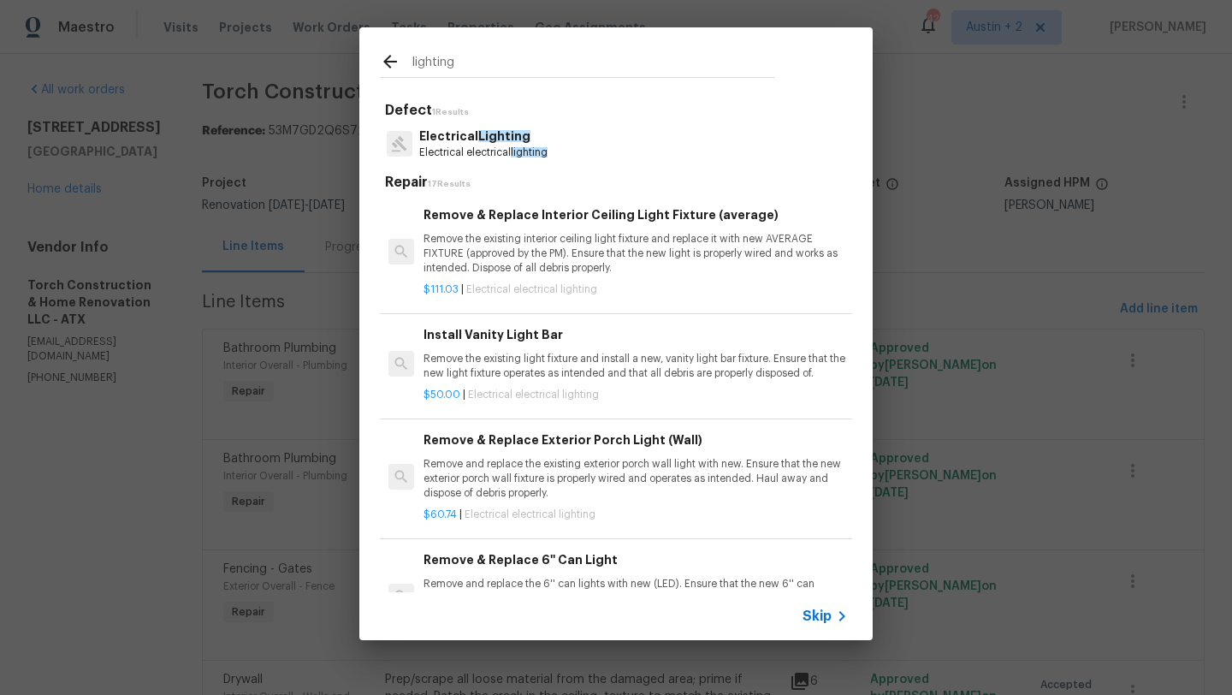
type input "lighting"
click at [489, 145] on p "Electrical electrical lighting" at bounding box center [483, 152] width 128 height 15
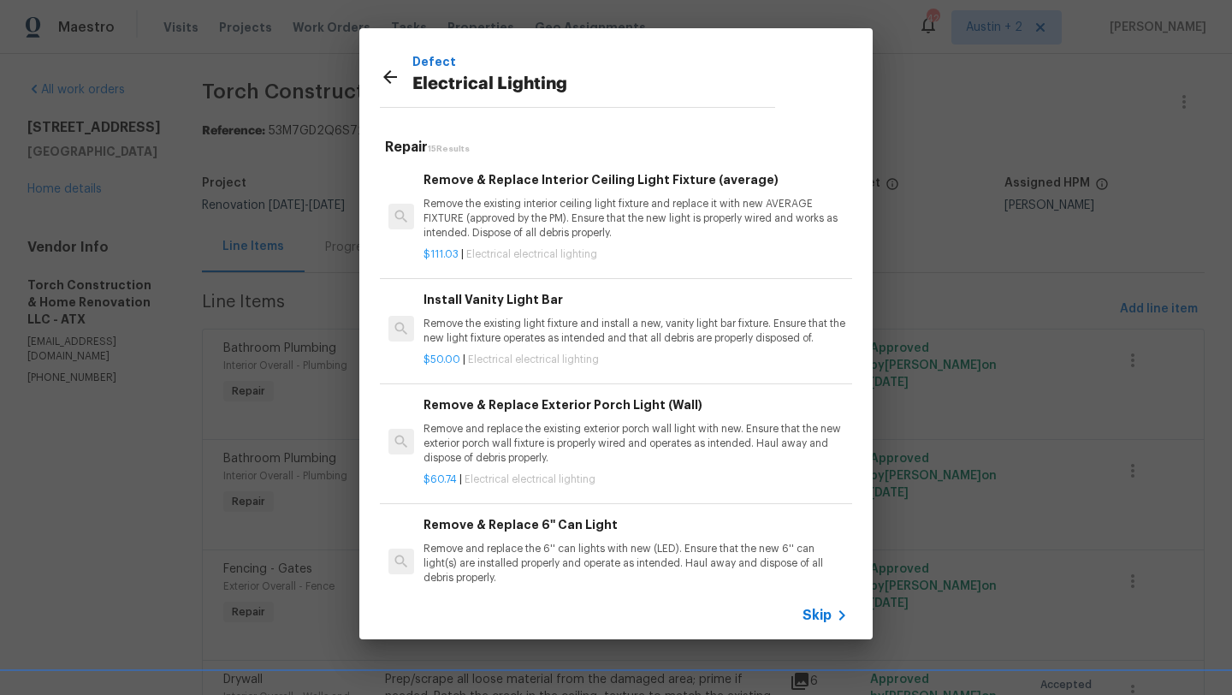
click at [646, 203] on p "Remove the existing interior ceiling light fixture and replace it with new AVER…" at bounding box center [635, 219] width 424 height 44
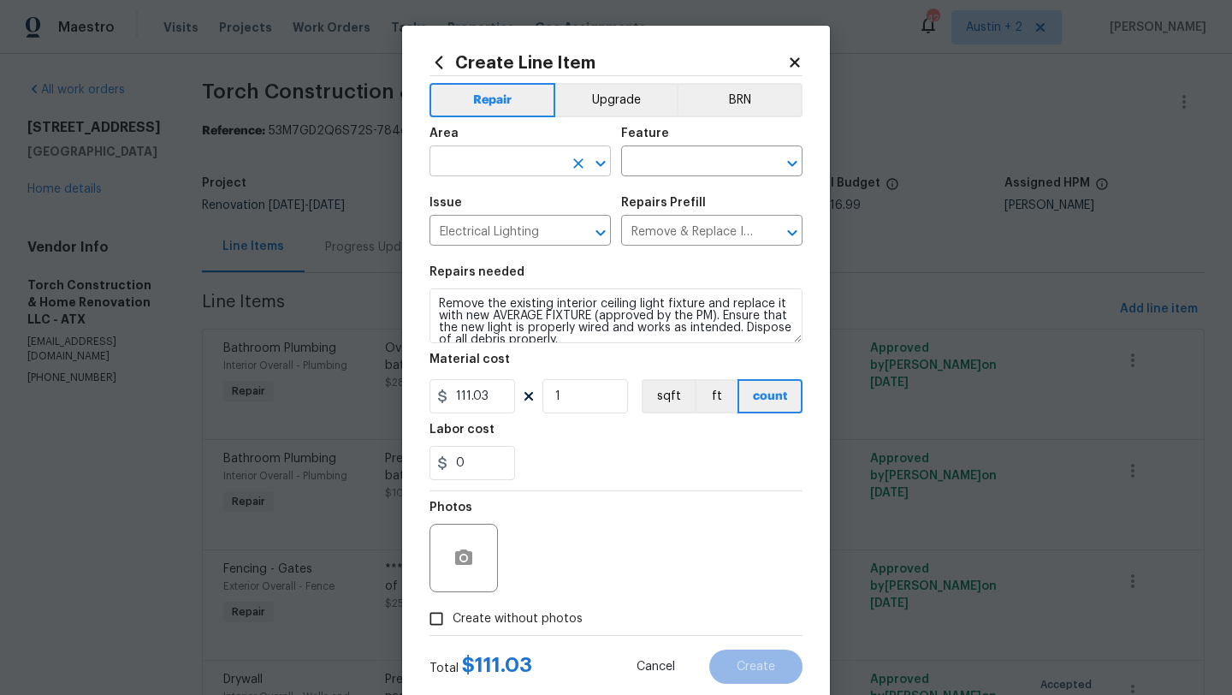
click at [484, 157] on input "text" at bounding box center [495, 163] width 133 height 27
type input "l"
click at [494, 222] on li "Interior Overall" at bounding box center [519, 230] width 181 height 28
type input "Interior Overall"
click at [670, 165] on input "text" at bounding box center [687, 163] width 133 height 27
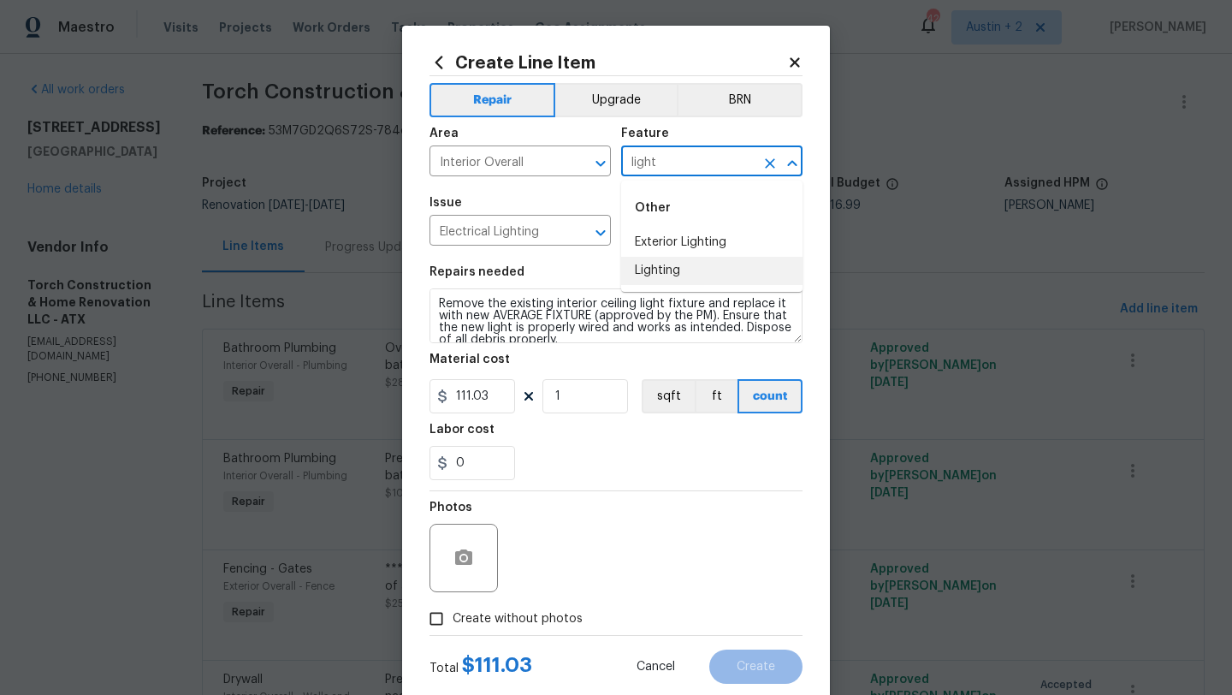
click at [672, 269] on li "Lighting" at bounding box center [711, 271] width 181 height 28
type input "Lighting"
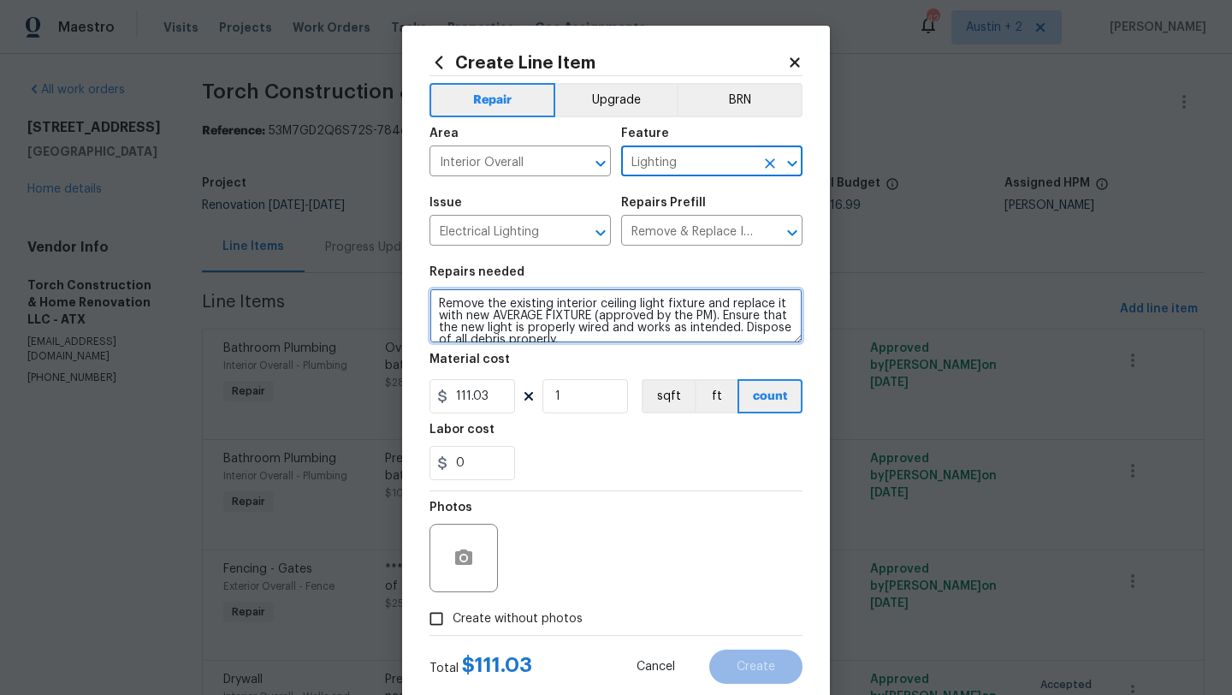
click at [434, 303] on textarea "Remove the existing interior ceiling light fixture and replace it with new AVER…" at bounding box center [615, 315] width 373 height 55
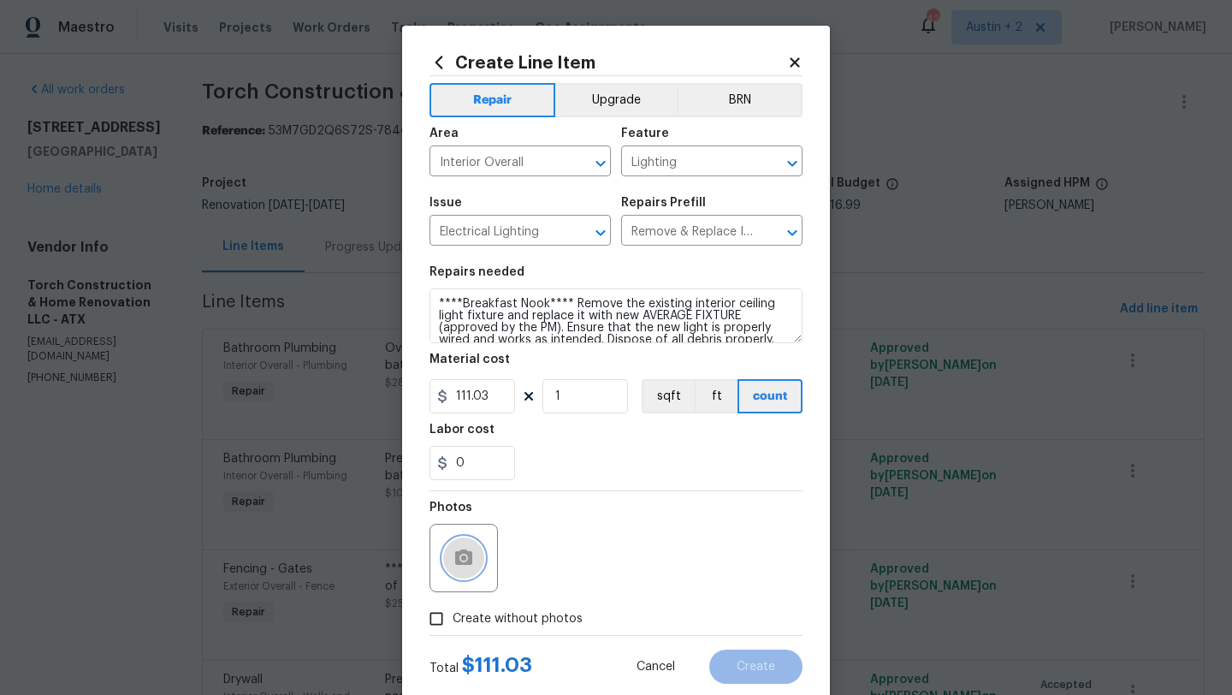
click at [479, 560] on button "button" at bounding box center [463, 557] width 41 height 41
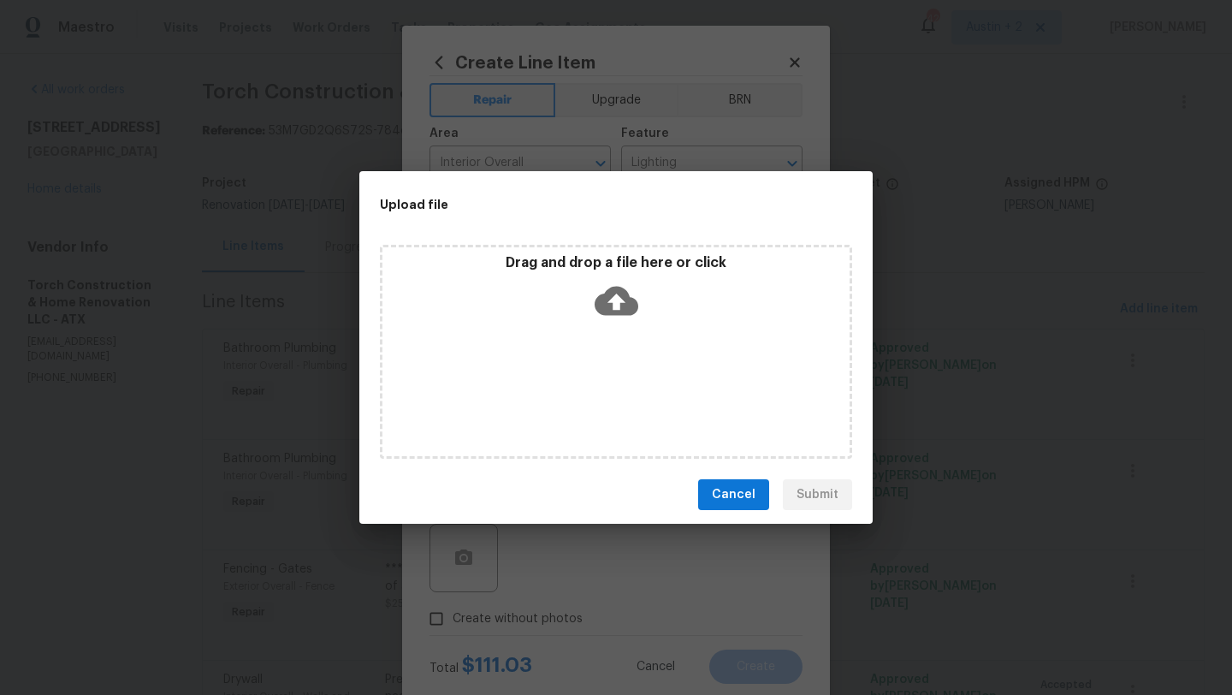
click at [606, 298] on icon at bounding box center [617, 301] width 44 height 29
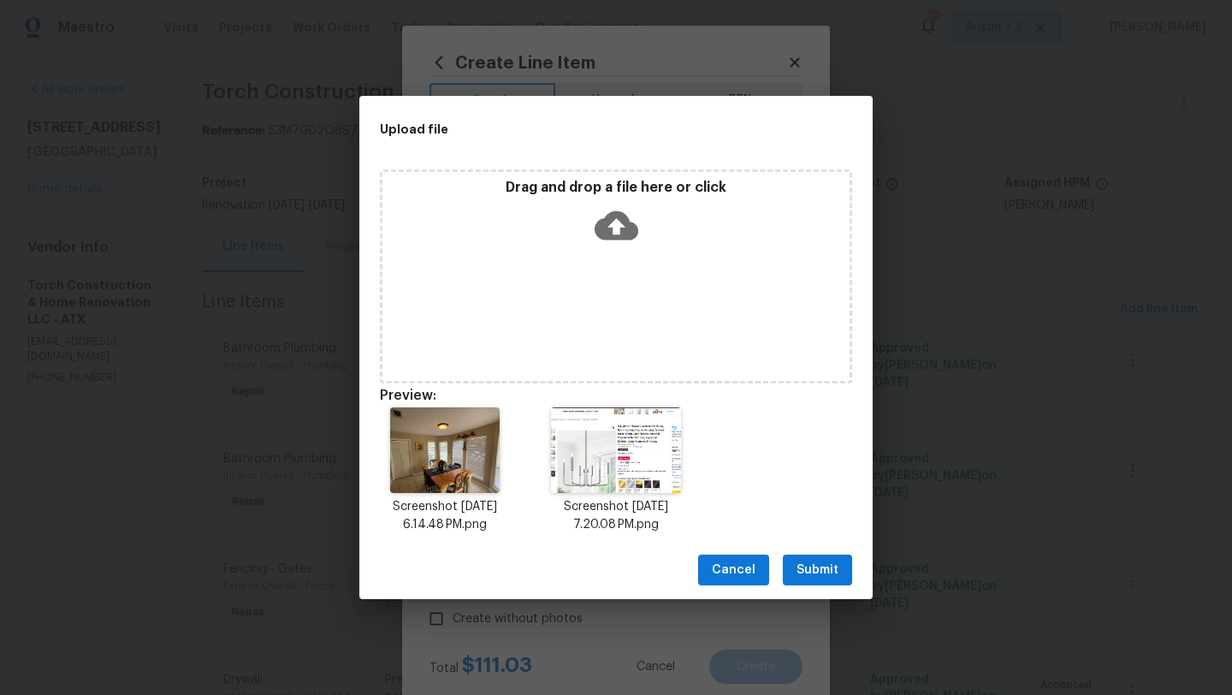
click at [817, 570] on span "Submit" at bounding box center [817, 569] width 42 height 21
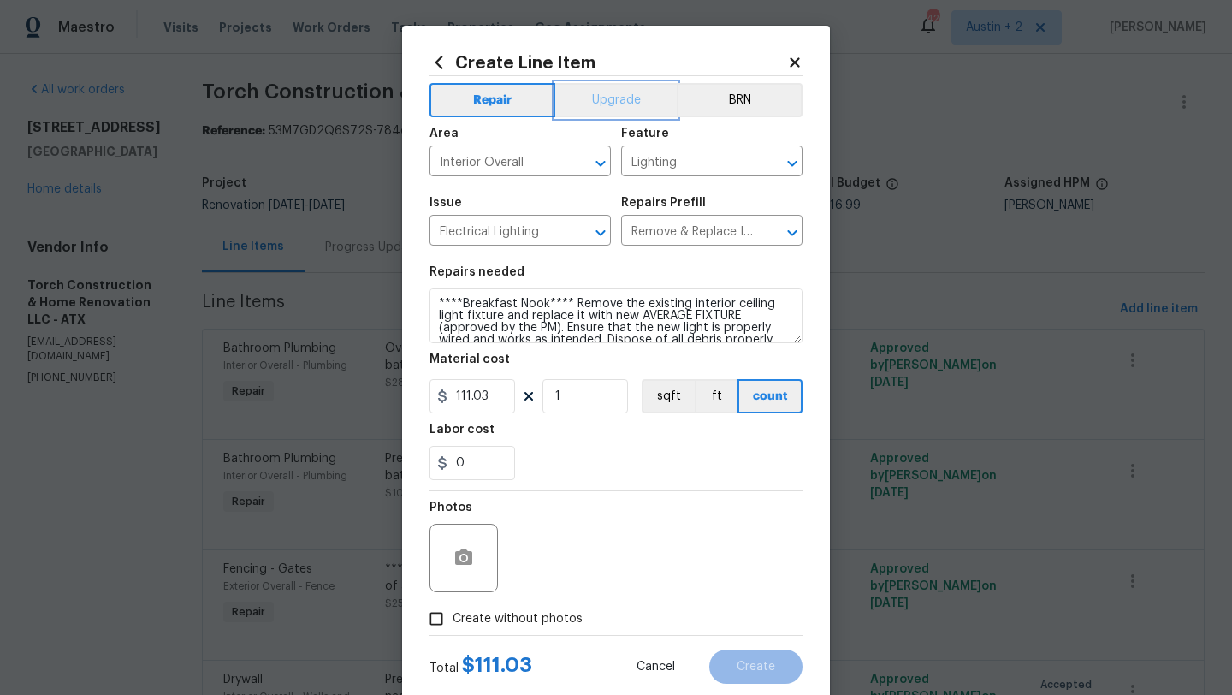
click at [616, 101] on button "Upgrade" at bounding box center [616, 100] width 122 height 34
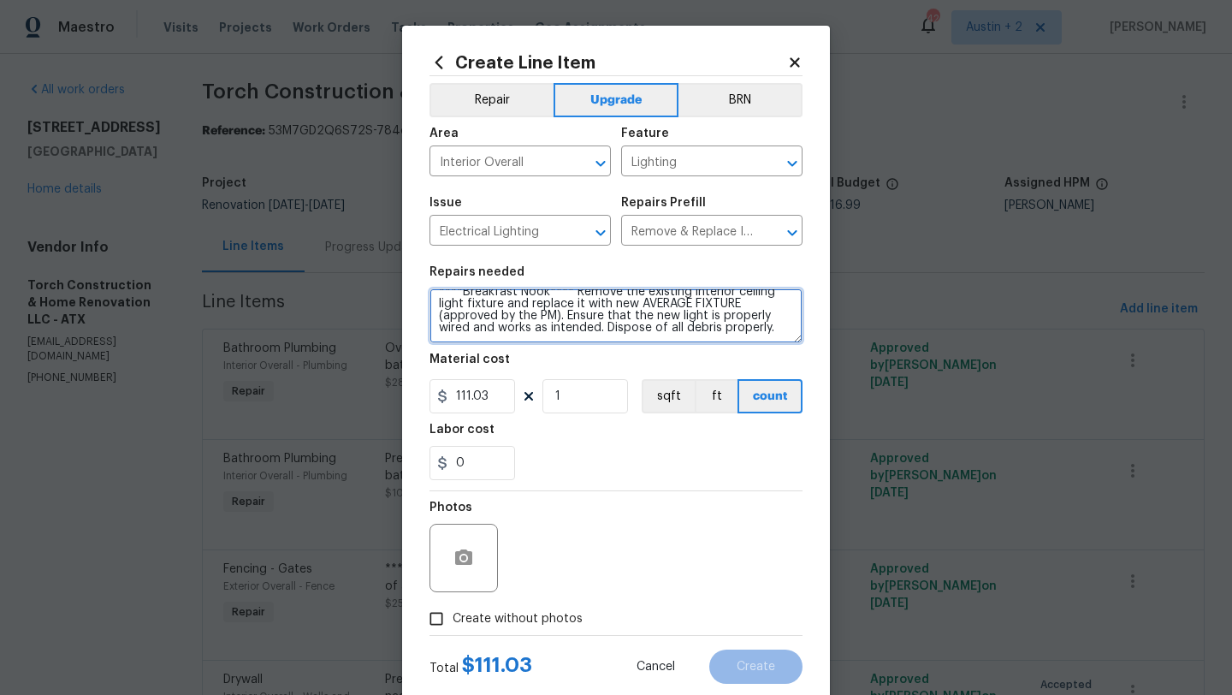
click at [700, 332] on textarea "****Breakfast Nook**** Remove the existing interior ceiling light fixture and r…" at bounding box center [615, 315] width 373 height 55
paste textarea "https://www.amazon.com/Chandelier-Farmhouse-Lighting-Fixtures-Industrial/dp/B0C…"
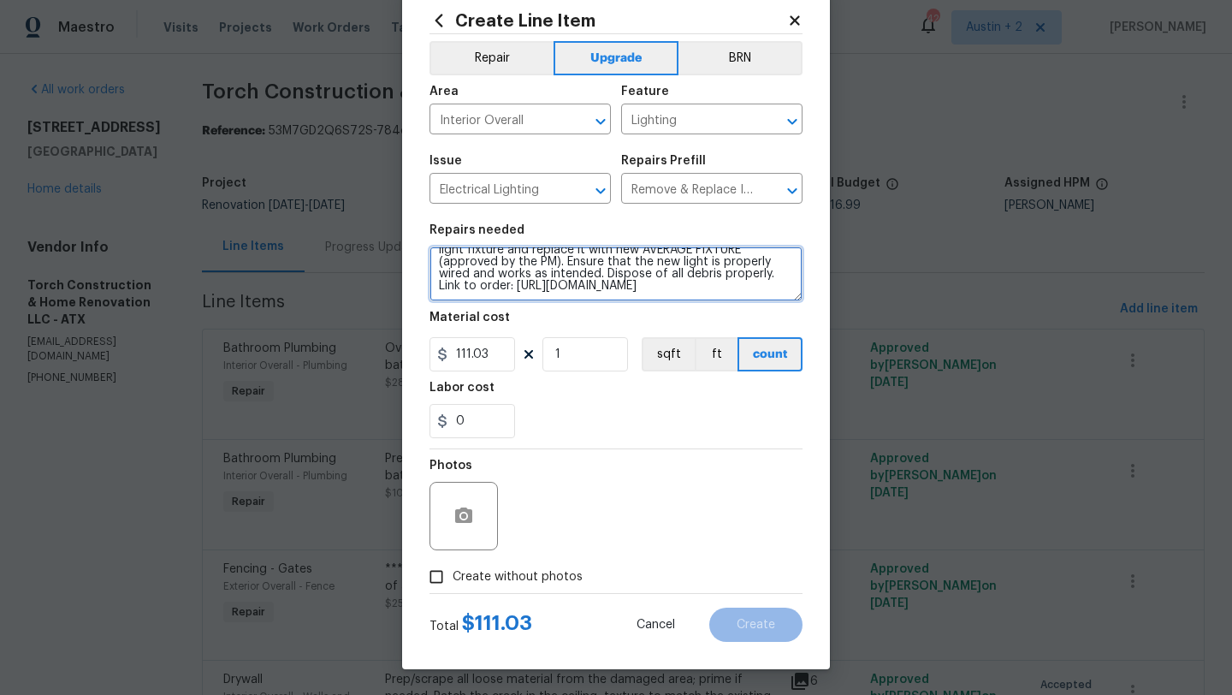
type textarea "****Breakfast Nook**** Remove the existing interior ceiling light fixture and r…"
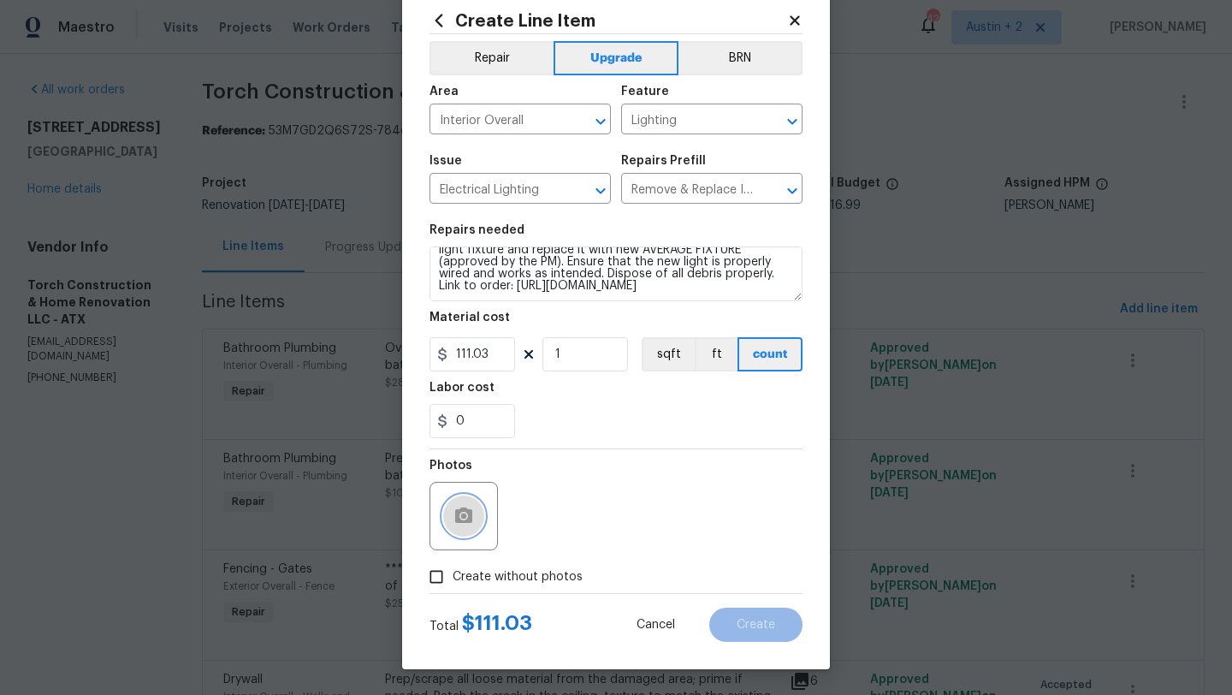
click at [470, 519] on icon "button" at bounding box center [463, 514] width 17 height 15
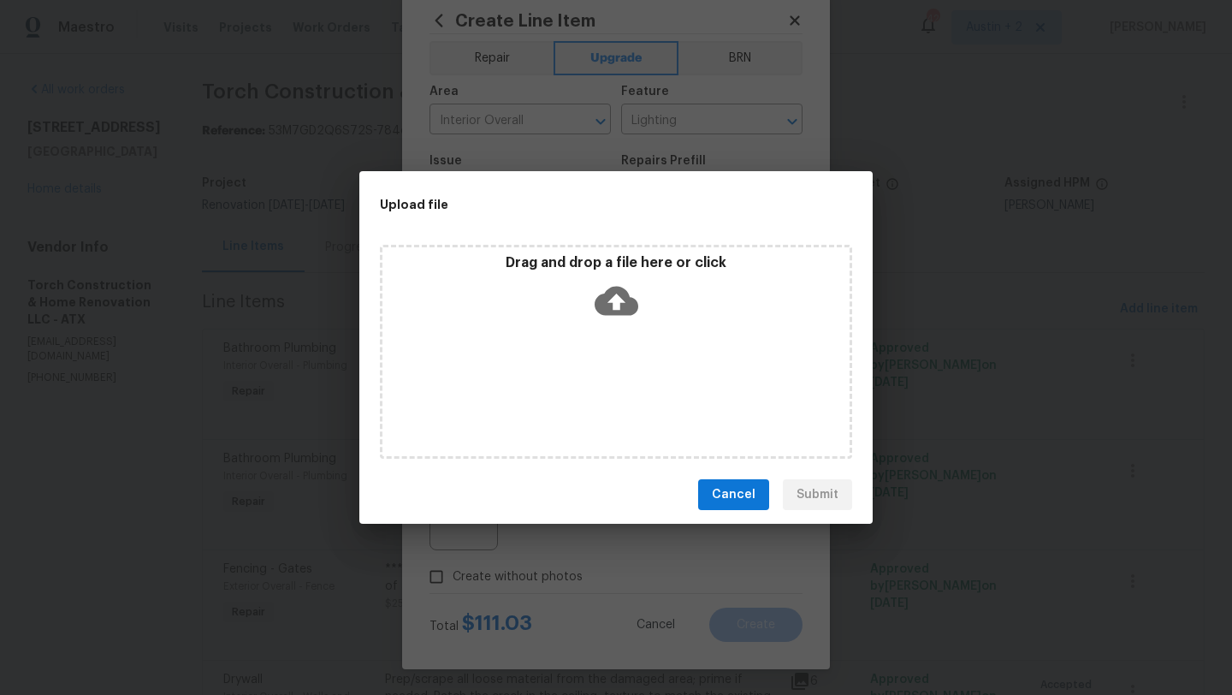
click at [615, 290] on icon at bounding box center [617, 301] width 44 height 29
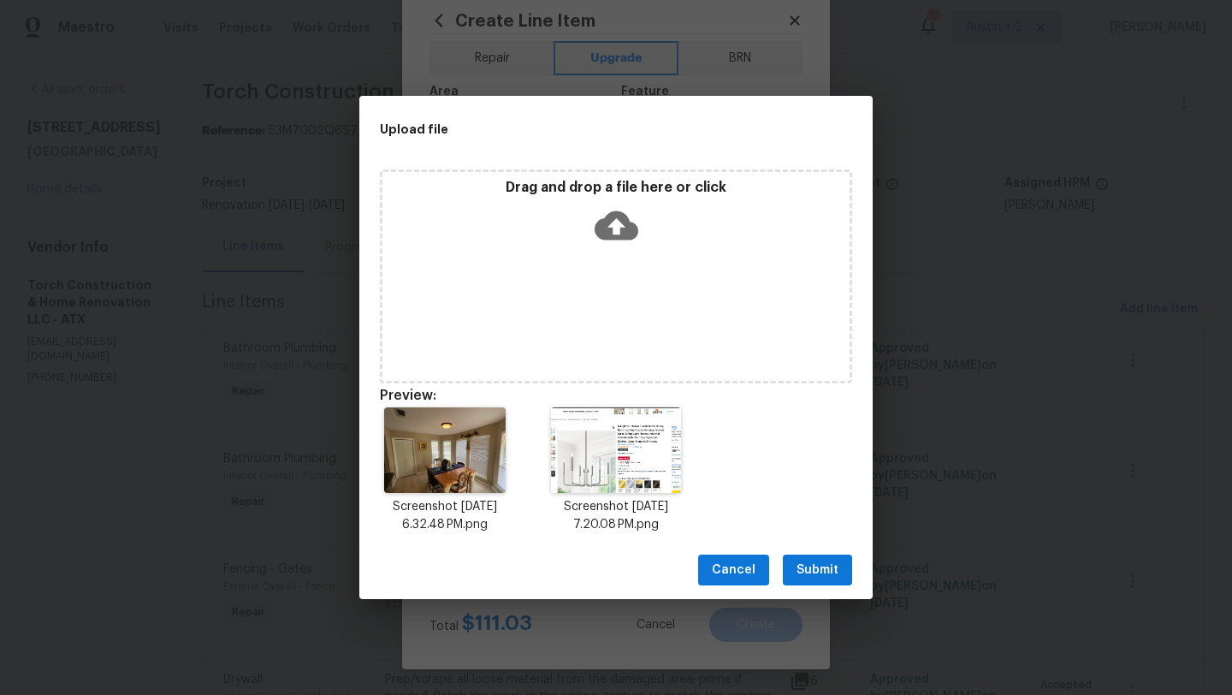
click at [811, 571] on span "Submit" at bounding box center [817, 569] width 42 height 21
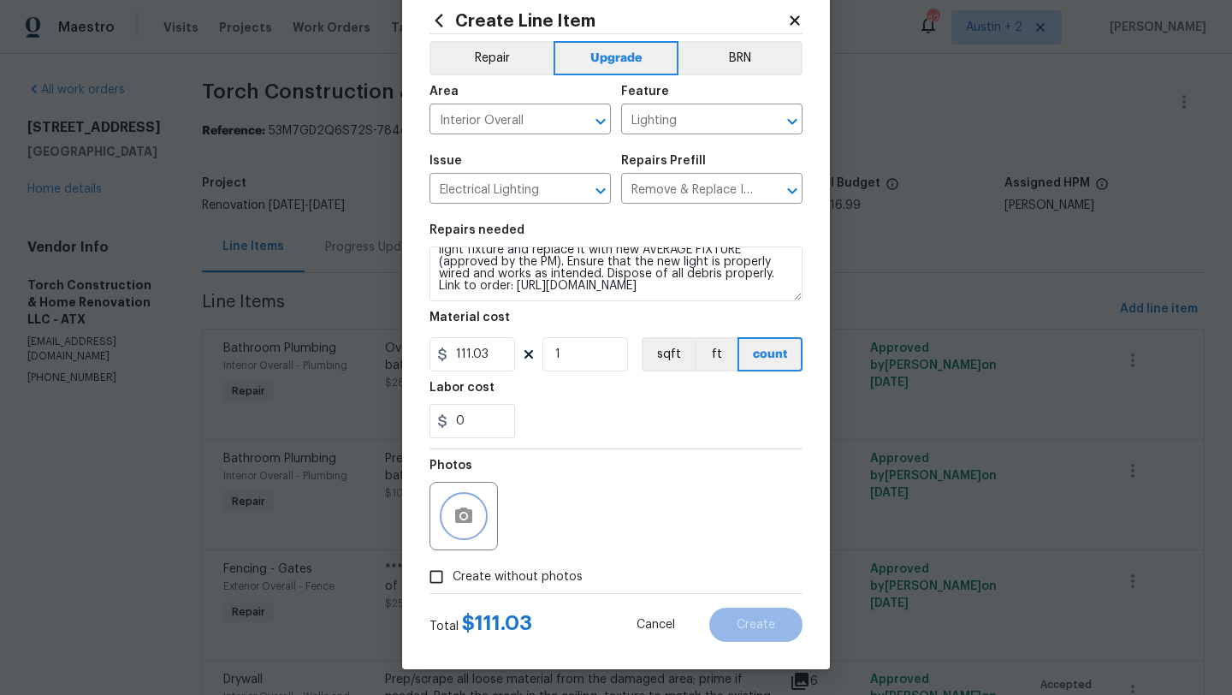
scroll to position [0, 0]
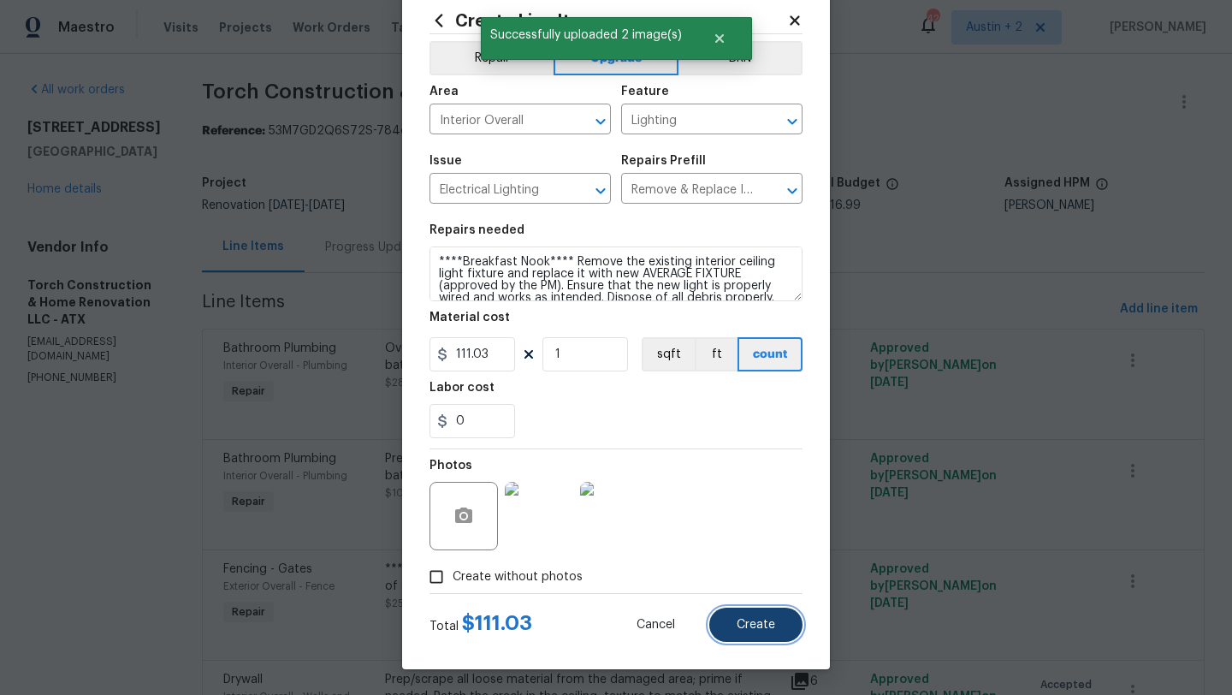
click at [757, 626] on span "Create" at bounding box center [756, 625] width 38 height 13
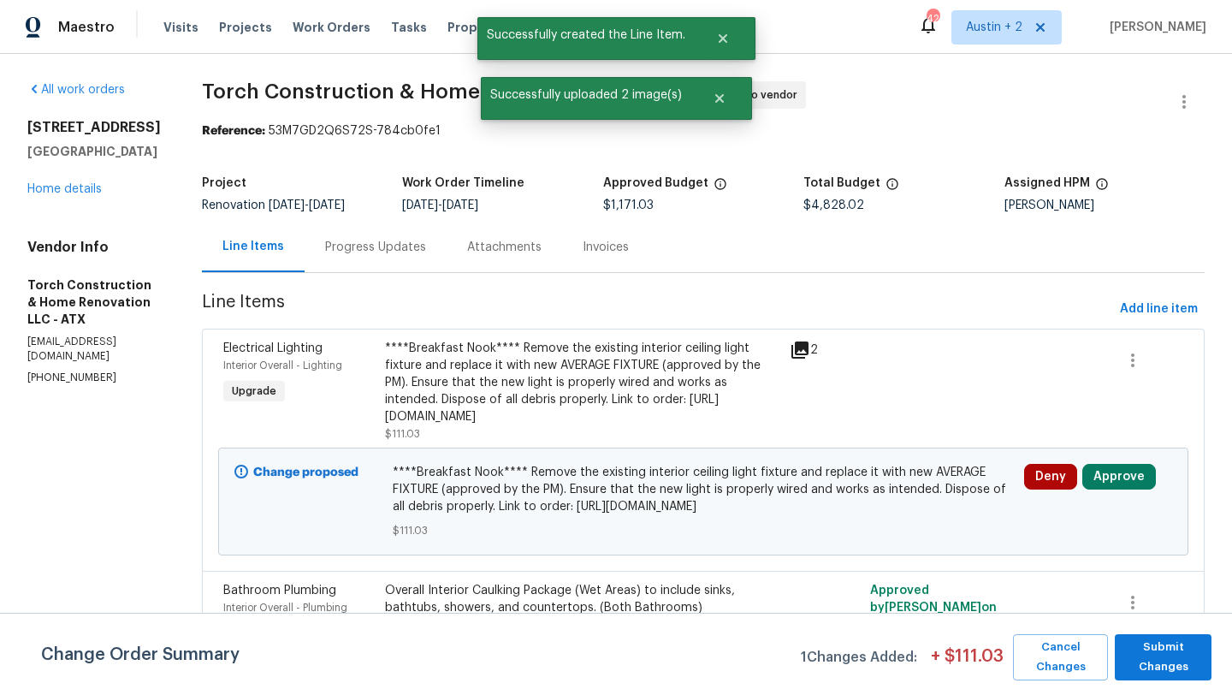
click at [1136, 630] on div "Change Order Summary 1 Changes Added: + $ 111.03 Cancel Changes Submit Changes" at bounding box center [616, 654] width 1232 height 82
click at [1136, 653] on span "Submit Changes" at bounding box center [1163, 656] width 80 height 39
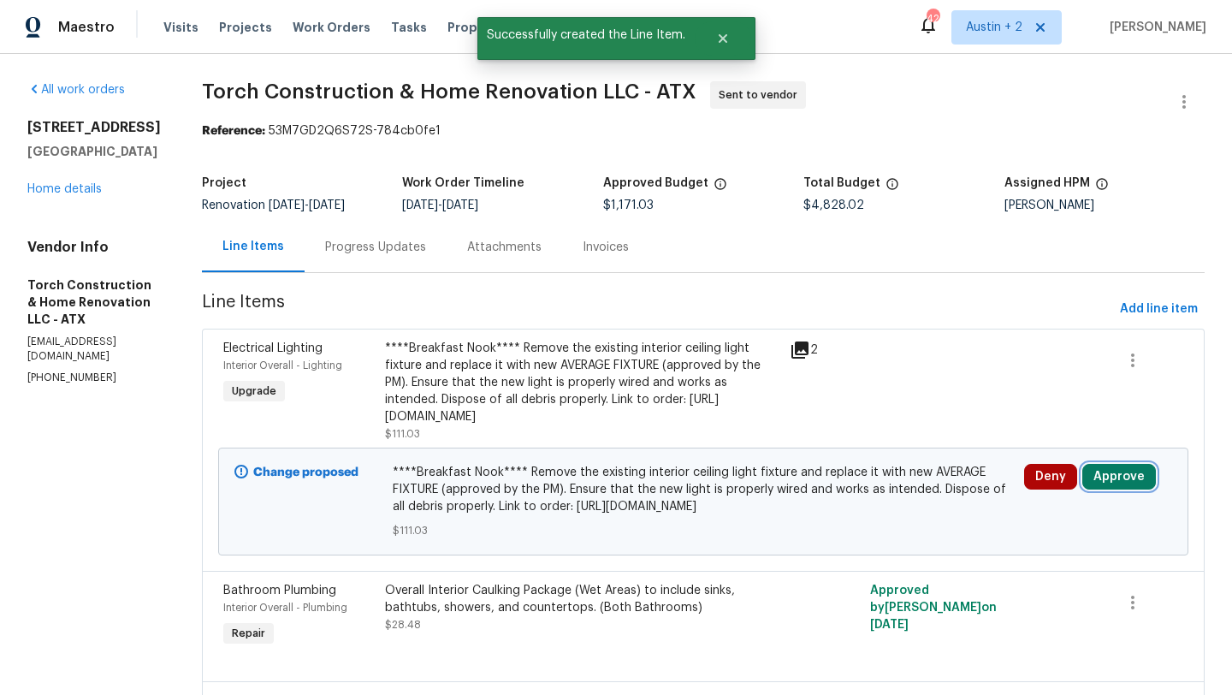
click at [1122, 489] on button "Approve" at bounding box center [1119, 477] width 74 height 26
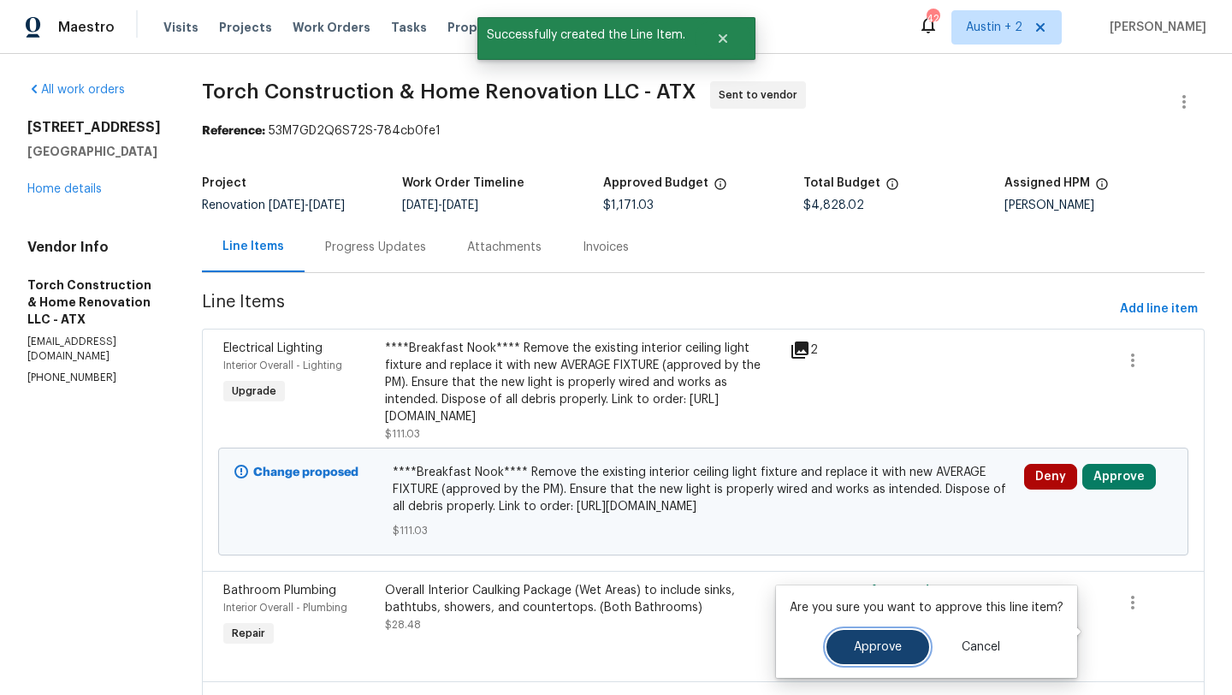
click at [878, 641] on span "Approve" at bounding box center [878, 647] width 48 height 13
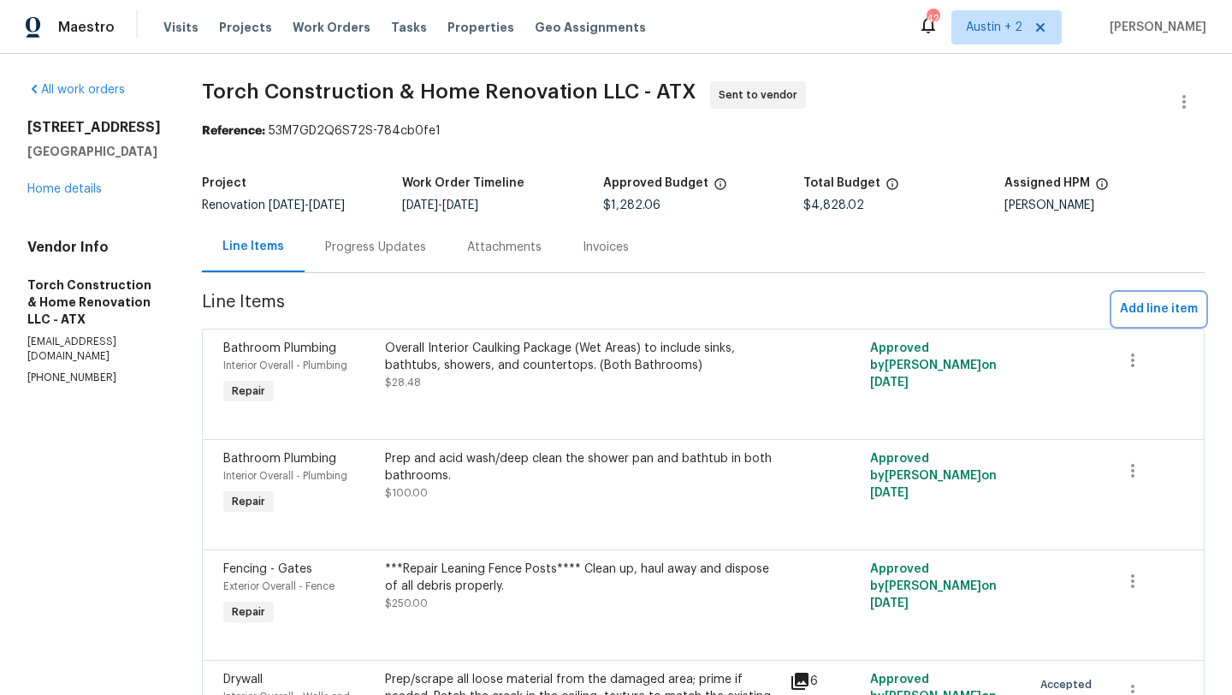
click at [1149, 308] on span "Add line item" at bounding box center [1159, 309] width 78 height 21
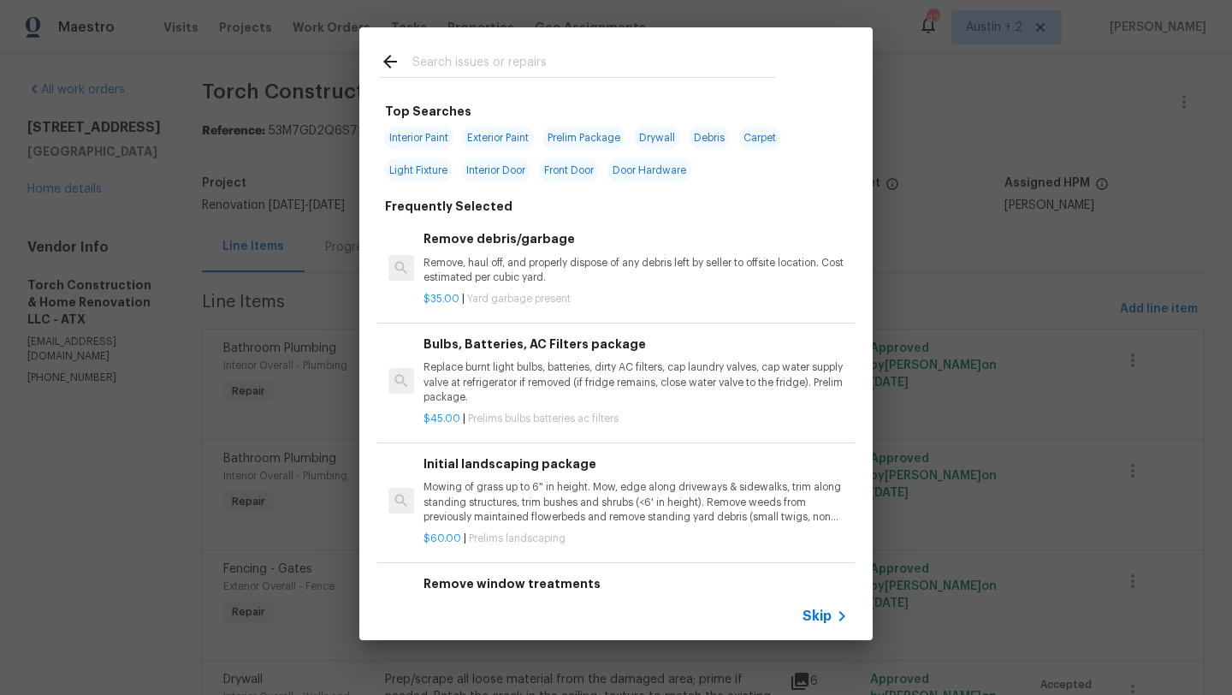
click at [485, 56] on input "text" at bounding box center [593, 64] width 363 height 26
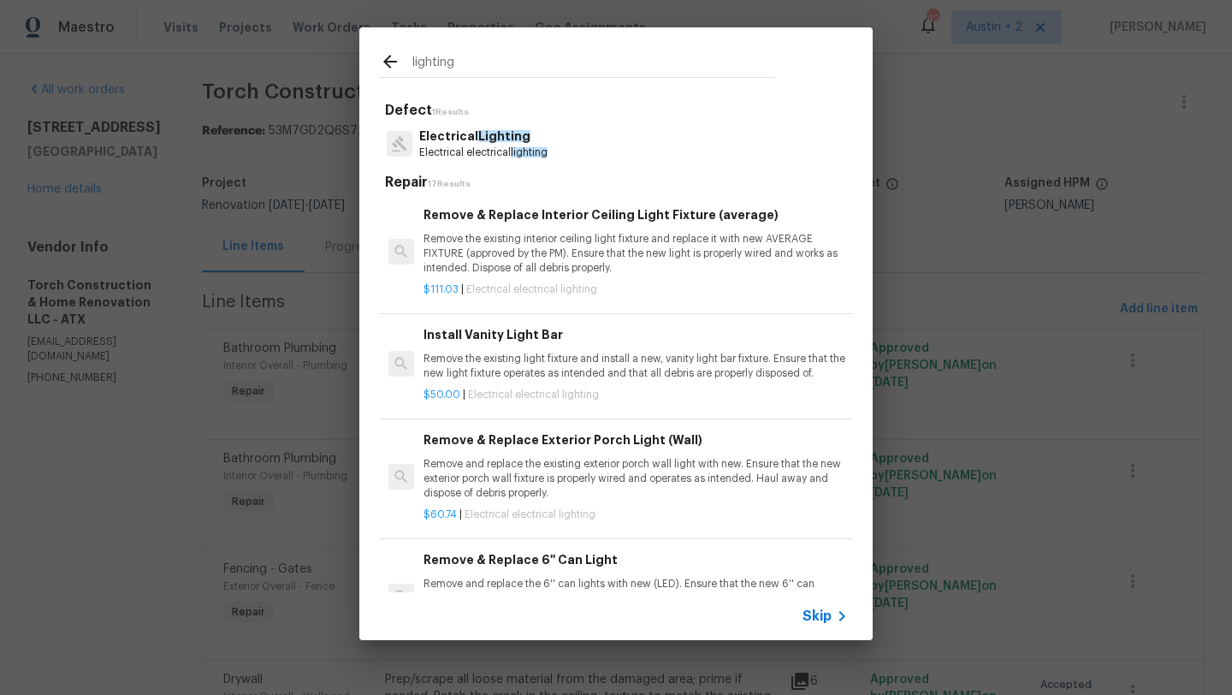
type input "lighting"
click at [464, 144] on p "Electrical Lighting" at bounding box center [483, 136] width 128 height 18
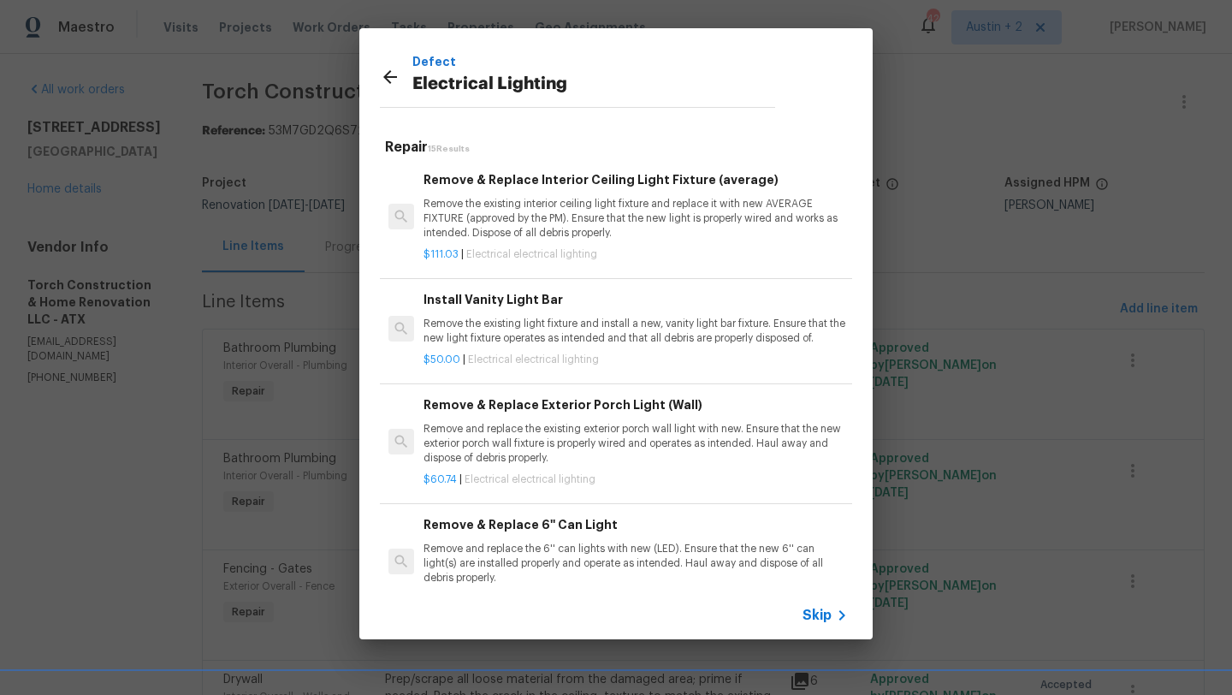
click at [509, 210] on p "Remove the existing interior ceiling light fixture and replace it with new AVER…" at bounding box center [635, 219] width 424 height 44
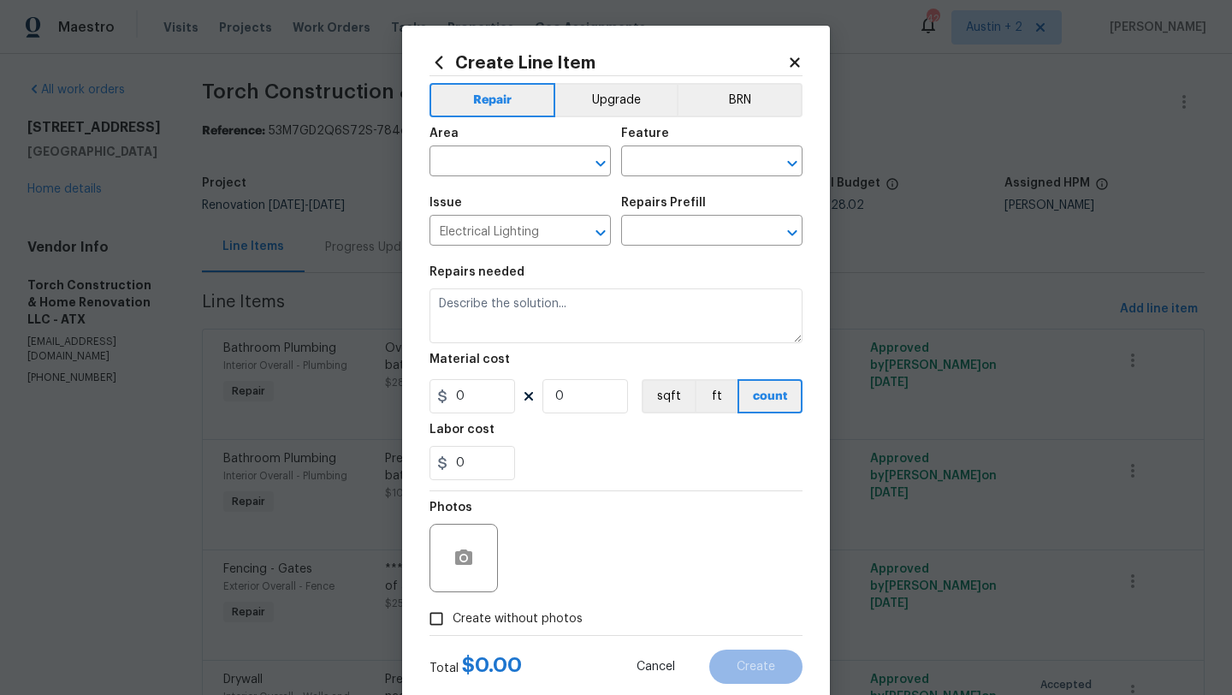
type textarea "Remove the existing interior ceiling light fixture and replace it with new AVER…"
type input "1"
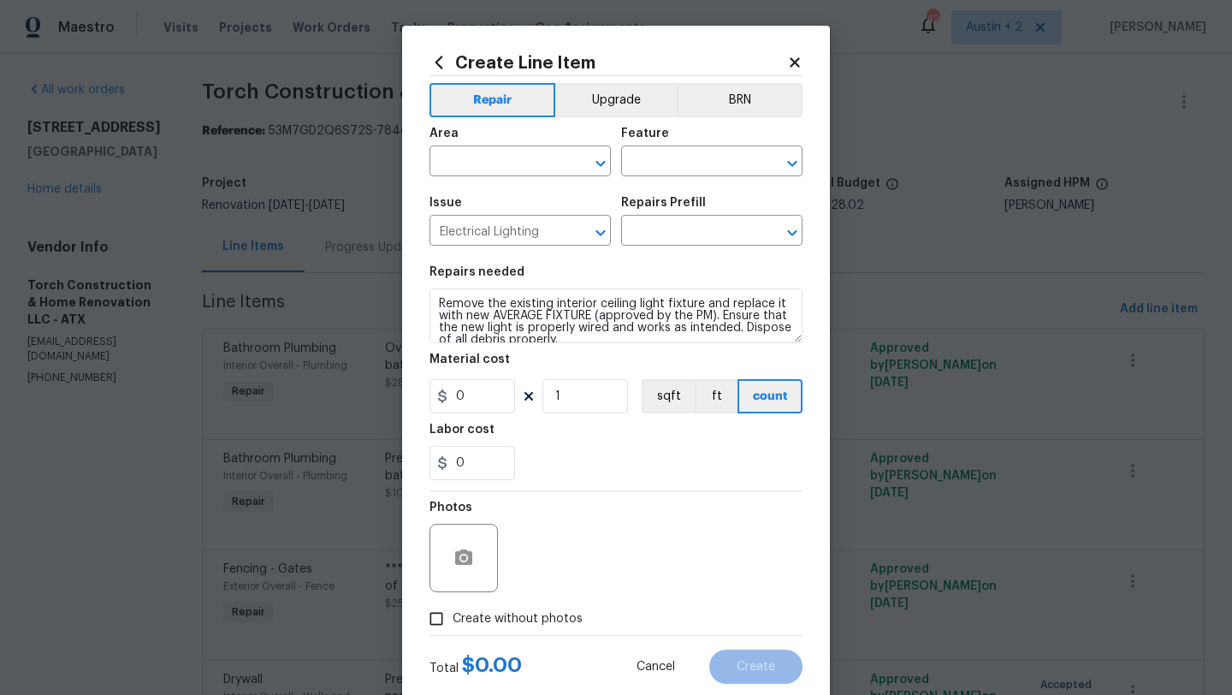
type input "Remove & Replace Interior Ceiling Light Fixture (average) $111.03"
type input "111.03"
drag, startPoint x: 572, startPoint y: 395, endPoint x: 465, endPoint y: 388, distance: 107.2
click at [465, 388] on div "111.03 1 sqft ft count" at bounding box center [615, 396] width 373 height 34
type input "2"
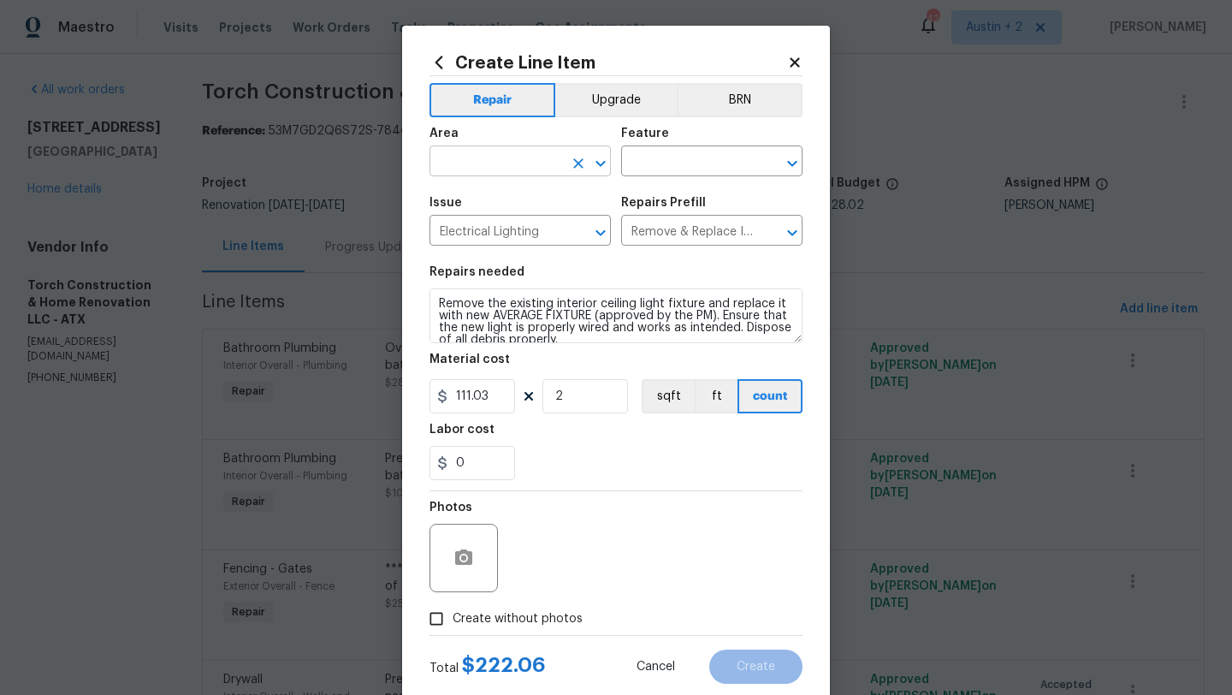
click at [515, 167] on input "text" at bounding box center [495, 163] width 133 height 27
click at [521, 234] on li "Interior Overall" at bounding box center [519, 230] width 181 height 28
type input "Interior Overall"
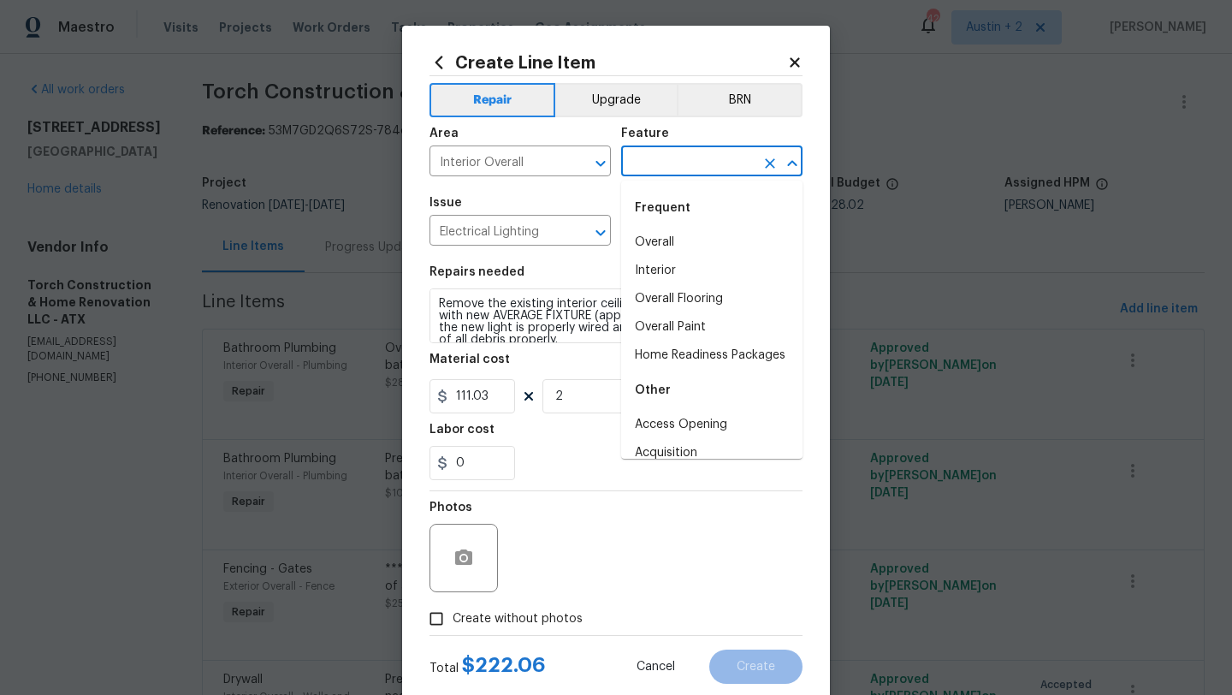
click at [688, 153] on input "text" at bounding box center [687, 163] width 133 height 27
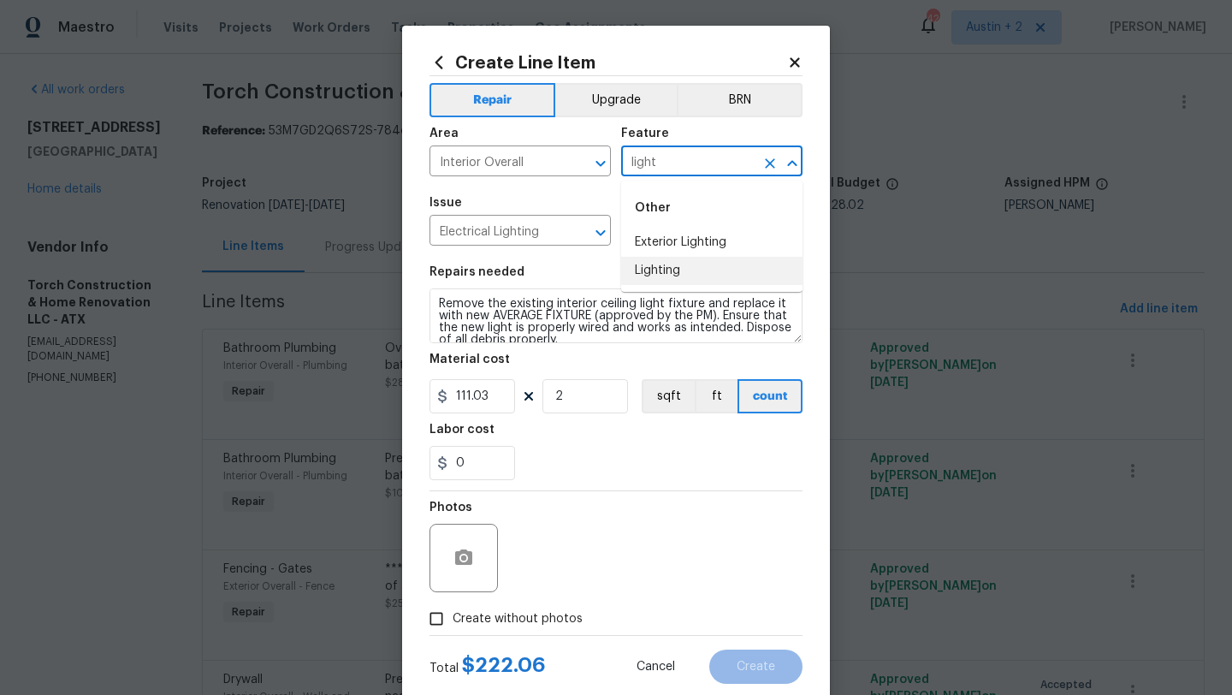
click at [654, 267] on li "Lighting" at bounding box center [711, 271] width 181 height 28
type input "Lighting"
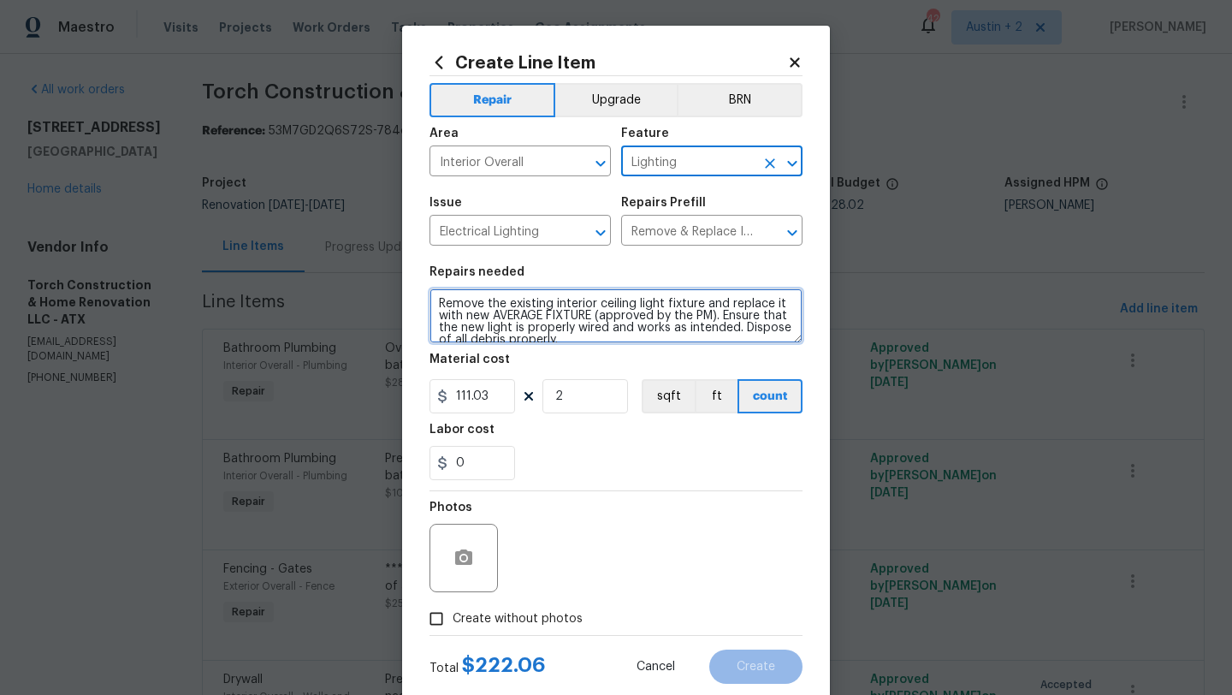
click at [434, 305] on textarea "Remove the existing interior ceiling light fixture and replace it with new AVER…" at bounding box center [615, 315] width 373 height 55
click at [710, 340] on textarea "****Living Room***** Remove the existing interior ceiling light fixture and rep…" at bounding box center [615, 315] width 373 height 55
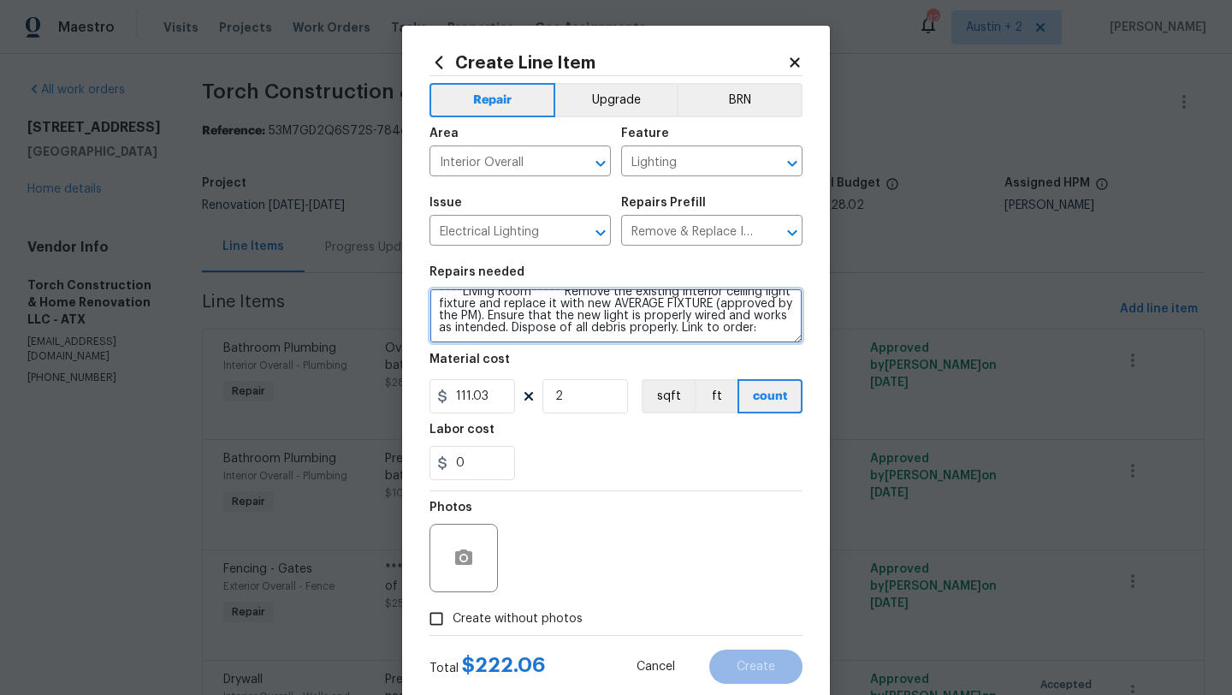
paste textarea "[URL][DOMAIN_NAME]"
type textarea "****Living Room***** Remove the existing interior ceiling light fixture and rep…"
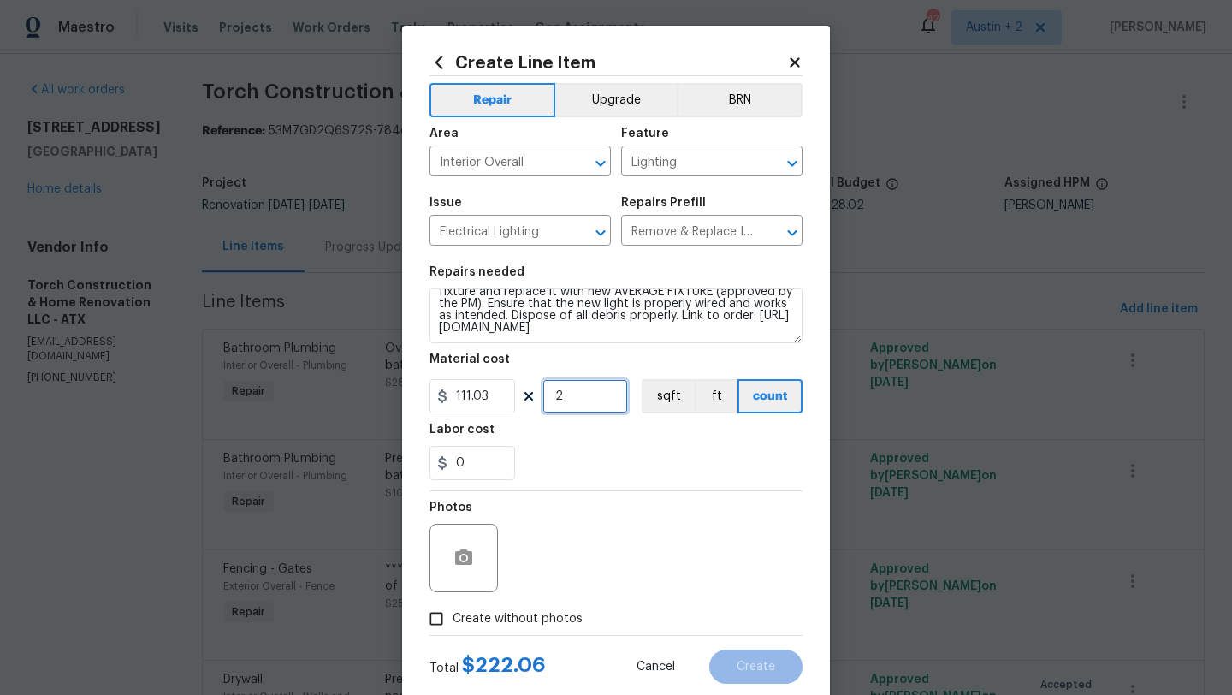
drag, startPoint x: 580, startPoint y: 405, endPoint x: 505, endPoint y: 397, distance: 75.7
click at [505, 397] on div "111.03 2 sqft ft count" at bounding box center [615, 396] width 373 height 34
type input "1"
click at [464, 550] on icon "button" at bounding box center [463, 556] width 17 height 15
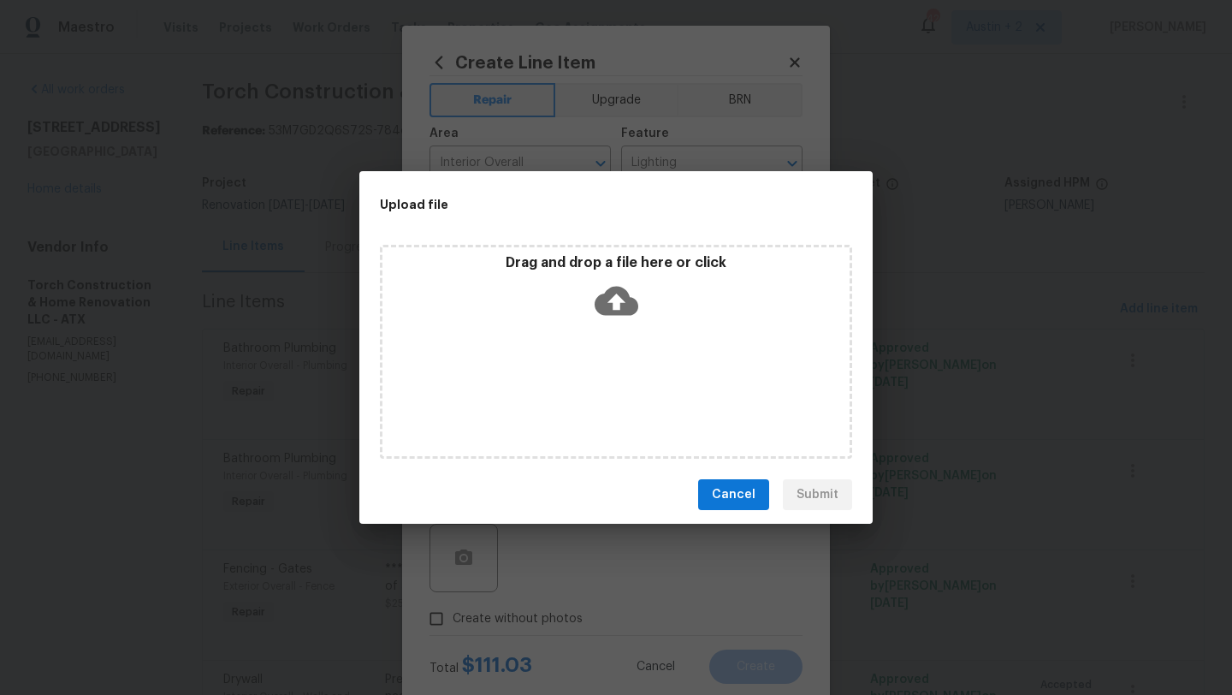
click at [607, 290] on icon at bounding box center [617, 301] width 44 height 29
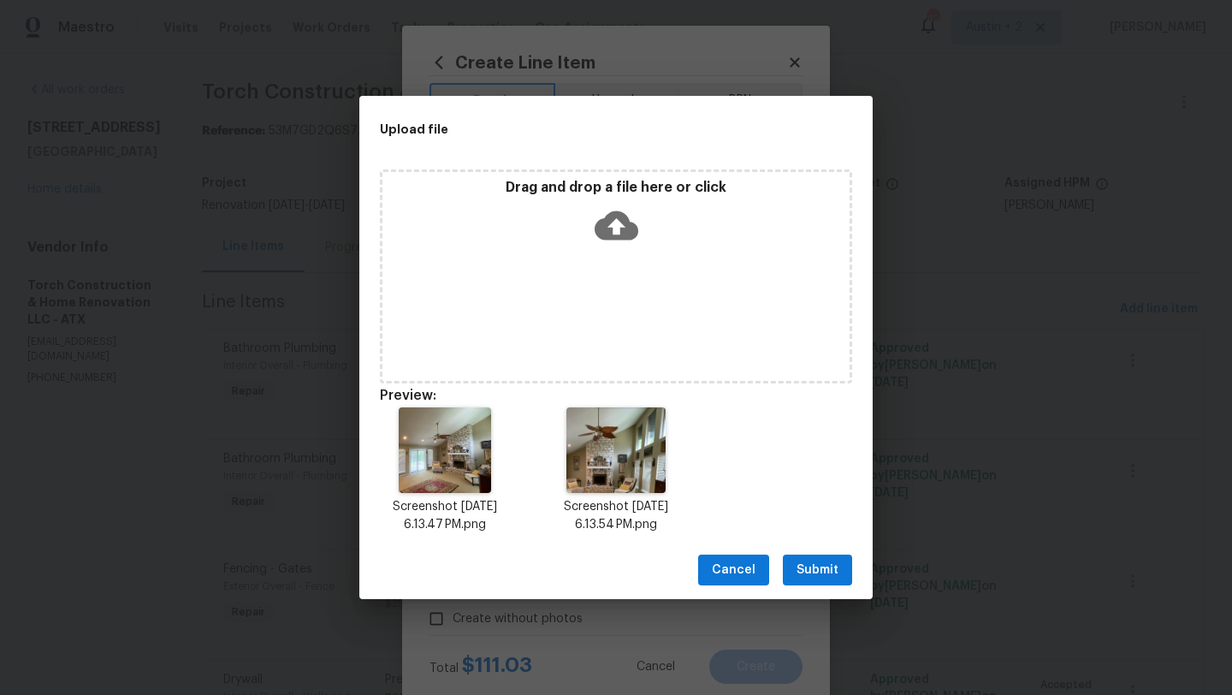
click at [617, 222] on icon at bounding box center [617, 226] width 44 height 44
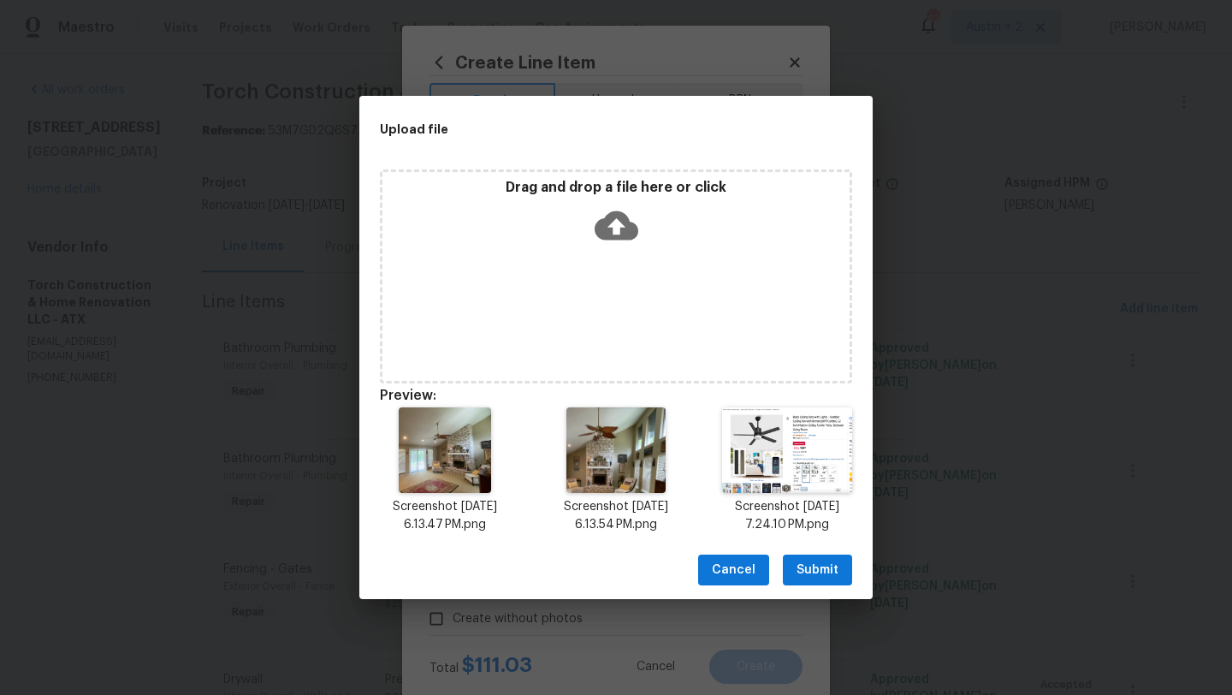
click at [816, 568] on span "Submit" at bounding box center [817, 569] width 42 height 21
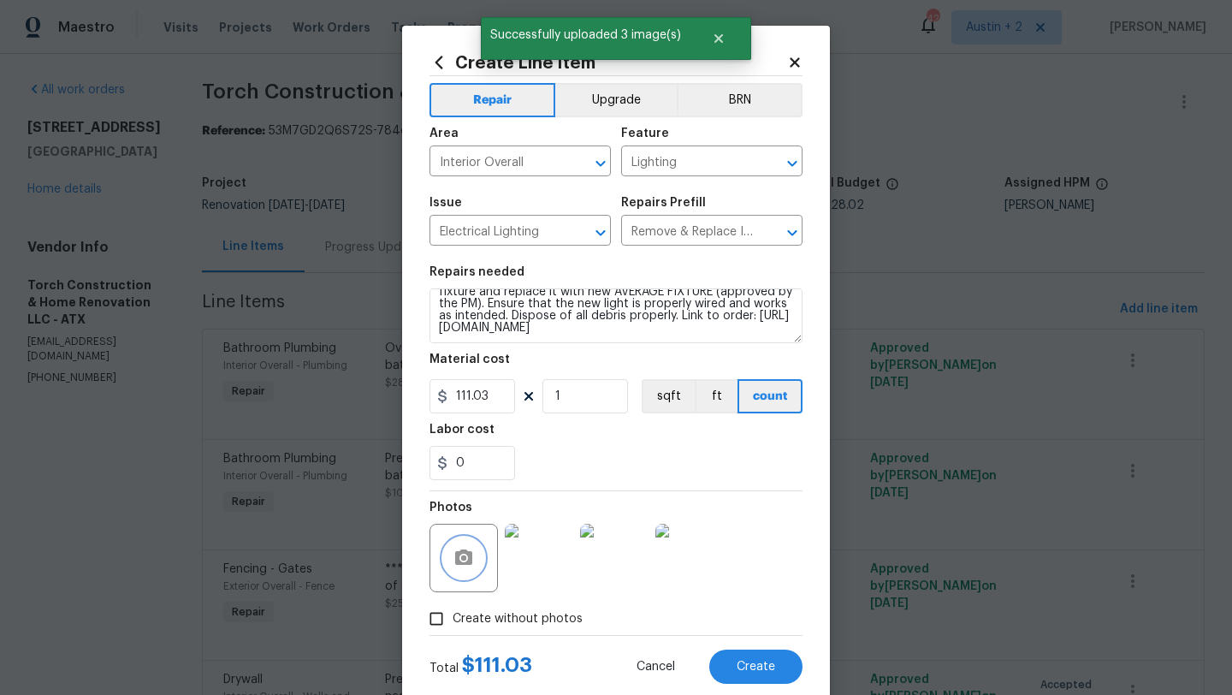
scroll to position [43, 0]
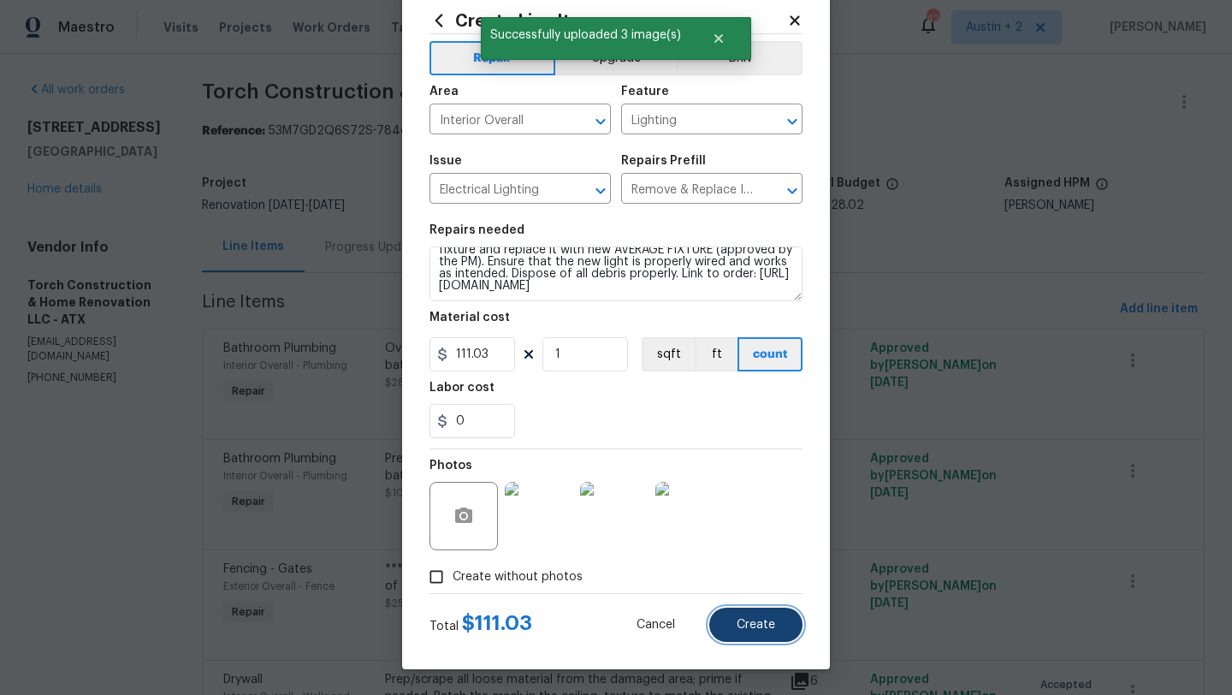
click at [767, 633] on button "Create" at bounding box center [755, 624] width 93 height 34
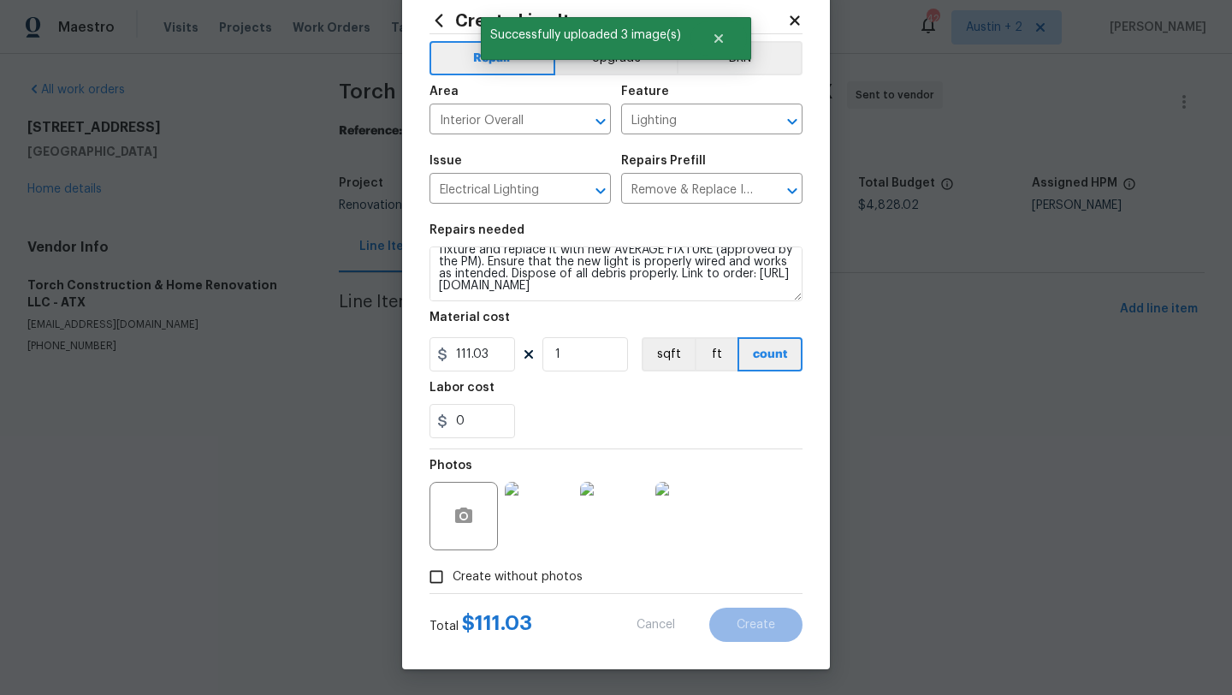
type input "0"
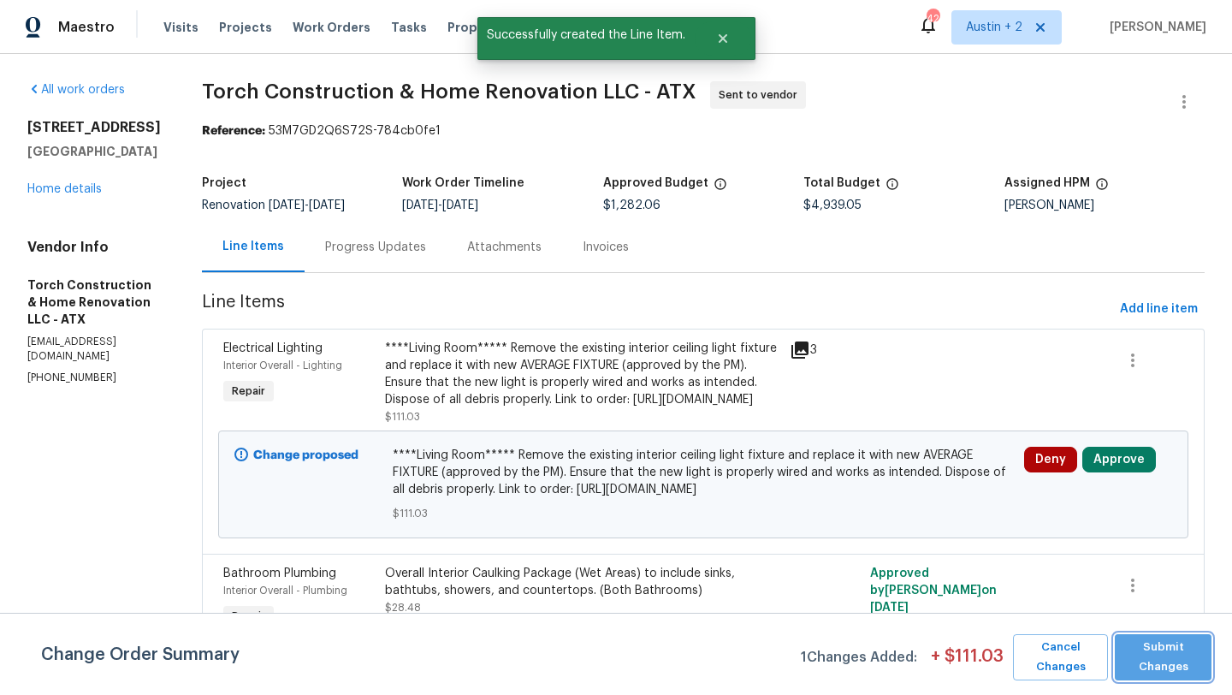
click at [1148, 648] on span "Submit Changes" at bounding box center [1163, 656] width 80 height 39
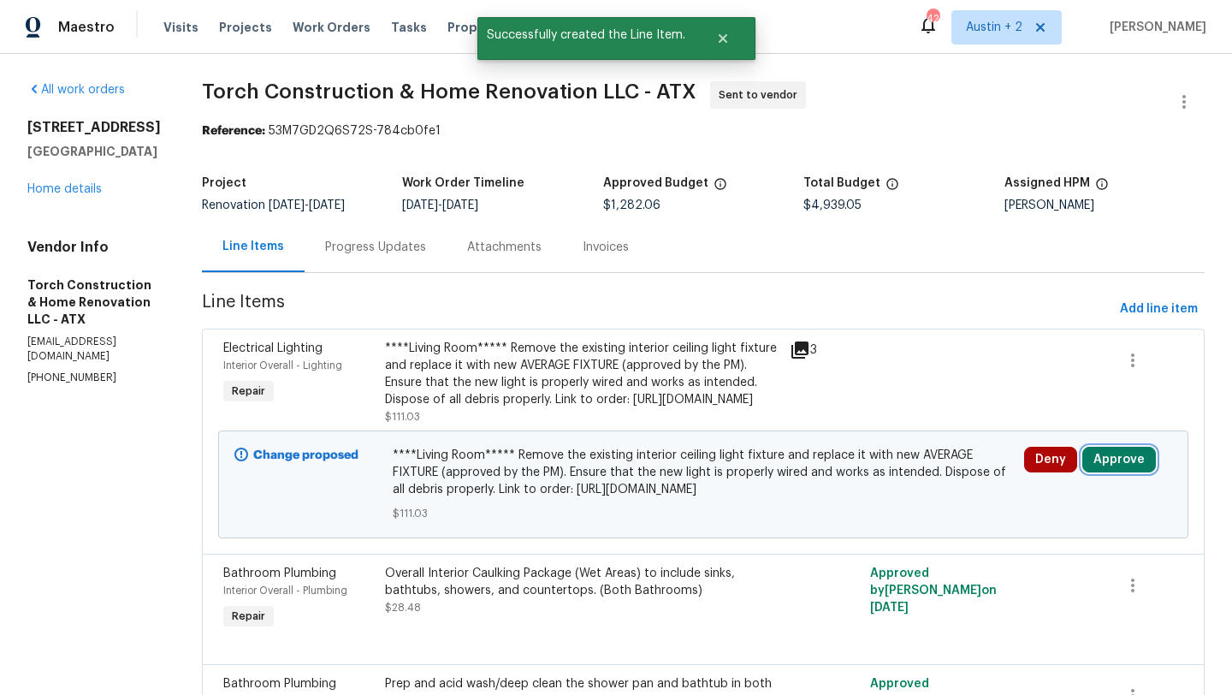
click at [1117, 472] on button "Approve" at bounding box center [1119, 460] width 74 height 26
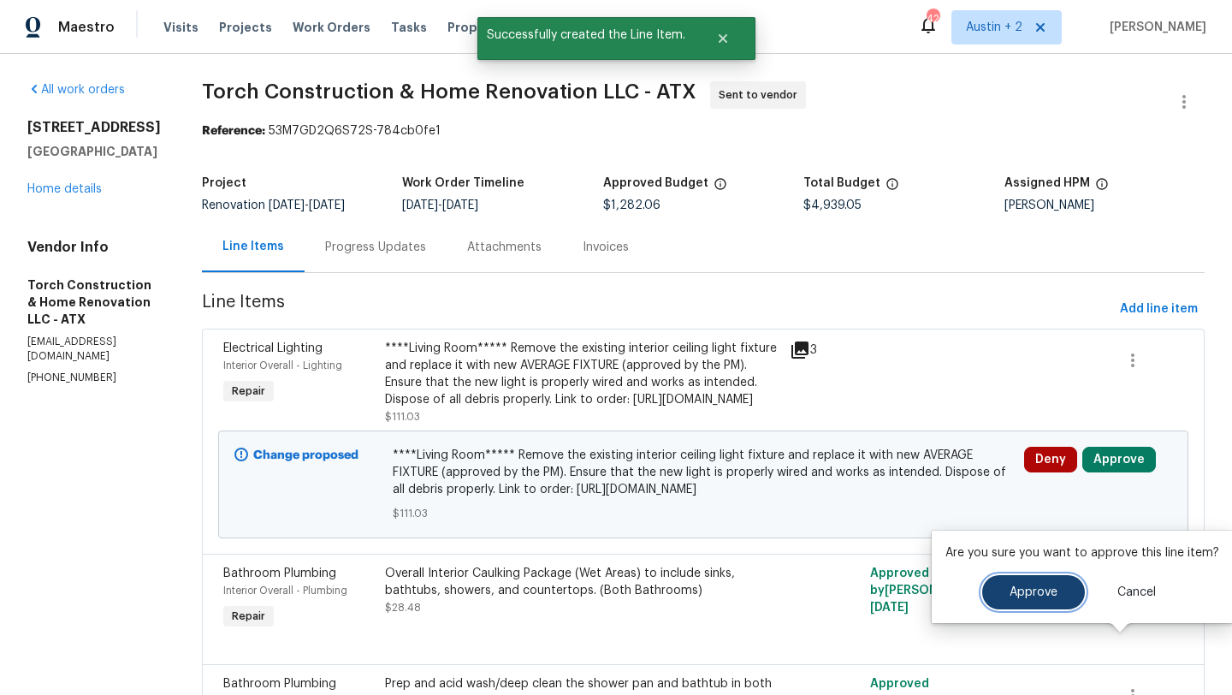
click at [1035, 596] on span "Approve" at bounding box center [1033, 592] width 48 height 13
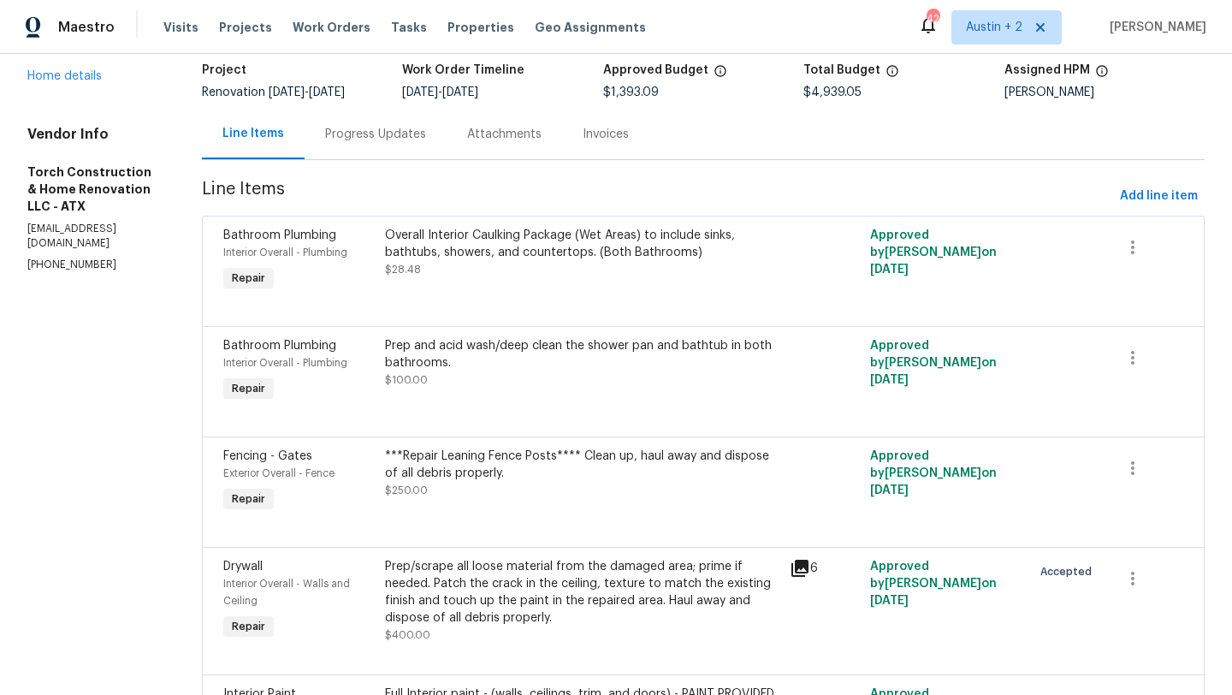
scroll to position [682, 0]
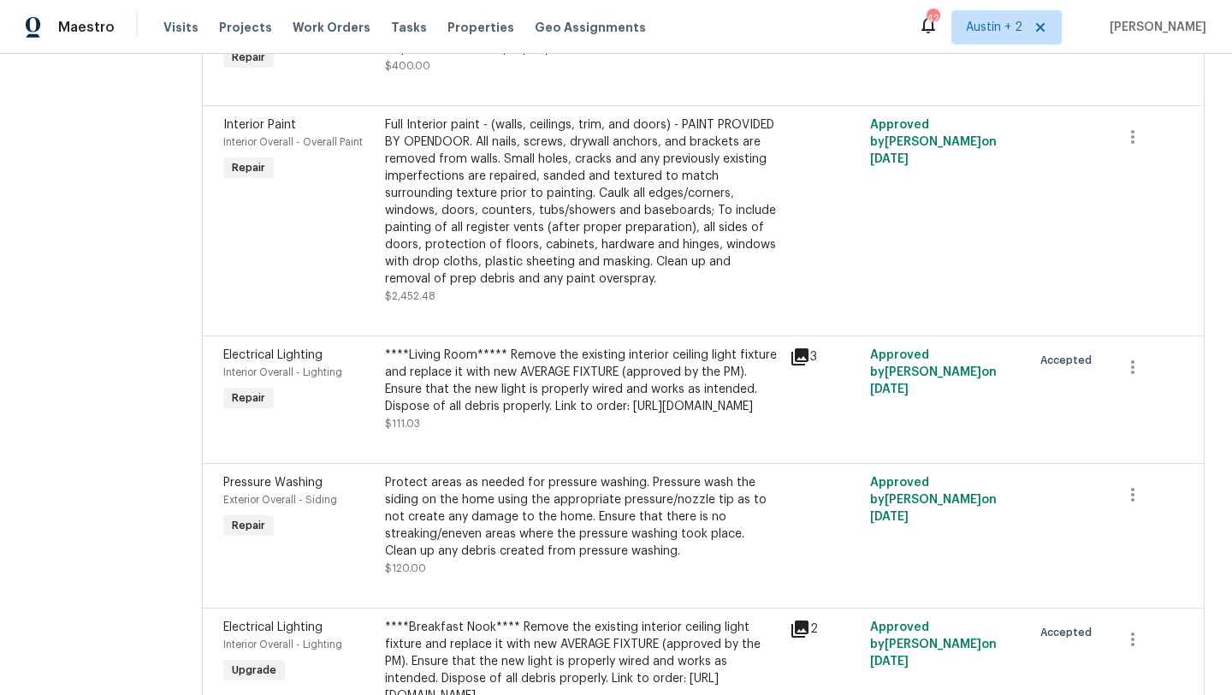
click at [544, 415] on div "****Living Room***** Remove the existing interior ceiling light fixture and rep…" at bounding box center [582, 380] width 394 height 68
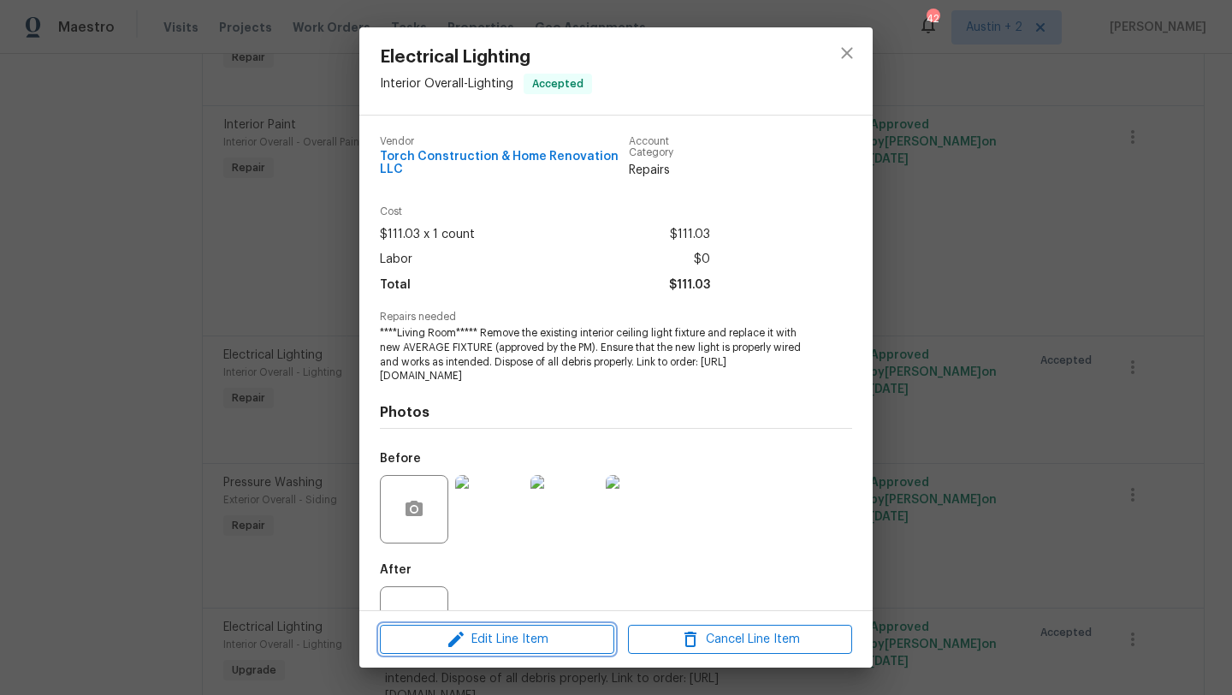
click at [537, 637] on span "Edit Line Item" at bounding box center [497, 639] width 224 height 21
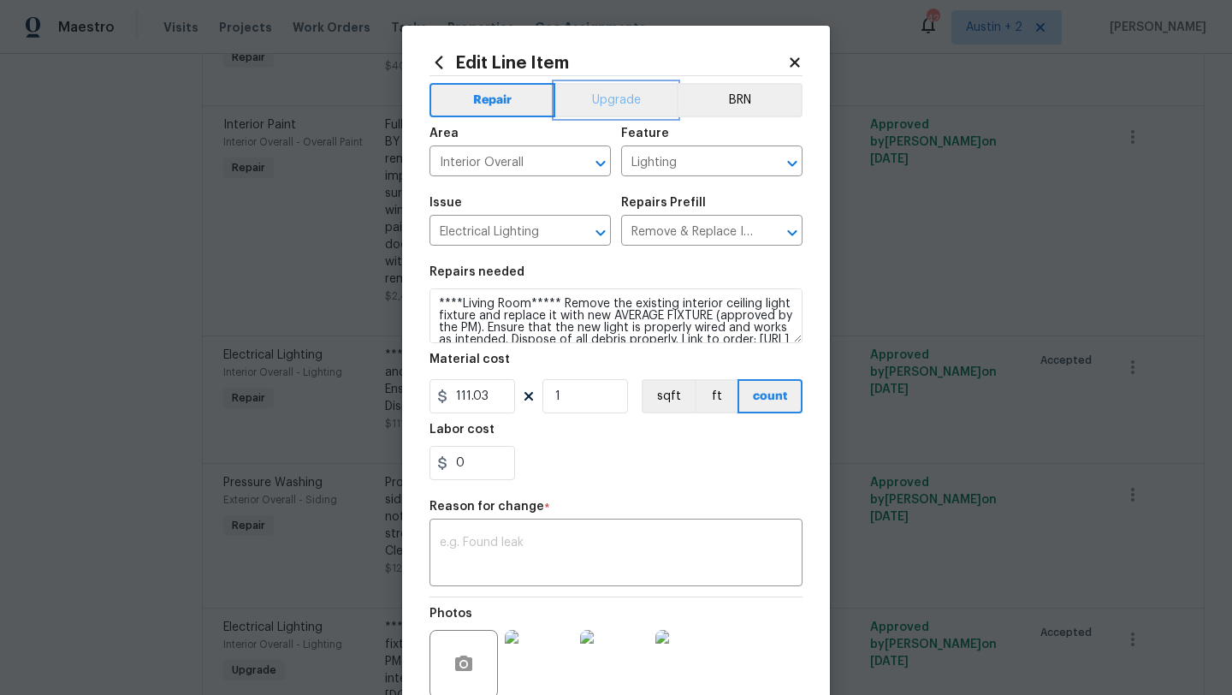
click at [613, 103] on button "Upgrade" at bounding box center [616, 100] width 122 height 34
click at [505, 555] on textarea at bounding box center [616, 554] width 352 height 36
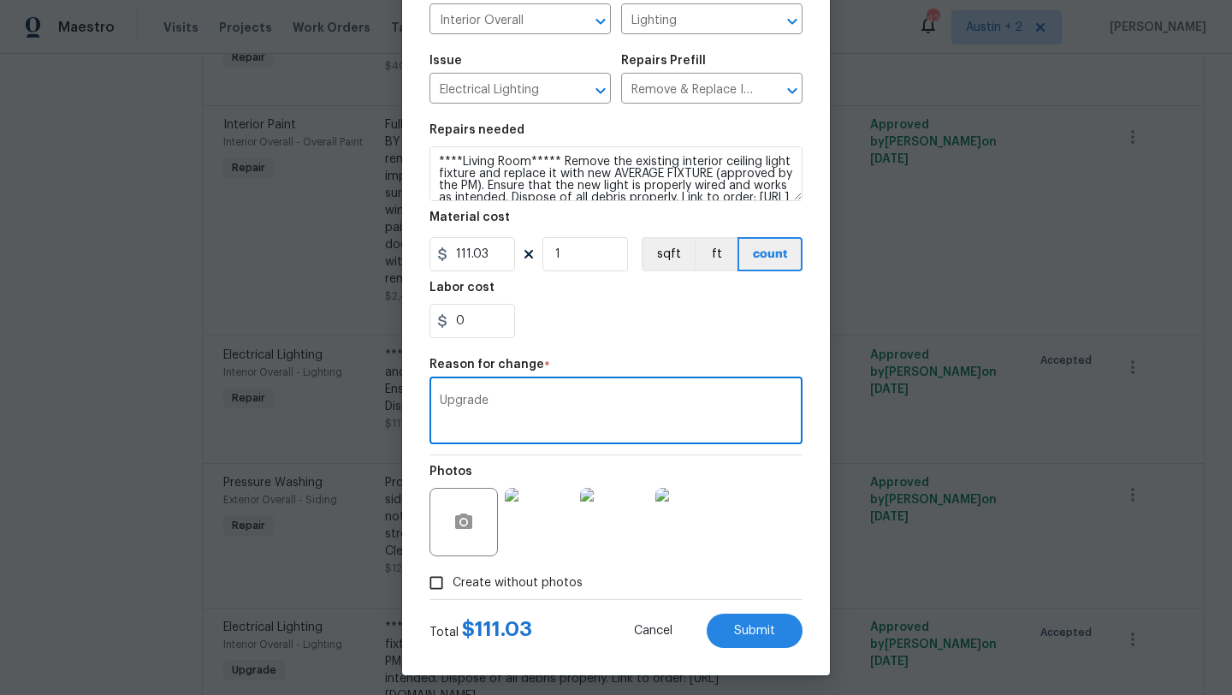
scroll to position [149, 0]
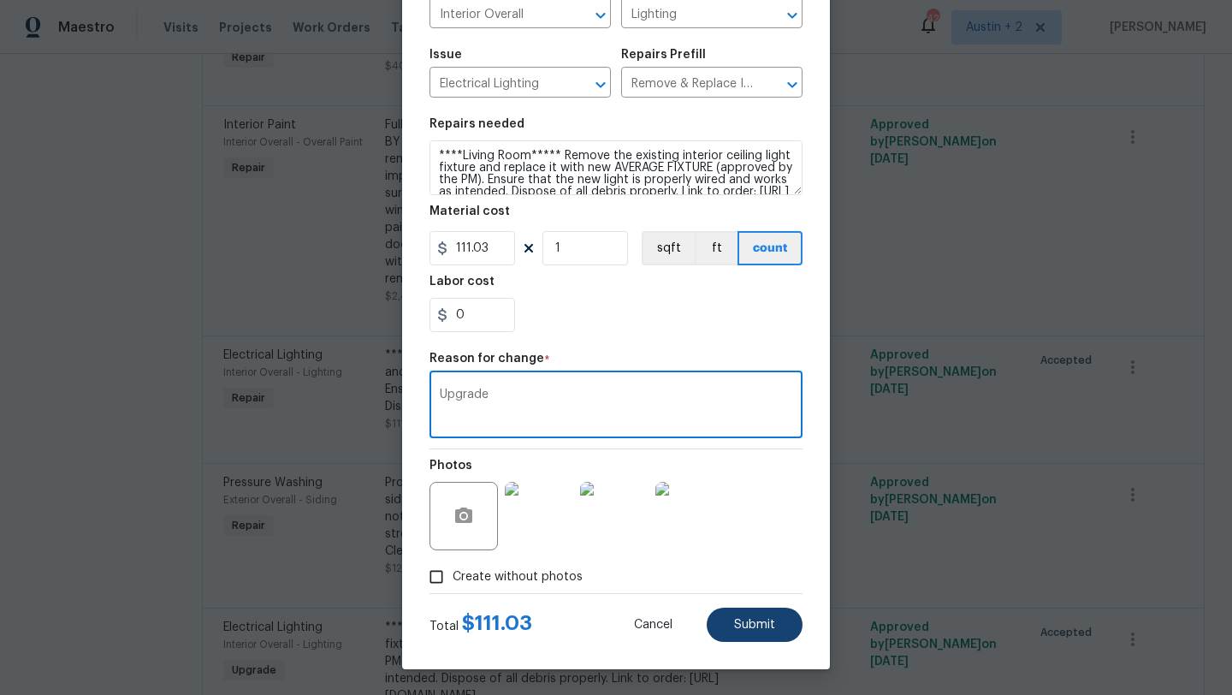
type textarea "Upgrade"
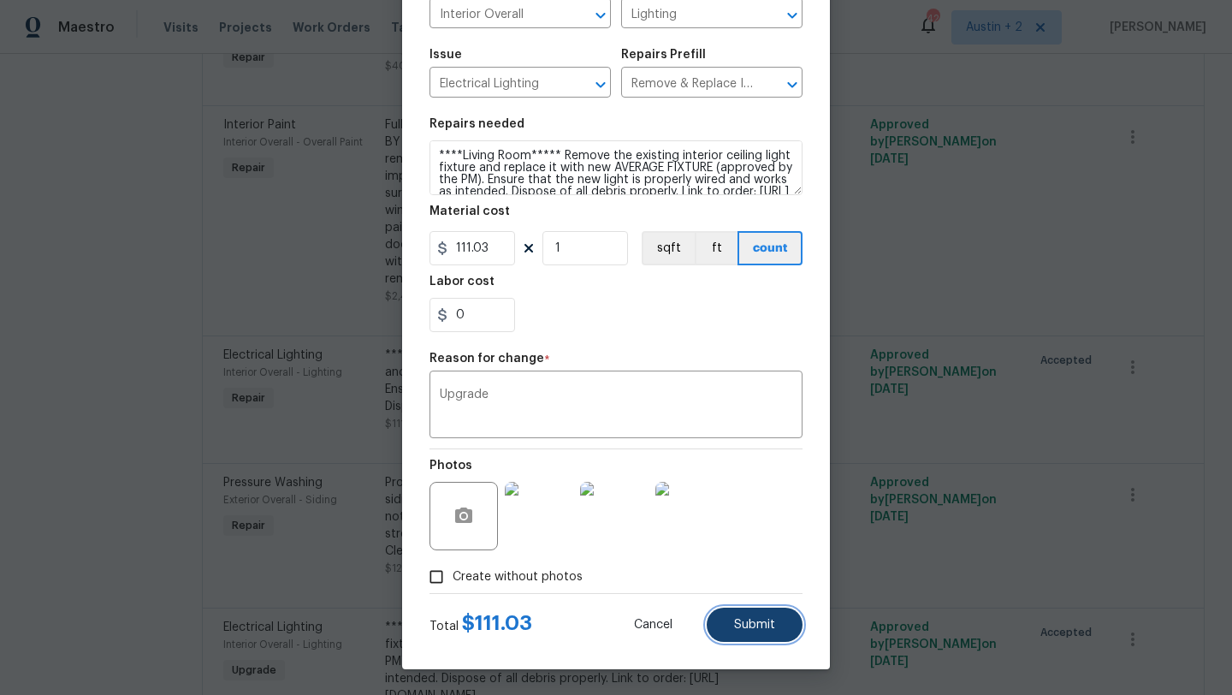
click at [732, 620] on button "Submit" at bounding box center [755, 624] width 96 height 34
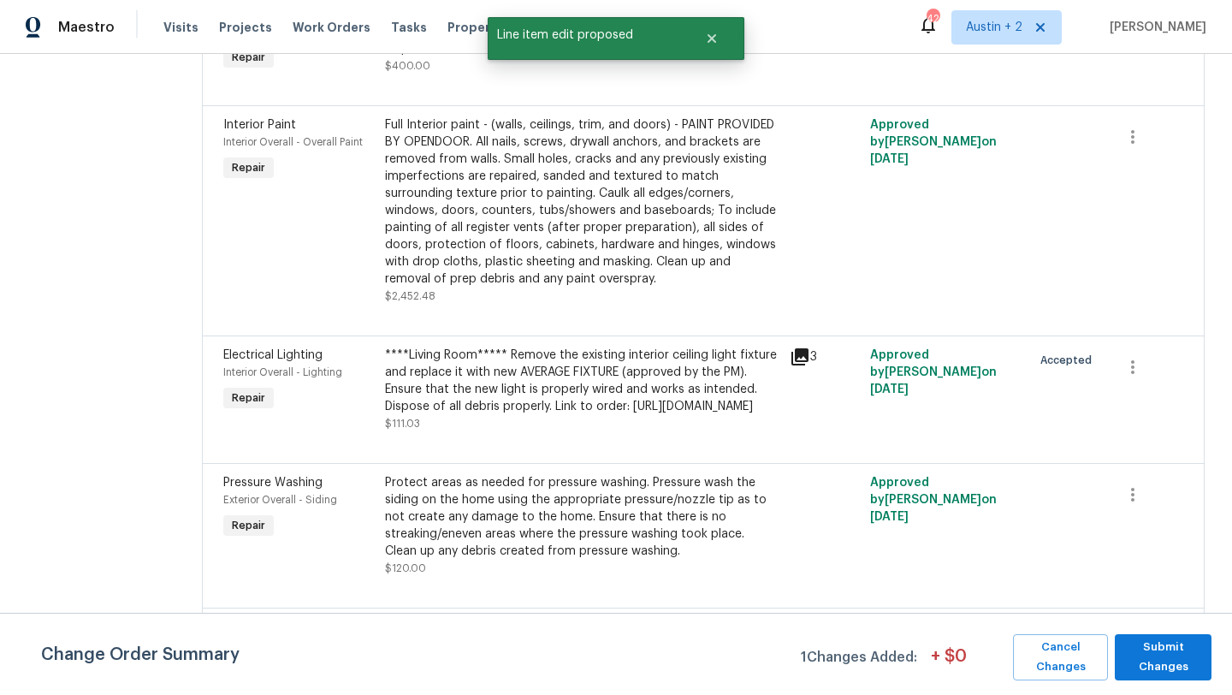
scroll to position [0, 0]
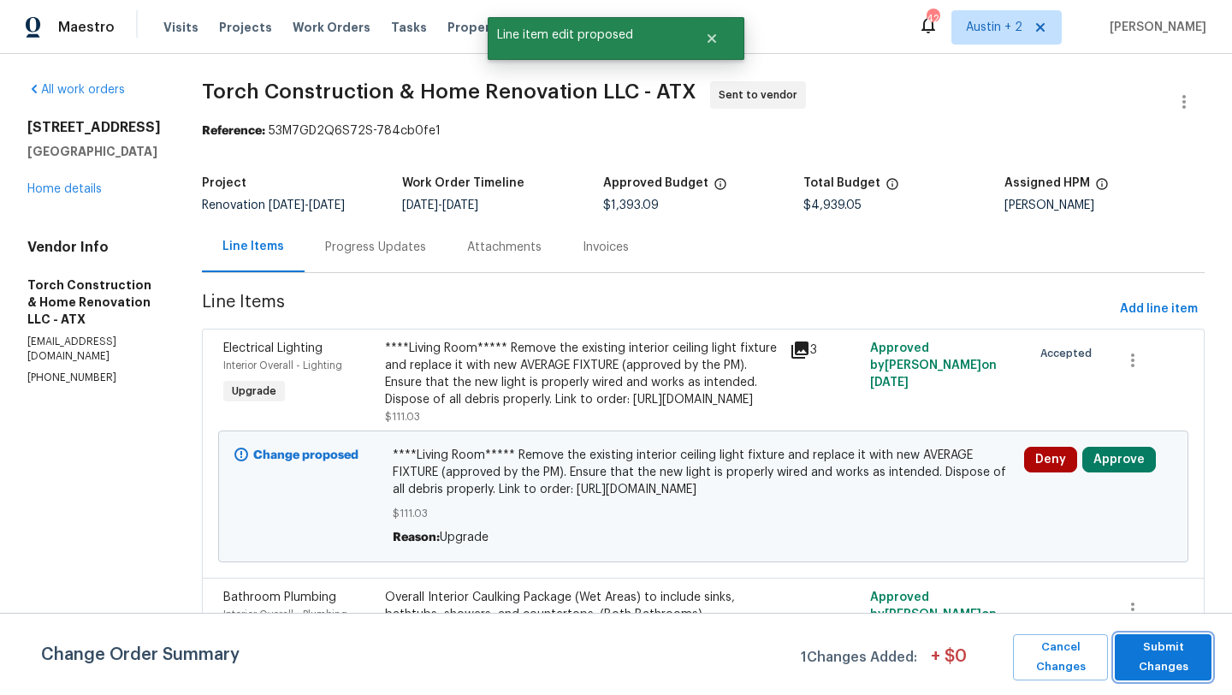
click at [1154, 655] on span "Submit Changes" at bounding box center [1163, 656] width 80 height 39
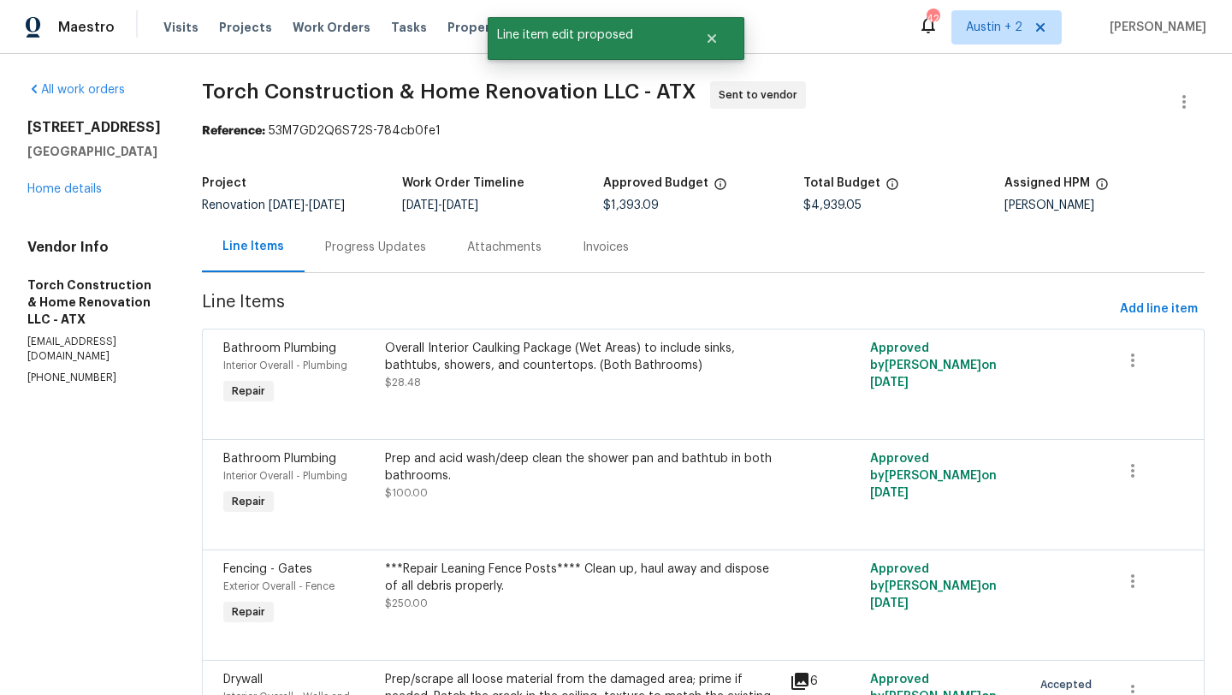
click at [1131, 644] on div at bounding box center [703, 639] width 960 height 21
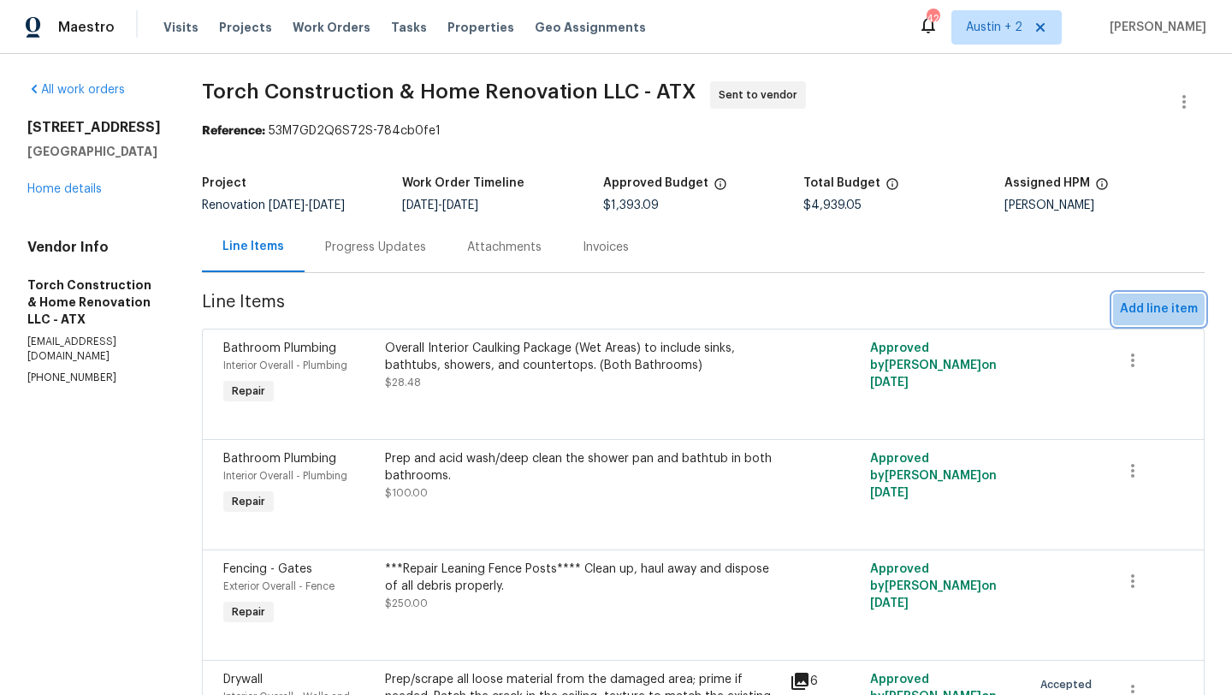
click at [1144, 308] on span "Add line item" at bounding box center [1159, 309] width 78 height 21
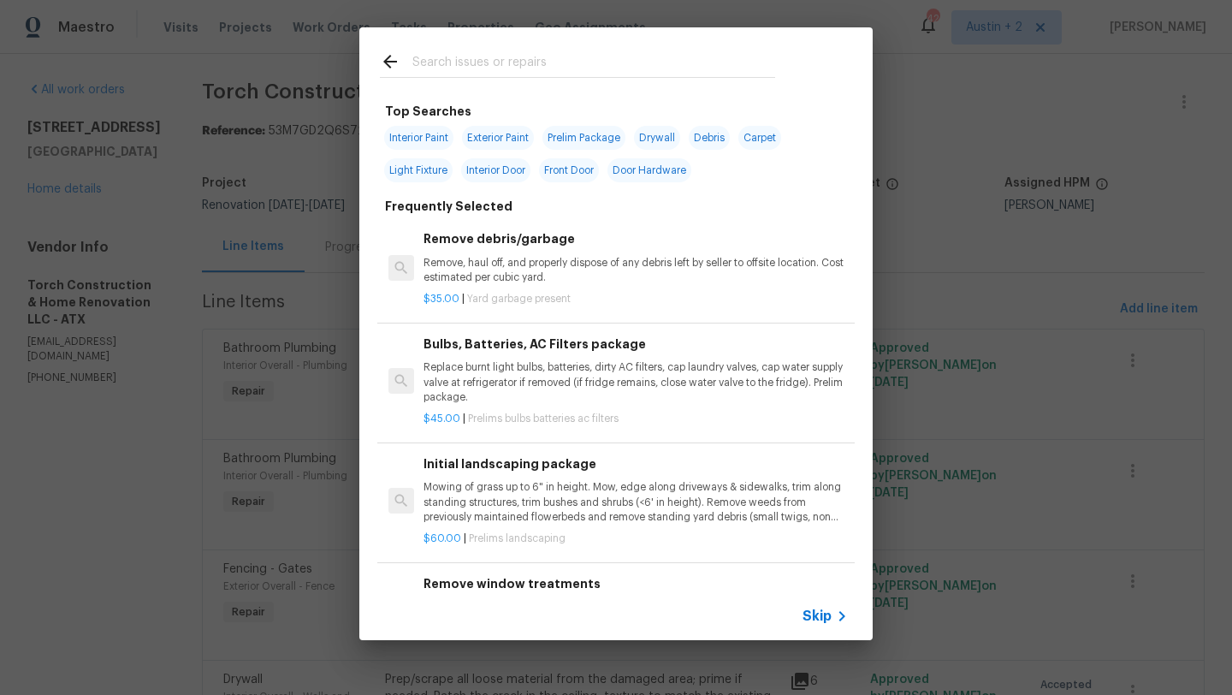
click at [469, 62] on input "text" at bounding box center [593, 64] width 363 height 26
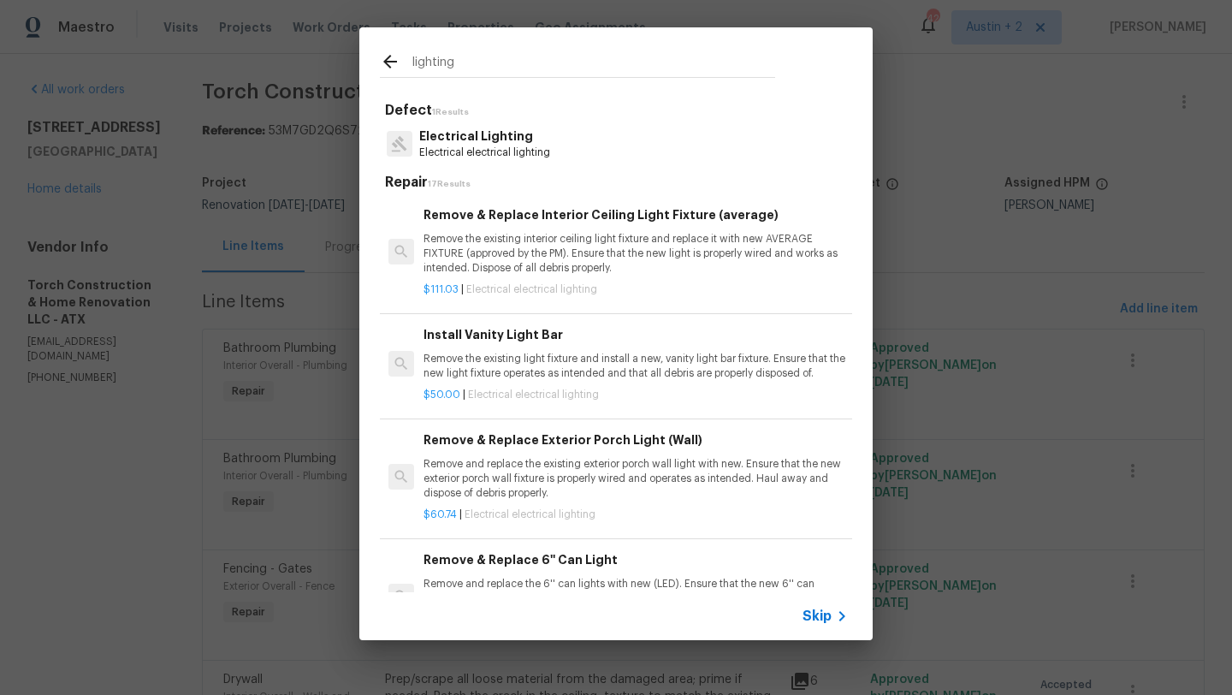
type input "lighting"
click at [435, 174] on h5 "Repair 17 Results" at bounding box center [618, 183] width 467 height 18
click at [435, 148] on p "Electrical electrical lighting" at bounding box center [484, 152] width 131 height 15
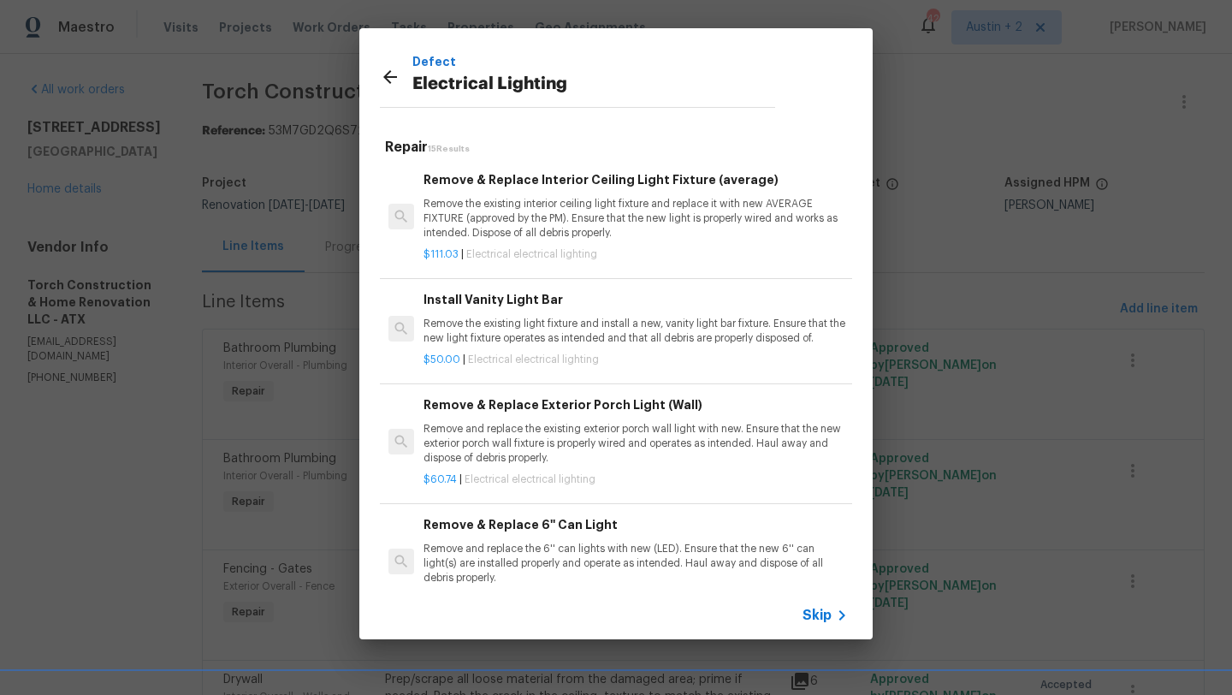
click at [523, 203] on p "Remove the existing interior ceiling light fixture and replace it with new AVER…" at bounding box center [635, 219] width 424 height 44
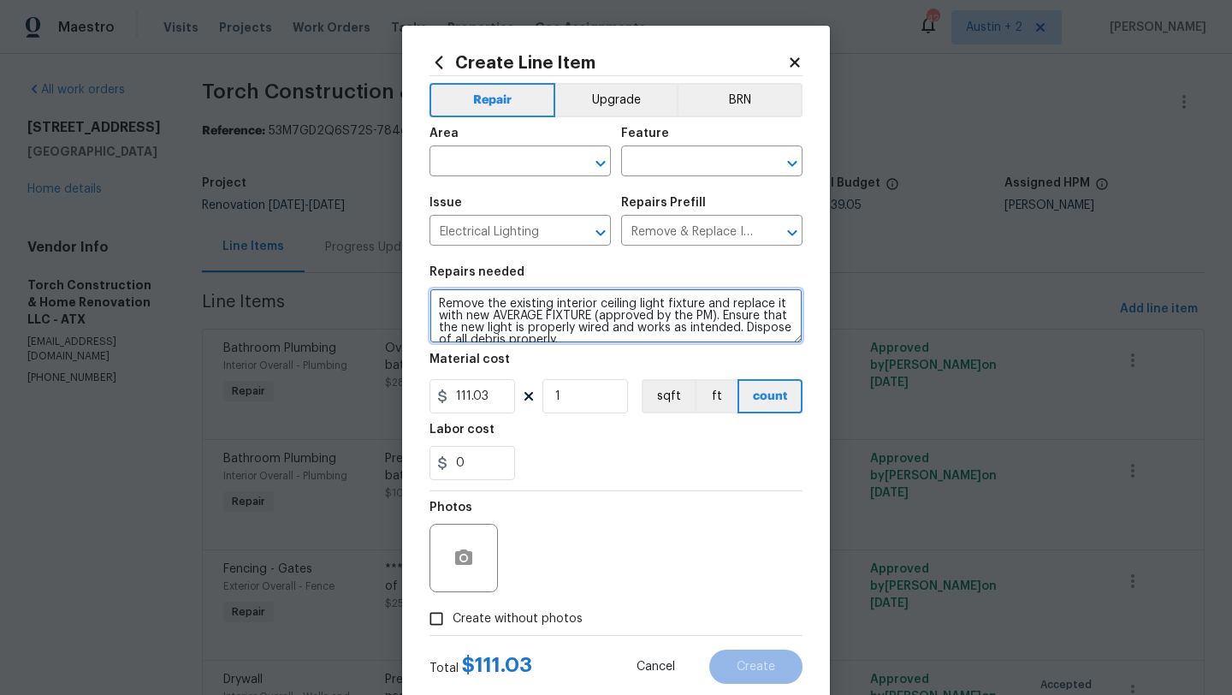
click at [436, 308] on textarea "Remove the existing interior ceiling light fixture and replace it with new AVER…" at bounding box center [615, 315] width 373 height 55
type textarea "*****Main Bedroom****** Remove the existing interior ceiling light fixture and …"
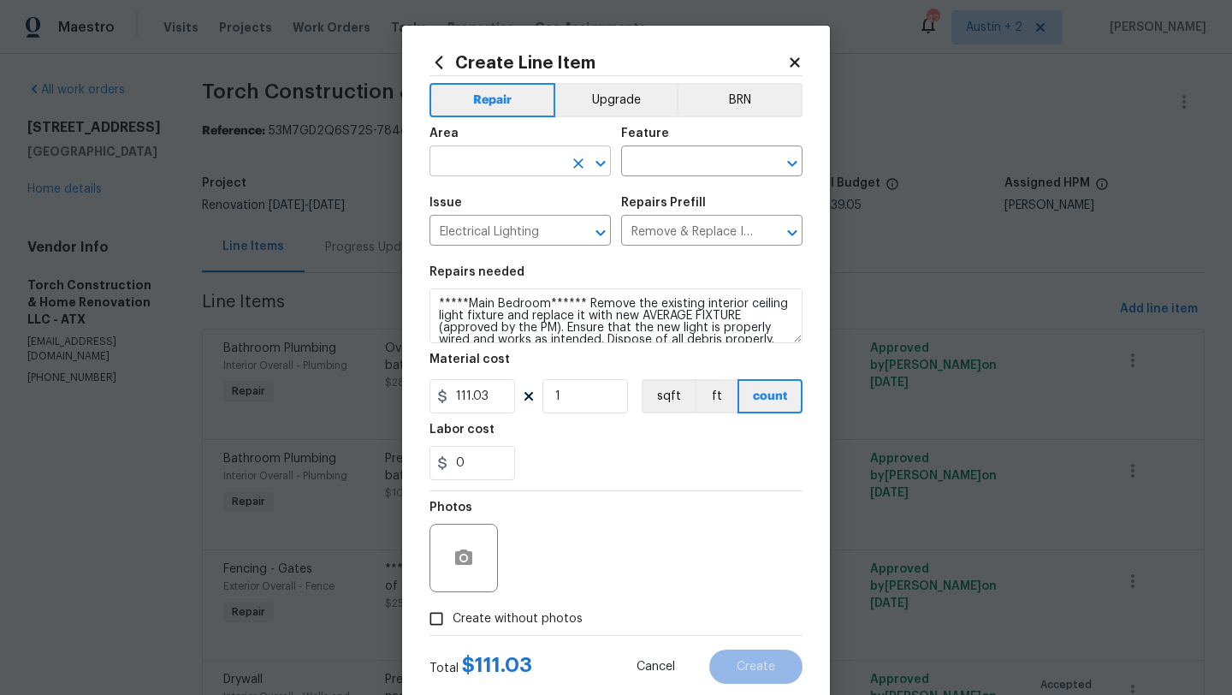
click at [486, 163] on input "text" at bounding box center [495, 163] width 133 height 27
click at [487, 226] on li "Interior Overall" at bounding box center [519, 230] width 181 height 28
type input "Interior Overall"
click at [680, 165] on input "text" at bounding box center [687, 163] width 133 height 27
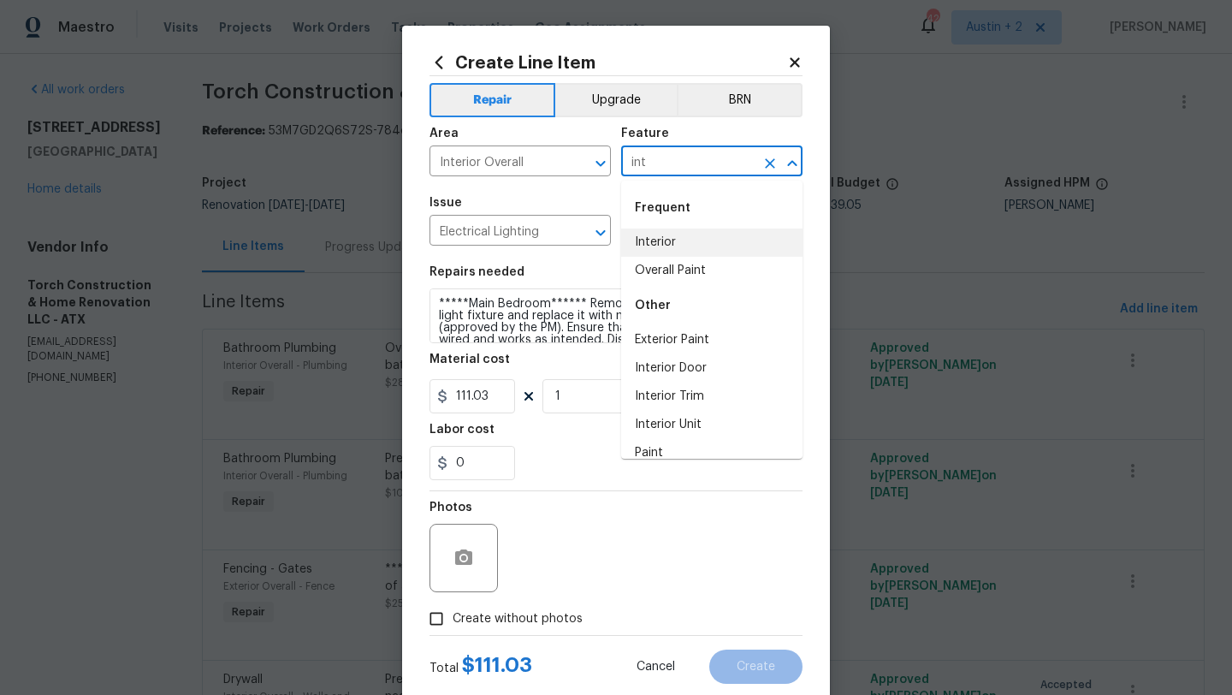
click at [690, 245] on li "Interior" at bounding box center [711, 242] width 181 height 28
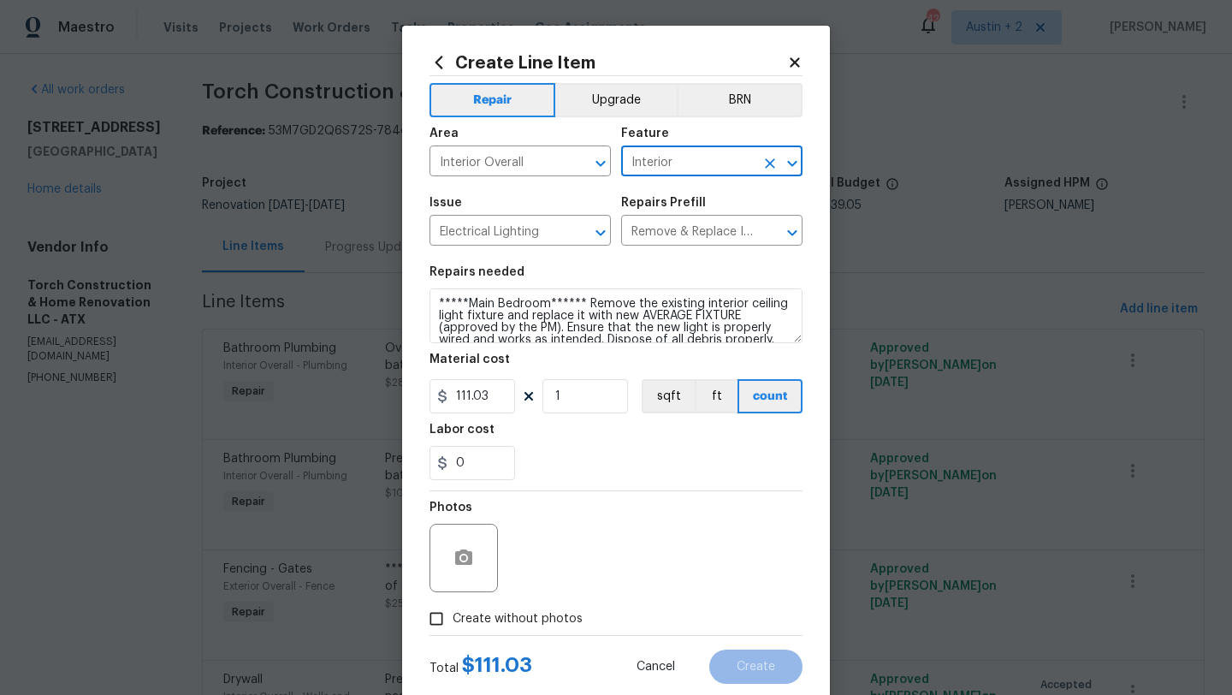
scroll to position [12, 0]
type input "Interior"
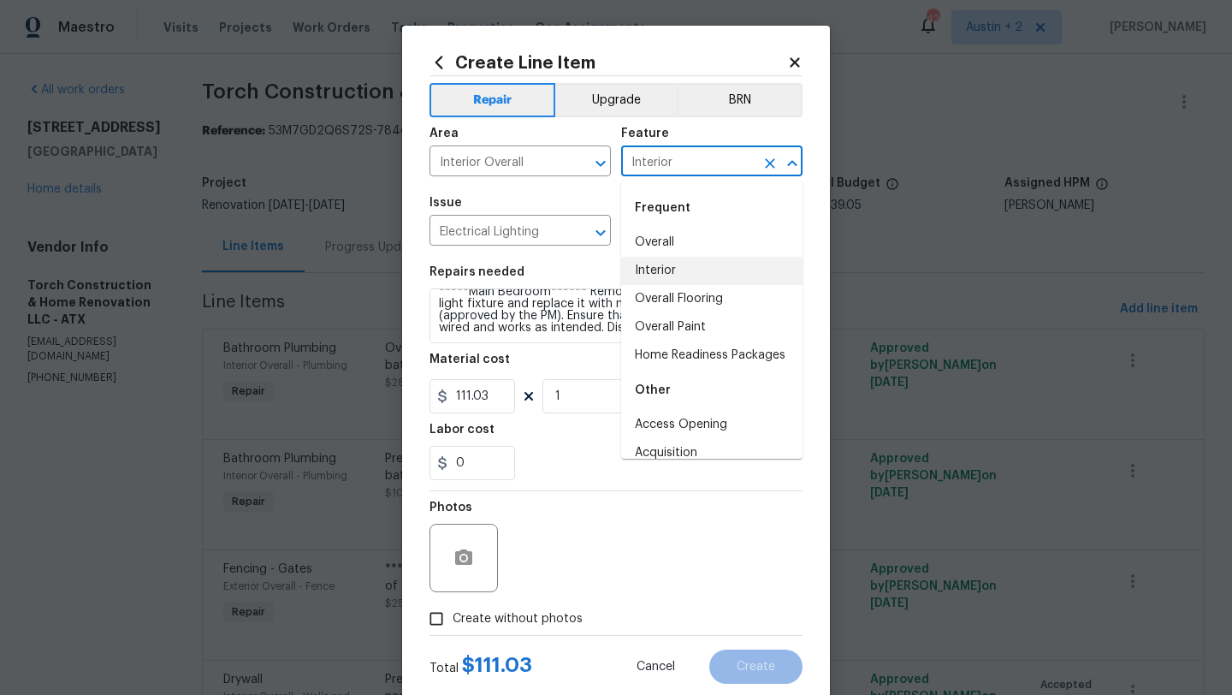
click at [645, 272] on li "Interior" at bounding box center [711, 271] width 181 height 28
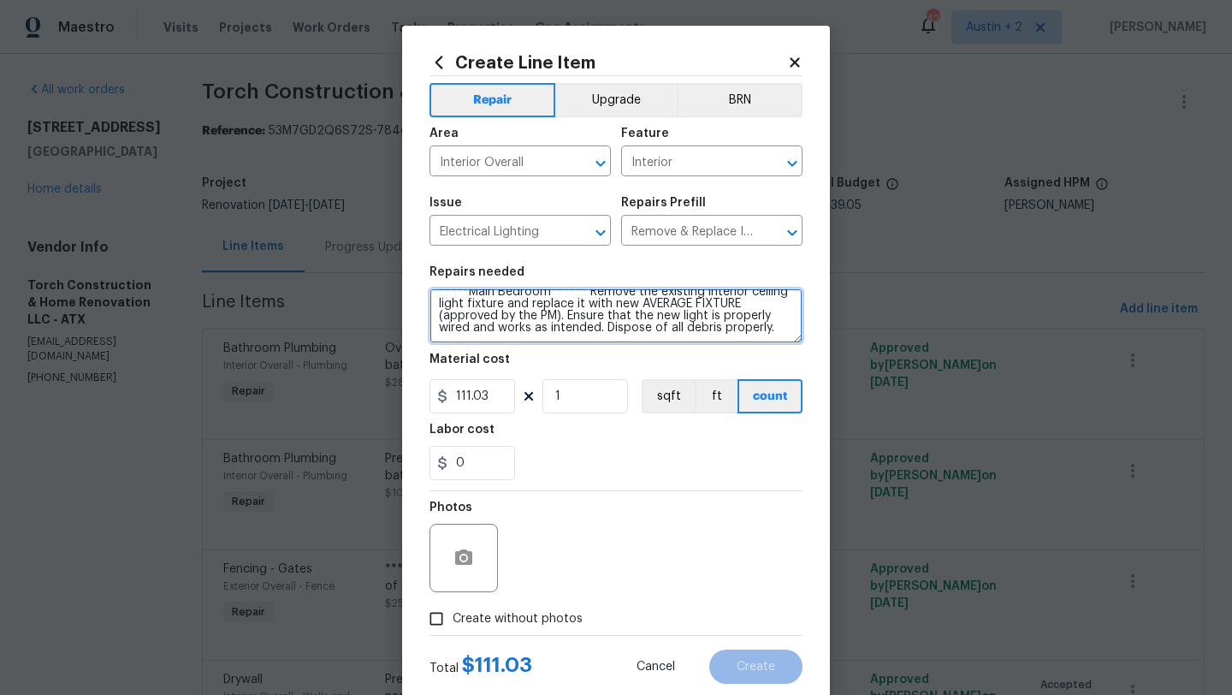
click at [780, 334] on textarea "*****Main Bedroom****** Remove the existing interior ceiling light fixture and …" at bounding box center [615, 315] width 373 height 55
paste textarea "https://www.amazon.com/alescu-Black-Ceiling-Fans-Lights/dp/B0C377KPRN/ref=sxin_…"
type textarea "*****Main Bedroom****** Remove the existing interior ceiling light fixture and …"
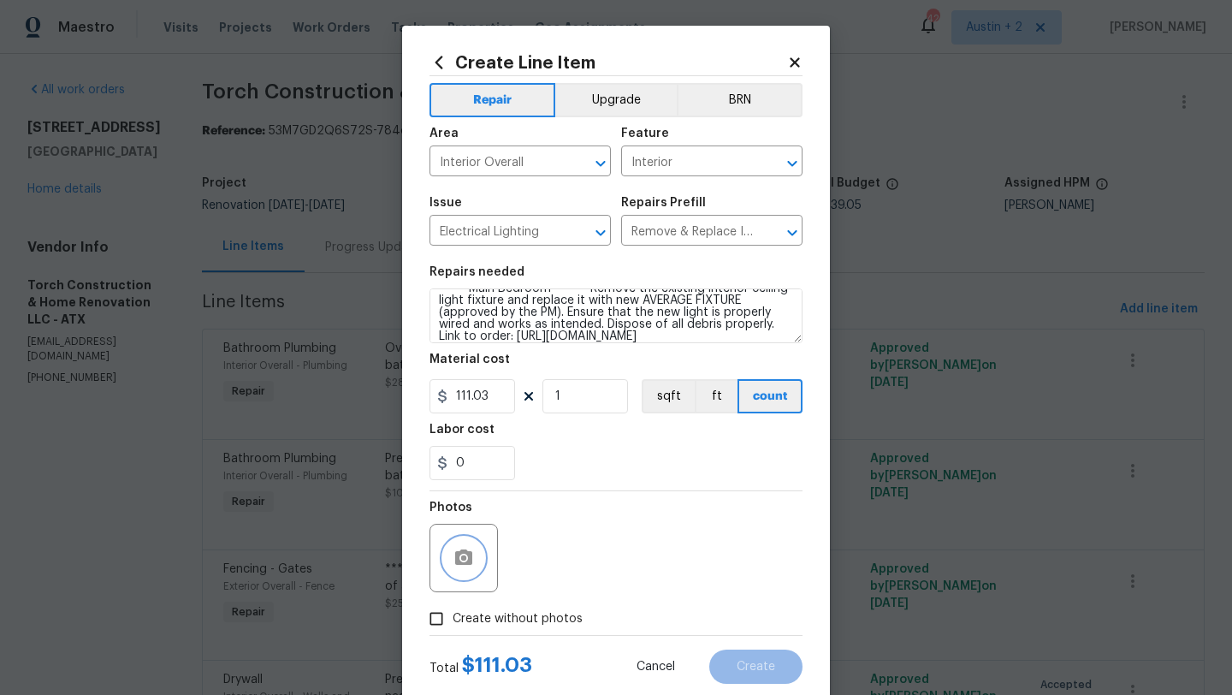
click at [471, 563] on icon "button" at bounding box center [463, 556] width 17 height 15
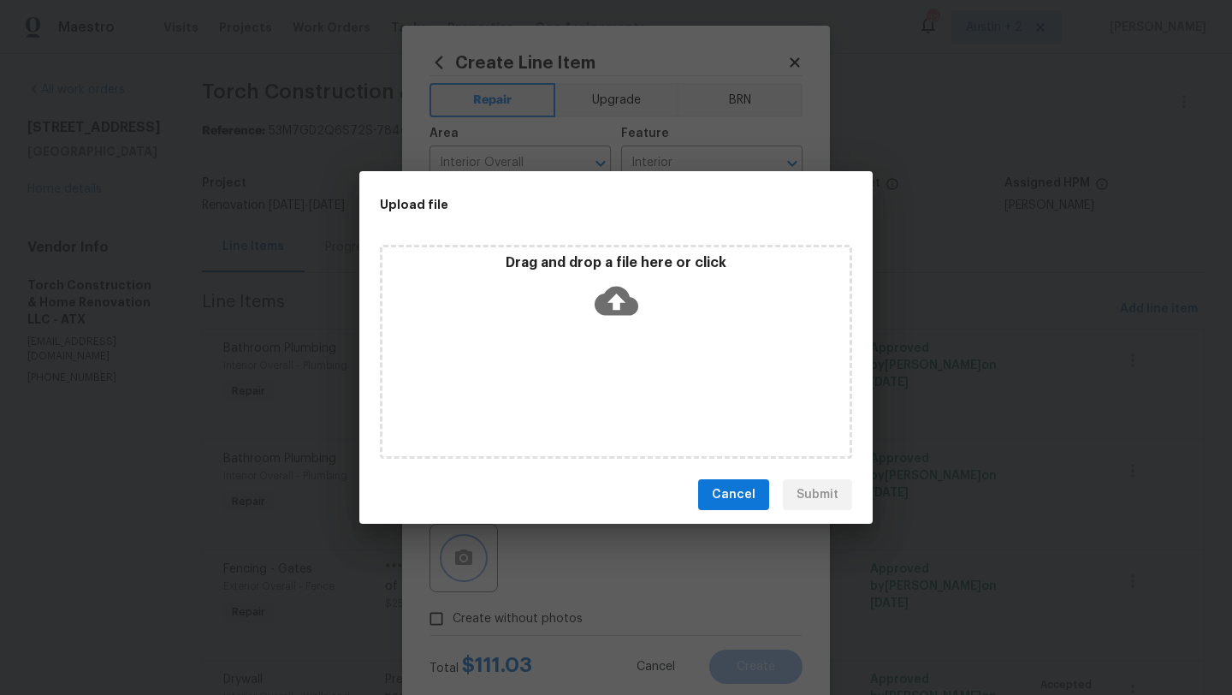
click at [459, 554] on div "Upload file Drag and drop a file here or click Cancel Submit" at bounding box center [616, 347] width 1232 height 695
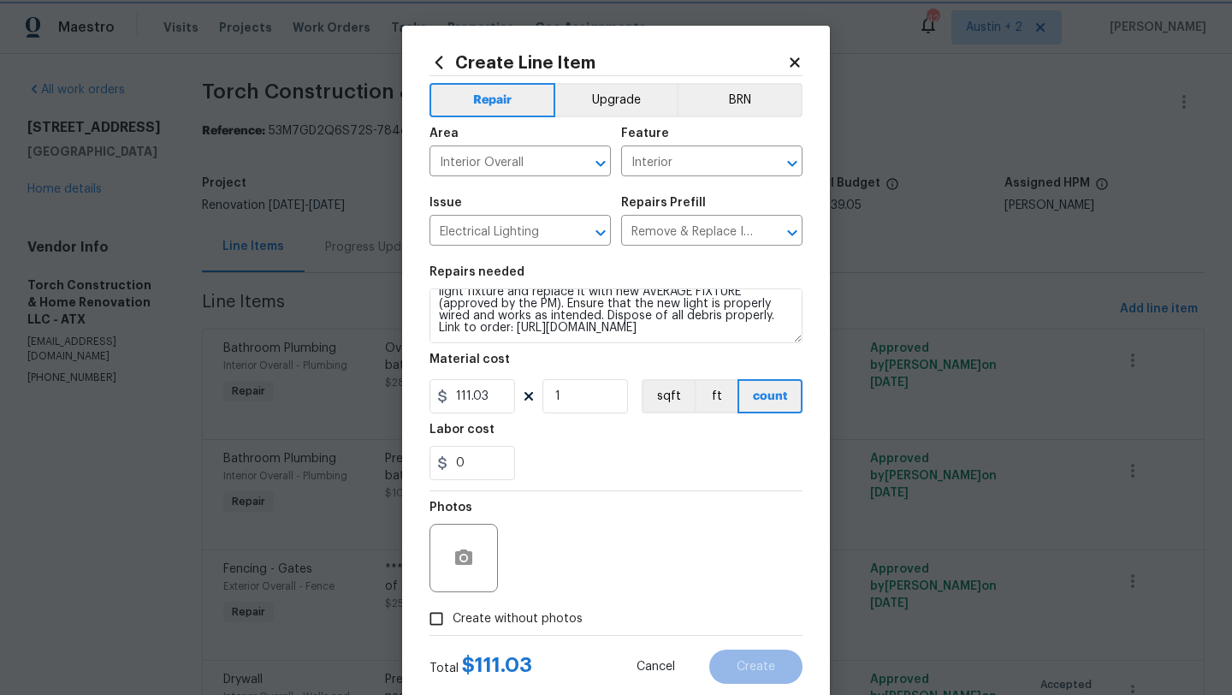
click at [617, 304] on icon at bounding box center [617, 301] width 44 height 44
click at [463, 553] on icon "button" at bounding box center [463, 556] width 17 height 15
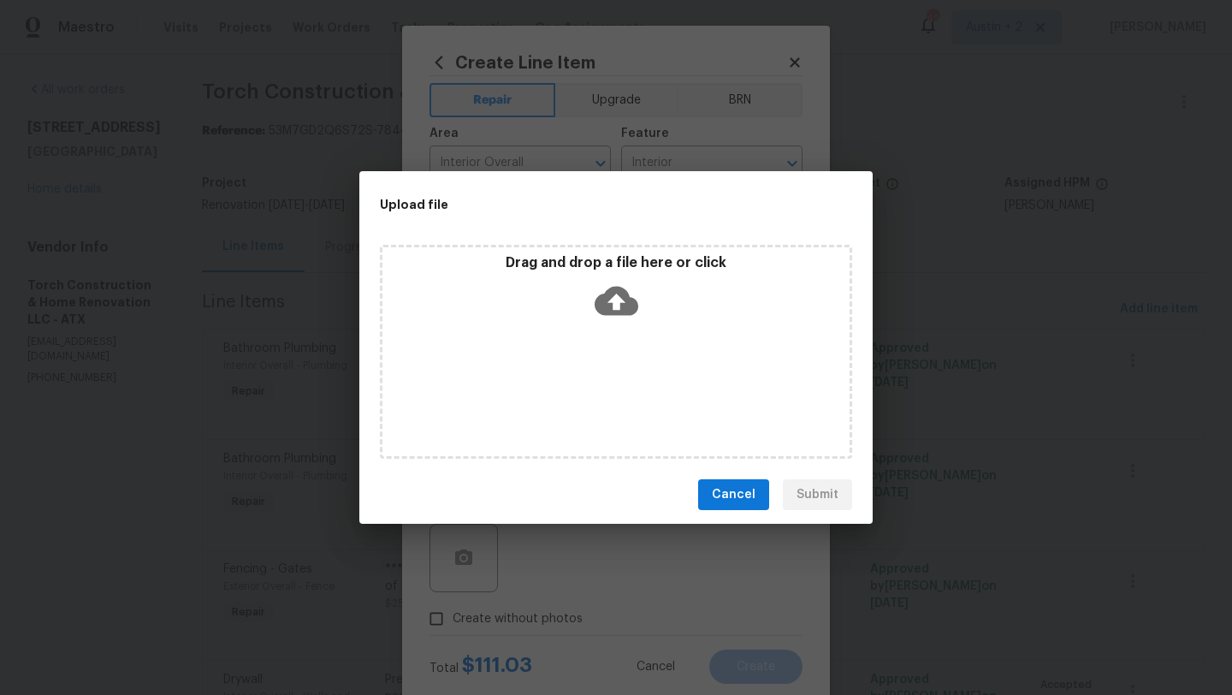
click at [616, 299] on icon at bounding box center [617, 301] width 44 height 44
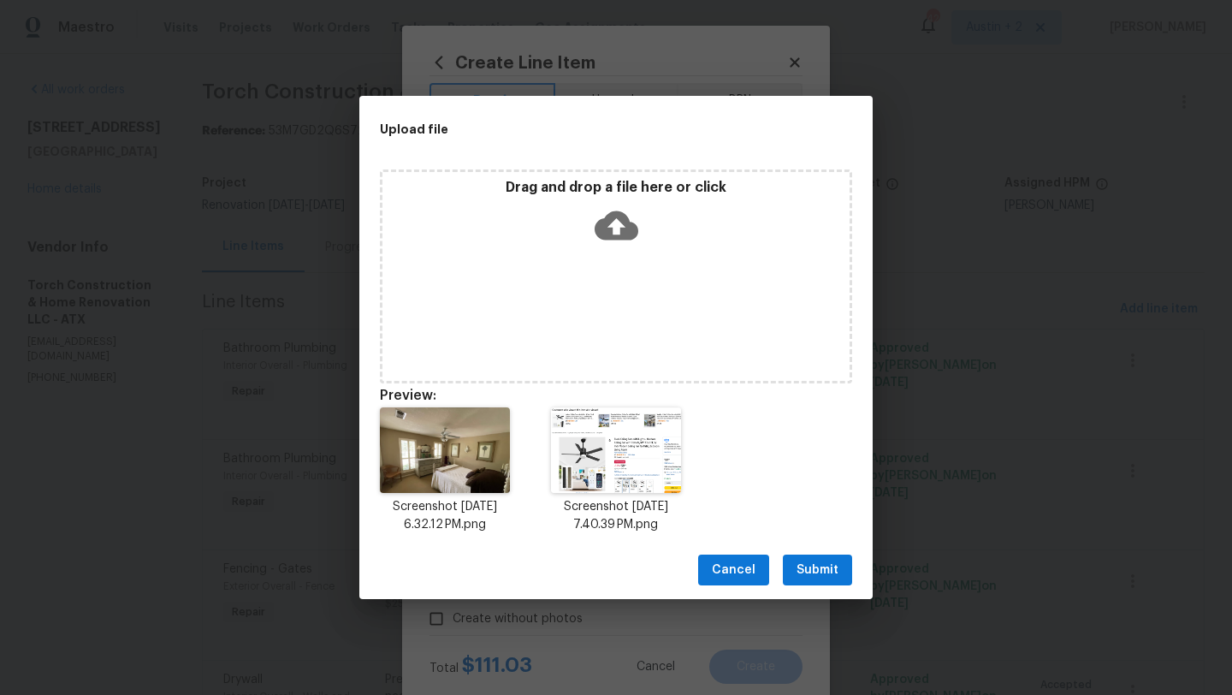
click at [830, 573] on span "Submit" at bounding box center [817, 569] width 42 height 21
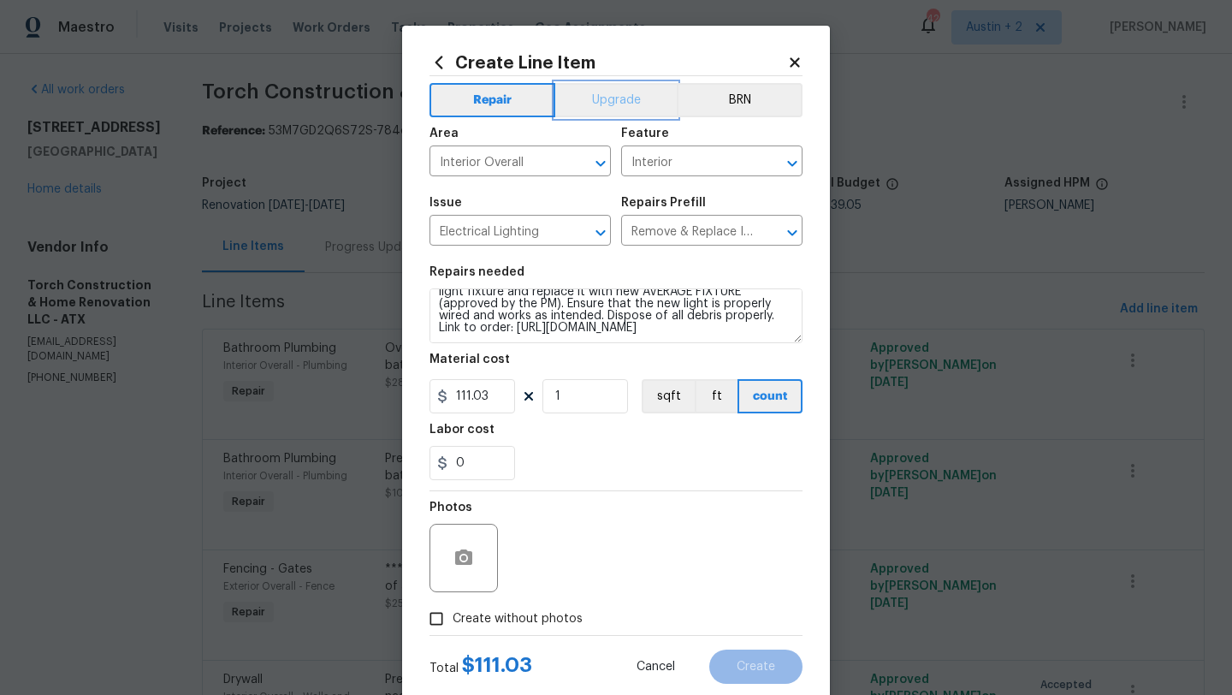
click at [620, 107] on button "Upgrade" at bounding box center [616, 100] width 122 height 34
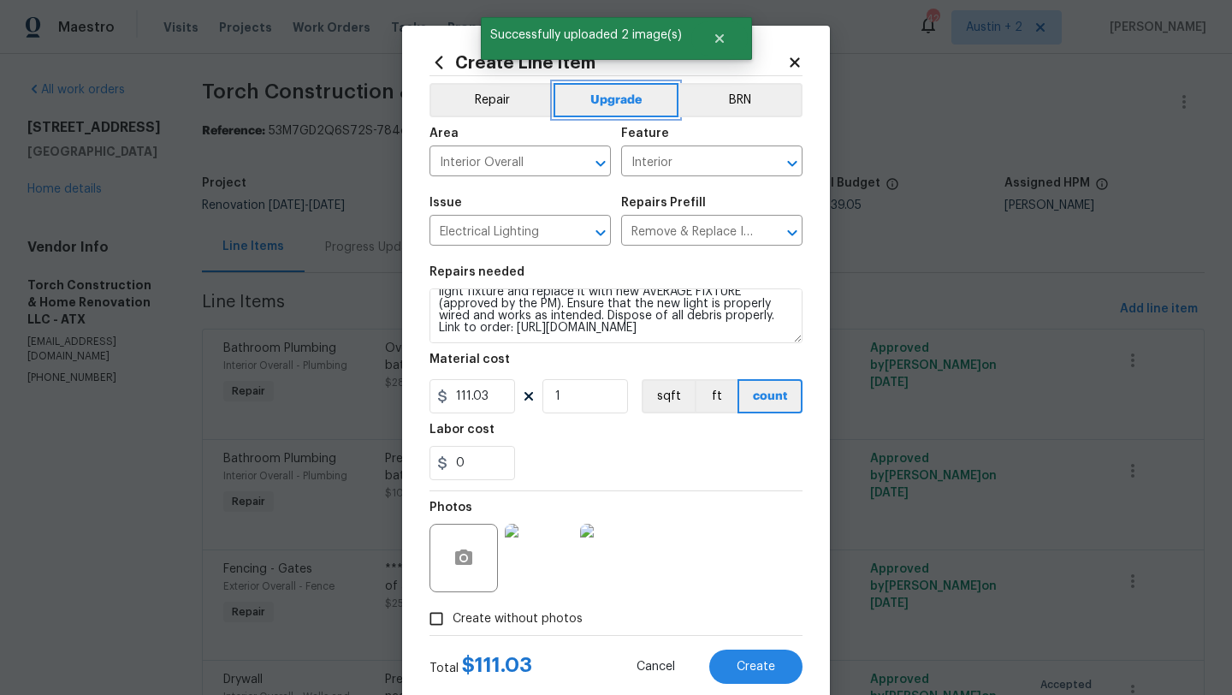
scroll to position [43, 0]
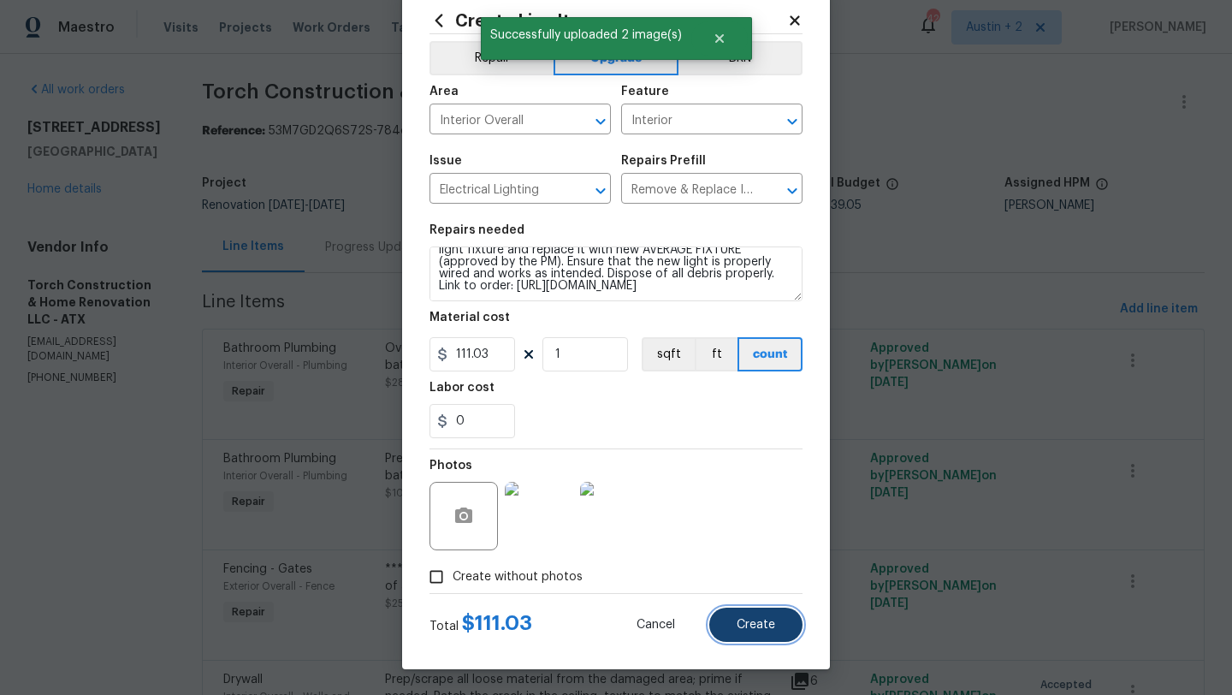
click at [746, 635] on button "Create" at bounding box center [755, 624] width 93 height 34
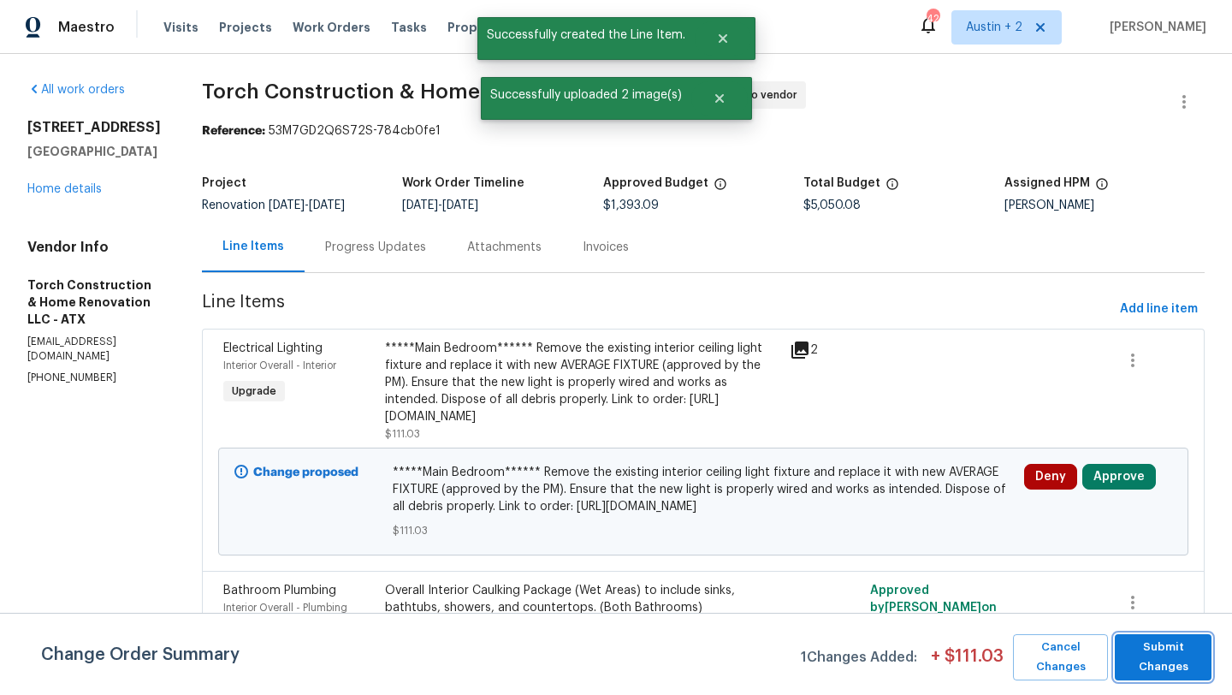
click at [1162, 656] on span "Submit Changes" at bounding box center [1163, 656] width 80 height 39
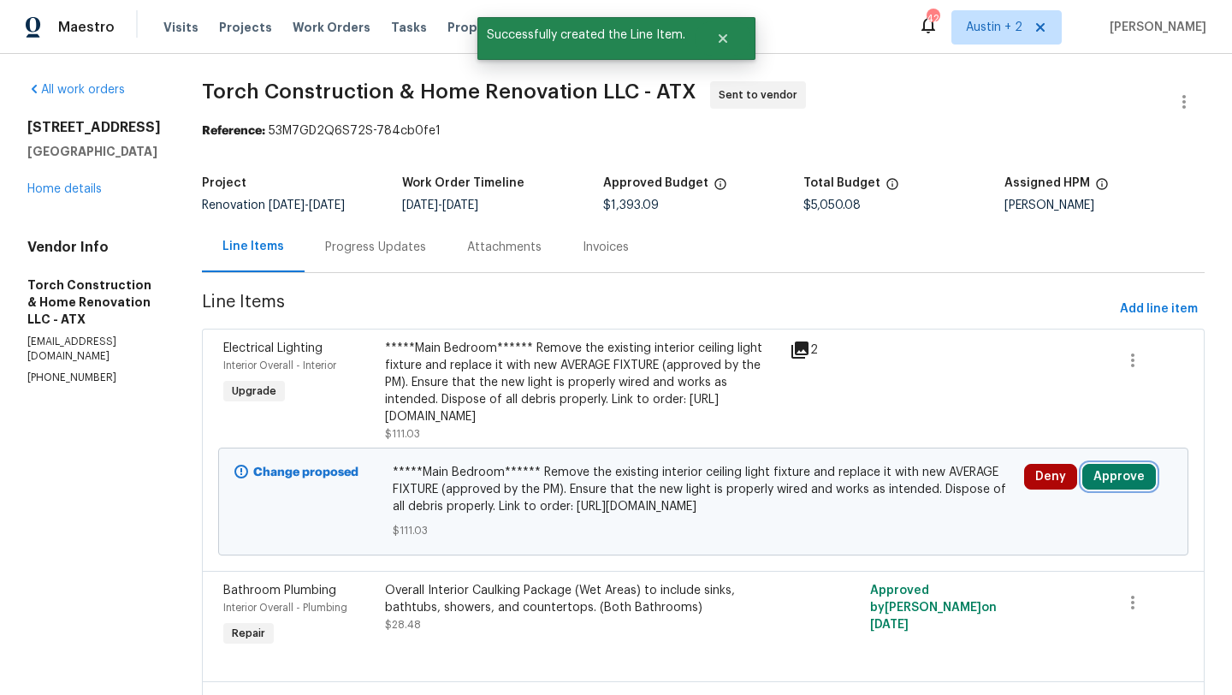
click at [1110, 489] on button "Approve" at bounding box center [1119, 477] width 74 height 26
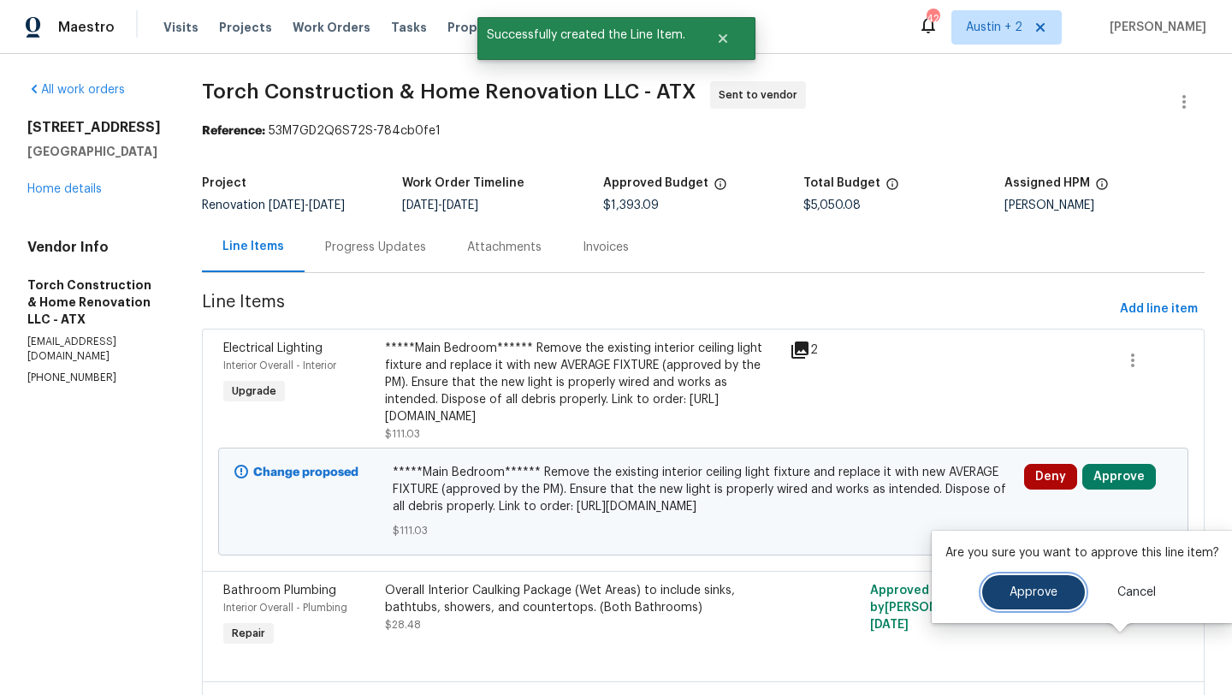
click at [983, 598] on button "Approve" at bounding box center [1033, 592] width 103 height 34
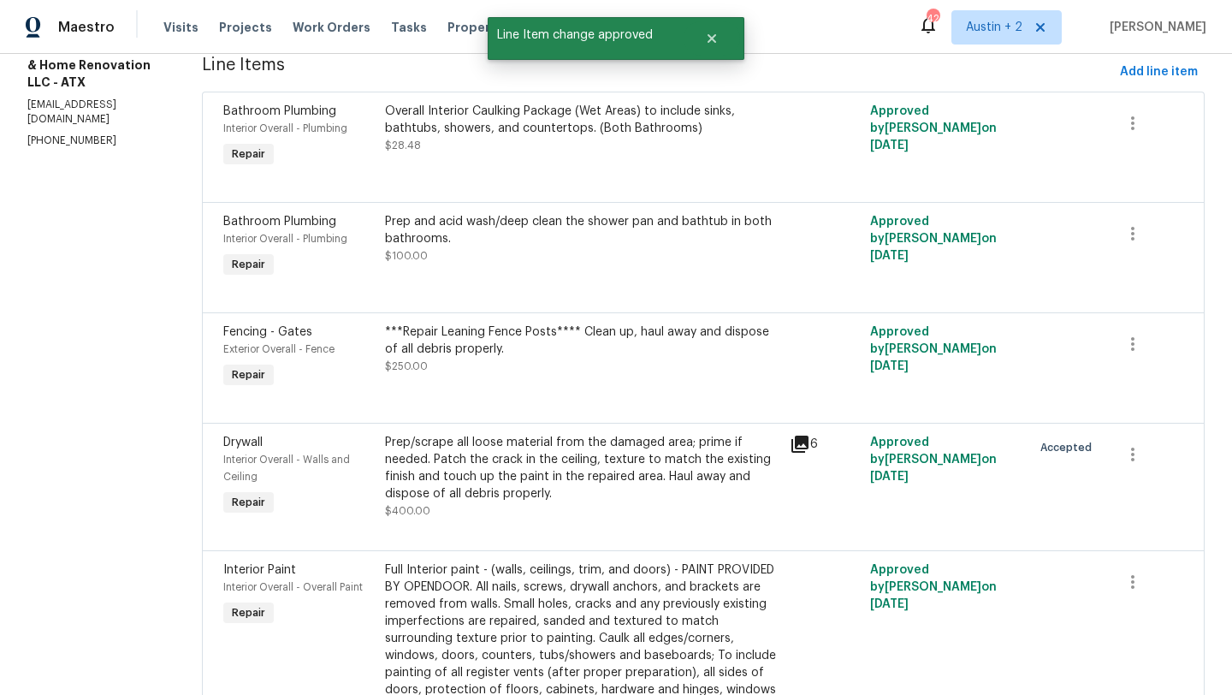
scroll to position [0, 0]
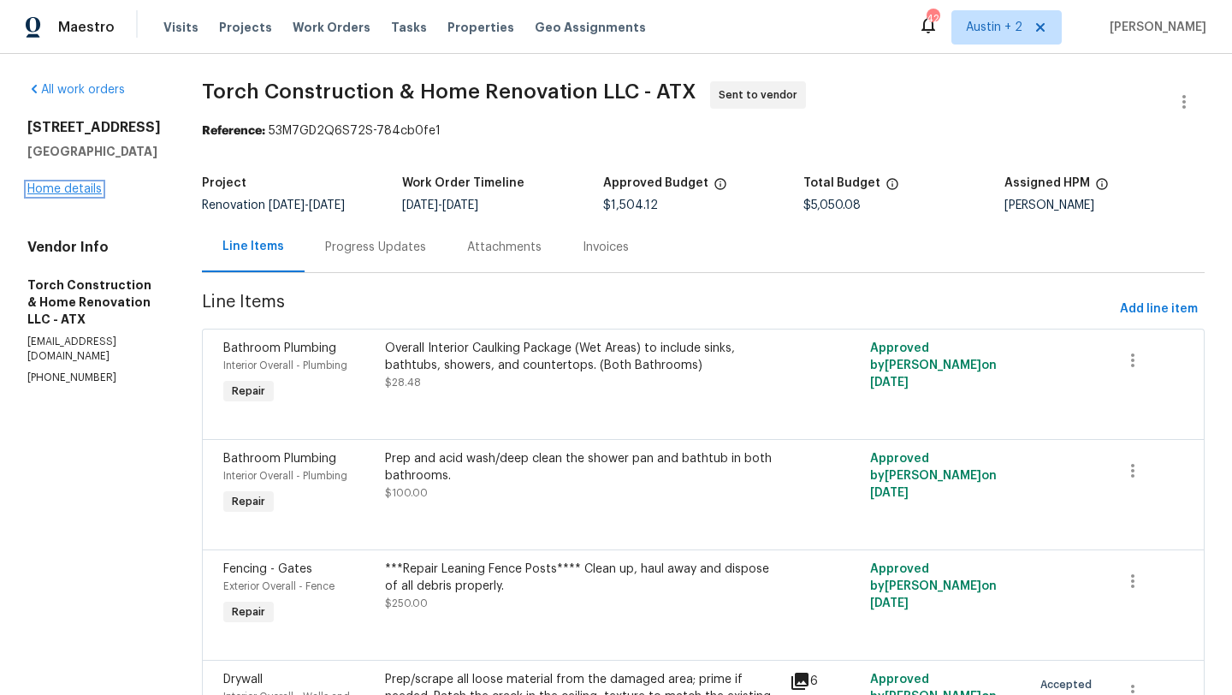
click at [71, 189] on link "Home details" at bounding box center [64, 189] width 74 height 12
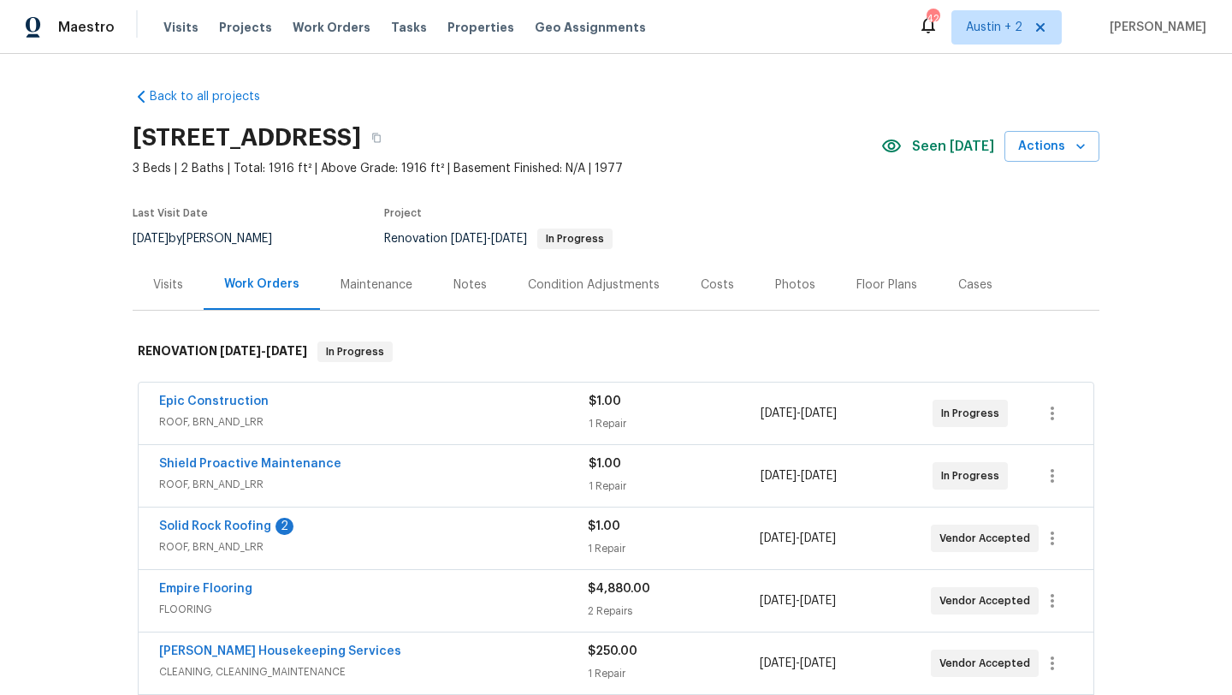
scroll to position [773, 0]
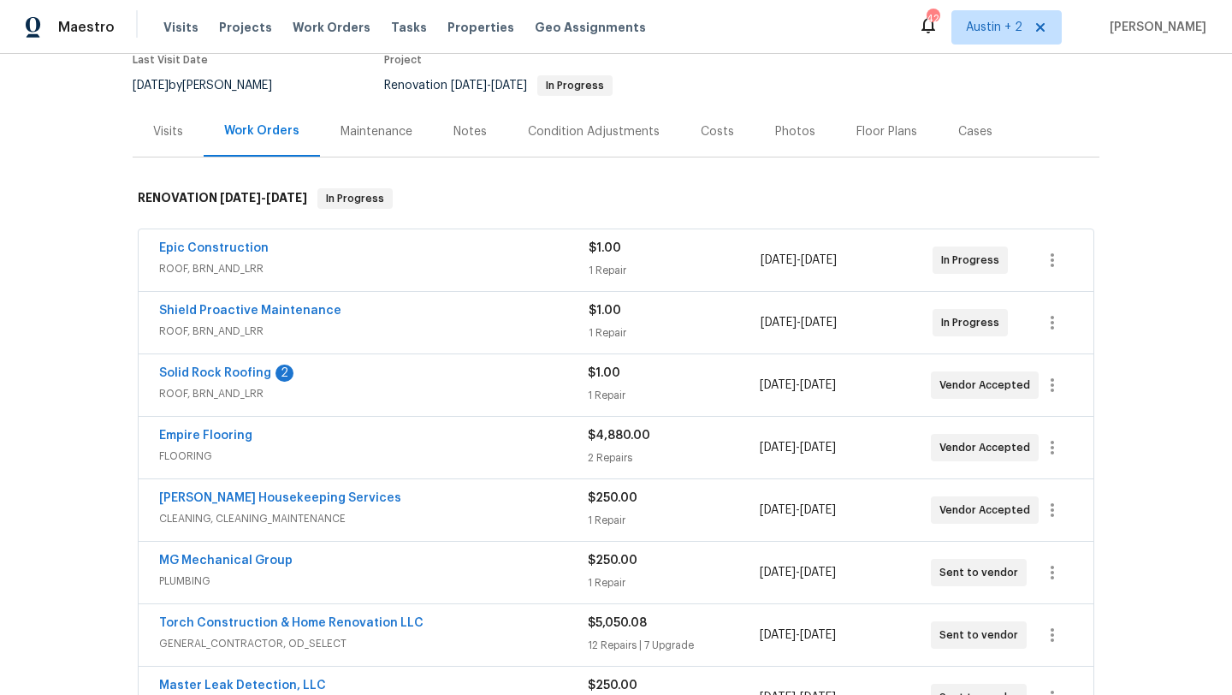
click at [710, 132] on div "Costs" at bounding box center [717, 131] width 33 height 17
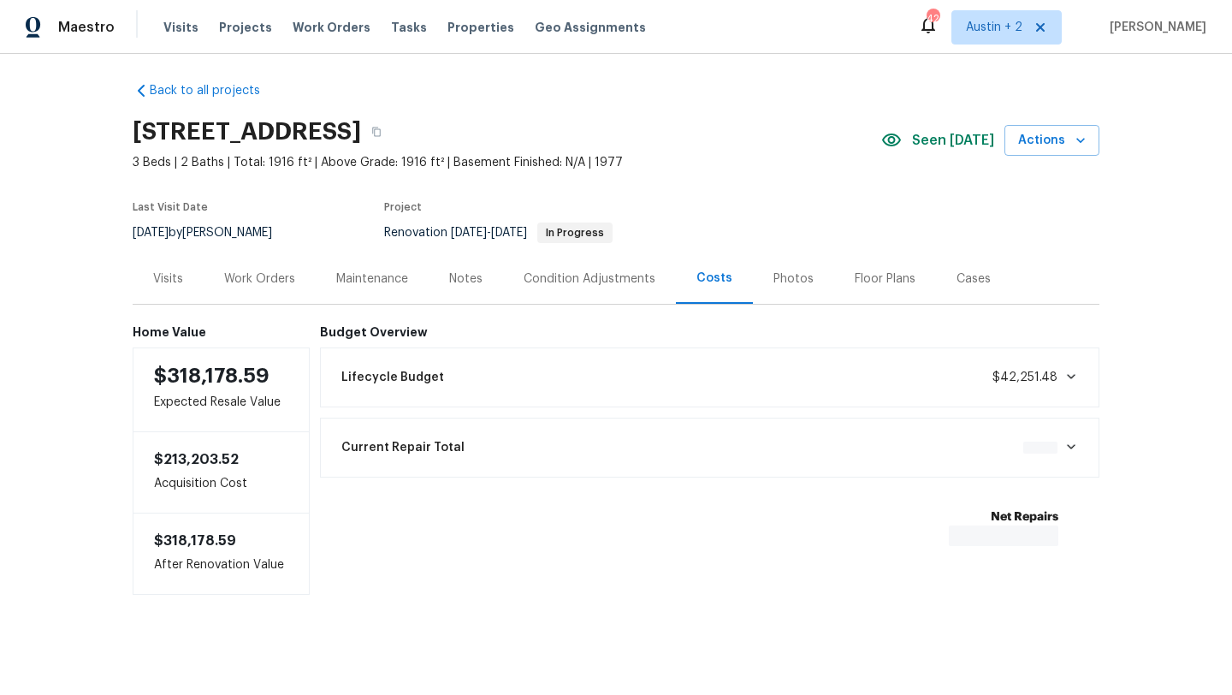
scroll to position [9, 0]
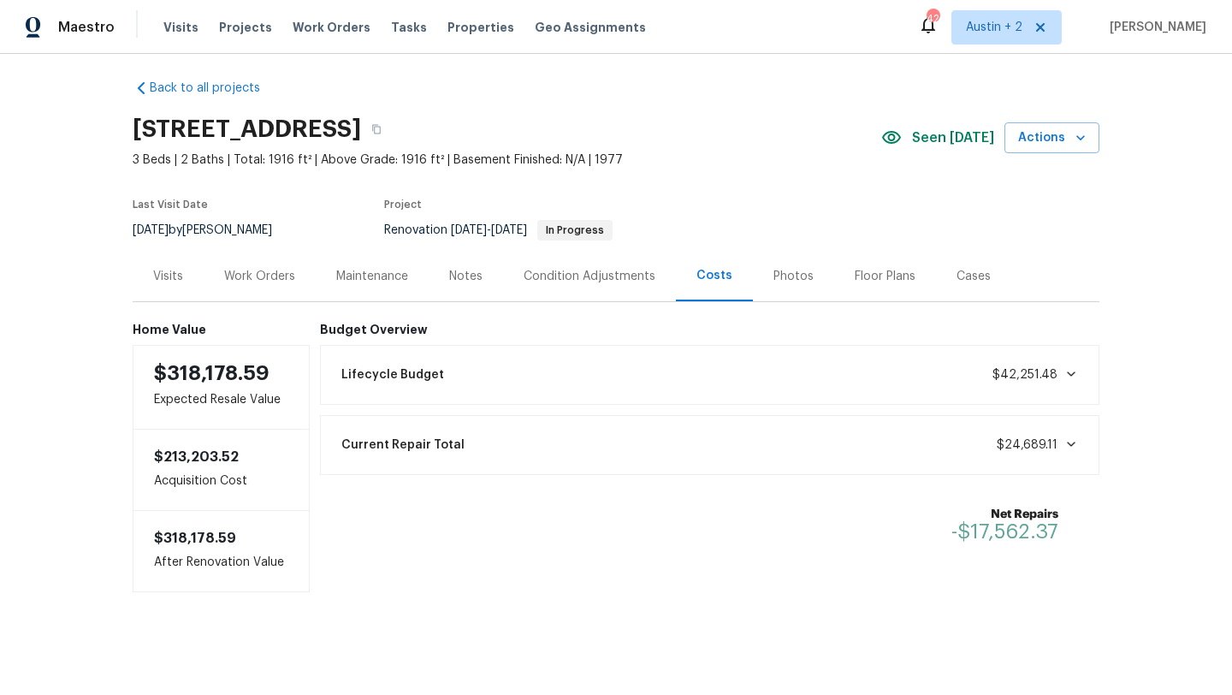
click at [253, 280] on div "Work Orders" at bounding box center [259, 276] width 71 height 17
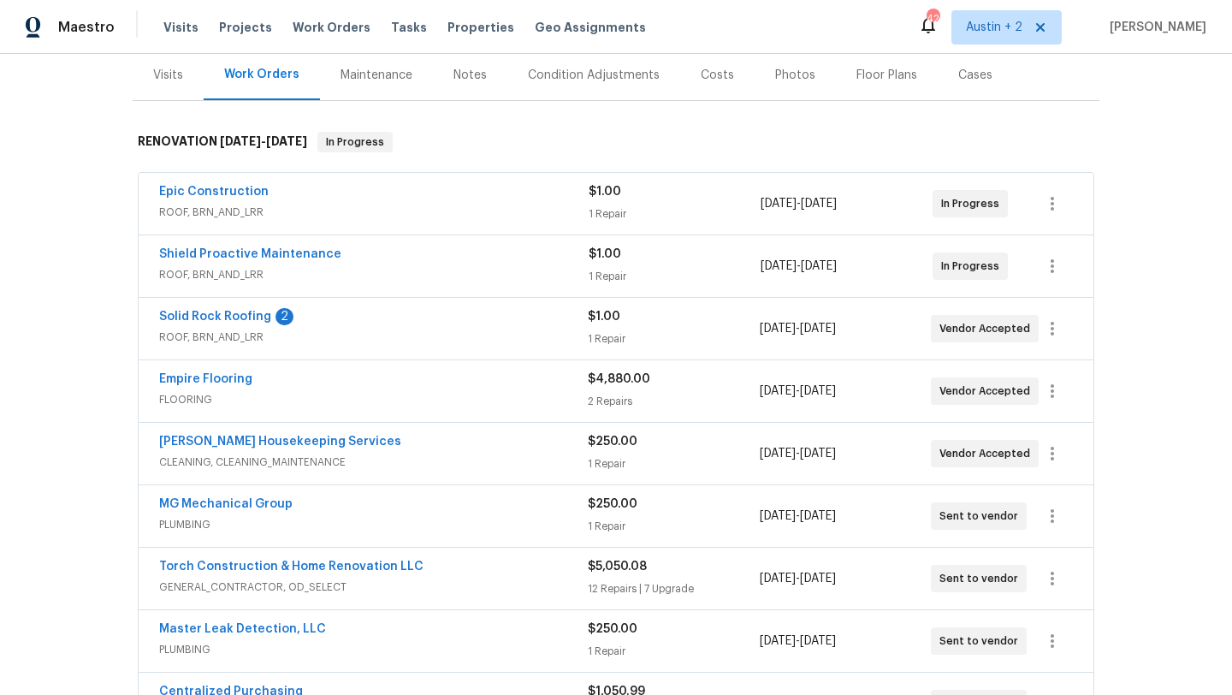
scroll to position [207, 0]
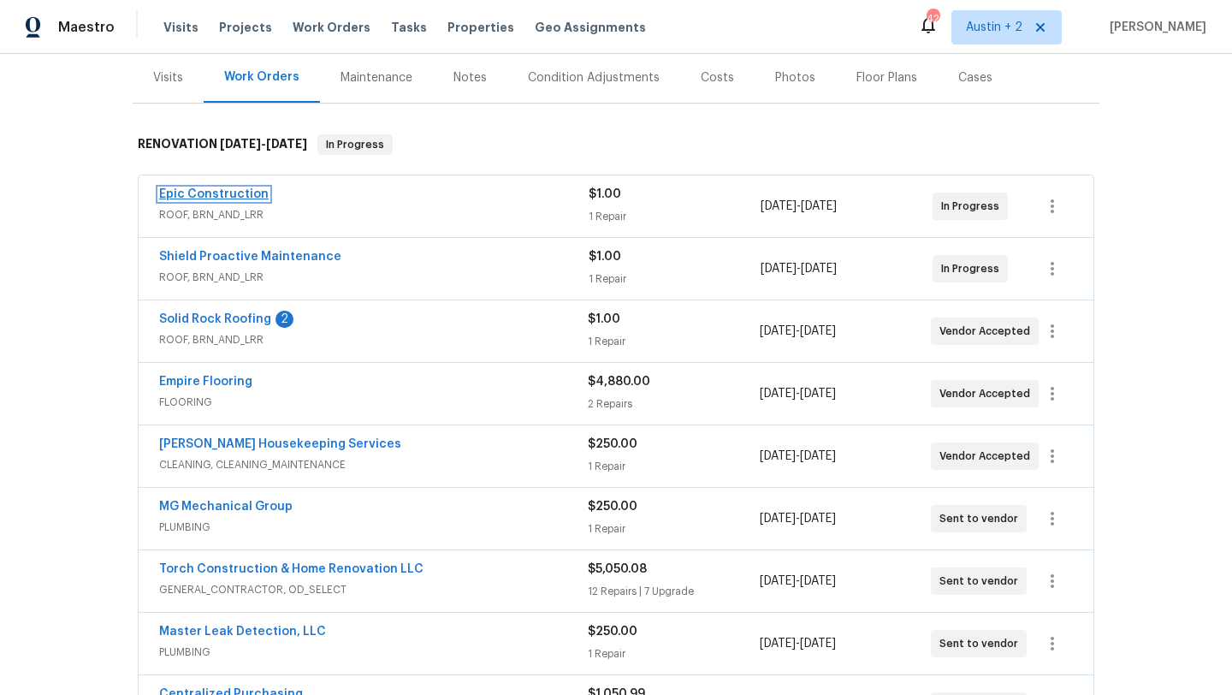
click at [239, 195] on link "Epic Construction" at bounding box center [214, 194] width 110 height 12
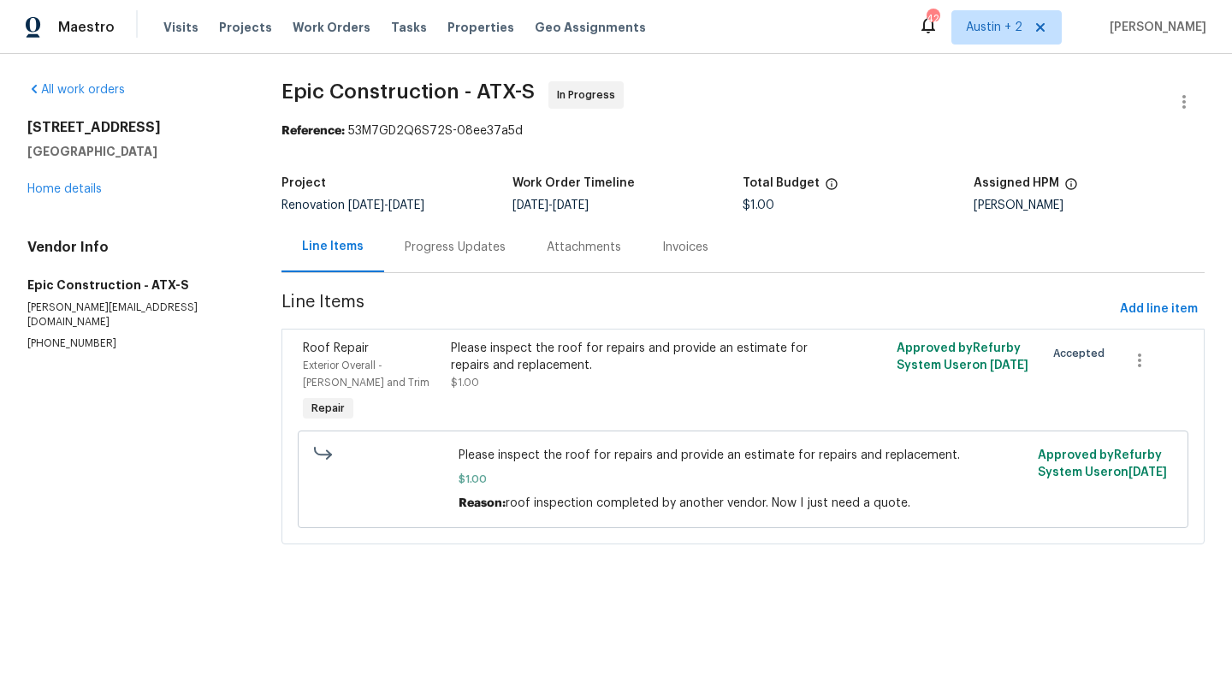
click at [446, 247] on div "Progress Updates" at bounding box center [455, 247] width 101 height 17
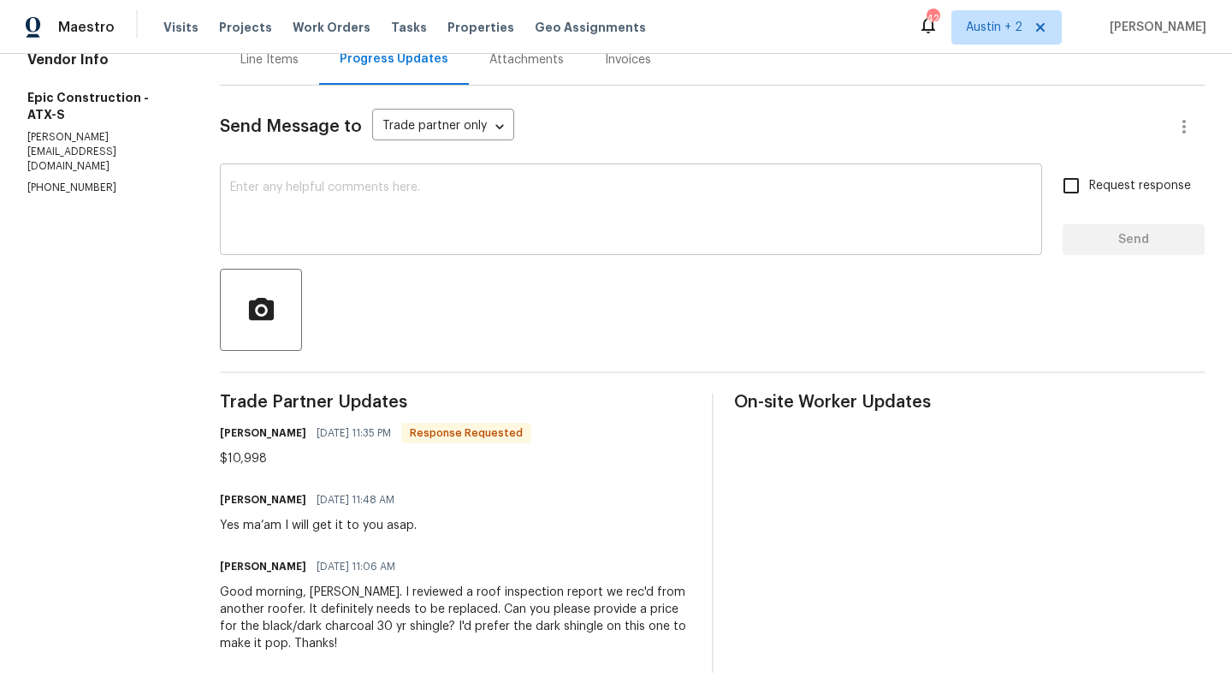
scroll to position [186, 0]
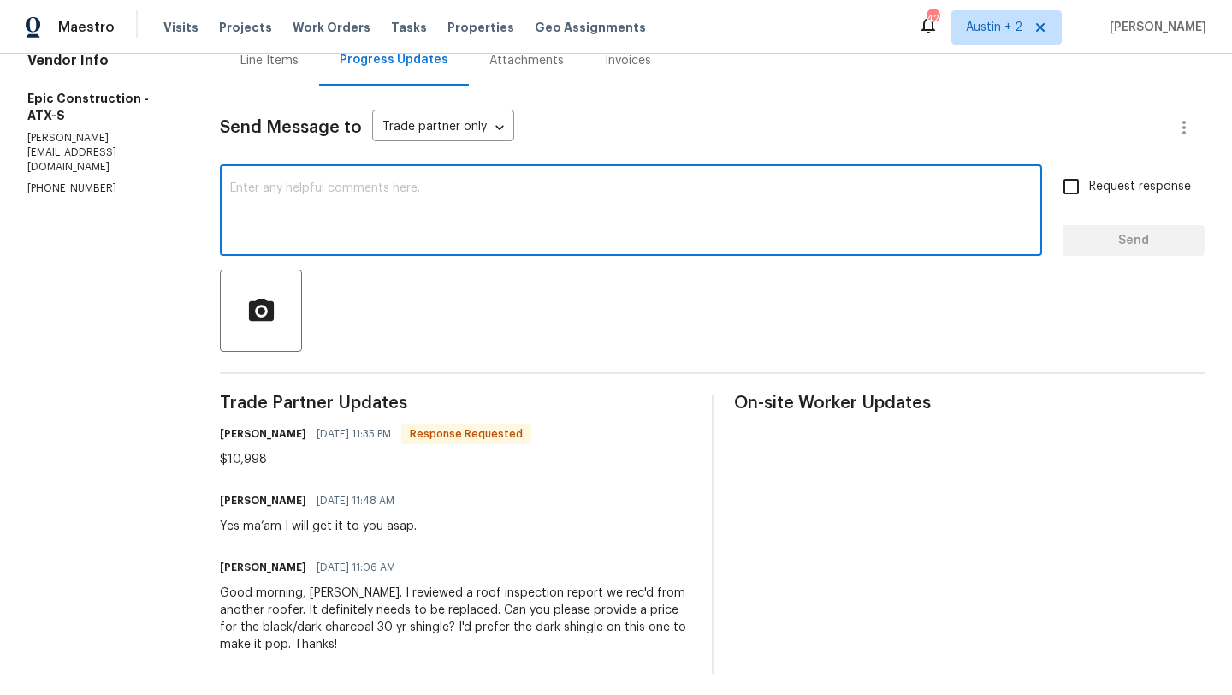
click at [347, 229] on textarea at bounding box center [631, 212] width 802 height 60
type textarea "Hey [PERSON_NAME], I'm still waiting on"
drag, startPoint x: 446, startPoint y: 188, endPoint x: 79, endPoint y: 156, distance: 368.4
click at [79, 156] on div "All work orders [STREET_ADDRESS] Home details Vendor Info Epic Construction - A…" at bounding box center [616, 283] width 1232 height 833
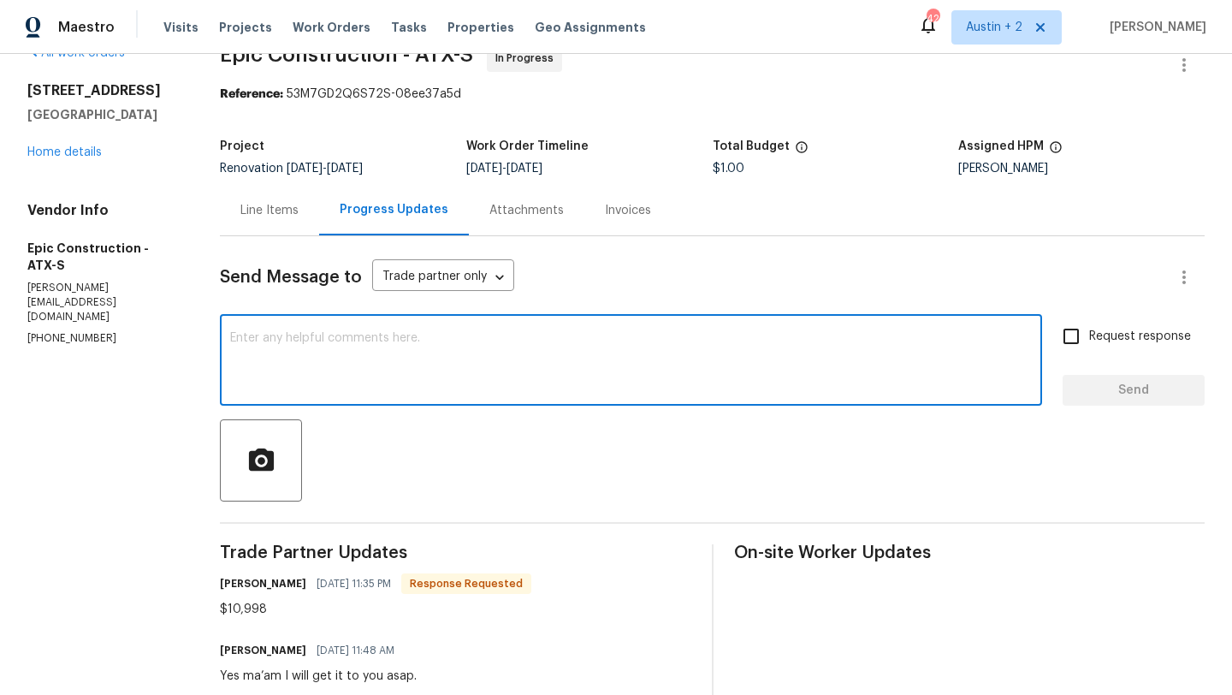
scroll to position [35, 0]
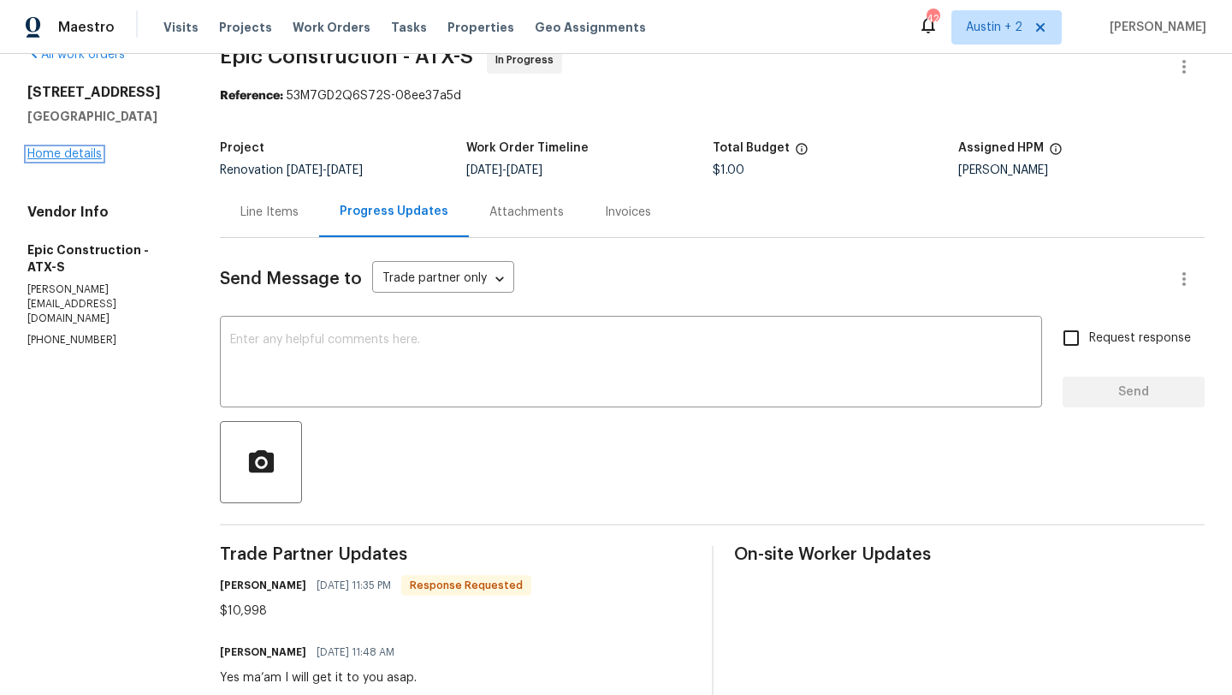
click at [78, 152] on link "Home details" at bounding box center [64, 154] width 74 height 12
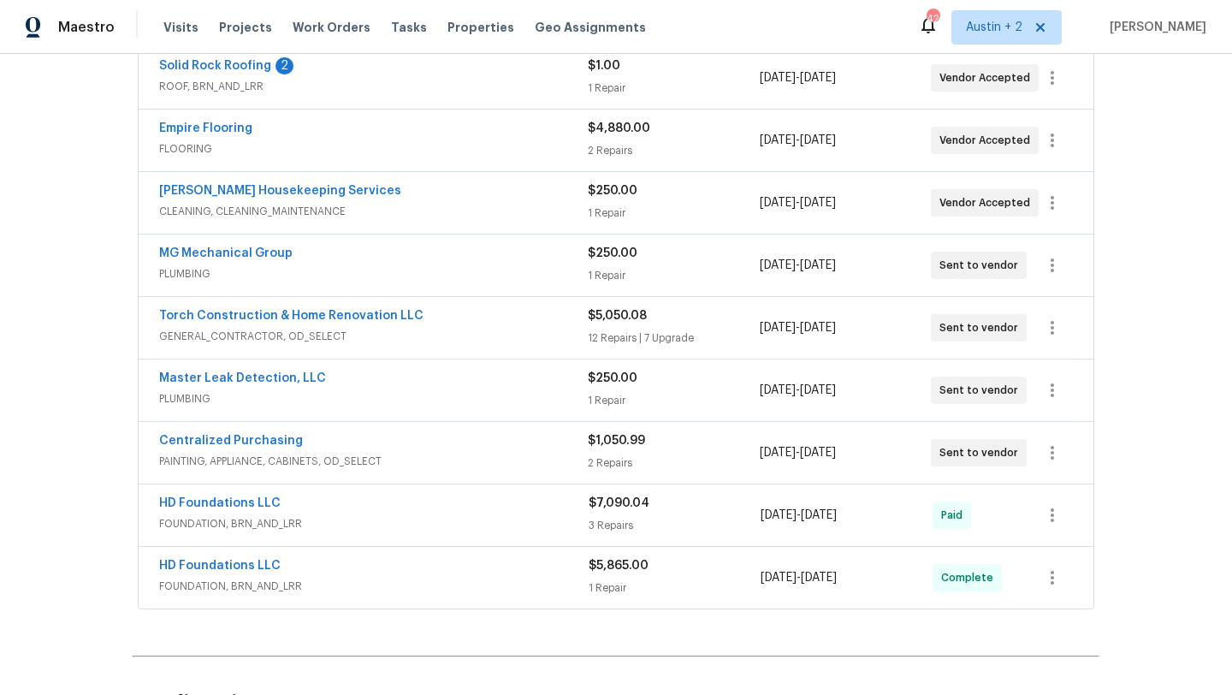
scroll to position [457, 0]
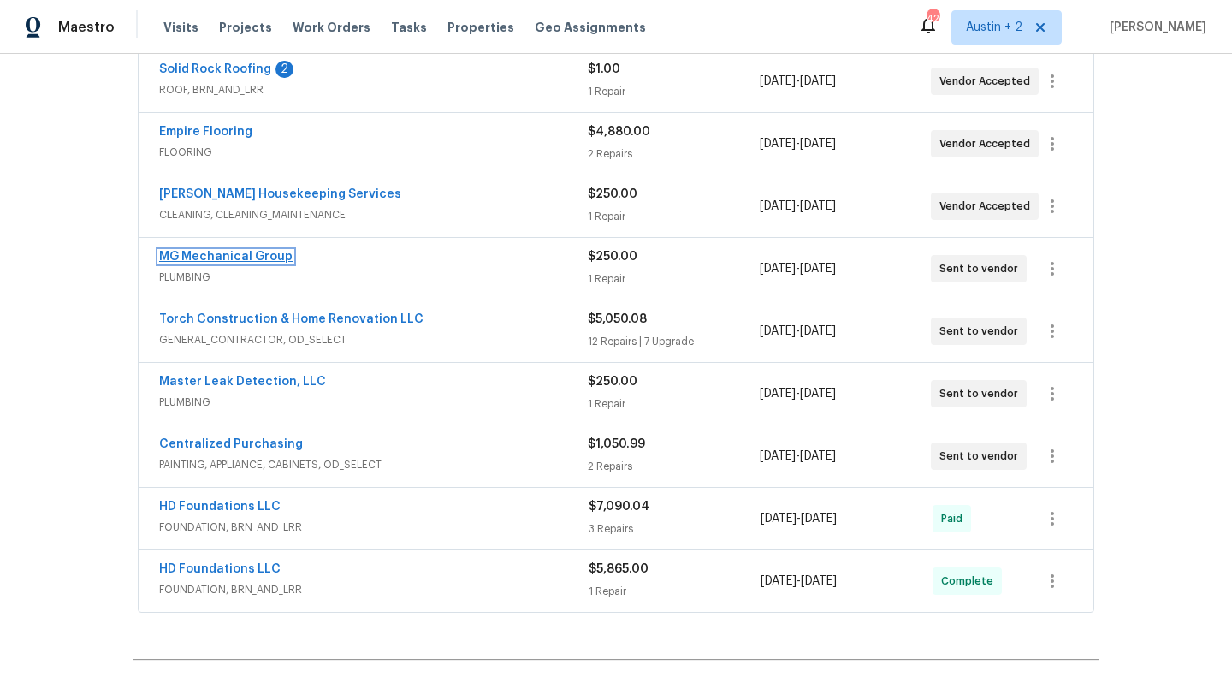
click at [228, 258] on link "MG Mechanical Group" at bounding box center [225, 257] width 133 height 12
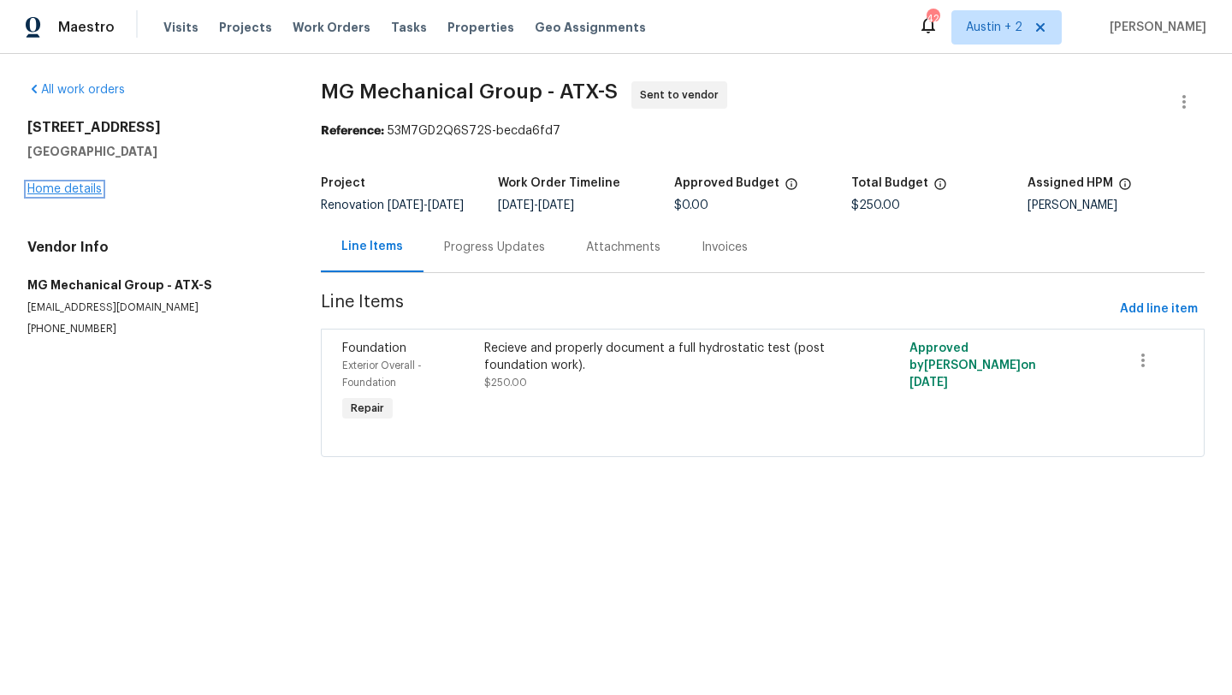
click at [76, 185] on link "Home details" at bounding box center [64, 189] width 74 height 12
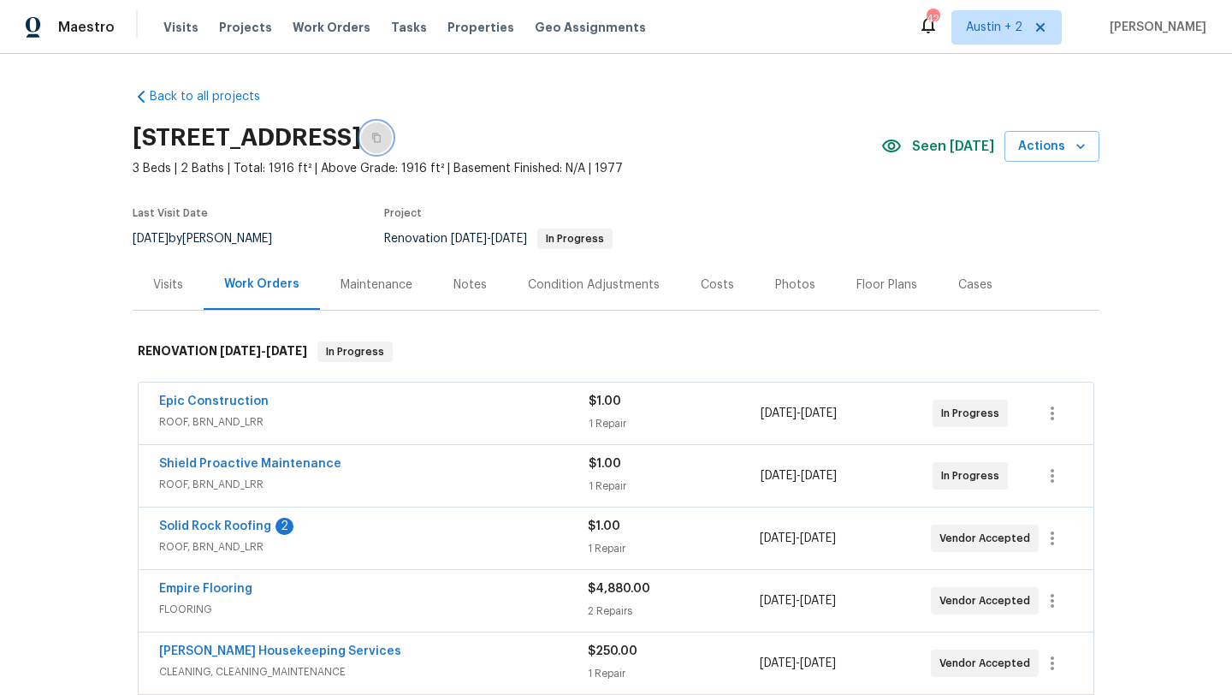
click at [392, 139] on button "button" at bounding box center [376, 137] width 31 height 31
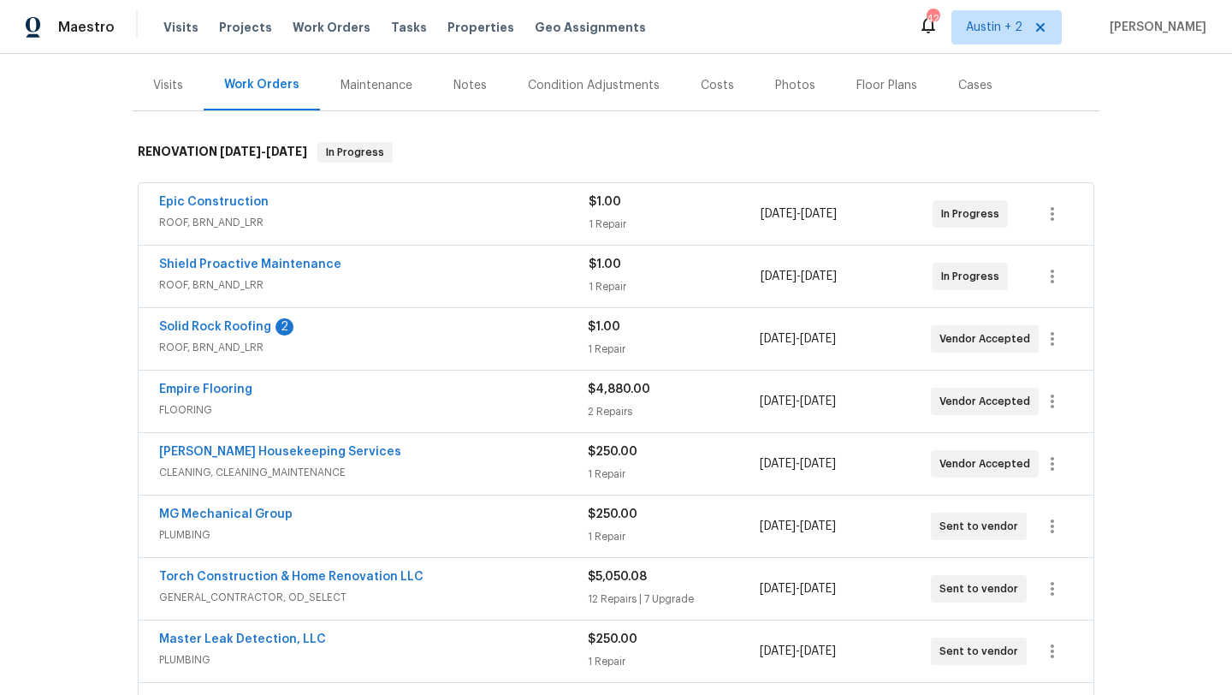
scroll to position [206, 0]
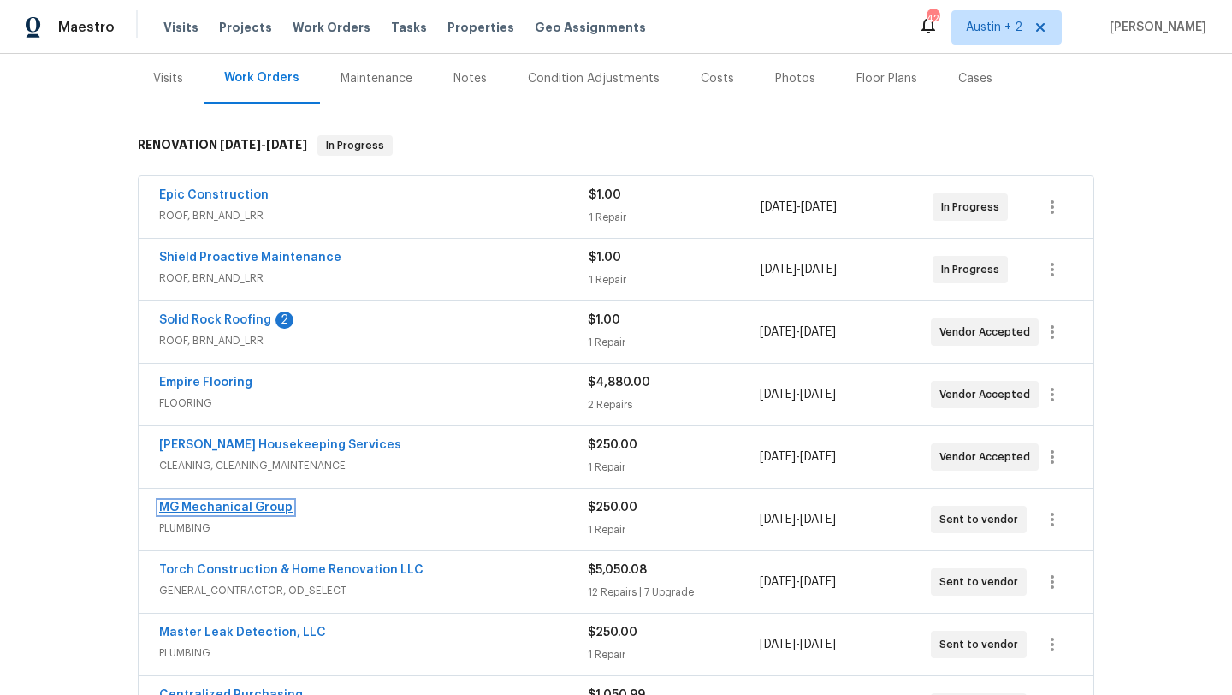
click at [223, 511] on link "MG Mechanical Group" at bounding box center [225, 507] width 133 height 12
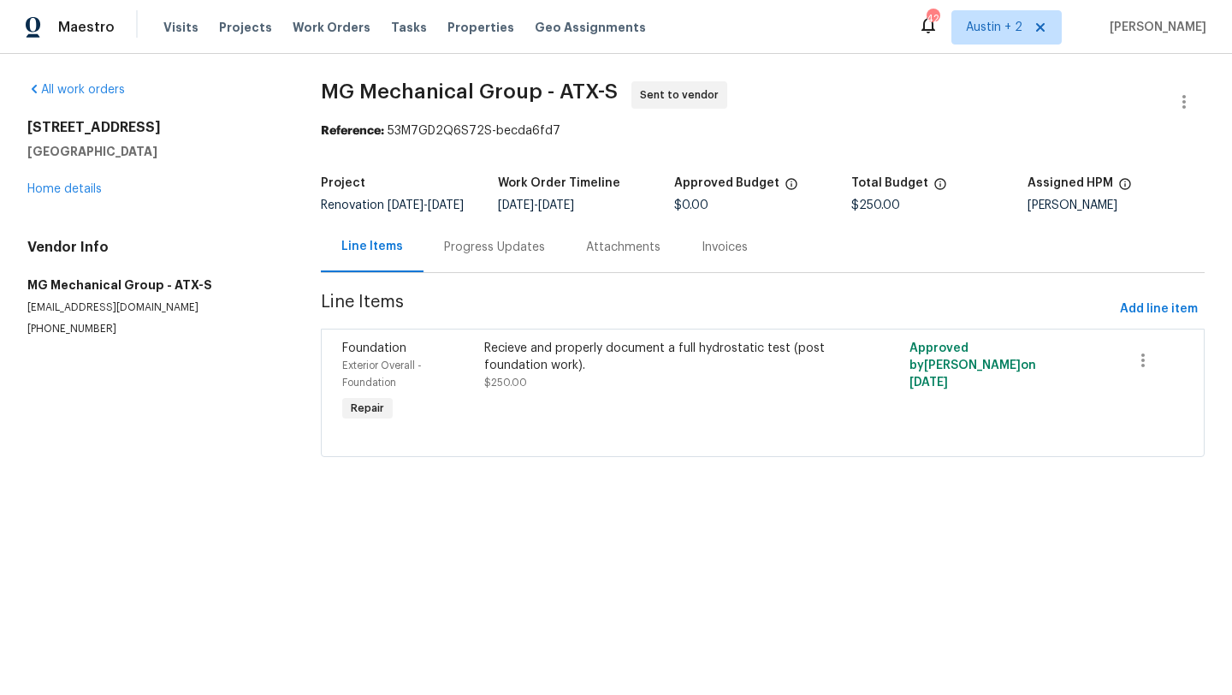
click at [498, 271] on div "Progress Updates" at bounding box center [494, 247] width 142 height 50
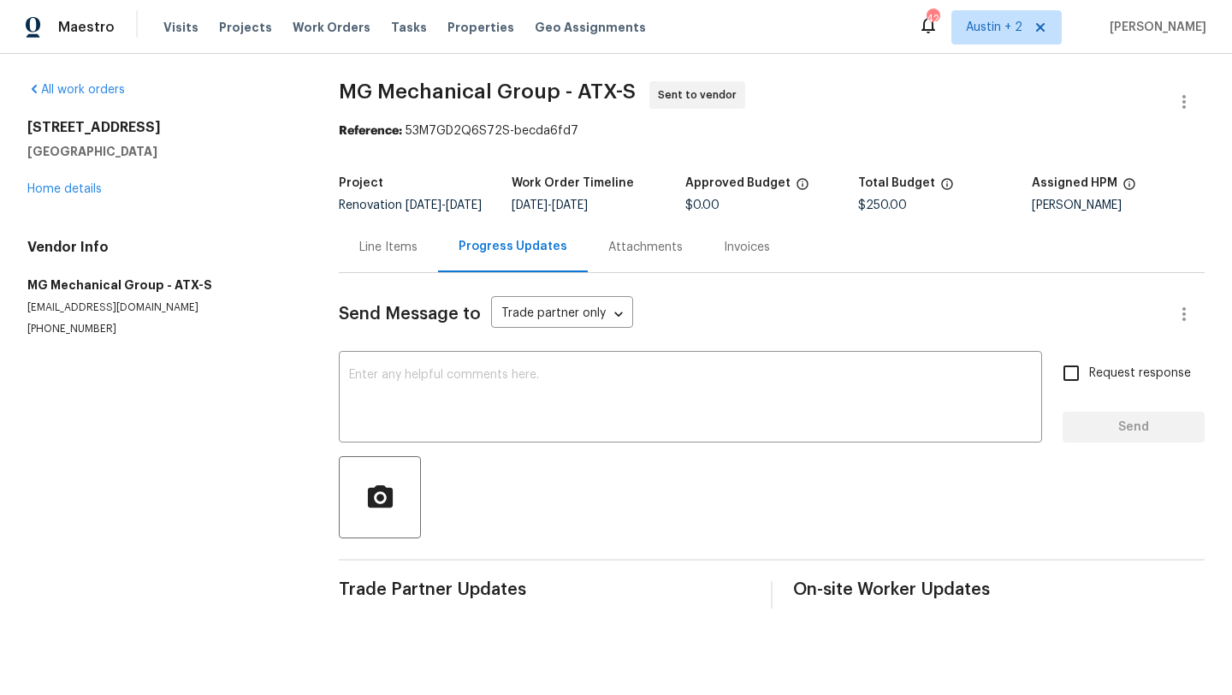
click at [498, 362] on div "Send Message to Trade partner only Trade partner only ​ x ​ Request response Se…" at bounding box center [772, 440] width 866 height 335
click at [491, 370] on div "x ​" at bounding box center [690, 398] width 703 height 87
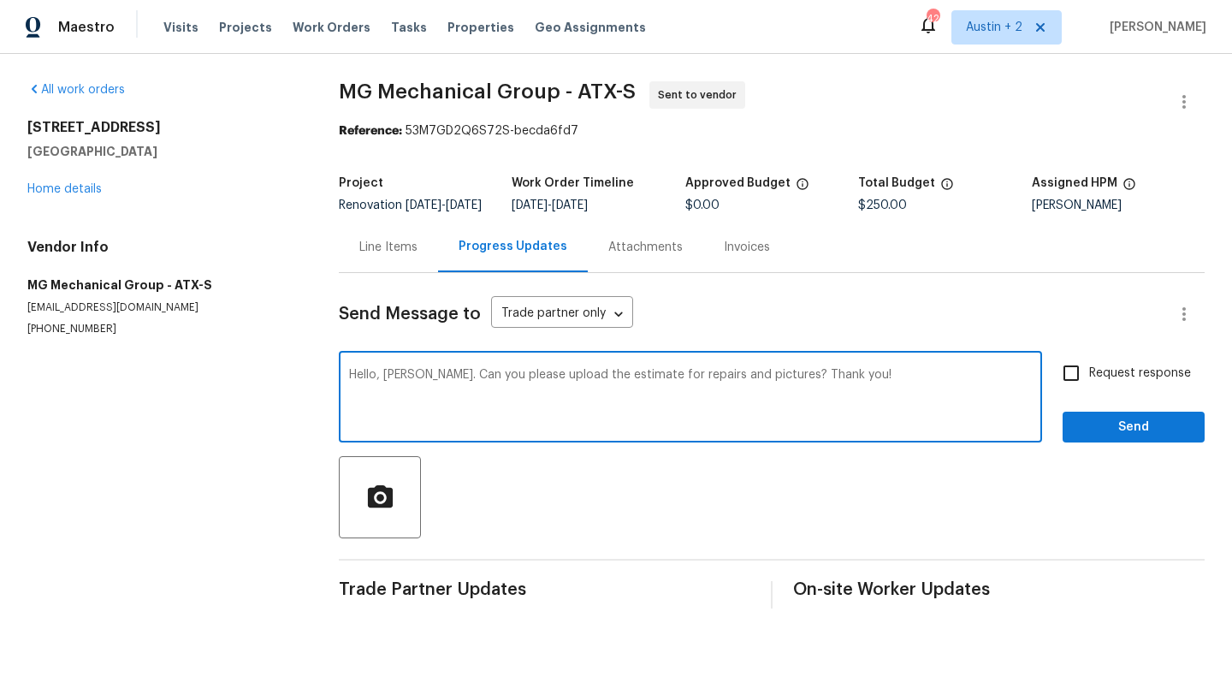
type textarea "Hello, [PERSON_NAME]. Can you please upload the estimate for repairs and pictur…"
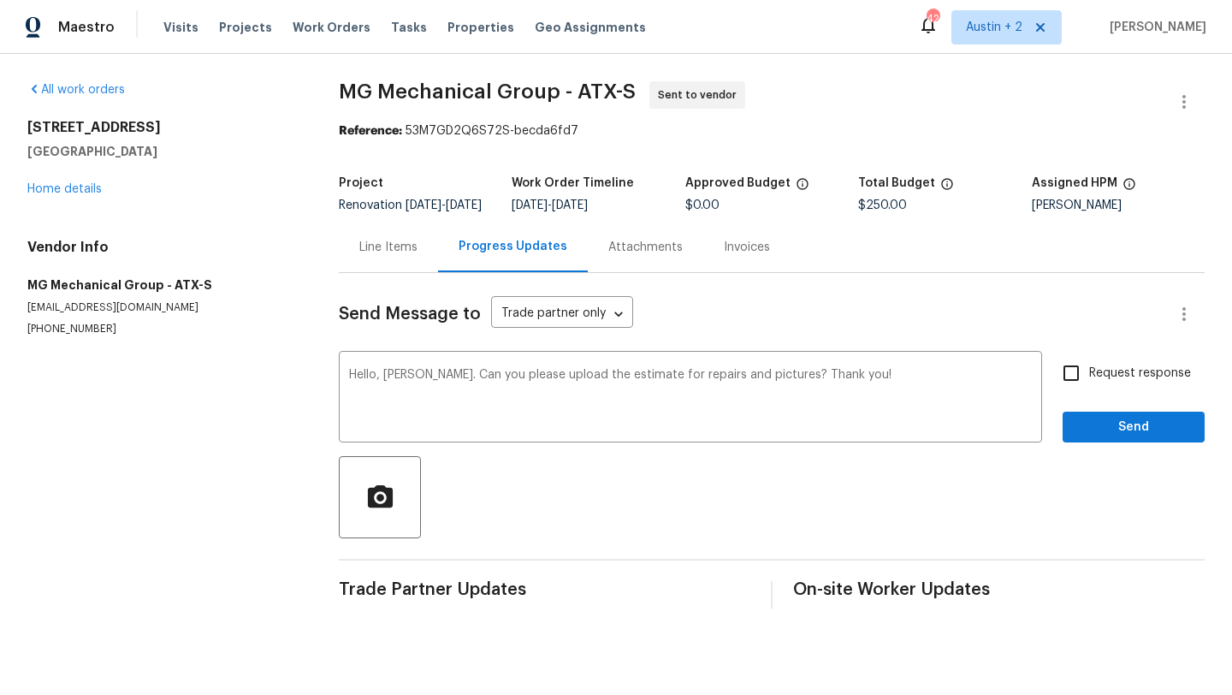
click at [1051, 375] on div "Hello, [PERSON_NAME]. Can you please upload the estimate for repairs and pictur…" at bounding box center [772, 398] width 866 height 87
click at [1080, 388] on input "Request response" at bounding box center [1071, 373] width 36 height 36
checkbox input "true"
click at [1090, 456] on div "Send Message to Trade partner only Trade partner only ​ Hello, [PERSON_NAME]. C…" at bounding box center [772, 440] width 866 height 335
click at [1092, 438] on span "Send" at bounding box center [1133, 427] width 115 height 21
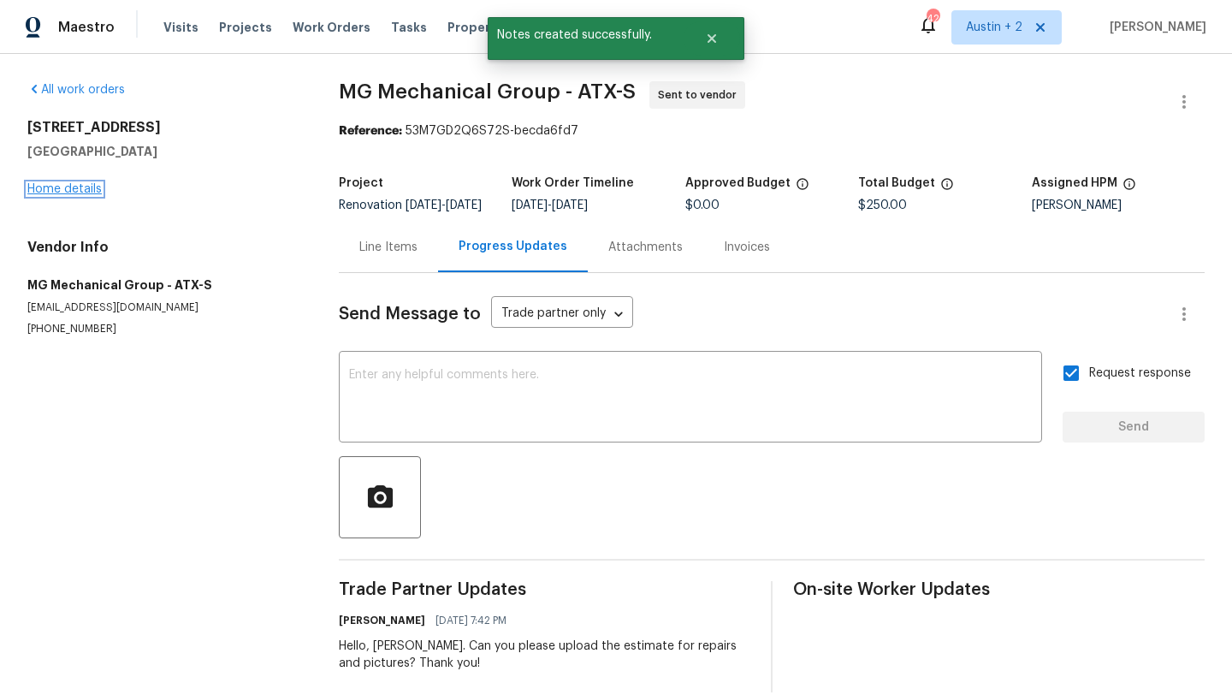
click at [90, 191] on link "Home details" at bounding box center [64, 189] width 74 height 12
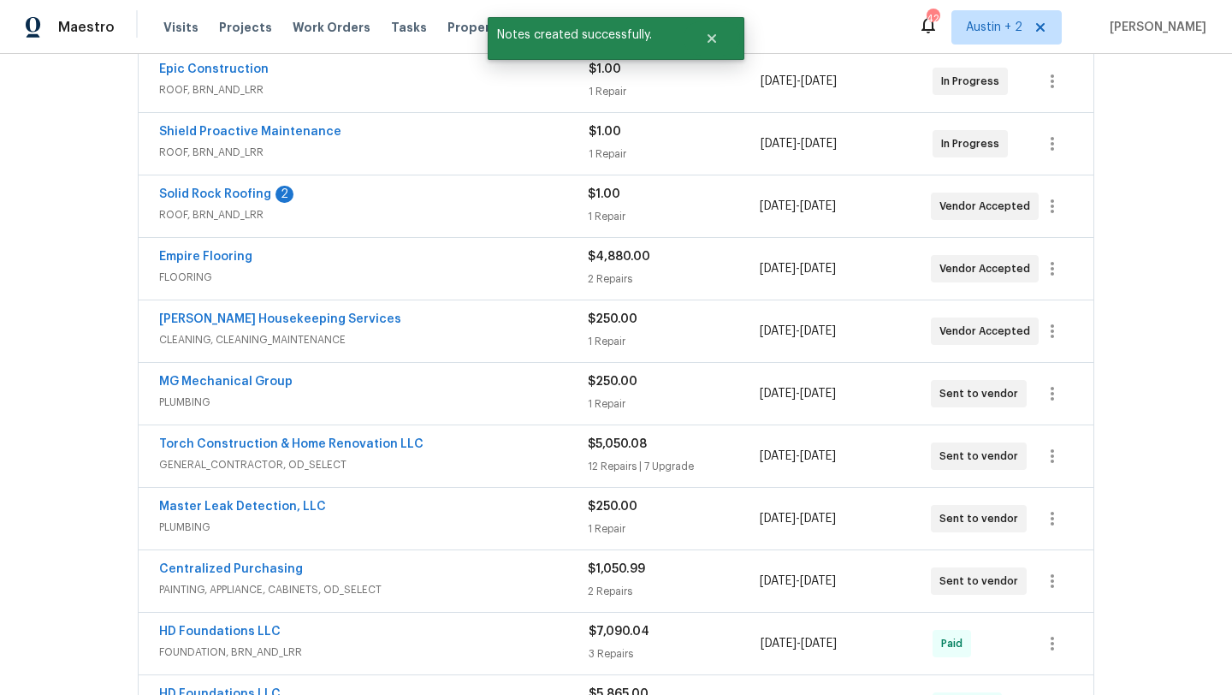
scroll to position [334, 0]
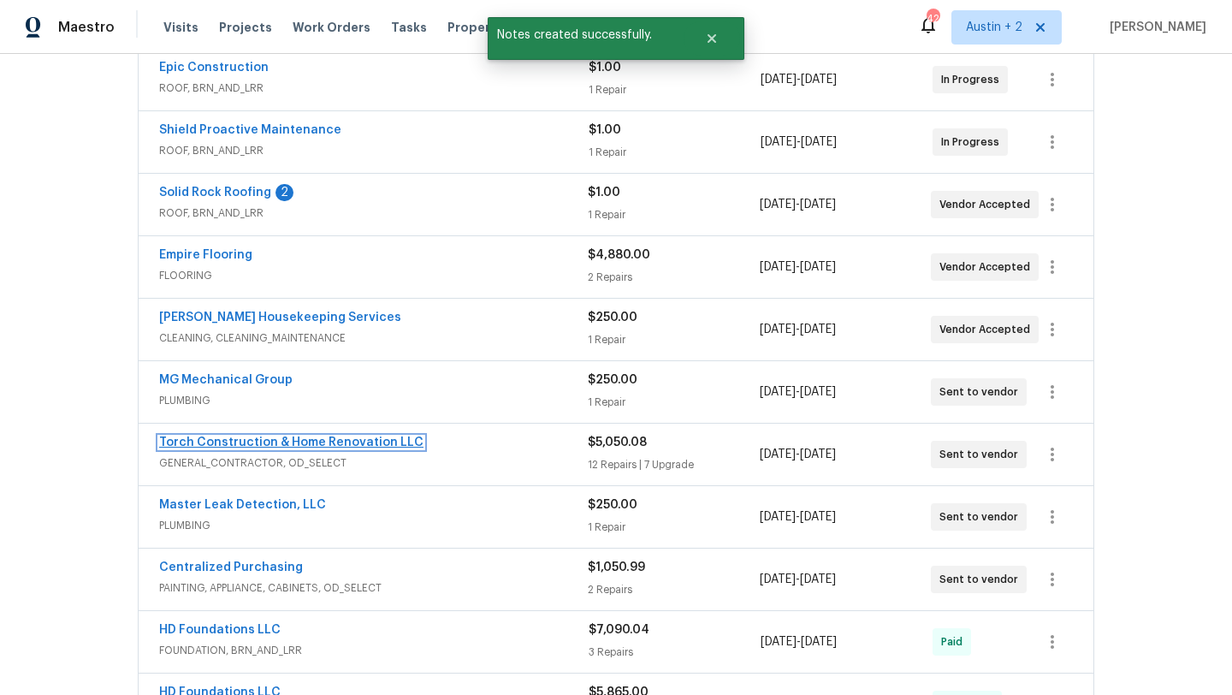
click at [376, 441] on link "Torch Construction & Home Renovation LLC" at bounding box center [291, 442] width 264 height 12
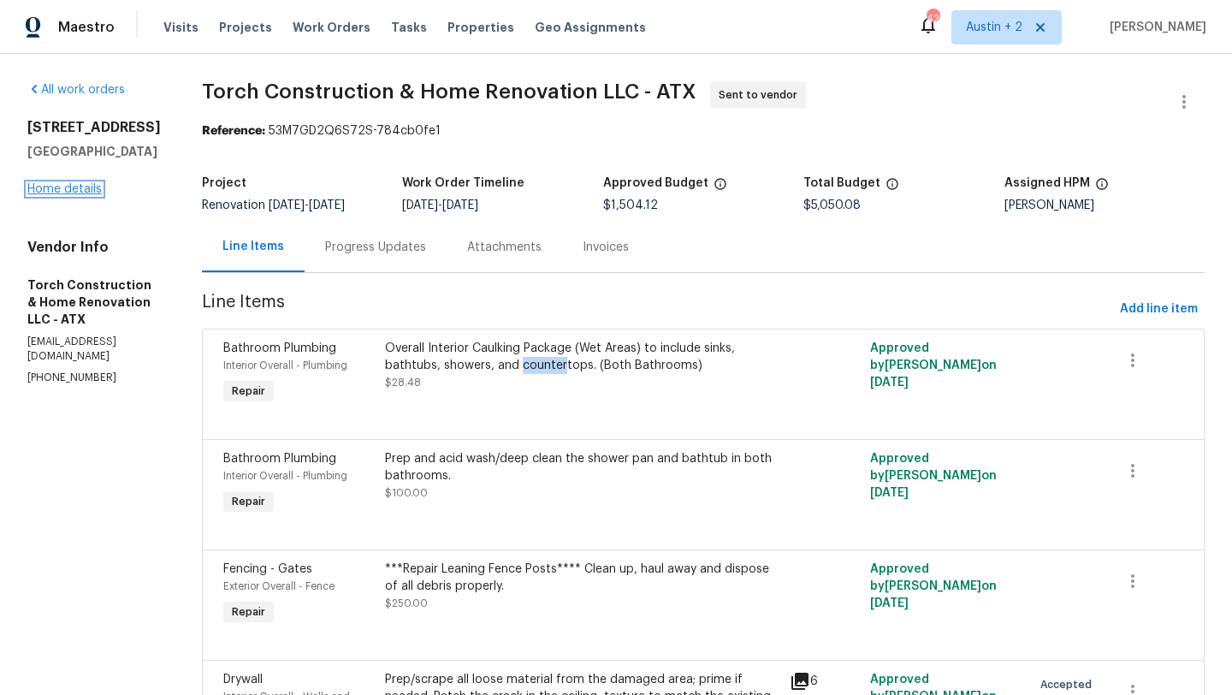
click at [85, 183] on link "Home details" at bounding box center [64, 189] width 74 height 12
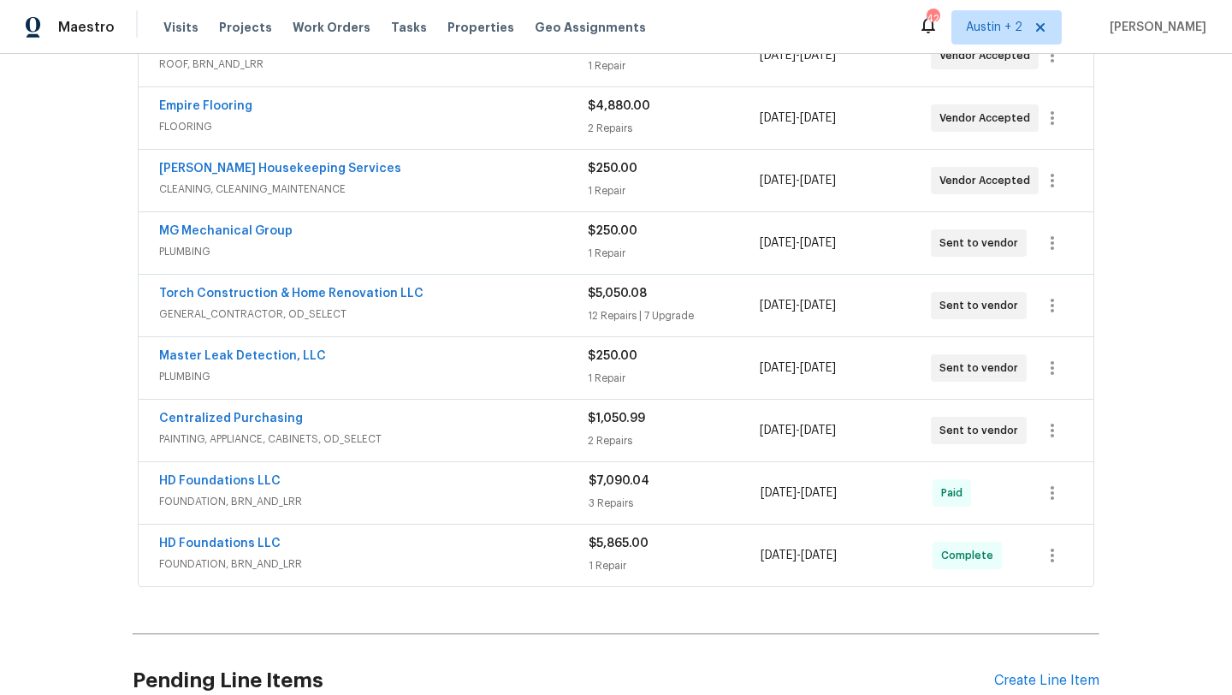
scroll to position [482, 0]
click at [401, 294] on link "Torch Construction & Home Renovation LLC" at bounding box center [291, 294] width 264 height 12
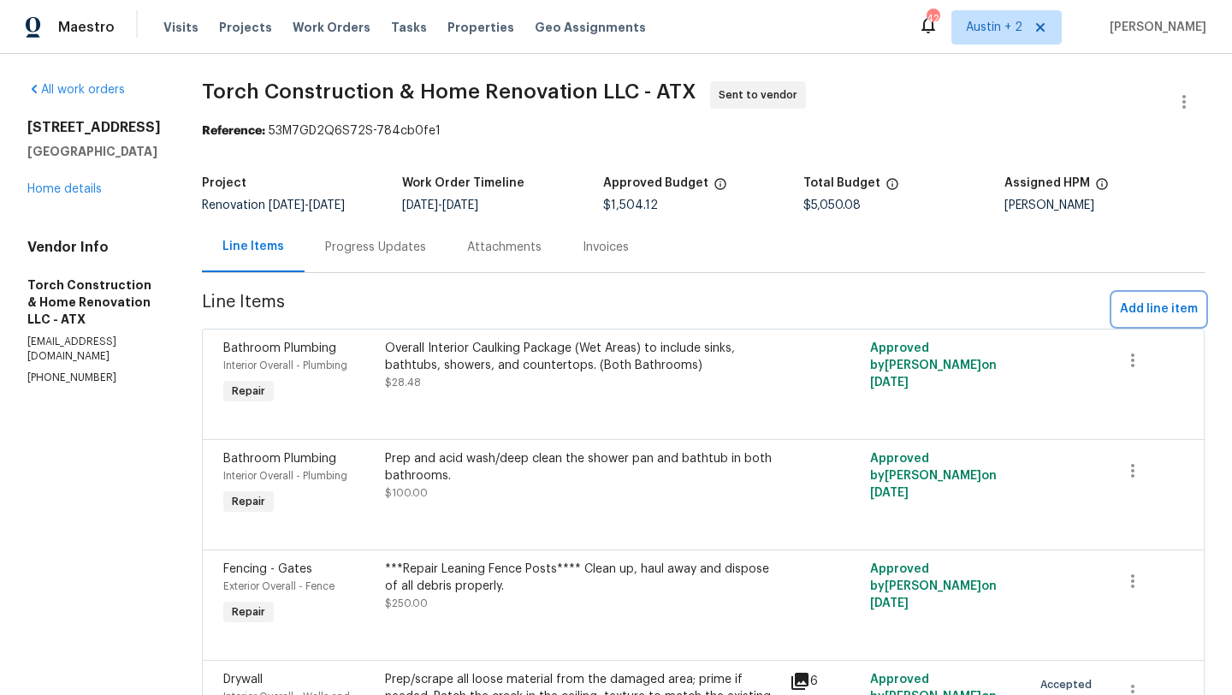
click at [1154, 310] on span "Add line item" at bounding box center [1159, 309] width 78 height 21
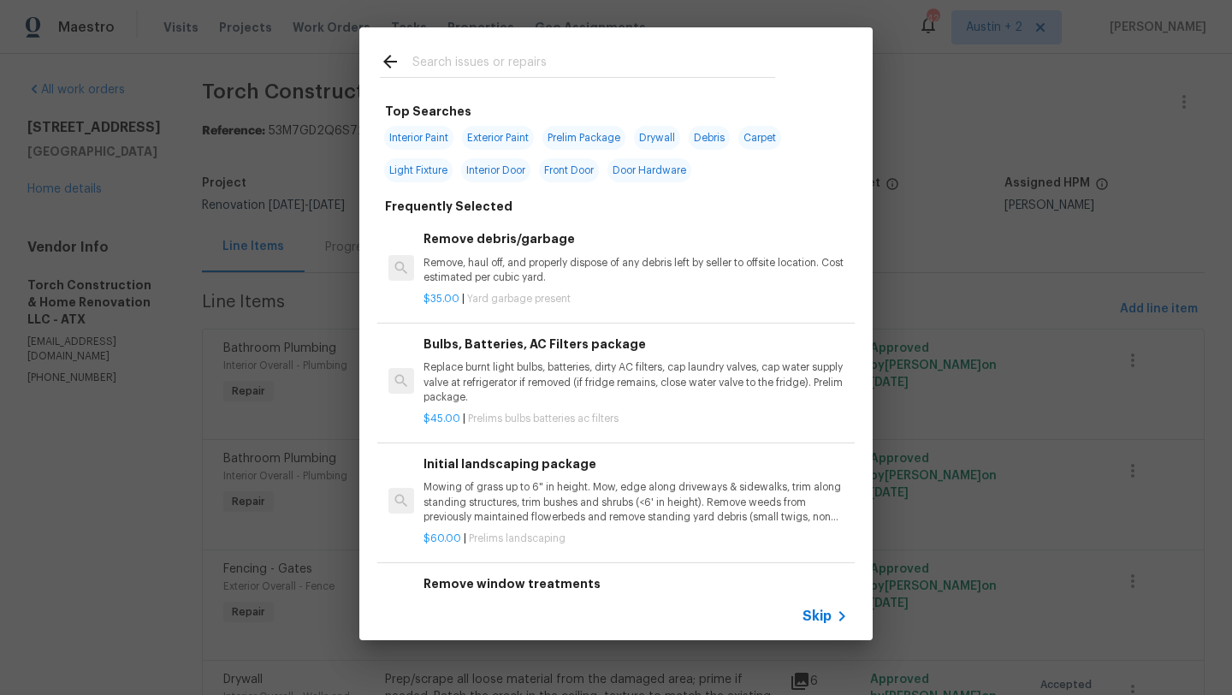
click at [557, 69] on input "text" at bounding box center [593, 64] width 363 height 26
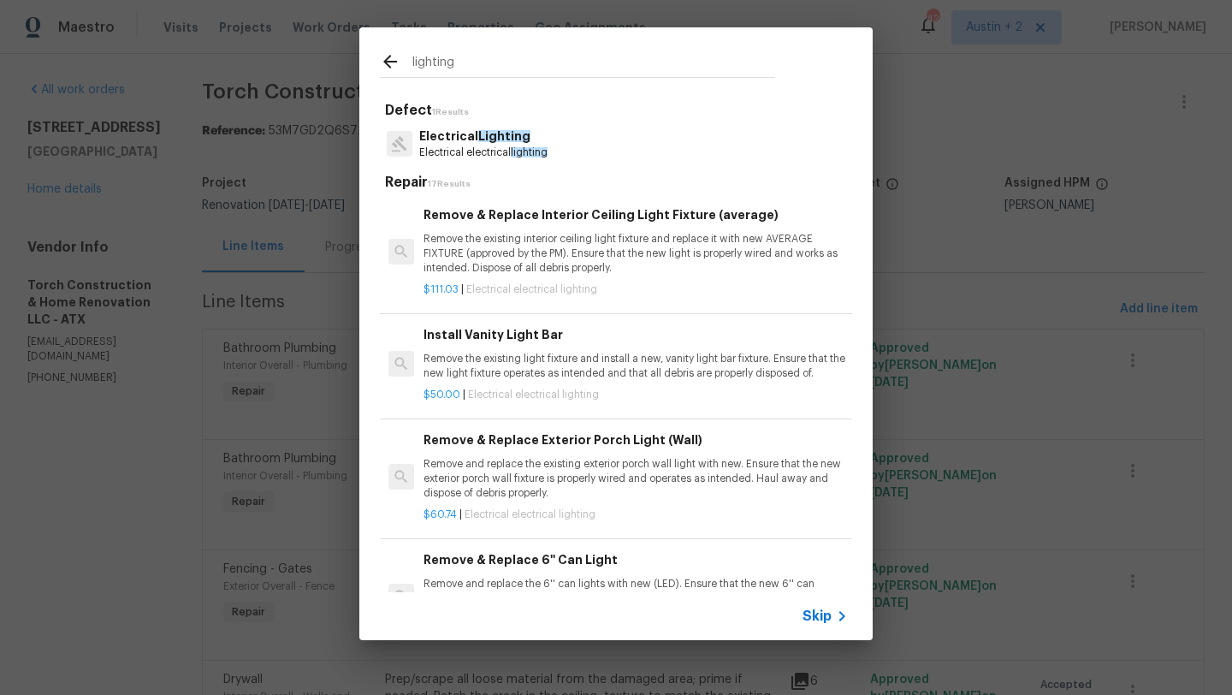
type input "lighting"
click at [465, 136] on p "Electrical Lighting" at bounding box center [483, 136] width 128 height 18
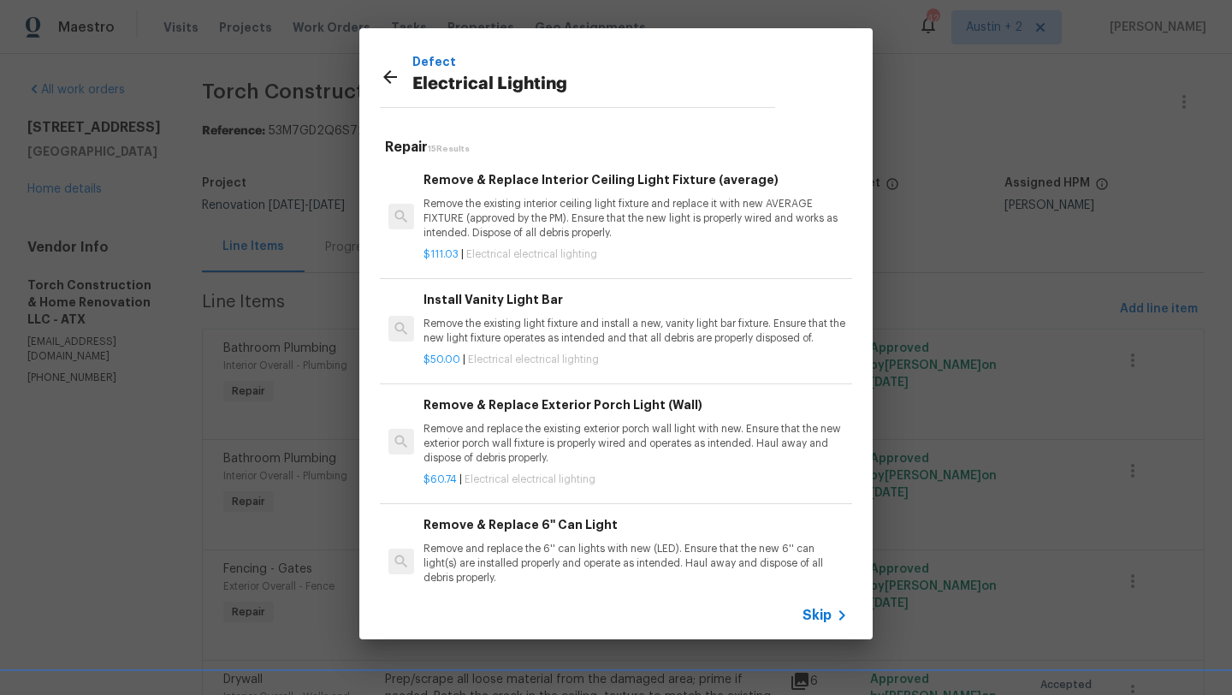
click at [571, 221] on p "Remove the existing interior ceiling light fixture and replace it with new AVER…" at bounding box center [635, 219] width 424 height 44
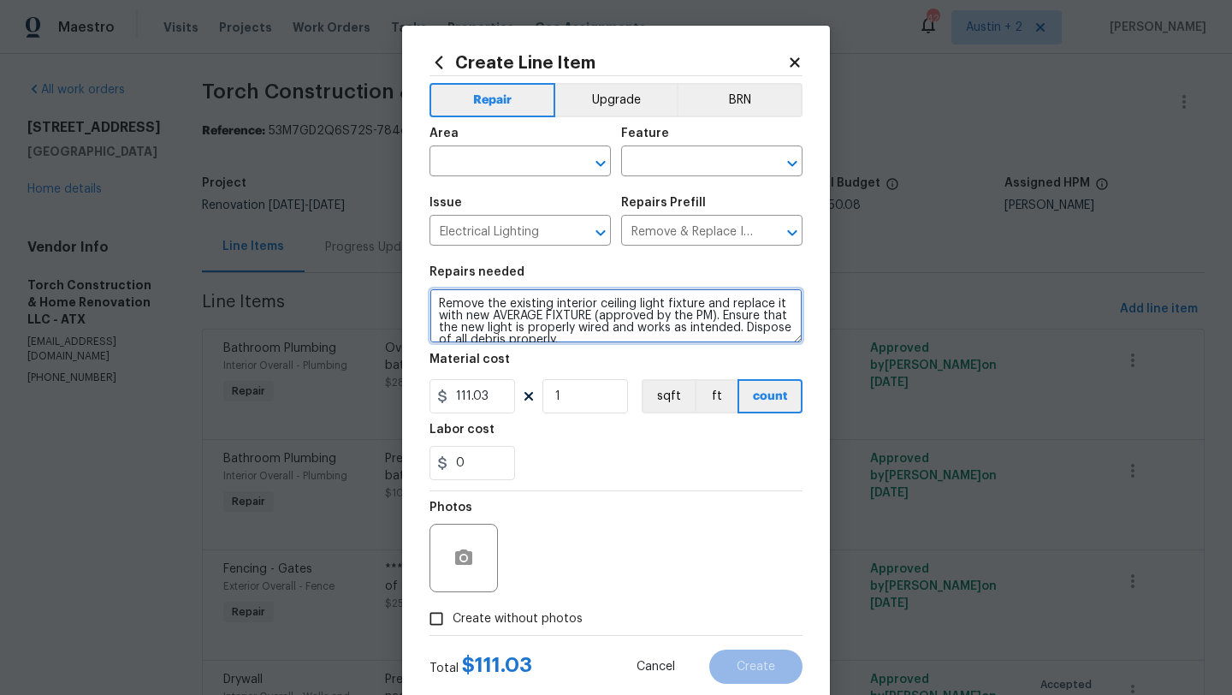
click at [439, 304] on textarea "Remove the existing interior ceiling light fixture and replace it with new AVER…" at bounding box center [615, 315] width 373 height 55
click at [789, 336] on textarea "***Secondary Bedrooms**** Remove the existing interior ceiling light fixture an…" at bounding box center [615, 315] width 373 height 55
click at [771, 327] on textarea "***Secondary Bedrooms**** Remove the existing interior ceiling light fixture an…" at bounding box center [615, 315] width 373 height 55
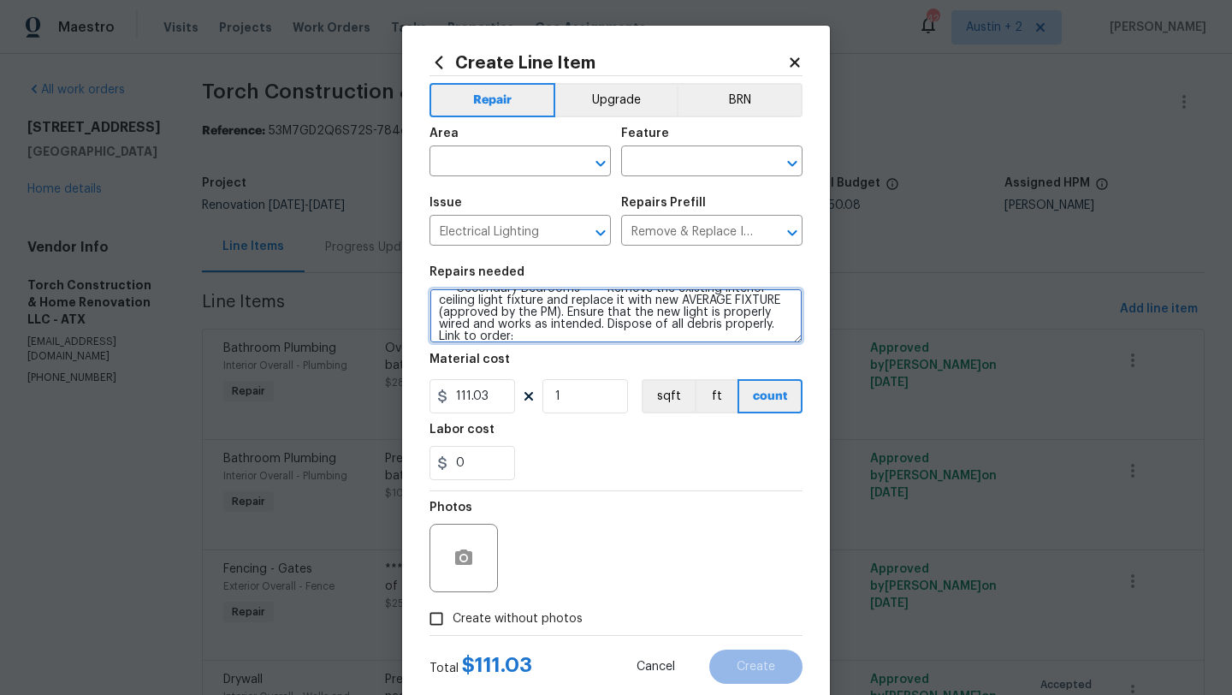
paste textarea "[URL][DOMAIN_NAME]"
type textarea "***Secondary Bedrooms**** Remove the existing interior ceiling light fixture an…"
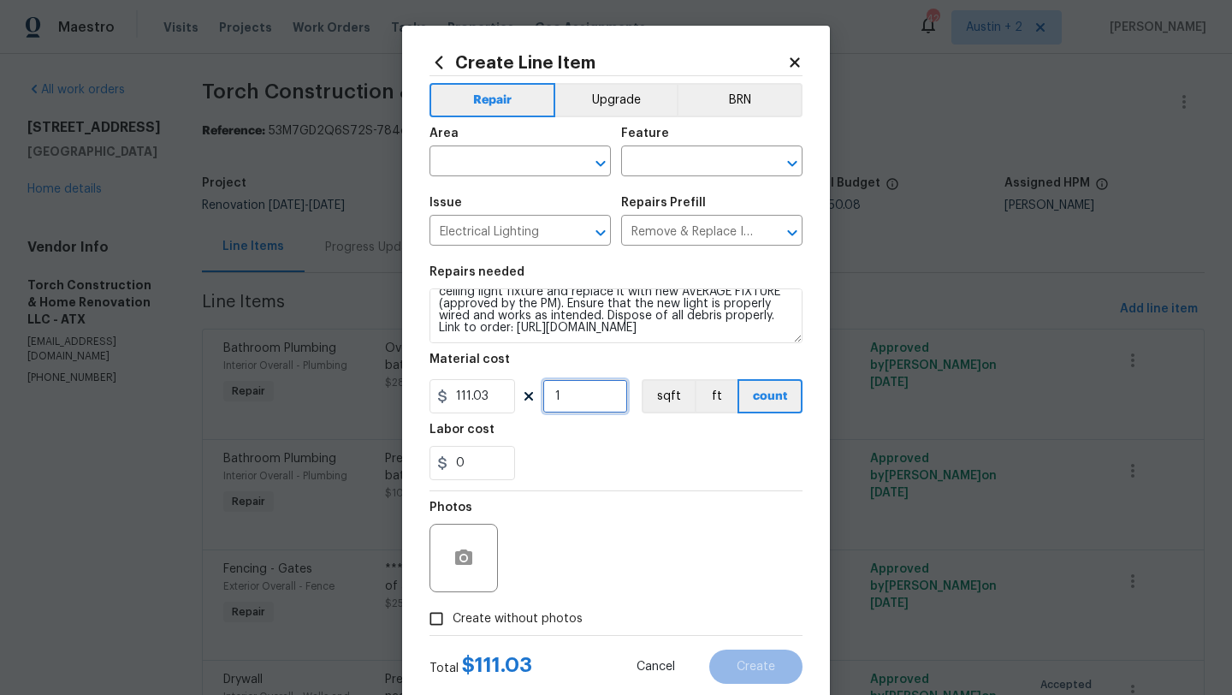
drag, startPoint x: 586, startPoint y: 395, endPoint x: 512, endPoint y: 394, distance: 74.4
click at [512, 394] on div "111.03 1 sqft ft count" at bounding box center [615, 396] width 373 height 34
type input "2"
click at [475, 564] on button "button" at bounding box center [463, 557] width 41 height 41
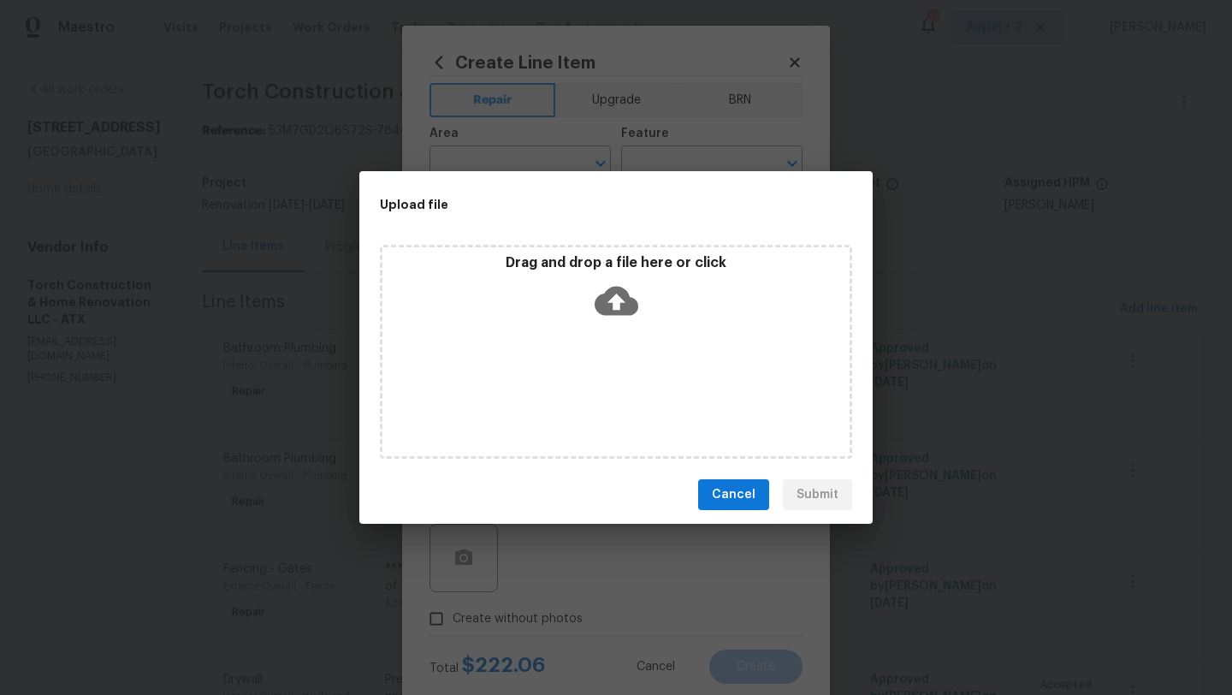
click at [624, 293] on icon at bounding box center [617, 301] width 44 height 29
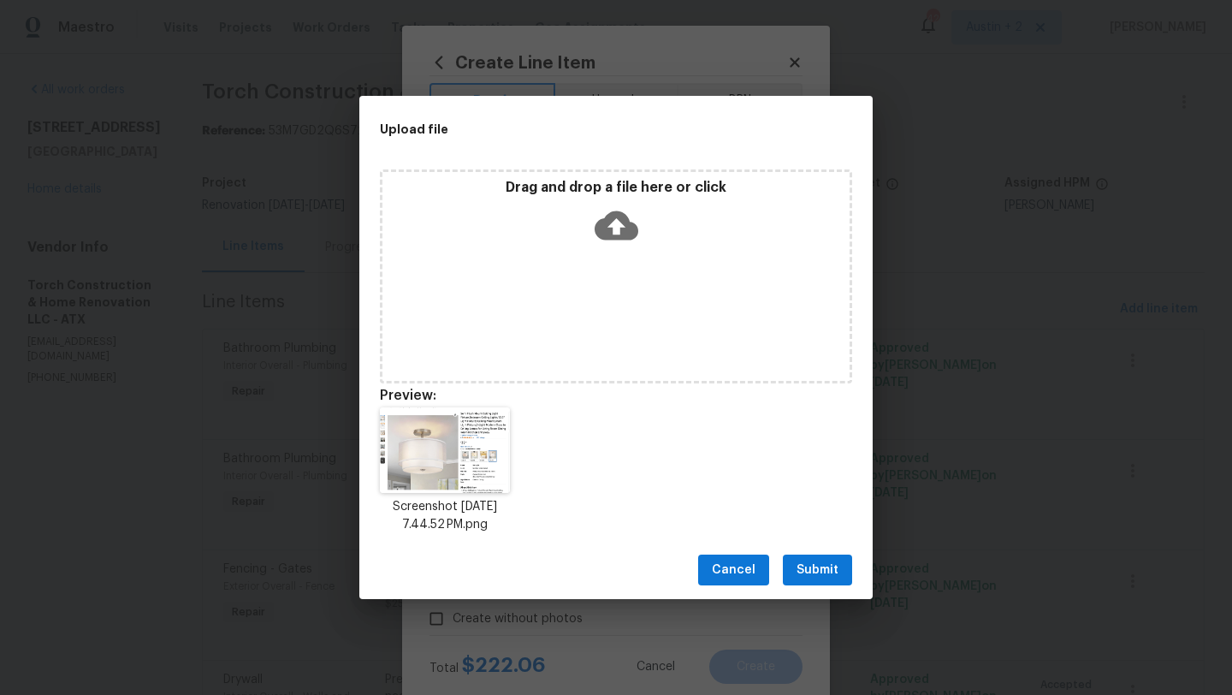
click at [822, 558] on button "Submit" at bounding box center [817, 570] width 69 height 32
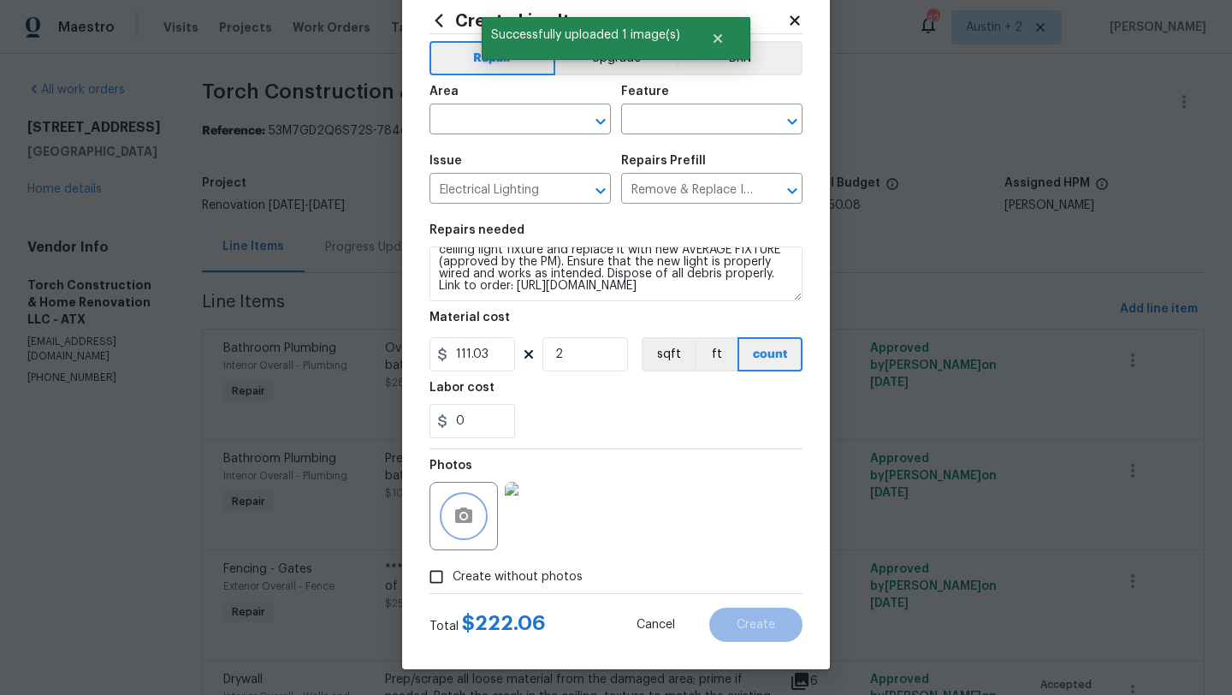
scroll to position [0, 0]
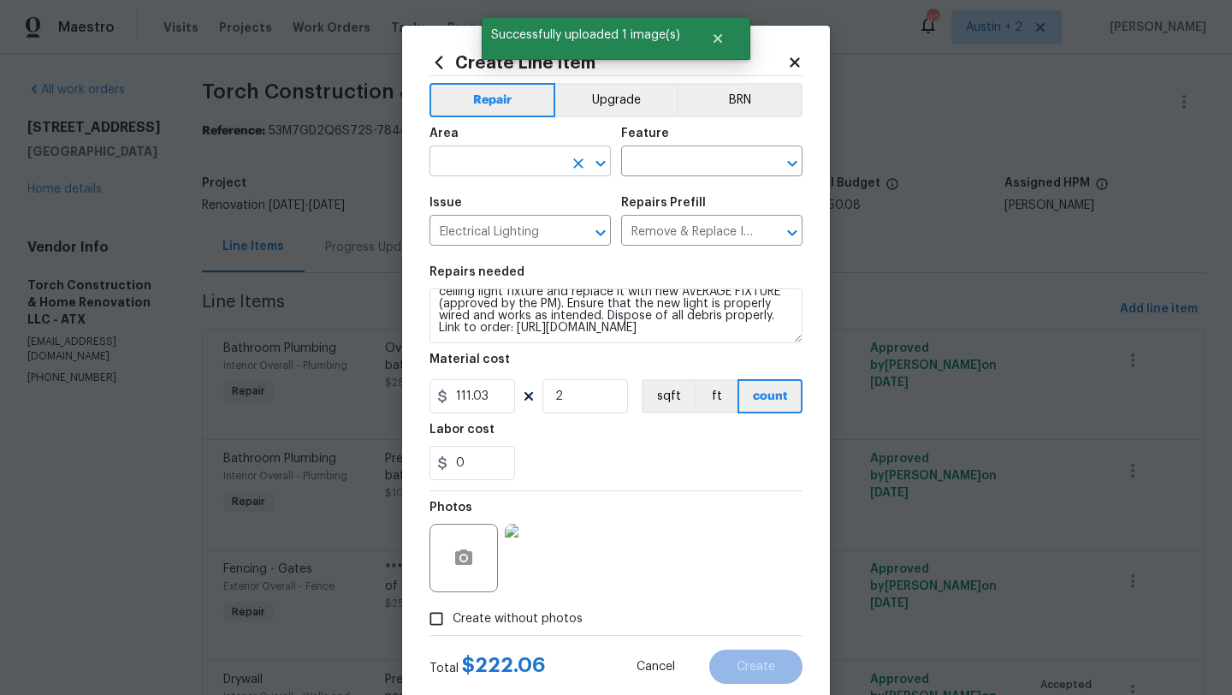
click at [510, 170] on input "text" at bounding box center [495, 163] width 133 height 27
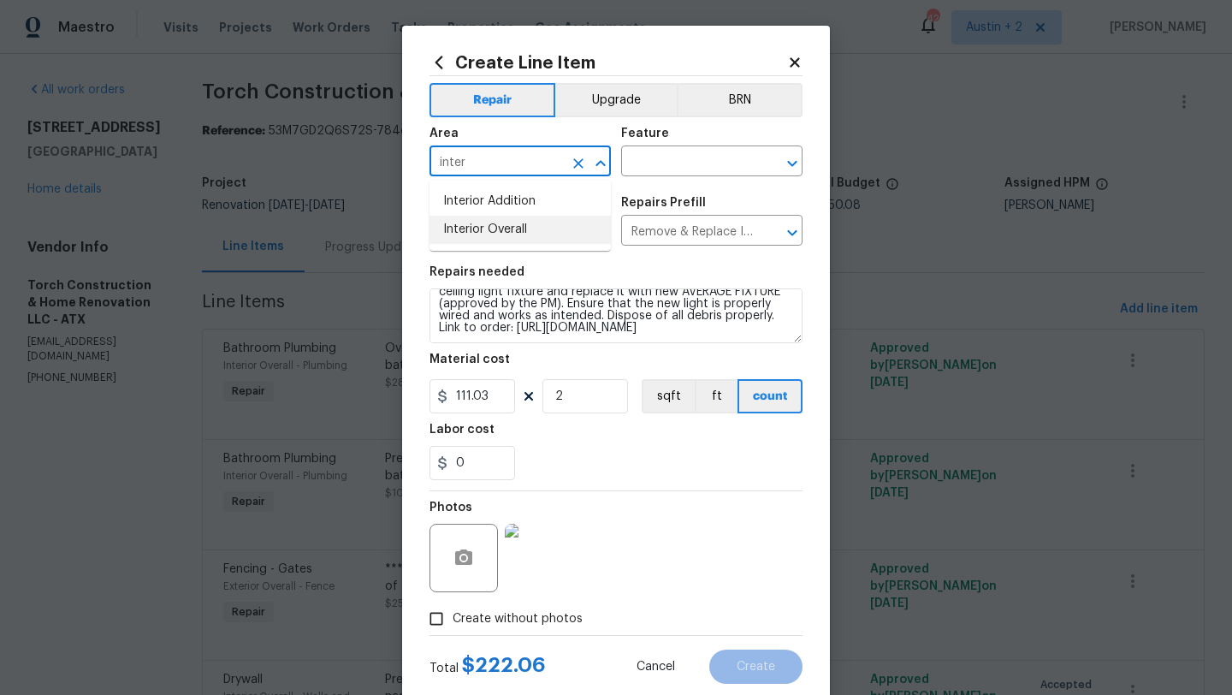
click at [505, 227] on li "Interior Overall" at bounding box center [519, 230] width 181 height 28
type input "Interior Overall"
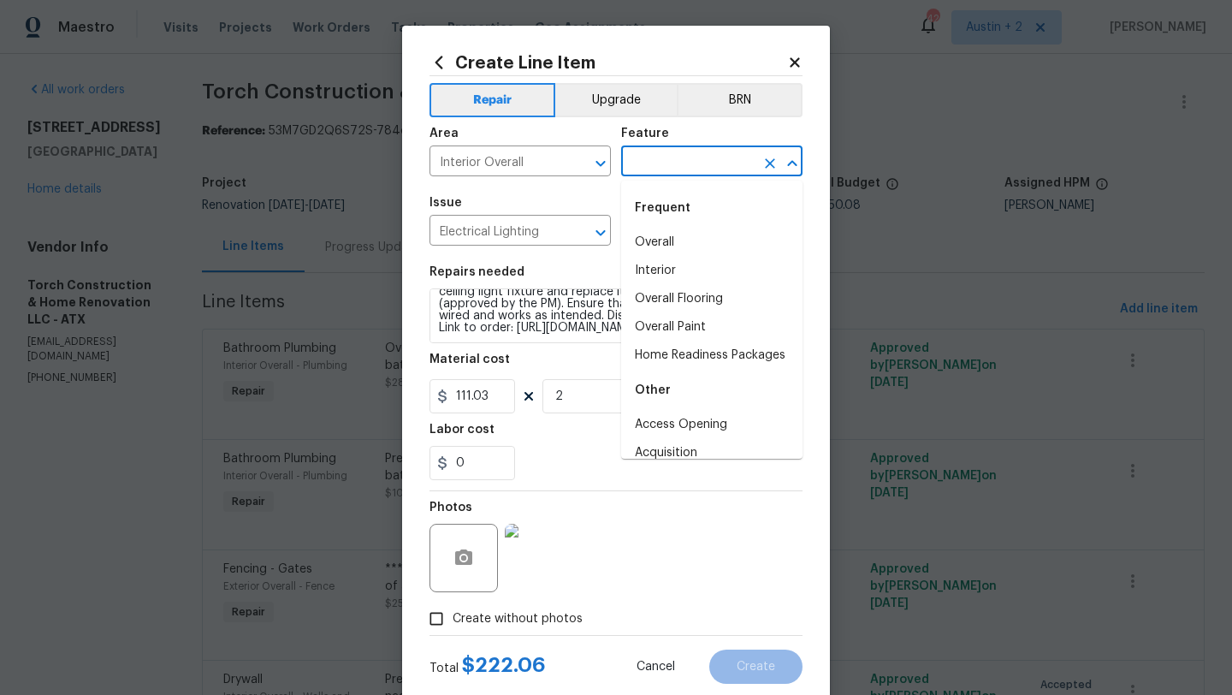
click at [676, 173] on input "text" at bounding box center [687, 163] width 133 height 27
click at [671, 271] on li "Interior" at bounding box center [711, 271] width 181 height 28
type input "Interior"
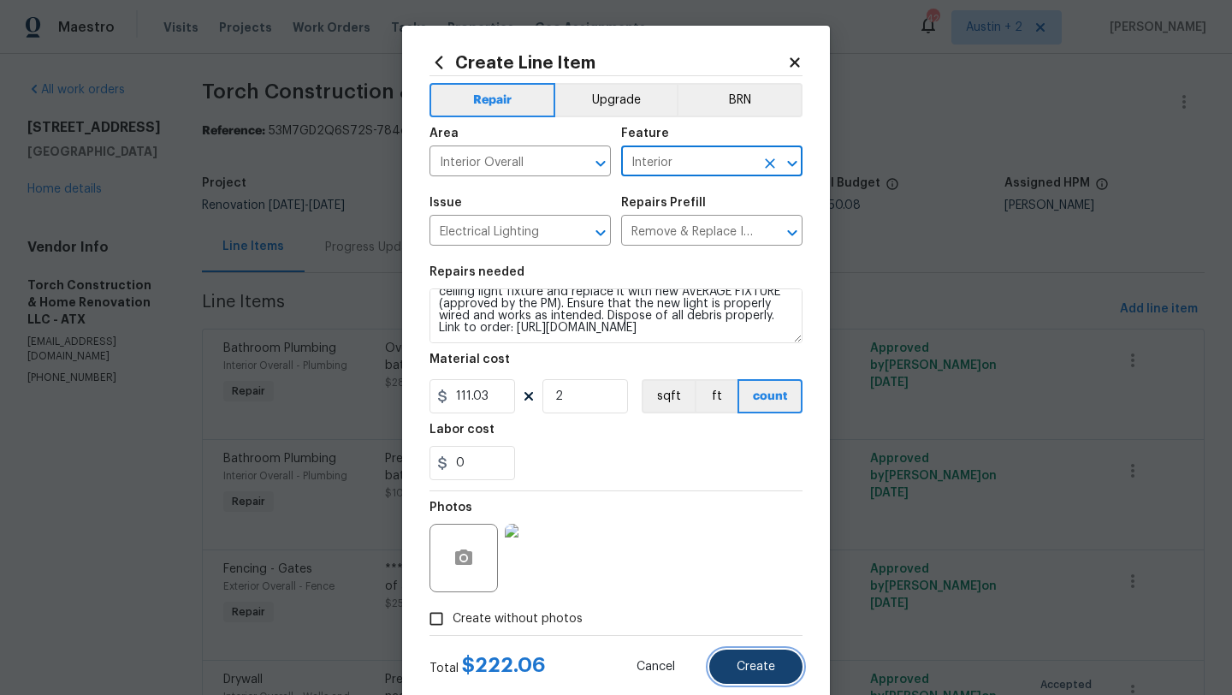
click at [747, 653] on button "Create" at bounding box center [755, 666] width 93 height 34
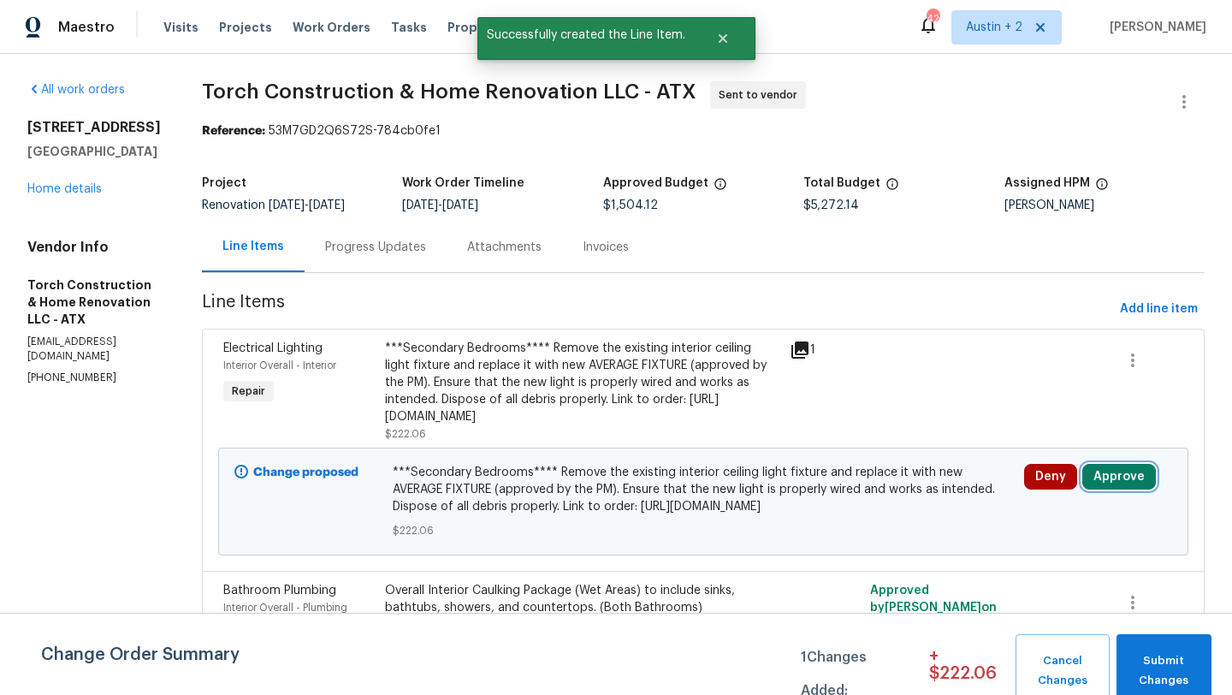
click at [1099, 489] on button "Approve" at bounding box center [1119, 477] width 74 height 26
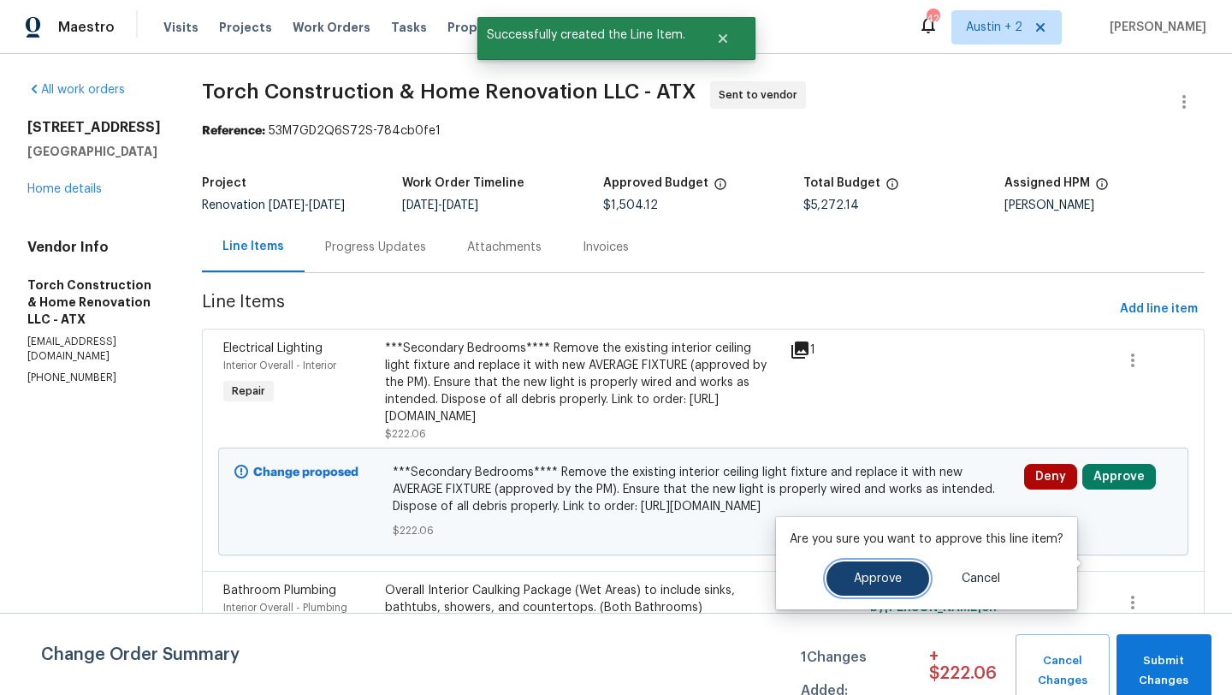
click at [881, 570] on button "Approve" at bounding box center [877, 578] width 103 height 34
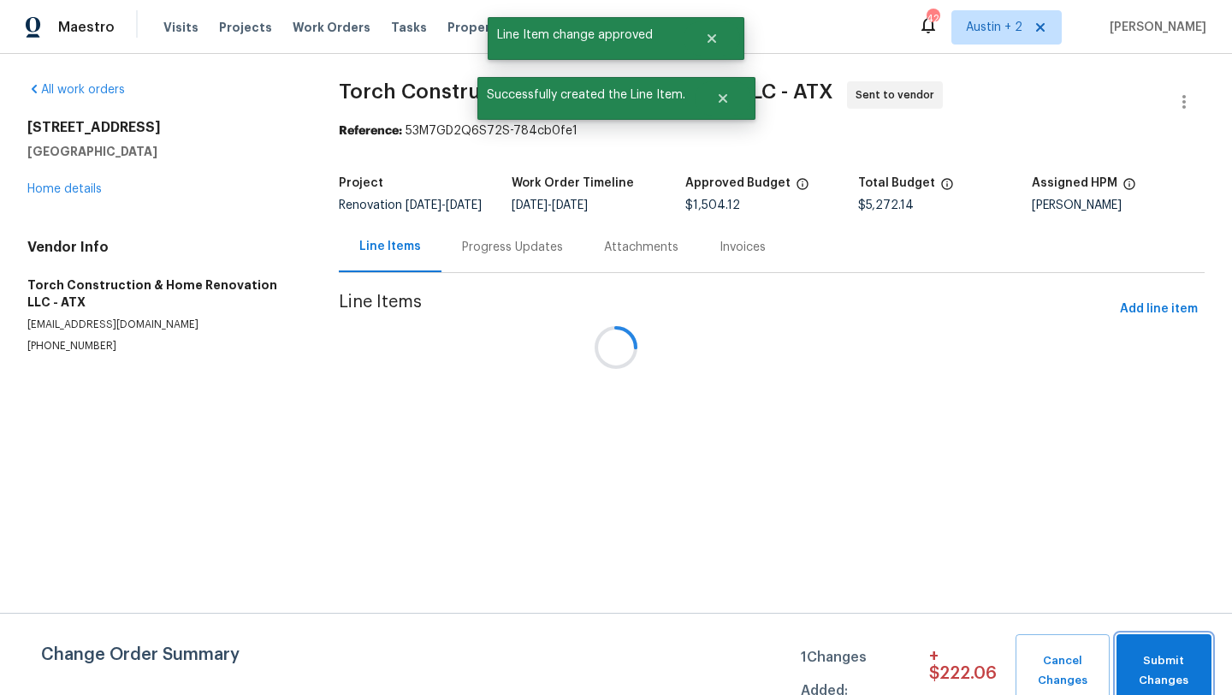
click at [1175, 663] on span "Submit Changes" at bounding box center [1164, 670] width 78 height 39
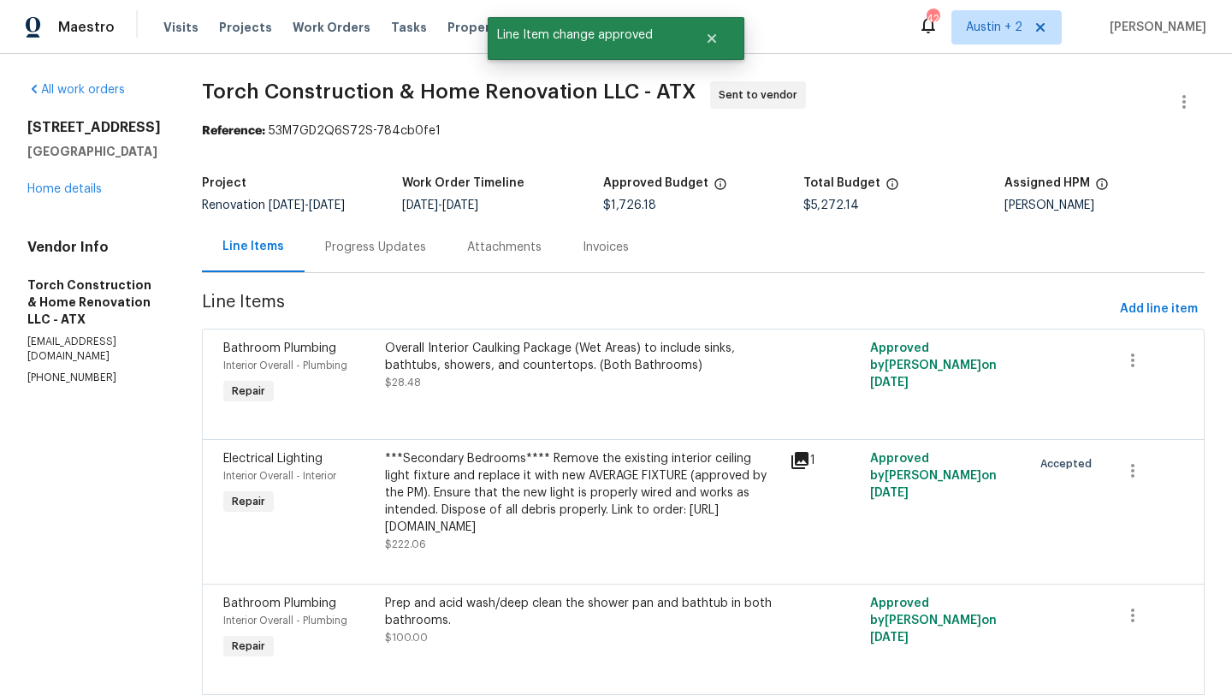
click at [71, 195] on div "[STREET_ADDRESS] Home details" at bounding box center [93, 158] width 133 height 79
click at [72, 187] on link "Home details" at bounding box center [64, 189] width 74 height 12
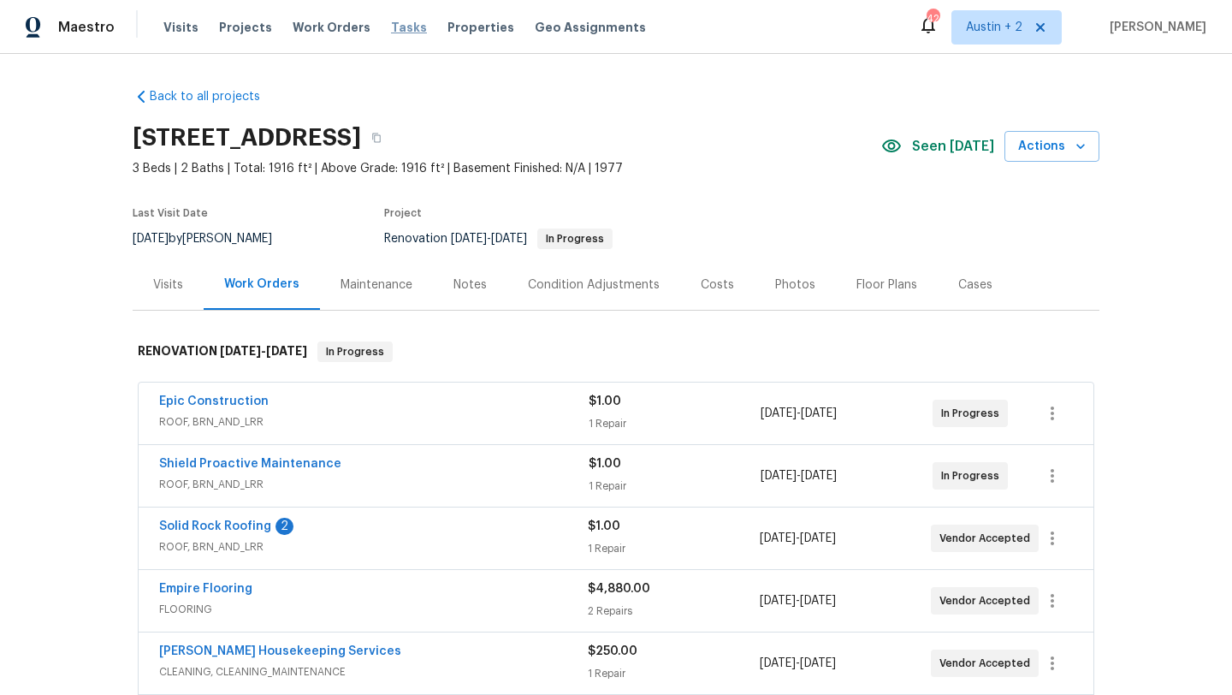
click at [391, 27] on span "Tasks" at bounding box center [409, 27] width 36 height 12
